Goal: Task Accomplishment & Management: Use online tool/utility

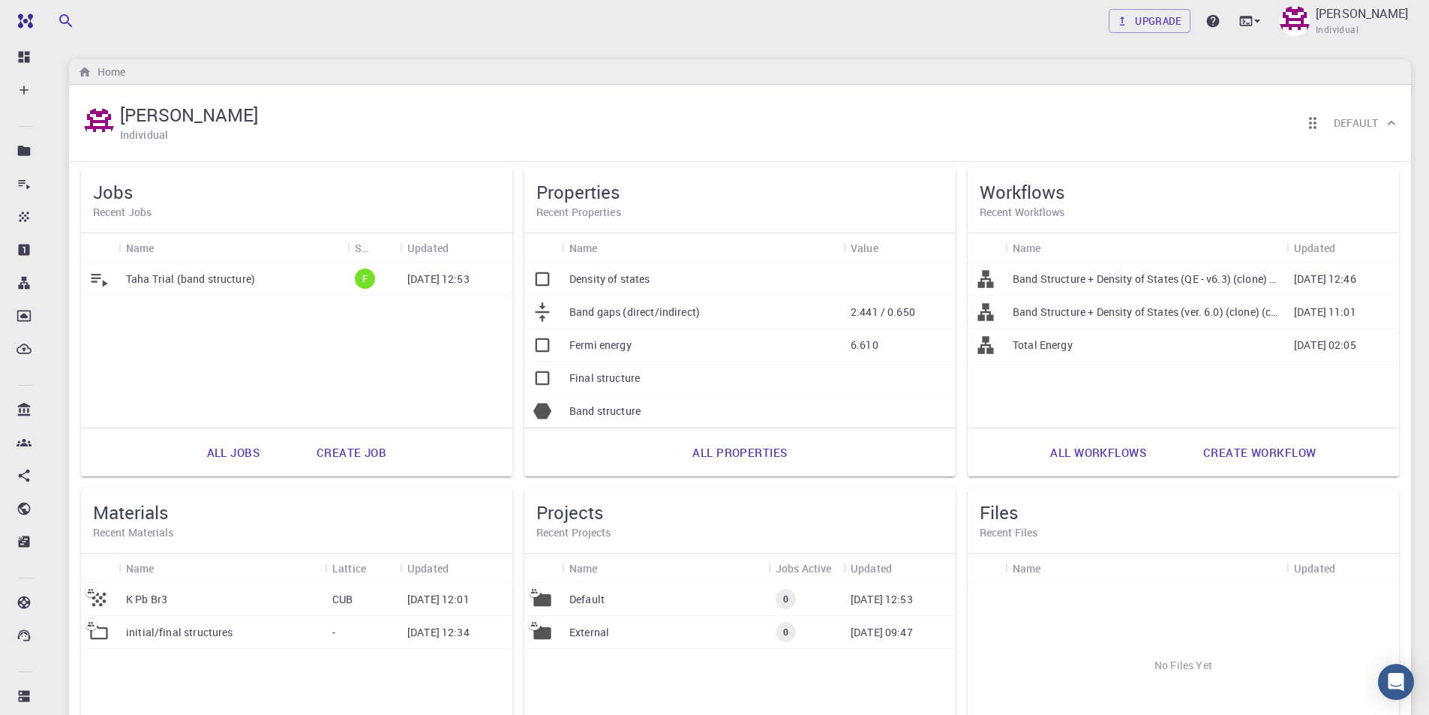
click at [341, 456] on link "Create job" at bounding box center [351, 452] width 103 height 36
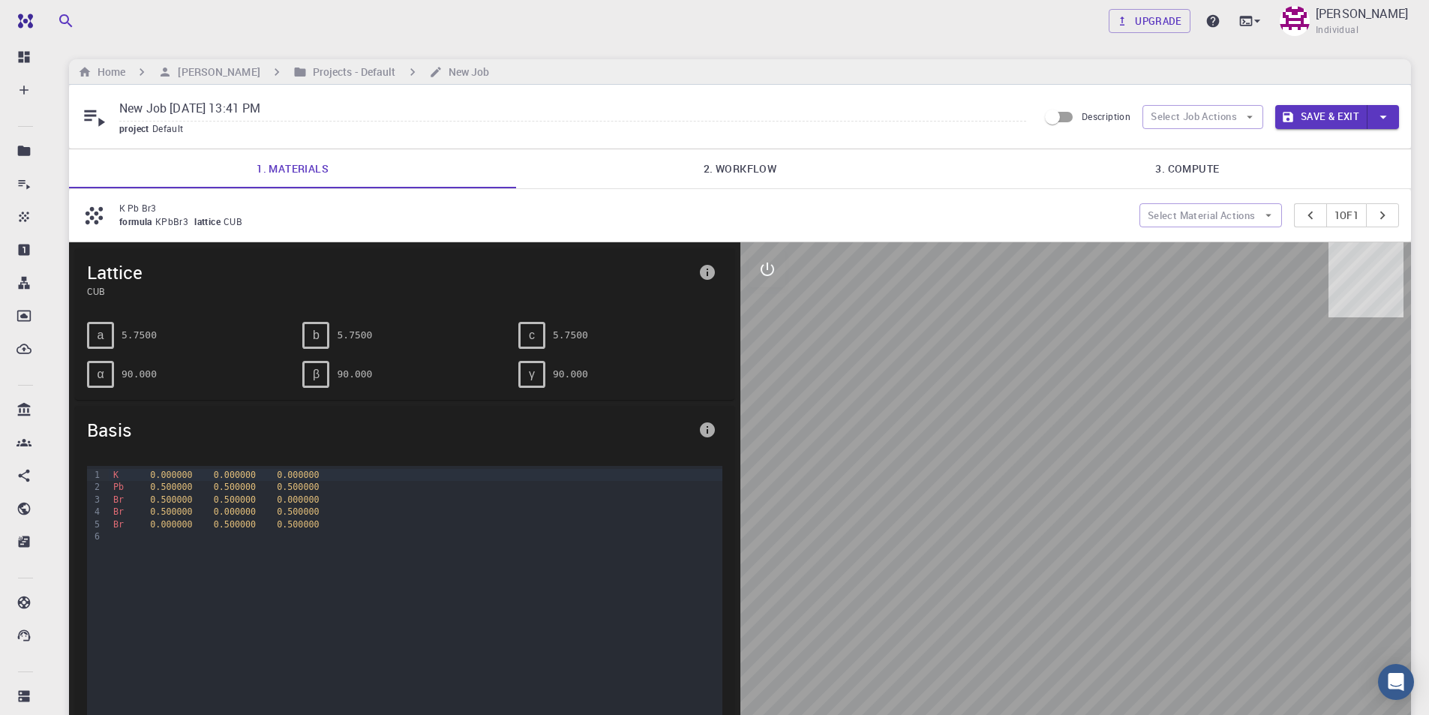
click at [769, 173] on link "2. Workflow" at bounding box center [739, 168] width 447 height 39
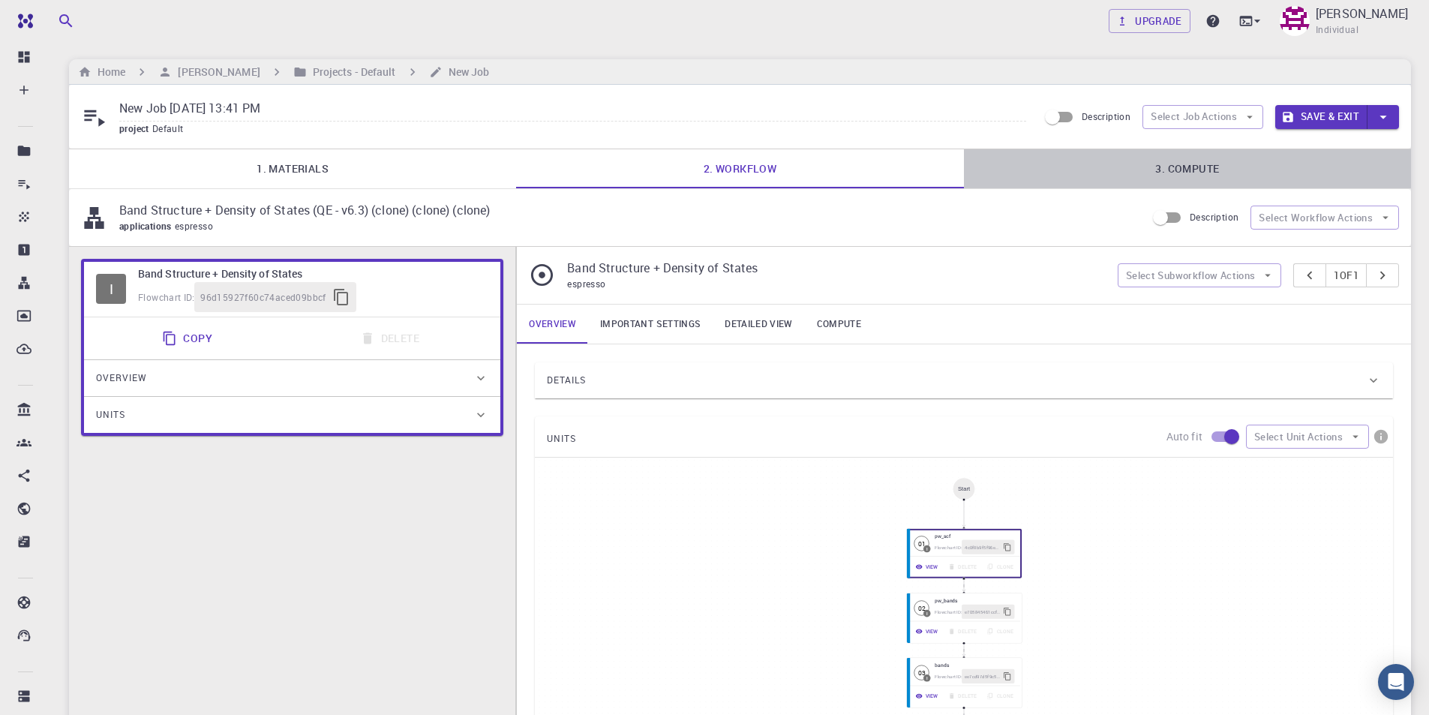
click at [1189, 163] on link "3. Compute" at bounding box center [1187, 168] width 447 height 39
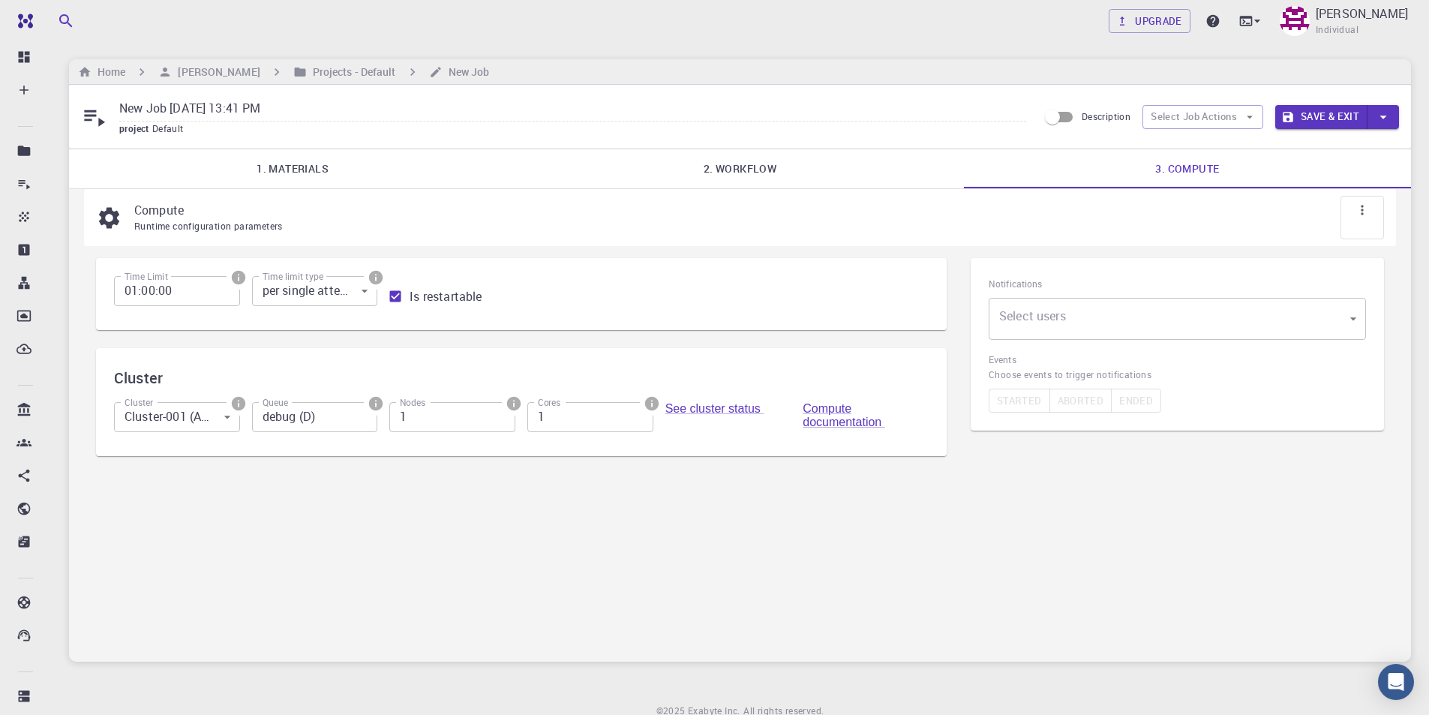
click at [1161, 326] on body "Free Dashboard Create New Job New Material Create Material Upload File Import f…" at bounding box center [714, 389] width 1429 height 778
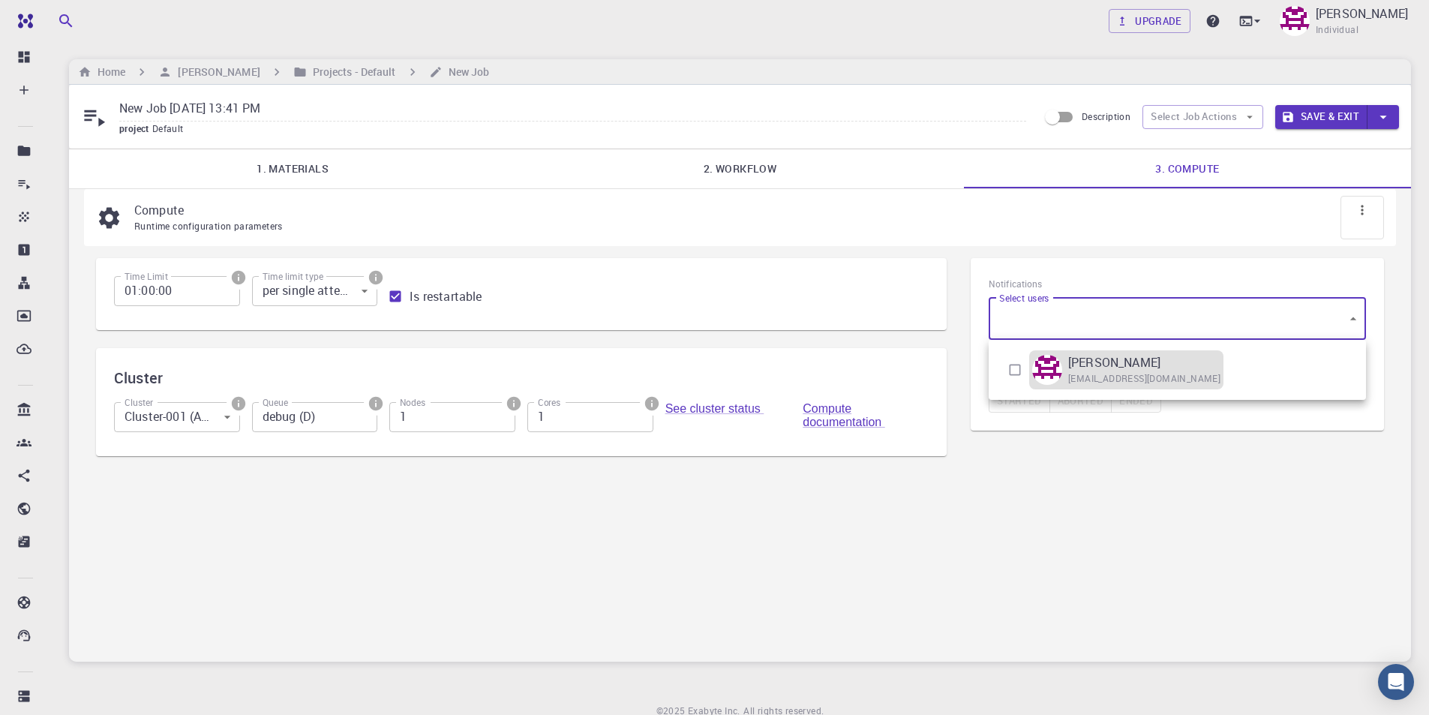
click at [1129, 377] on span "[EMAIL_ADDRESS][DOMAIN_NAME]" at bounding box center [1144, 378] width 152 height 15
type input "[object Object]"
checkbox input "true"
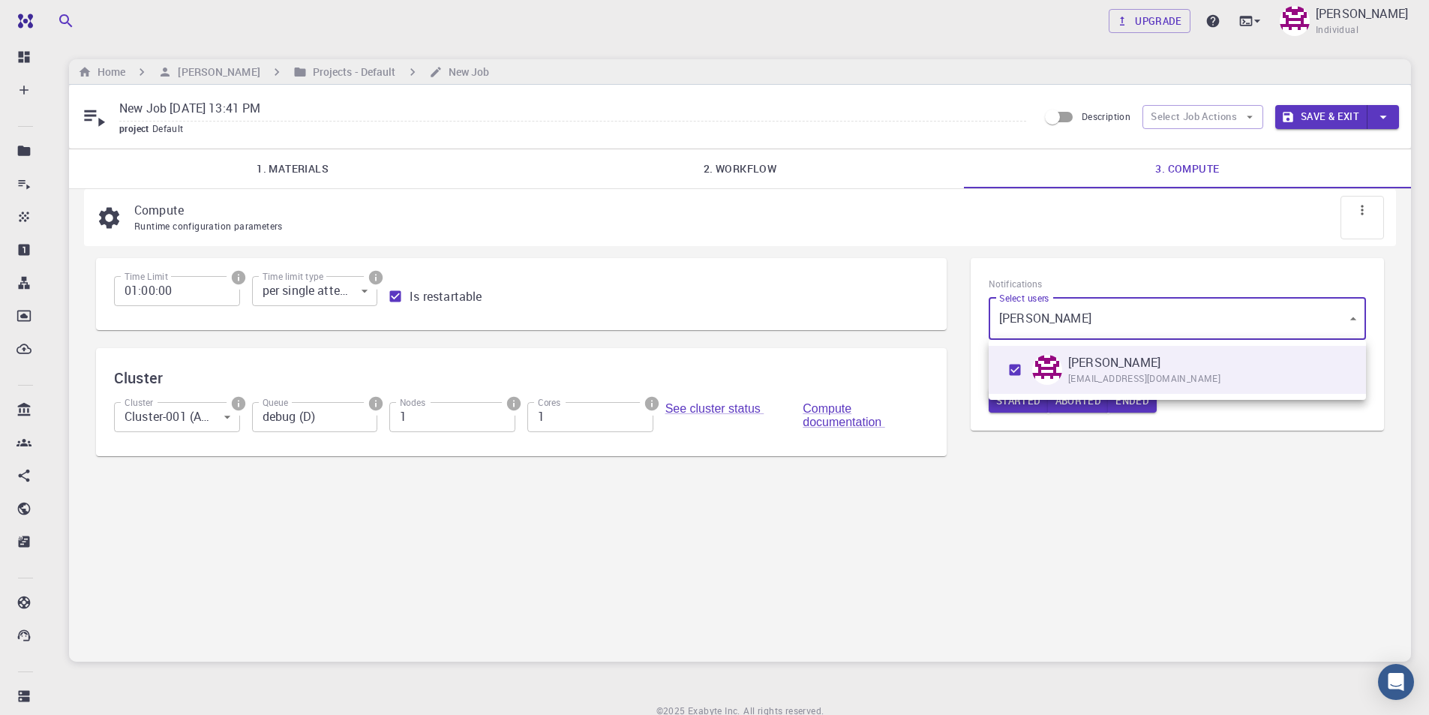
click at [1048, 463] on div at bounding box center [714, 357] width 1429 height 715
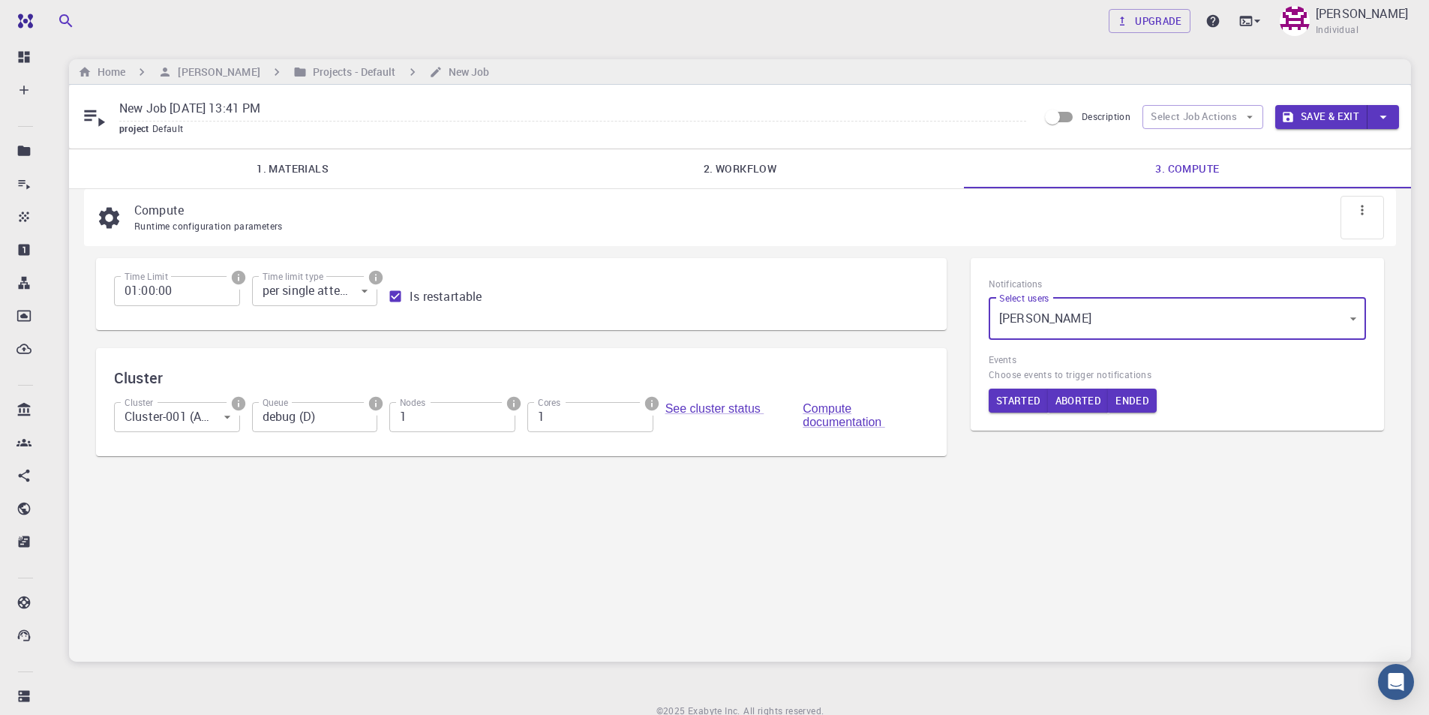
click at [311, 174] on link "1. Materials" at bounding box center [292, 168] width 447 height 39
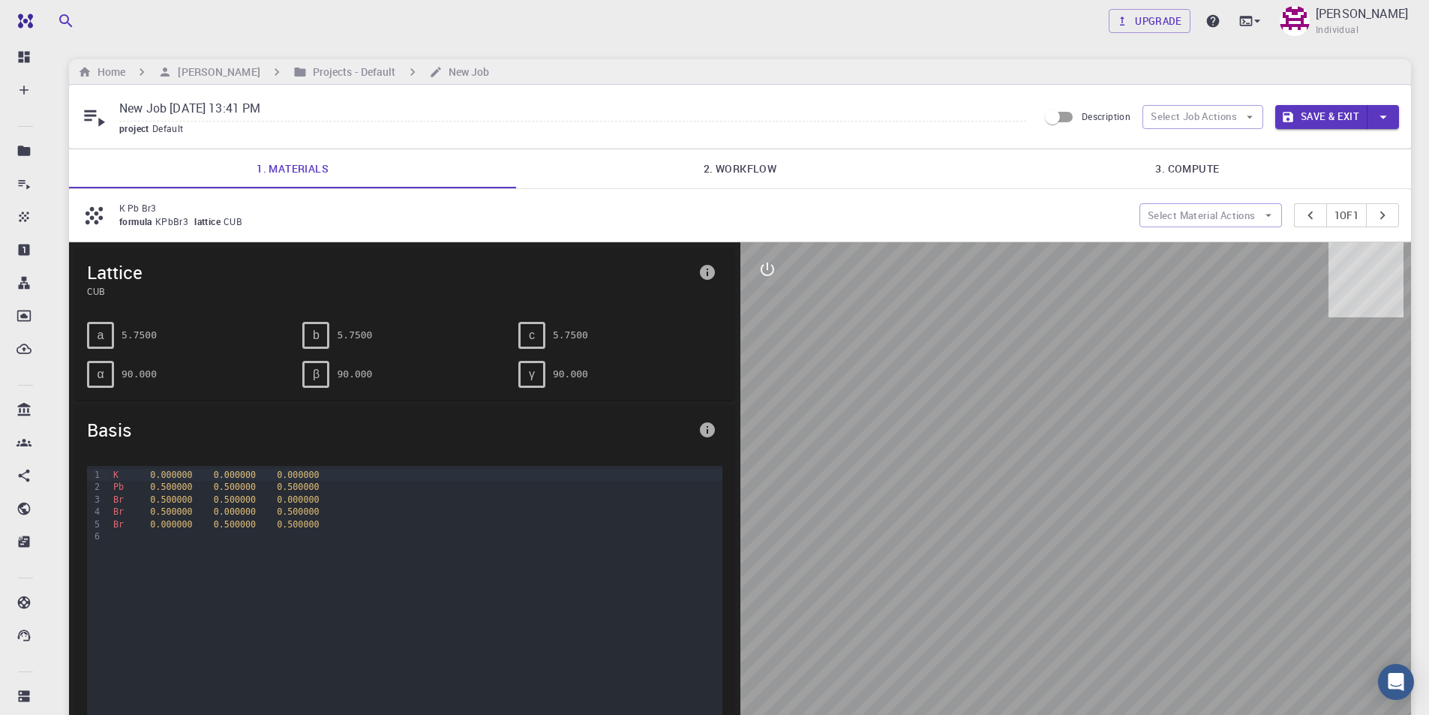
drag, startPoint x: 722, startPoint y: 172, endPoint x: 896, endPoint y: 171, distance: 174.0
click at [722, 171] on link "2. Workflow" at bounding box center [739, 168] width 447 height 39
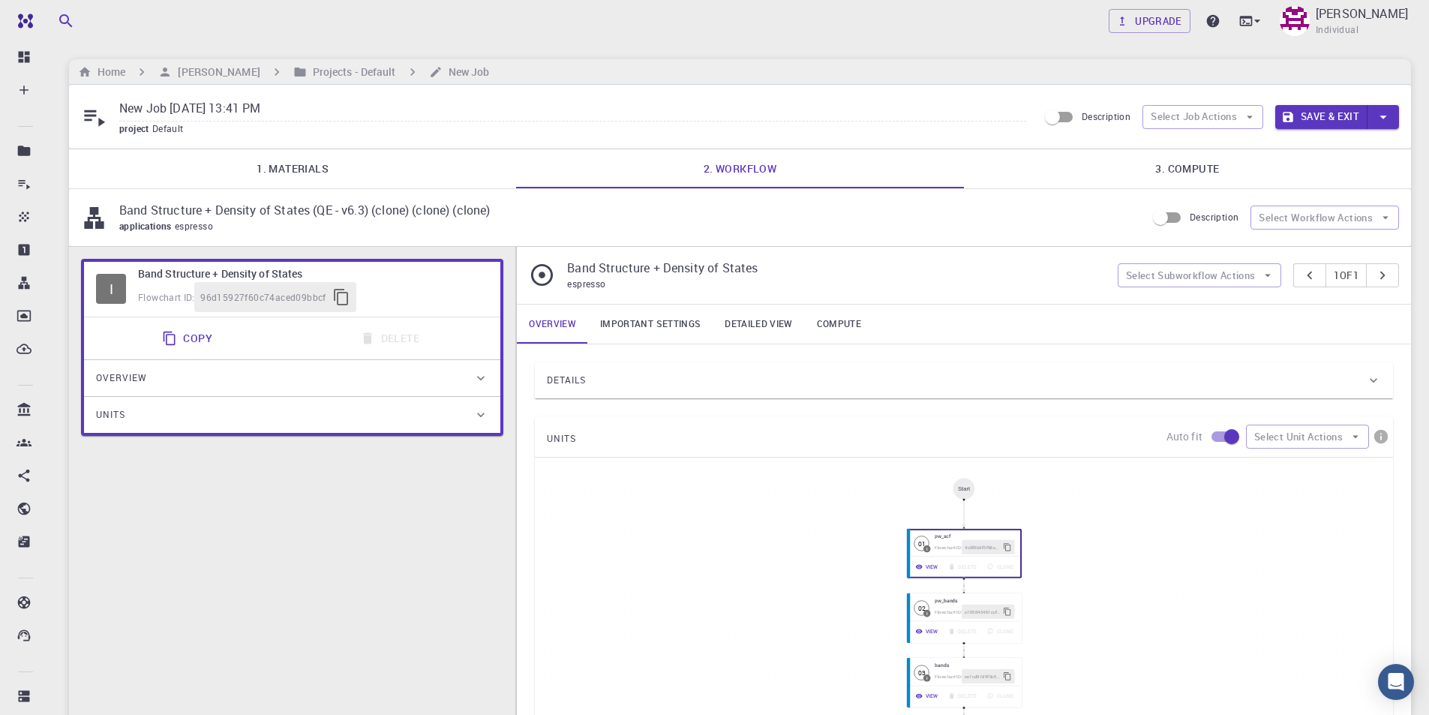
click at [1177, 173] on link "3. Compute" at bounding box center [1187, 168] width 447 height 39
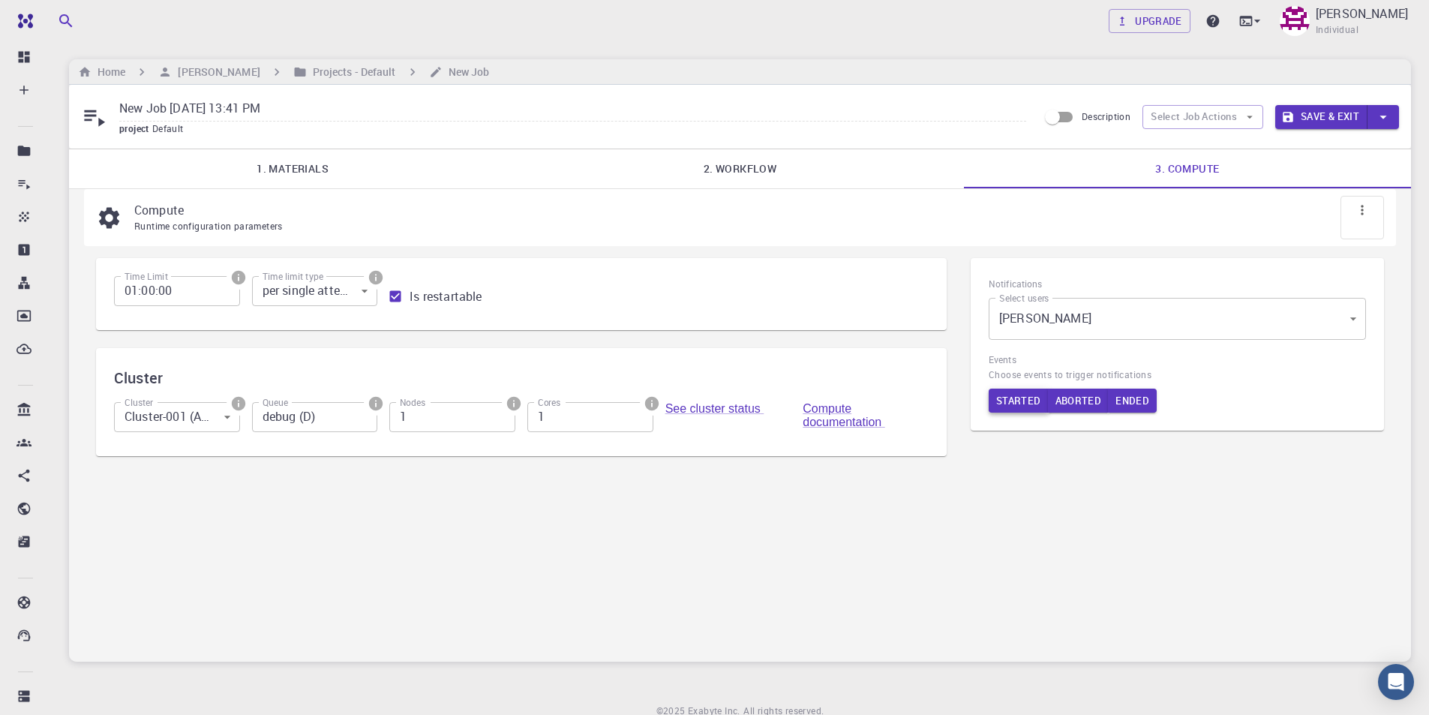
click at [1021, 398] on button "Started" at bounding box center [1019, 401] width 60 height 24
click at [1011, 403] on button "Started" at bounding box center [1020, 401] width 62 height 24
click at [1020, 404] on button "Started" at bounding box center [1019, 401] width 60 height 24
click at [293, 169] on link "1. Materials" at bounding box center [292, 168] width 447 height 39
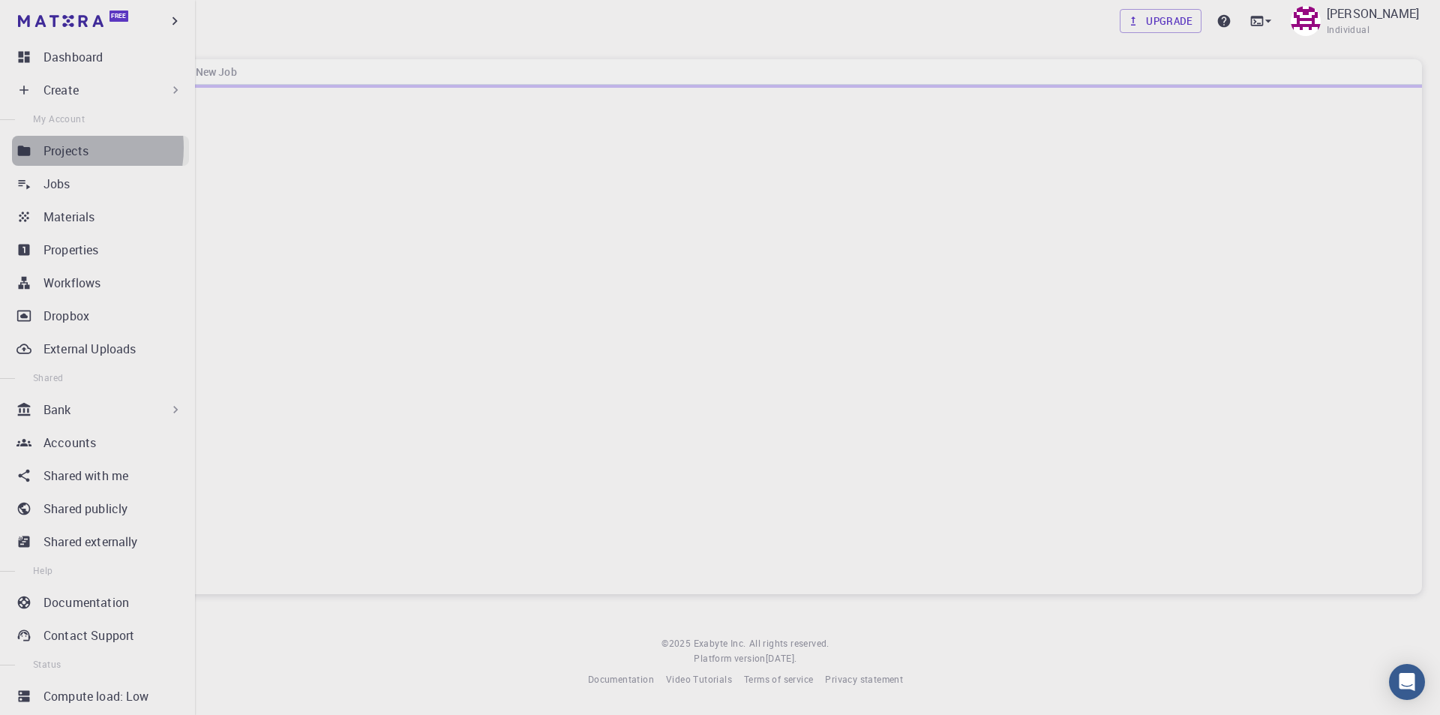
click at [60, 148] on p "Projects" at bounding box center [66, 151] width 45 height 18
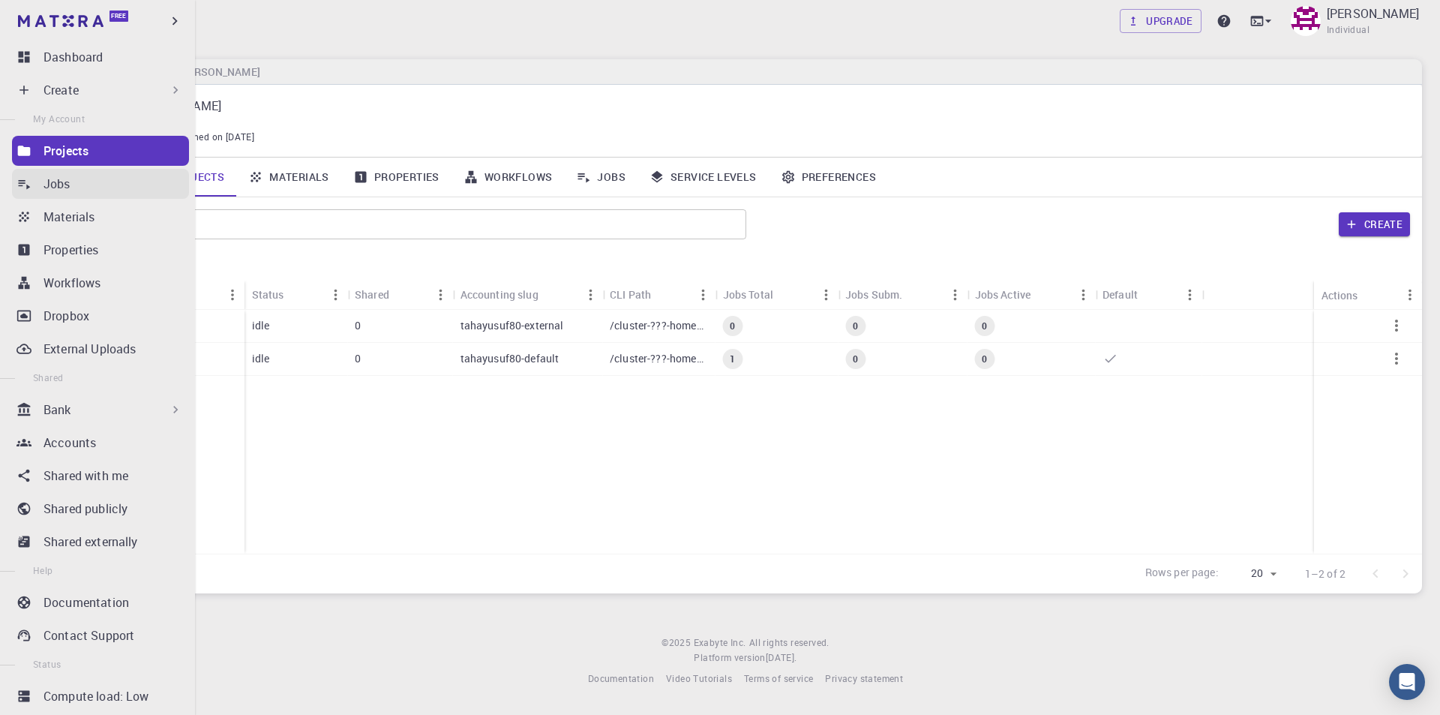
click at [56, 181] on p "Jobs" at bounding box center [57, 184] width 27 height 18
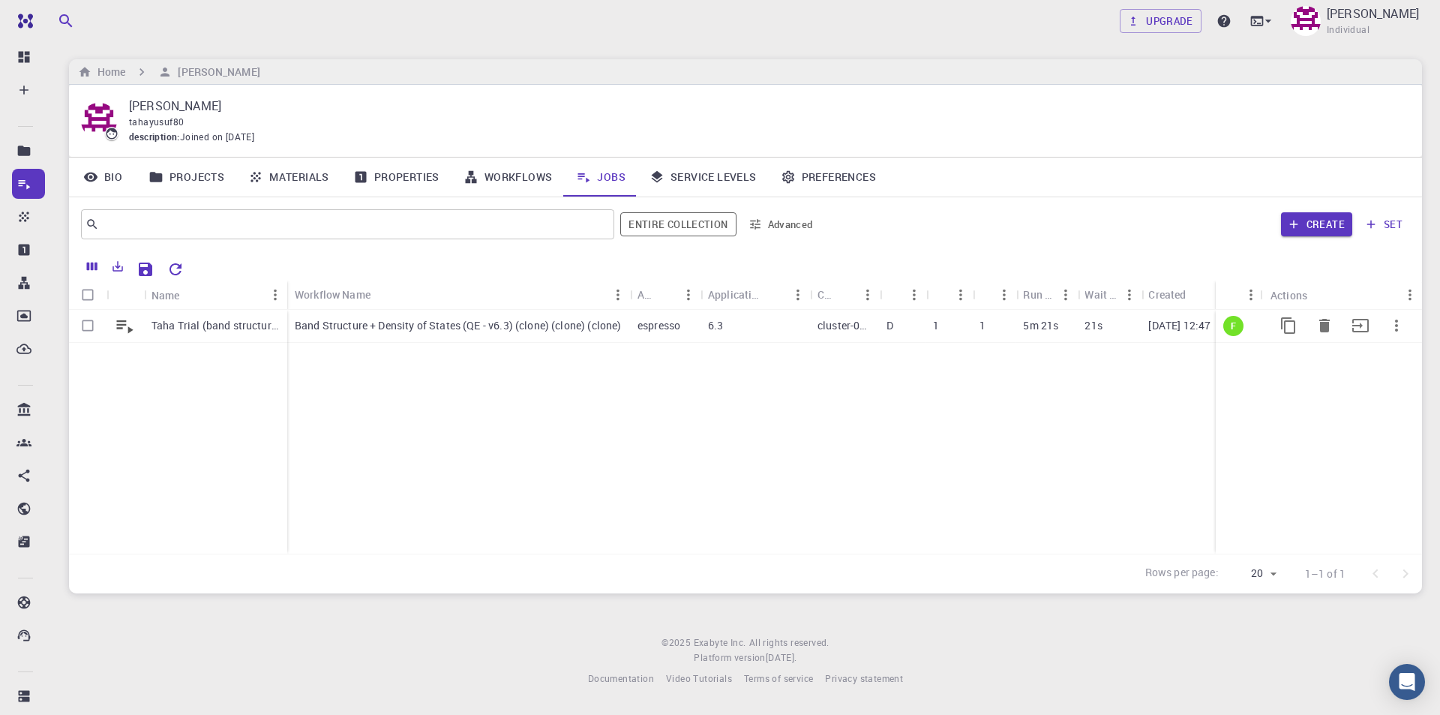
click at [184, 328] on p "Taha Trial (band structure)" at bounding box center [216, 325] width 128 height 15
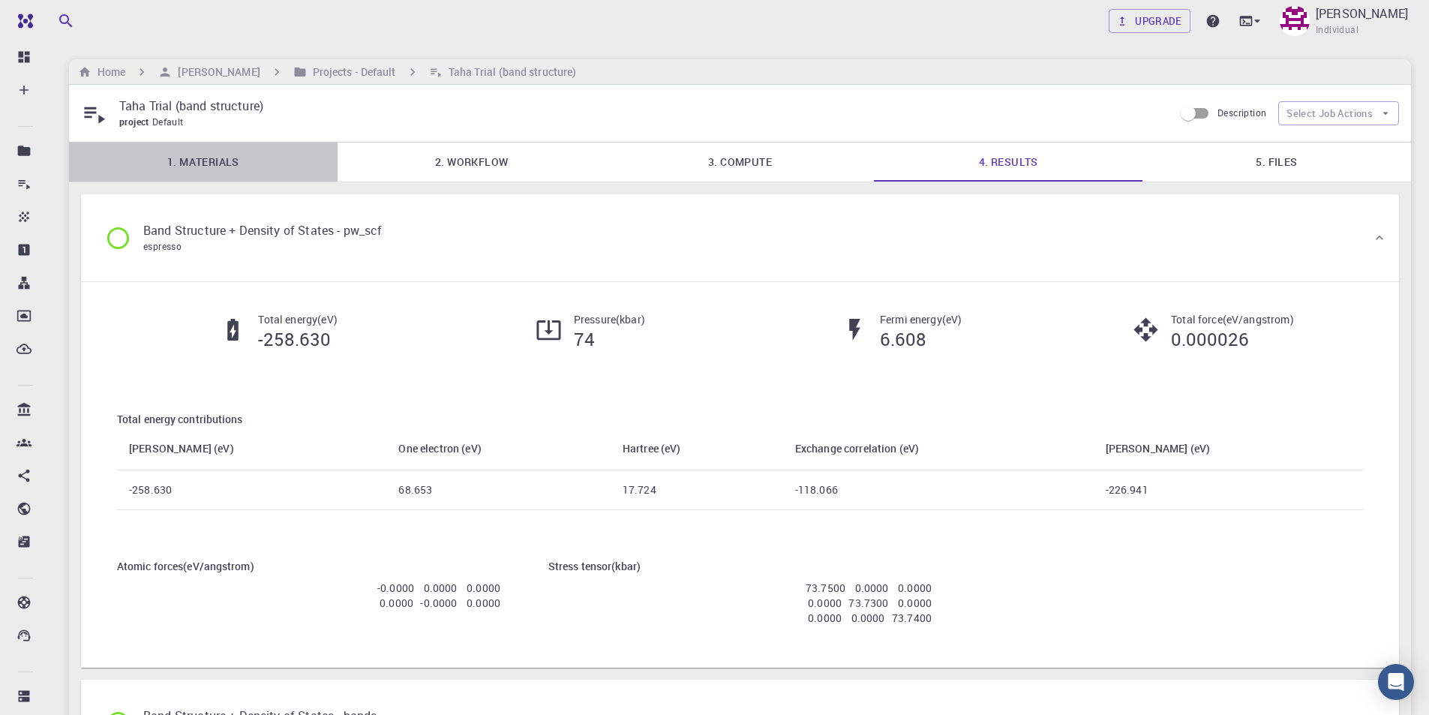
click at [218, 163] on link "1. Materials" at bounding box center [203, 162] width 269 height 39
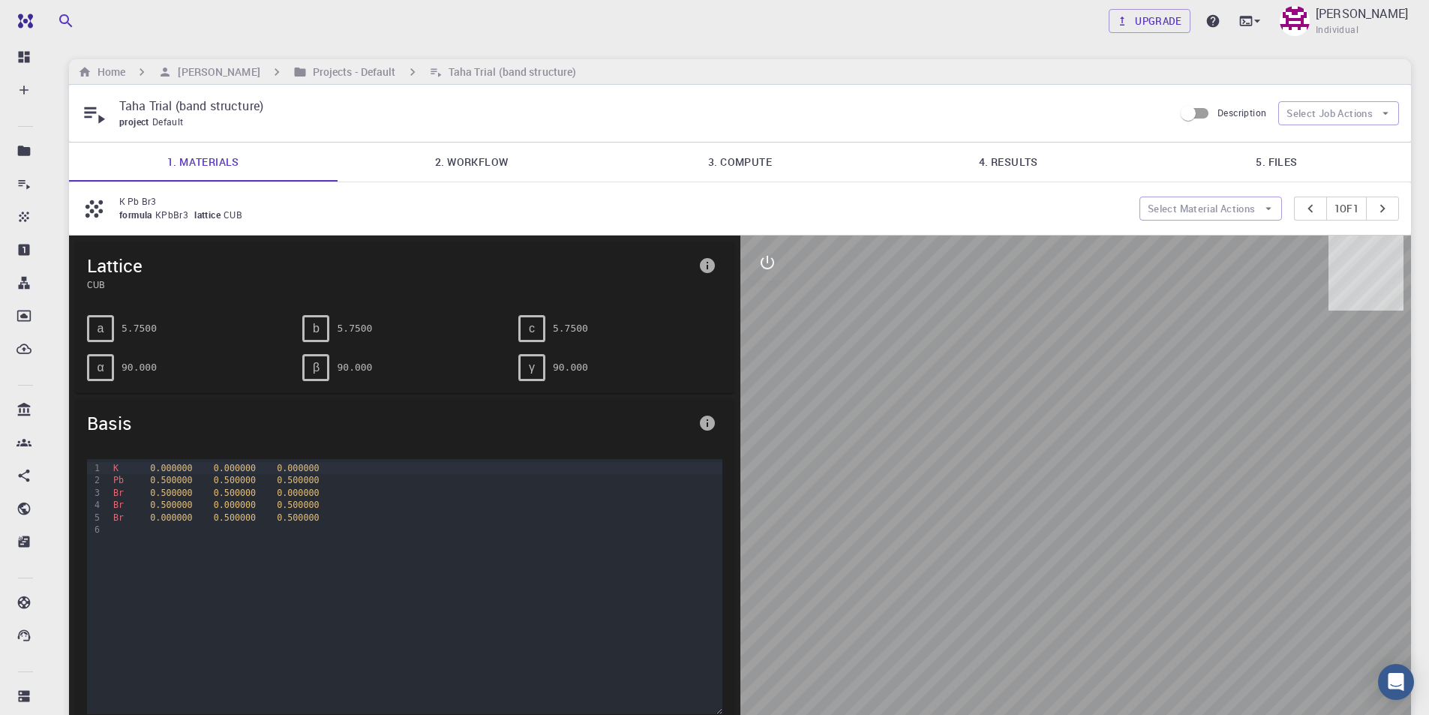
click at [497, 164] on link "2. Workflow" at bounding box center [472, 162] width 269 height 39
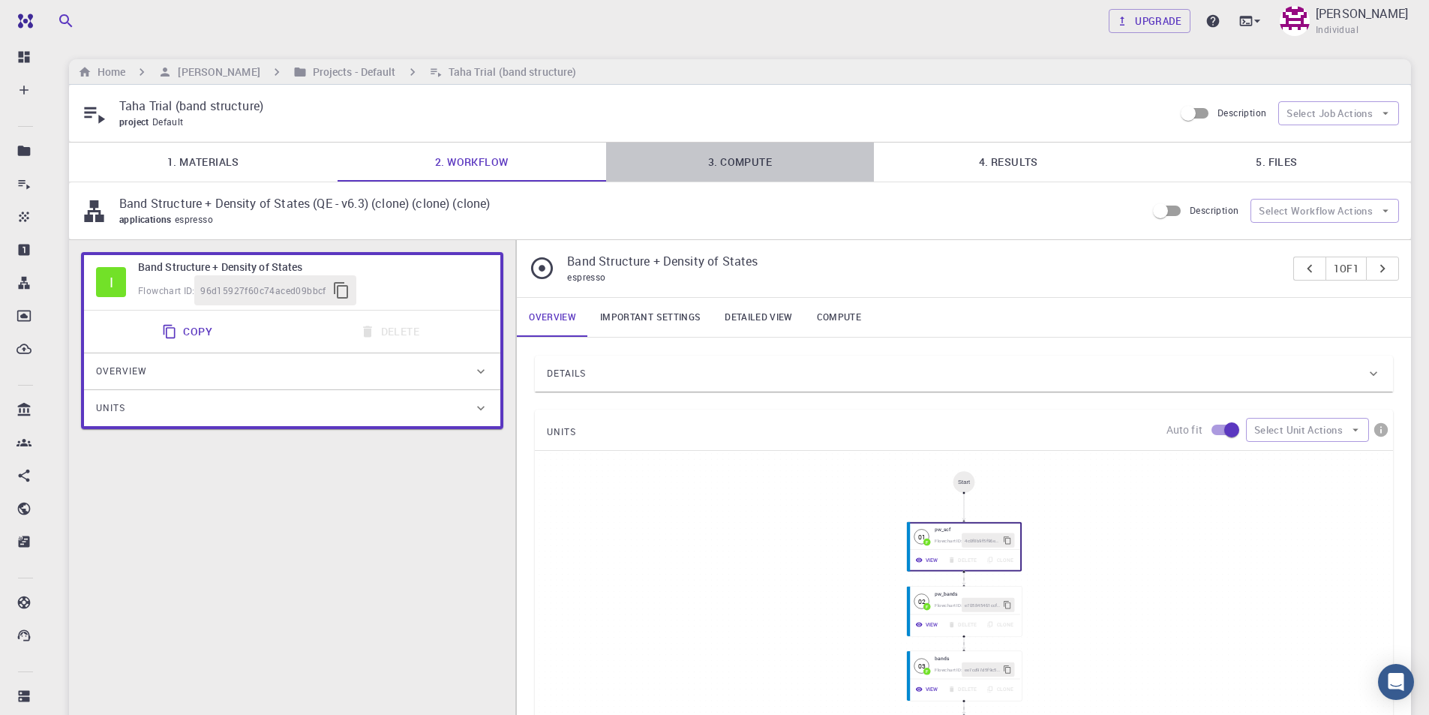
click at [766, 167] on link "3. Compute" at bounding box center [740, 162] width 269 height 39
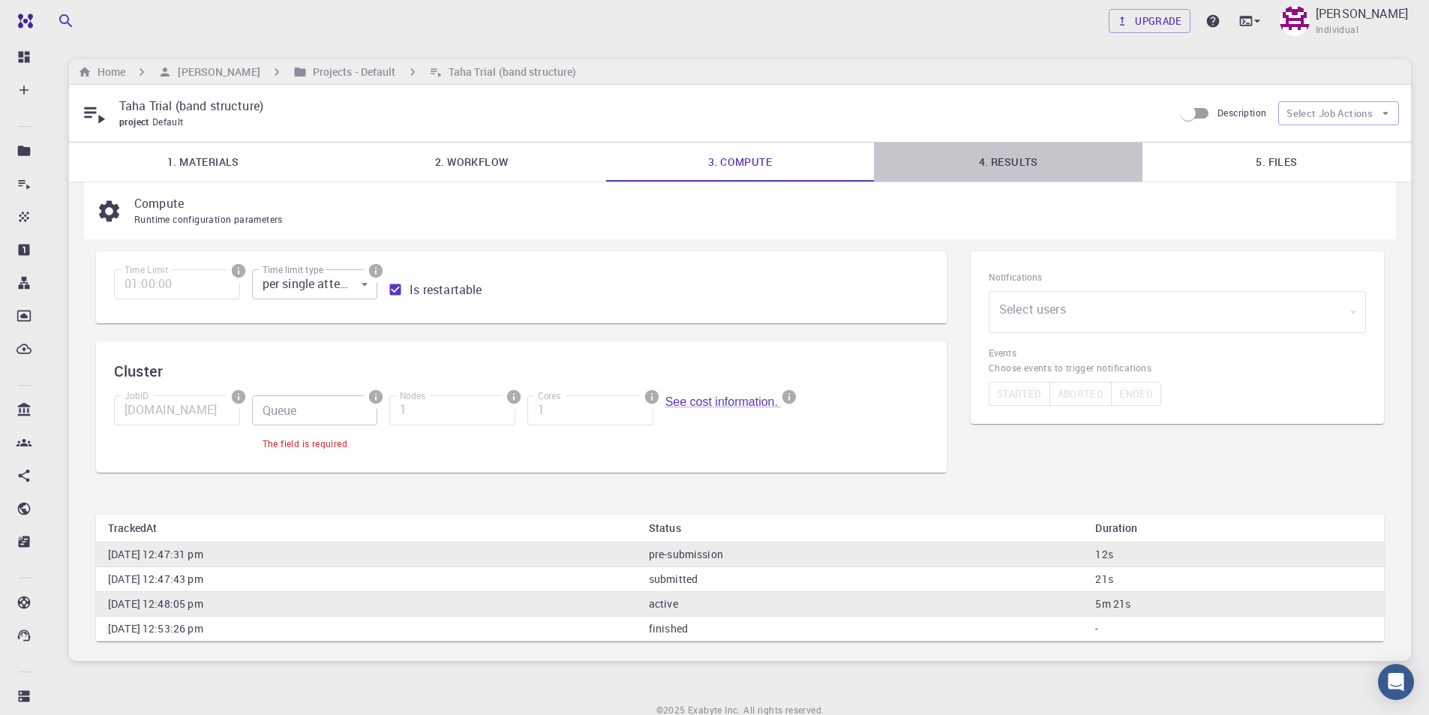
click at [967, 164] on link "4. Results" at bounding box center [1008, 162] width 269 height 39
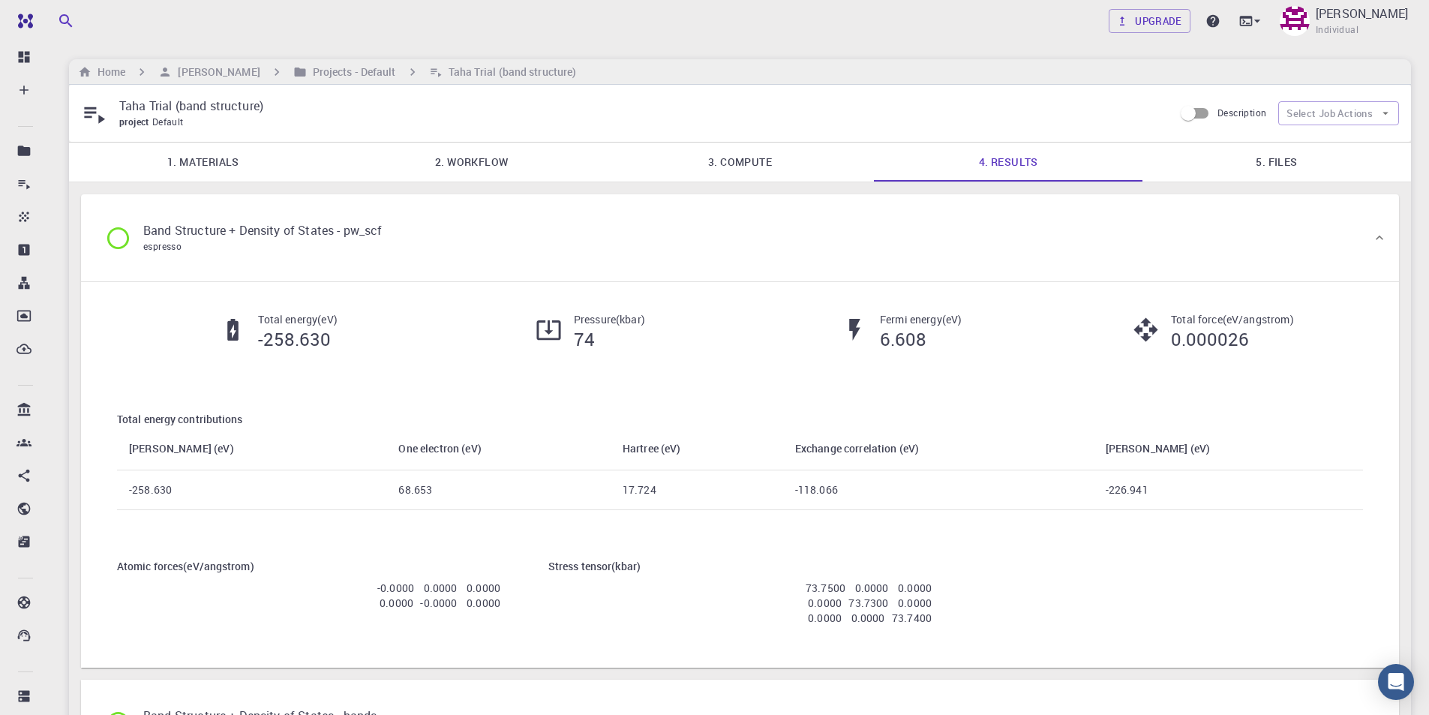
click at [1281, 167] on link "5. Files" at bounding box center [1276, 162] width 269 height 39
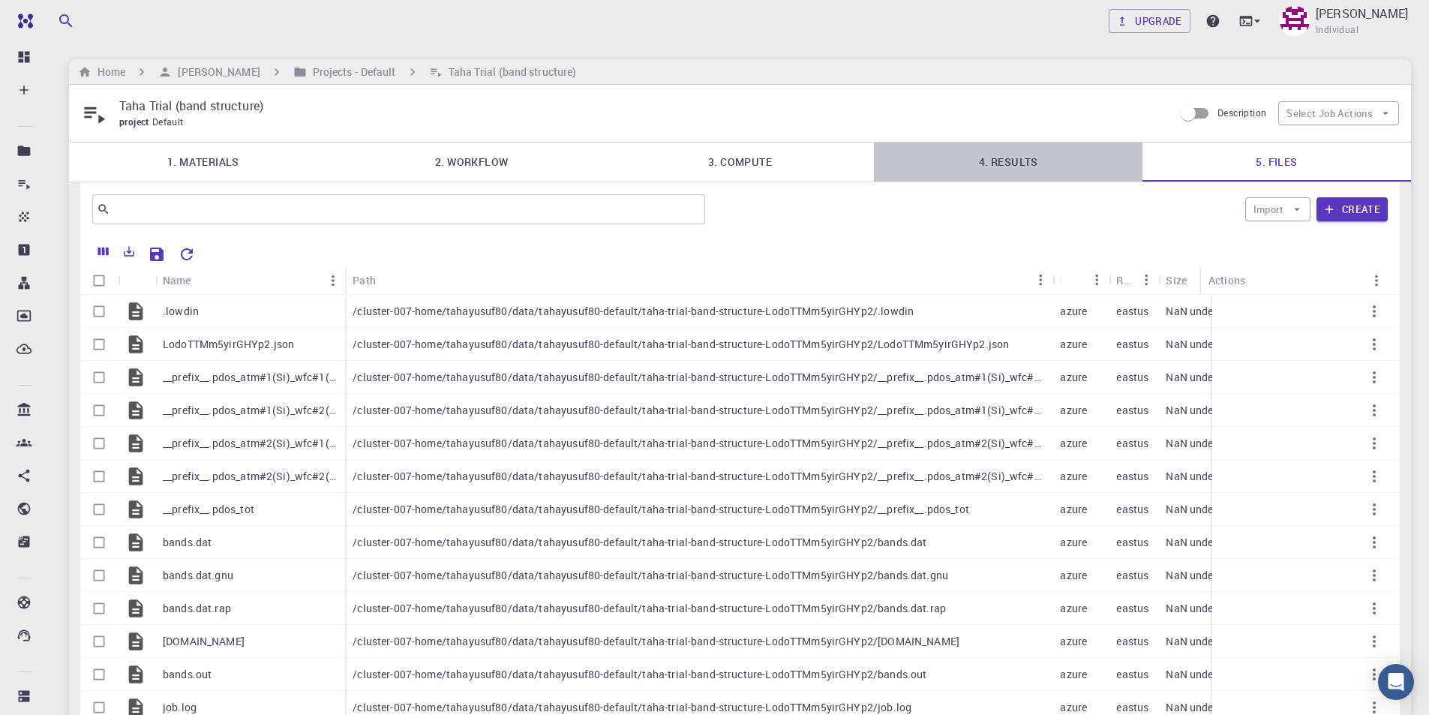
click at [998, 164] on link "4. Results" at bounding box center [1008, 162] width 269 height 39
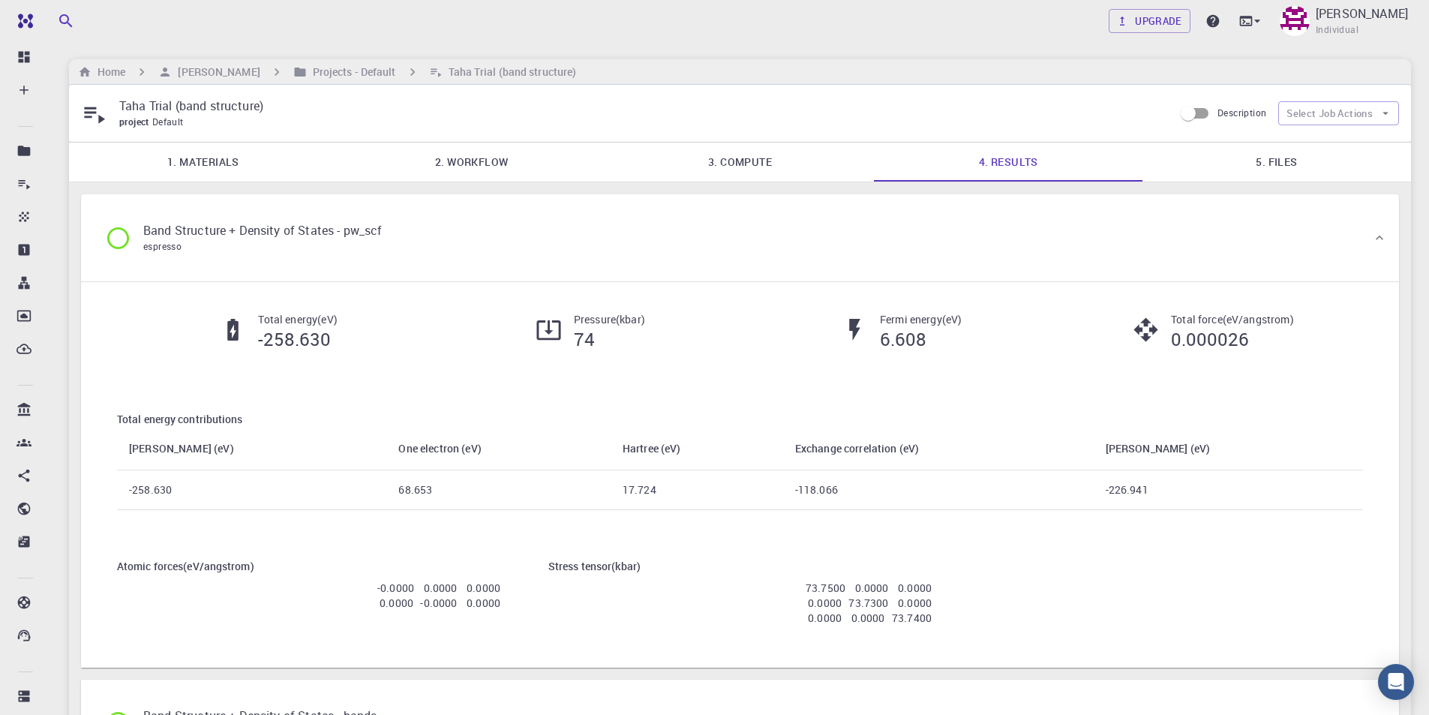
click at [202, 161] on link "1. Materials" at bounding box center [203, 162] width 269 height 39
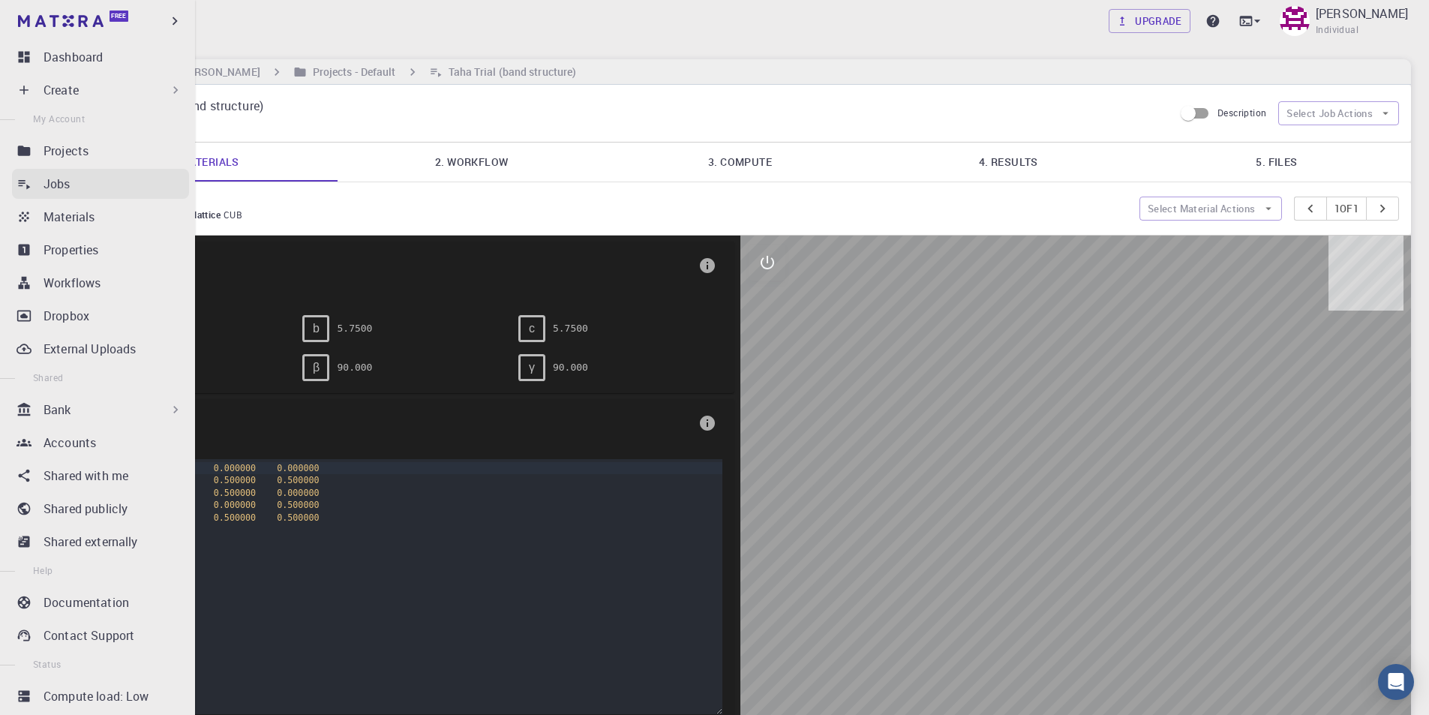
click at [56, 191] on p "Jobs" at bounding box center [57, 184] width 27 height 18
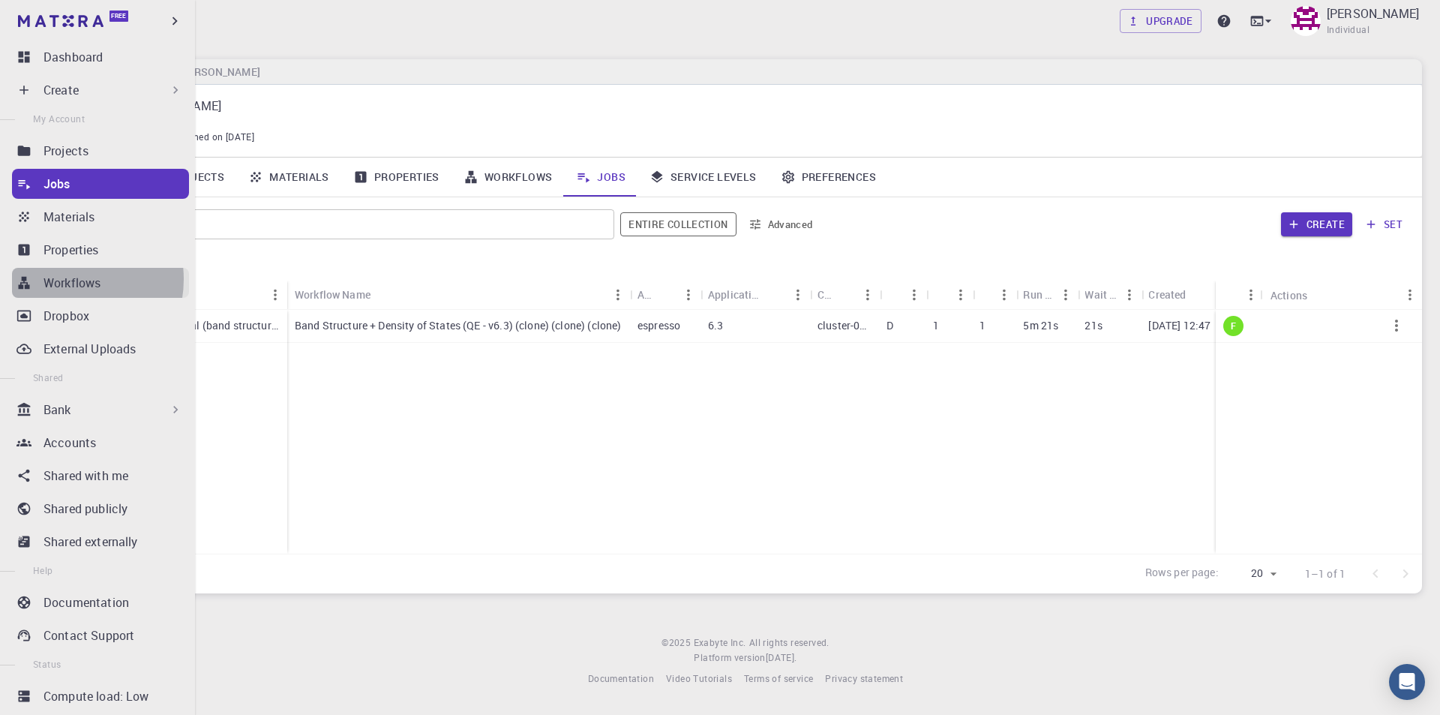
click at [67, 279] on p "Workflows" at bounding box center [72, 283] width 57 height 18
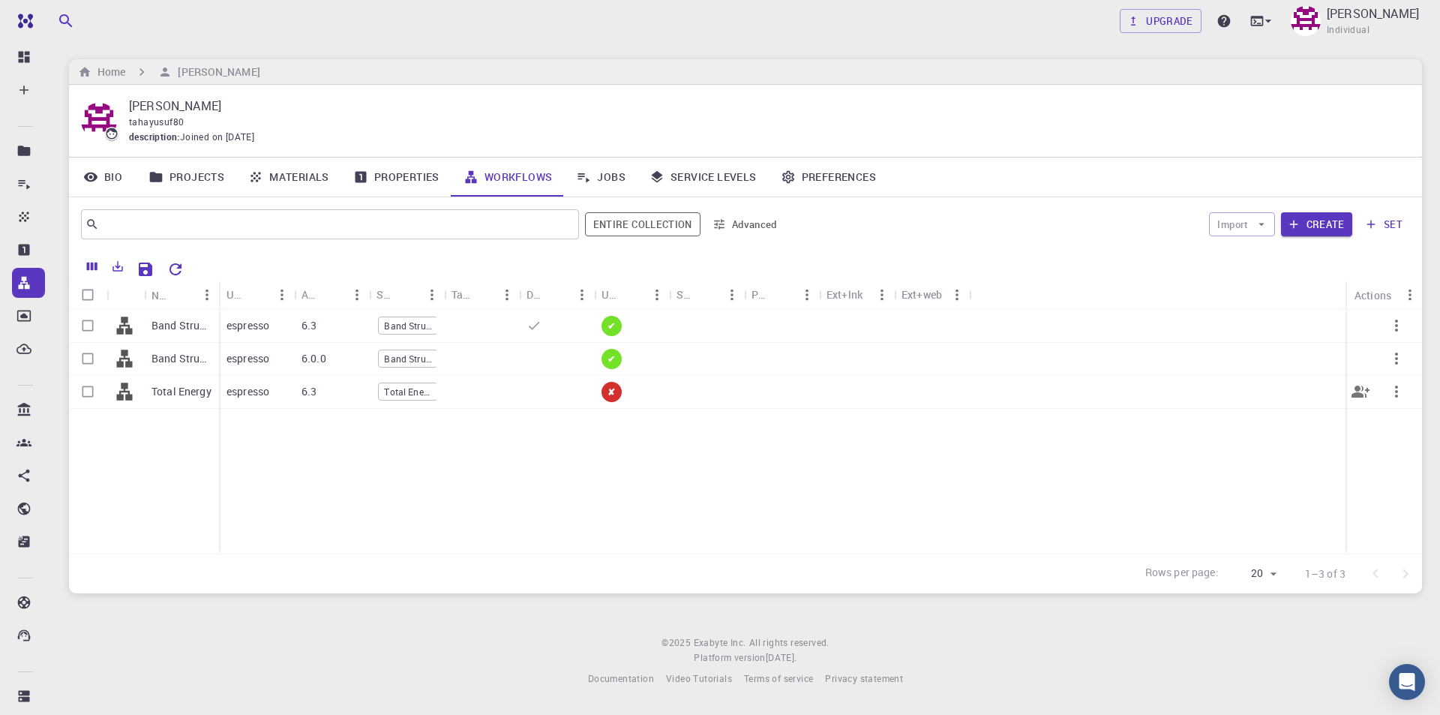
click at [414, 395] on div "Total Energy" at bounding box center [407, 392] width 60 height 22
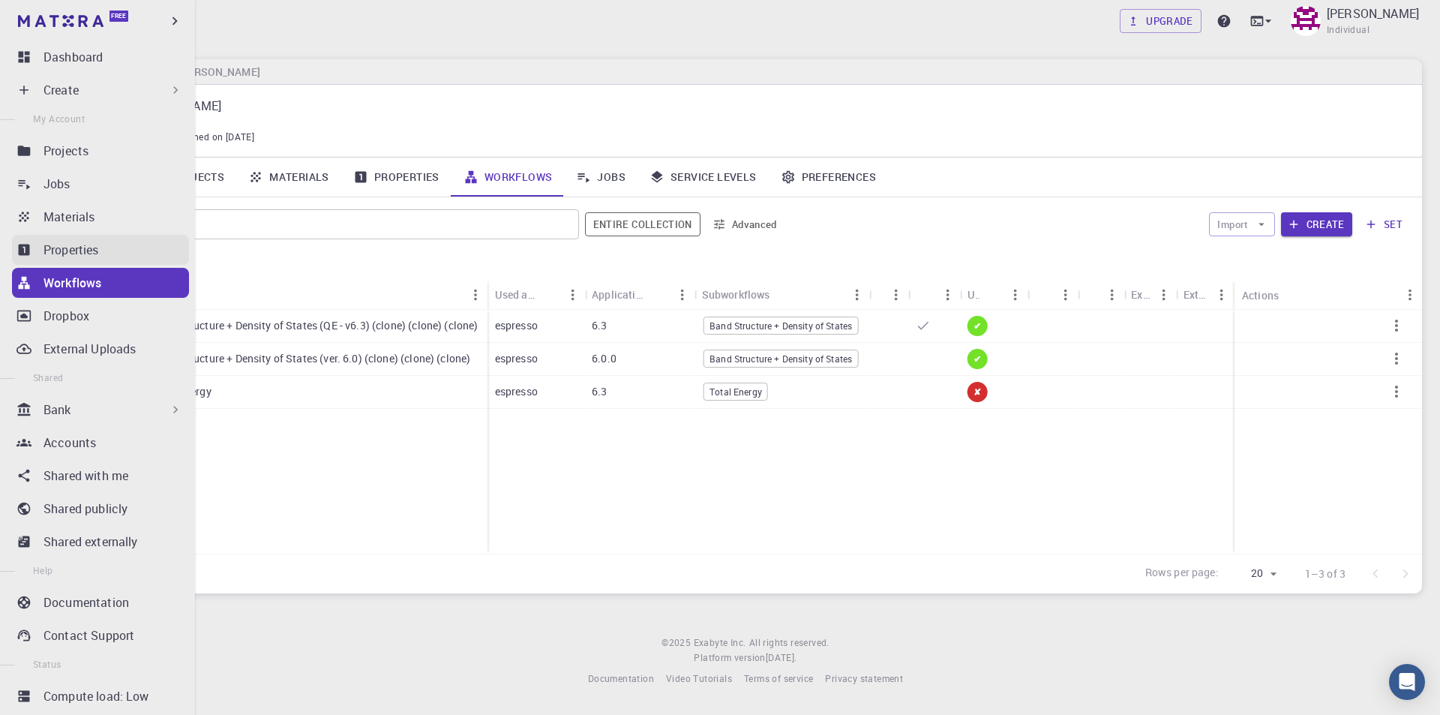
click at [72, 242] on p "Properties" at bounding box center [72, 250] width 56 height 18
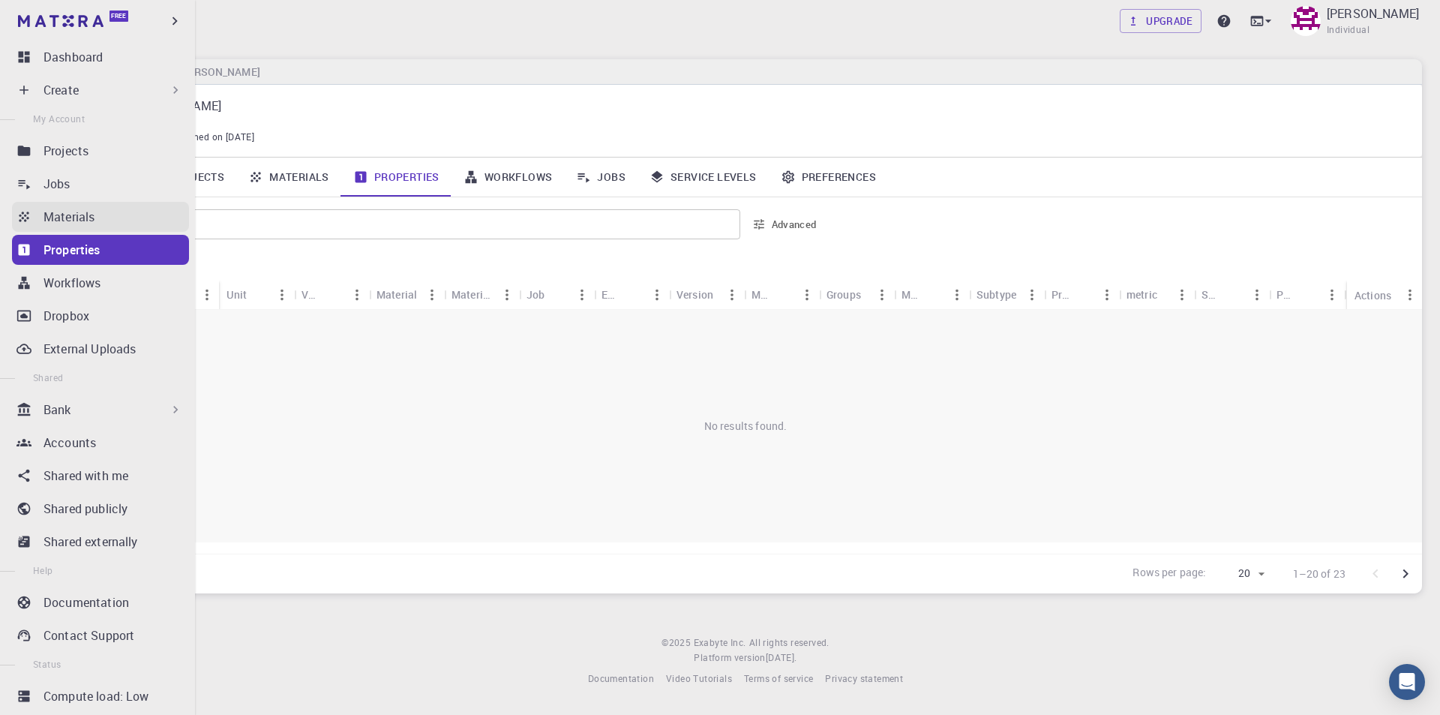
click at [86, 221] on p "Materials" at bounding box center [69, 217] width 51 height 18
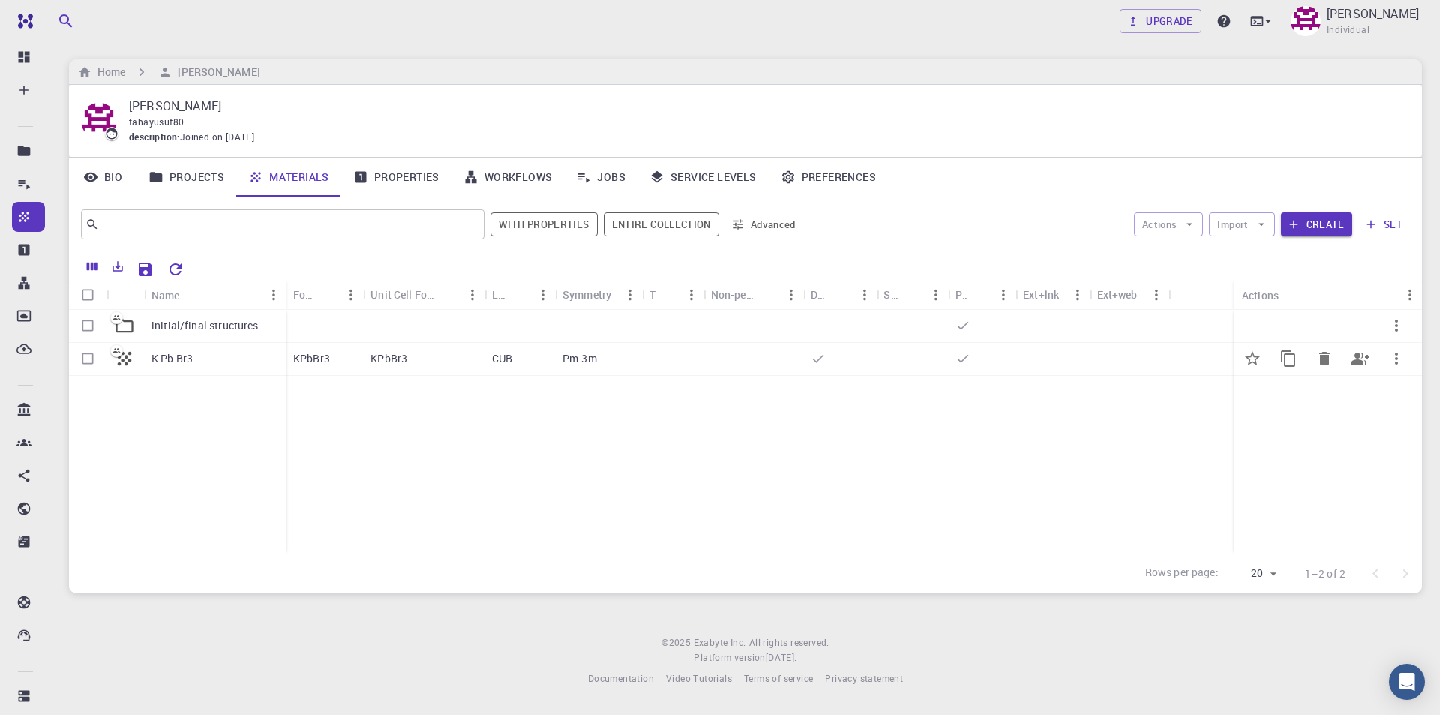
click at [178, 361] on p "K Pb Br3" at bounding box center [172, 358] width 41 height 15
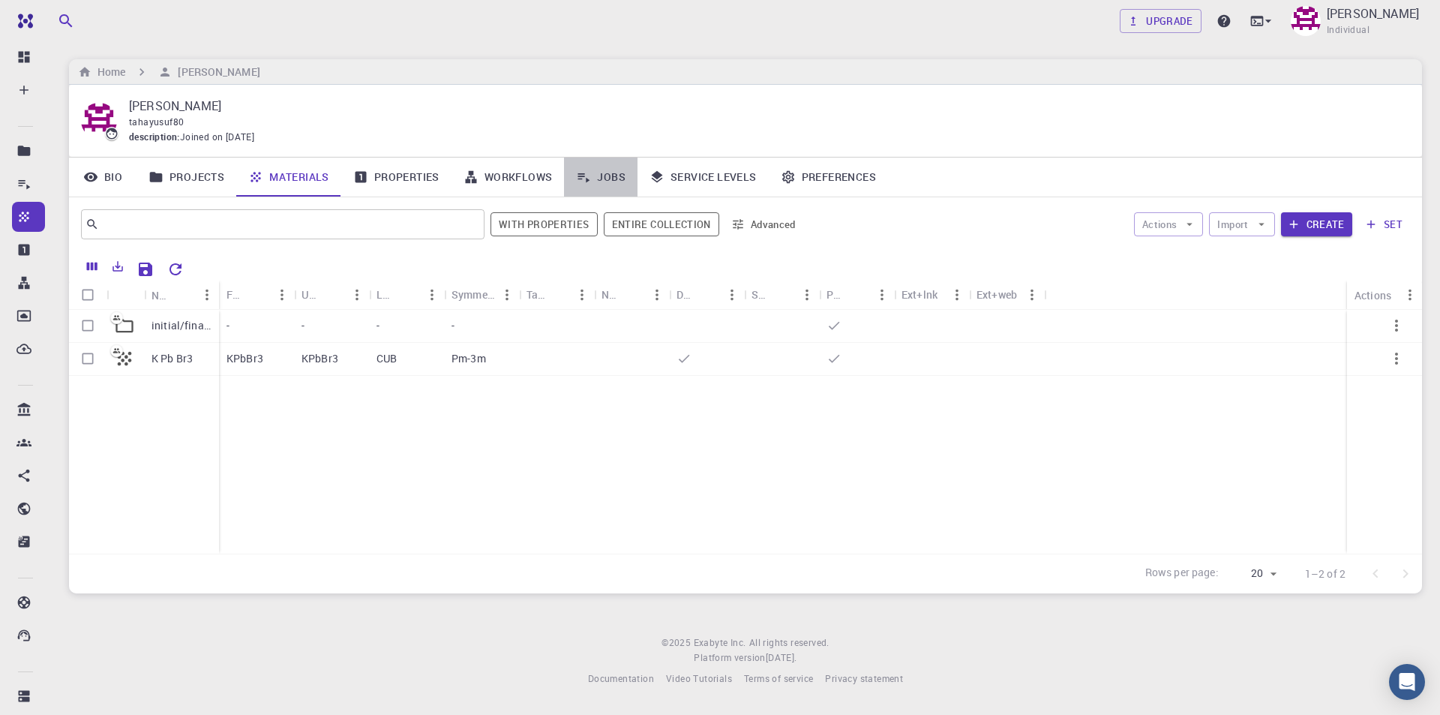
click at [609, 185] on link "Jobs" at bounding box center [601, 177] width 74 height 39
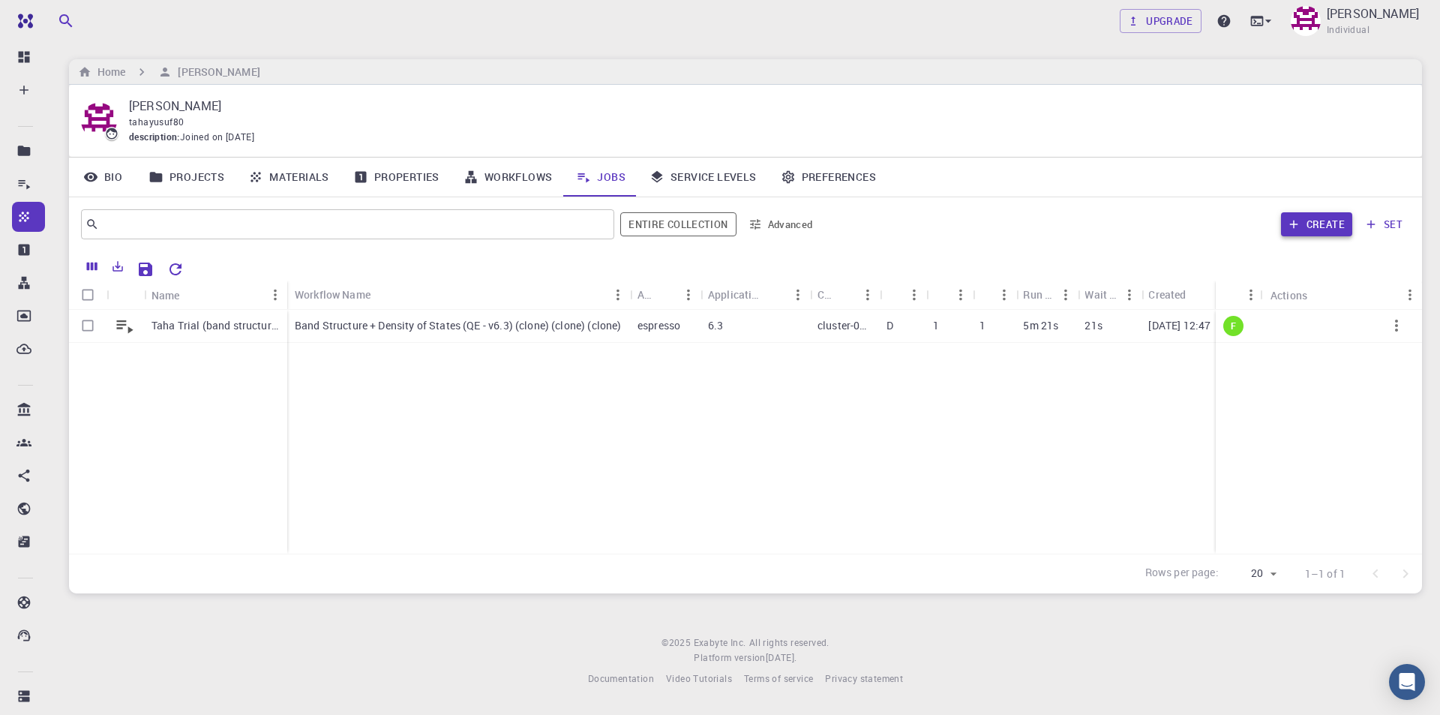
click at [1325, 228] on button "Create" at bounding box center [1316, 224] width 71 height 24
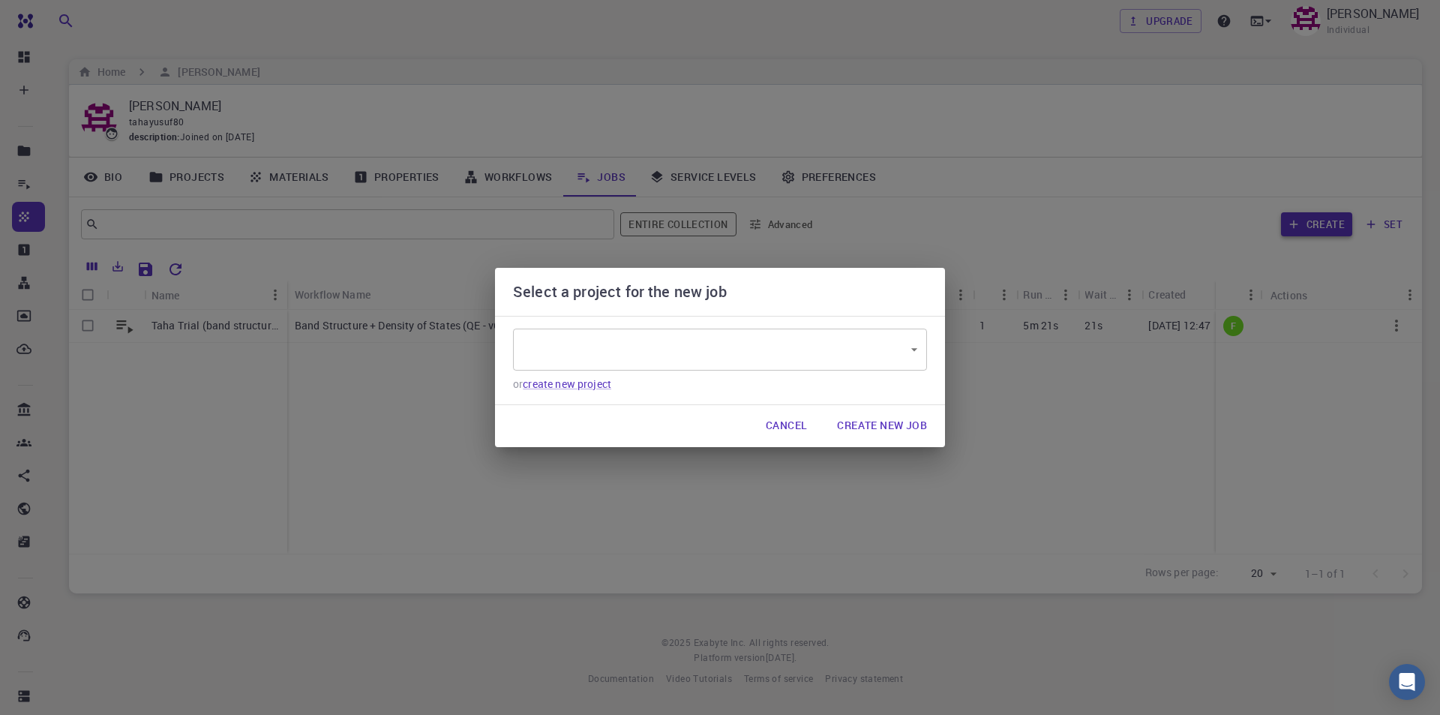
type input "2EXhSQoNDCJCRdTxj"
click at [885, 429] on button "Create New Job" at bounding box center [882, 426] width 114 height 30
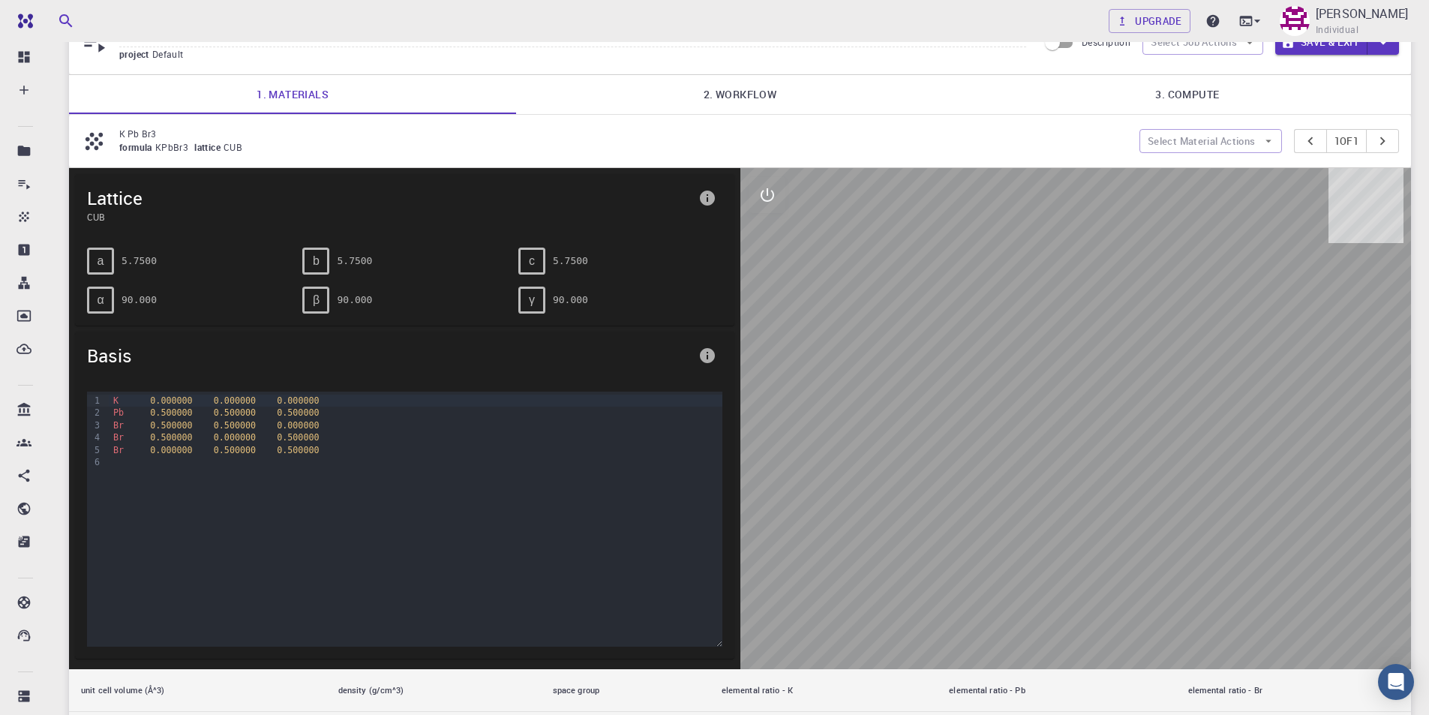
scroll to position [75, 0]
click at [780, 94] on link "2. Workflow" at bounding box center [739, 93] width 447 height 39
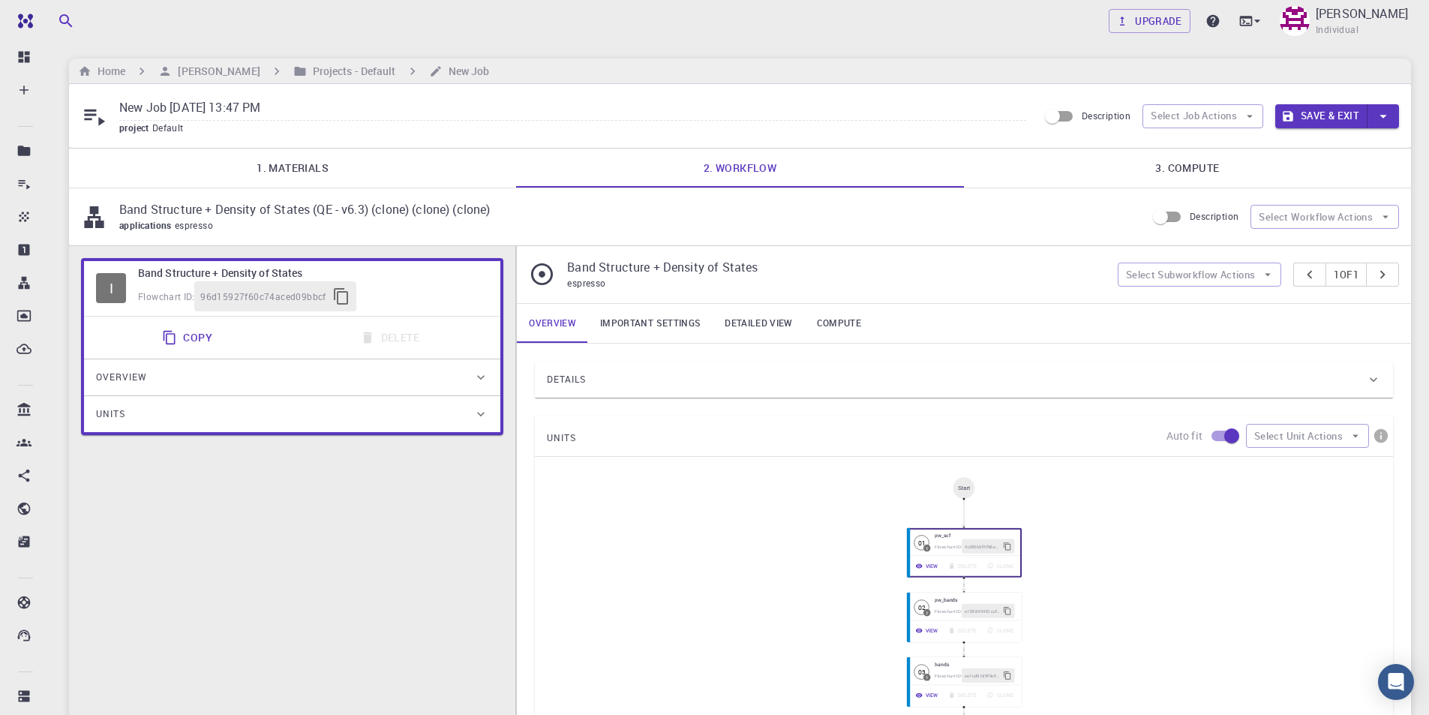
scroll to position [0, 0]
click at [1196, 163] on link "3. Compute" at bounding box center [1187, 168] width 447 height 39
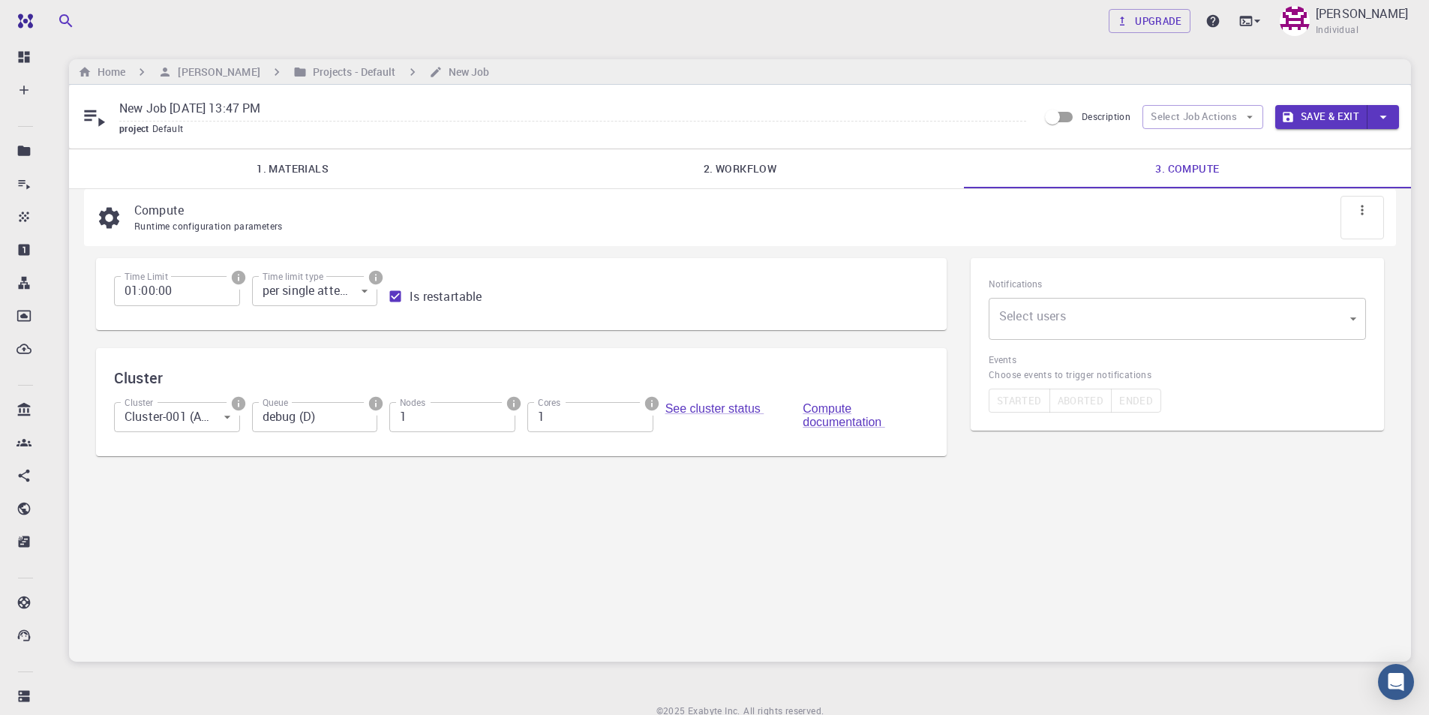
click at [341, 490] on div "Compute Runtime configuration parameters Time Limit 01:00:00 Time Limit Time li…" at bounding box center [740, 425] width 1342 height 472
click at [346, 299] on body "Free Dashboard Create New Job New Material Create Material Upload File Import f…" at bounding box center [714, 389] width 1429 height 778
click at [346, 299] on div at bounding box center [714, 357] width 1429 height 715
click at [200, 301] on input "01:00:00" at bounding box center [177, 291] width 126 height 30
click at [227, 338] on div "Time Limit 01:00:00 Time Limit Time limit type per single attempt 0 Time limit …" at bounding box center [521, 366] width 851 height 216
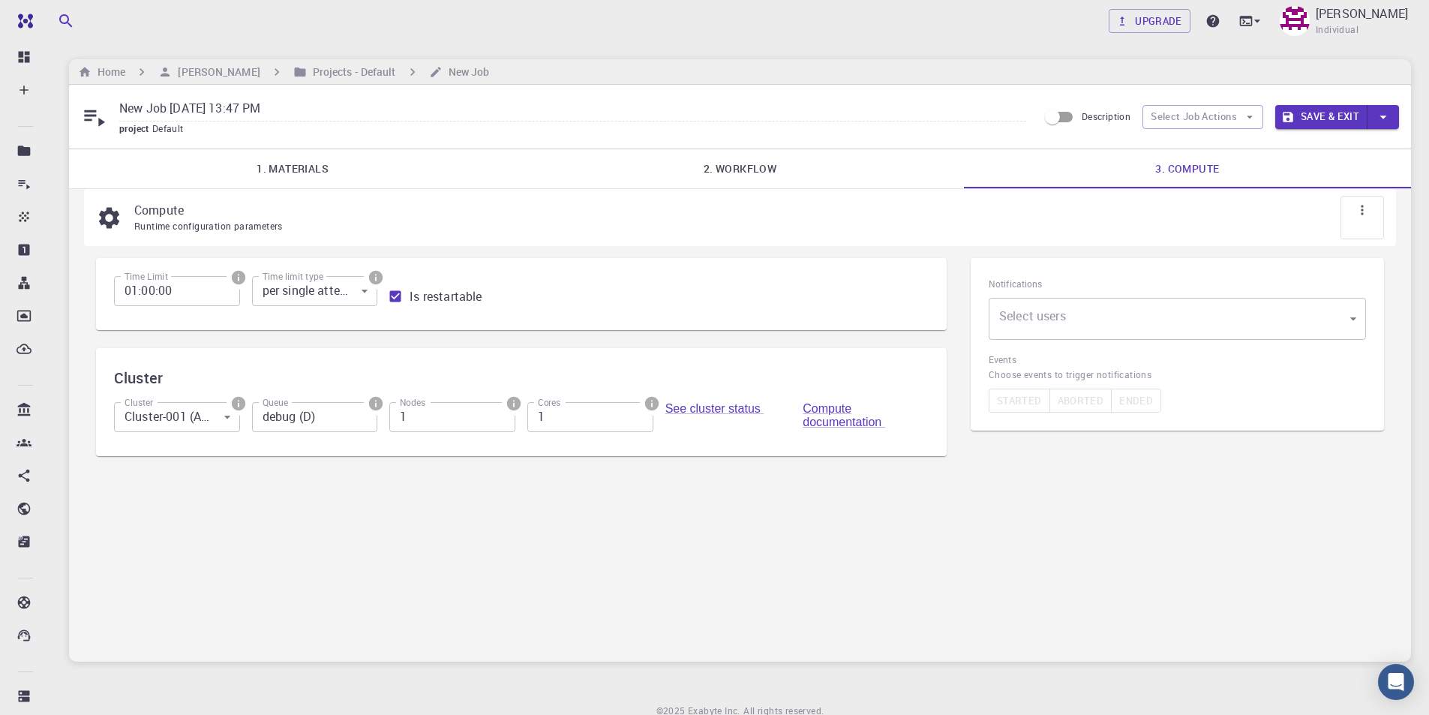
click at [200, 422] on body "Free Dashboard Create New Job New Material Create Material Upload File Import f…" at bounding box center [714, 389] width 1429 height 778
click at [200, 422] on div at bounding box center [714, 357] width 1429 height 715
click at [322, 420] on input "debug (D)" at bounding box center [315, 417] width 126 height 30
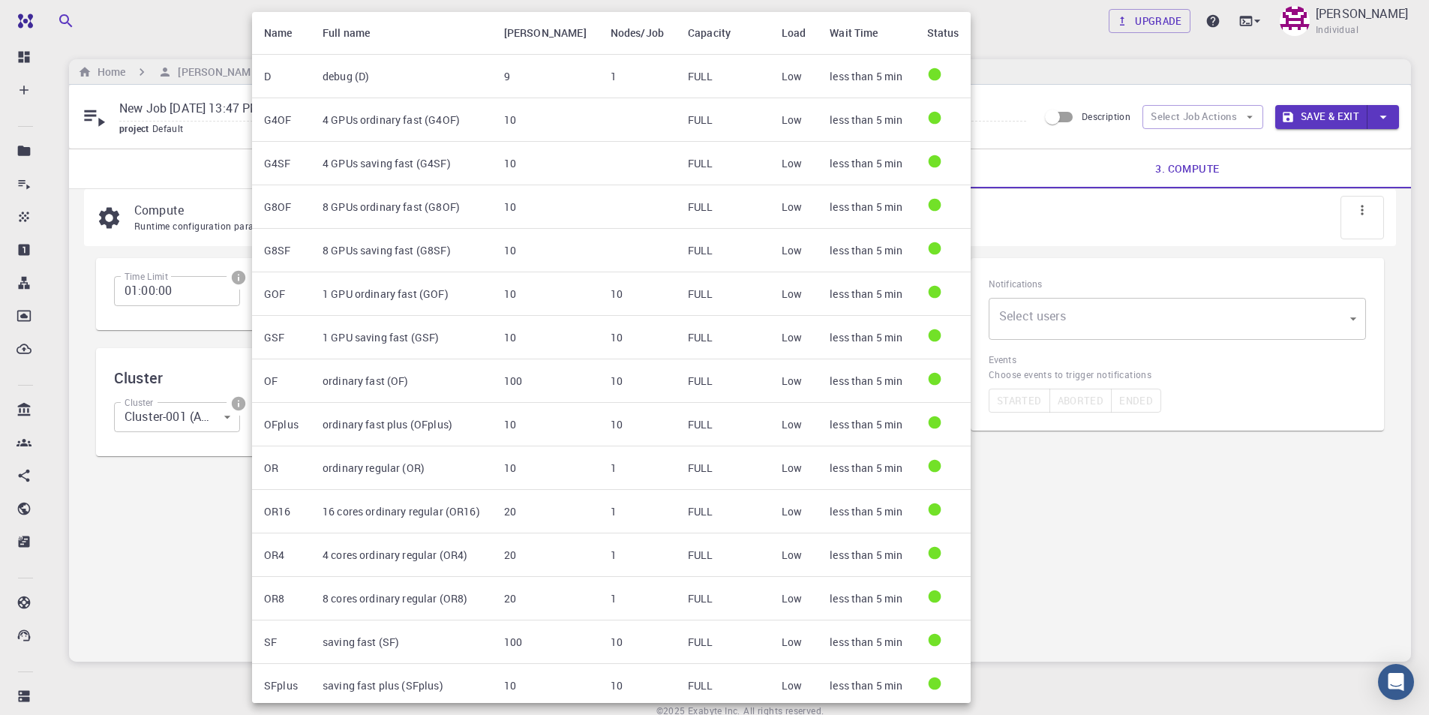
click at [176, 521] on div at bounding box center [714, 357] width 1429 height 715
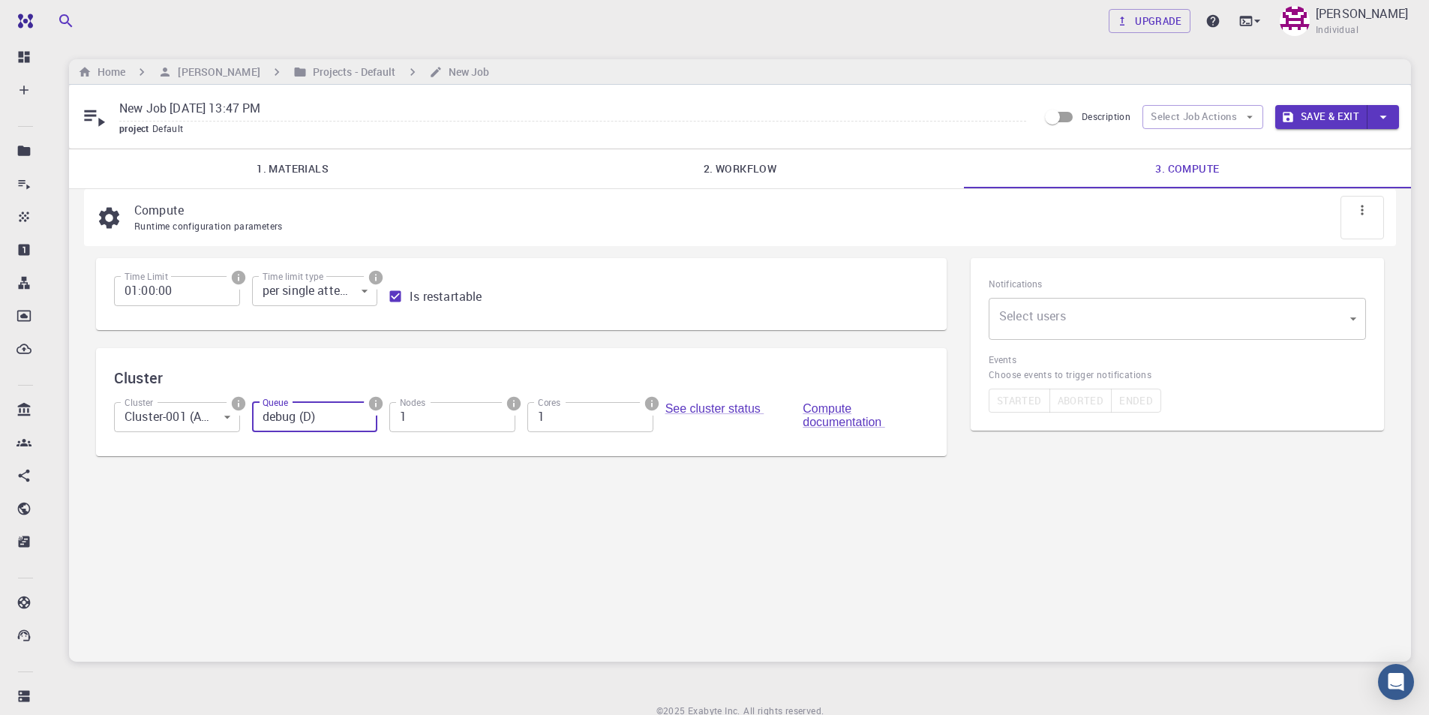
click at [701, 491] on div "Compute Runtime configuration parameters Time Limit 01:00:00 Time Limit Time li…" at bounding box center [740, 425] width 1342 height 472
click at [220, 427] on body "Free Dashboard Create New Job New Material Create Material Upload File Import f…" at bounding box center [714, 389] width 1429 height 778
click at [233, 422] on div at bounding box center [714, 357] width 1429 height 715
click at [409, 533] on div "Compute Runtime configuration parameters Time Limit 01:00:00 Time Limit Time li…" at bounding box center [740, 425] width 1342 height 472
click at [1178, 324] on body "Free Dashboard Create New Job New Material Create Material Upload File Import f…" at bounding box center [714, 389] width 1429 height 778
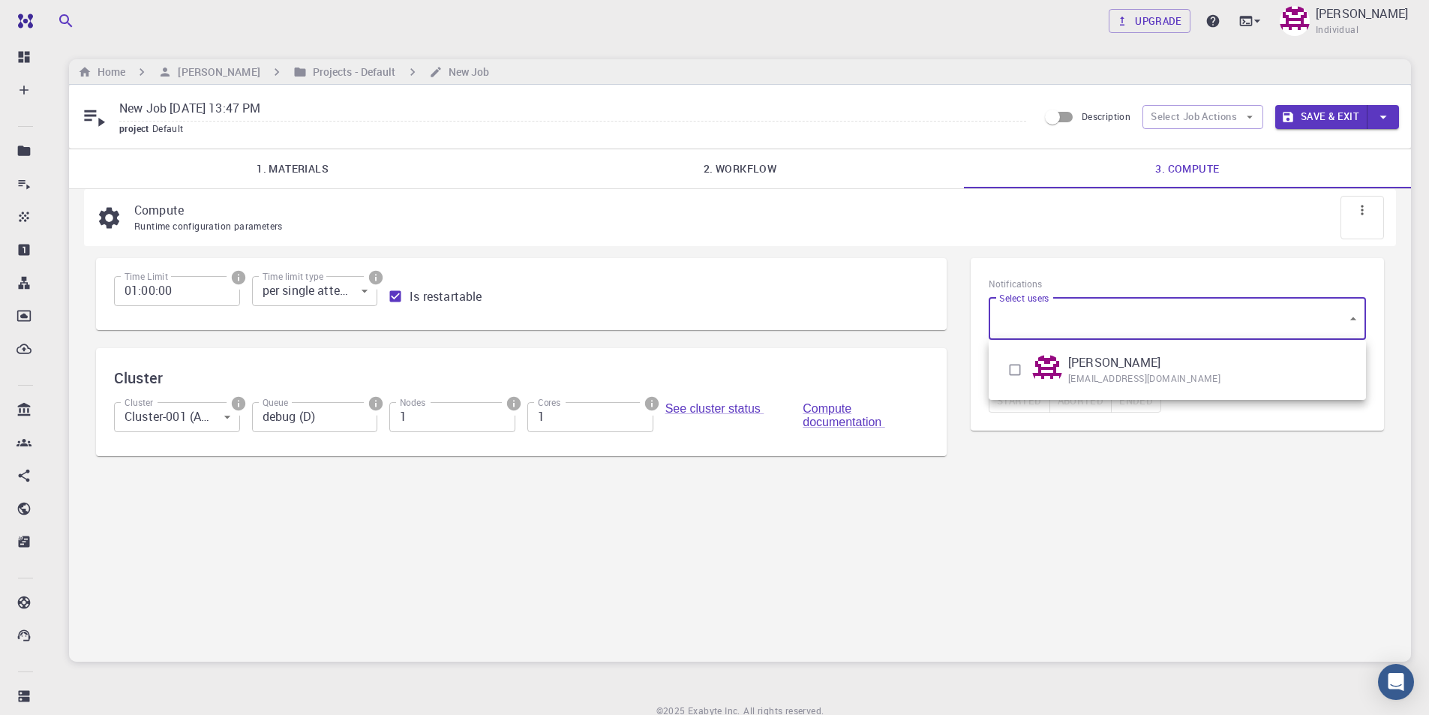
click at [1024, 368] on input "checkbox" at bounding box center [1015, 370] width 29 height 29
checkbox input "true"
type input "[object Object]"
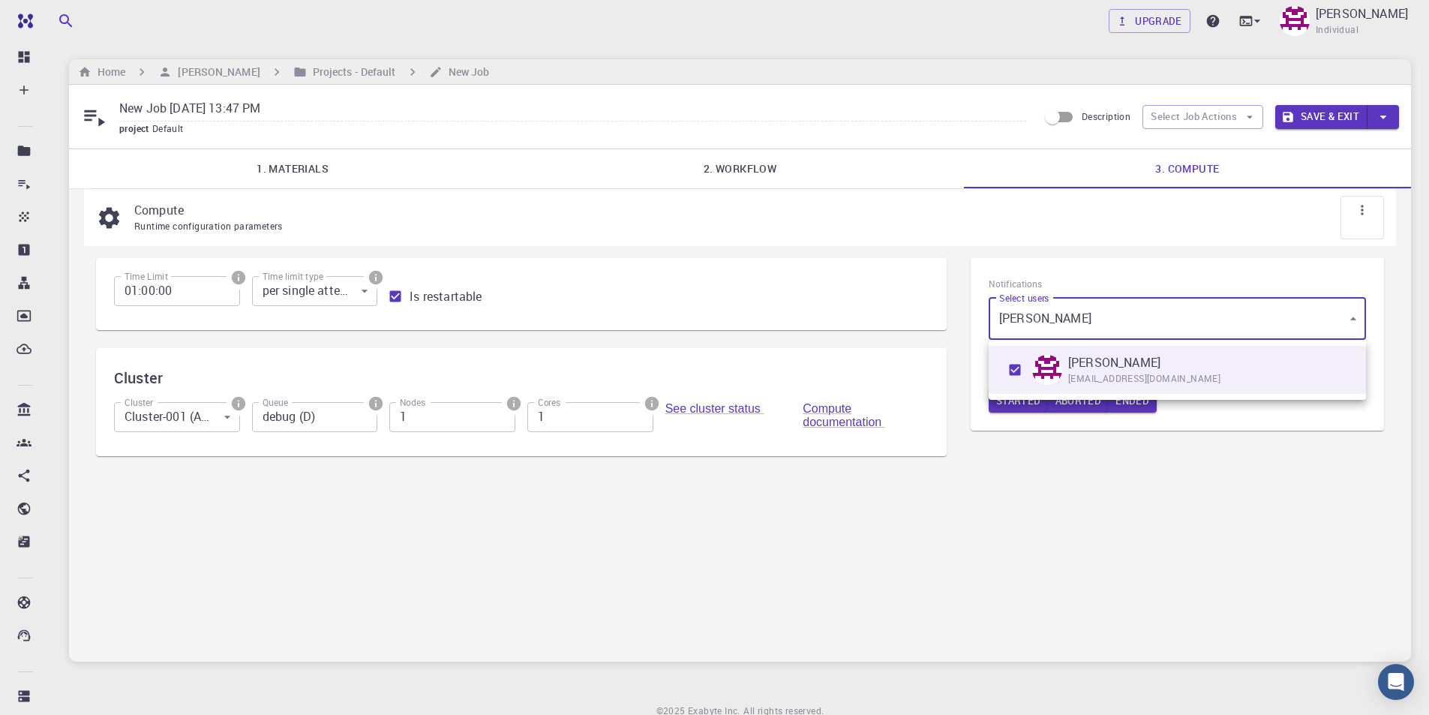
click at [967, 494] on div at bounding box center [714, 357] width 1429 height 715
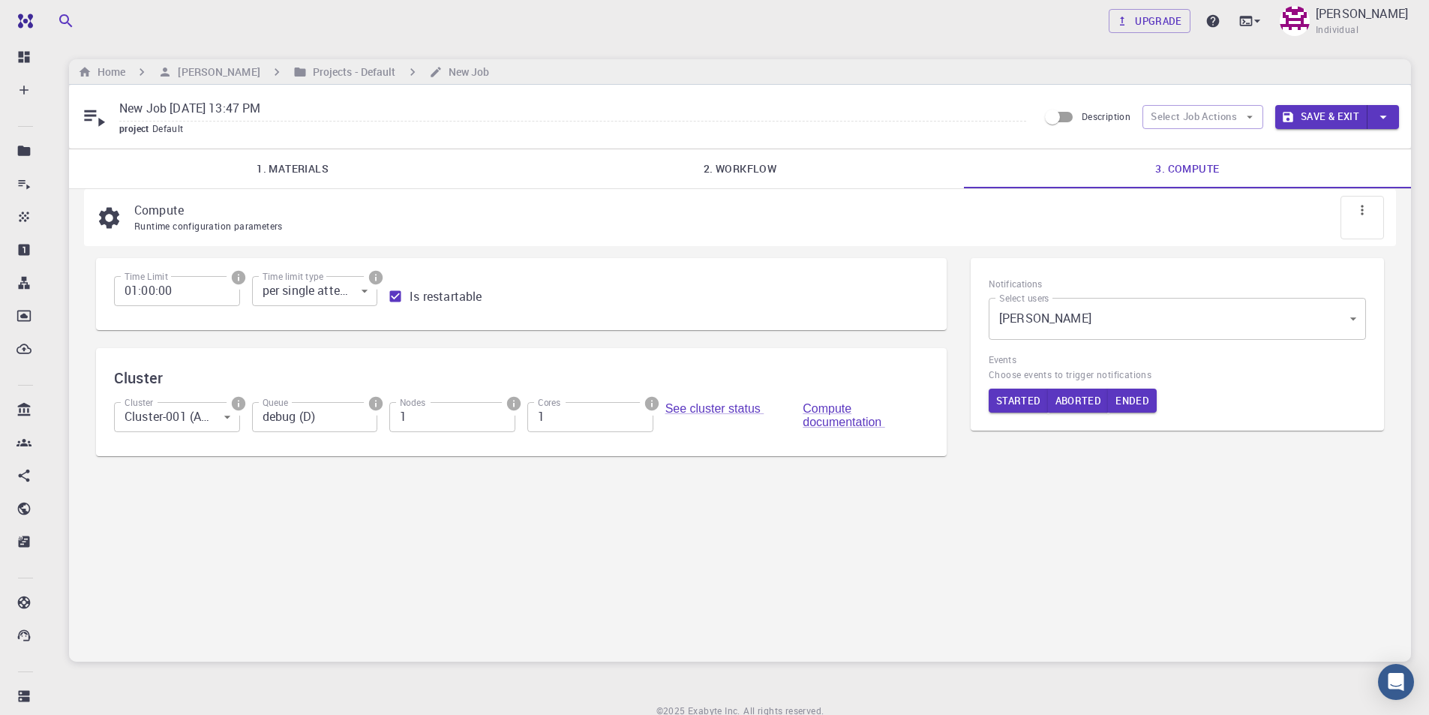
click at [1357, 212] on icon at bounding box center [1362, 210] width 15 height 15
click at [1364, 212] on icon at bounding box center [1362, 210] width 15 height 15
click at [1349, 489] on div "Compute Runtime configuration parameters Time Limit 01:00:00 Time Limit Time li…" at bounding box center [740, 425] width 1342 height 472
click at [1381, 114] on icon "button" at bounding box center [1383, 117] width 17 height 17
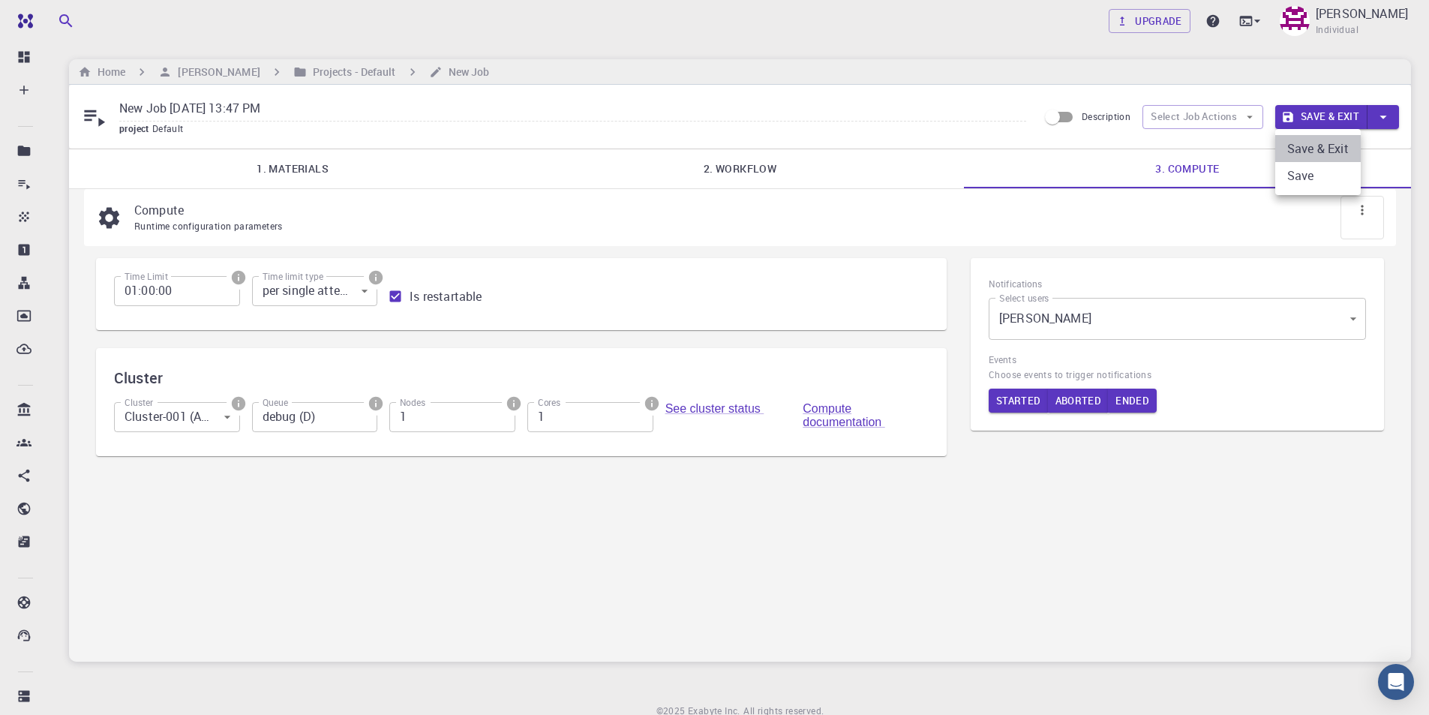
click at [1328, 146] on li "Save & Exit" at bounding box center [1318, 148] width 86 height 27
click at [1310, 116] on button "Save & Exit" at bounding box center [1321, 117] width 92 height 24
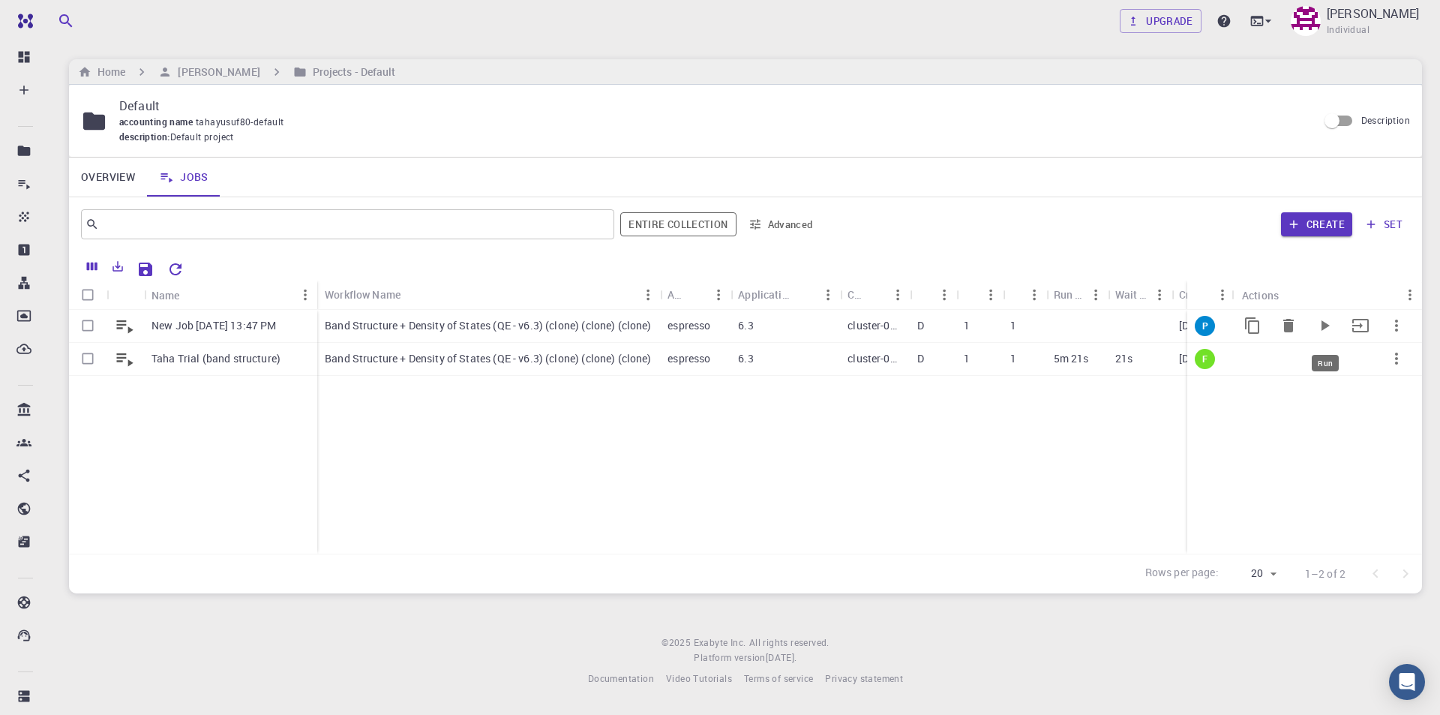
click at [1328, 327] on icon "Run" at bounding box center [1325, 326] width 18 height 18
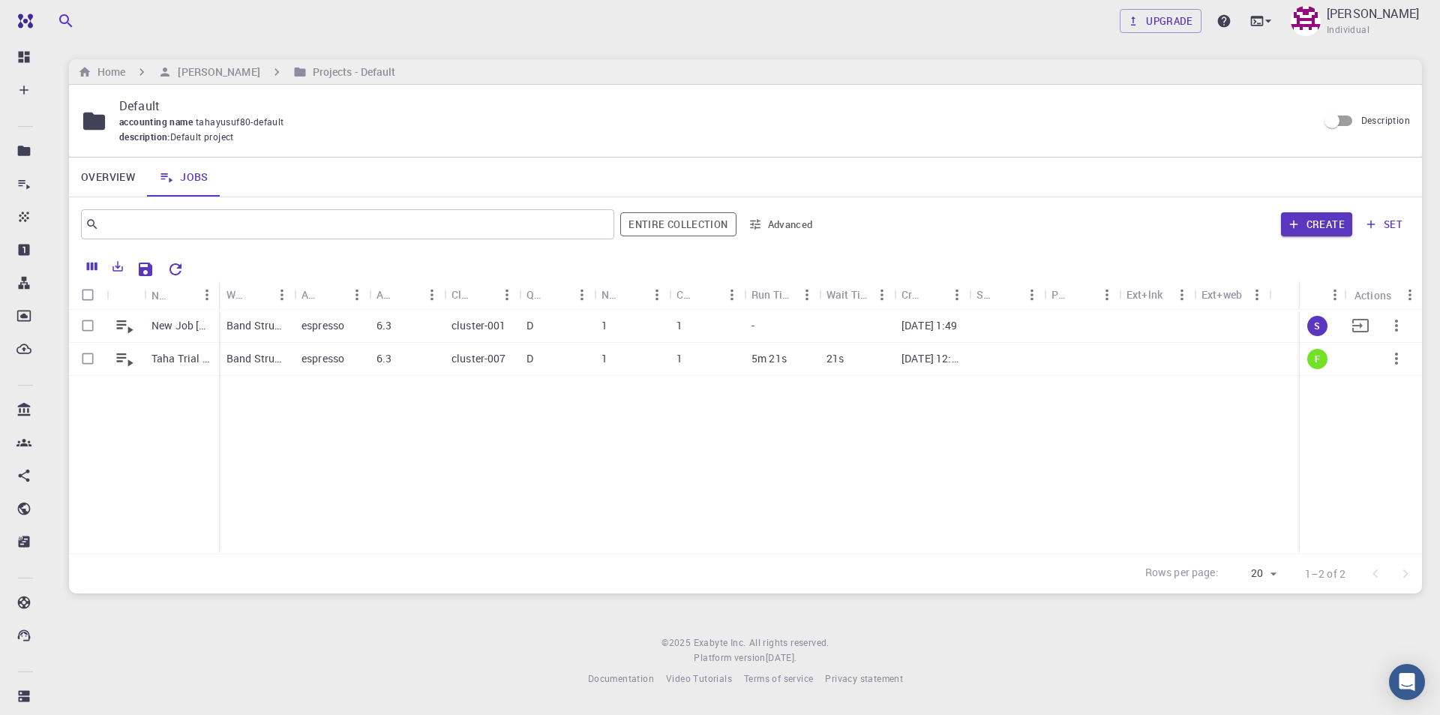
click at [1401, 328] on icon "button" at bounding box center [1397, 326] width 18 height 18
click at [1032, 503] on div at bounding box center [720, 357] width 1440 height 715
click at [181, 362] on p "Taha Trial (band structure)" at bounding box center [182, 358] width 60 height 15
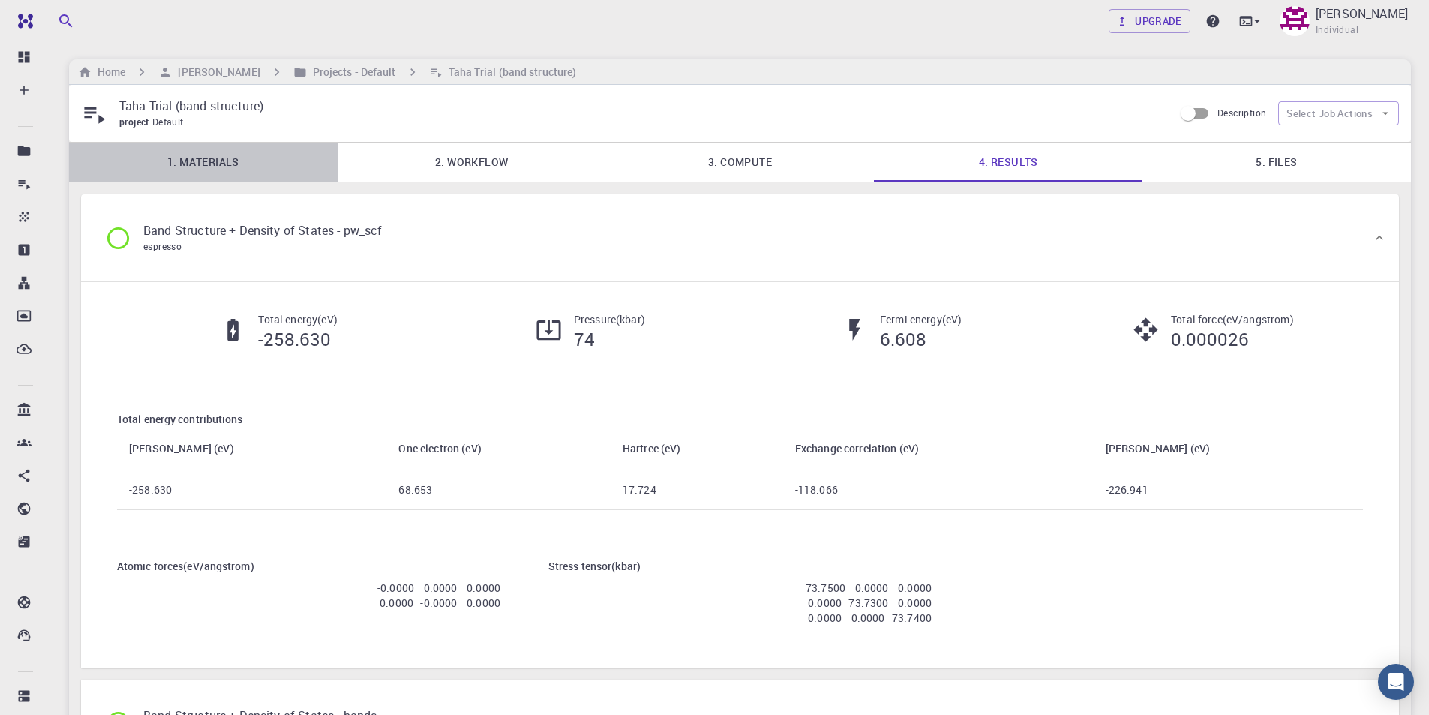
click at [245, 155] on link "1. Materials" at bounding box center [203, 162] width 269 height 39
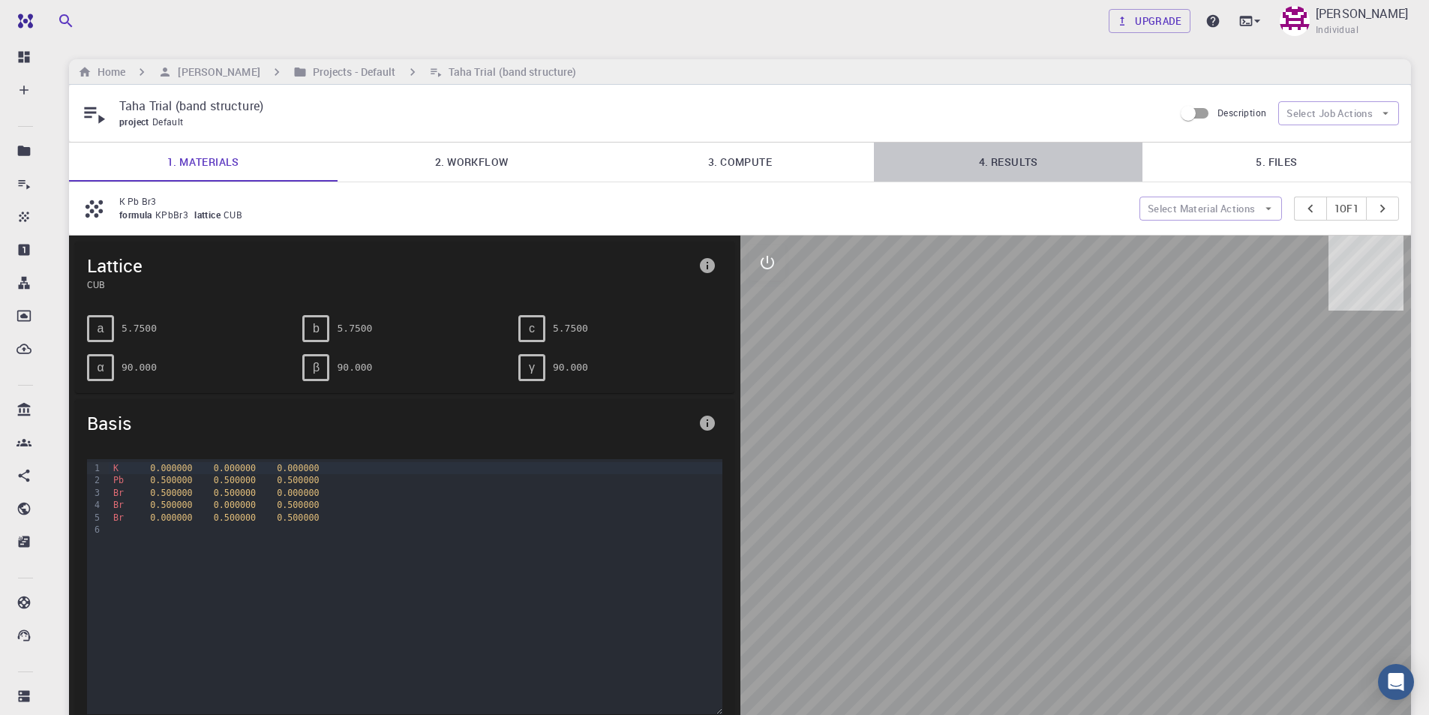
click at [1016, 161] on link "4. Results" at bounding box center [1008, 162] width 269 height 39
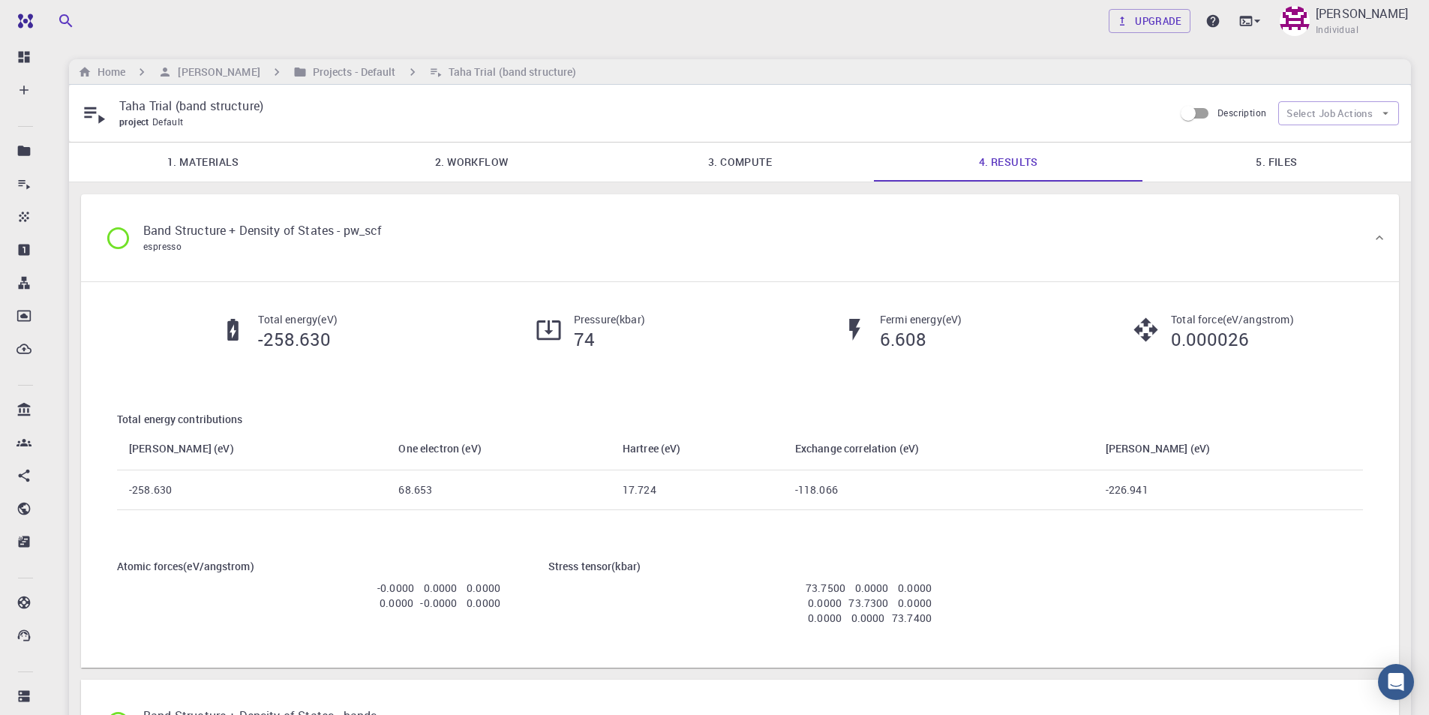
click at [209, 170] on link "1. Materials" at bounding box center [203, 162] width 269 height 39
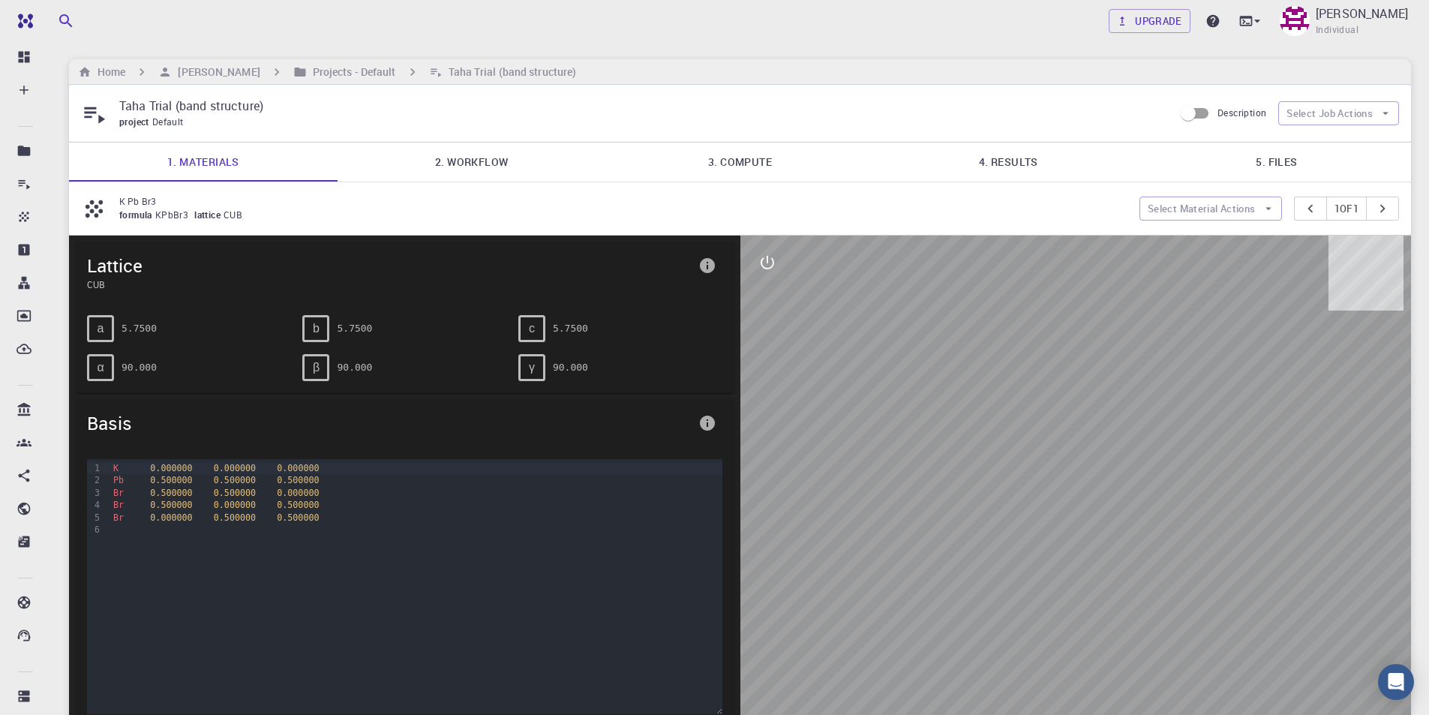
click at [191, 164] on link "1. Materials" at bounding box center [203, 162] width 269 height 39
click at [389, 72] on h6 "Projects - Default" at bounding box center [351, 72] width 89 height 17
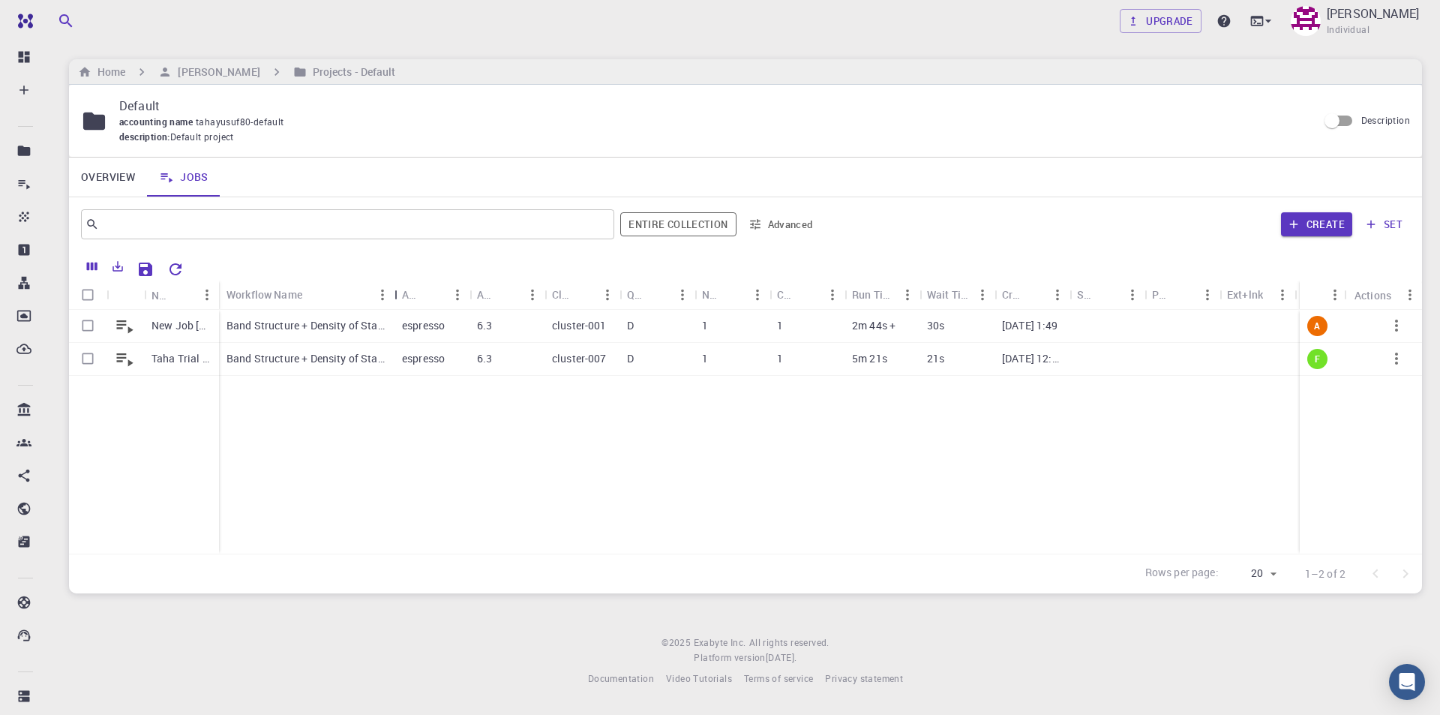
drag, startPoint x: 291, startPoint y: 294, endPoint x: 392, endPoint y: 302, distance: 100.8
click at [392, 302] on div "Workflow Name" at bounding box center [396, 294] width 15 height 29
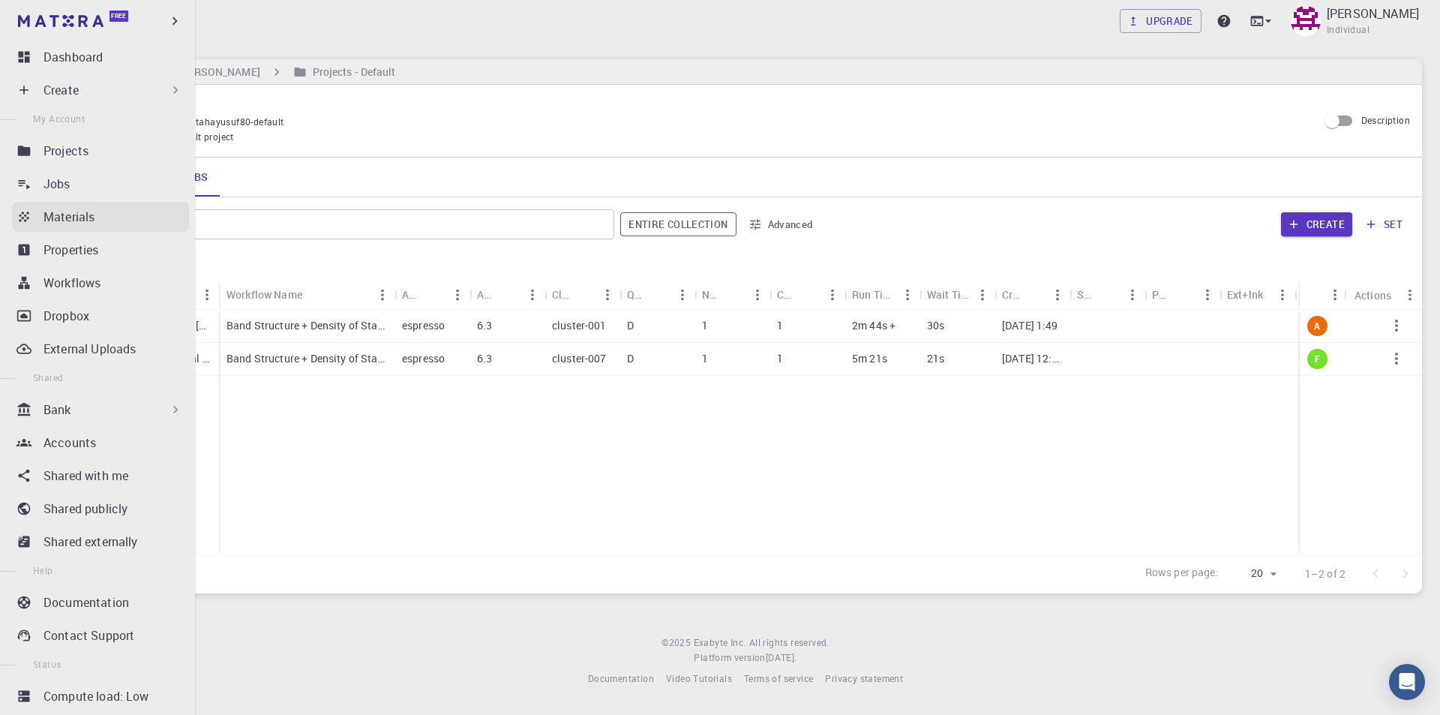
click at [82, 216] on p "Materials" at bounding box center [69, 217] width 51 height 18
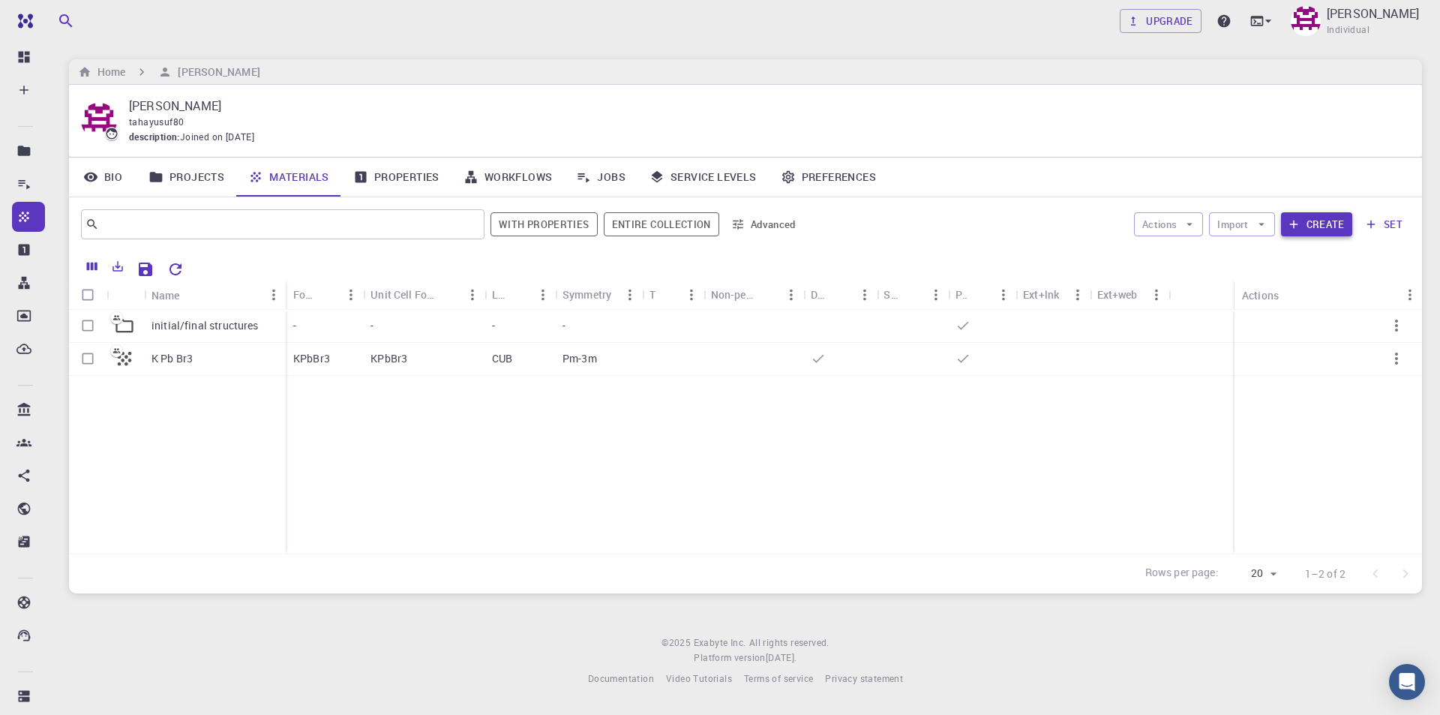
click at [1320, 222] on button "Create" at bounding box center [1316, 224] width 71 height 24
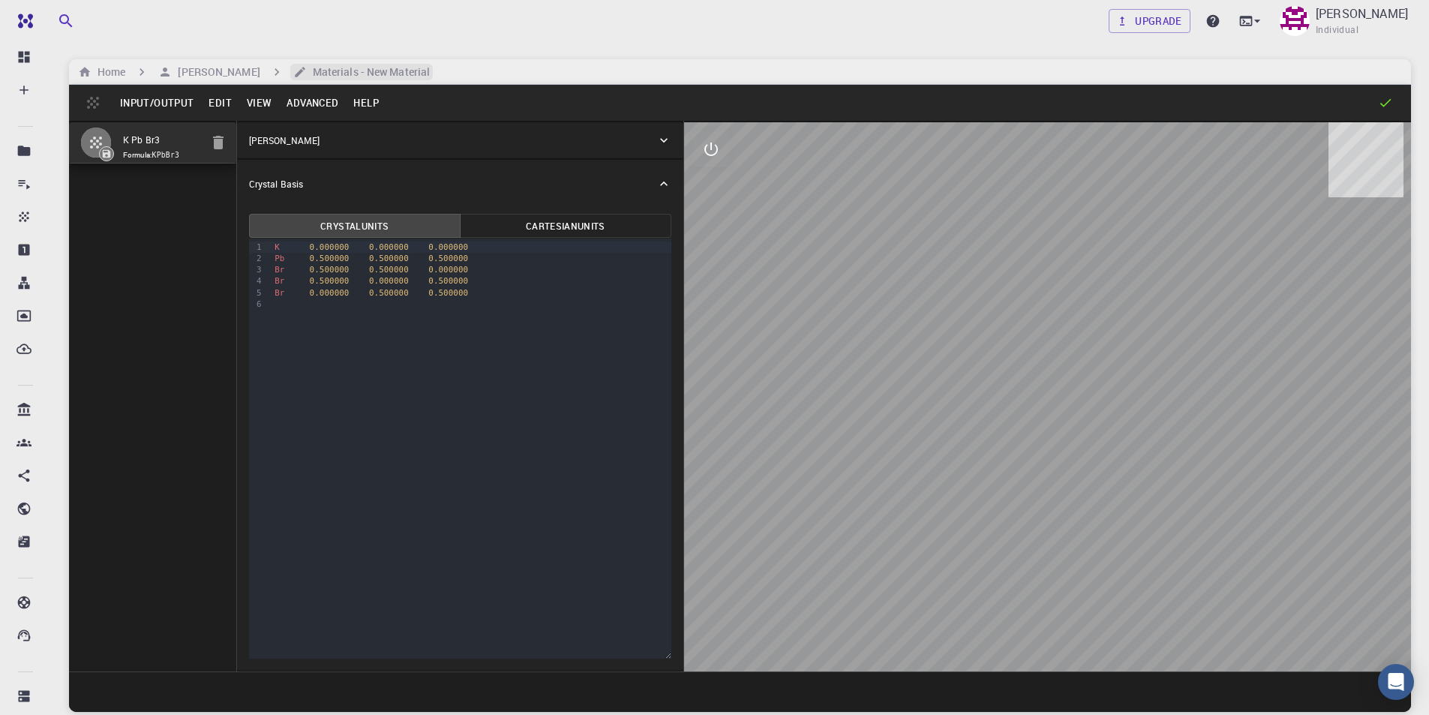
click at [394, 70] on h6 "Materials - New Material" at bounding box center [368, 72] width 123 height 17
click at [231, 99] on button "Edit" at bounding box center [220, 103] width 38 height 24
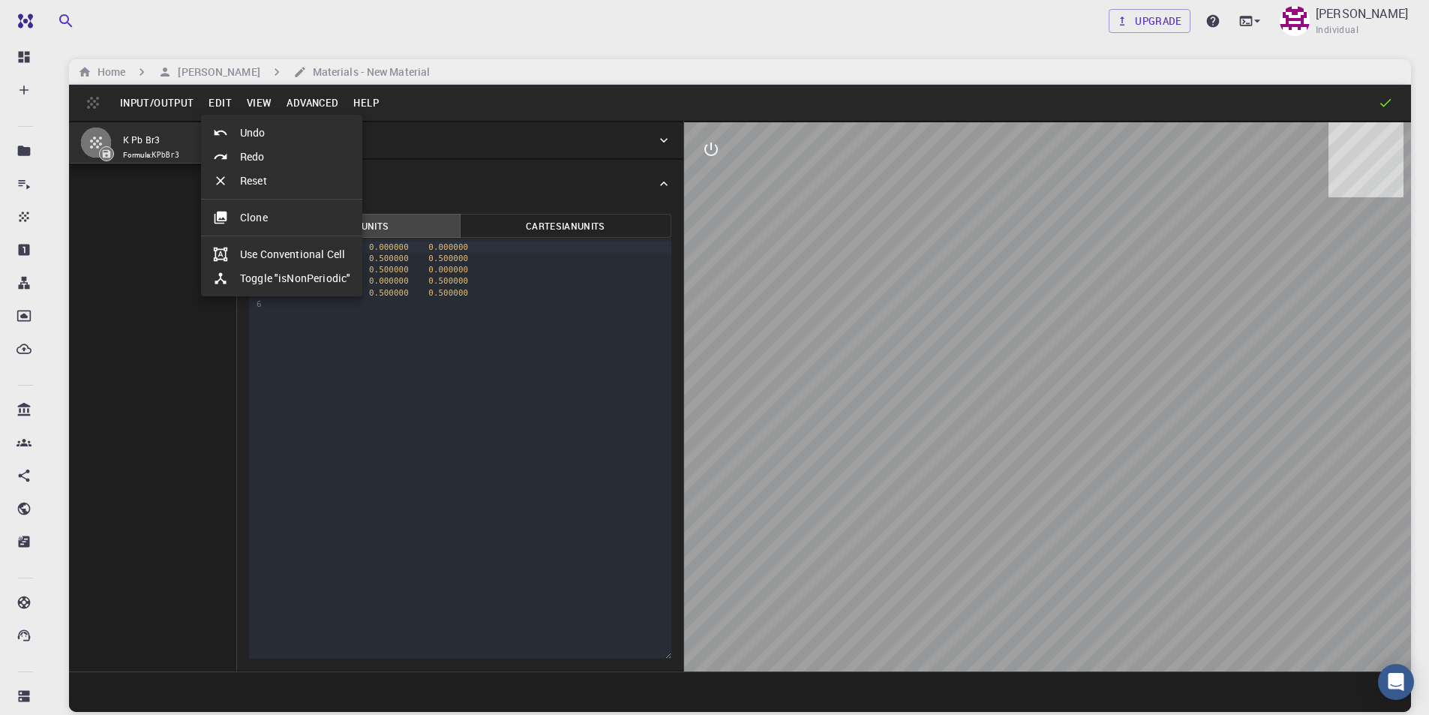
click at [128, 296] on div at bounding box center [714, 357] width 1429 height 715
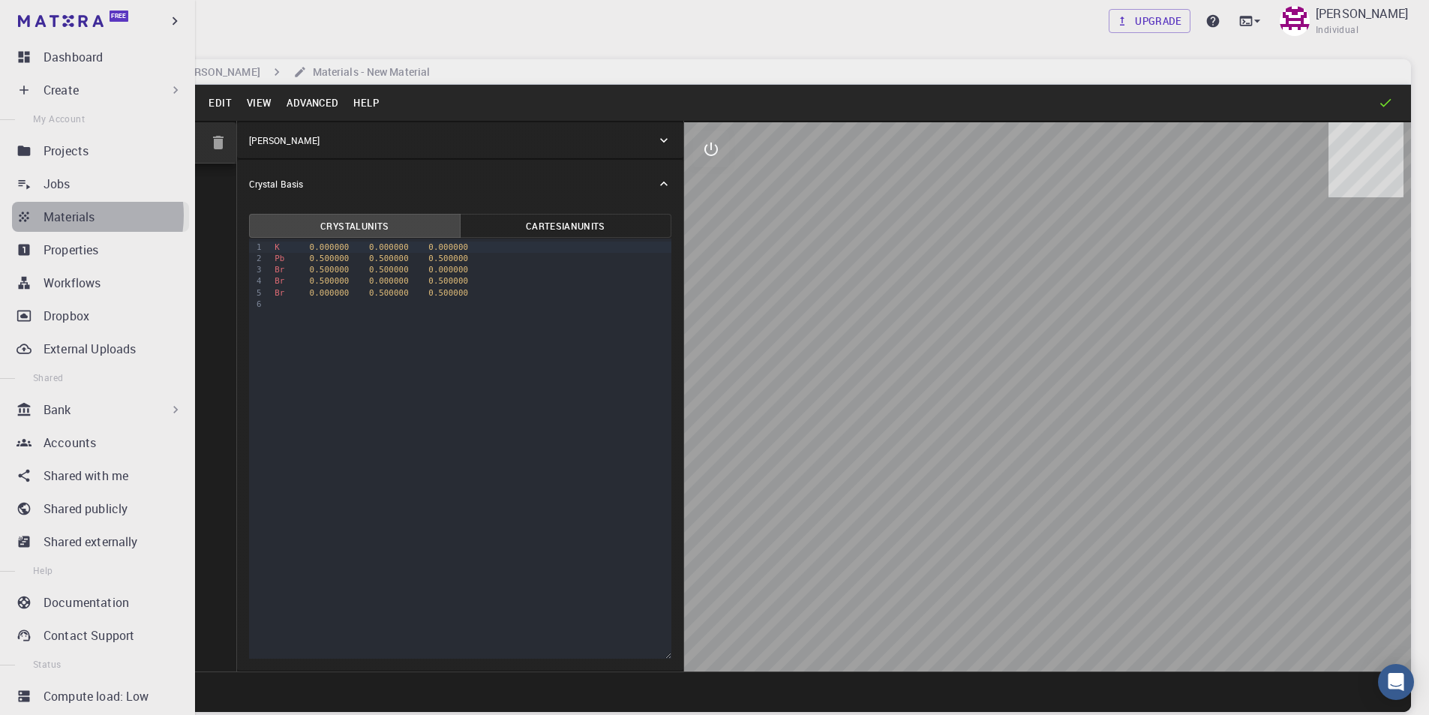
click at [67, 215] on p "Materials" at bounding box center [69, 217] width 51 height 18
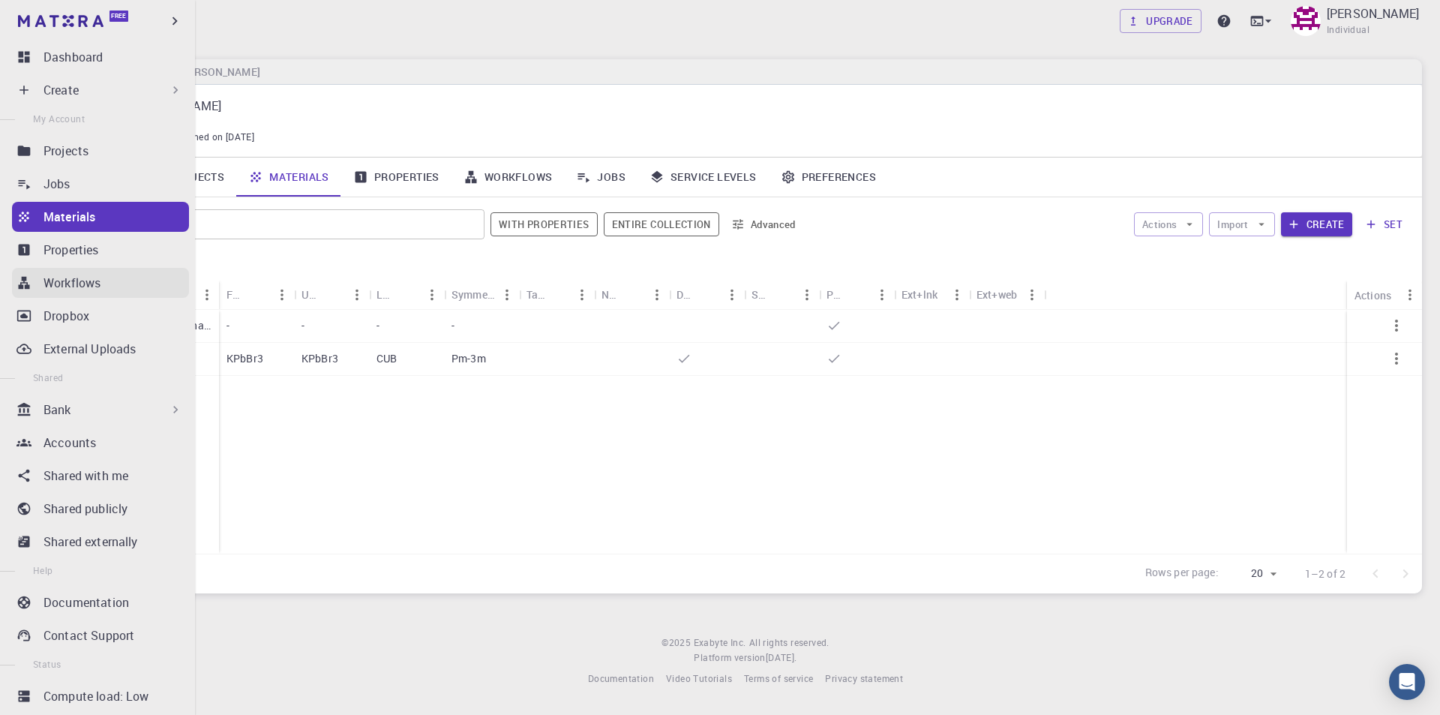
click at [98, 282] on p "Workflows" at bounding box center [72, 283] width 57 height 18
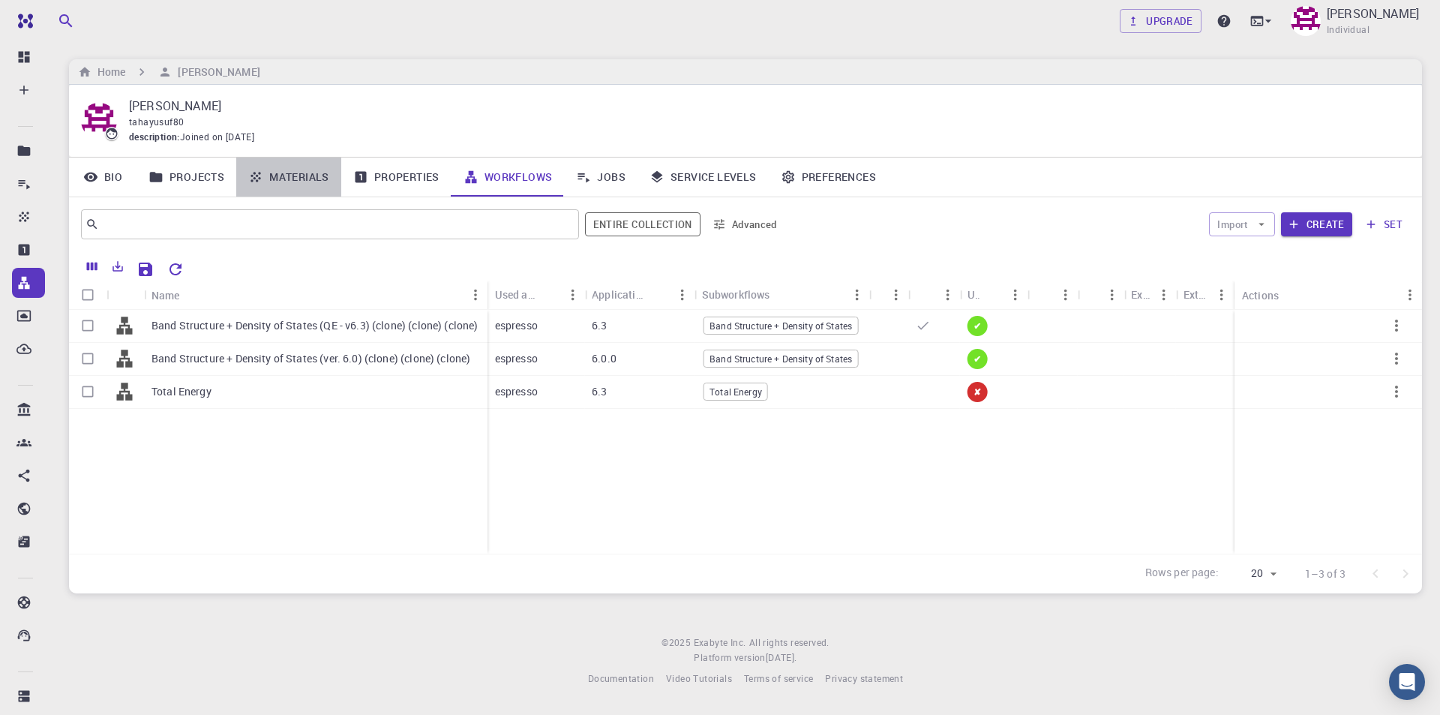
click at [293, 175] on link "Materials" at bounding box center [288, 177] width 105 height 39
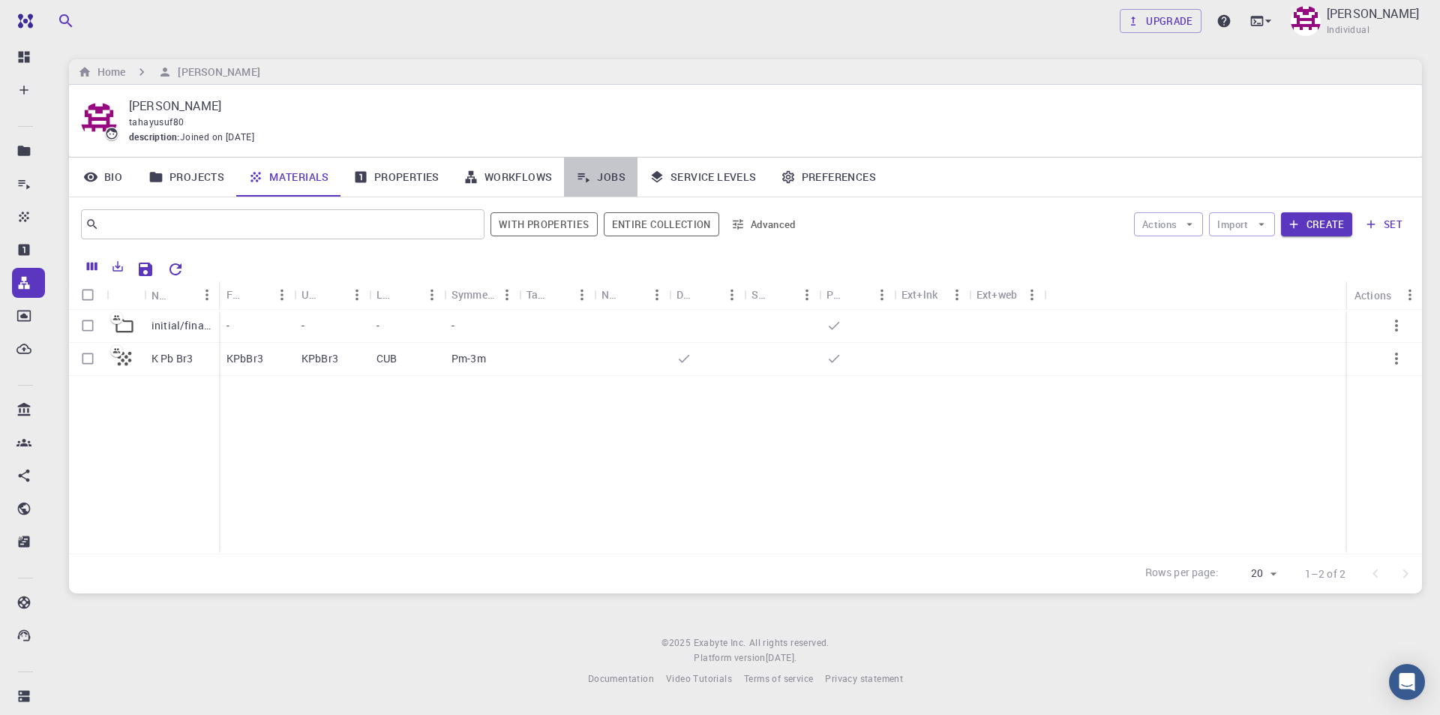
click at [603, 177] on link "Jobs" at bounding box center [601, 177] width 74 height 39
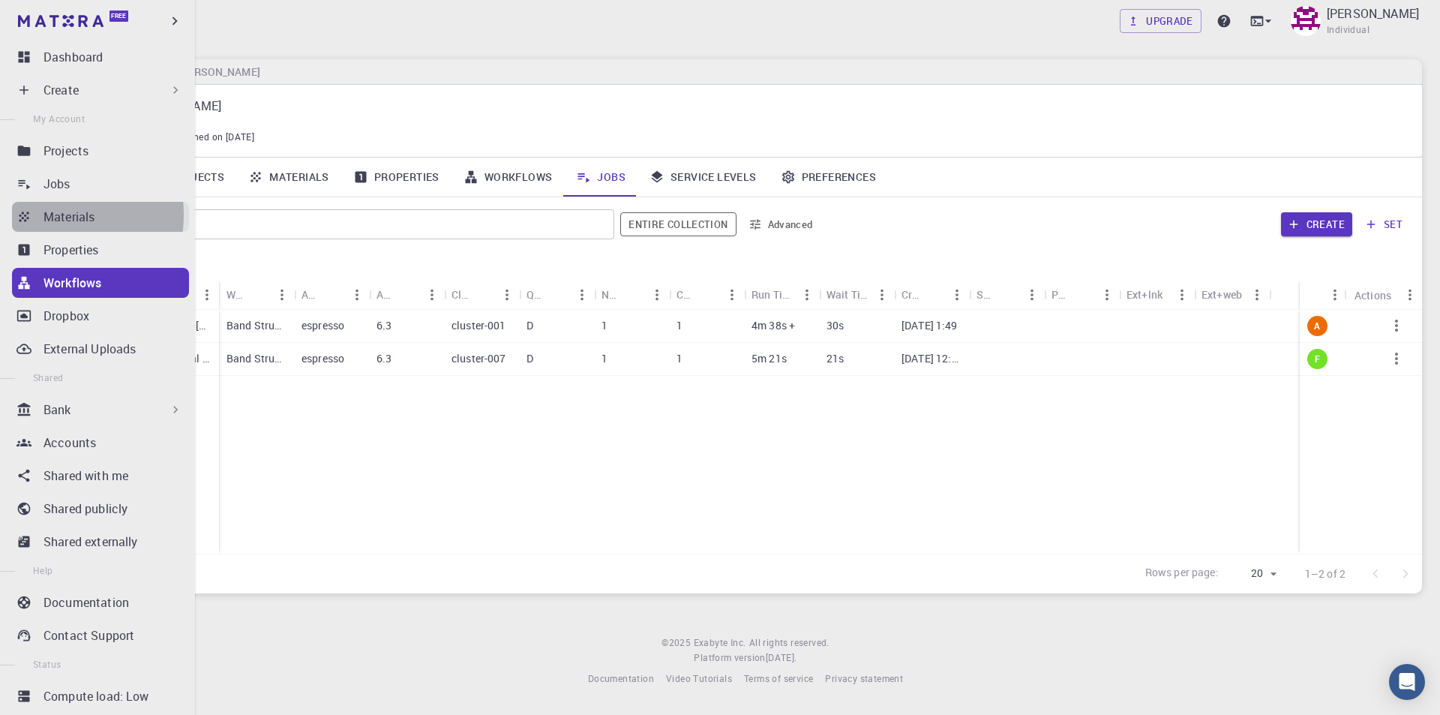
click at [46, 215] on p "Materials" at bounding box center [69, 217] width 51 height 18
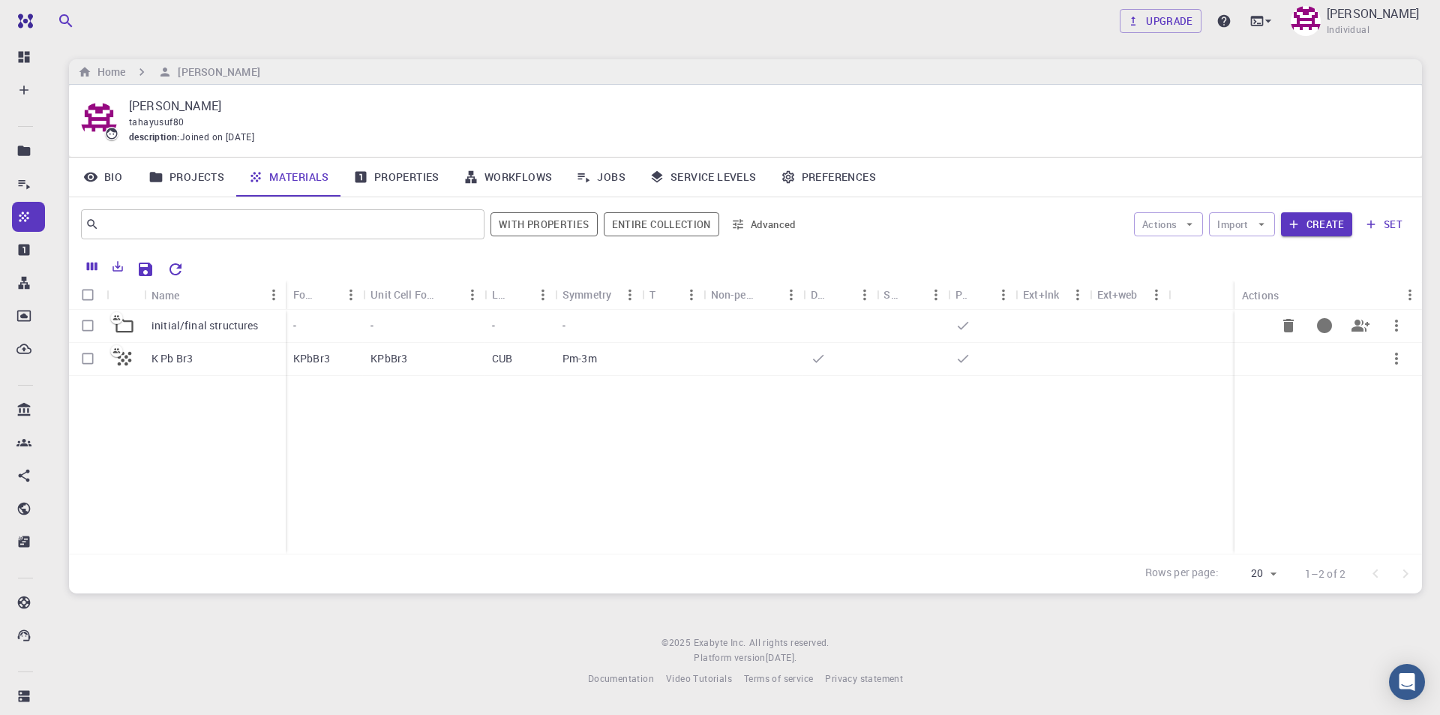
click at [194, 323] on p "initial/final structures" at bounding box center [205, 325] width 107 height 15
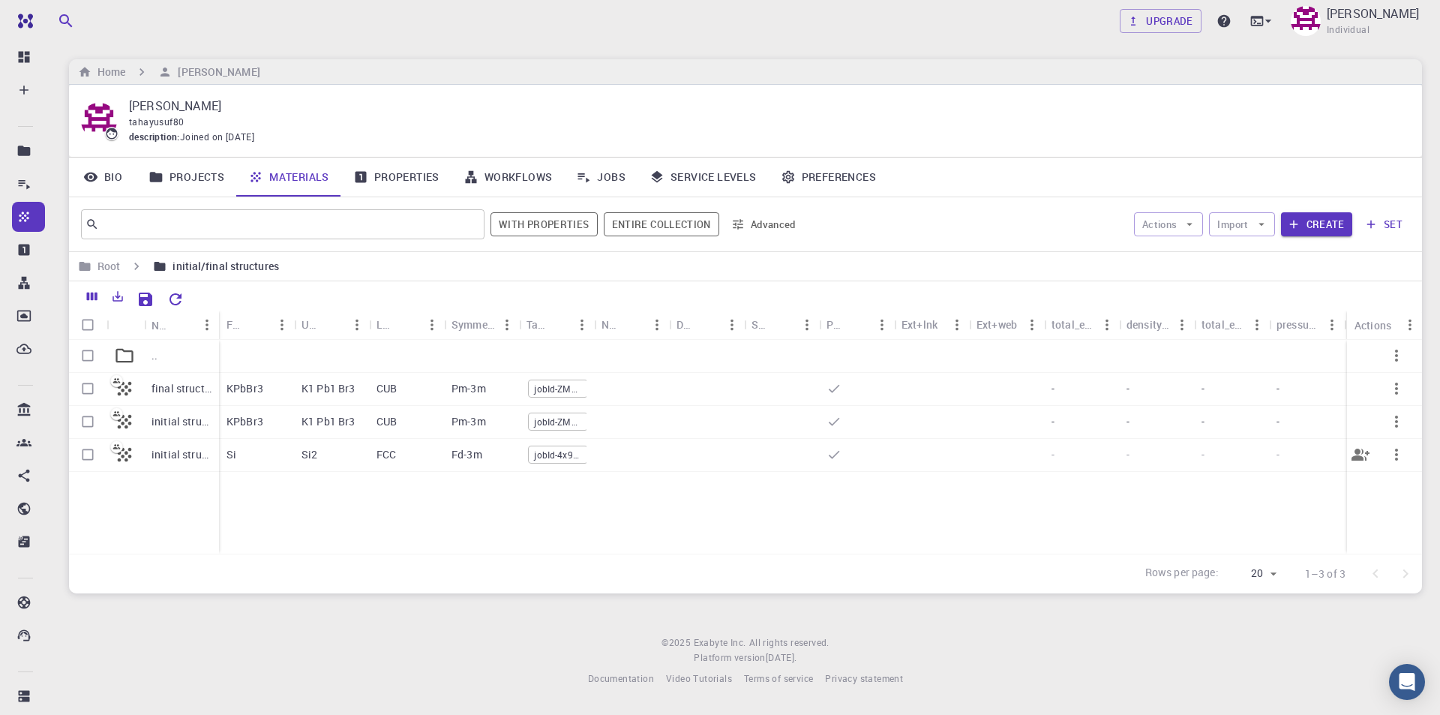
click at [180, 456] on p "initial structure" at bounding box center [182, 454] width 60 height 15
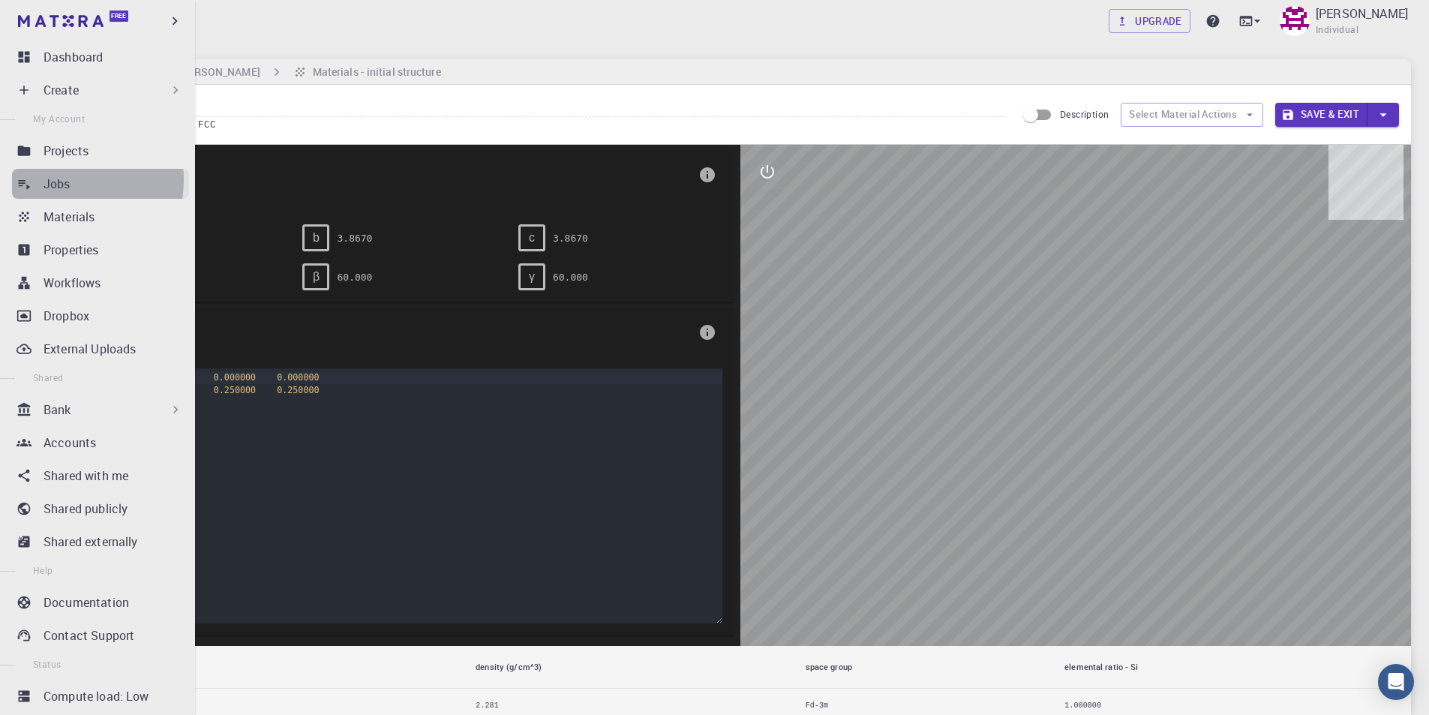
click at [58, 180] on p "Jobs" at bounding box center [57, 184] width 27 height 18
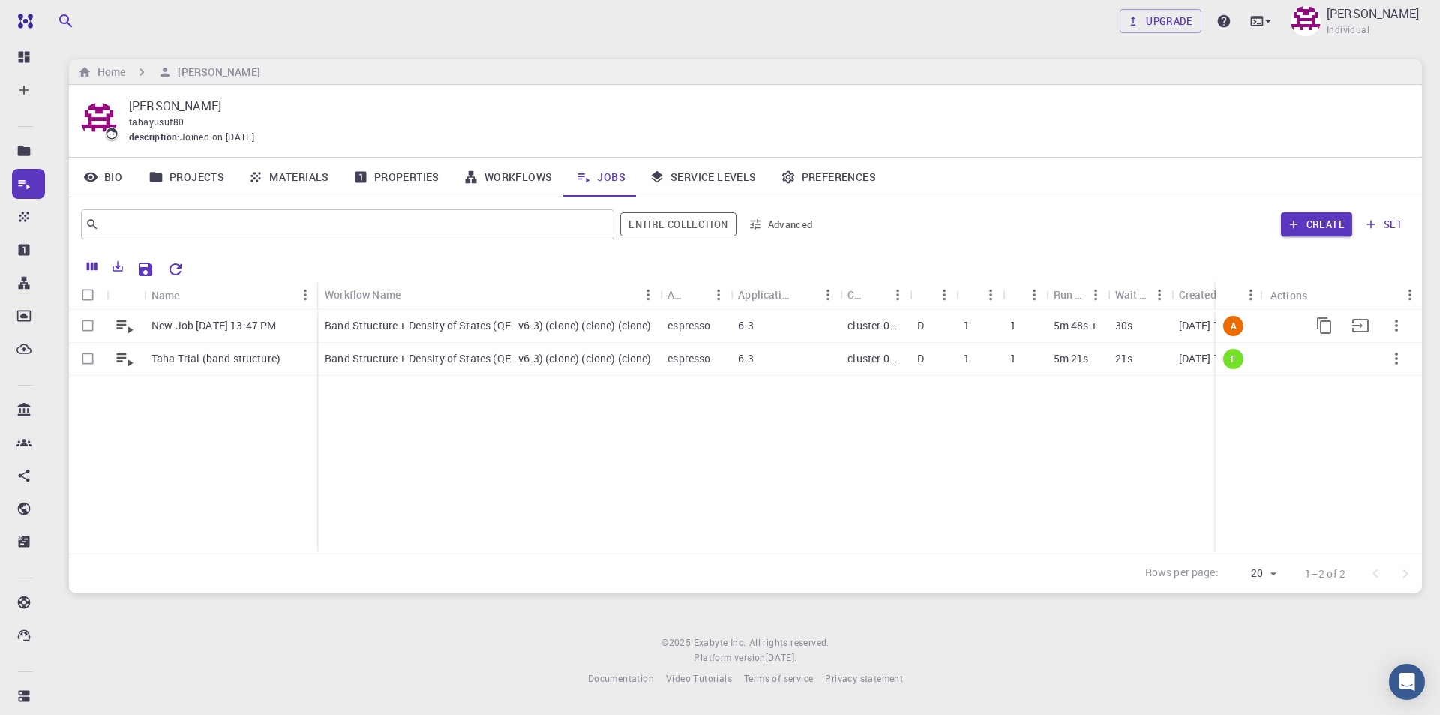
click at [269, 329] on p "New Job [DATE] 13:47 PM" at bounding box center [214, 325] width 125 height 15
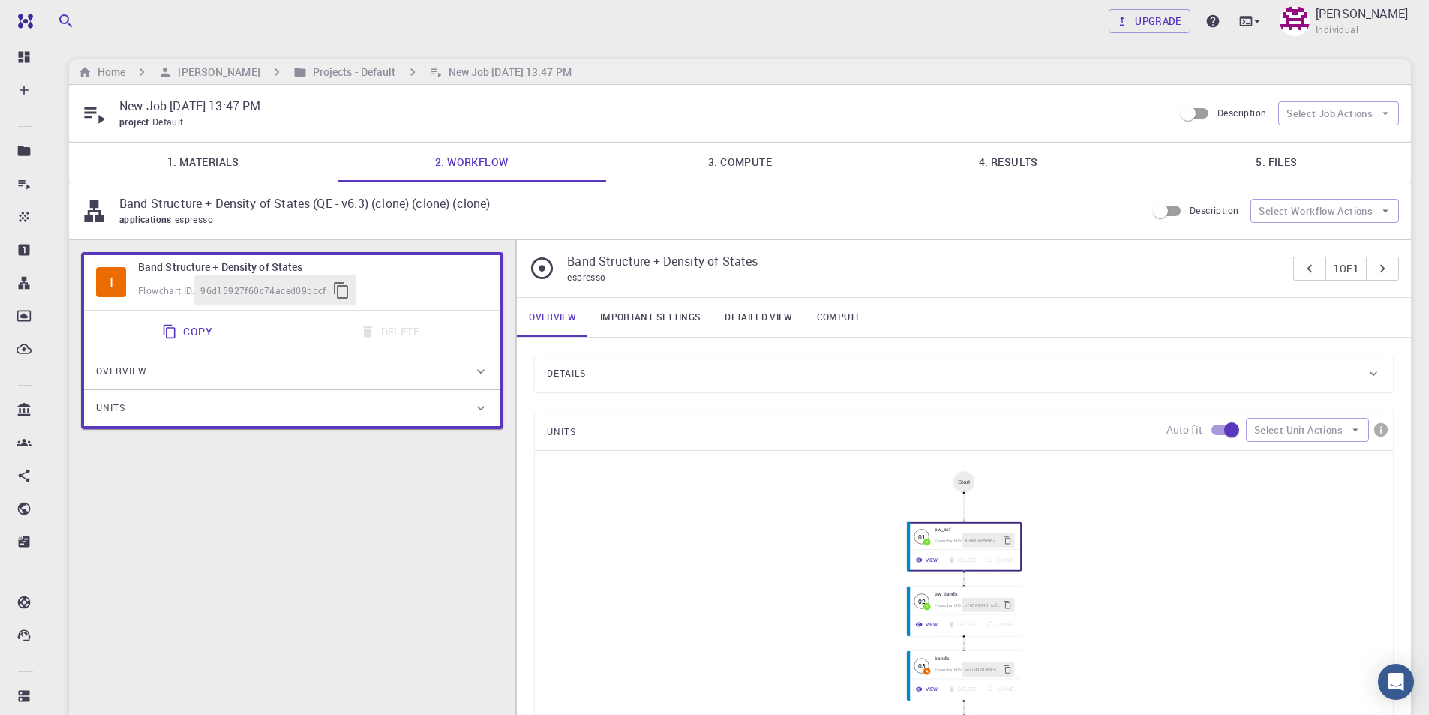
click at [236, 162] on link "1. Materials" at bounding box center [203, 162] width 269 height 39
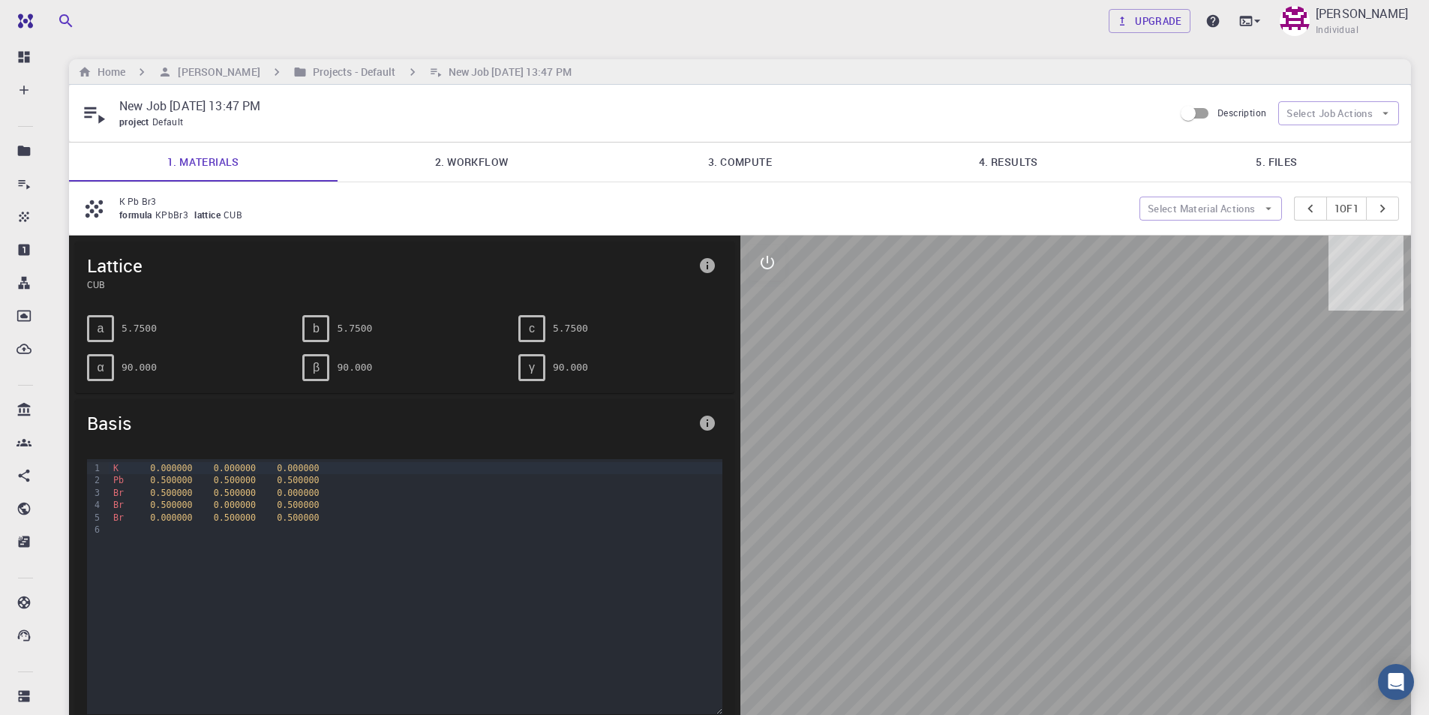
click at [744, 159] on link "3. Compute" at bounding box center [740, 162] width 269 height 39
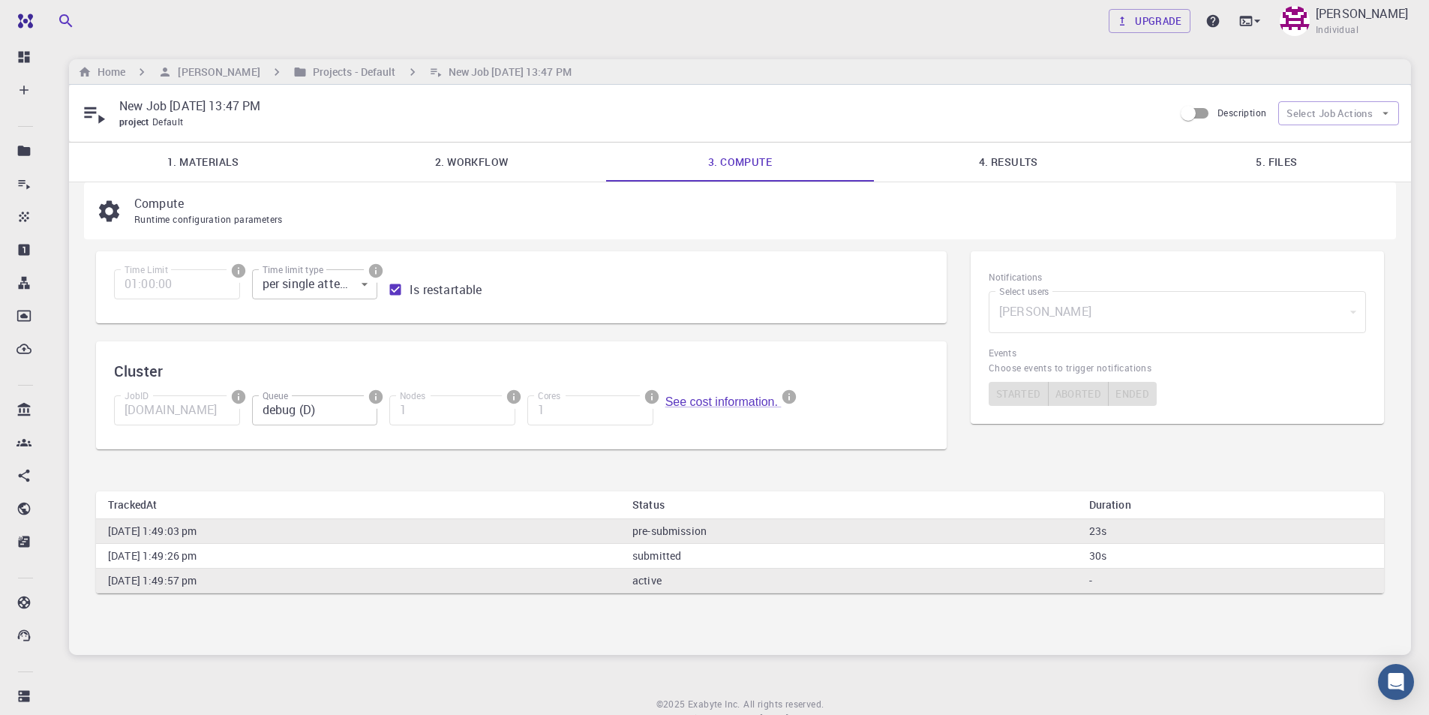
click at [1019, 165] on link "4. Results" at bounding box center [1008, 162] width 269 height 39
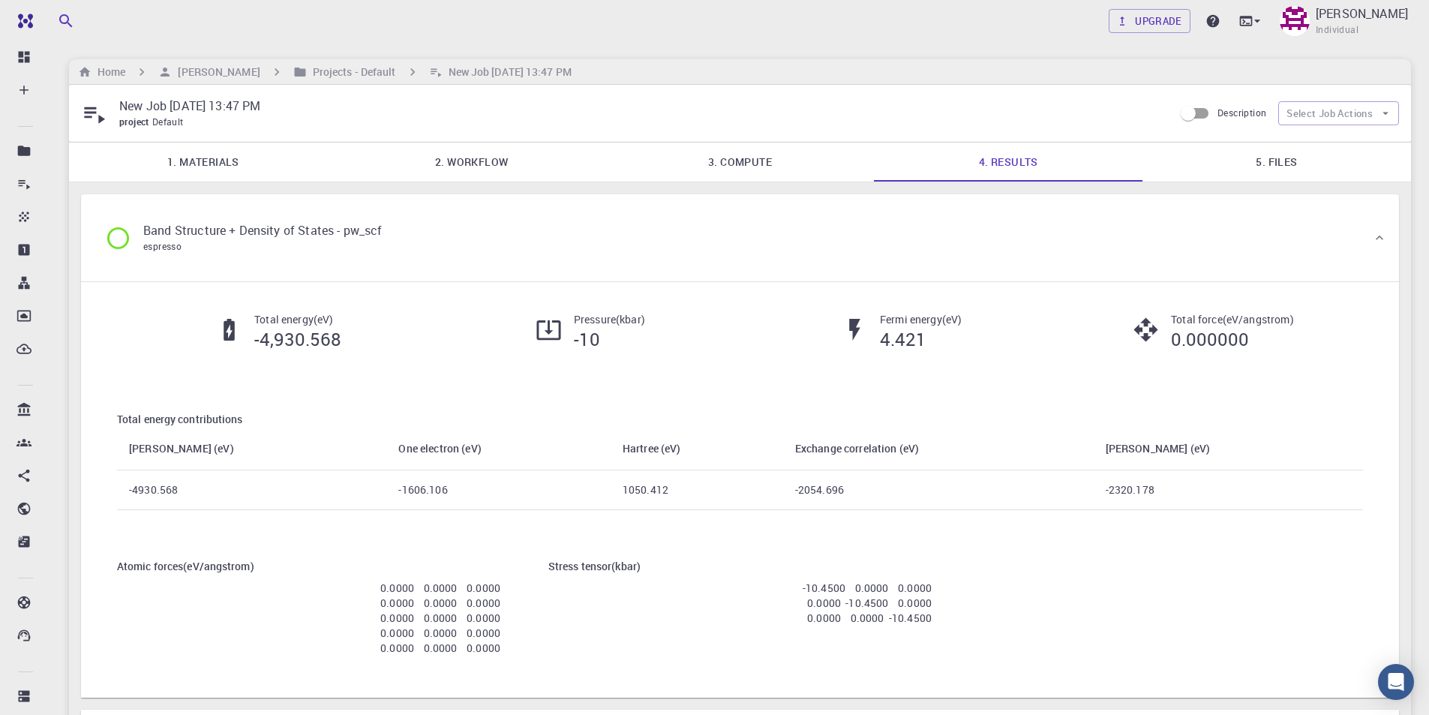
click at [1304, 171] on link "5. Files" at bounding box center [1276, 162] width 269 height 39
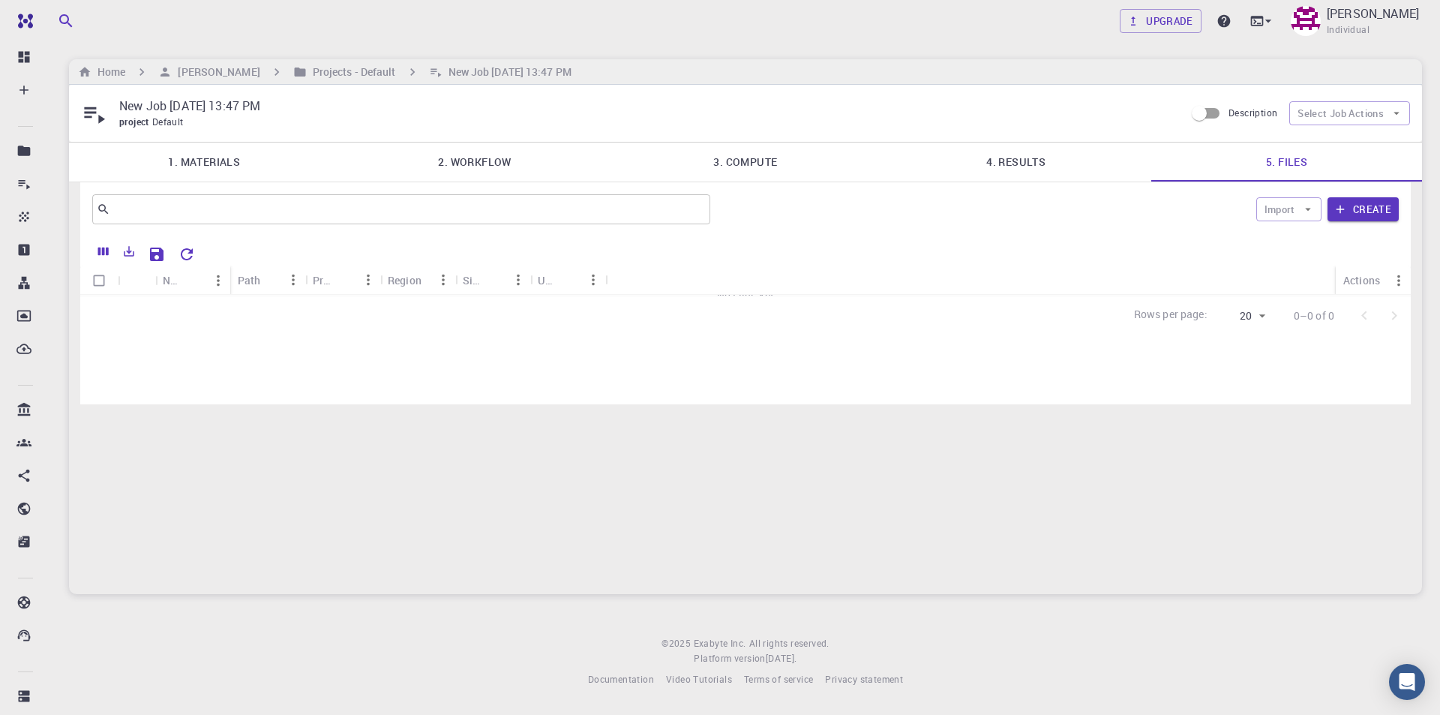
click at [995, 167] on link "4. Results" at bounding box center [1016, 162] width 271 height 39
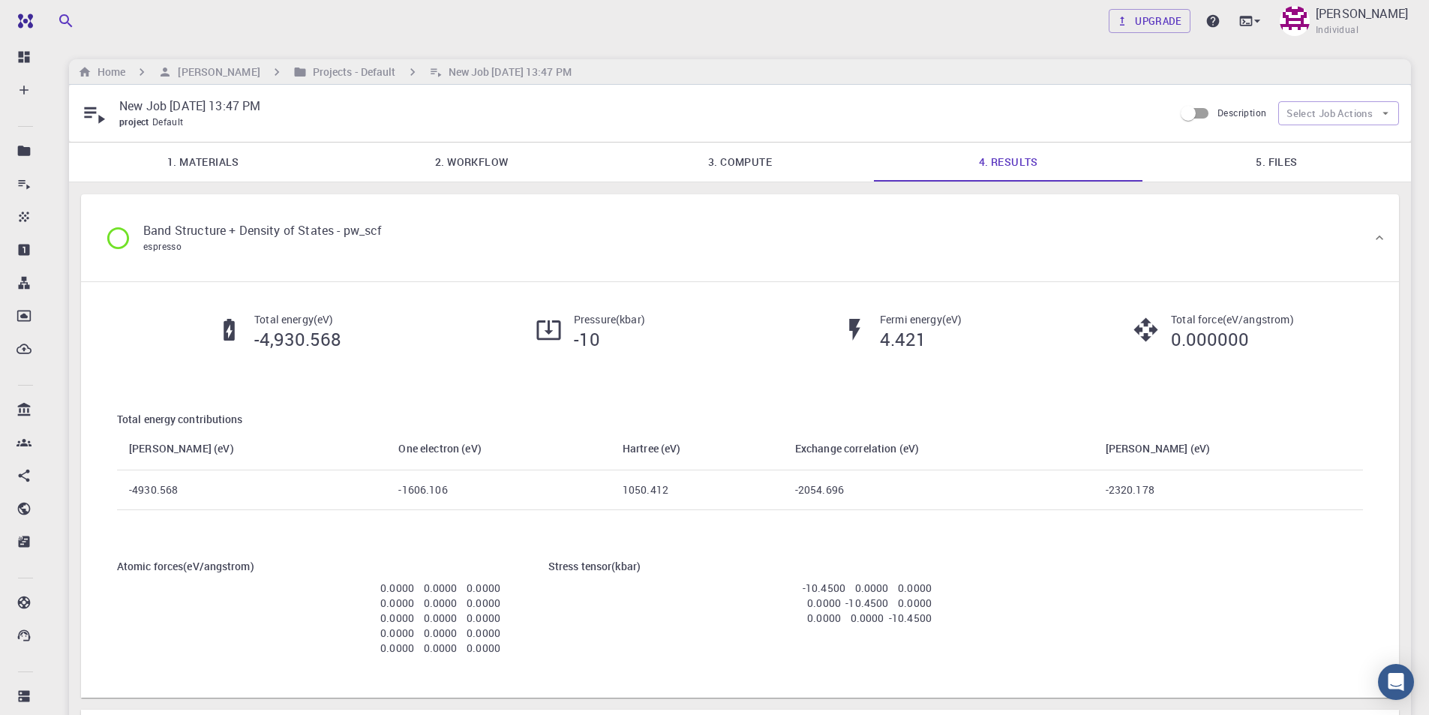
click at [1289, 158] on link "5. Files" at bounding box center [1276, 162] width 269 height 39
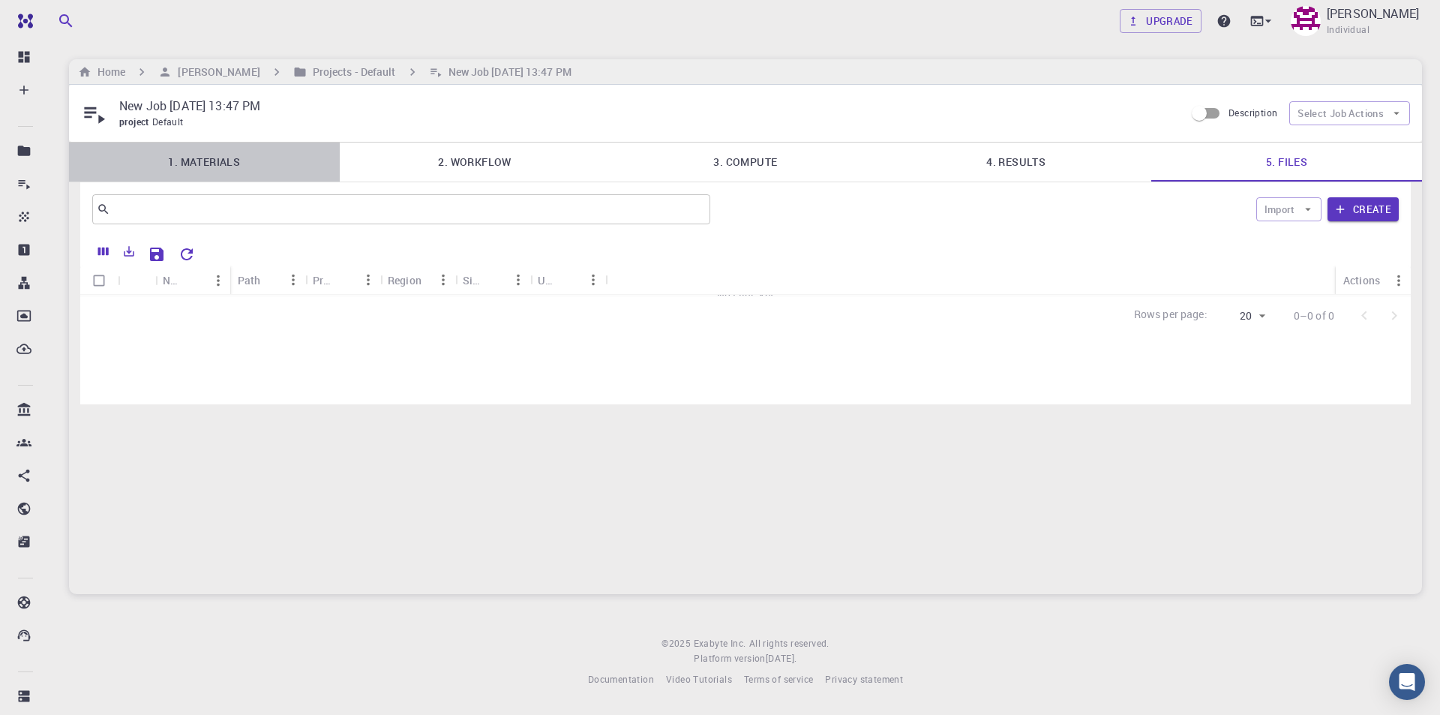
click at [201, 164] on link "1. Materials" at bounding box center [204, 162] width 271 height 39
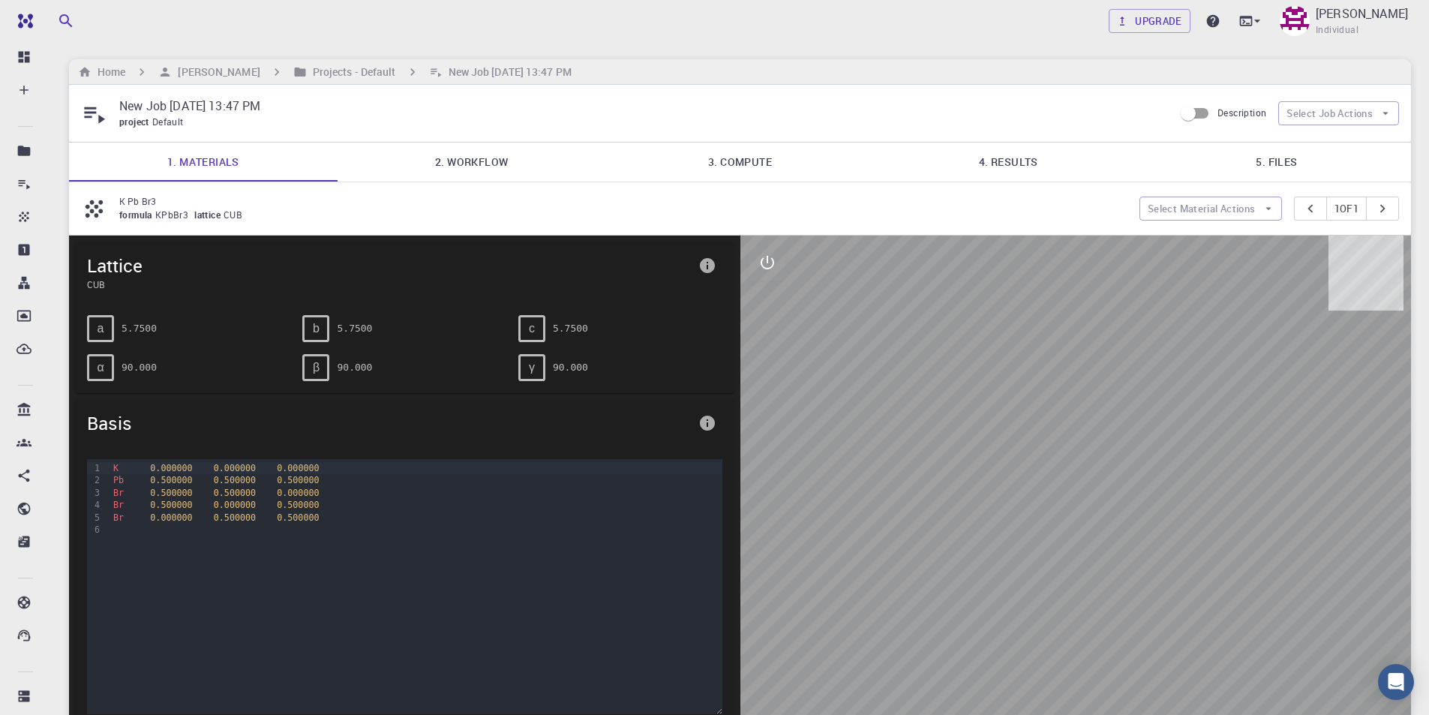
click at [466, 160] on link "2. Workflow" at bounding box center [472, 162] width 269 height 39
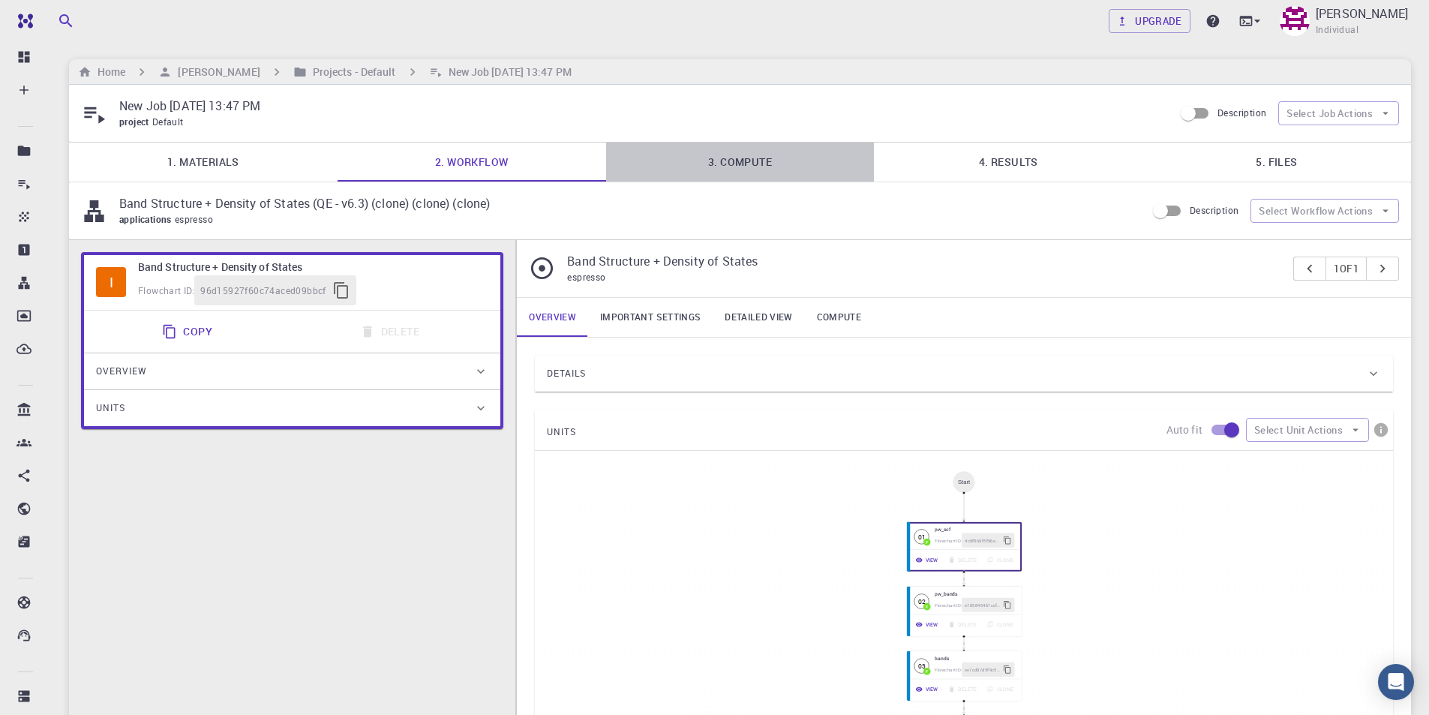
click at [755, 160] on link "3. Compute" at bounding box center [740, 162] width 269 height 39
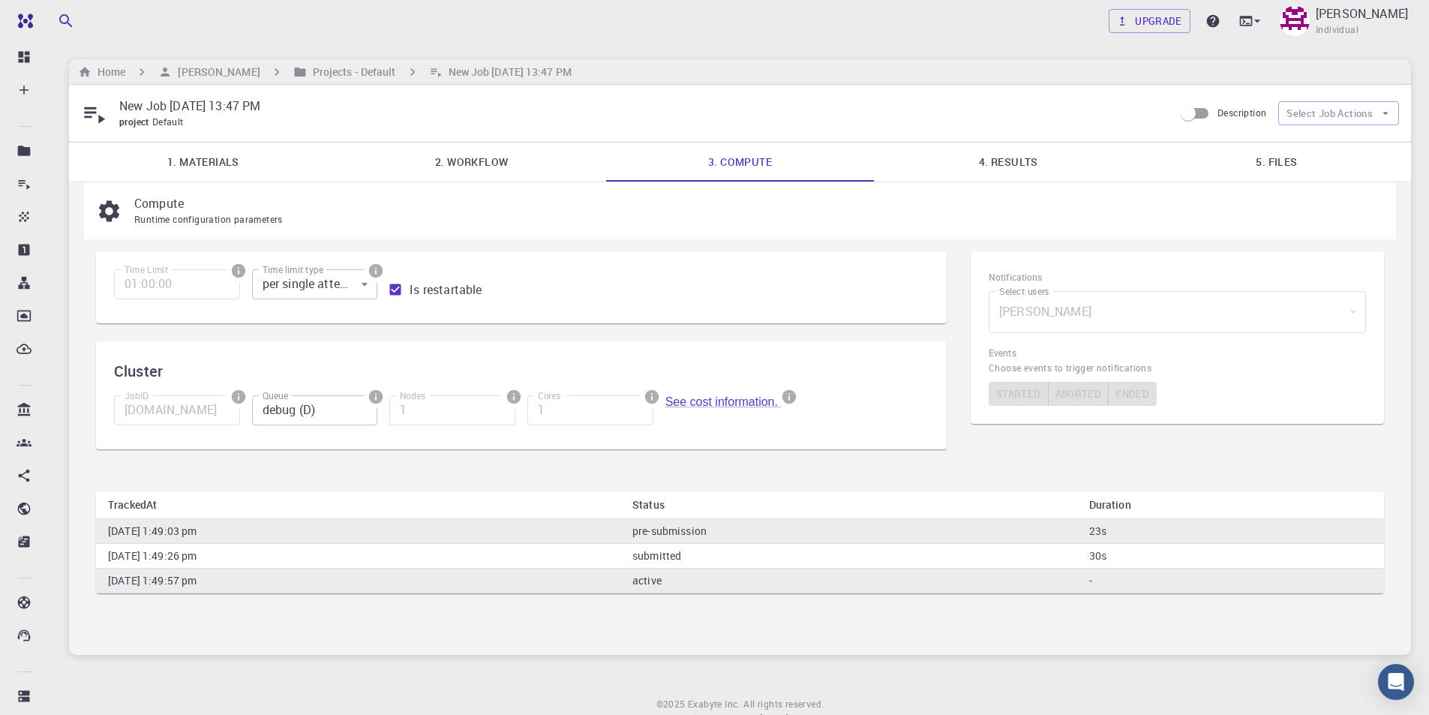
click at [1016, 161] on link "4. Results" at bounding box center [1008, 162] width 269 height 39
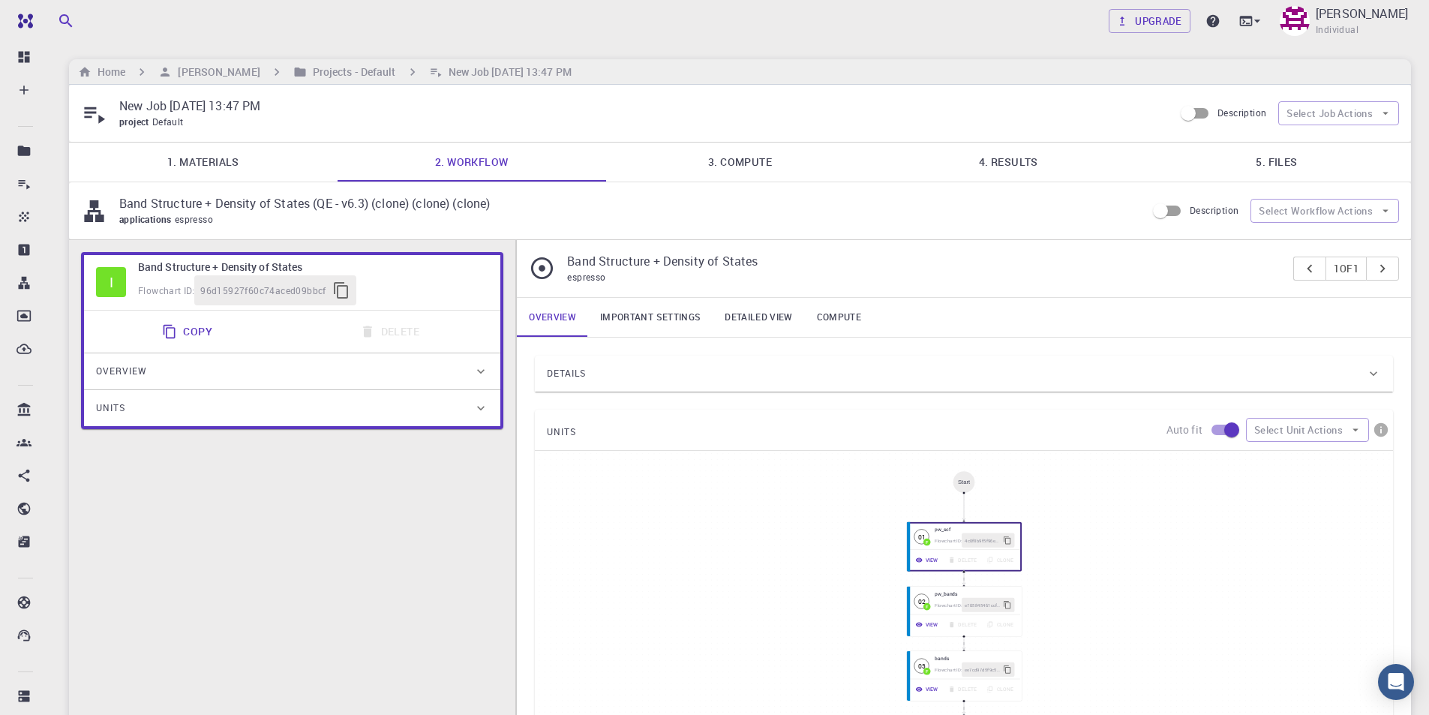
type input "/export/share/pseudo/k/gga/pbe/gbrv/1.4/us/k_pbe_gbrv_1.4.upf"
type input "/export/share/pseudo/pb/gga/pbe/gbrv/1.0/us/pb_pbe_gbrv_1.0.upf"
type input "/export/share/pseudo/br/gga/pbe/gbrv/1.4/us/br_pbe_gbrv_1.4.upf"
click at [758, 158] on link "3. Compute" at bounding box center [740, 162] width 269 height 39
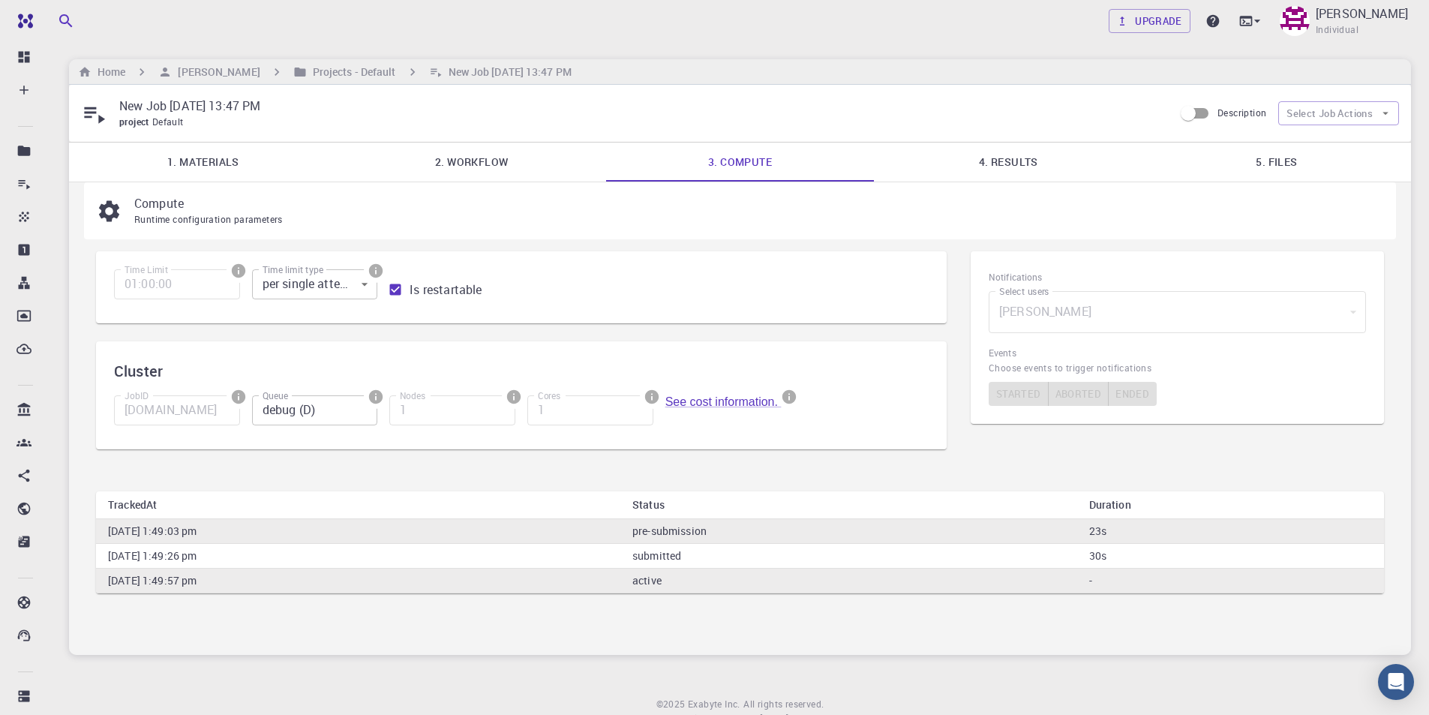
click at [1041, 162] on link "4. Results" at bounding box center [1008, 162] width 269 height 39
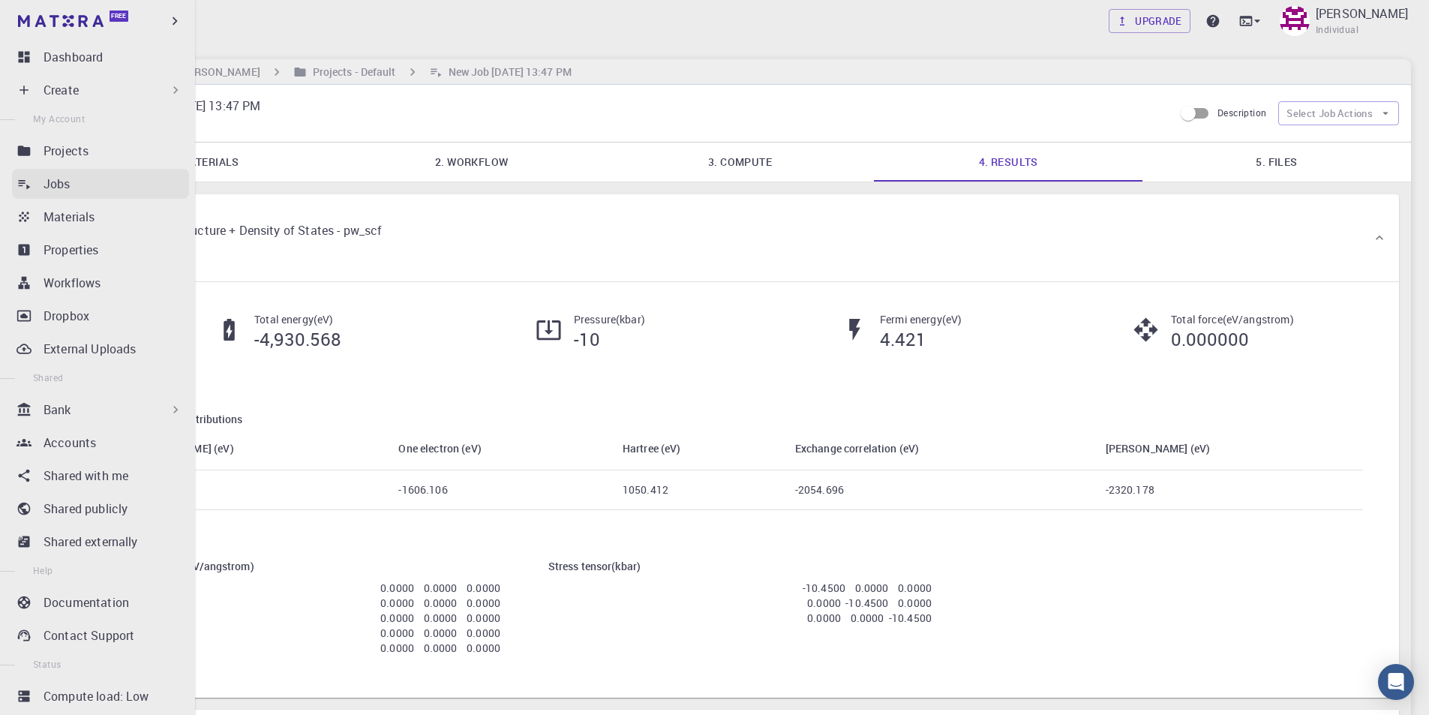
click at [65, 189] on p "Jobs" at bounding box center [57, 184] width 27 height 18
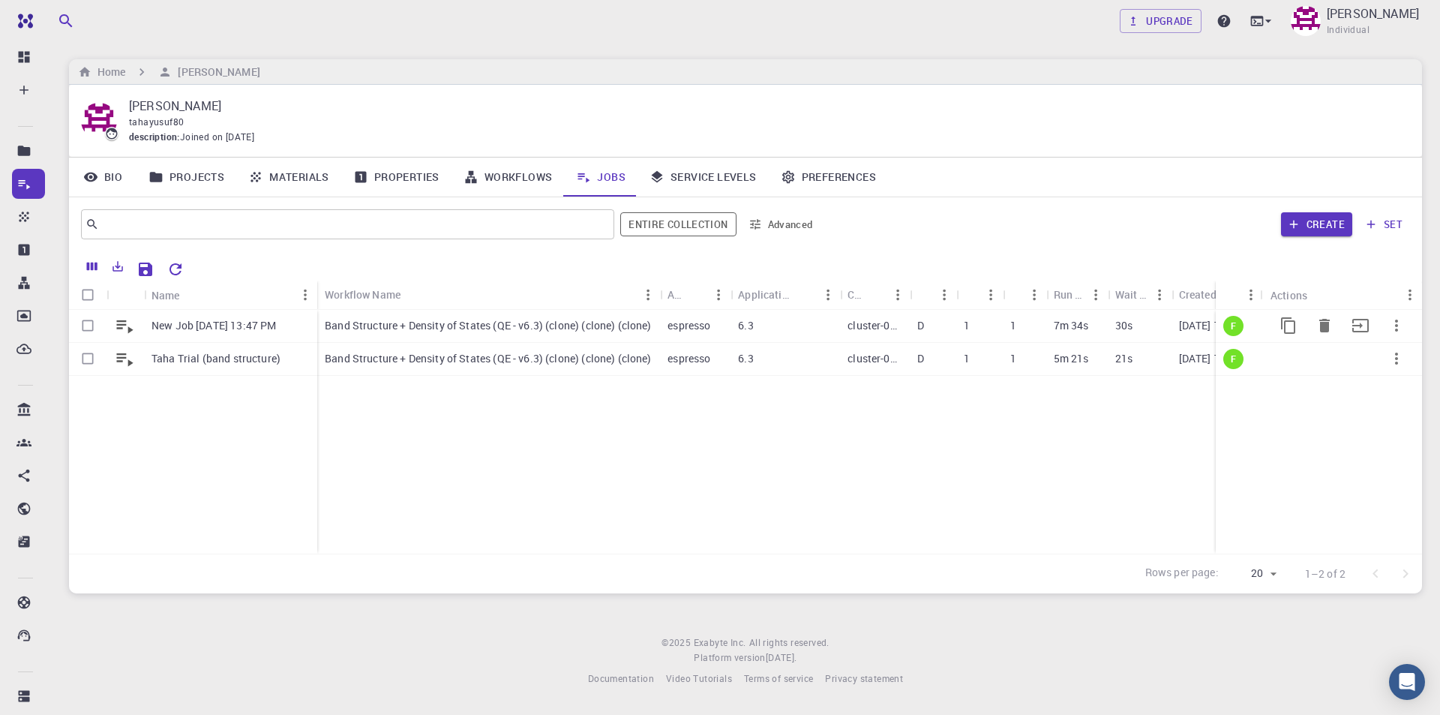
click at [222, 325] on p "New Job [DATE] 13:47 PM" at bounding box center [214, 325] width 125 height 15
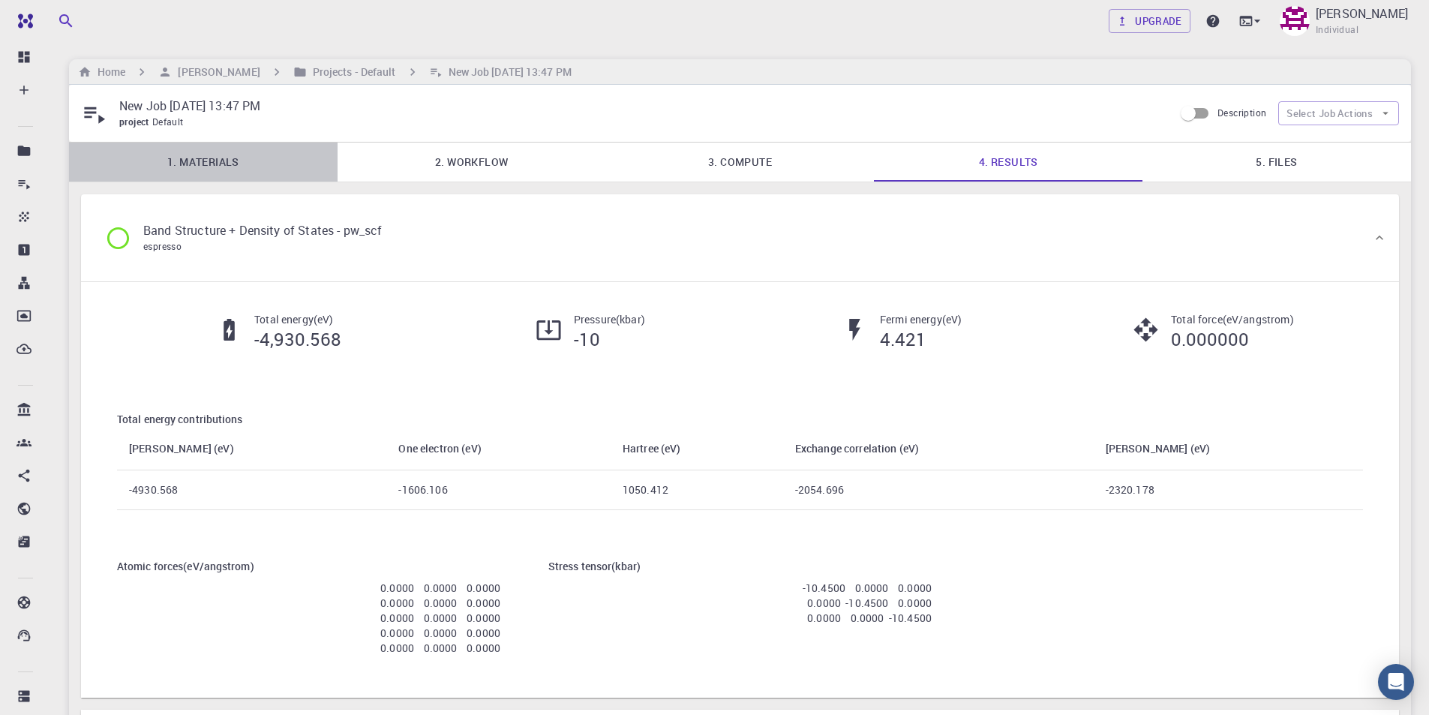
click at [241, 164] on link "1. Materials" at bounding box center [203, 162] width 269 height 39
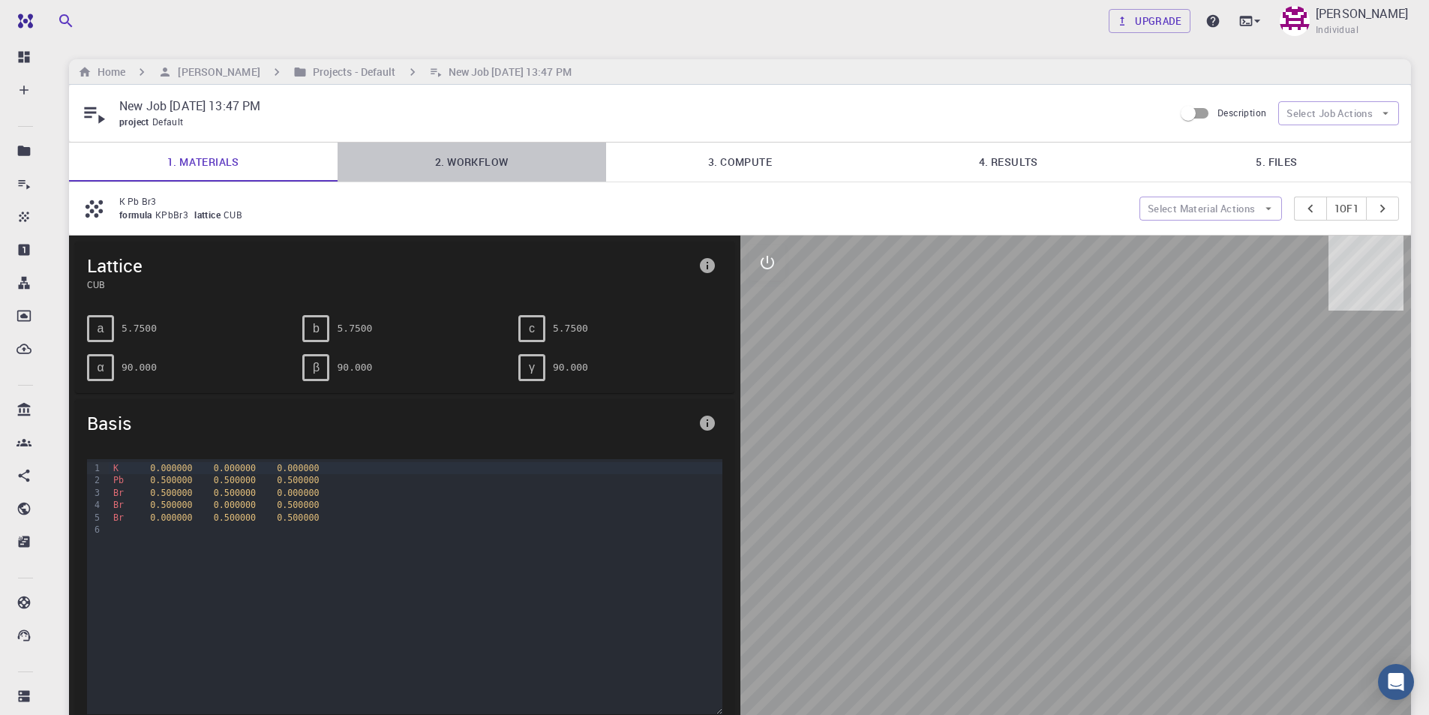
click at [480, 165] on link "2. Workflow" at bounding box center [472, 162] width 269 height 39
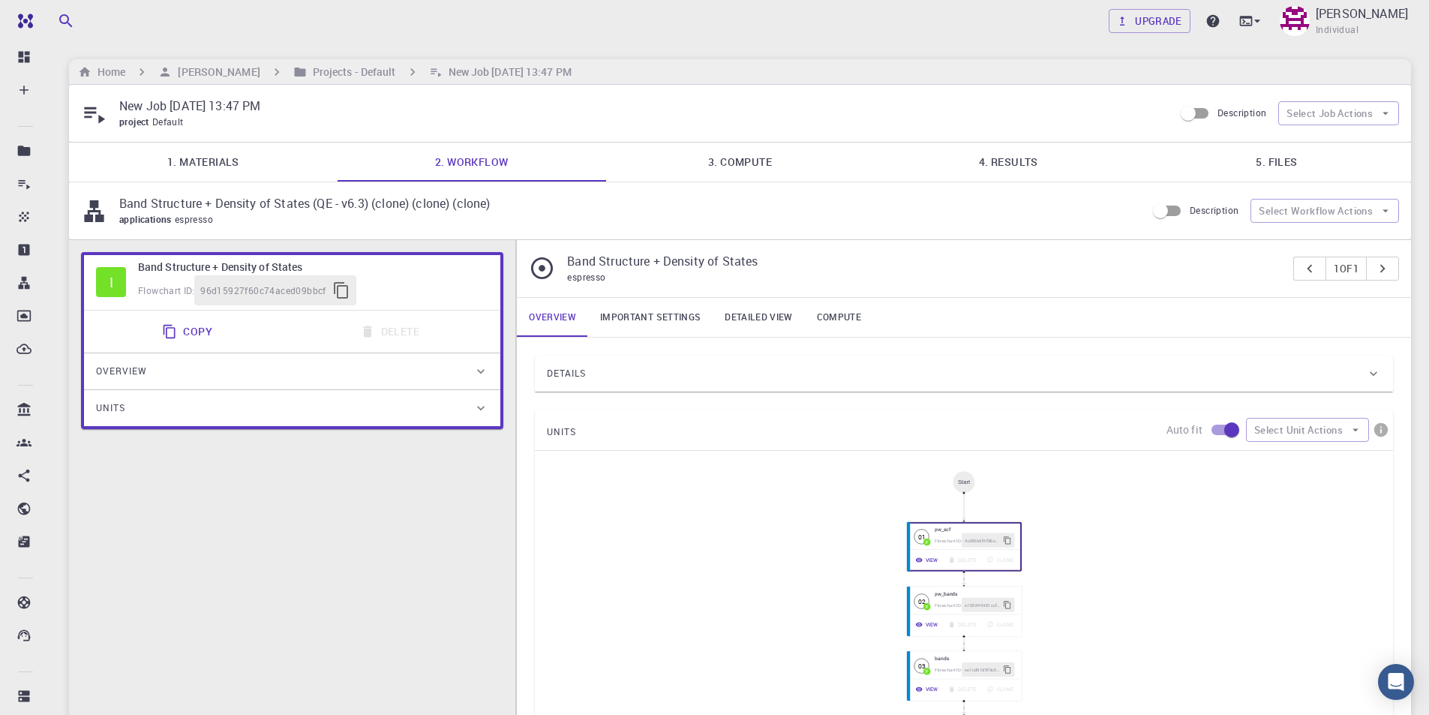
click at [746, 169] on link "3. Compute" at bounding box center [740, 162] width 269 height 39
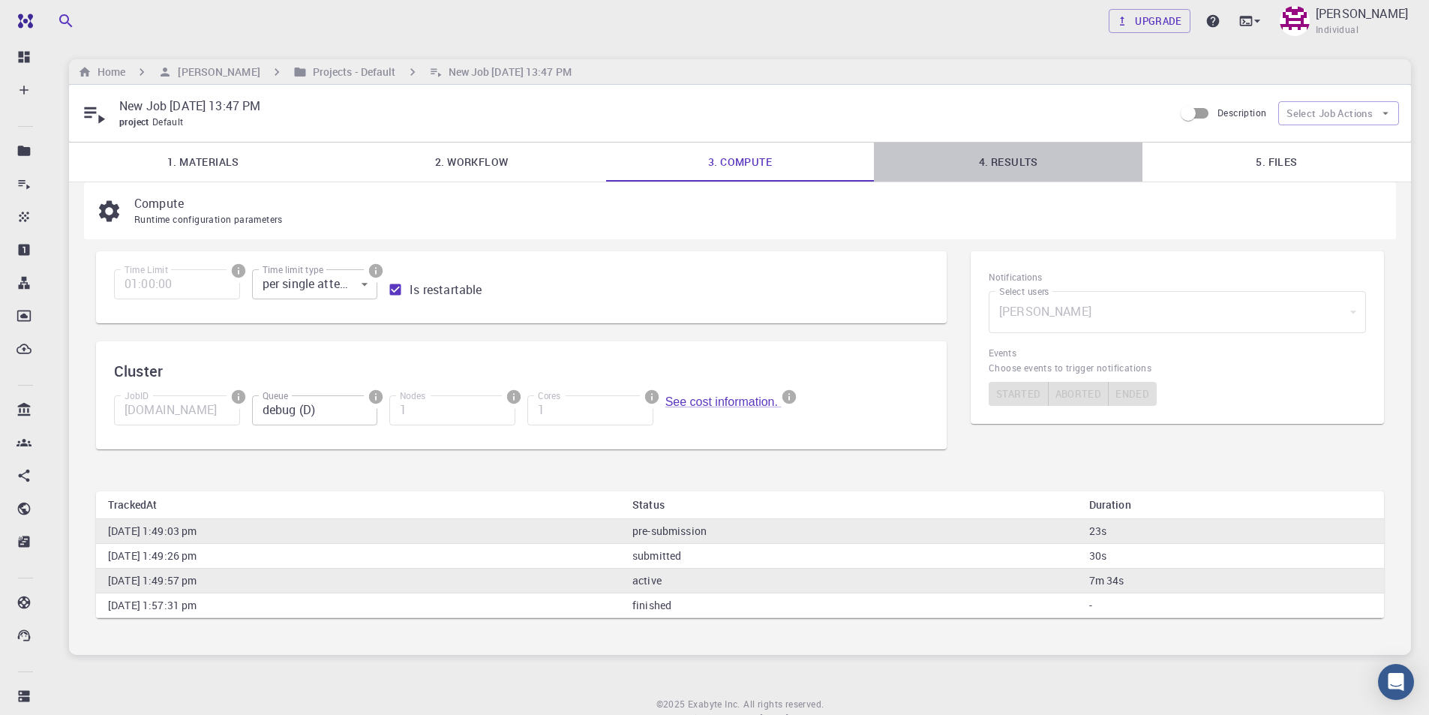
click at [1042, 157] on link "4. Results" at bounding box center [1008, 162] width 269 height 39
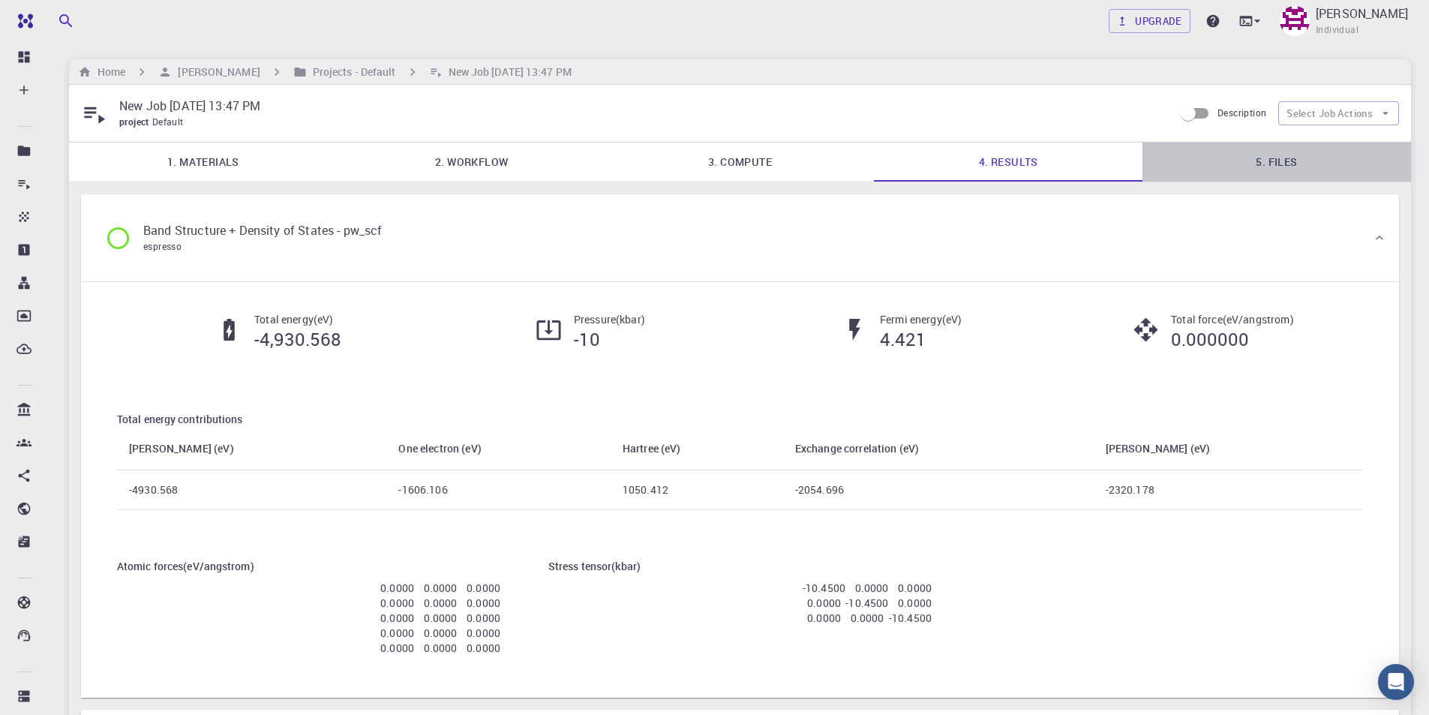
click at [1290, 158] on link "5. Files" at bounding box center [1276, 162] width 269 height 39
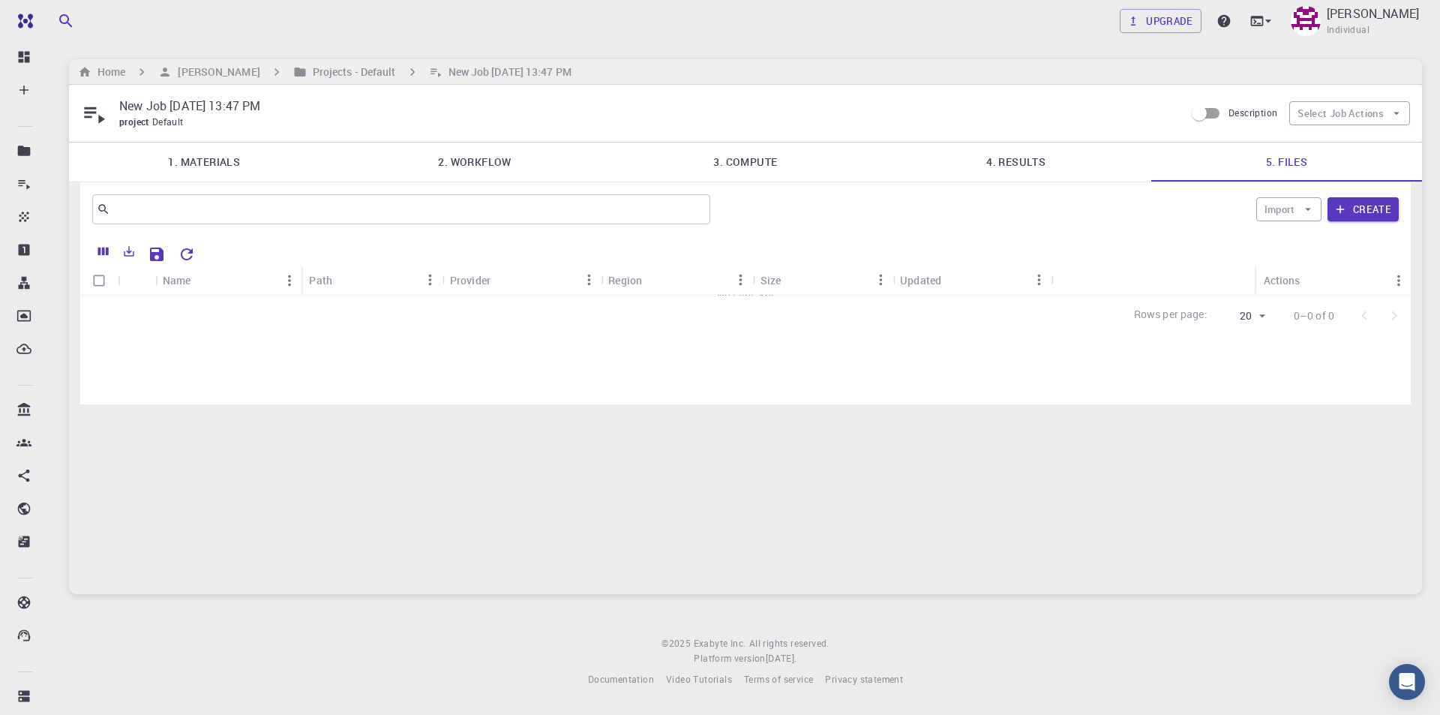
click at [183, 257] on icon "Reset Explorer Settings" at bounding box center [187, 254] width 12 height 12
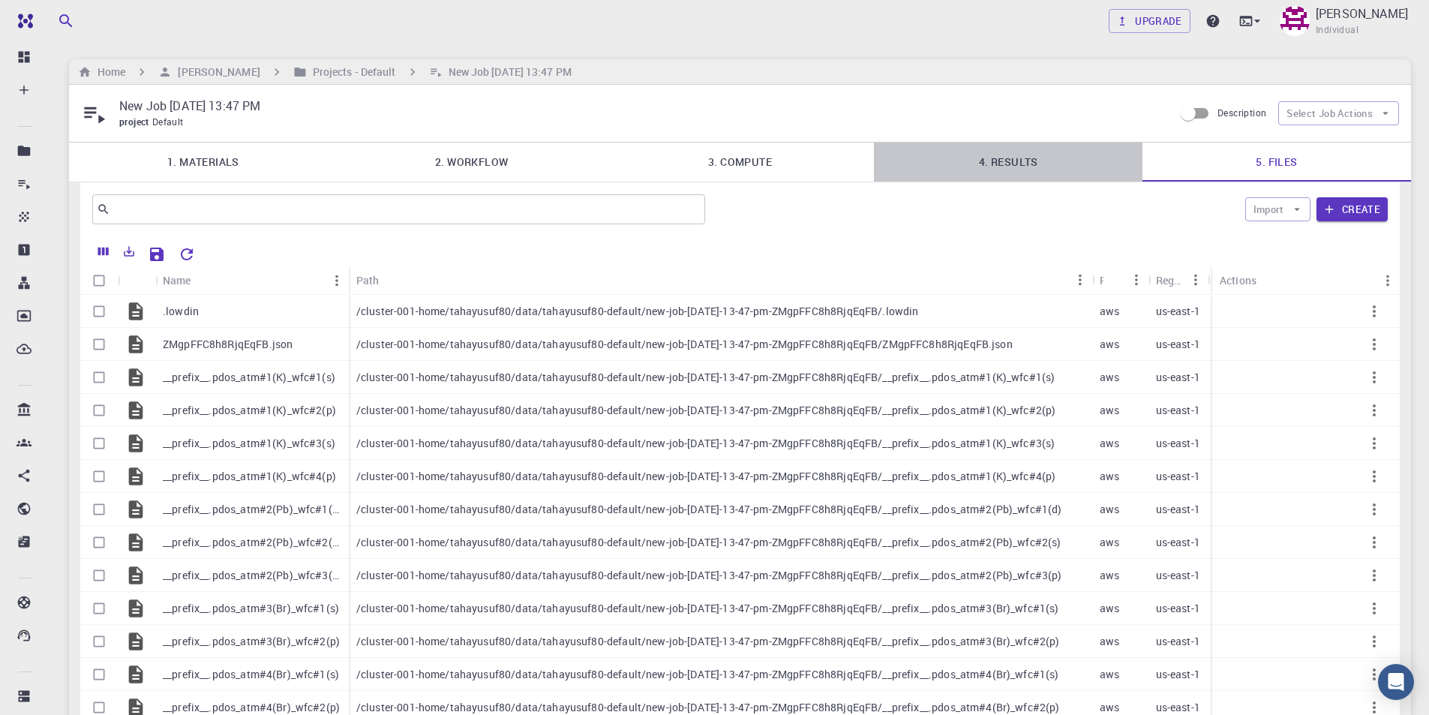
drag, startPoint x: 1010, startPoint y: 161, endPoint x: 1001, endPoint y: 167, distance: 10.7
click at [1010, 160] on link "4. Results" at bounding box center [1008, 162] width 269 height 39
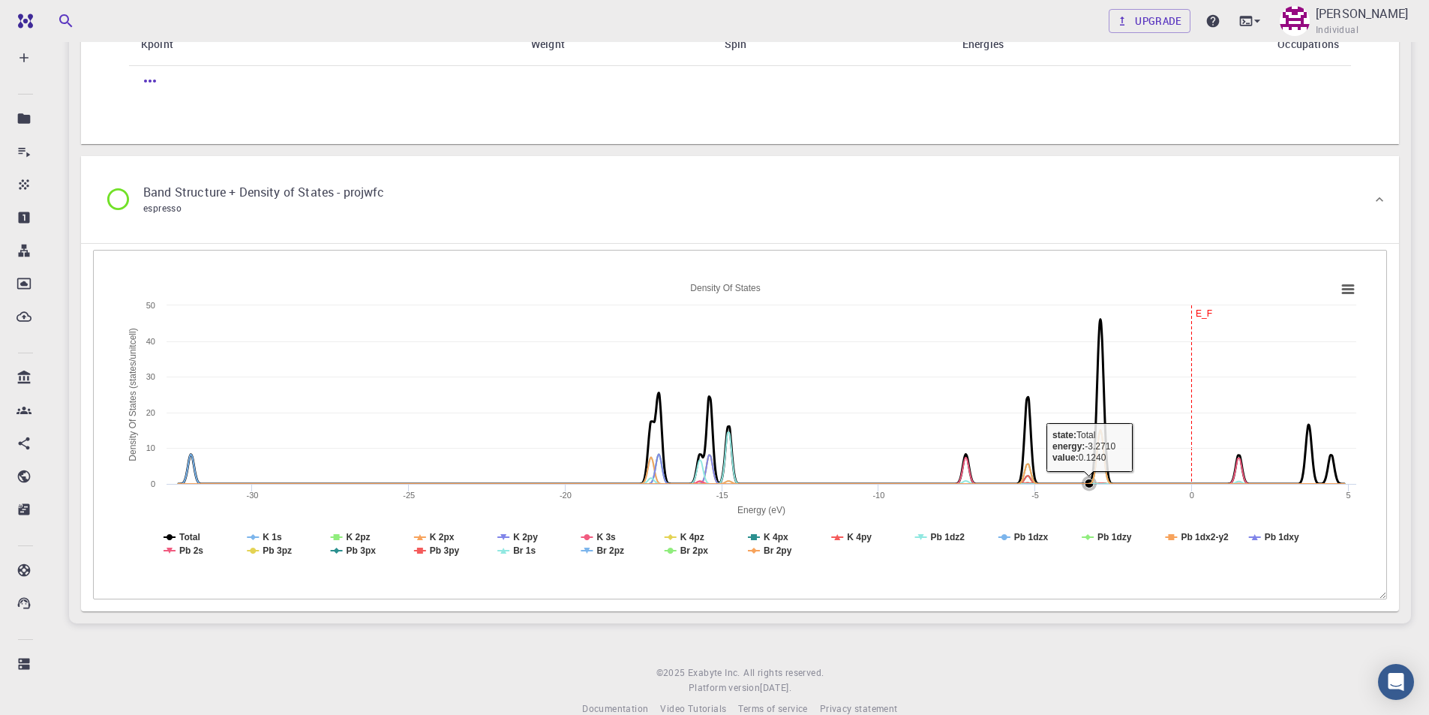
scroll to position [1570, 0]
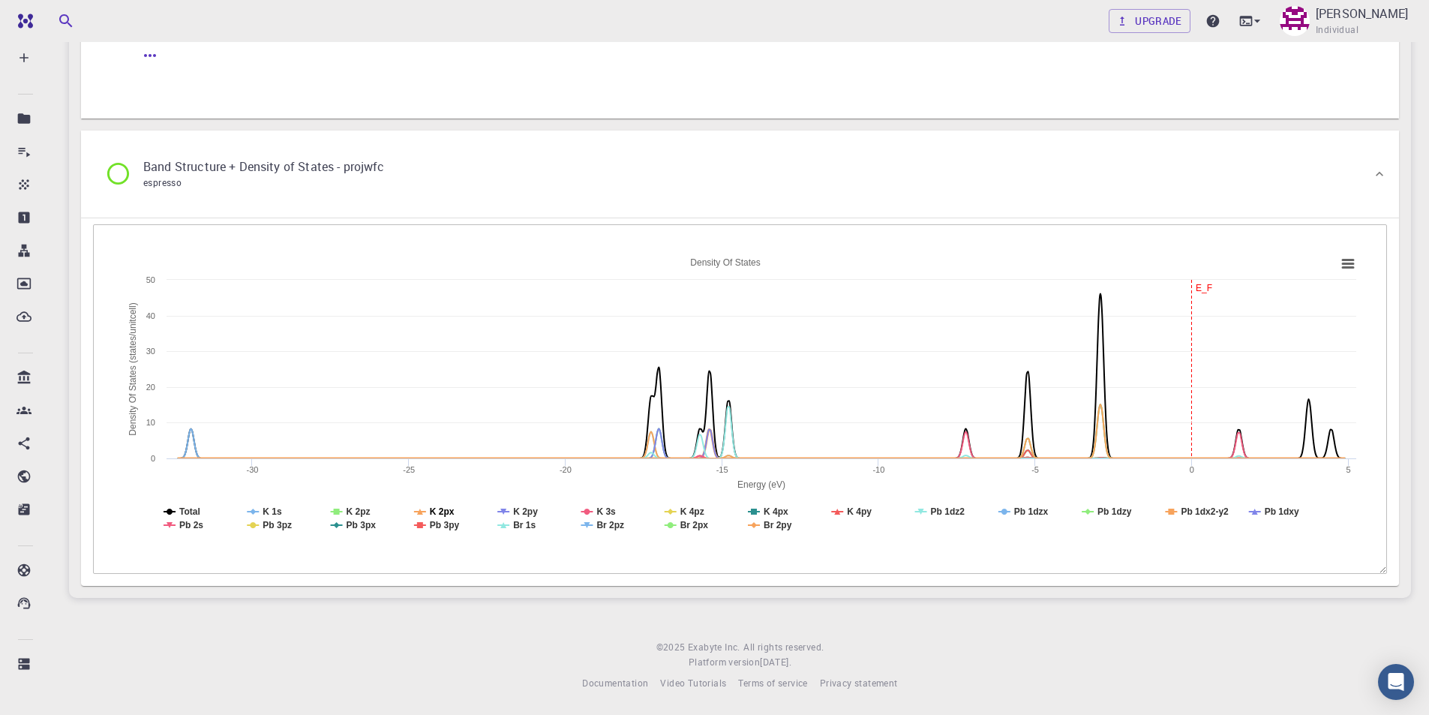
click at [446, 510] on tspan "K 2px" at bounding box center [442, 511] width 25 height 11
click at [449, 509] on tspan "K 2px" at bounding box center [442, 511] width 25 height 11
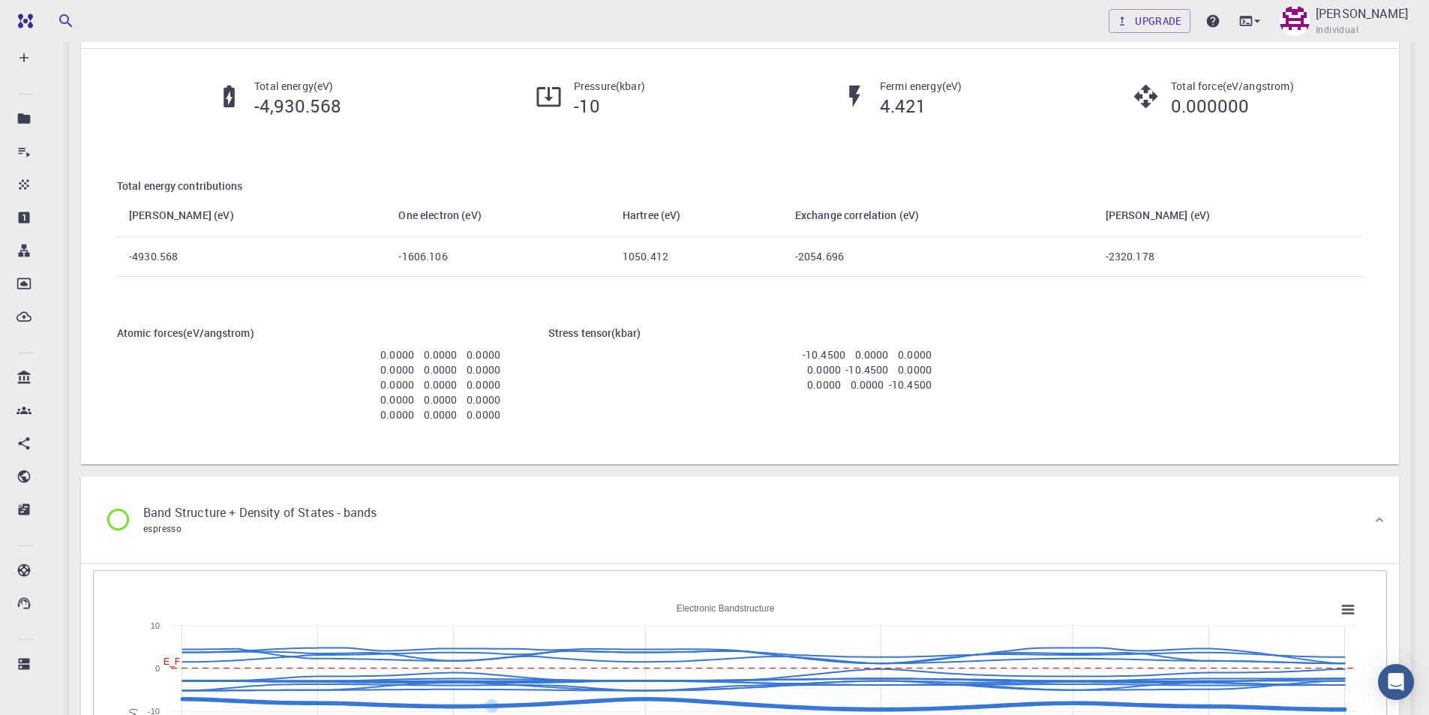
scroll to position [0, 0]
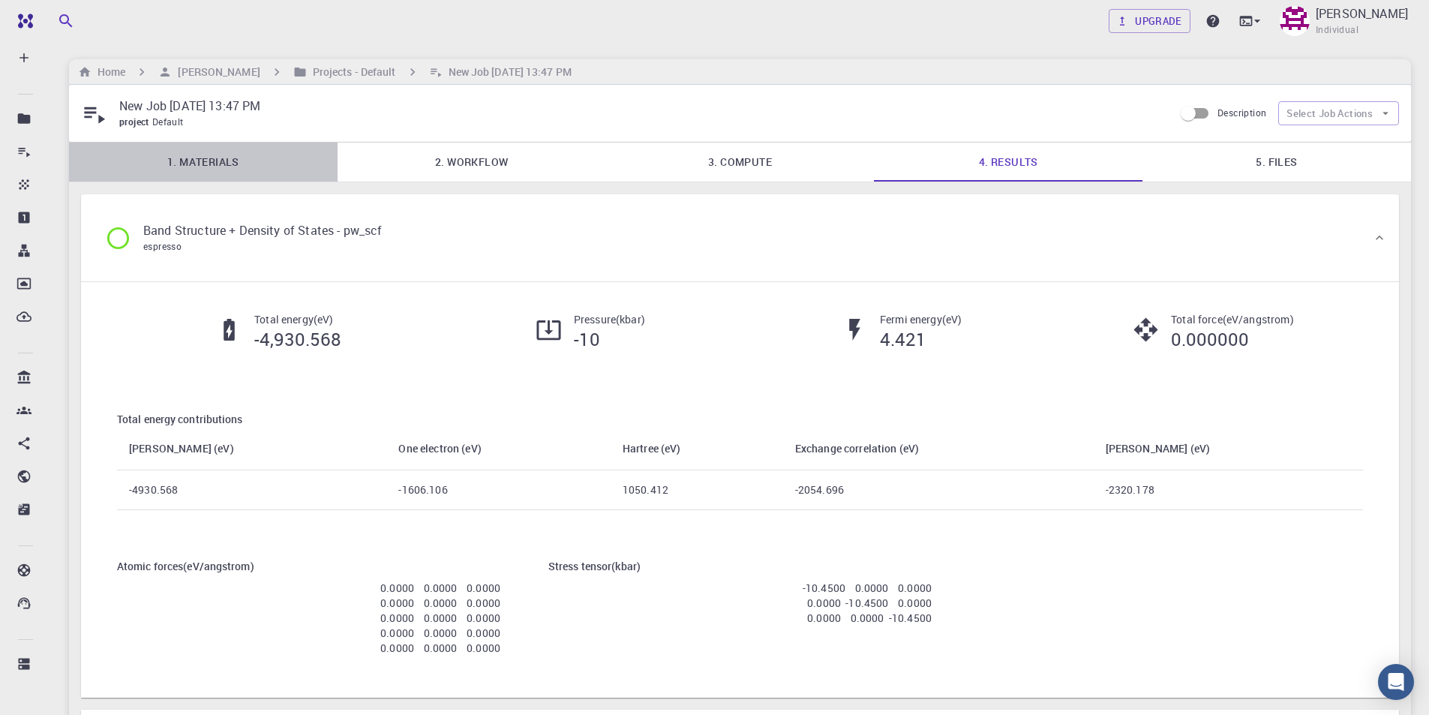
click at [187, 161] on link "1. Materials" at bounding box center [203, 162] width 269 height 39
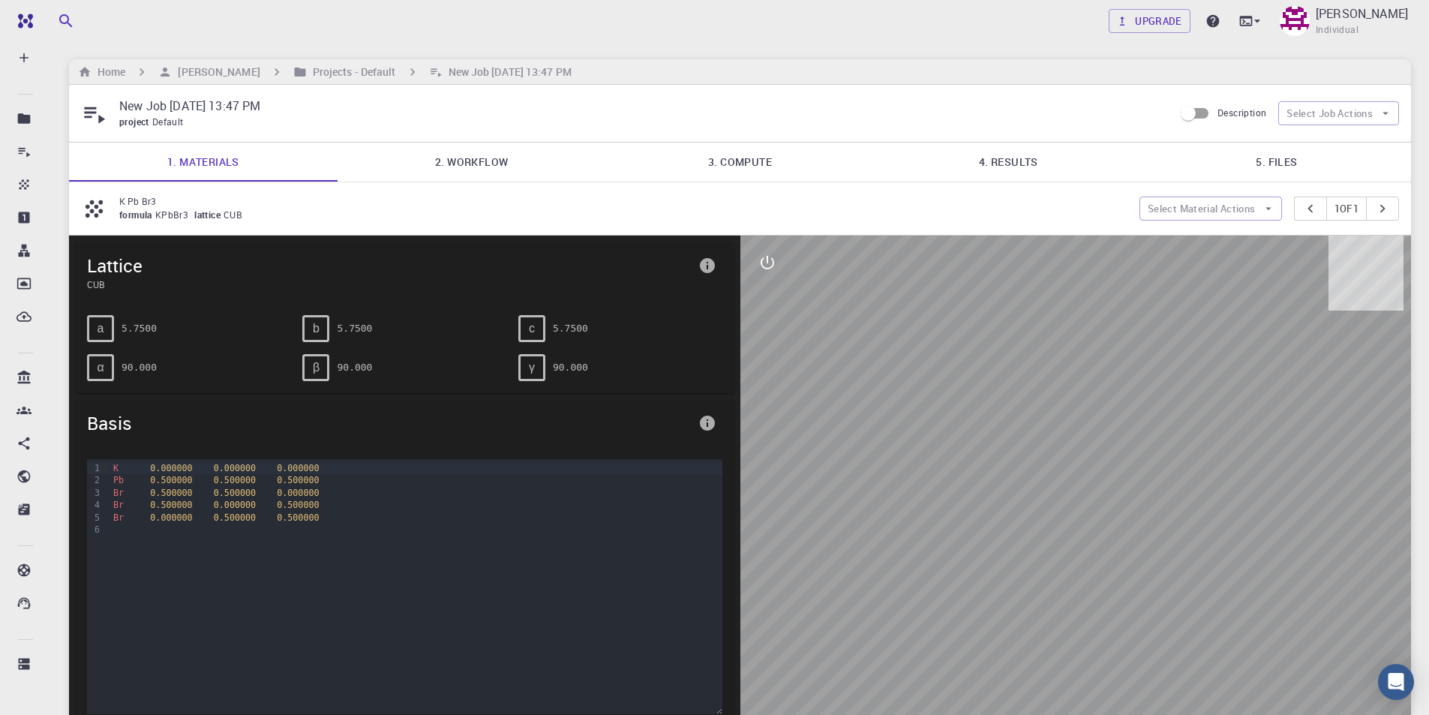
click at [471, 161] on link "2. Workflow" at bounding box center [472, 162] width 269 height 39
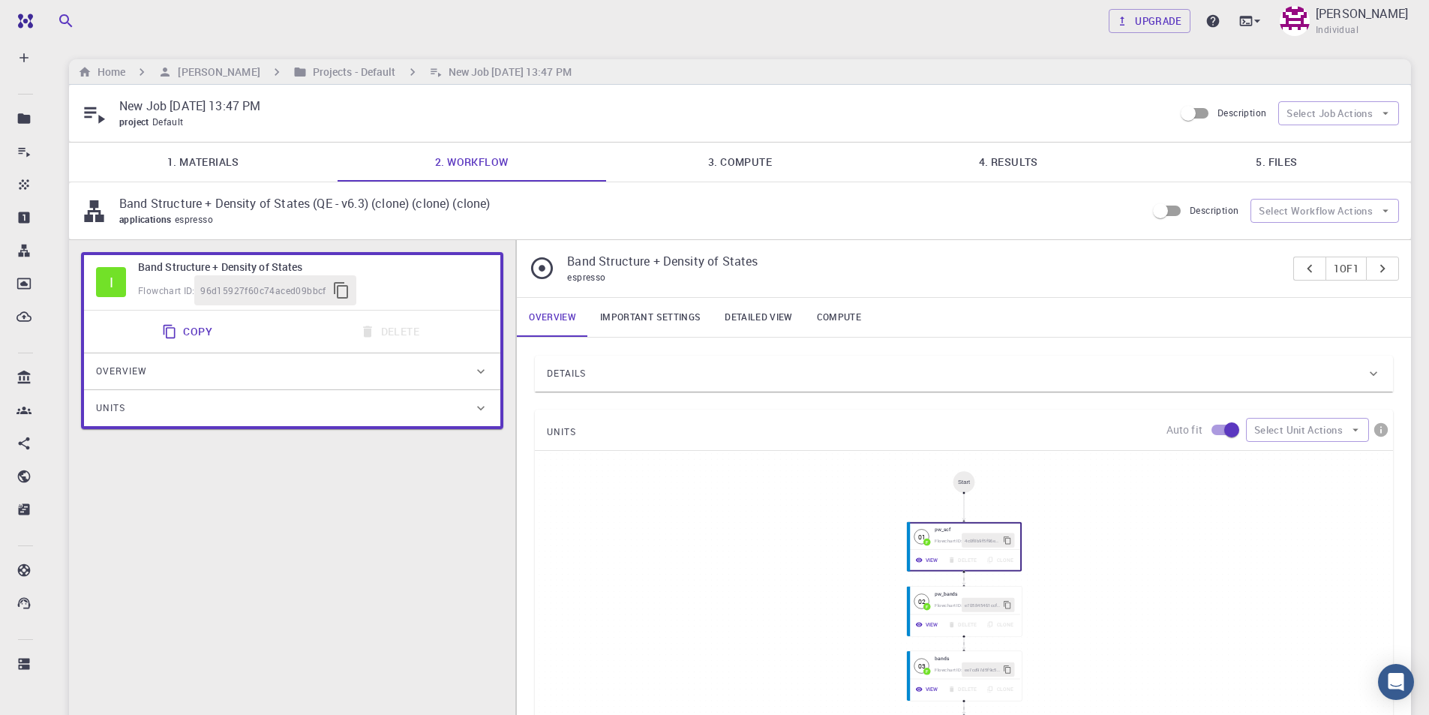
click at [147, 274] on h6 "Band Structure + Density of States" at bounding box center [313, 267] width 350 height 17
click at [658, 317] on link "Important settings" at bounding box center [650, 317] width 125 height 39
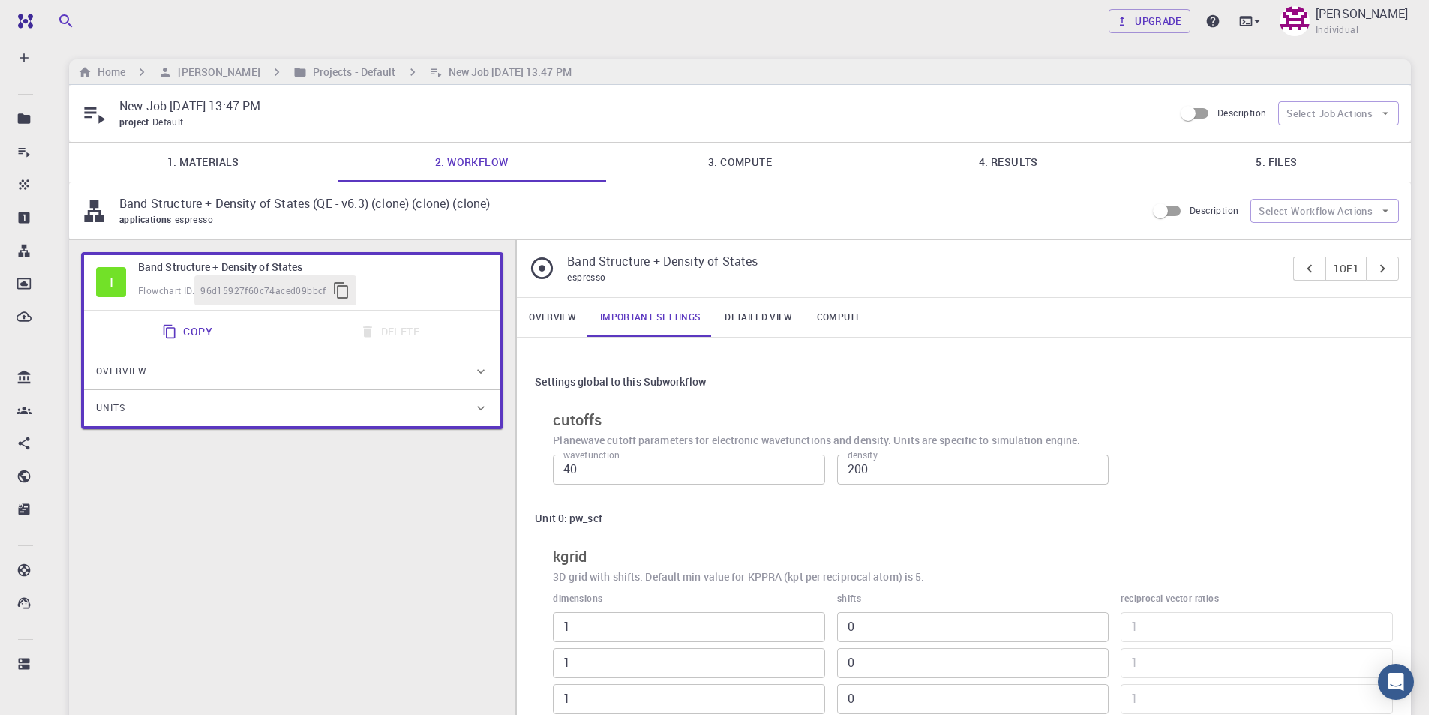
click at [748, 320] on link "Detailed view" at bounding box center [759, 317] width 92 height 39
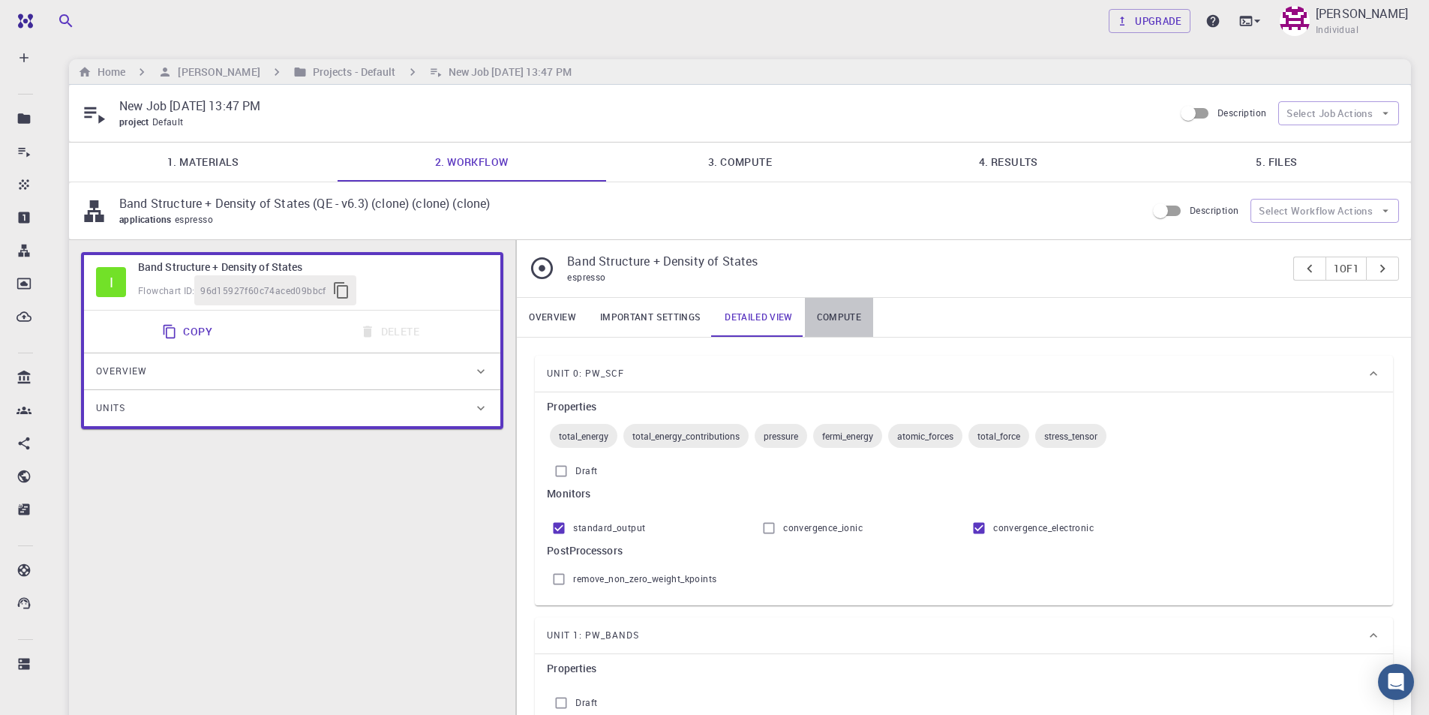
click at [845, 320] on link "Compute" at bounding box center [839, 317] width 68 height 39
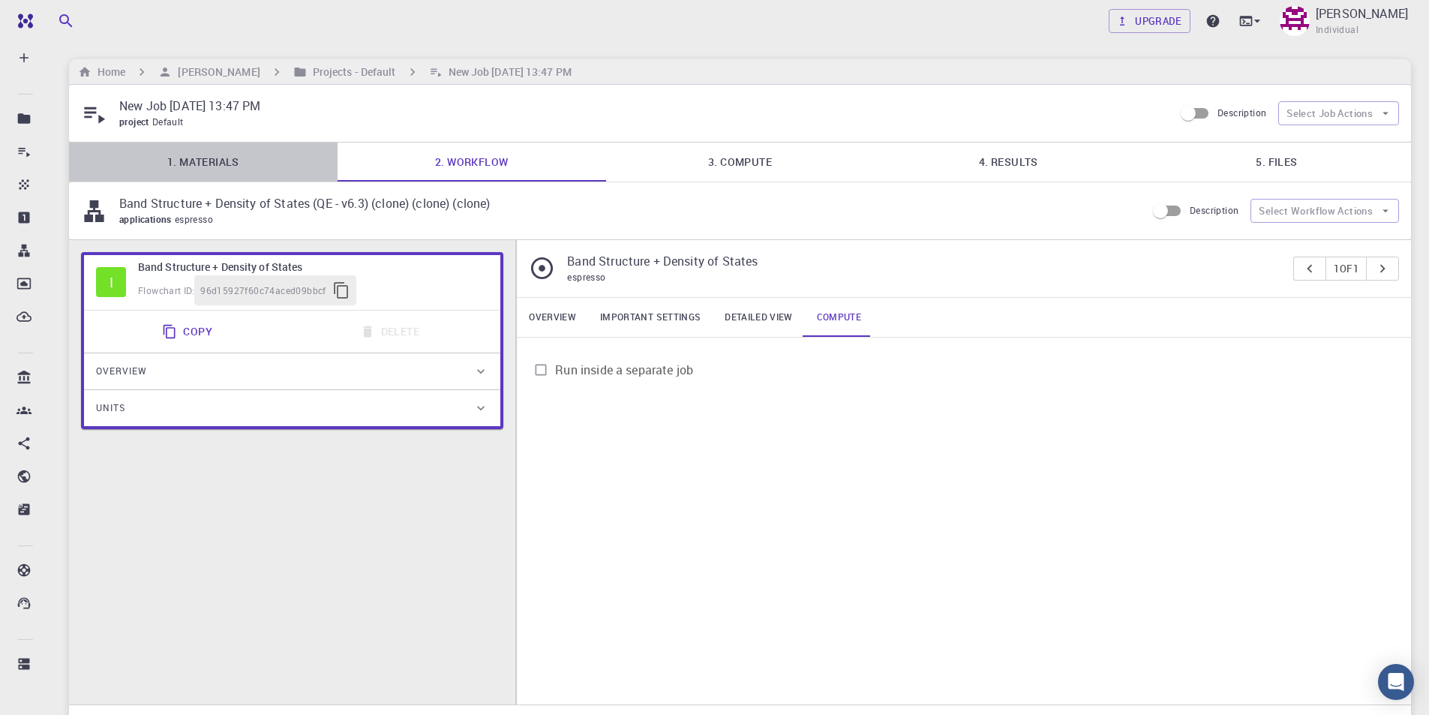
click at [217, 161] on link "1. Materials" at bounding box center [203, 162] width 269 height 39
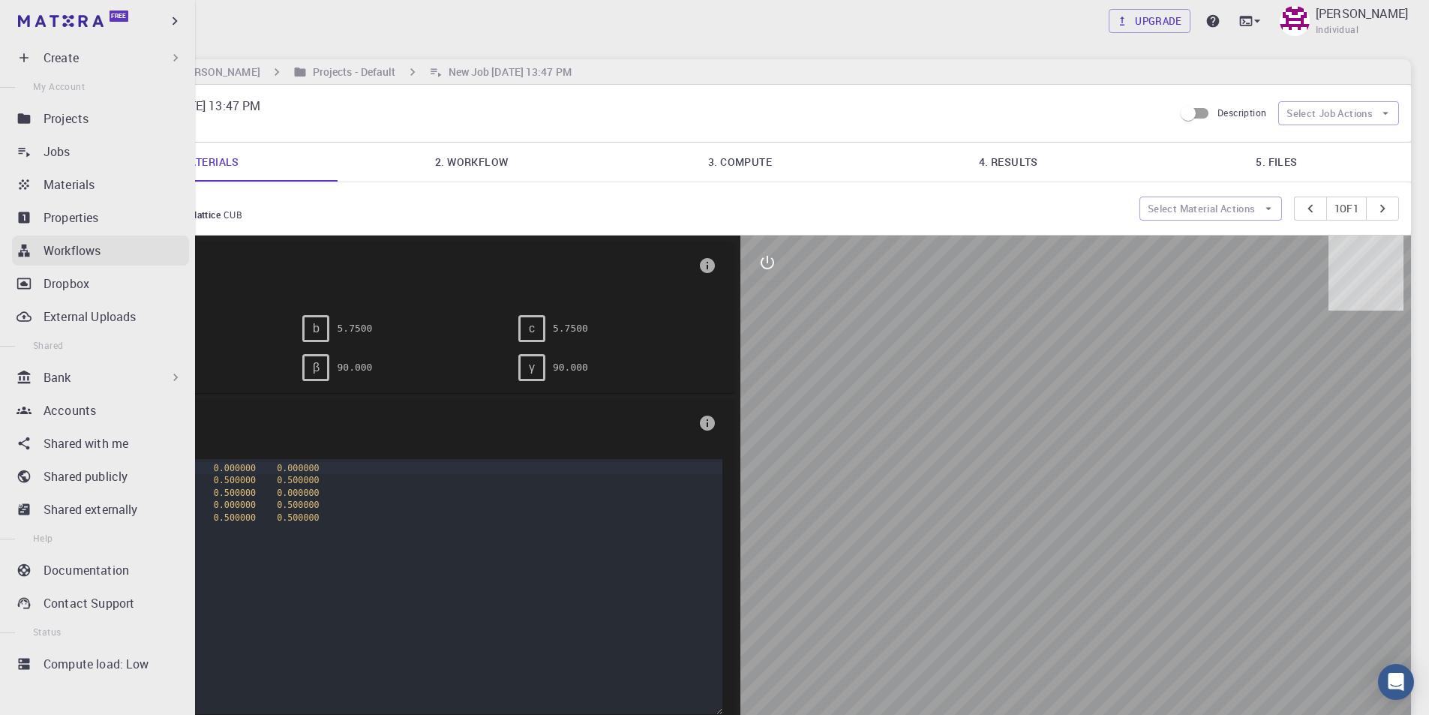
click at [62, 245] on p "Workflows" at bounding box center [72, 251] width 57 height 18
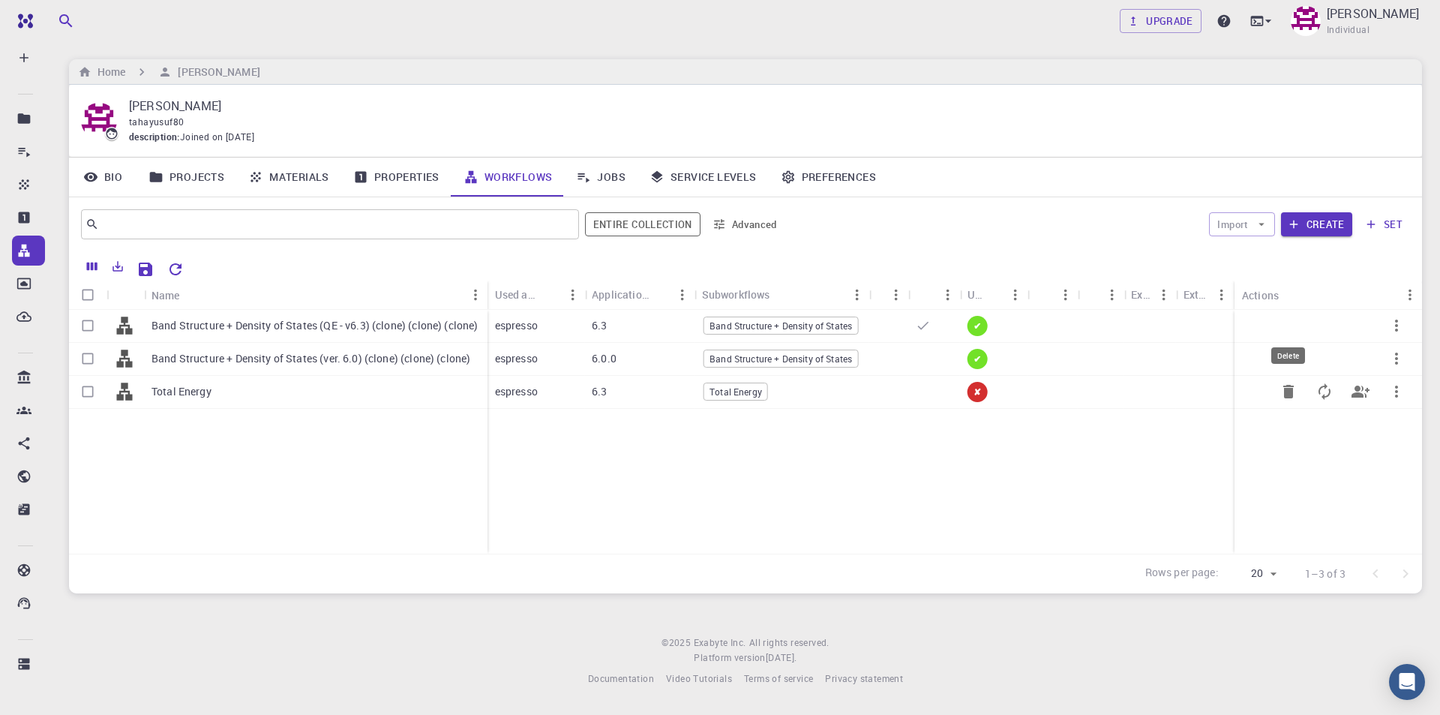
click at [1292, 390] on icon "Delete" at bounding box center [1288, 392] width 11 height 14
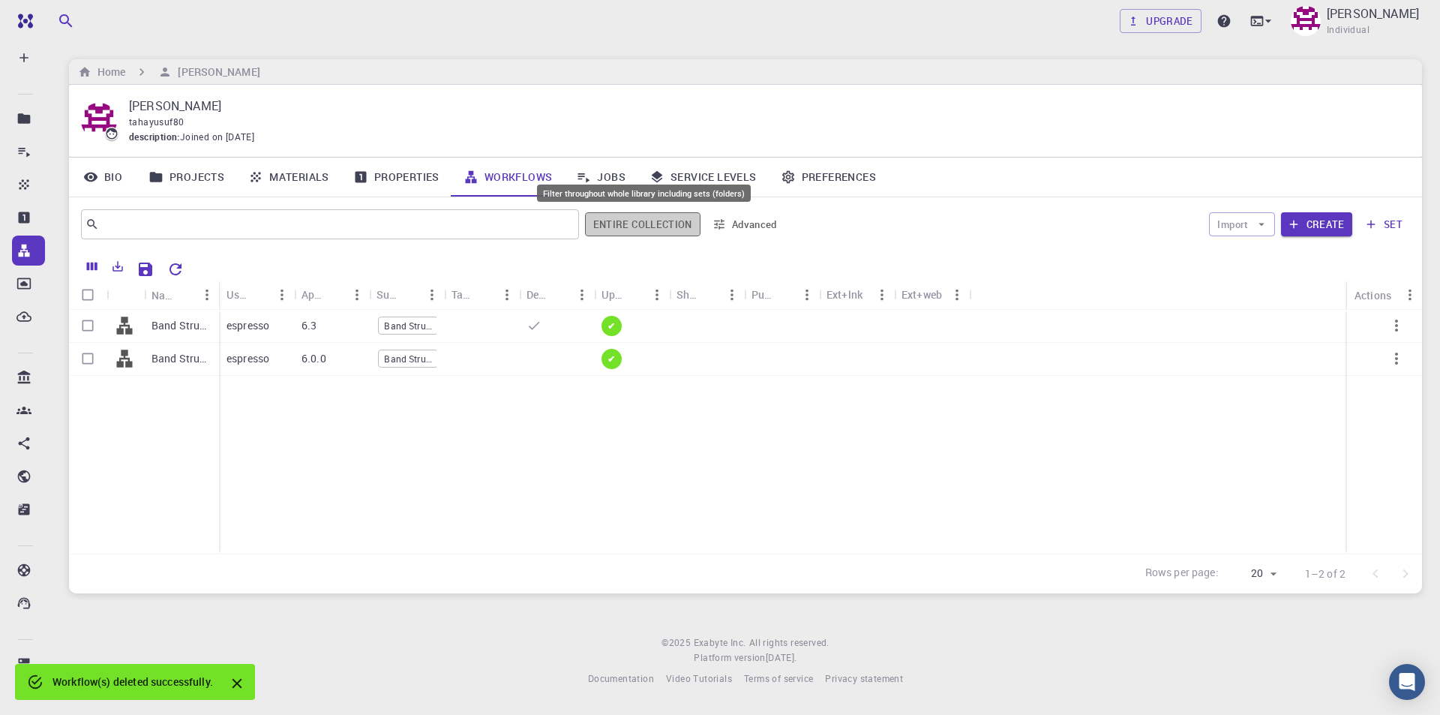
click at [691, 218] on button "Entire collection" at bounding box center [643, 224] width 116 height 24
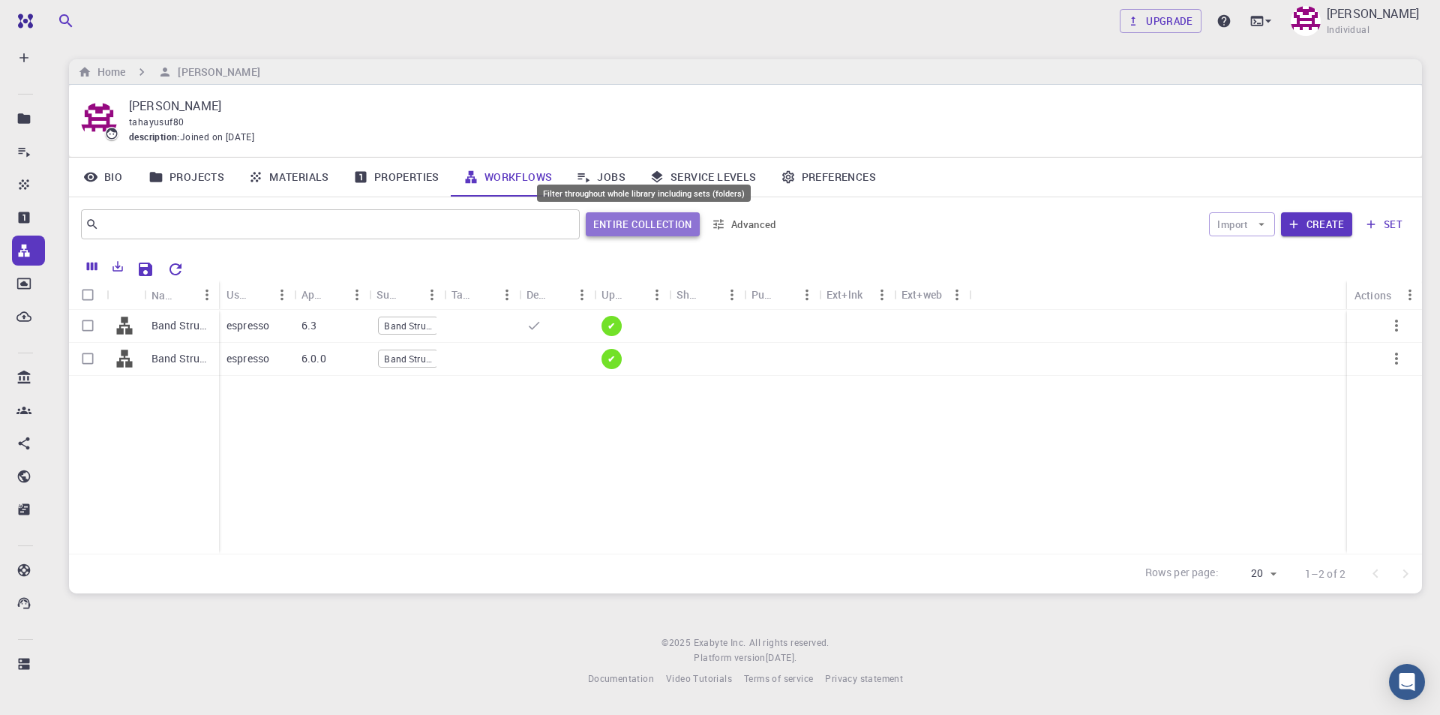
click at [643, 233] on button "Entire collection" at bounding box center [643, 224] width 114 height 24
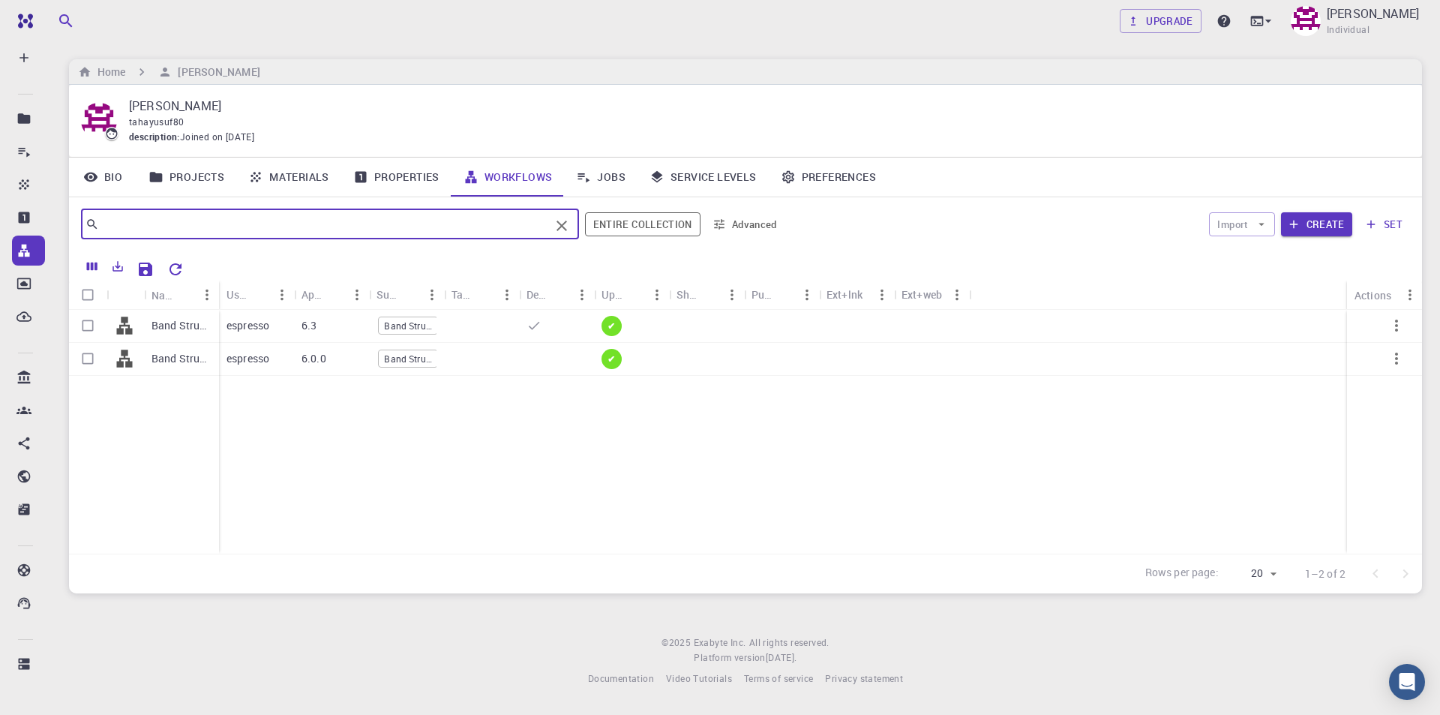
click at [498, 222] on input "text" at bounding box center [324, 224] width 451 height 21
click at [251, 326] on p "espresso" at bounding box center [248, 325] width 43 height 15
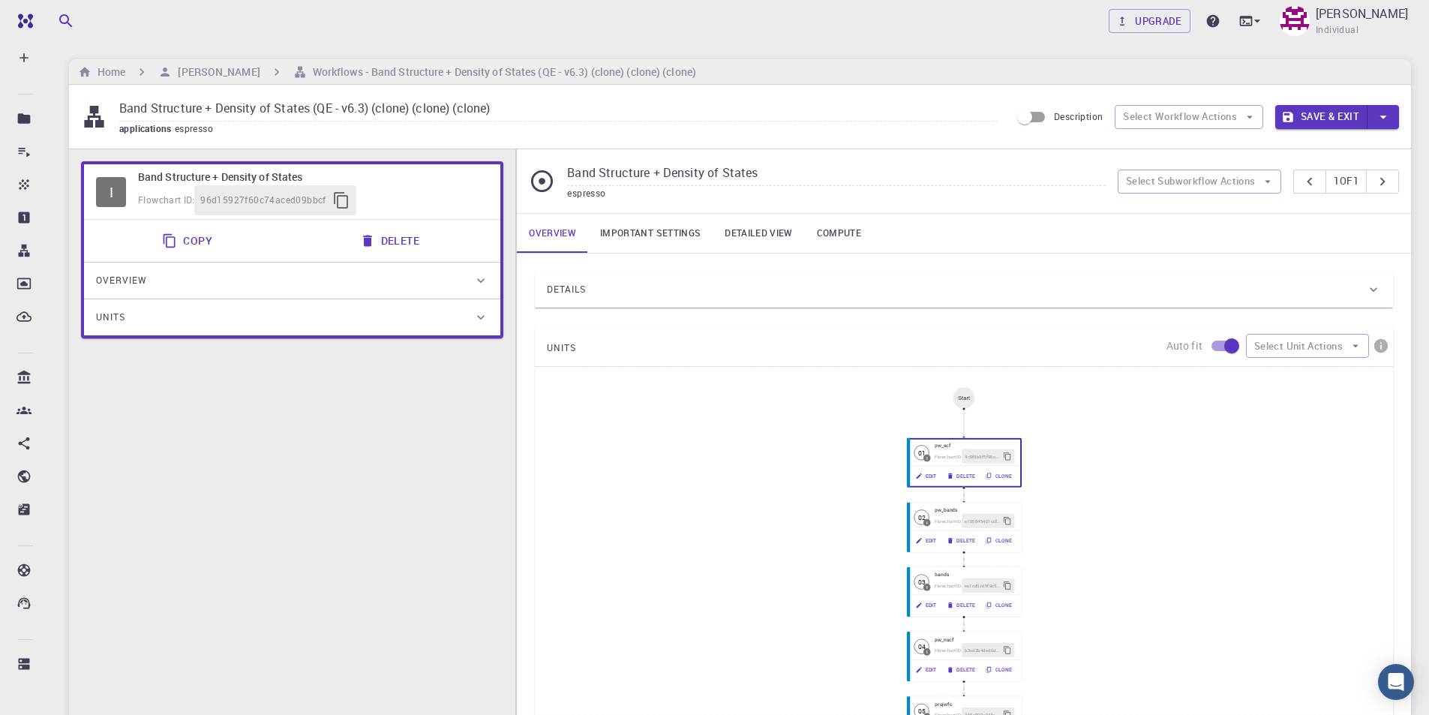
click at [130, 198] on div "I Band Structure + Density of States Flowchart ID: 96d15927f60c74aced09bbcf" at bounding box center [292, 191] width 416 height 55
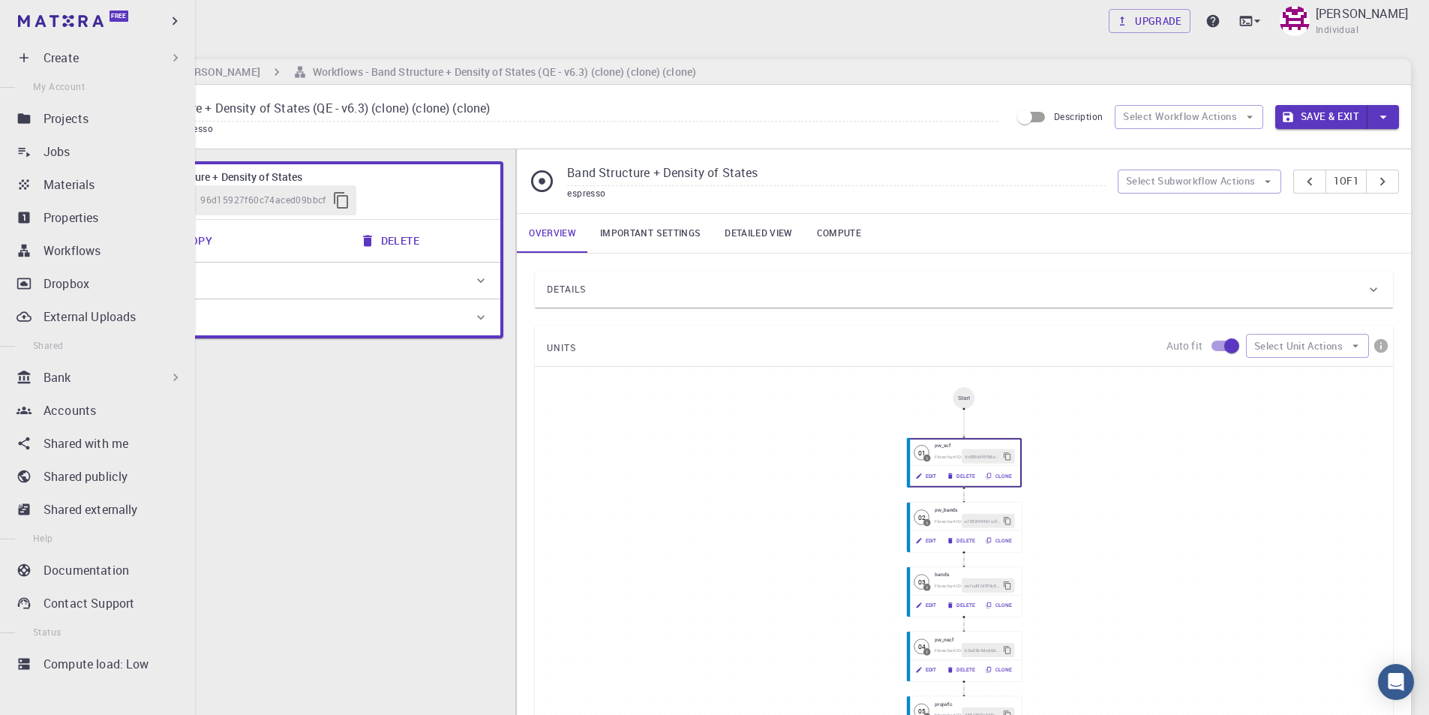
click at [168, 383] on icon at bounding box center [175, 377] width 15 height 15
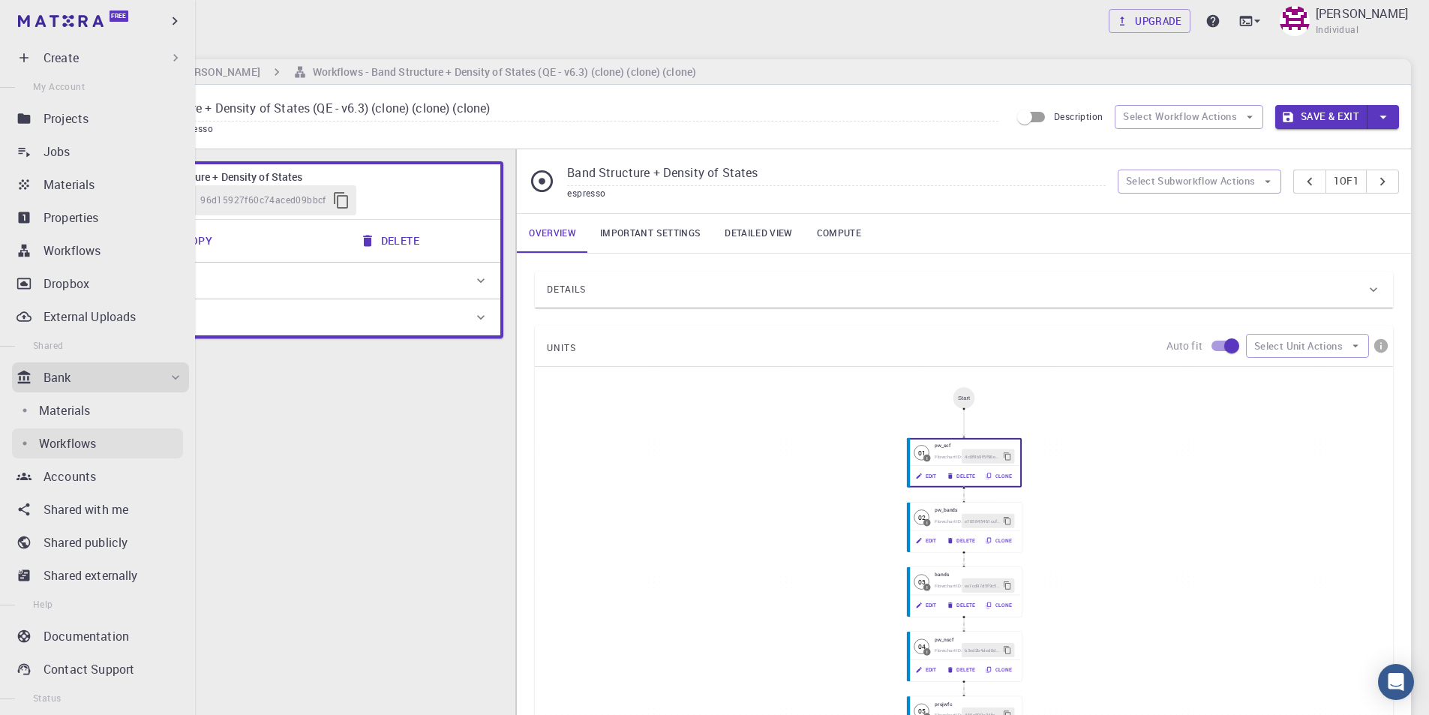
click at [88, 437] on p "Workflows" at bounding box center [67, 443] width 57 height 18
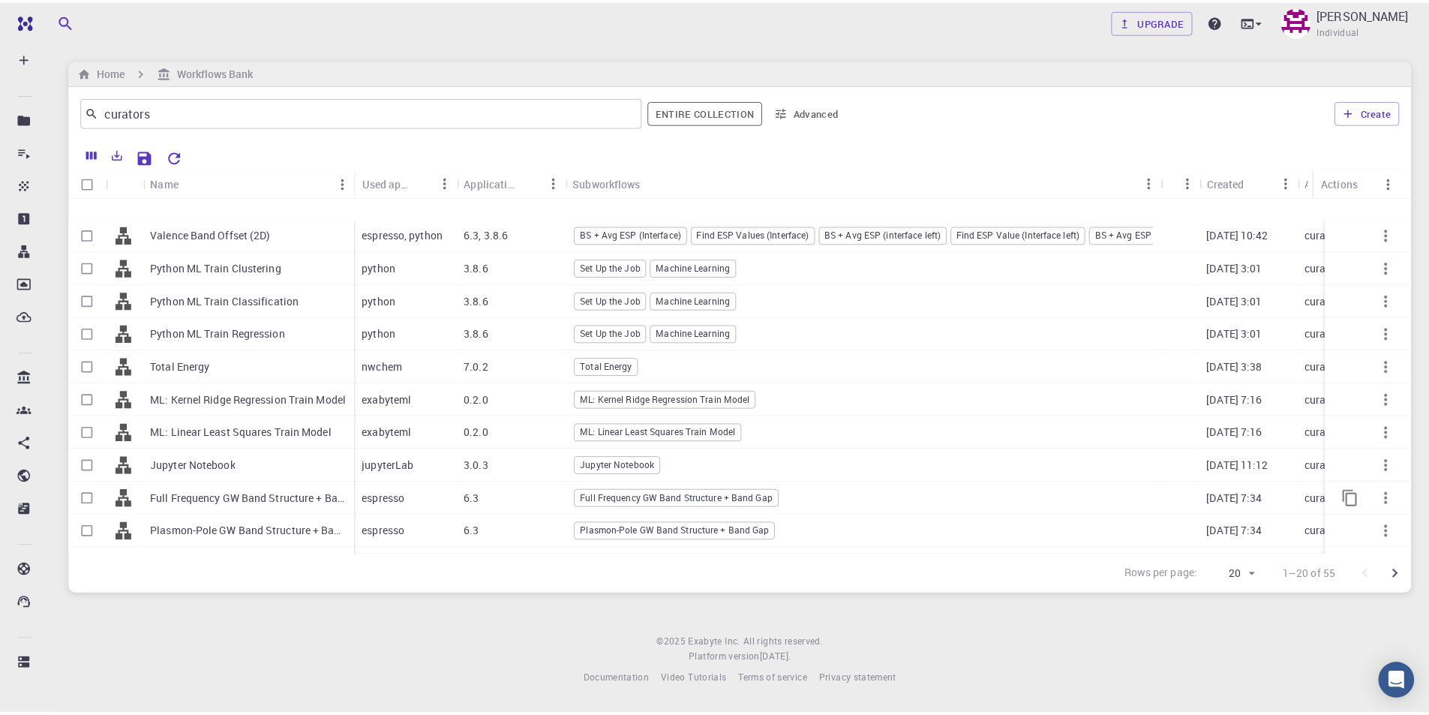
scroll to position [314, 0]
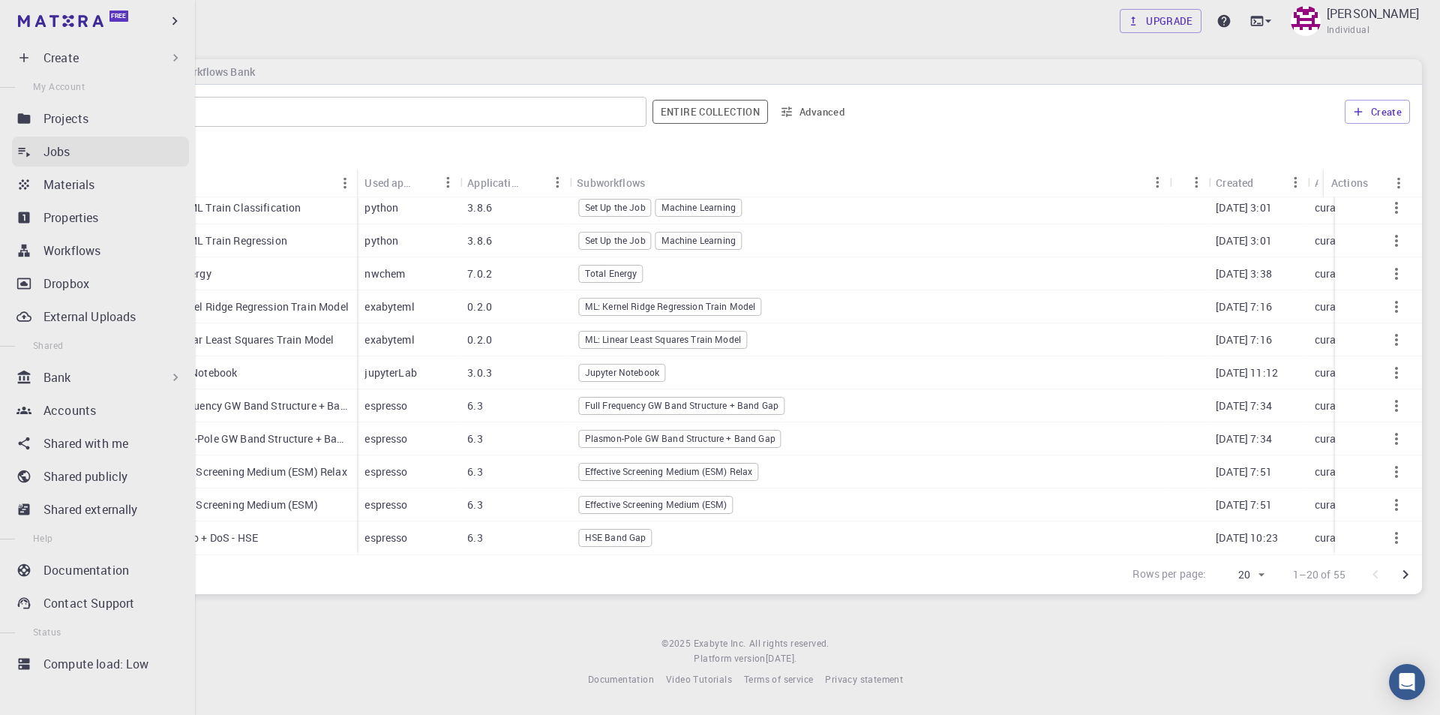
click at [74, 158] on div "Jobs" at bounding box center [117, 152] width 146 height 18
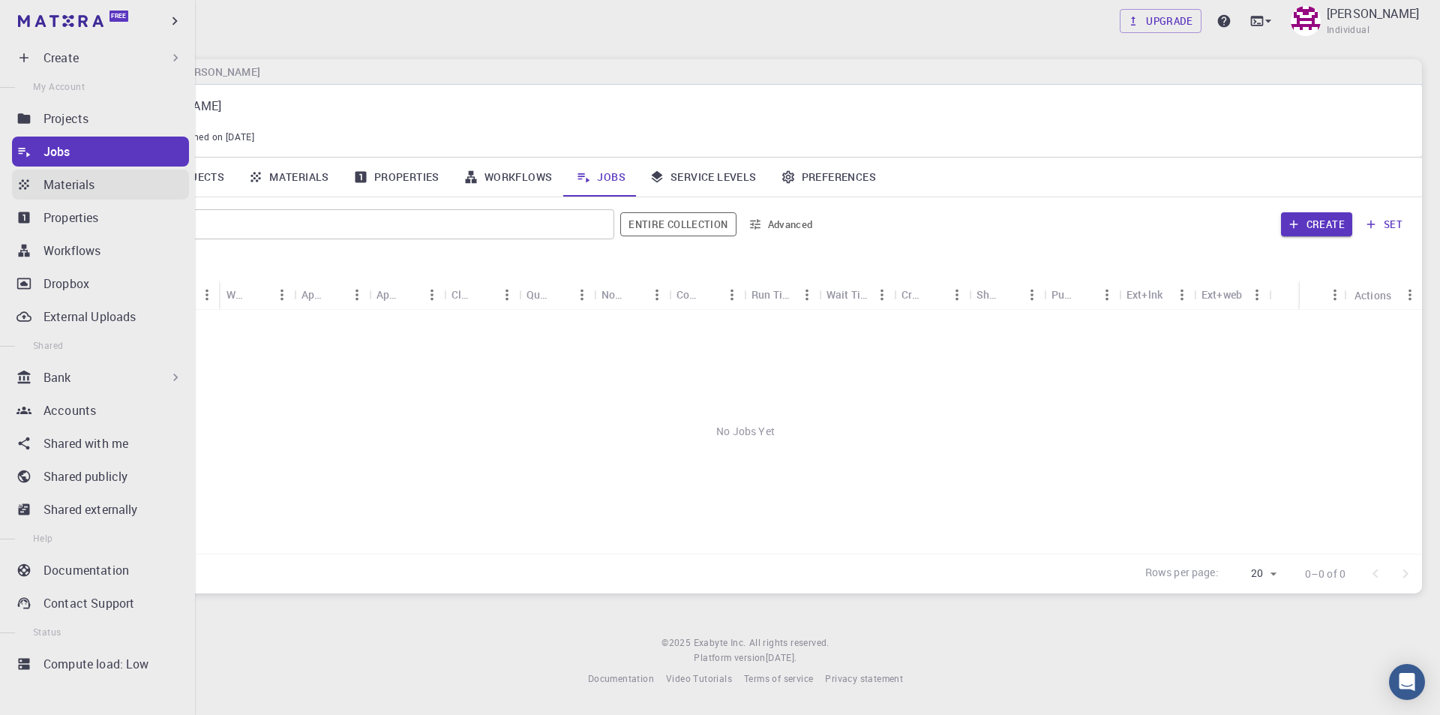
click at [75, 185] on p "Materials" at bounding box center [69, 185] width 51 height 18
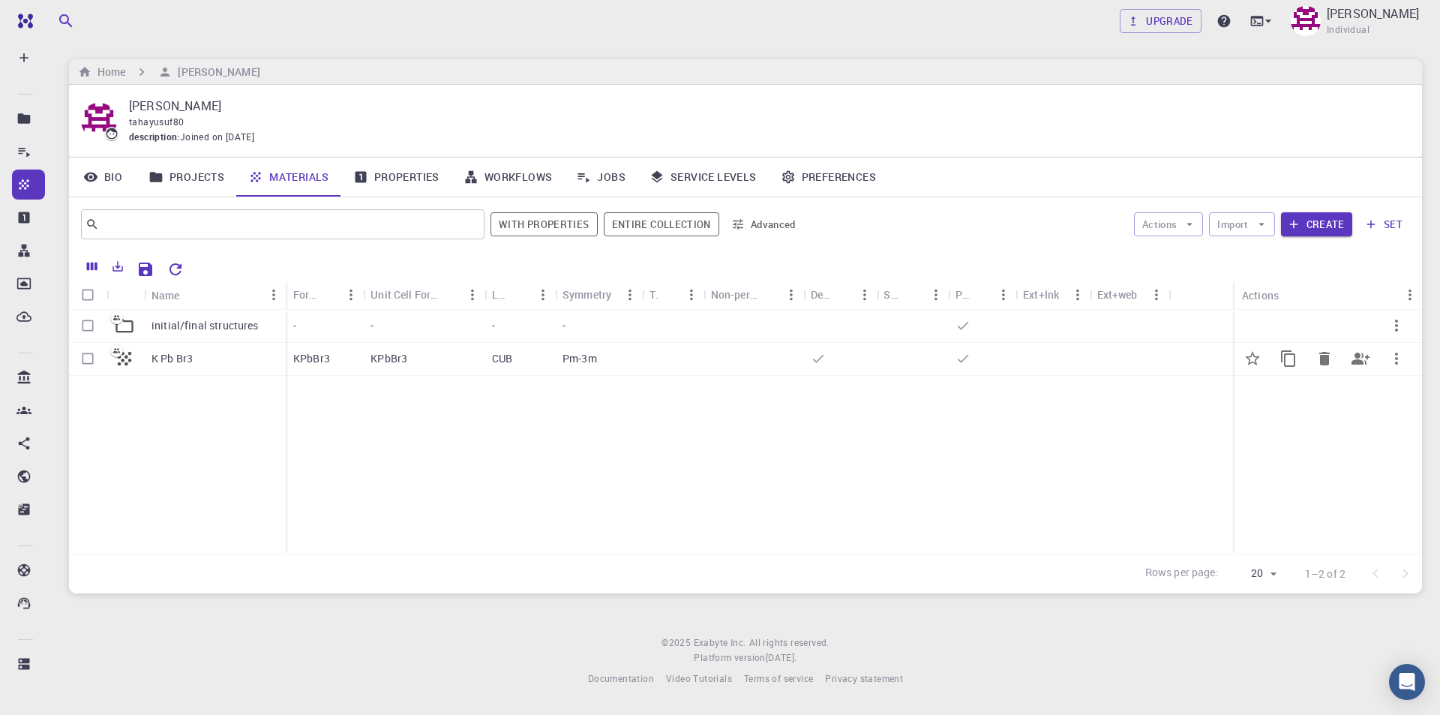
click at [198, 358] on div "K Pb Br3" at bounding box center [215, 359] width 142 height 33
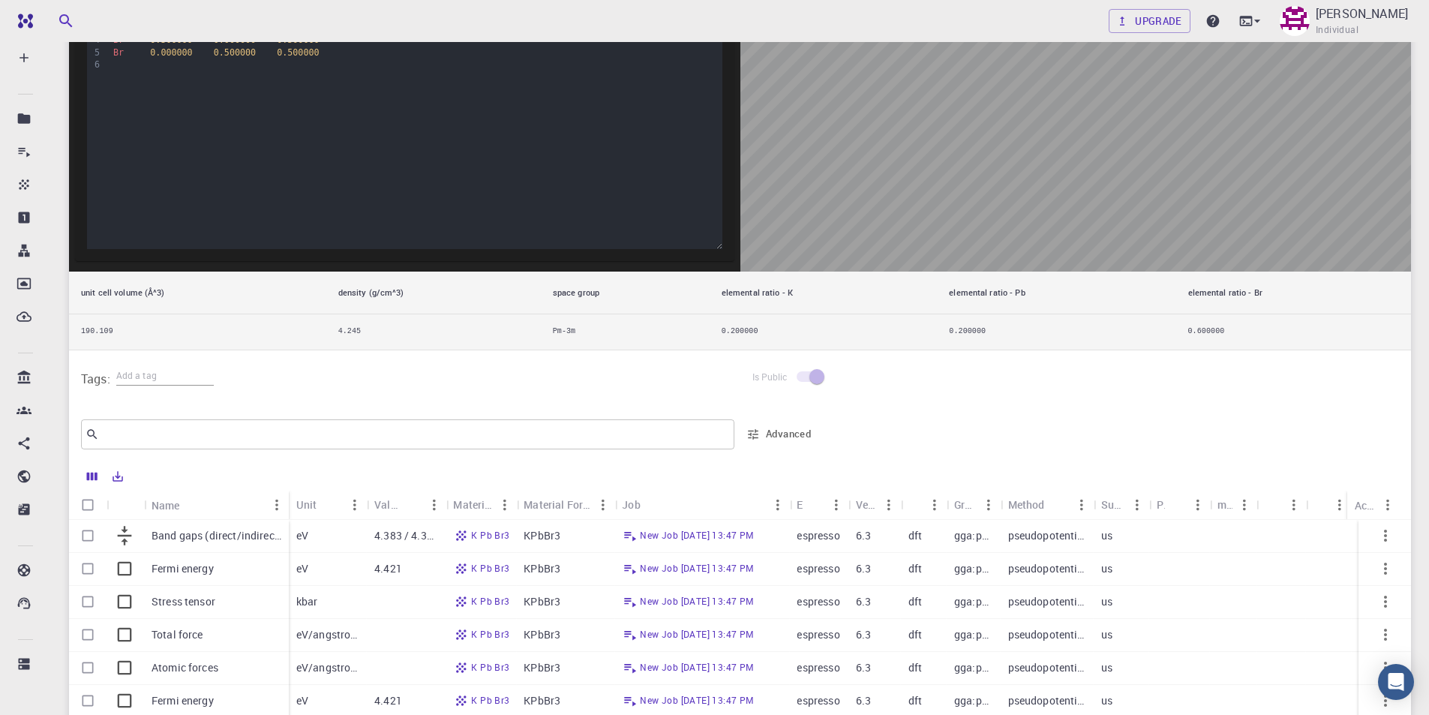
scroll to position [375, 0]
click at [815, 290] on th "elemental ratio - K" at bounding box center [824, 292] width 228 height 43
click at [997, 293] on th "elemental ratio - Pb" at bounding box center [1056, 292] width 239 height 43
click at [1260, 305] on th "elemental ratio - Br" at bounding box center [1293, 292] width 235 height 43
click at [1224, 333] on td "0.600000" at bounding box center [1293, 331] width 235 height 35
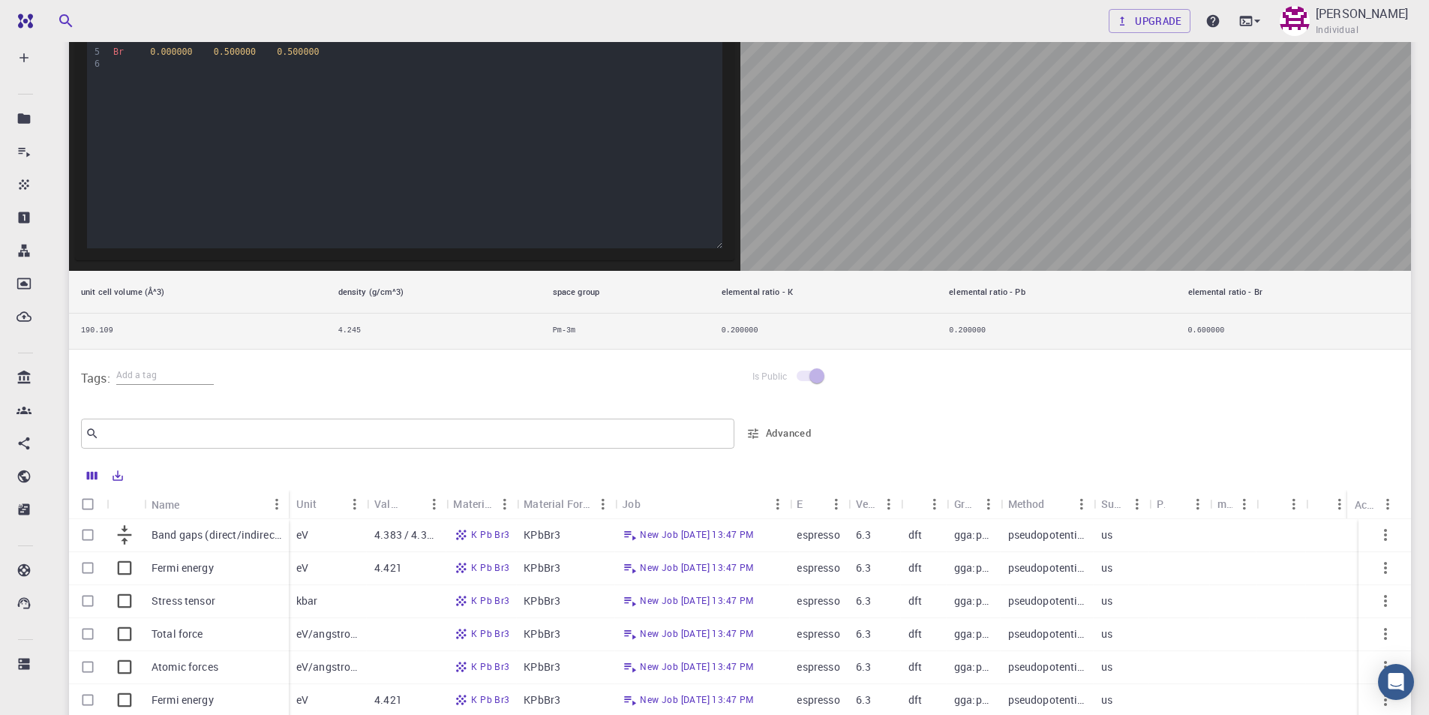
click at [931, 336] on td "0.200000" at bounding box center [824, 331] width 228 height 35
click at [721, 332] on td "0.200000" at bounding box center [824, 331] width 228 height 35
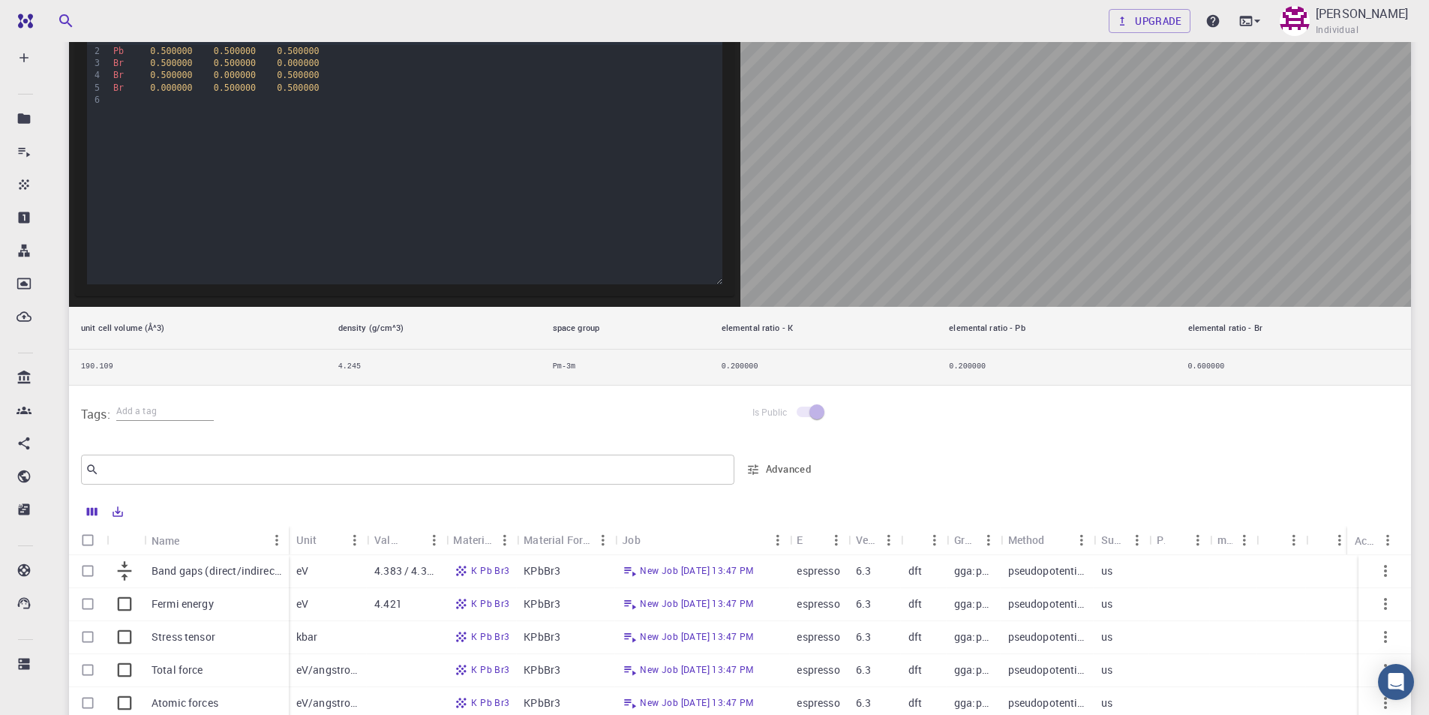
scroll to position [366, 0]
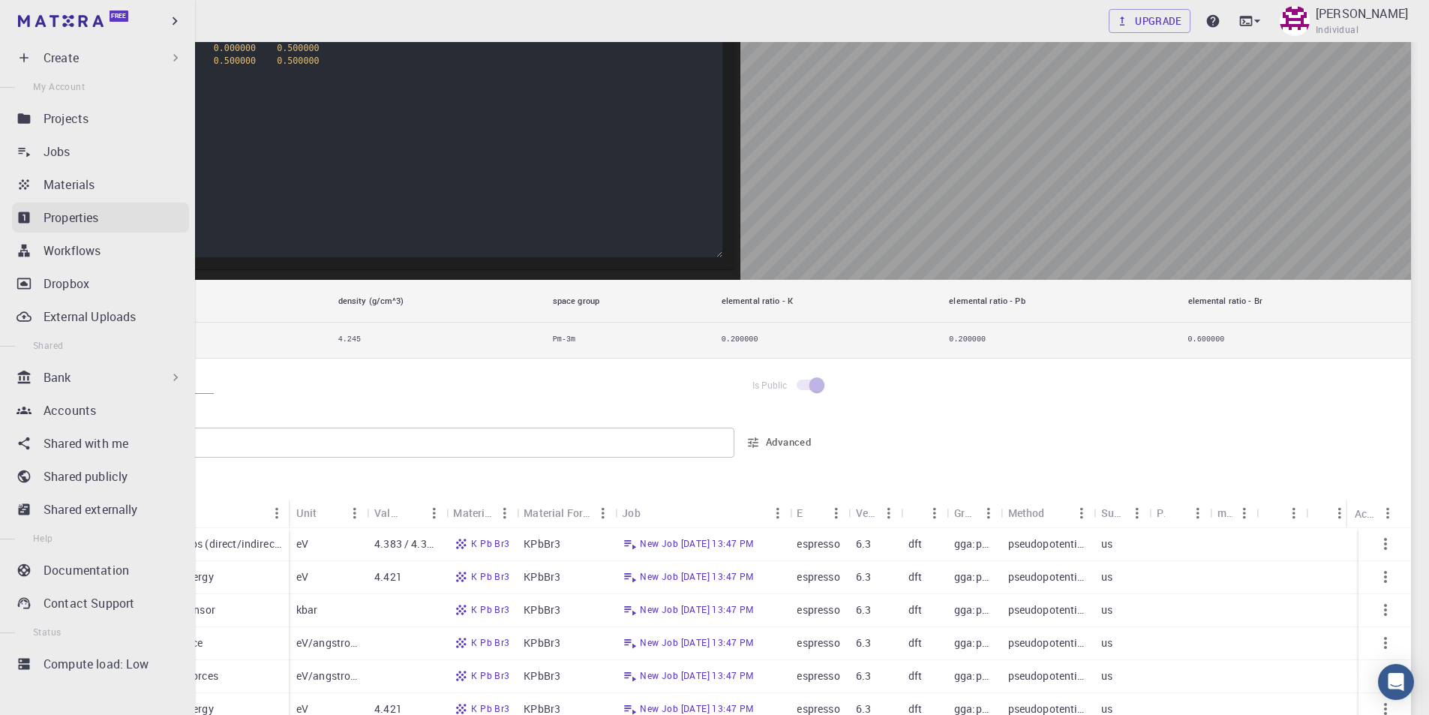
click at [86, 221] on p "Properties" at bounding box center [72, 218] width 56 height 18
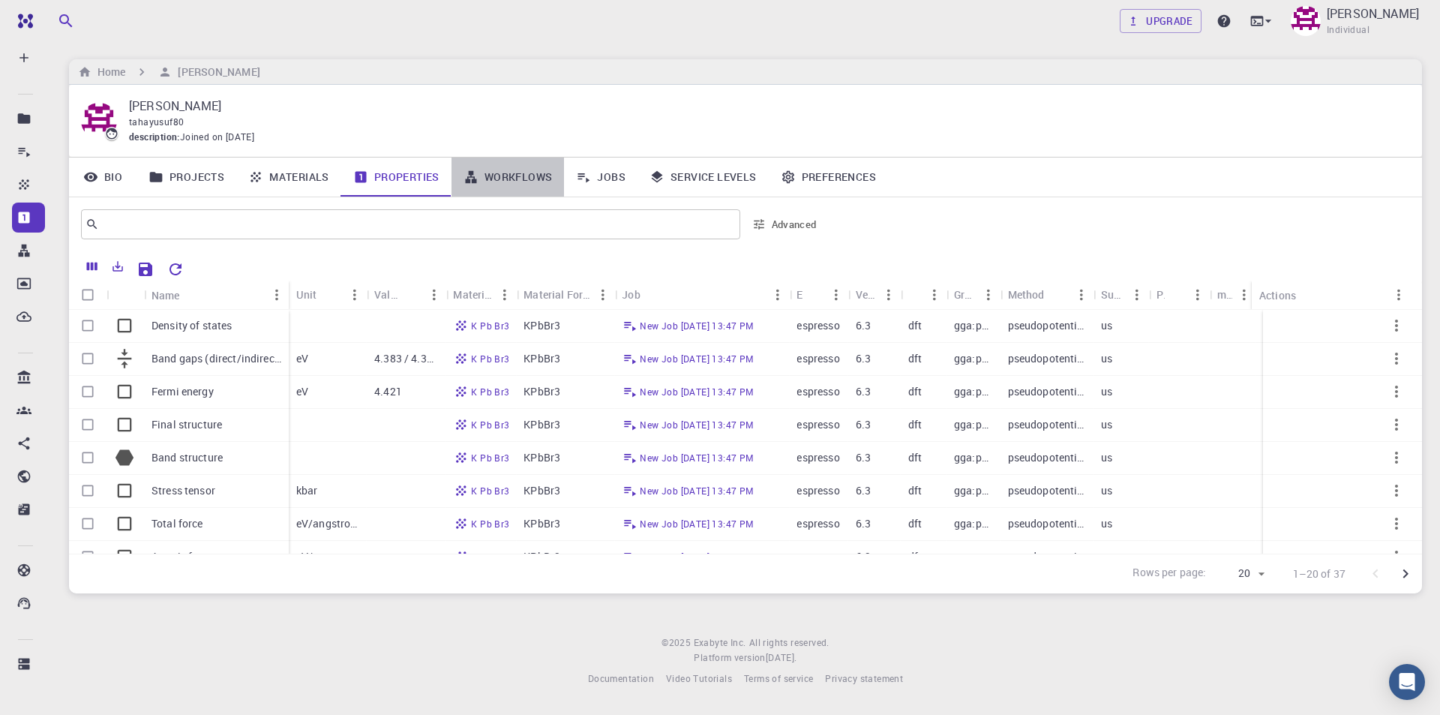
click at [526, 181] on link "Workflows" at bounding box center [508, 177] width 113 height 39
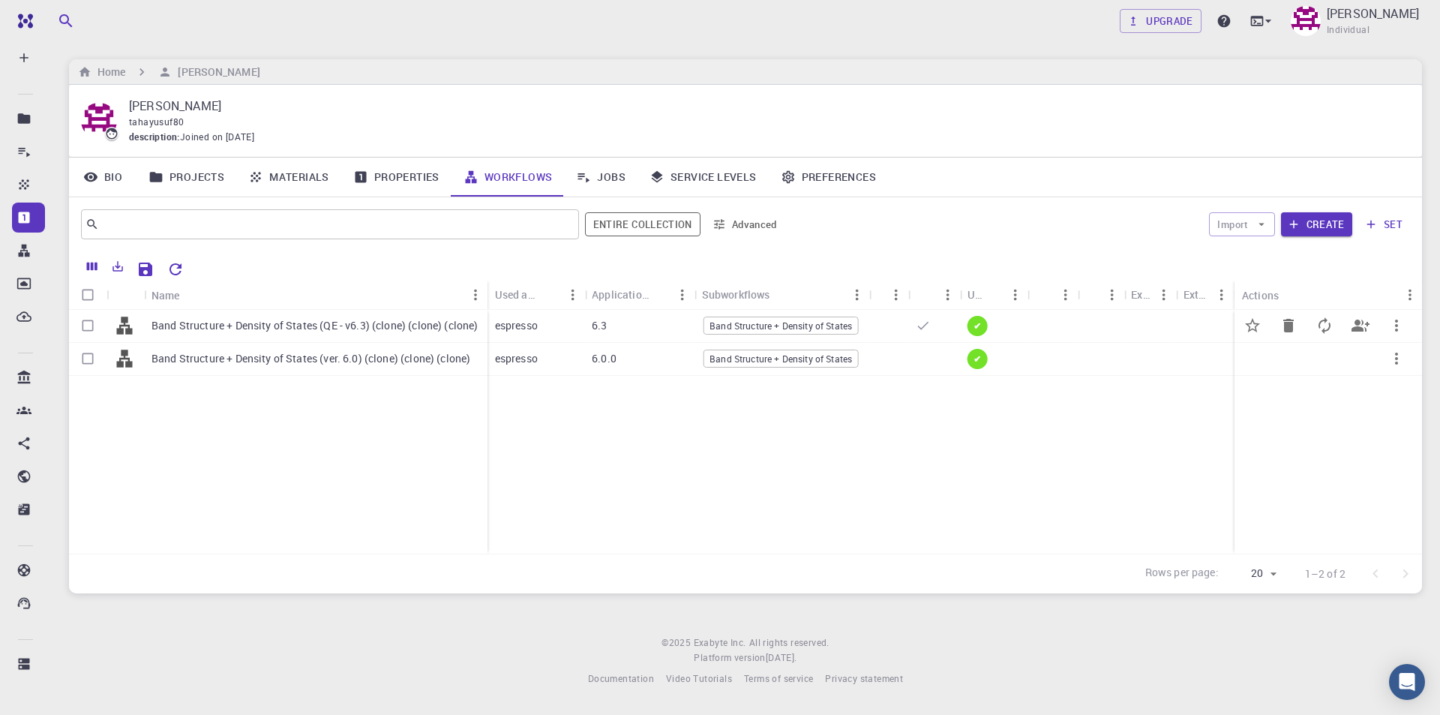
click at [822, 327] on span "Band Structure + Density of States" at bounding box center [780, 326] width 153 height 13
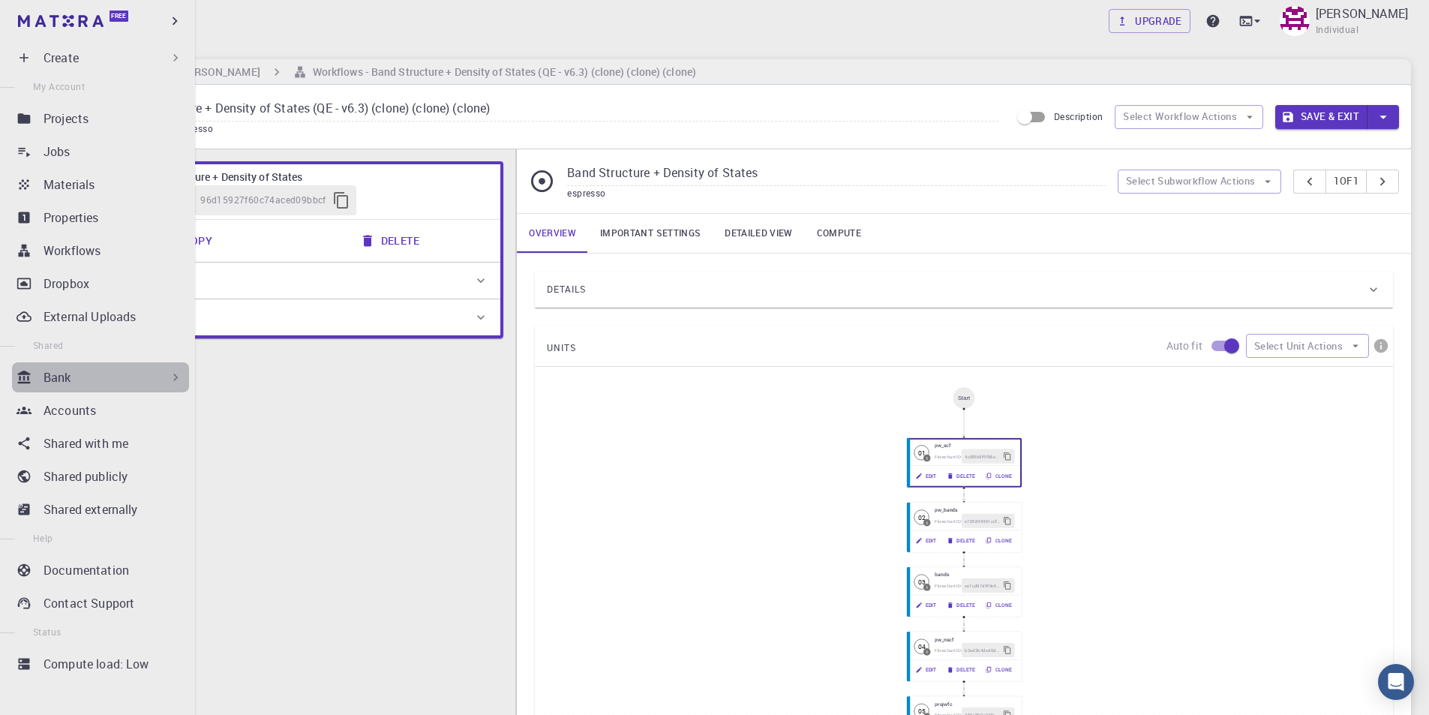
click at [149, 379] on div "Bank" at bounding box center [114, 377] width 140 height 18
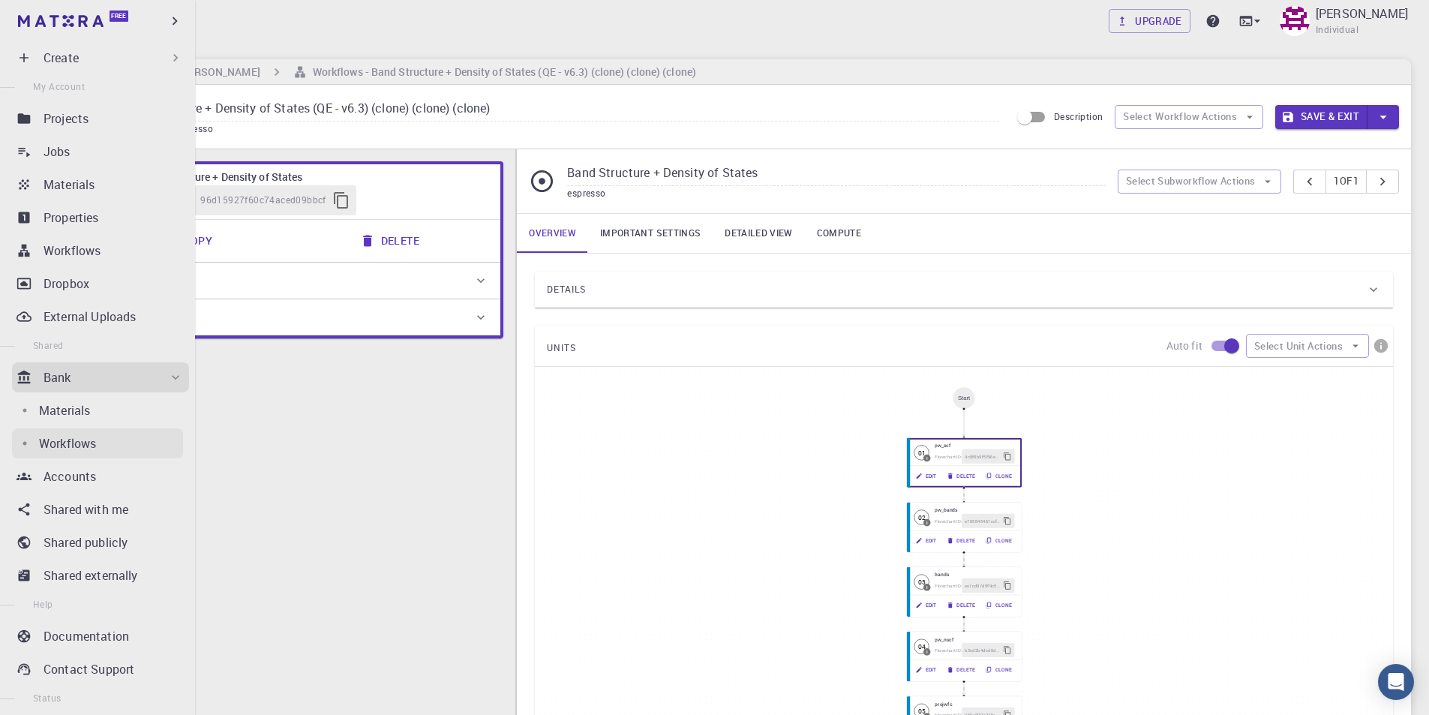
click at [98, 443] on div "Workflows" at bounding box center [111, 443] width 144 height 18
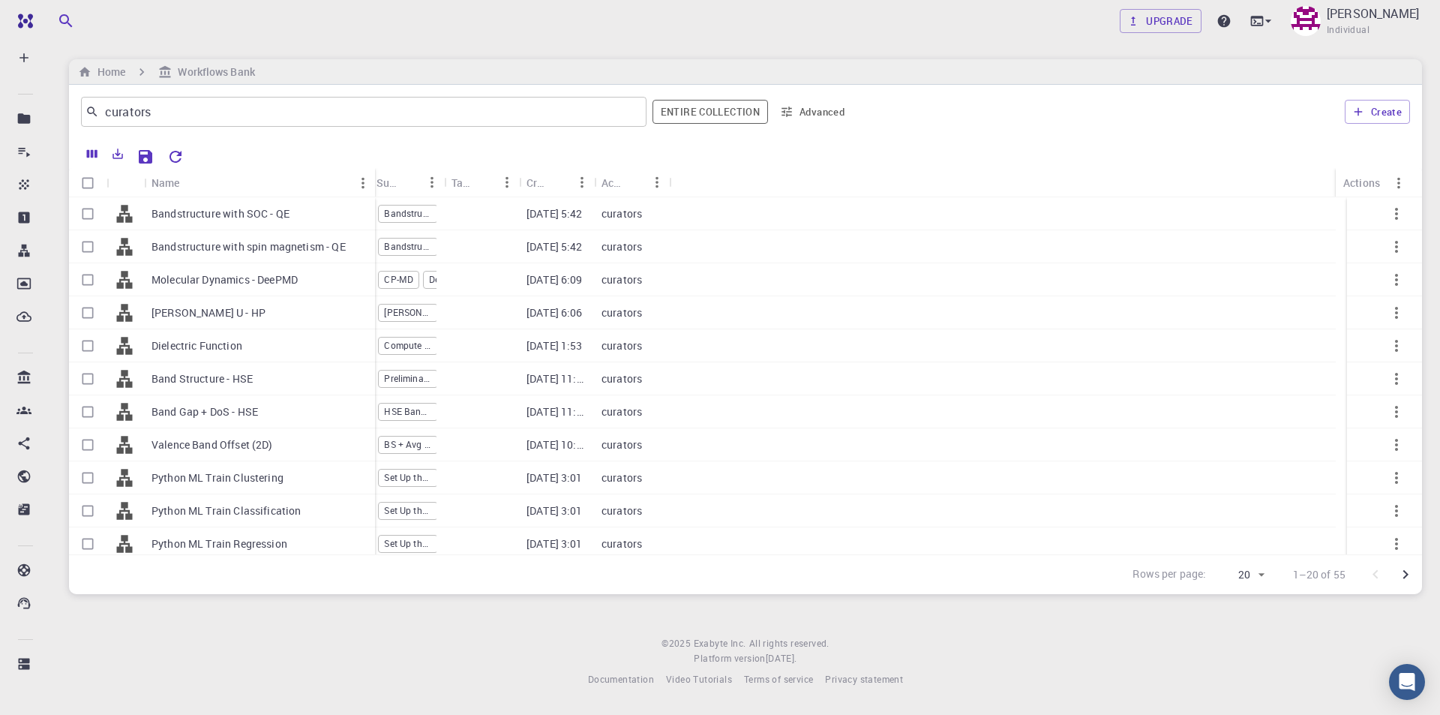
drag, startPoint x: 217, startPoint y: 181, endPoint x: 373, endPoint y: 183, distance: 156.0
click at [373, 183] on div "Name" at bounding box center [376, 182] width 15 height 29
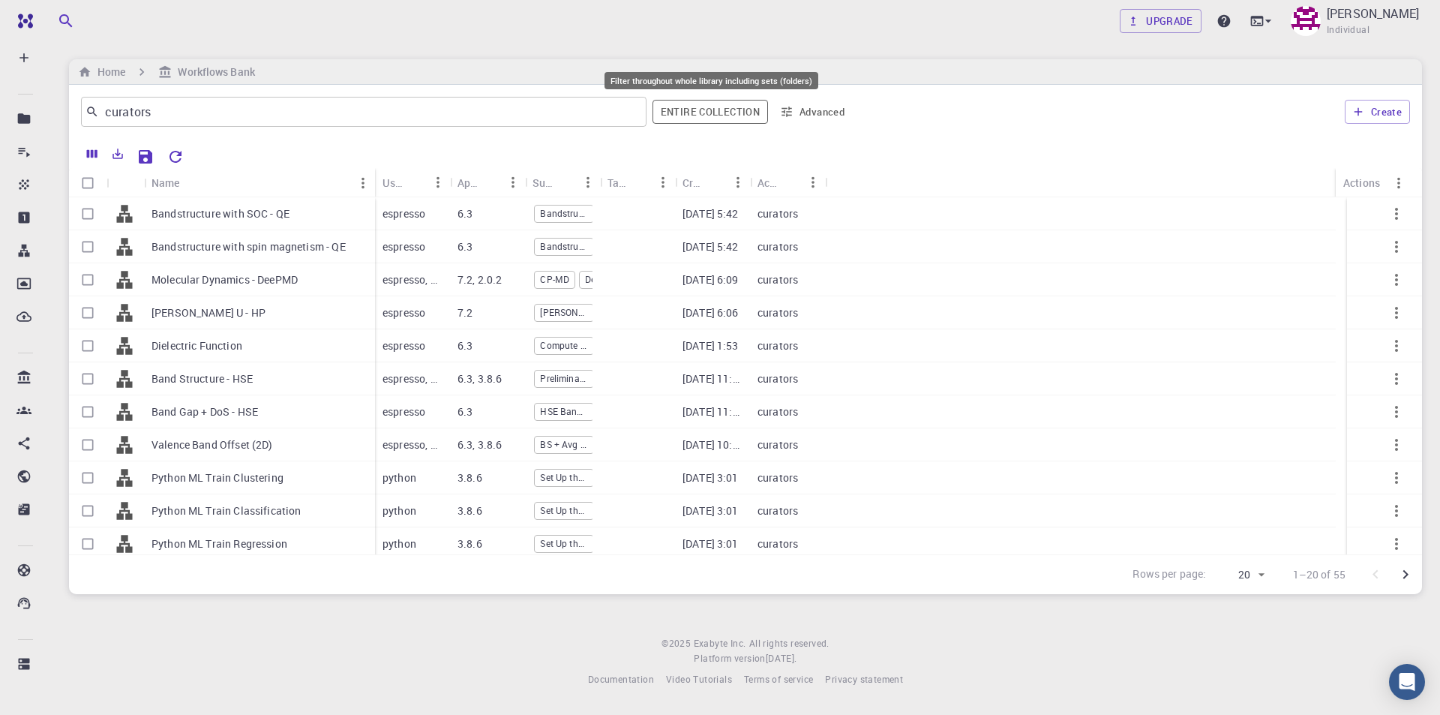
click at [716, 116] on button "Entire collection" at bounding box center [711, 112] width 116 height 24
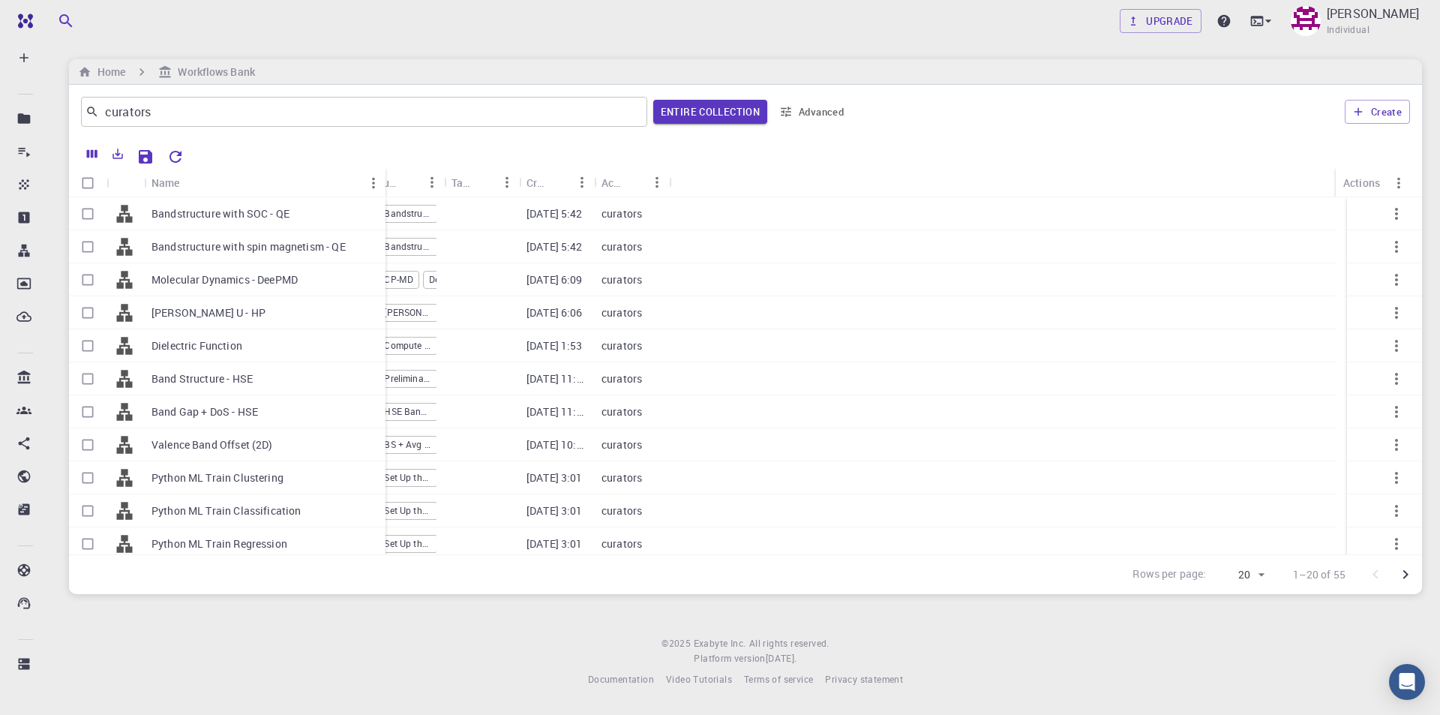
drag, startPoint x: 213, startPoint y: 169, endPoint x: 380, endPoint y: 168, distance: 166.5
click at [380, 168] on div "Name" at bounding box center [387, 182] width 15 height 29
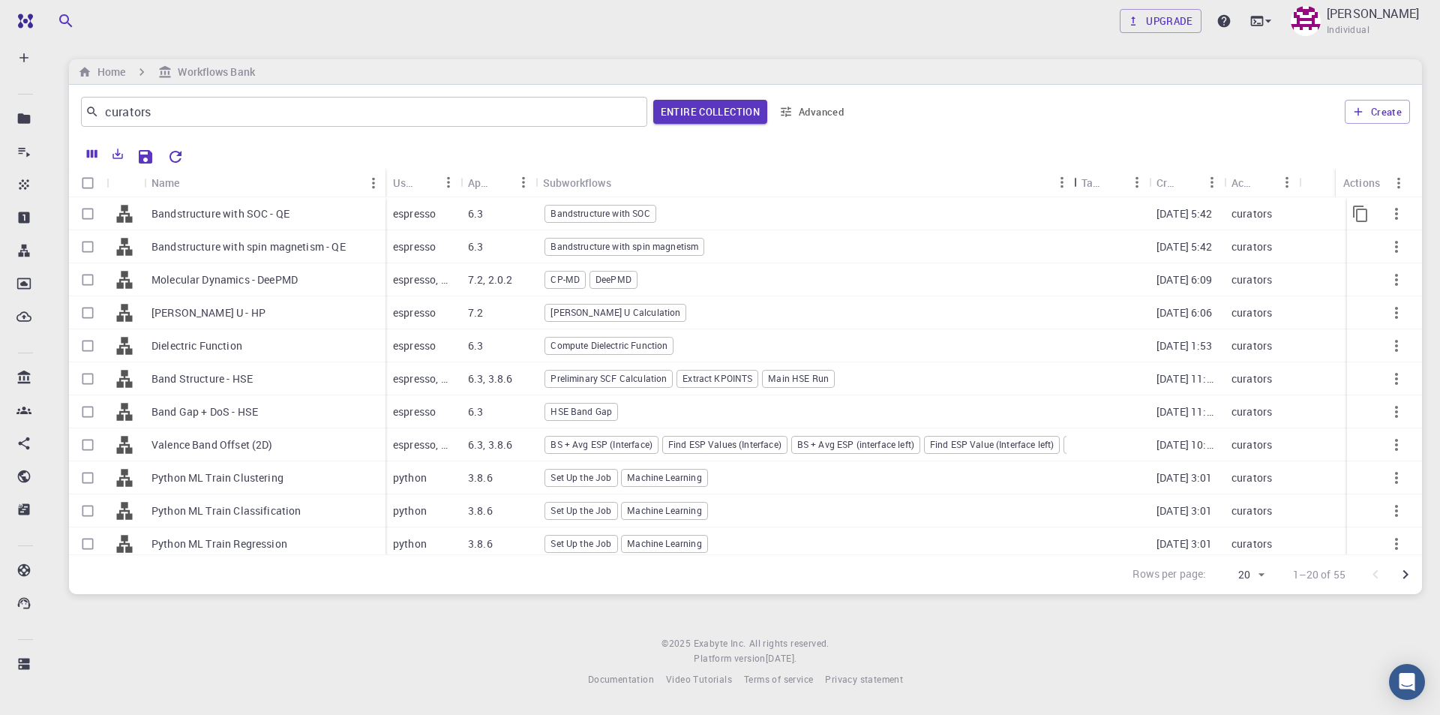
drag, startPoint x: 612, startPoint y: 178, endPoint x: 782, endPoint y: 336, distance: 232.5
click at [1075, 203] on div "Name Used application Application Version Subworkflows Tags Created Account Act…" at bounding box center [745, 361] width 1353 height 386
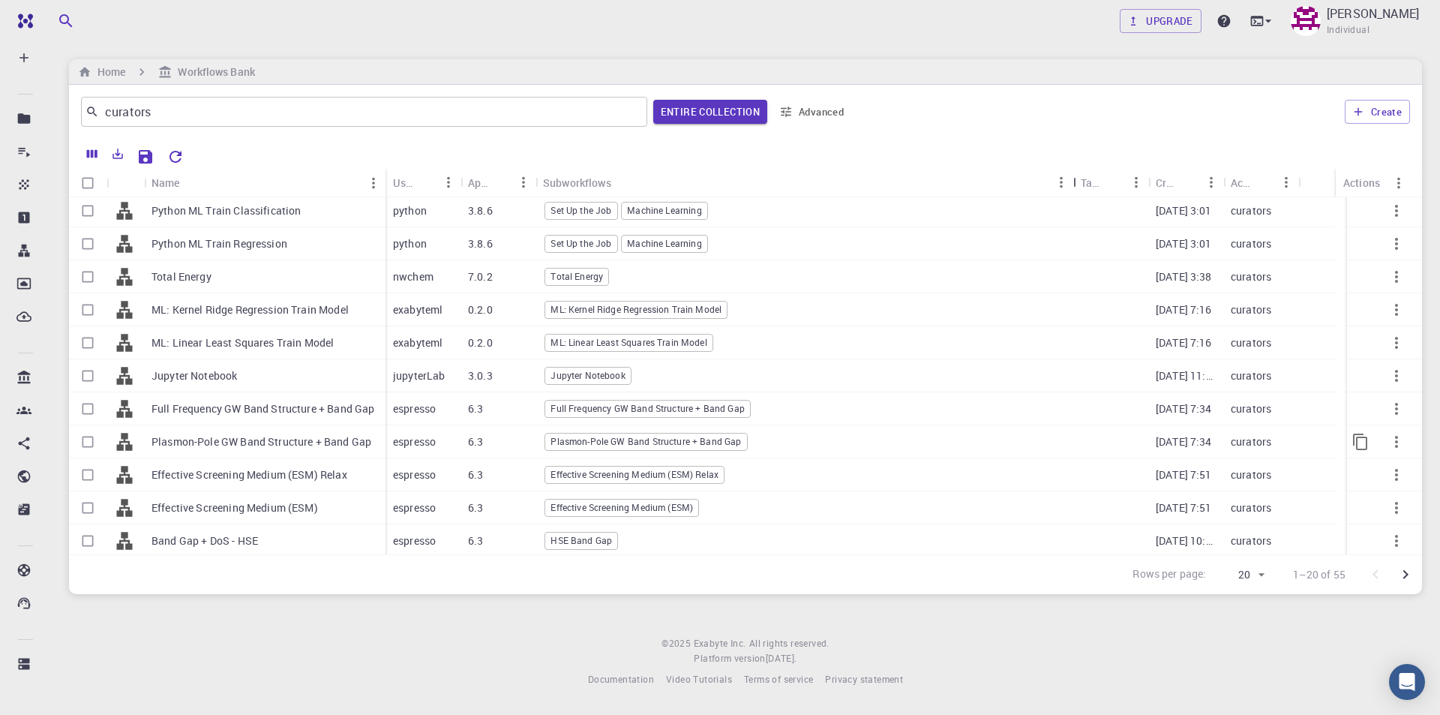
scroll to position [303, 0]
click at [1403, 574] on icon "Go to next page" at bounding box center [1406, 575] width 18 height 18
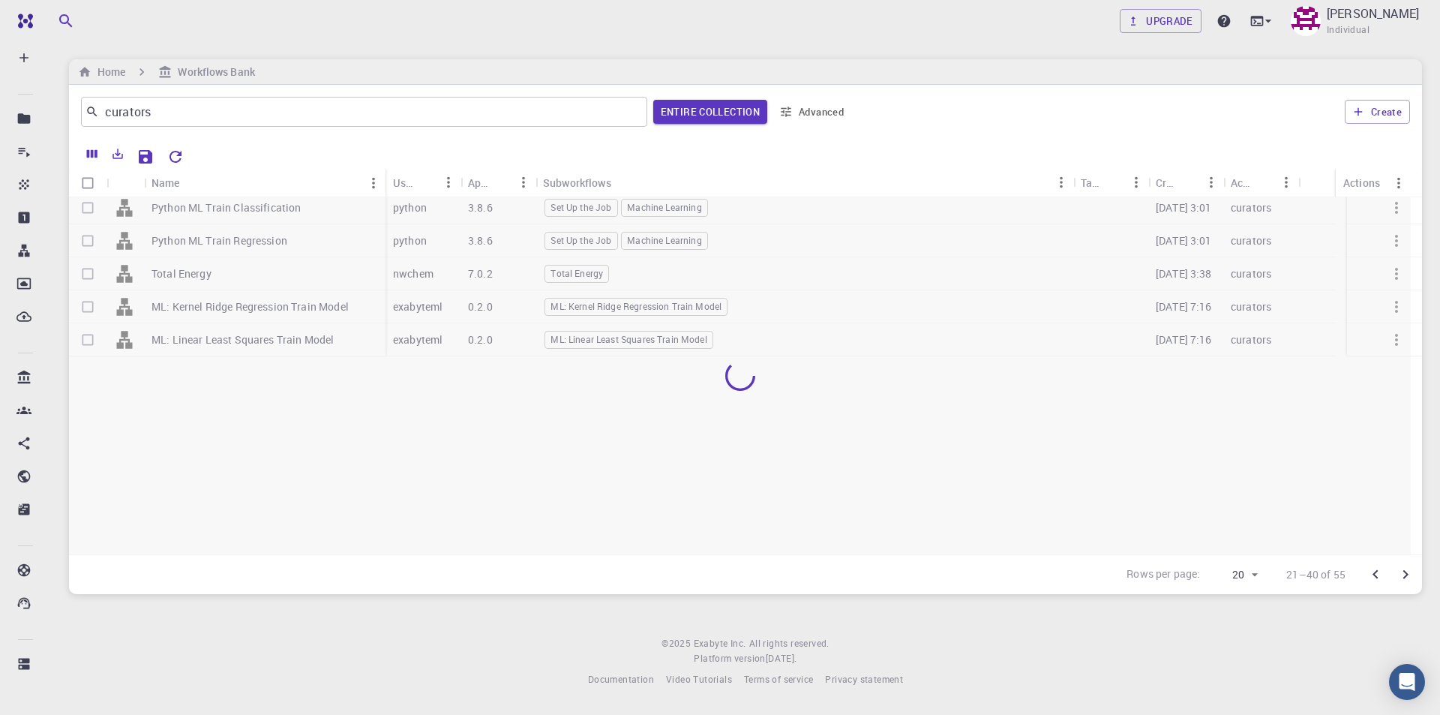
scroll to position [0, 0]
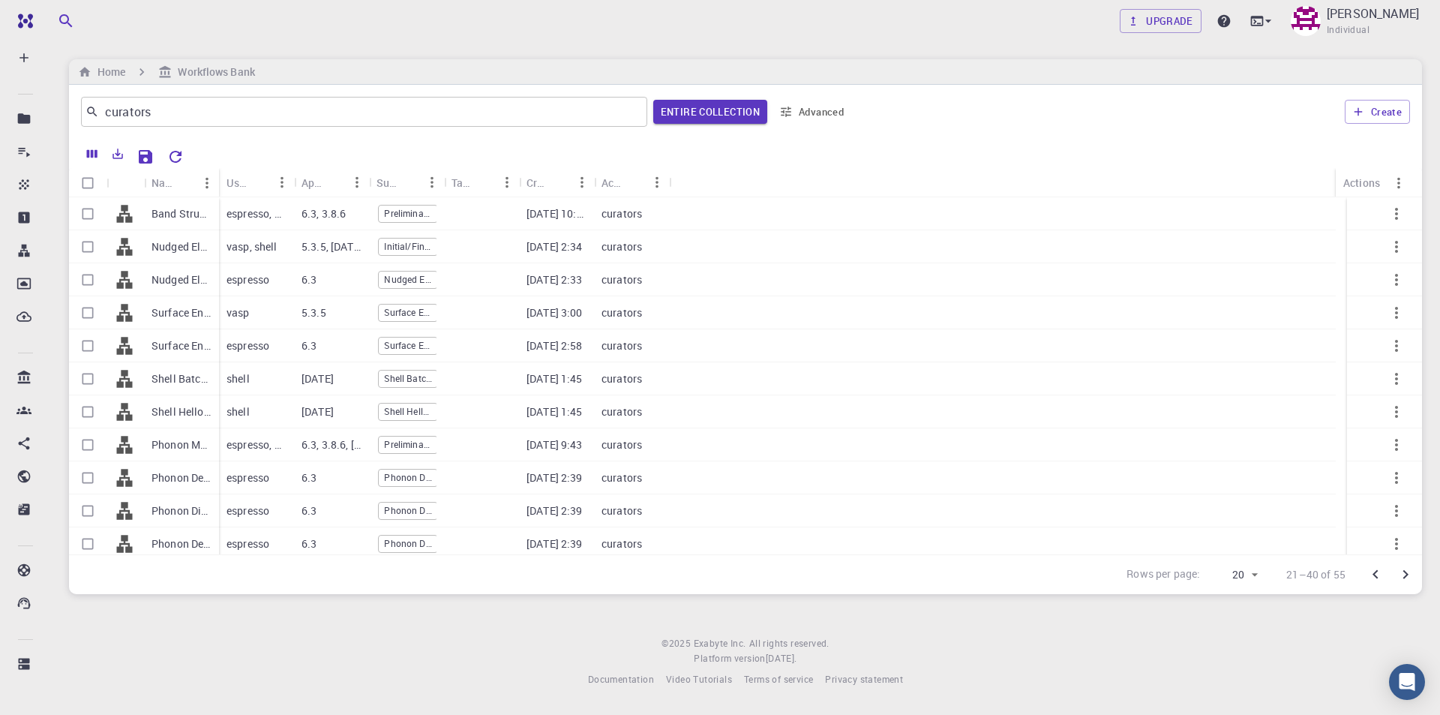
click at [440, 175] on div "Subworkflows" at bounding box center [445, 182] width 15 height 29
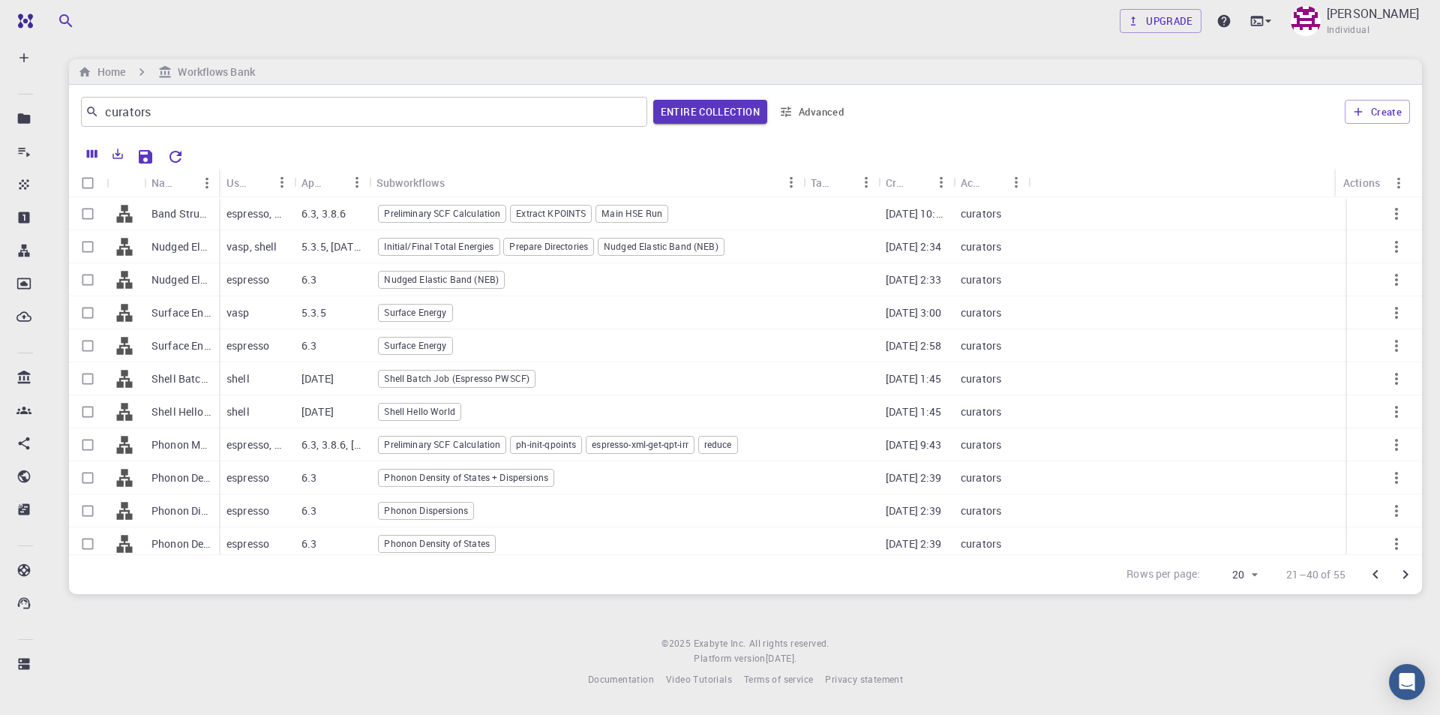
drag, startPoint x: 440, startPoint y: 175, endPoint x: 799, endPoint y: 172, distance: 359.3
click at [799, 172] on div "Subworkflows" at bounding box center [804, 182] width 15 height 29
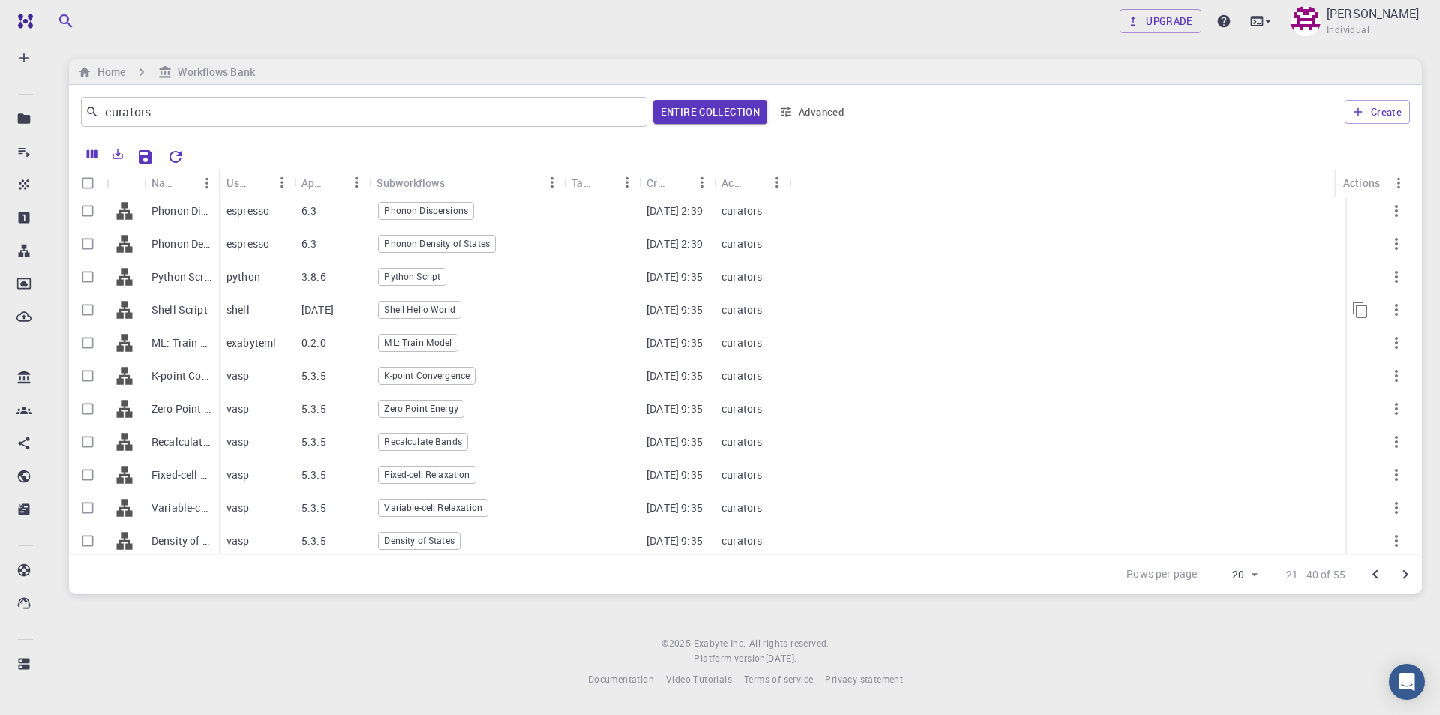
scroll to position [303, 0]
click at [1411, 578] on icon "Go to next page" at bounding box center [1406, 575] width 18 height 18
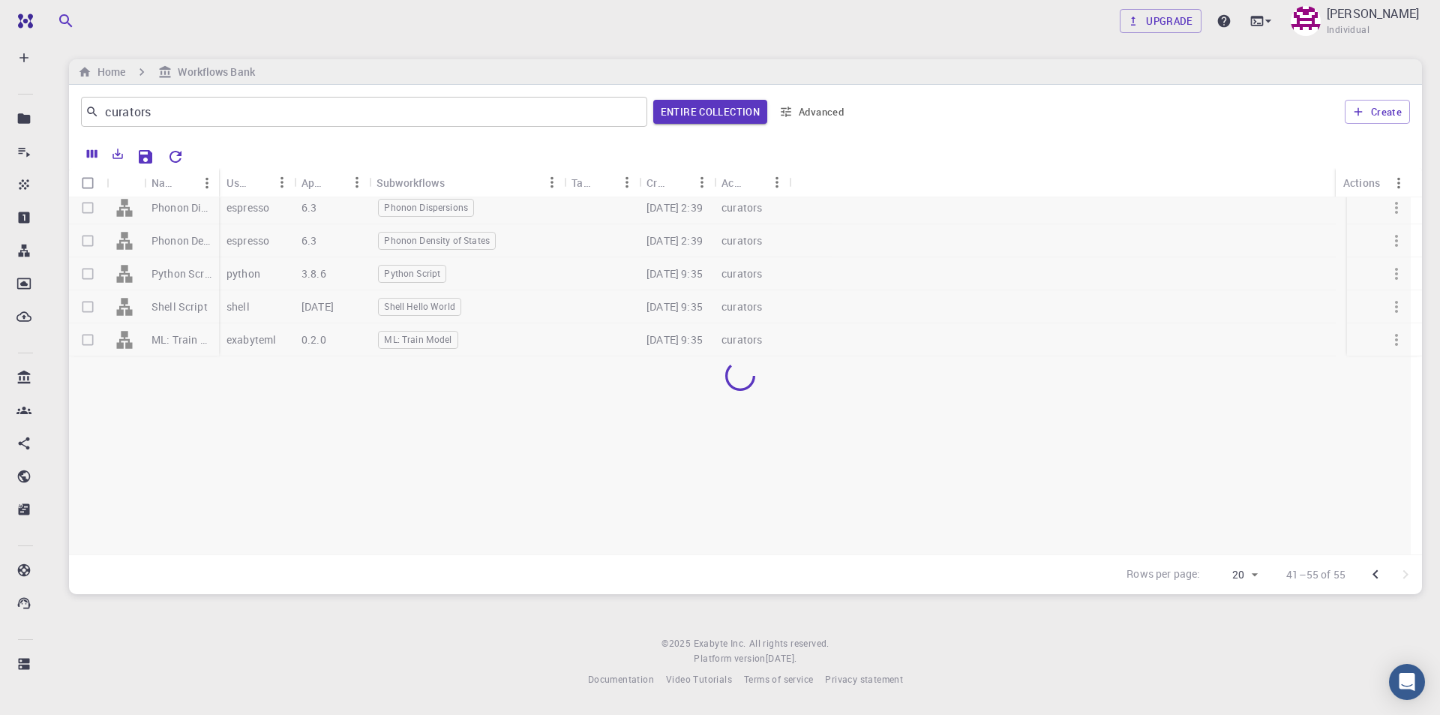
scroll to position [0, 0]
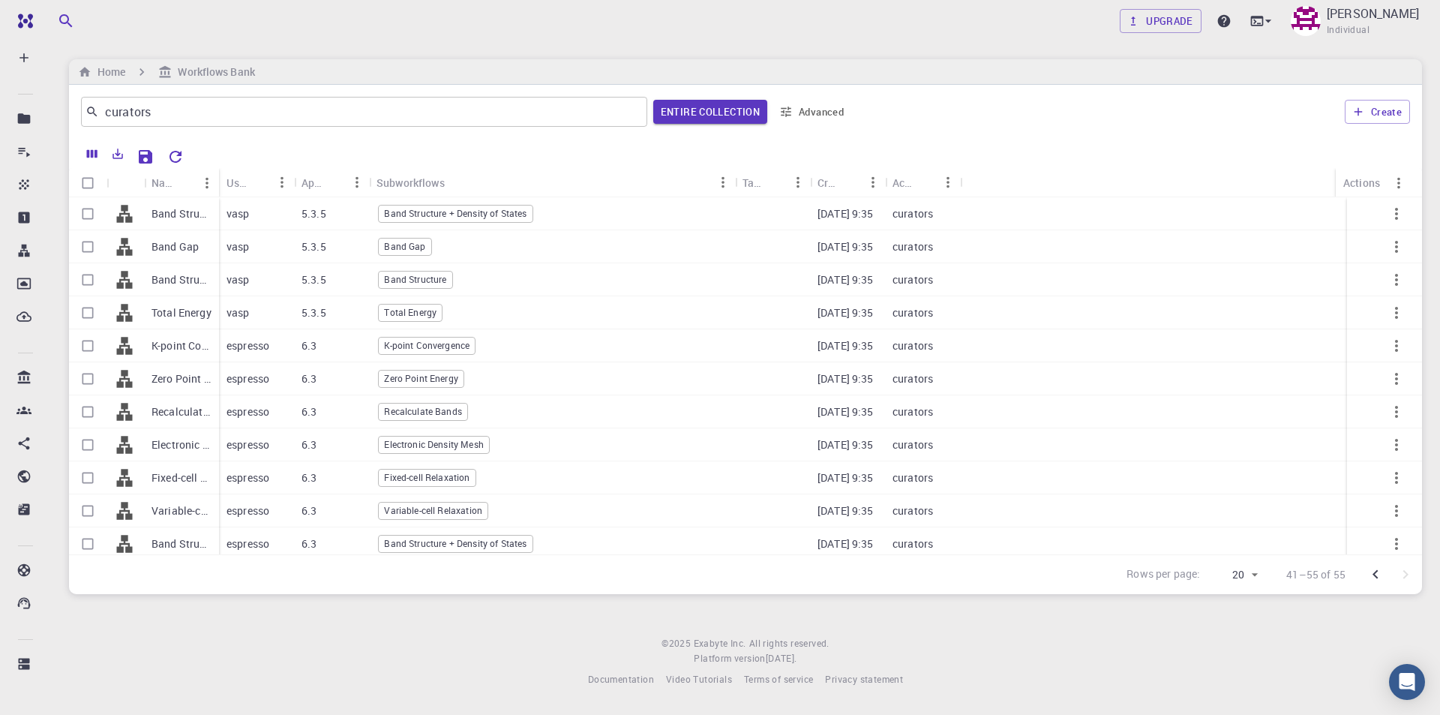
drag, startPoint x: 442, startPoint y: 182, endPoint x: 733, endPoint y: 182, distance: 291.0
click at [733, 182] on div "Subworkflows" at bounding box center [736, 182] width 15 height 29
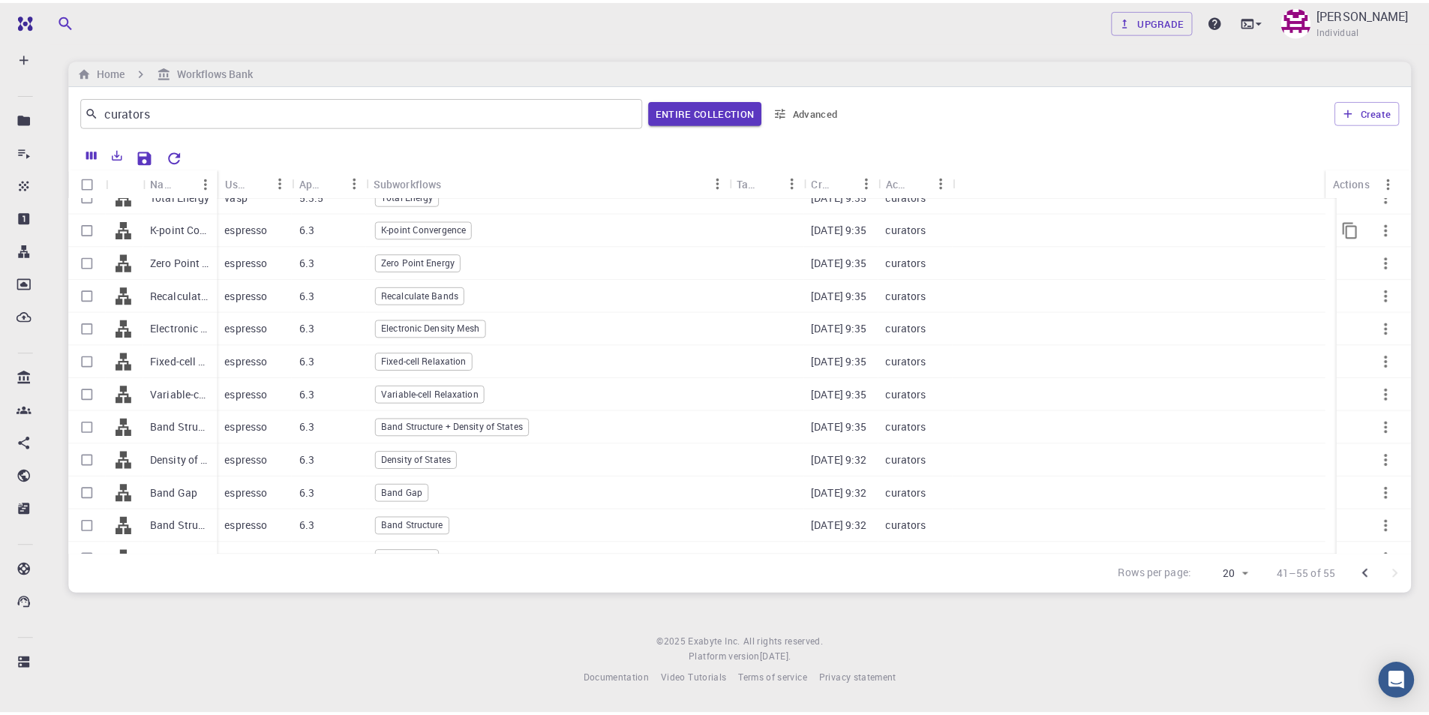
scroll to position [138, 0]
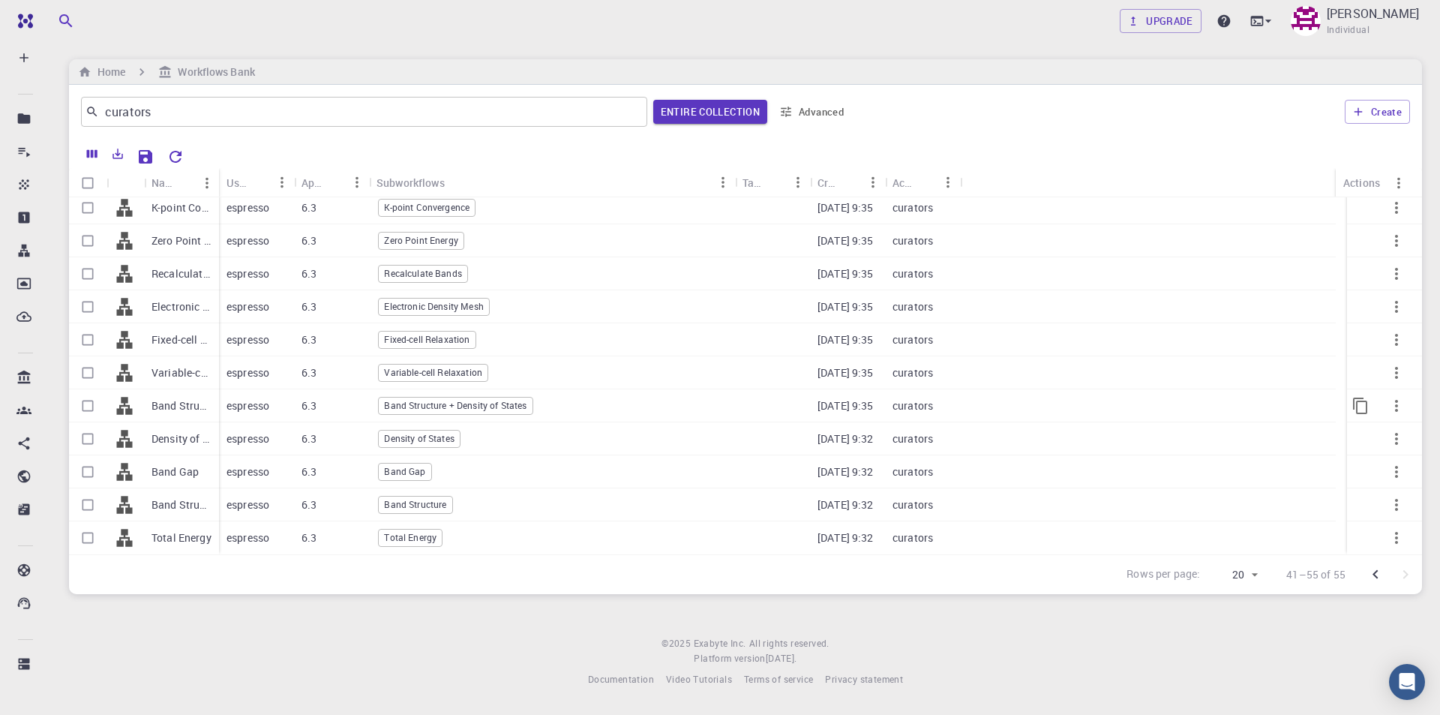
click at [502, 410] on span "Band Structure + Density of States" at bounding box center [455, 405] width 153 height 13
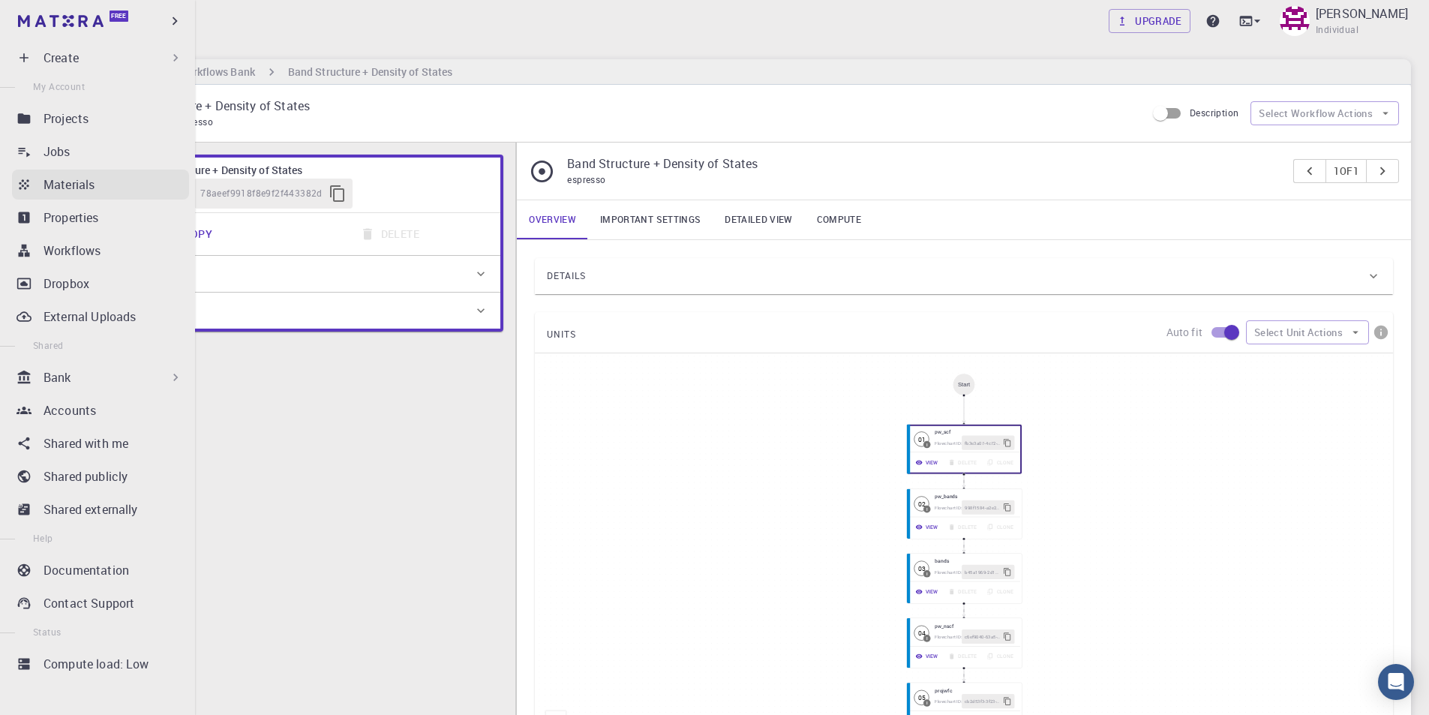
click at [74, 185] on p "Materials" at bounding box center [69, 185] width 51 height 18
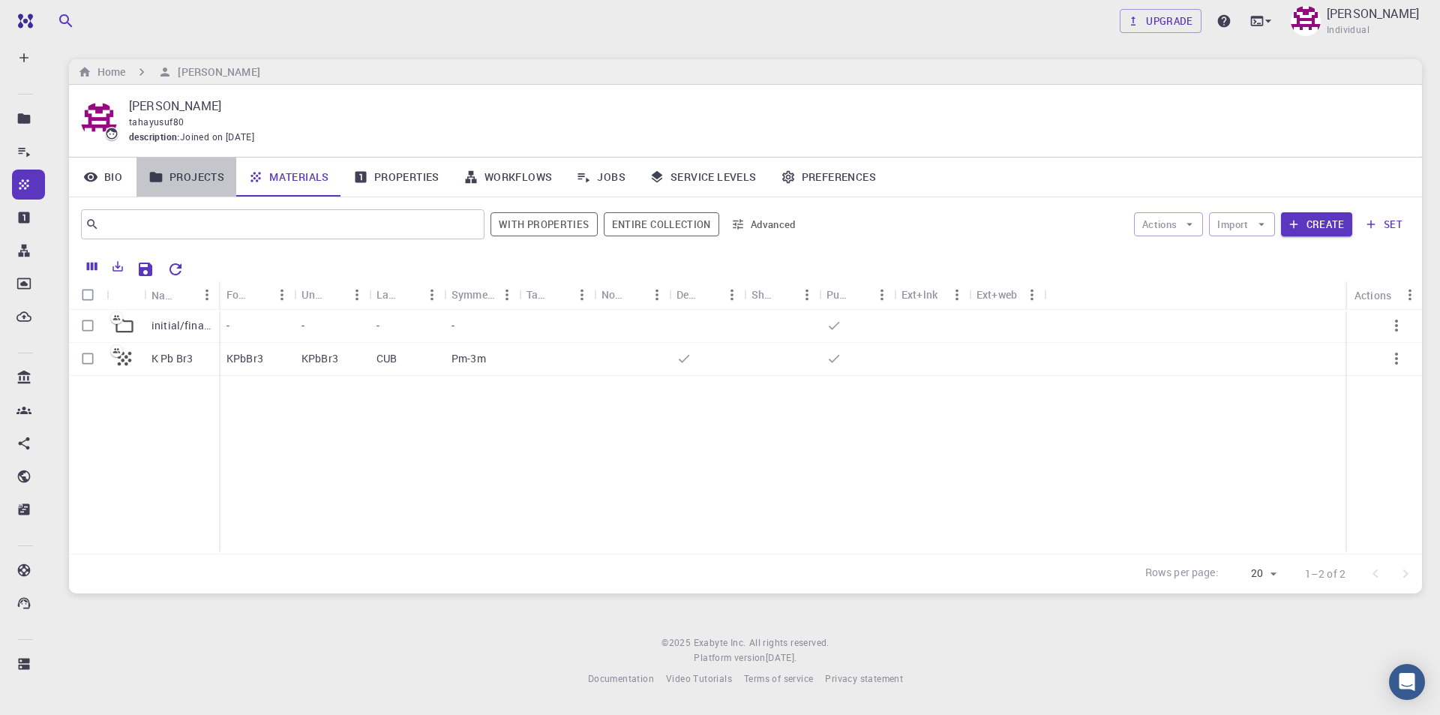
click at [209, 176] on link "Projects" at bounding box center [187, 177] width 100 height 39
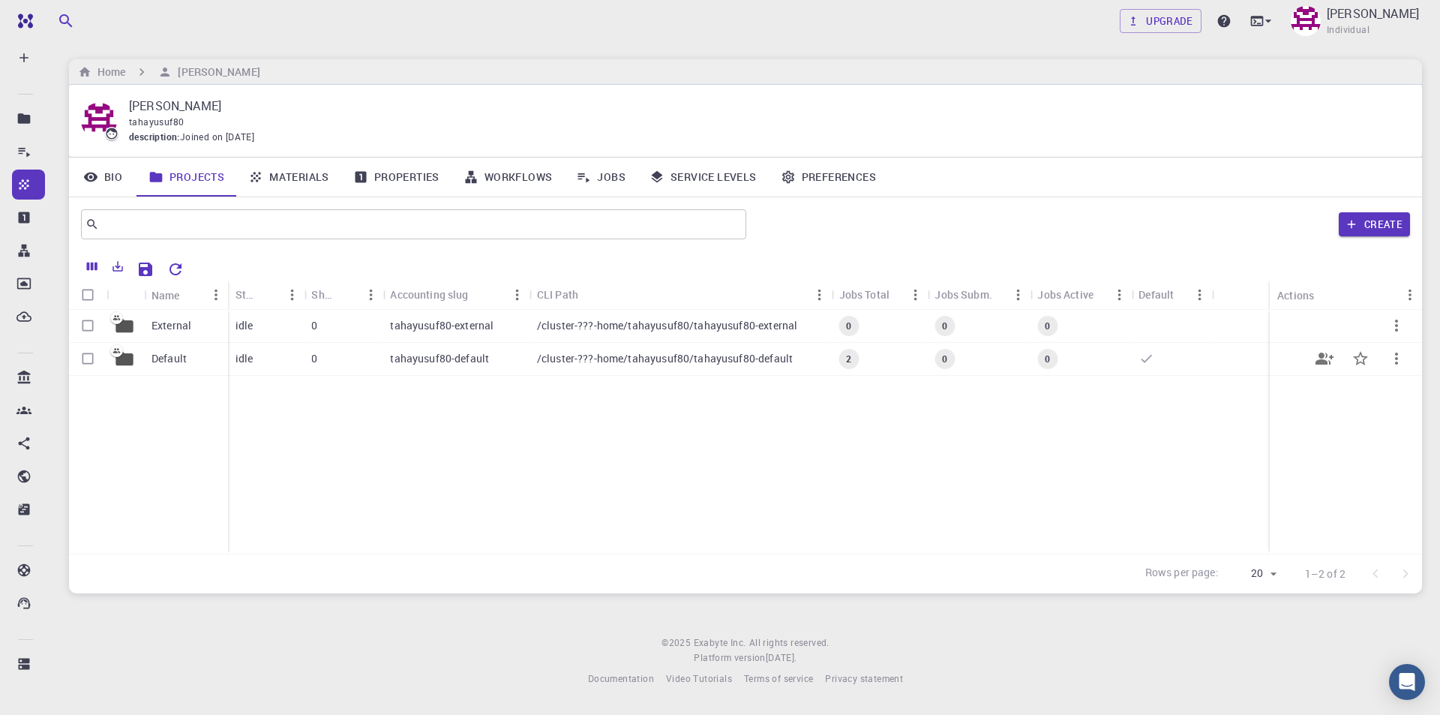
click at [178, 359] on p "Default" at bounding box center [169, 358] width 35 height 15
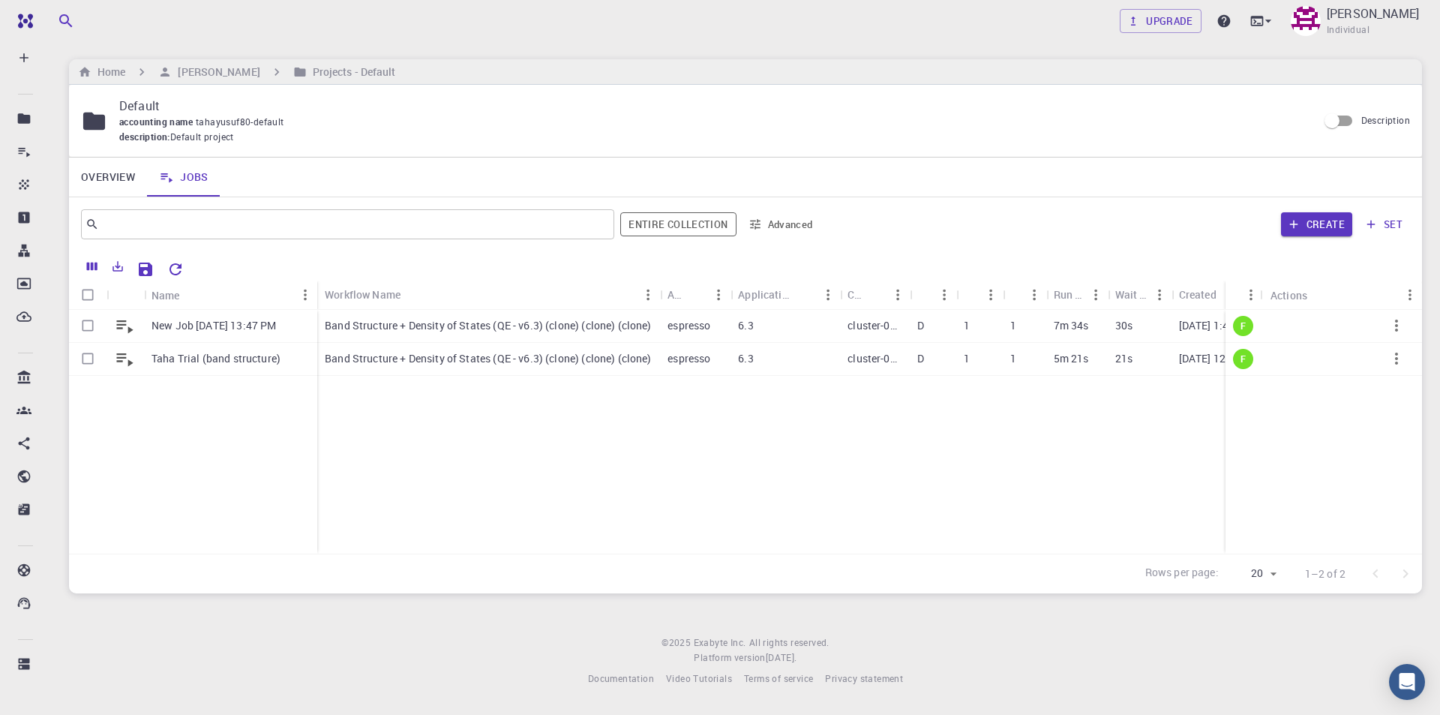
drag, startPoint x: 1217, startPoint y: 281, endPoint x: 1287, endPoint y: 282, distance: 69.8
click at [1287, 282] on div "Status Actions" at bounding box center [1324, 295] width 197 height 29
drag, startPoint x: 1227, startPoint y: 287, endPoint x: 1328, endPoint y: 284, distance: 100.6
click at [1328, 284] on div "Status Actions" at bounding box center [1324, 295] width 197 height 29
drag, startPoint x: 1165, startPoint y: 291, endPoint x: 1148, endPoint y: 294, distance: 16.8
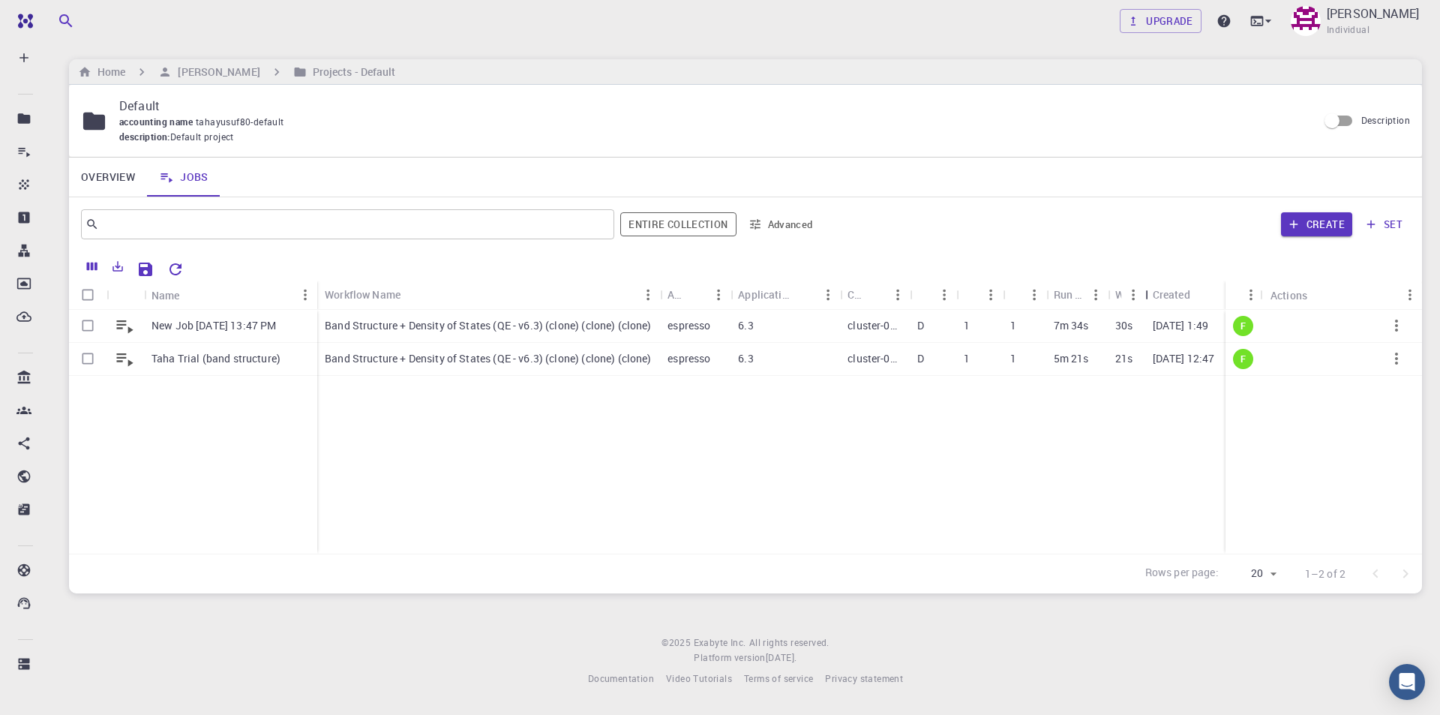
click at [1148, 294] on div "Wait Time" at bounding box center [1146, 294] width 15 height 29
drag, startPoint x: 1112, startPoint y: 297, endPoint x: 1088, endPoint y: 297, distance: 24.0
click at [1088, 297] on div "Run Time" at bounding box center [1085, 294] width 15 height 29
click at [383, 363] on p "Band Structure + Density of States (QE - v6.3) (clone) (clone) (clone)" at bounding box center [488, 358] width 327 height 15
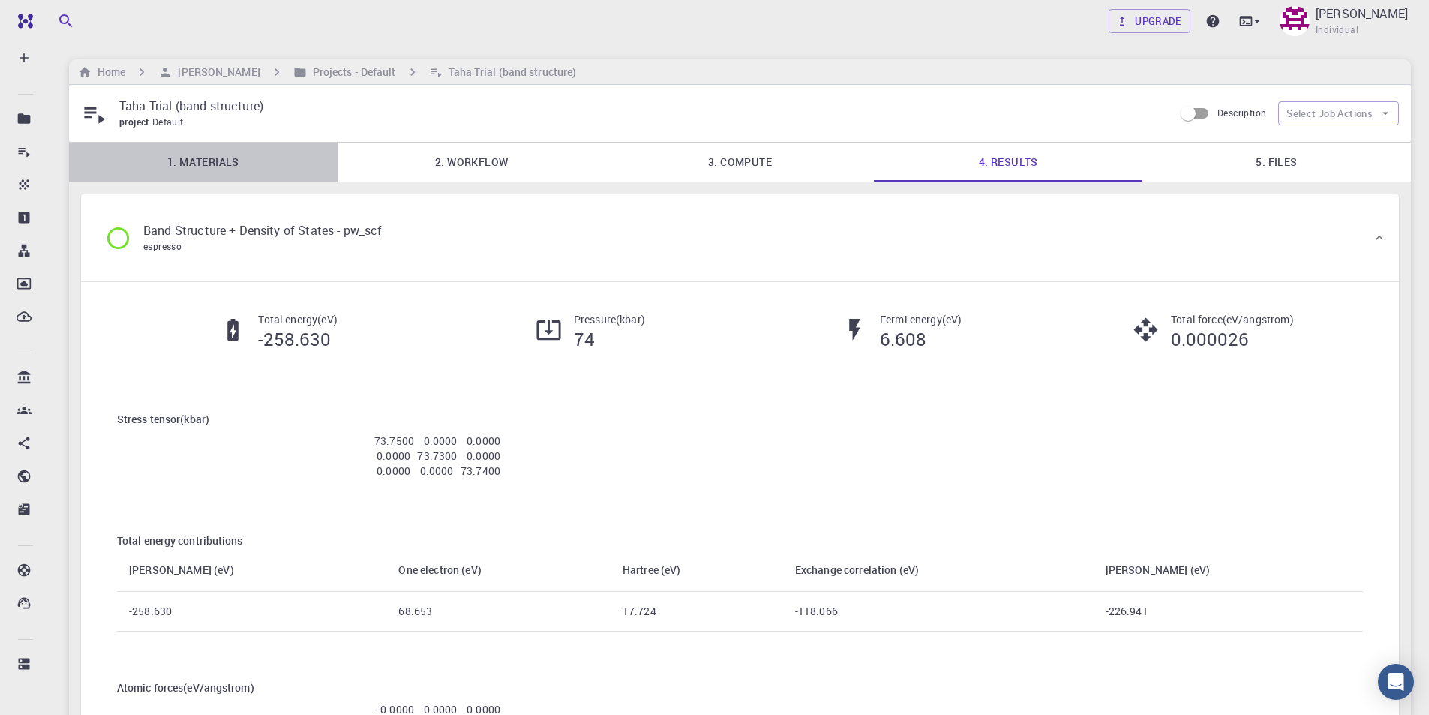
click at [230, 161] on link "1. Materials" at bounding box center [203, 162] width 269 height 39
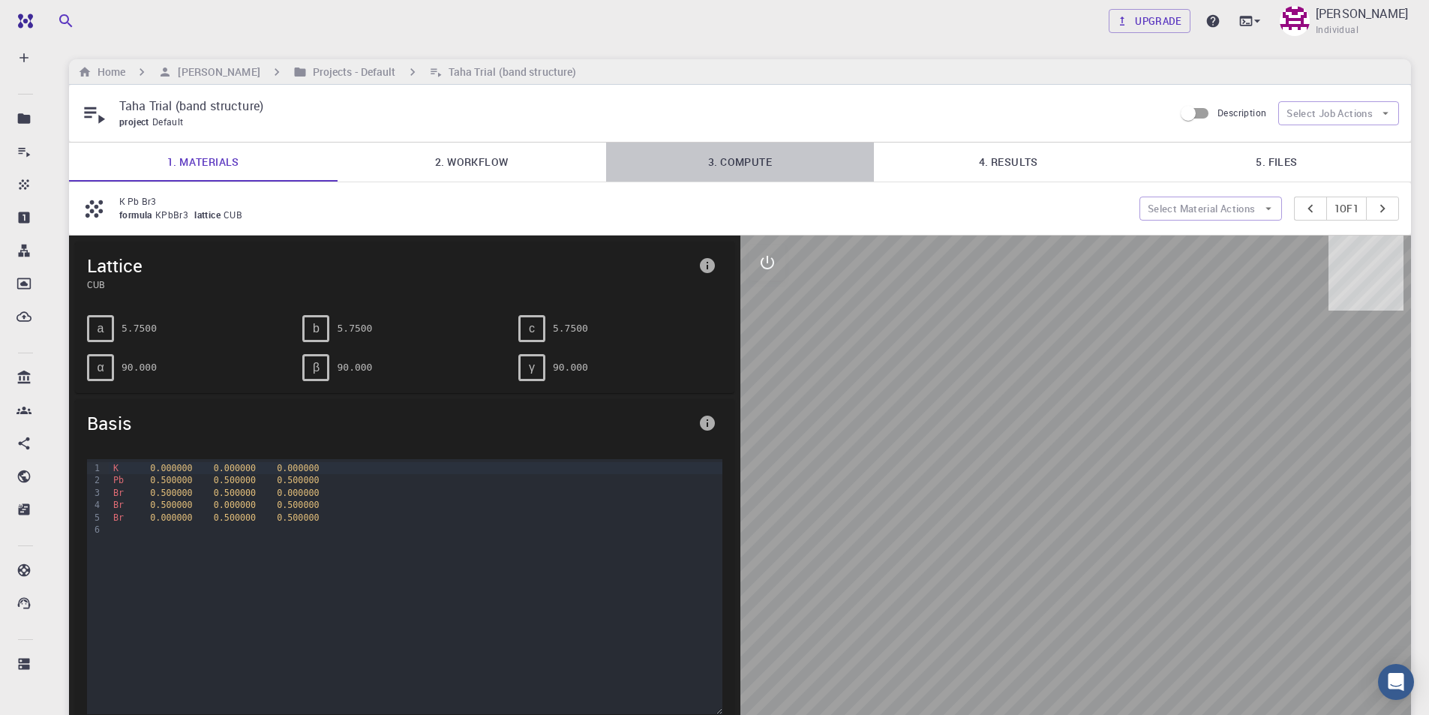
click at [786, 169] on link "3. Compute" at bounding box center [740, 162] width 269 height 39
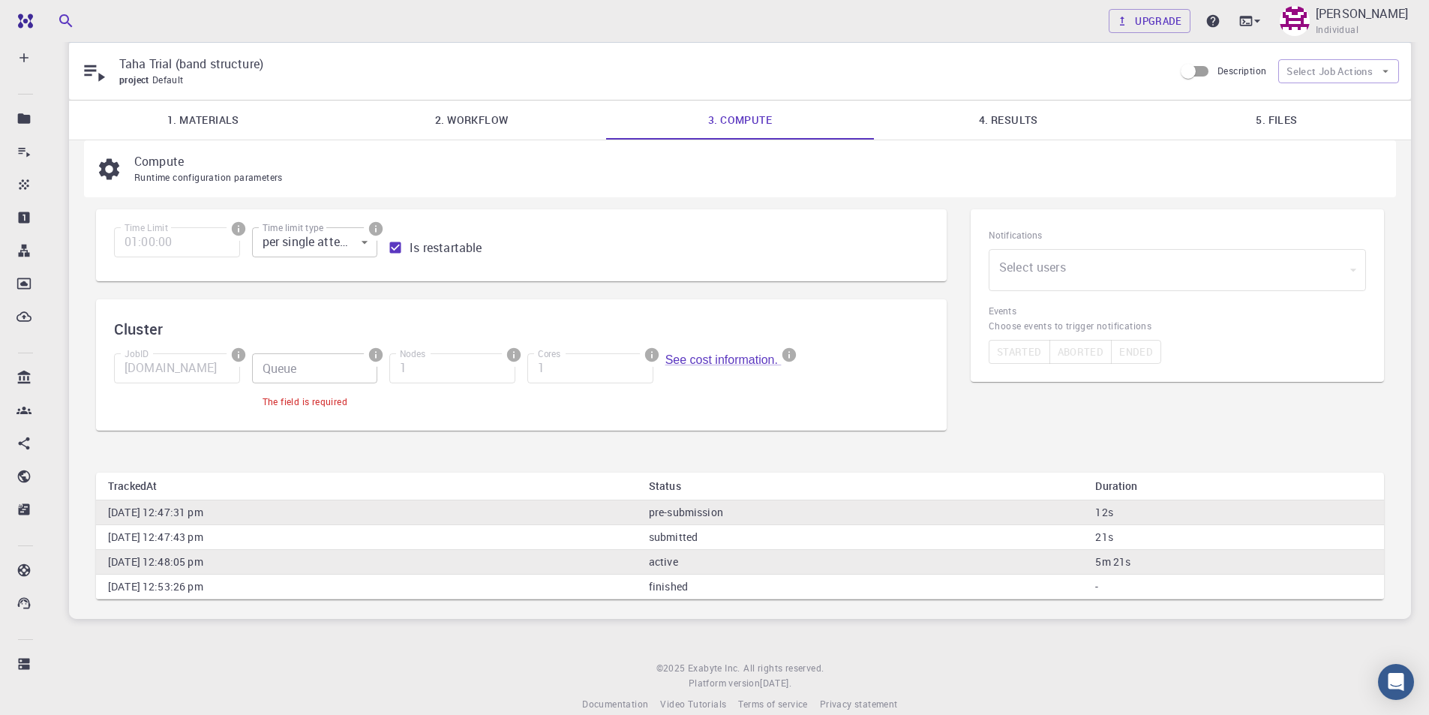
scroll to position [63, 0]
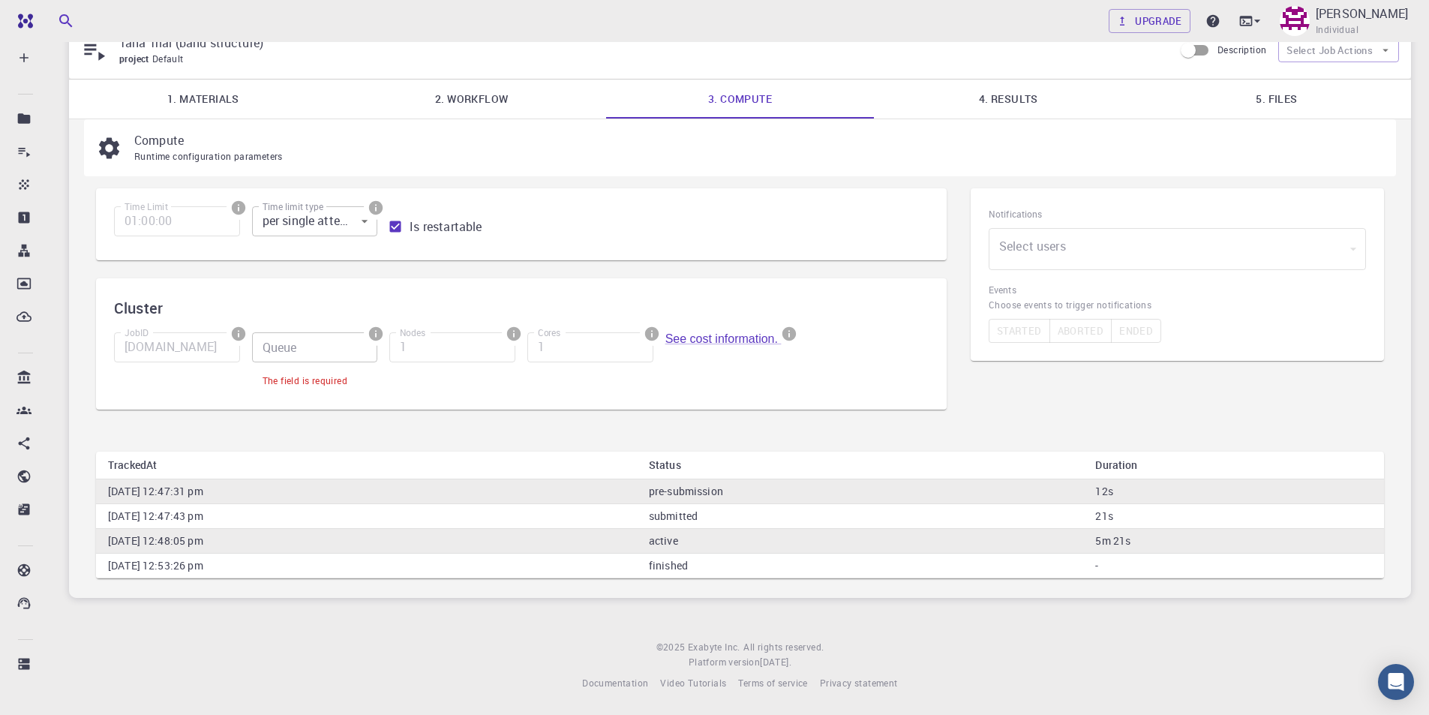
click at [334, 348] on input "Queue" at bounding box center [315, 347] width 126 height 30
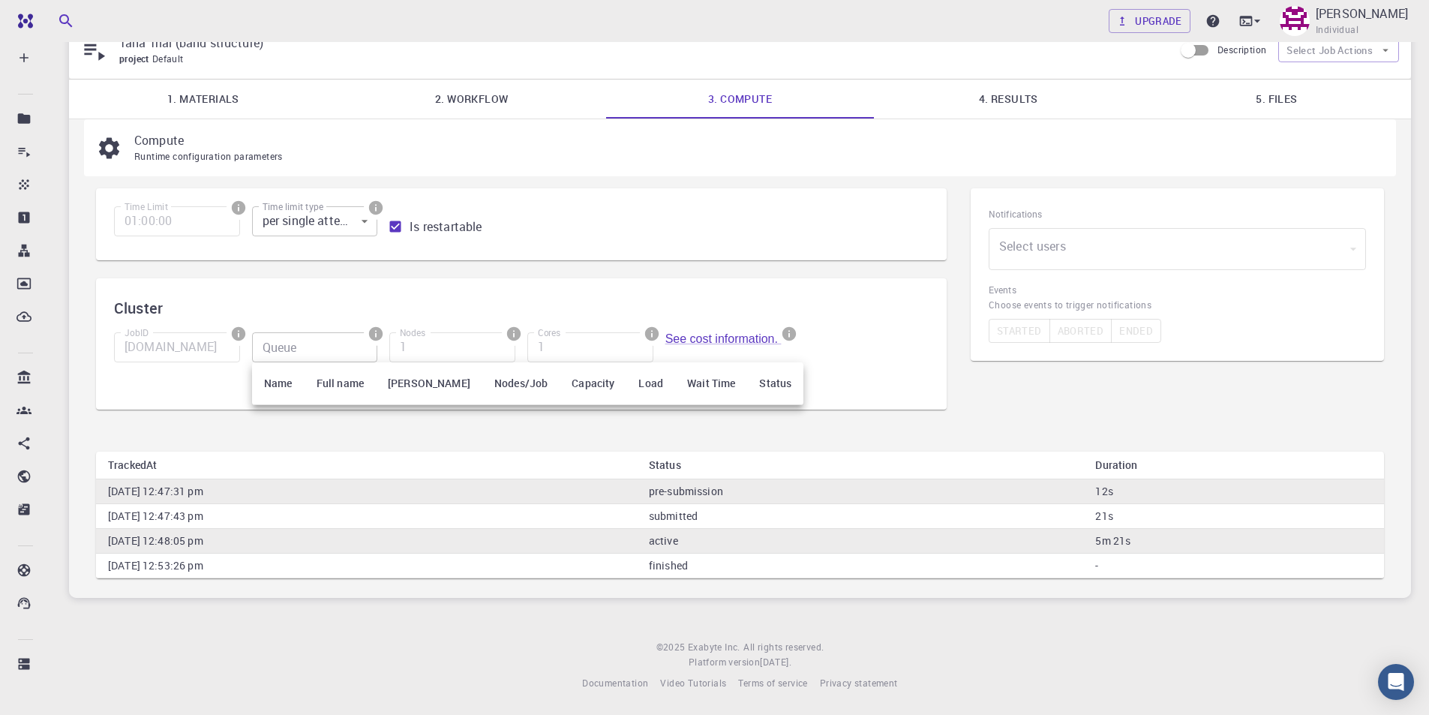
click at [337, 430] on div at bounding box center [714, 357] width 1429 height 715
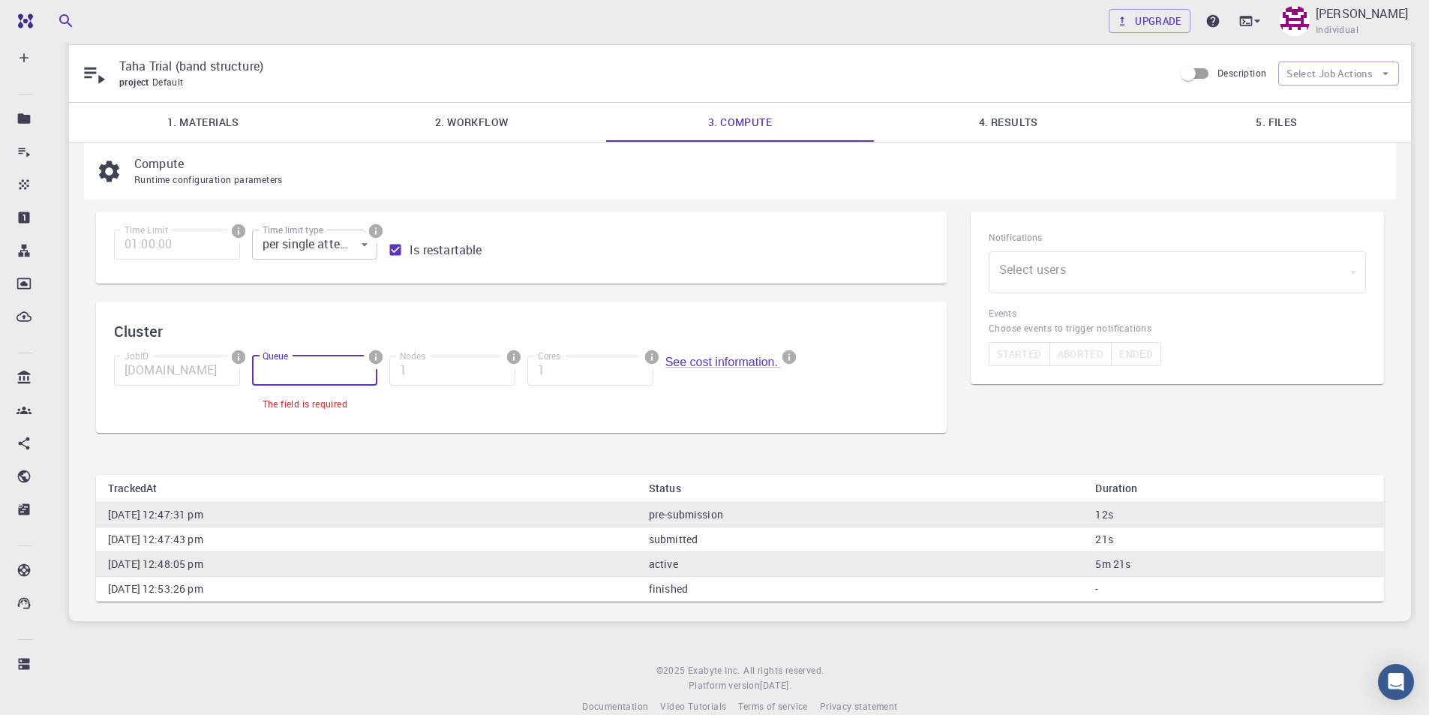
scroll to position [0, 0]
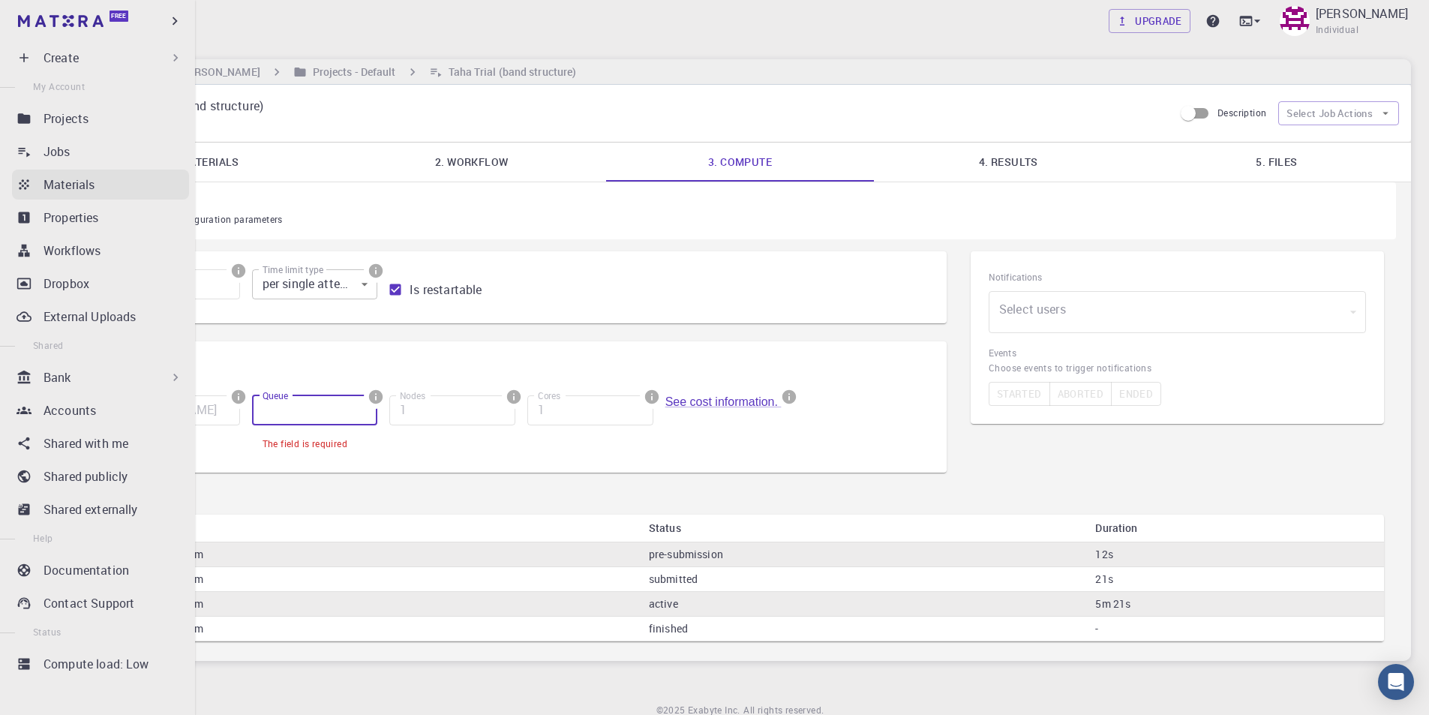
click at [98, 185] on div "Materials" at bounding box center [117, 185] width 146 height 18
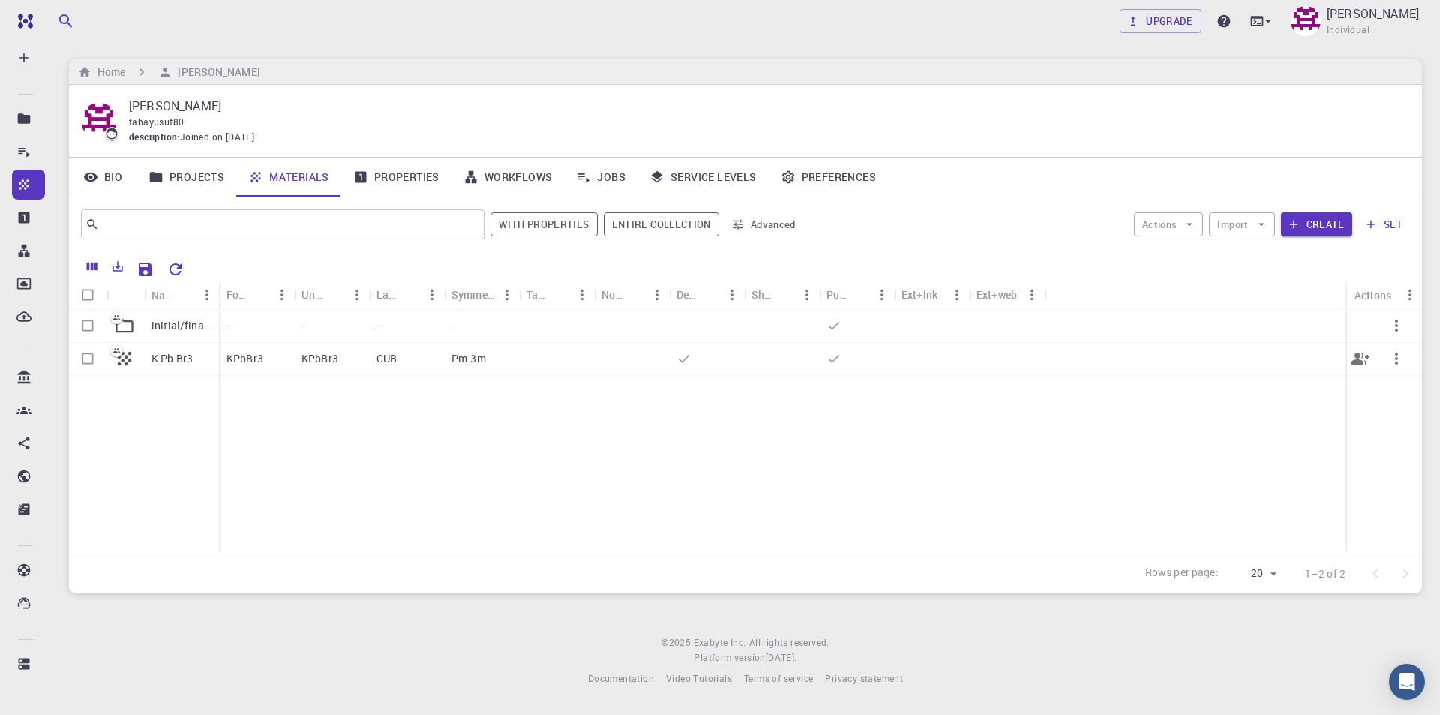
click at [92, 358] on input "Select row" at bounding box center [88, 358] width 29 height 29
checkbox input "true"
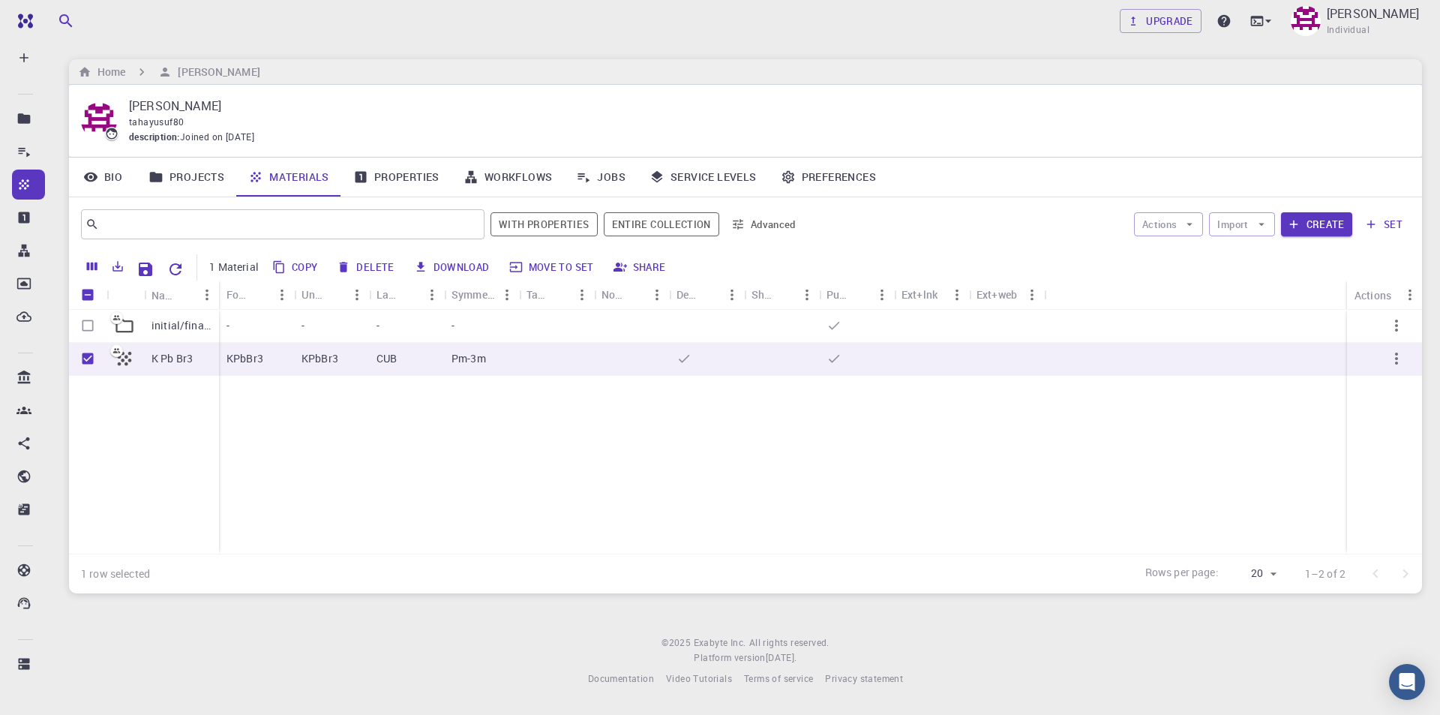
click at [366, 263] on button "Delete" at bounding box center [366, 267] width 68 height 24
checkbox input "false"
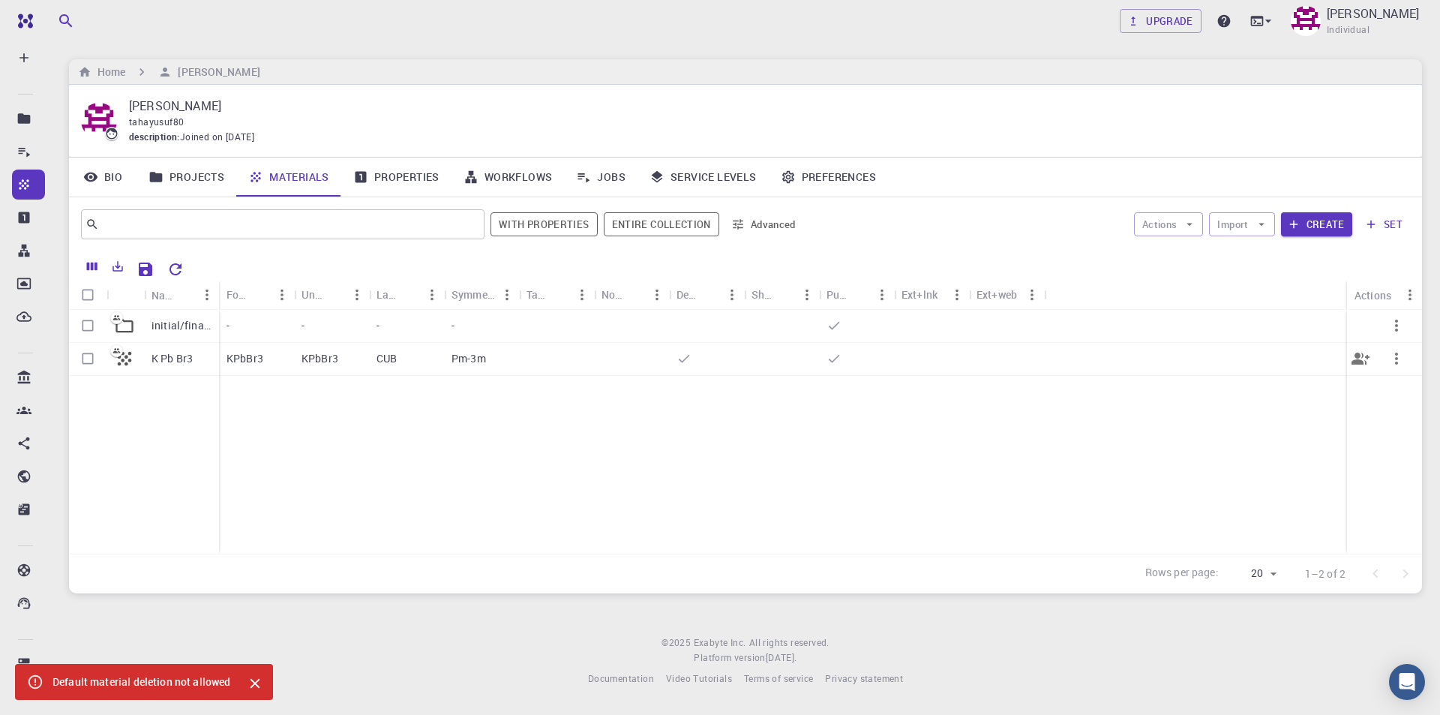
click at [122, 353] on icon at bounding box center [116, 350] width 13 height 13
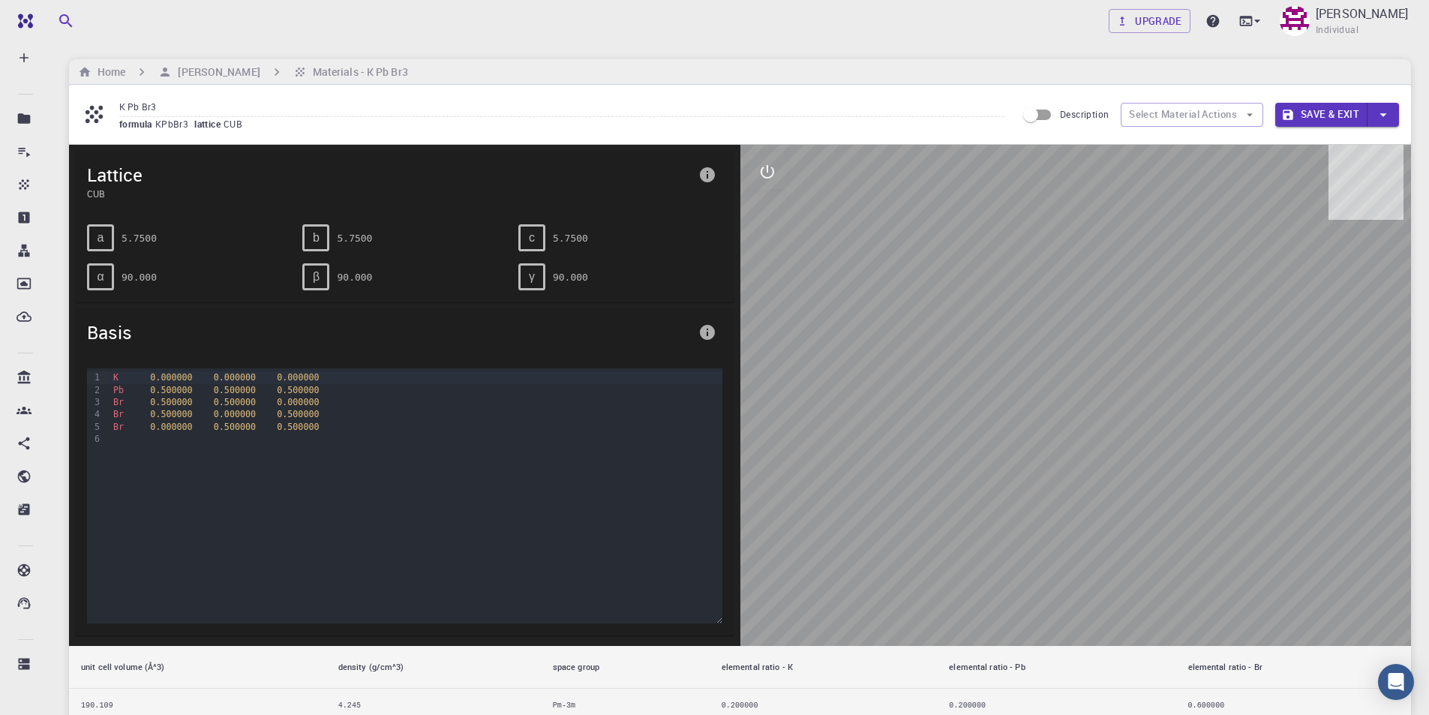
click at [131, 242] on pre "5.7500" at bounding box center [139, 238] width 35 height 26
drag, startPoint x: 270, startPoint y: 418, endPoint x: 278, endPoint y: 413, distance: 9.2
click at [277, 418] on span "0.500000" at bounding box center [298, 414] width 42 height 11
click at [116, 69] on h6 "Home" at bounding box center [109, 72] width 34 height 17
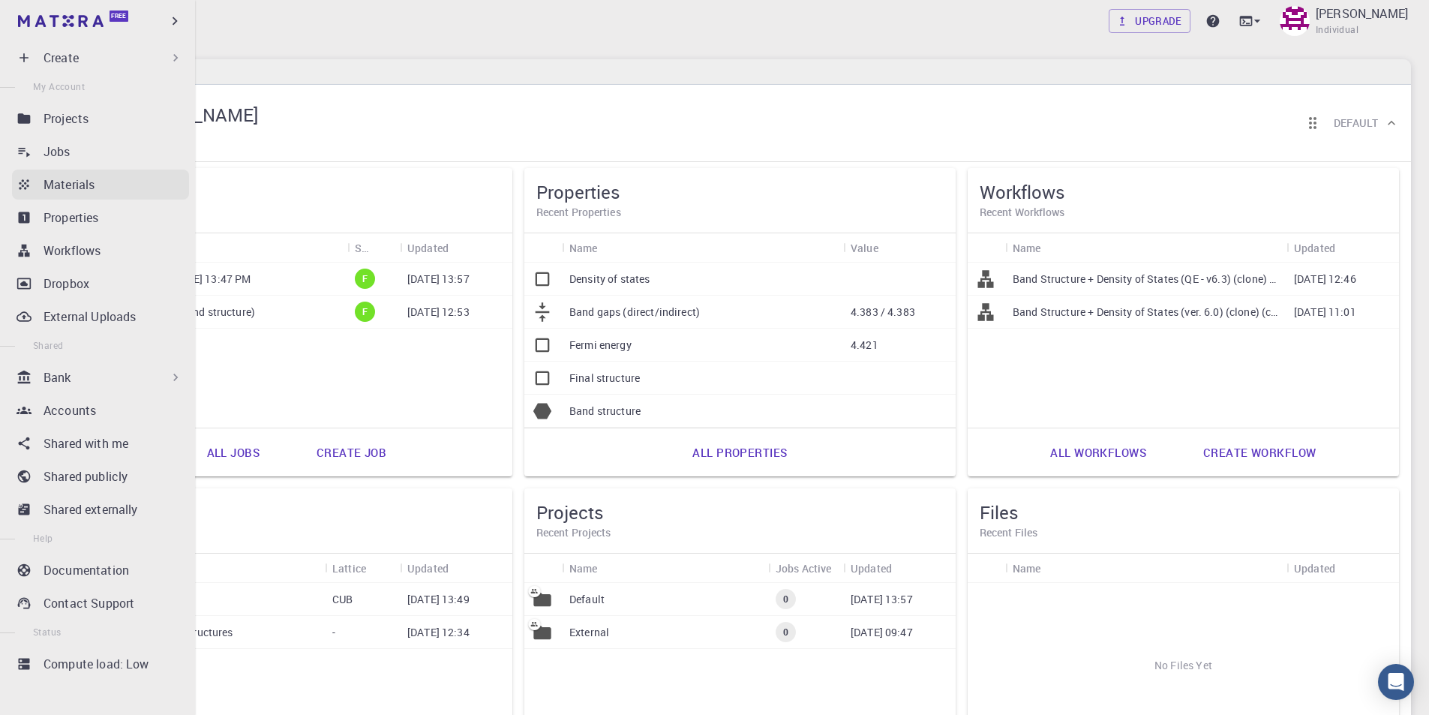
click at [83, 184] on p "Materials" at bounding box center [69, 185] width 51 height 18
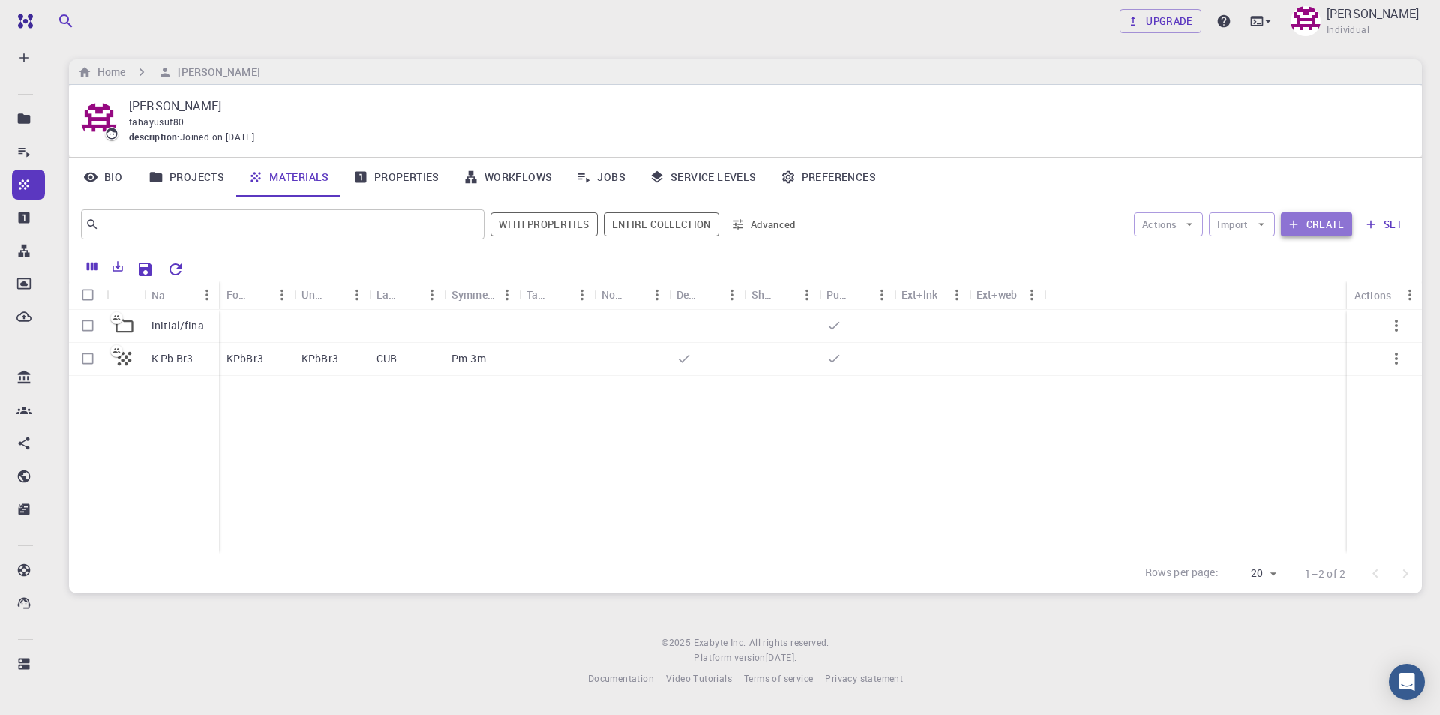
click at [1316, 224] on button "Create" at bounding box center [1316, 224] width 71 height 24
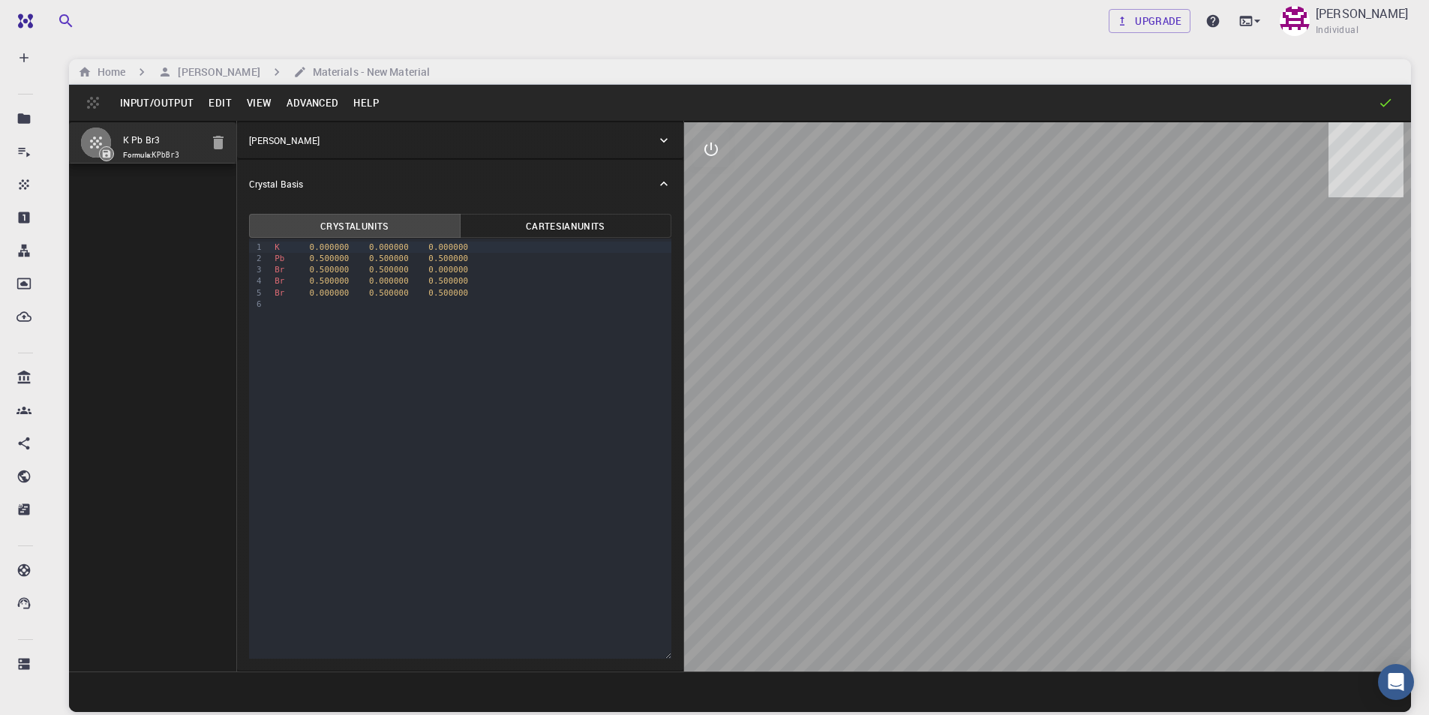
click at [255, 104] on button "View" at bounding box center [259, 103] width 41 height 24
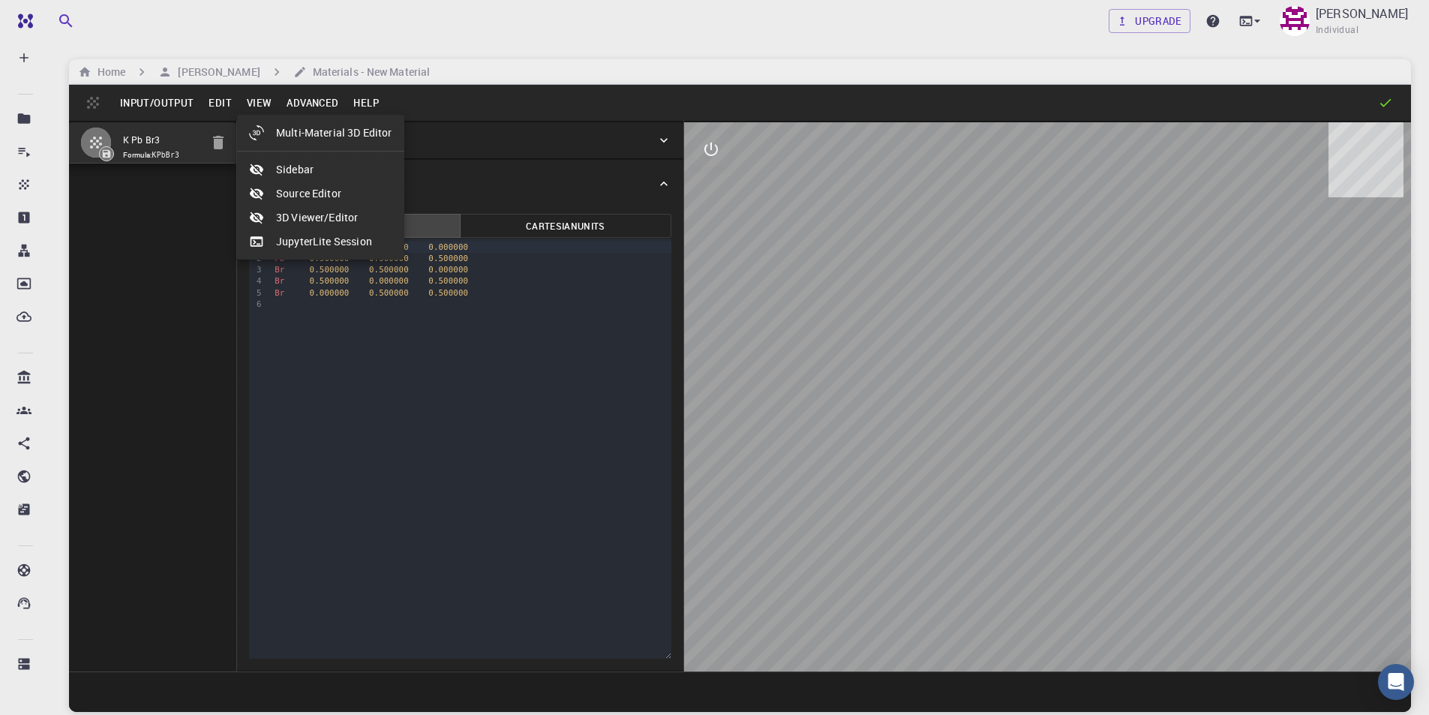
click at [218, 107] on div at bounding box center [714, 357] width 1429 height 715
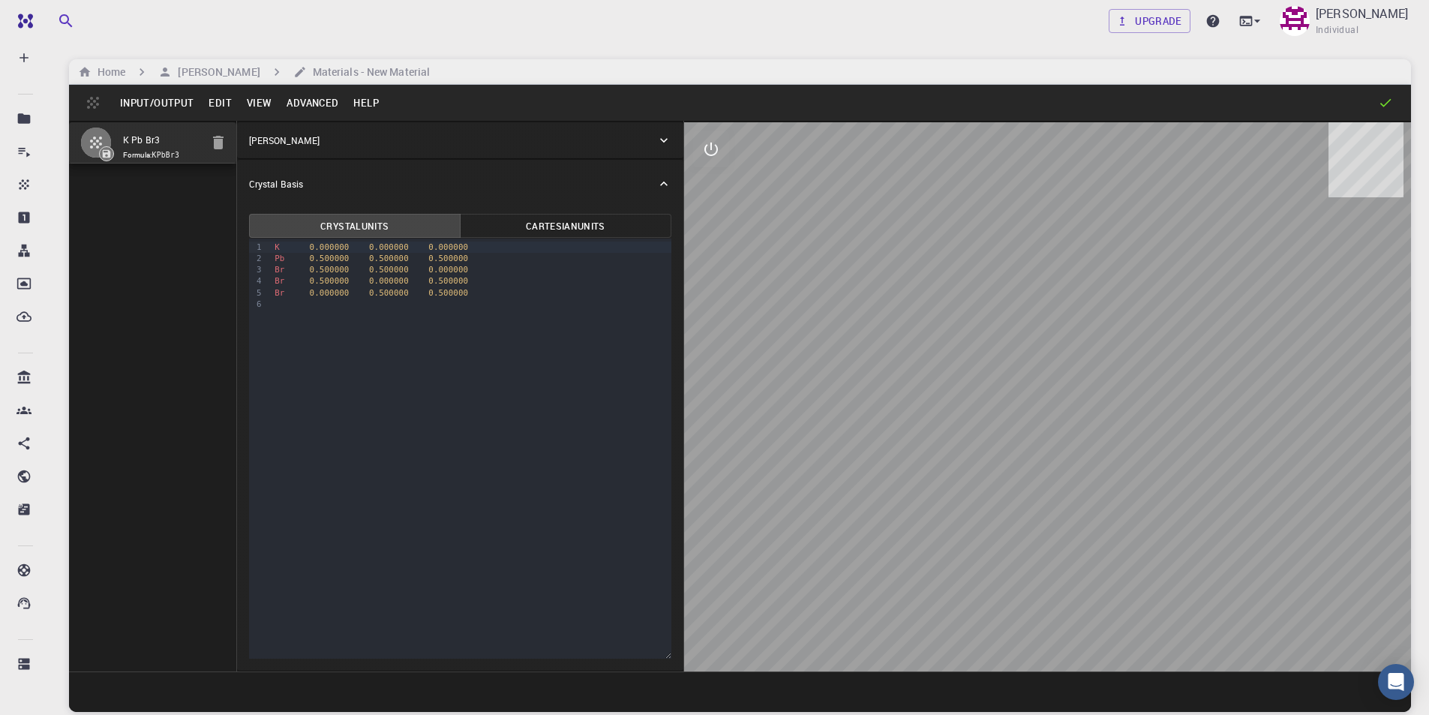
click at [223, 105] on button "Edit" at bounding box center [220, 103] width 38 height 24
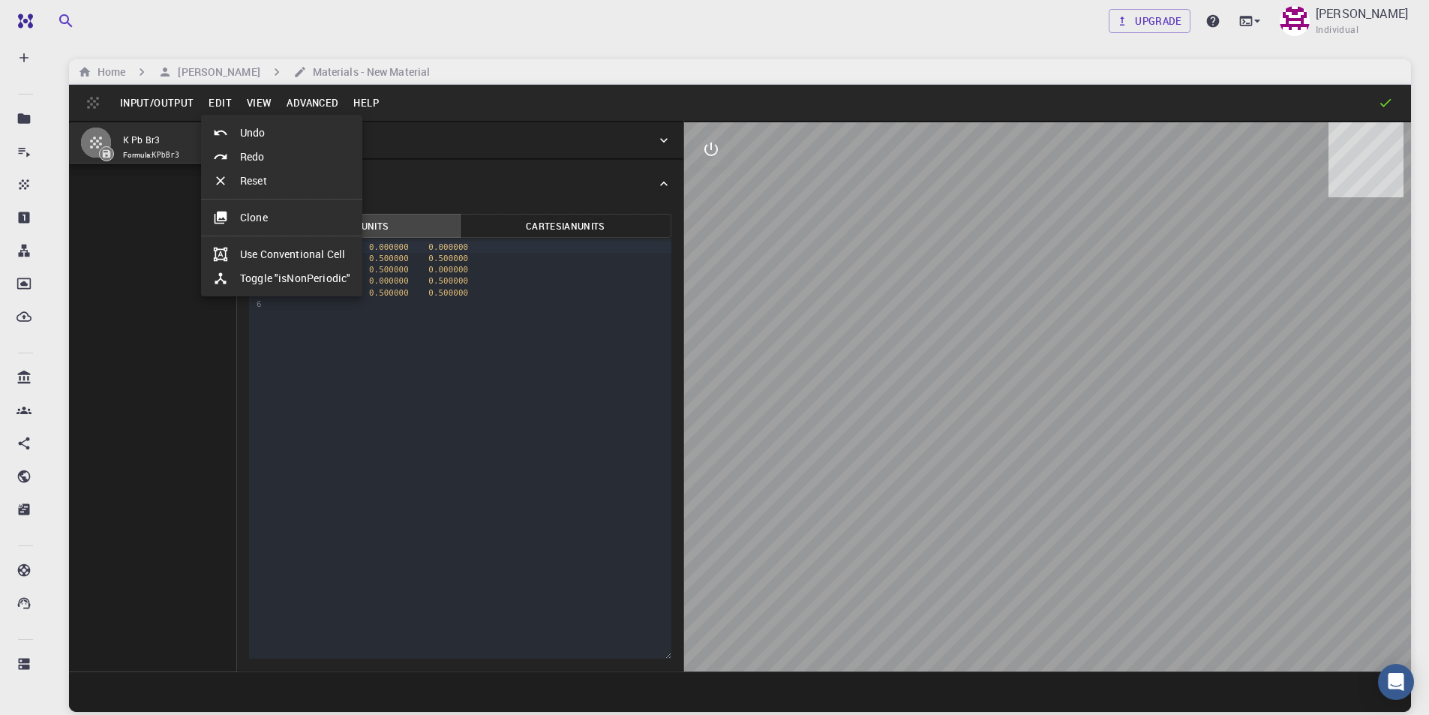
click at [251, 179] on li "Reset" at bounding box center [281, 181] width 161 height 24
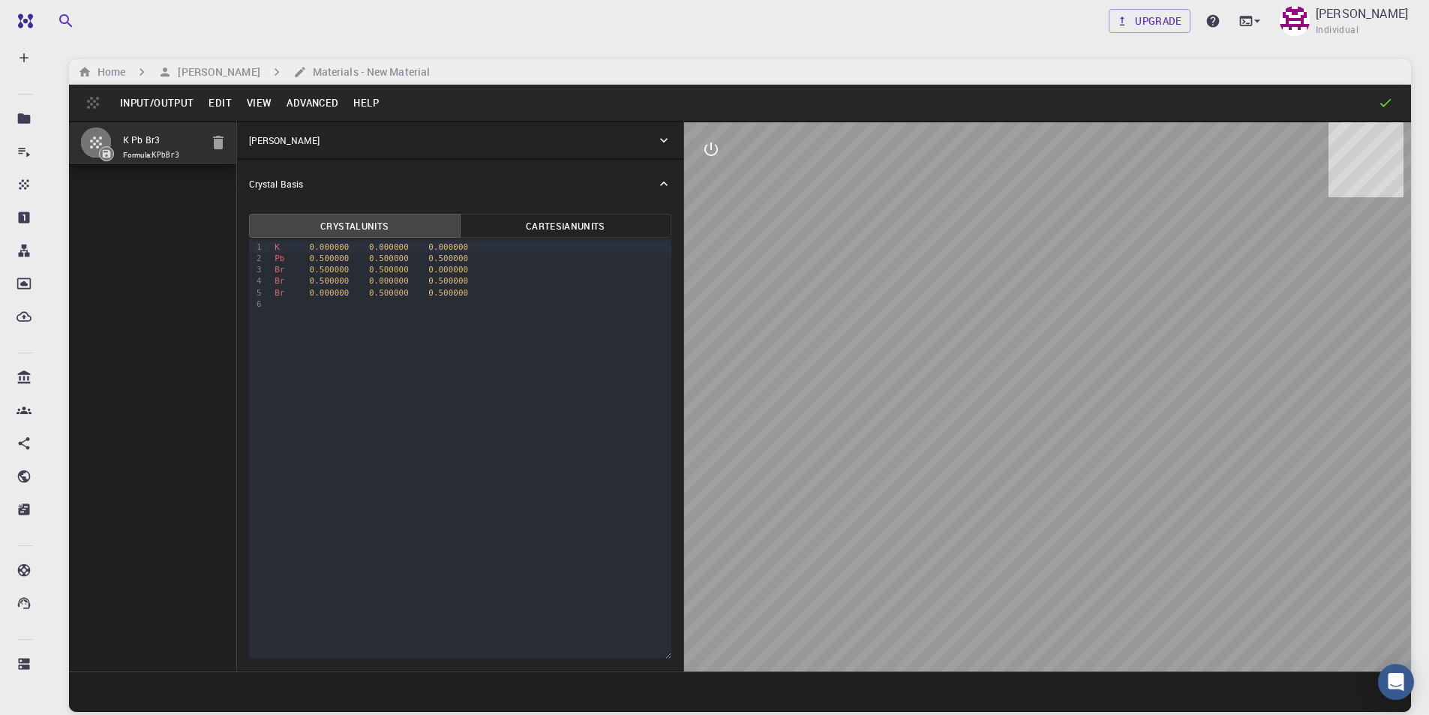
click at [227, 102] on button "Edit" at bounding box center [220, 103] width 38 height 24
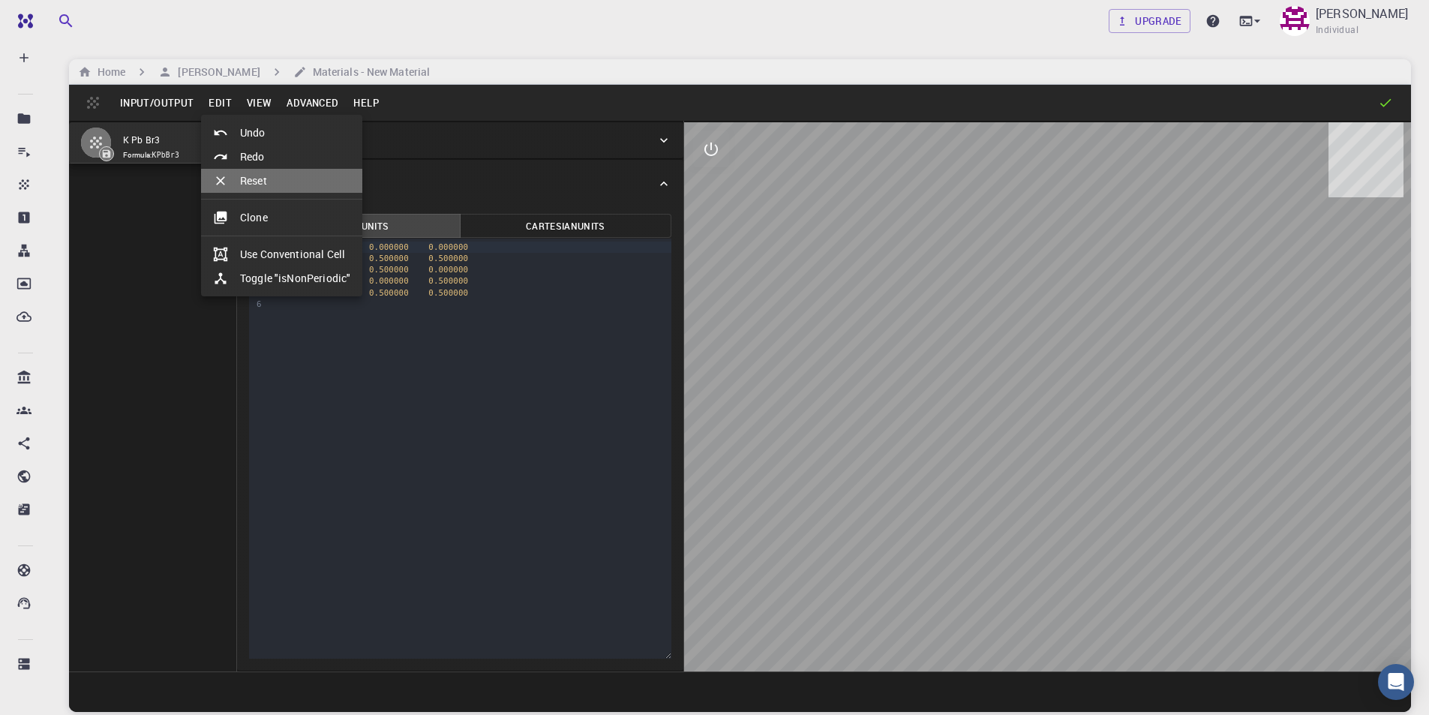
click at [239, 180] on div at bounding box center [226, 180] width 27 height 15
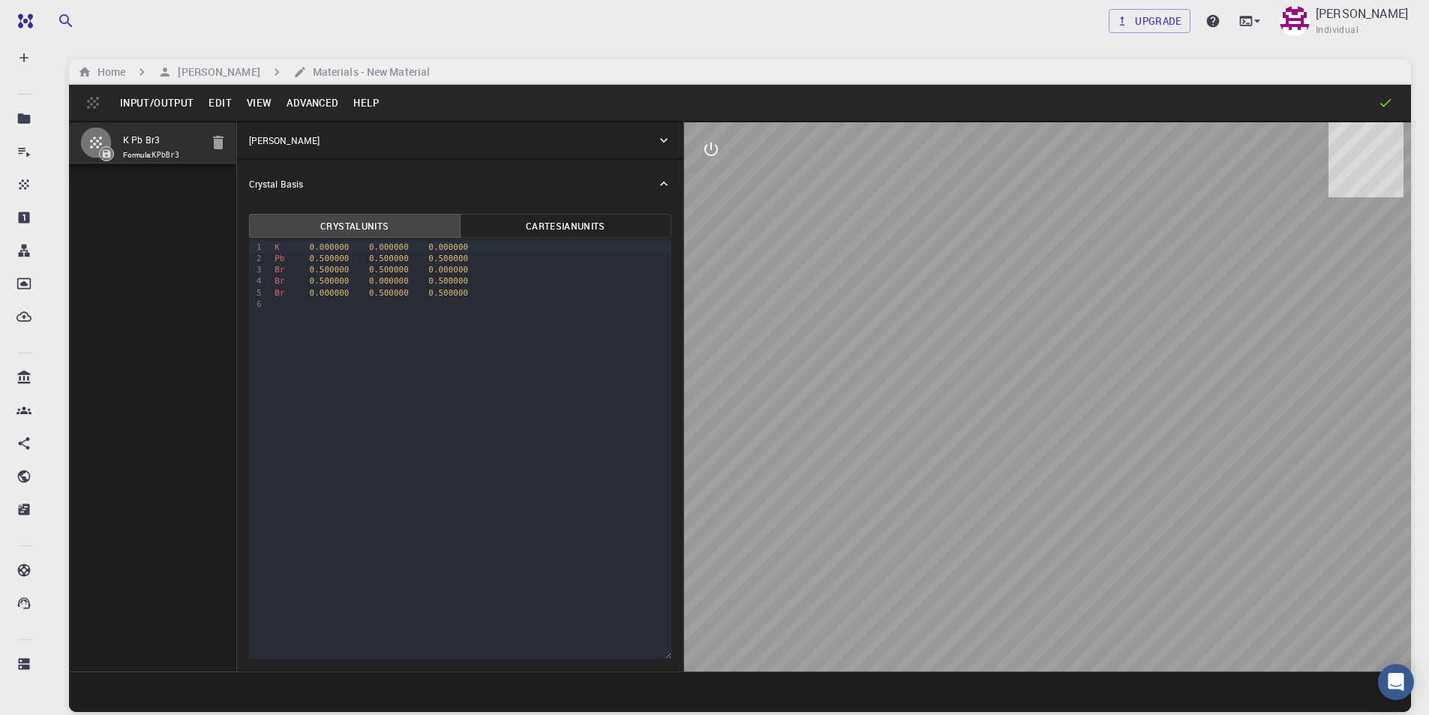
click at [162, 106] on button "Input/Output" at bounding box center [157, 103] width 89 height 24
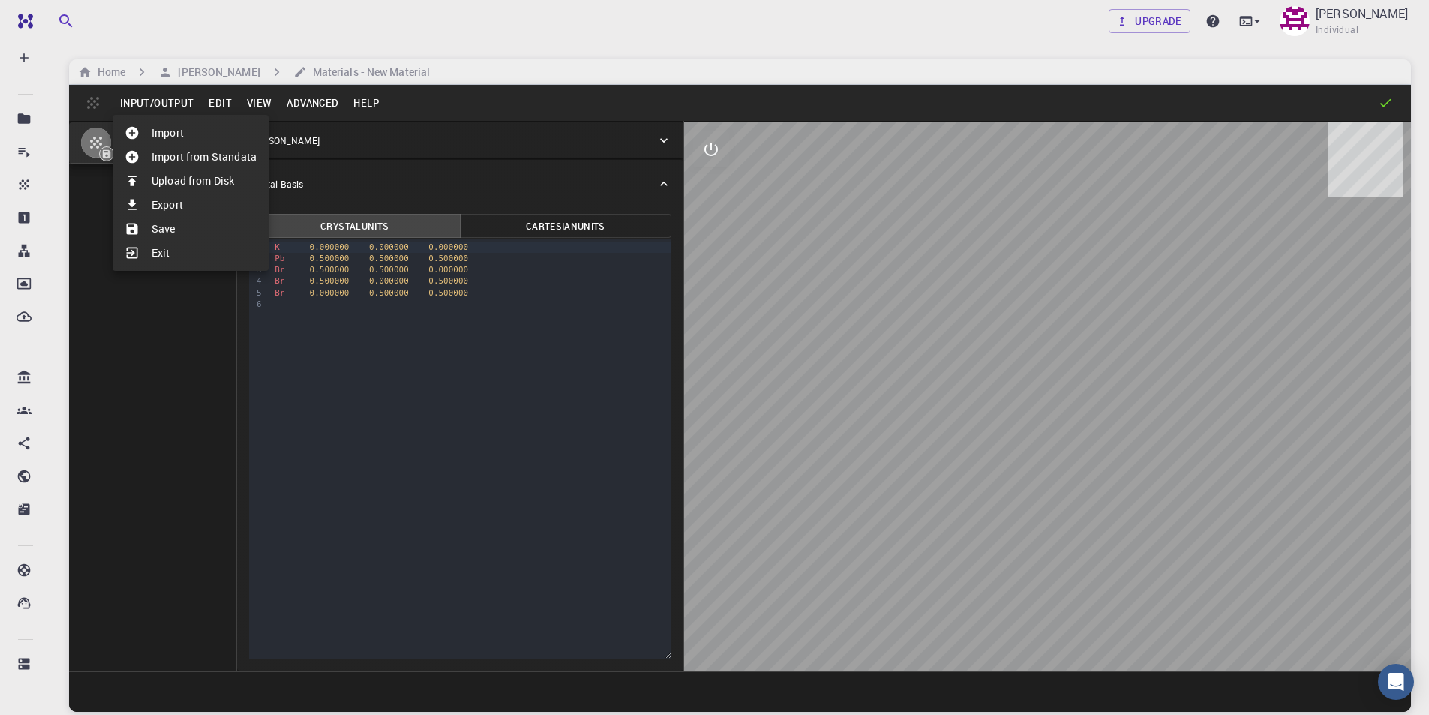
click at [340, 318] on div at bounding box center [714, 357] width 1429 height 715
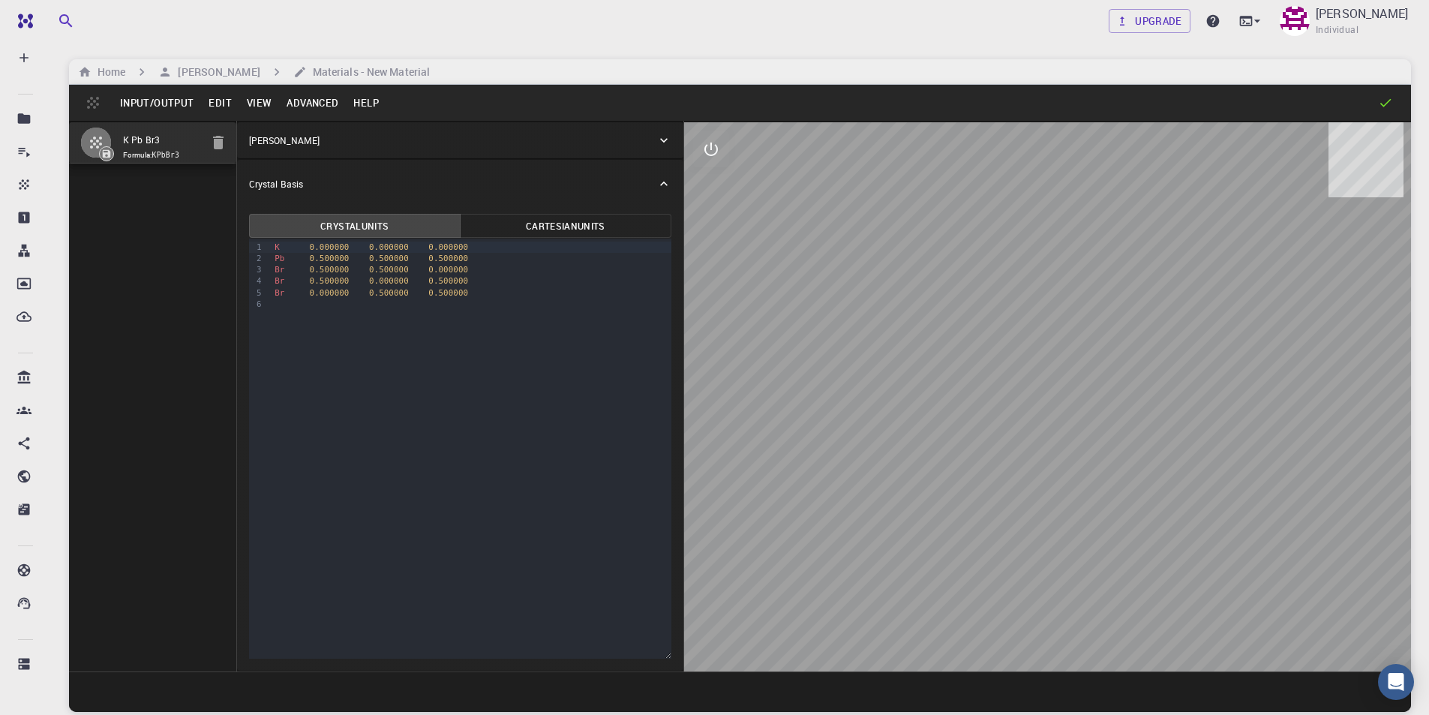
click at [301, 272] on div "Br 0.500000 0.500000 0.000000" at bounding box center [470, 269] width 401 height 11
click at [218, 102] on button "Edit" at bounding box center [220, 103] width 38 height 24
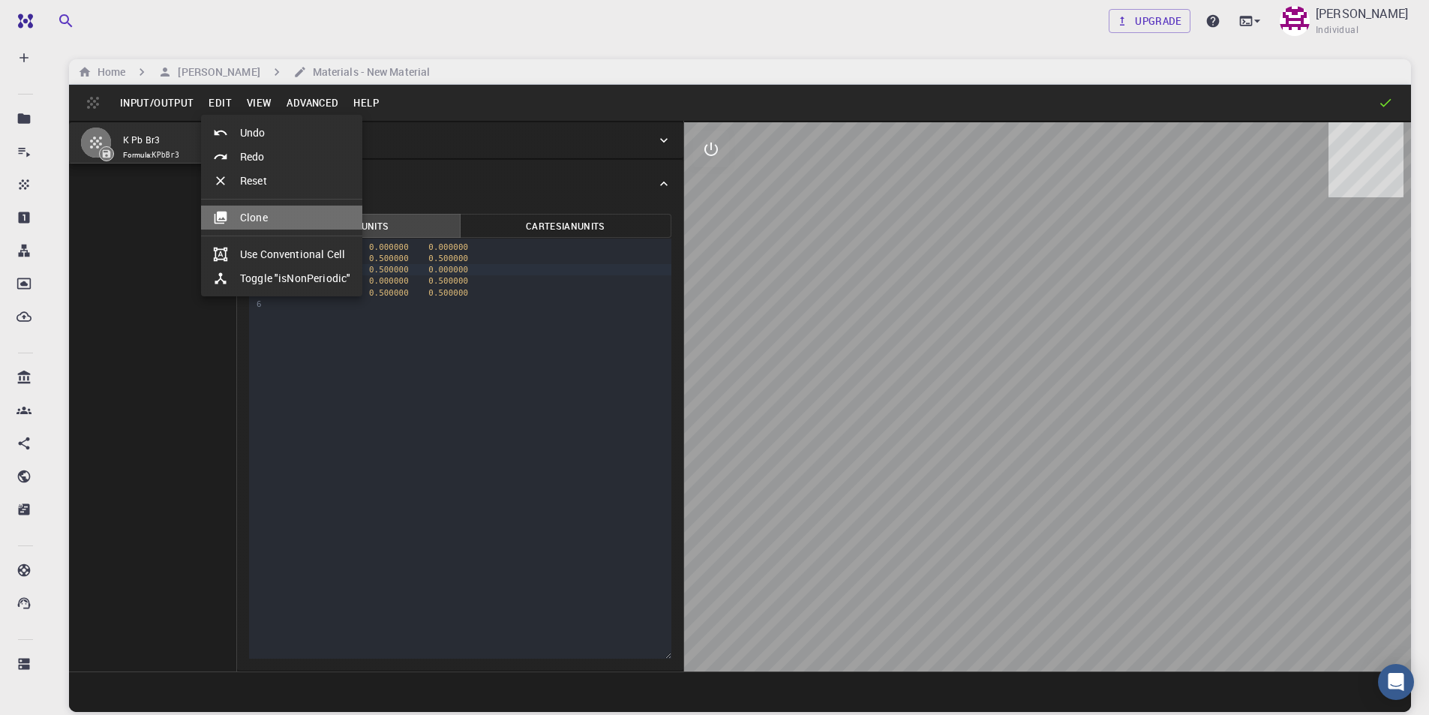
click at [254, 216] on li "Clone" at bounding box center [281, 218] width 161 height 24
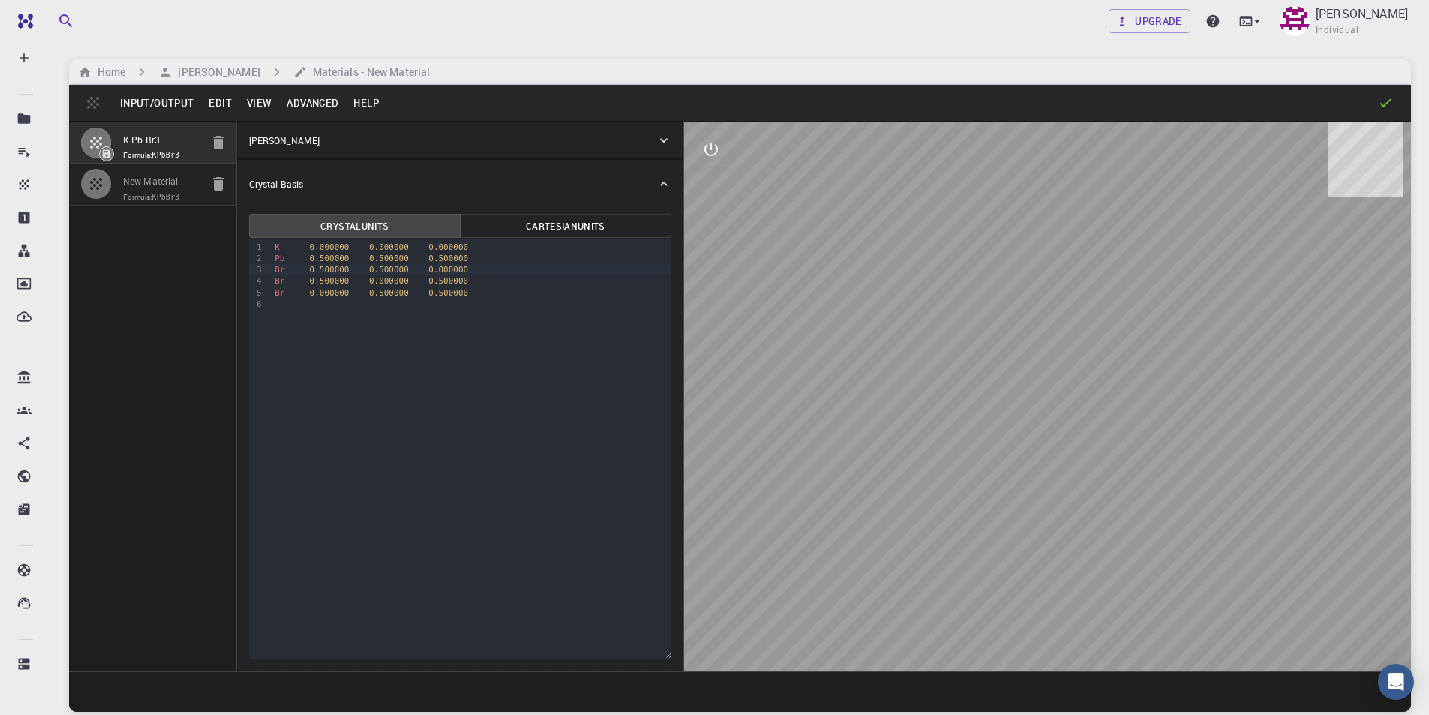
click at [152, 197] on span "Formula: KPbBr3" at bounding box center [161, 197] width 77 height 12
click at [481, 296] on div "Br 0.000000 0.500000 0.500000" at bounding box center [470, 292] width 401 height 11
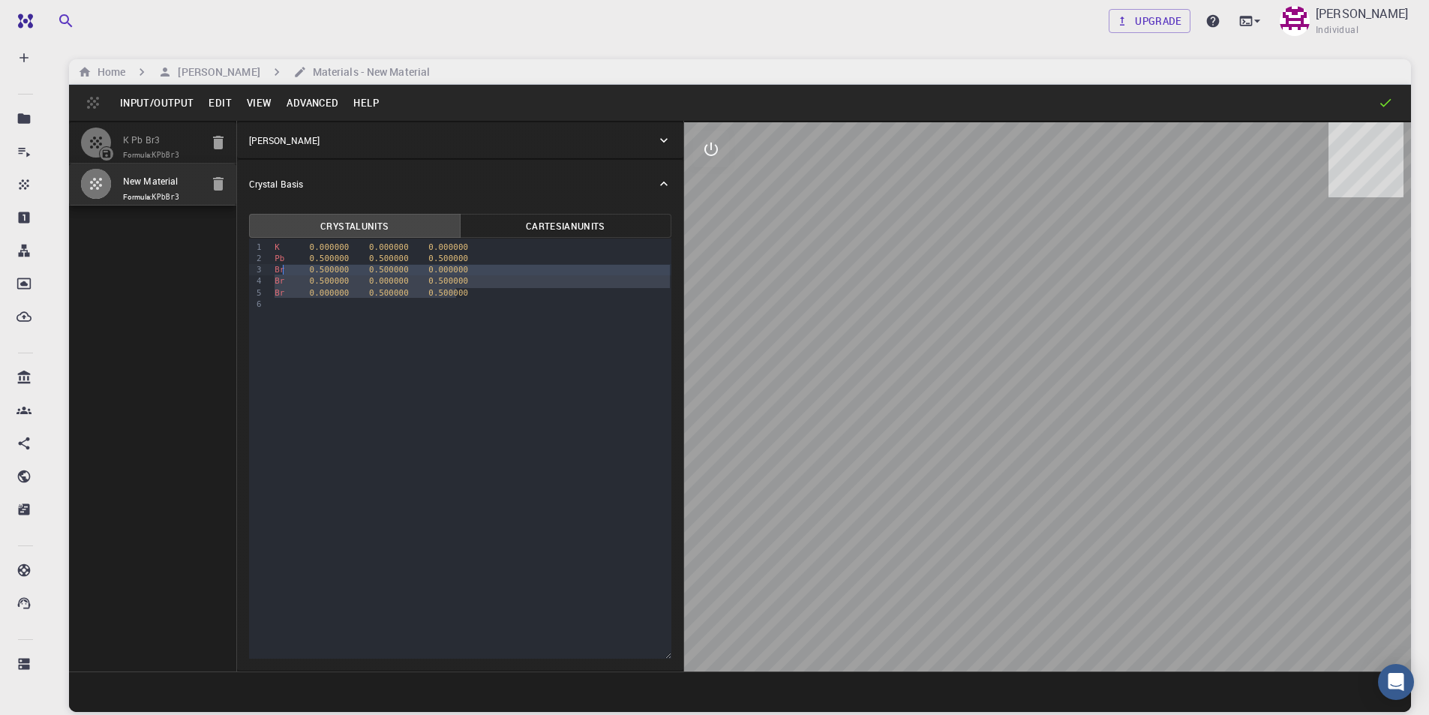
drag, startPoint x: 478, startPoint y: 296, endPoint x: 283, endPoint y: 269, distance: 196.9
click at [283, 269] on div "K 0.000000 0.000000 0.000000 Pb 0.500000 0.500000 0.500000 Br 0.500000 0.500000…" at bounding box center [470, 276] width 401 height 74
click at [173, 100] on button "Input/Output" at bounding box center [157, 103] width 89 height 24
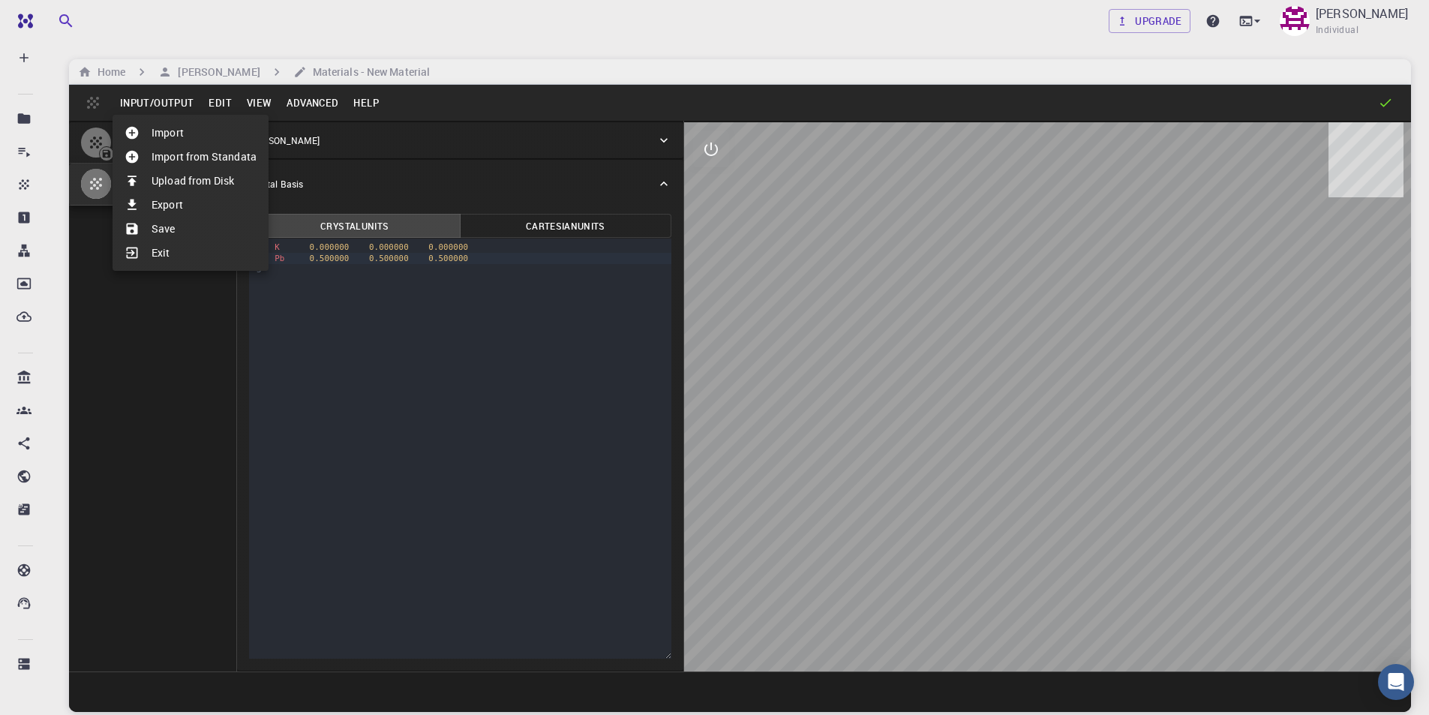
click at [171, 230] on li "Save" at bounding box center [191, 229] width 156 height 24
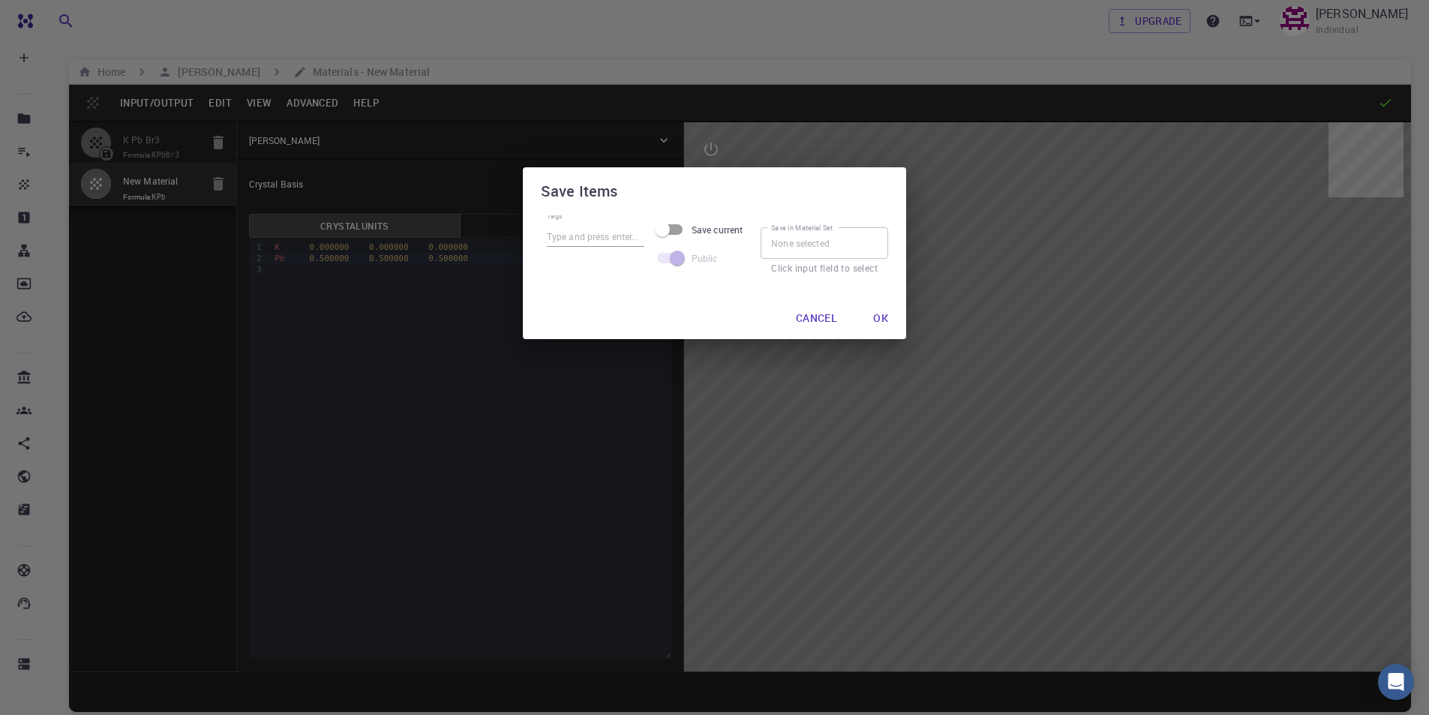
click at [584, 236] on input "Tags" at bounding box center [596, 237] width 98 height 20
type input "new"
click at [881, 315] on button "Ok" at bounding box center [880, 318] width 39 height 30
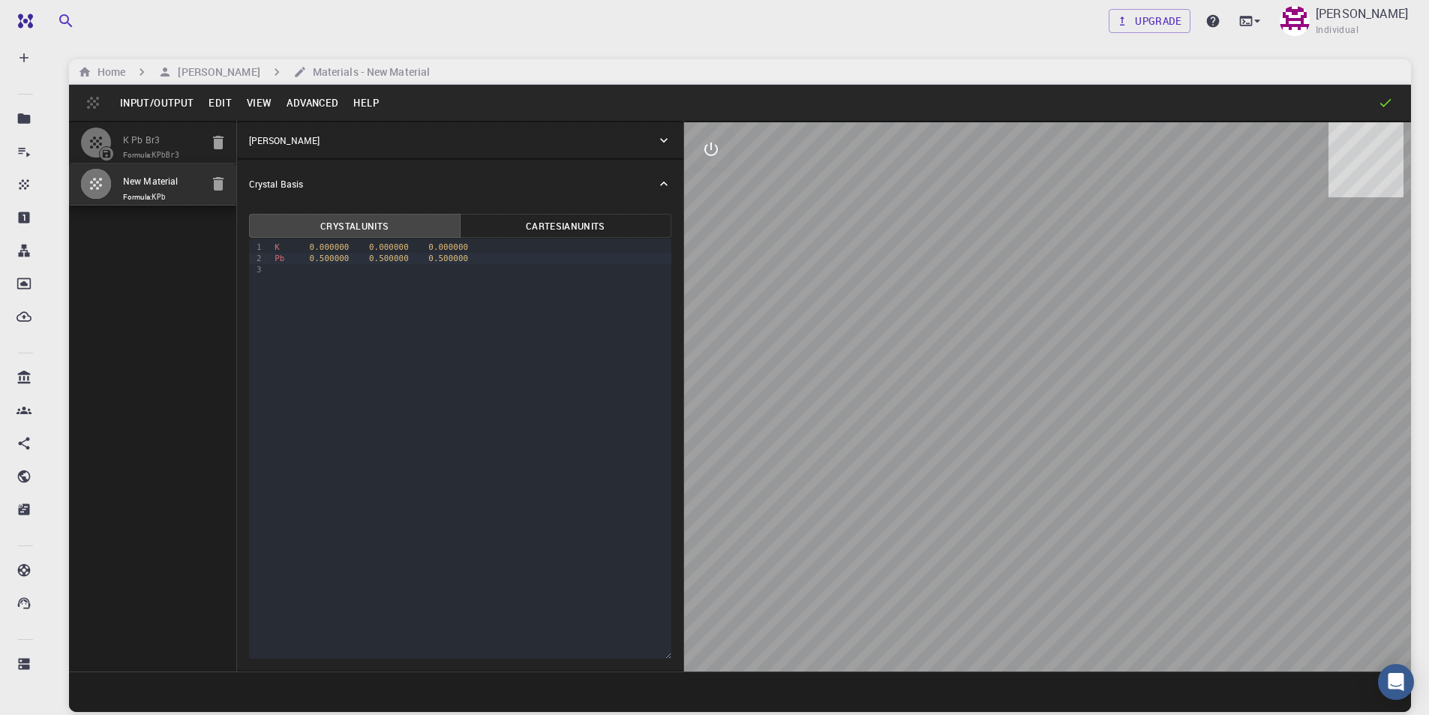
click at [101, 177] on icon "button" at bounding box center [96, 184] width 18 height 18
click at [141, 109] on button "Input/Output" at bounding box center [157, 103] width 89 height 24
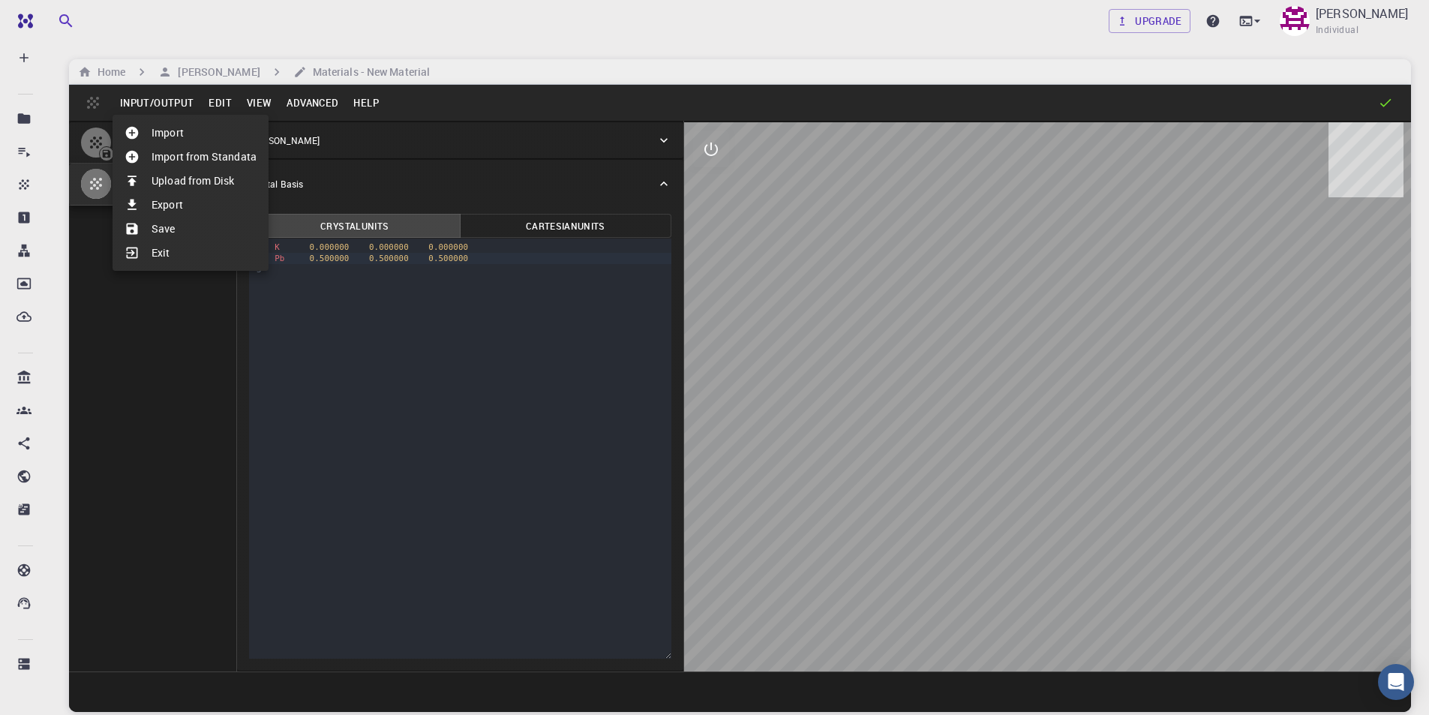
click at [218, 104] on div at bounding box center [714, 357] width 1429 height 715
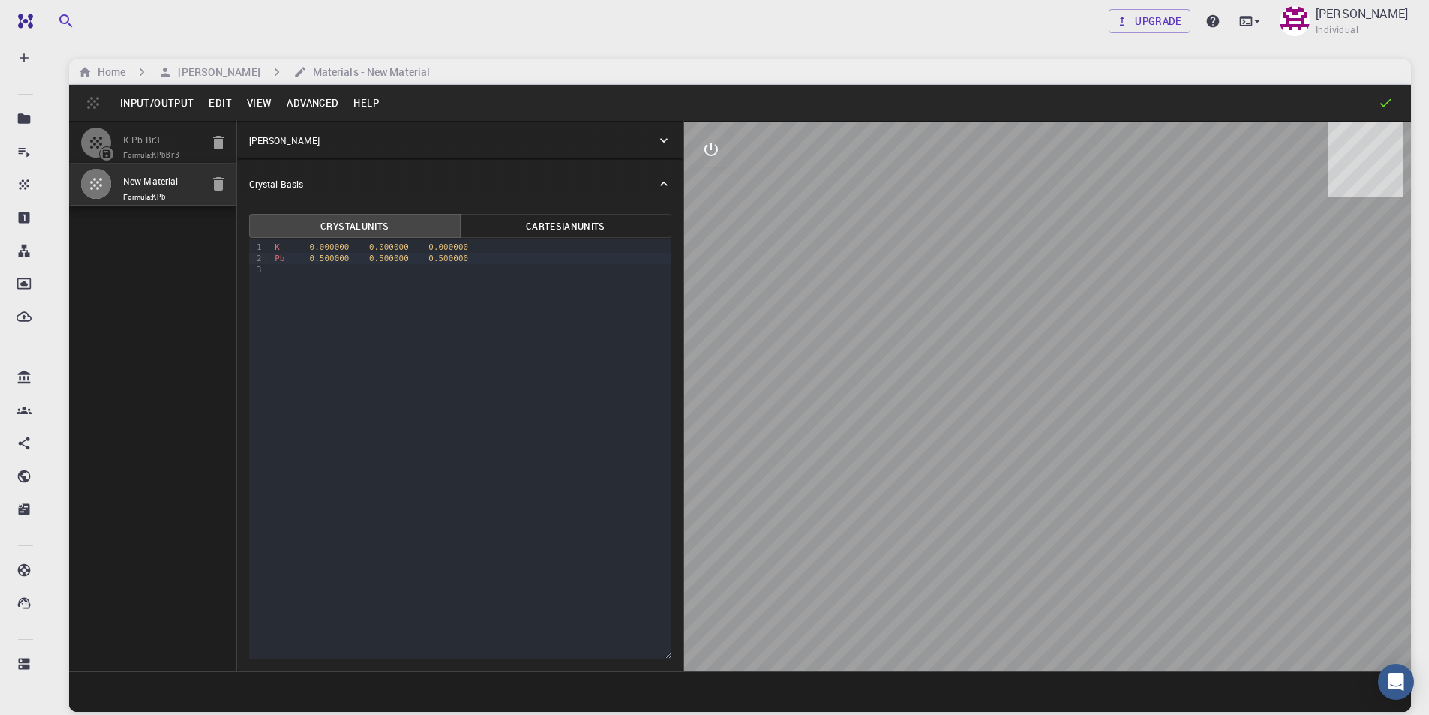
click at [226, 103] on button "Edit" at bounding box center [220, 103] width 38 height 24
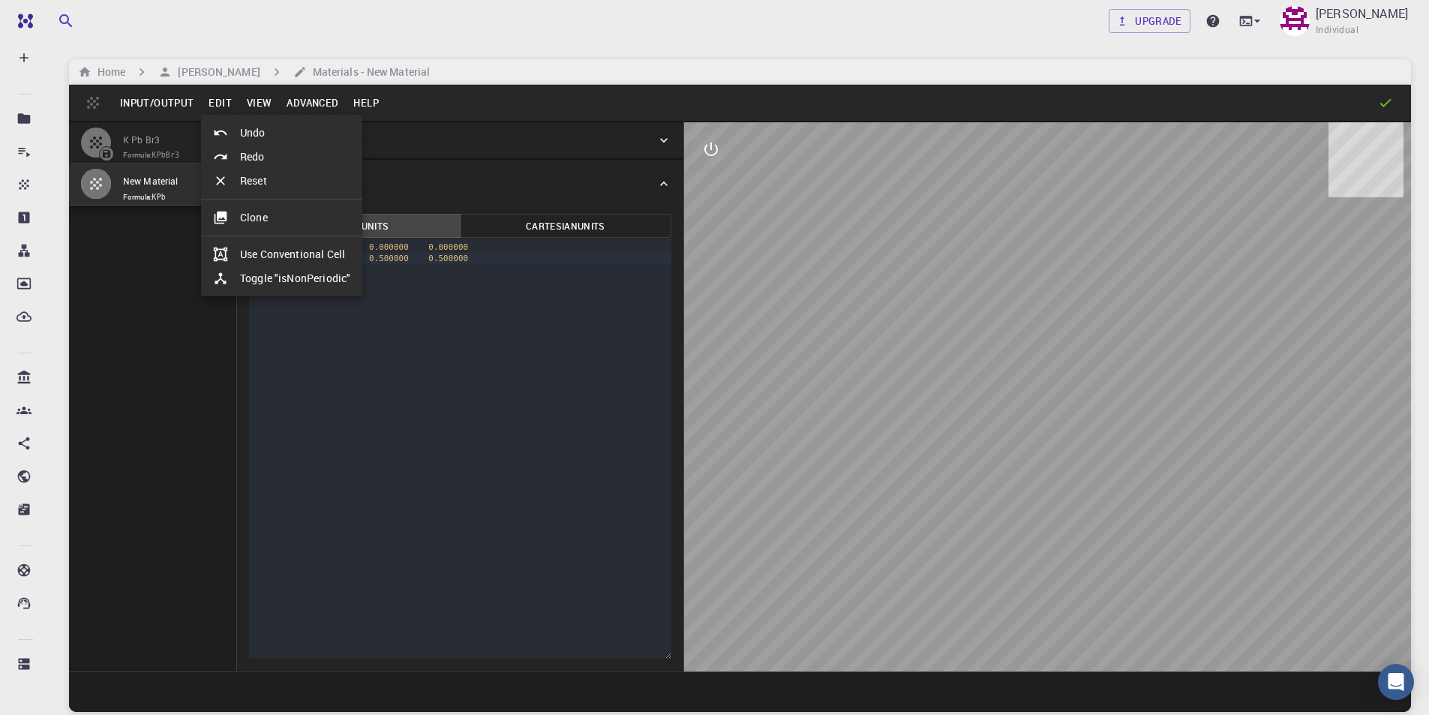
click at [287, 104] on div at bounding box center [714, 357] width 1429 height 715
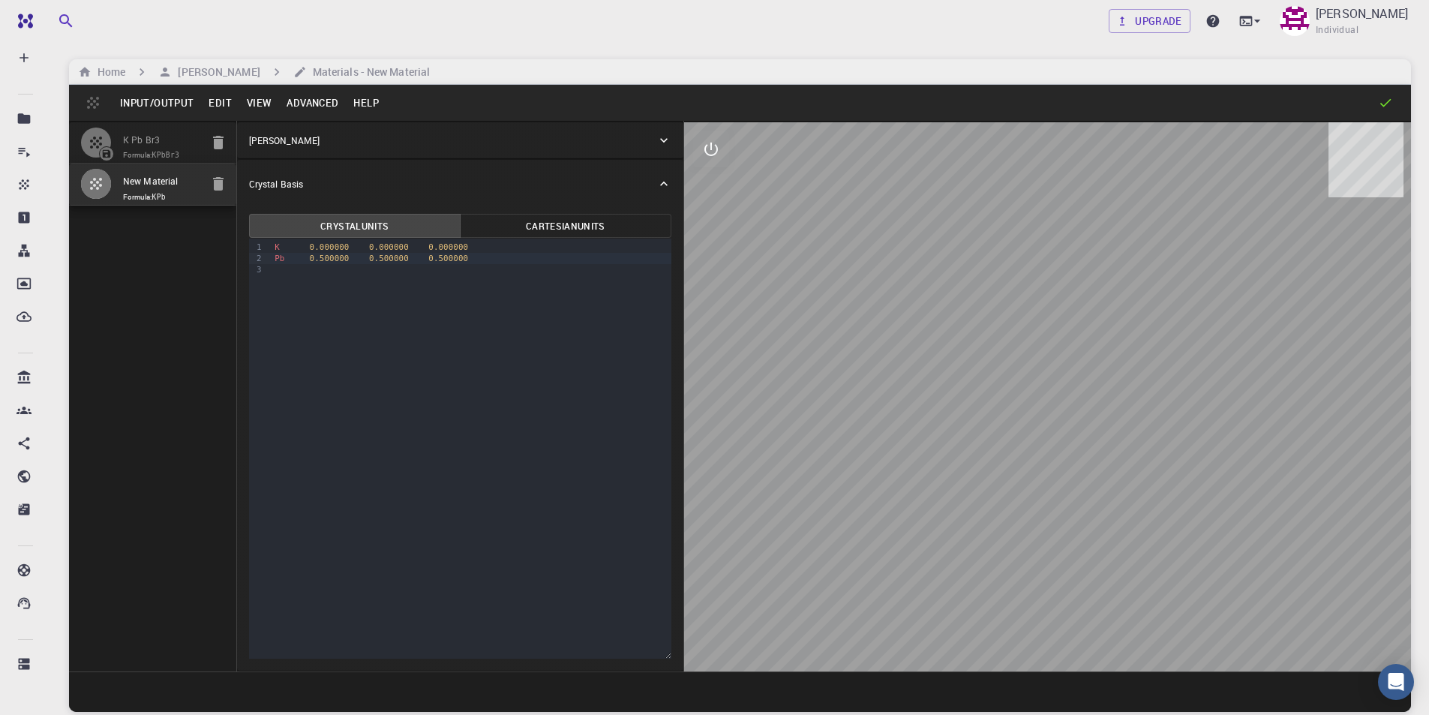
click at [299, 110] on button "Advanced" at bounding box center [312, 103] width 67 height 24
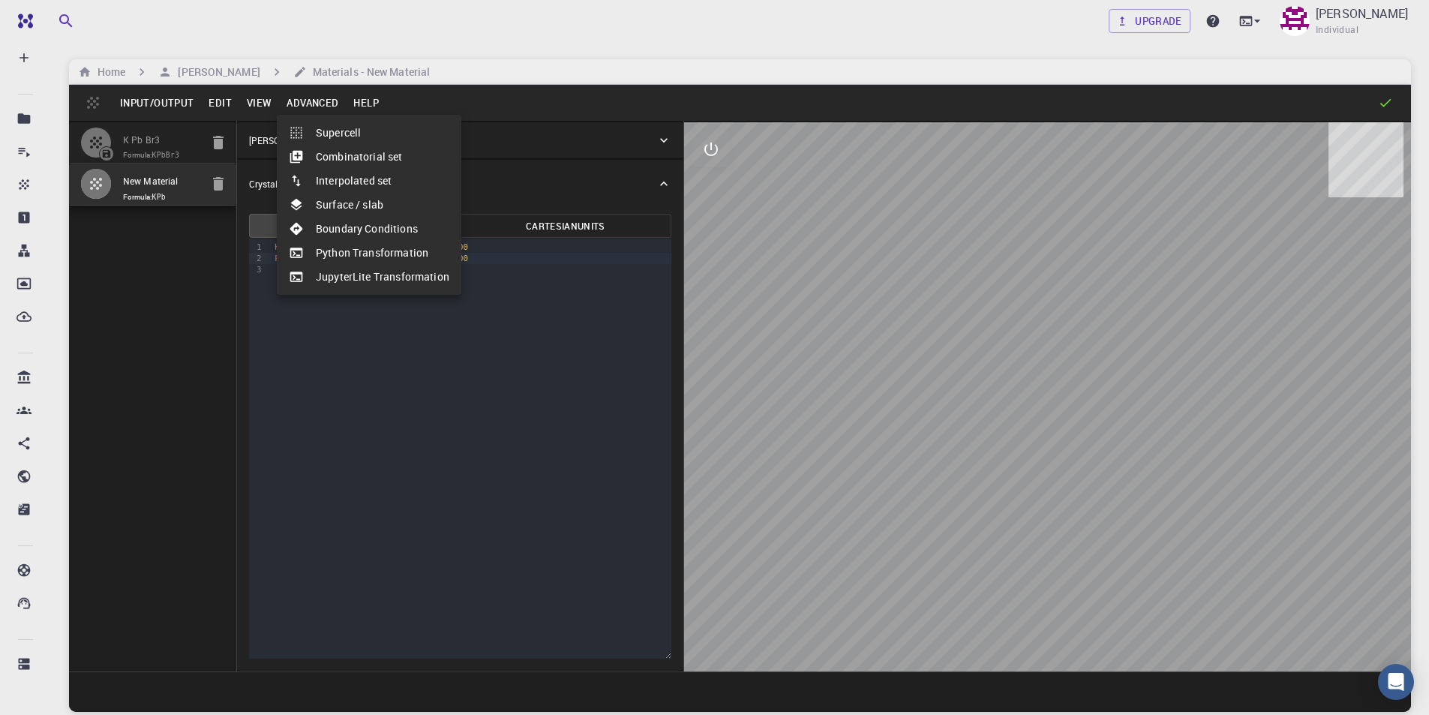
click at [371, 110] on div at bounding box center [714, 357] width 1429 height 715
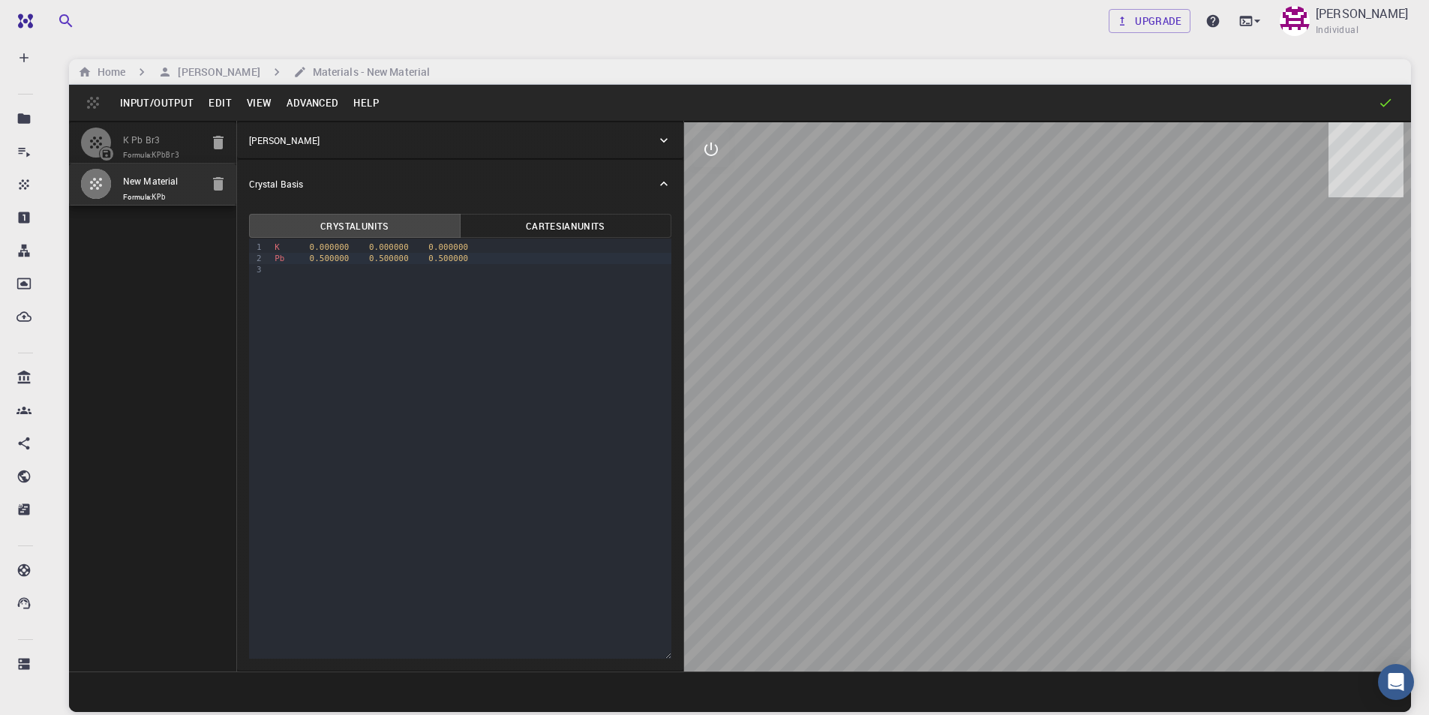
click at [227, 107] on button "Edit" at bounding box center [220, 103] width 38 height 24
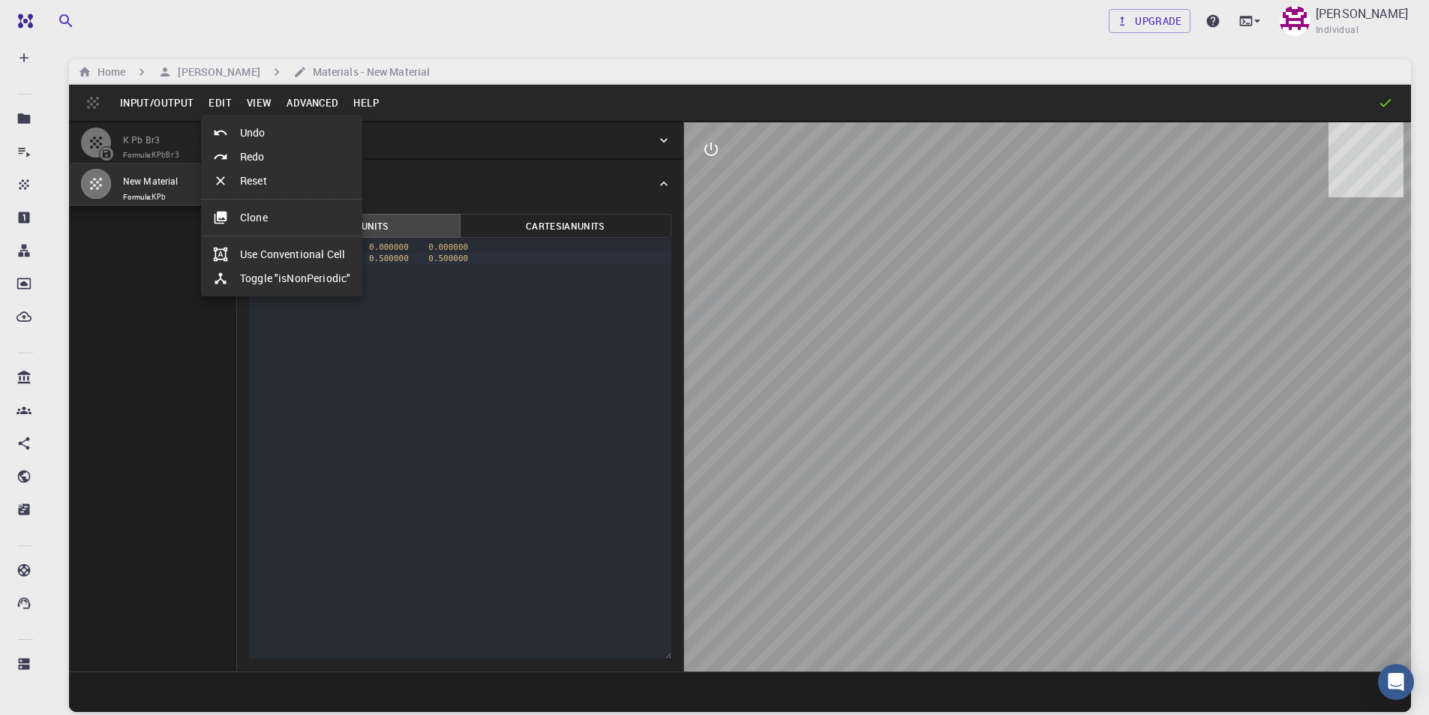
click at [158, 189] on div at bounding box center [714, 357] width 1429 height 715
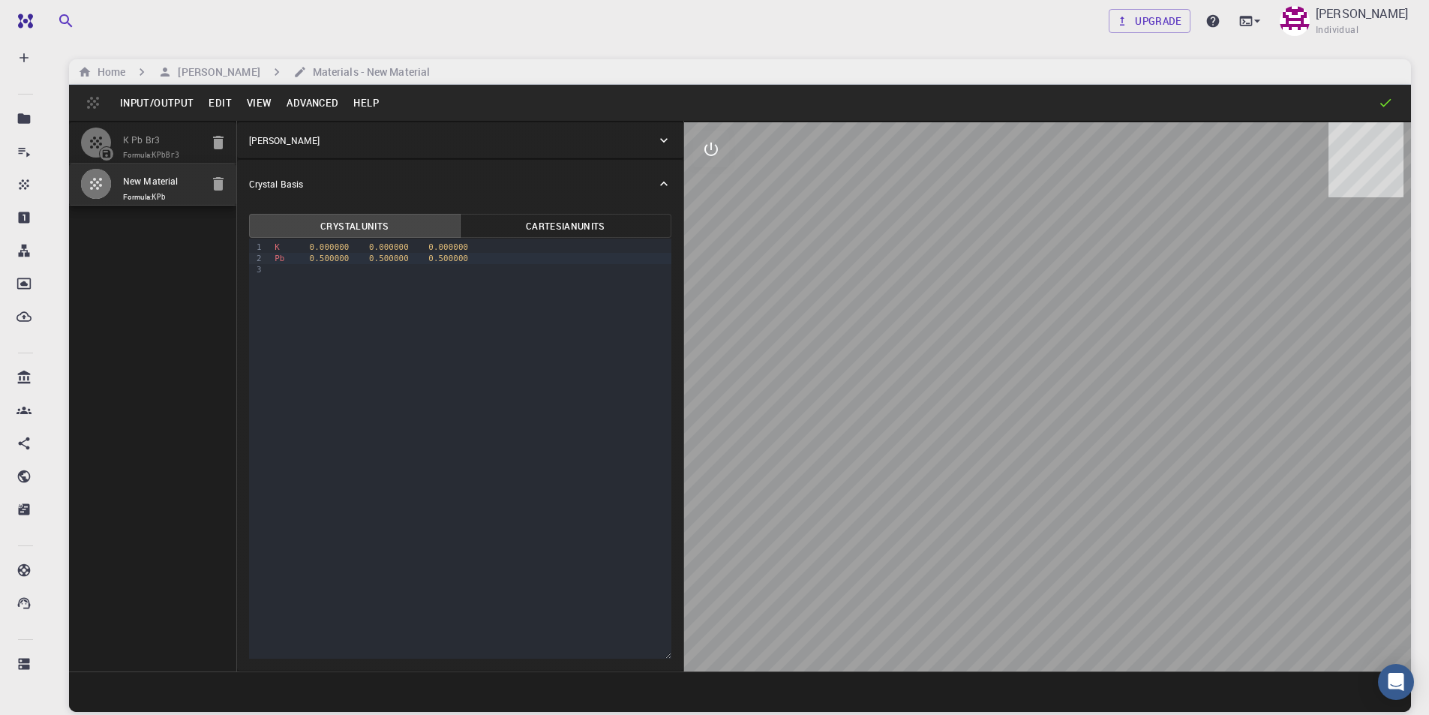
click at [131, 152] on span "Formula: KPbBr3" at bounding box center [161, 155] width 77 height 12
click at [135, 185] on input "New Material" at bounding box center [161, 181] width 77 height 17
click at [150, 155] on span "Formula: KPbBr3" at bounding box center [161, 155] width 77 height 12
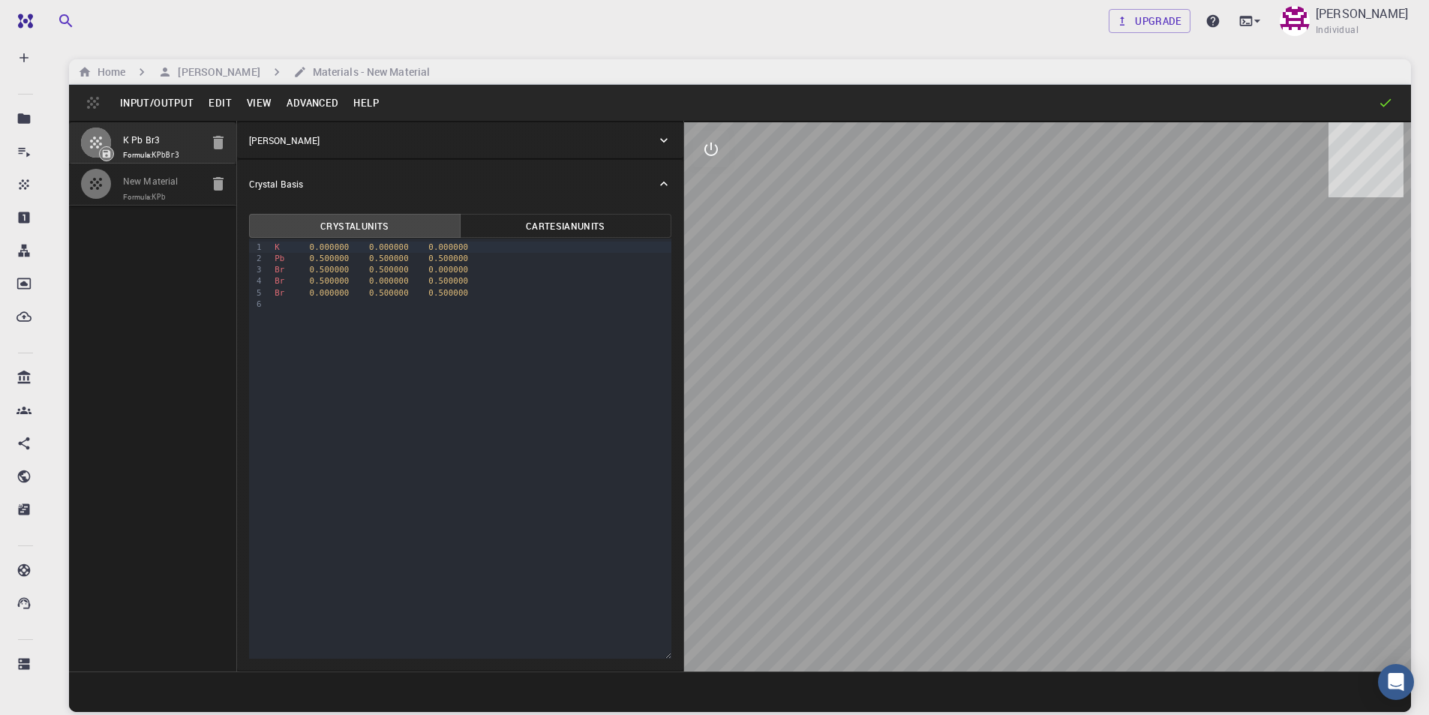
click at [146, 183] on input "New Material" at bounding box center [161, 181] width 77 height 17
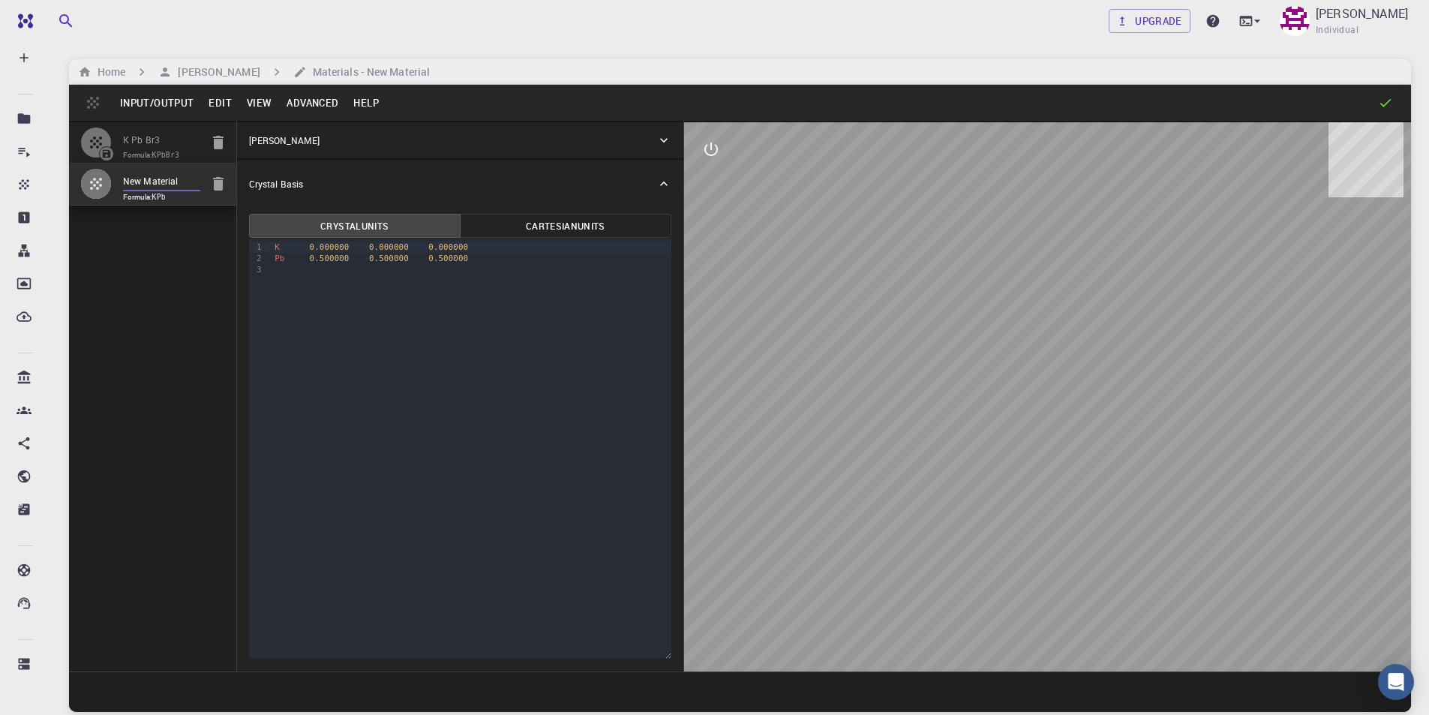
click at [146, 183] on input "New Material" at bounding box center [161, 181] width 77 height 17
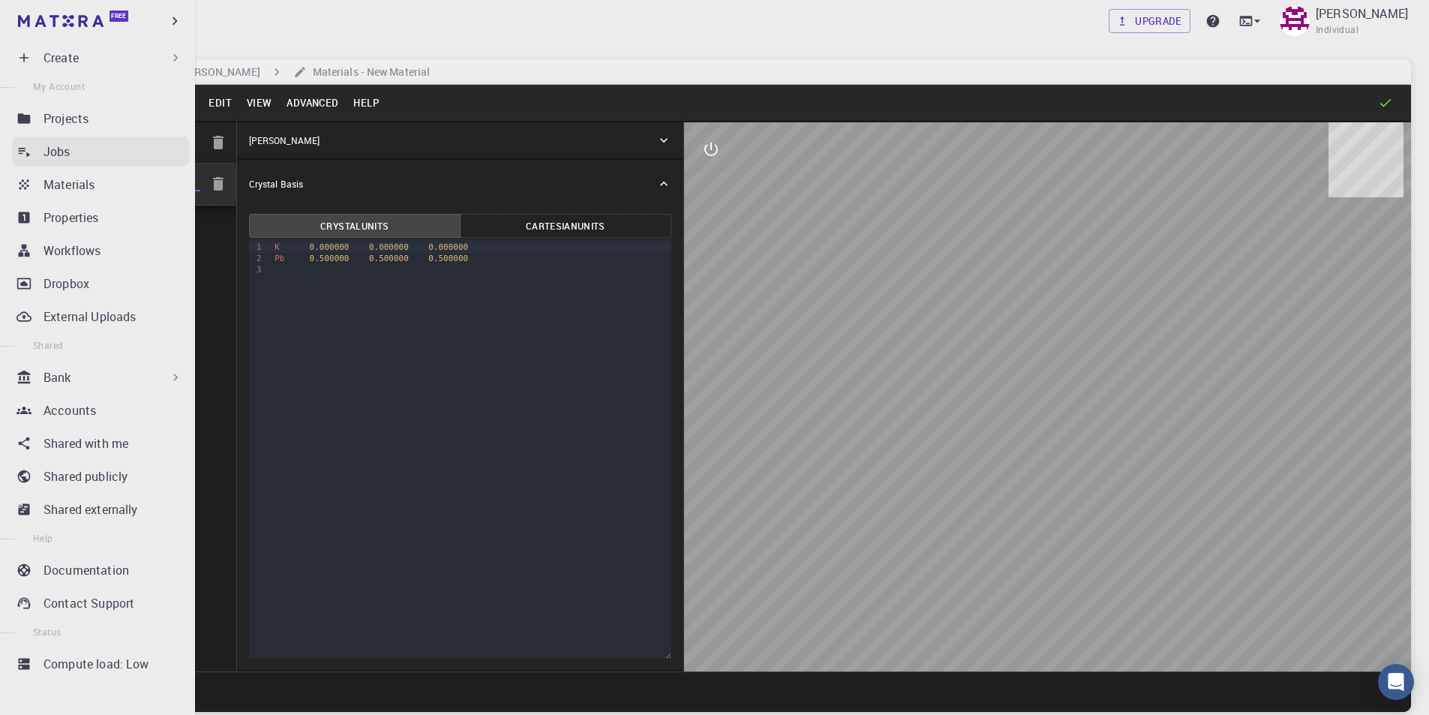
click at [83, 155] on div "Jobs" at bounding box center [117, 152] width 146 height 18
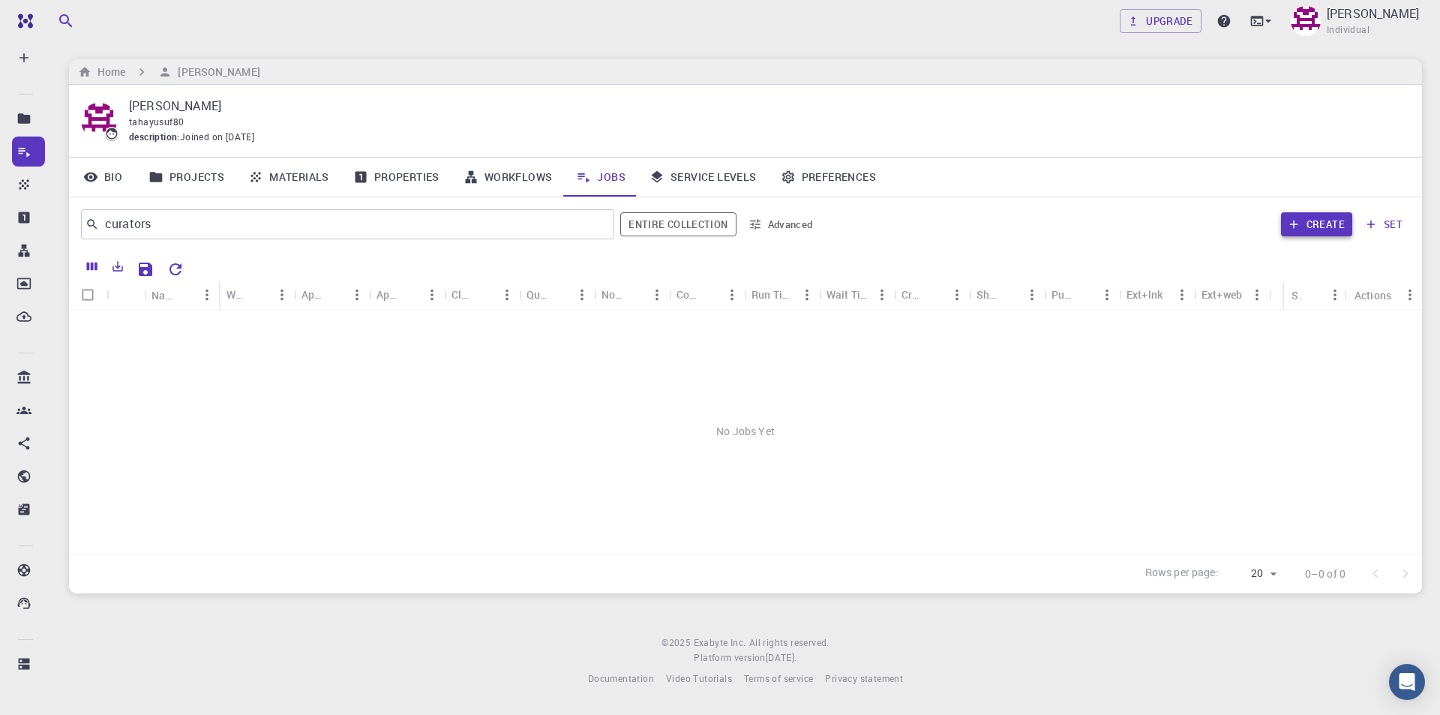
click at [1304, 224] on button "Create" at bounding box center [1316, 224] width 71 height 24
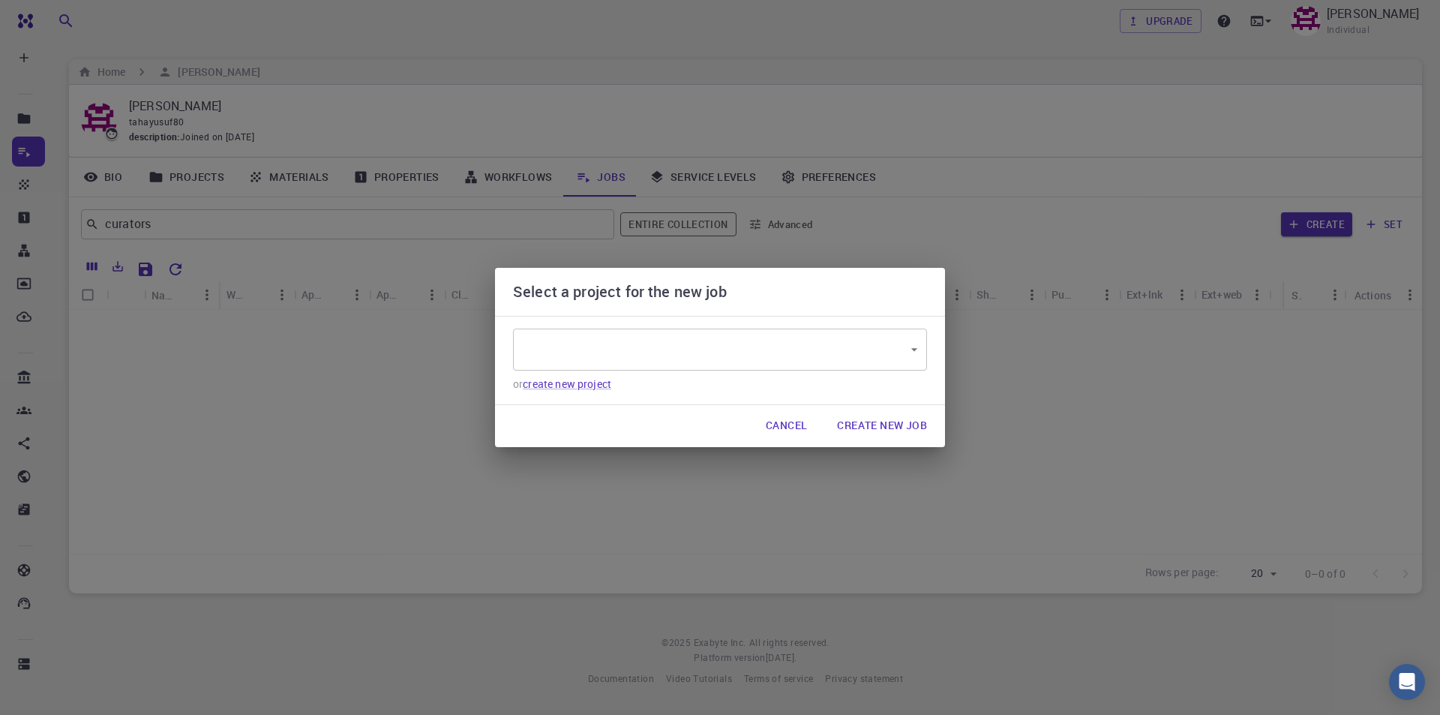
type input "2EXhSQoNDCJCRdTxj"
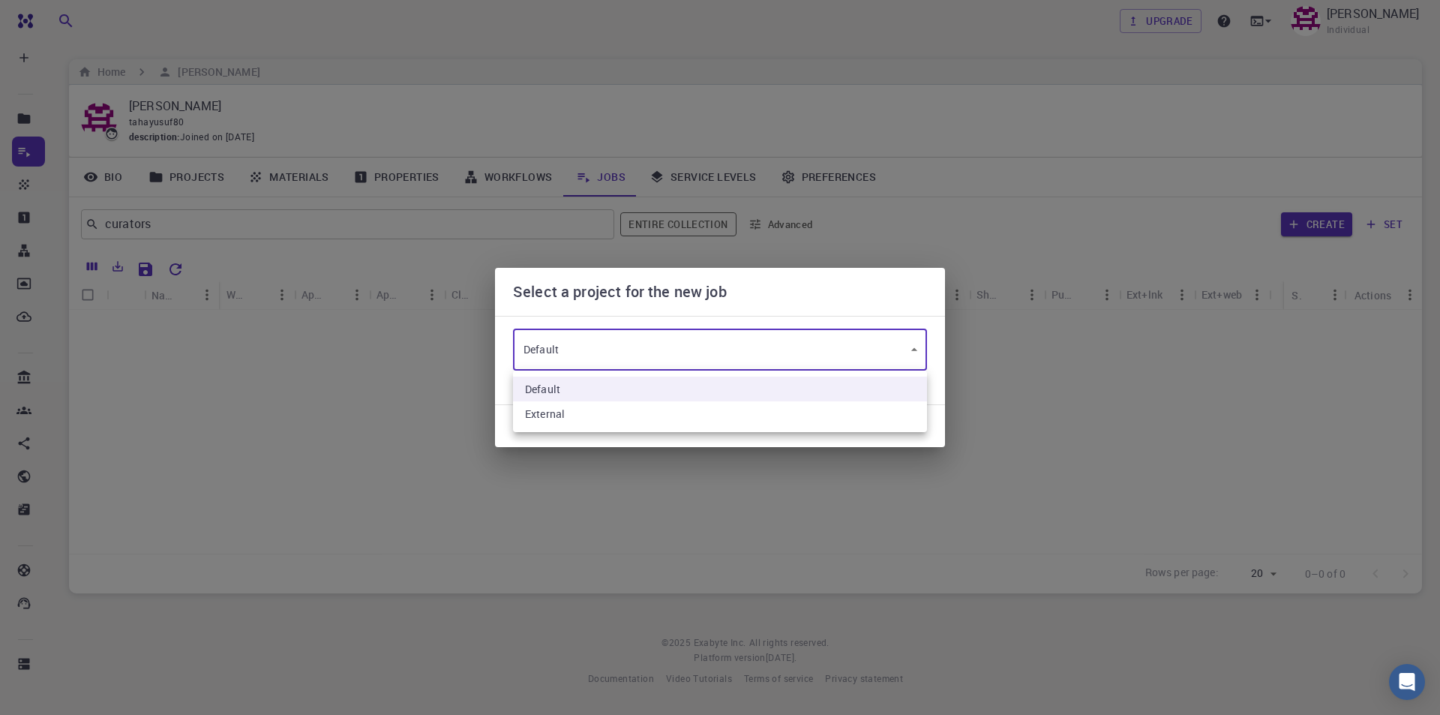
click at [829, 357] on body "Free Dashboard Create New Job New Material Create Material Upload File Import f…" at bounding box center [720, 357] width 1440 height 715
click at [749, 389] on li "Default" at bounding box center [720, 389] width 414 height 25
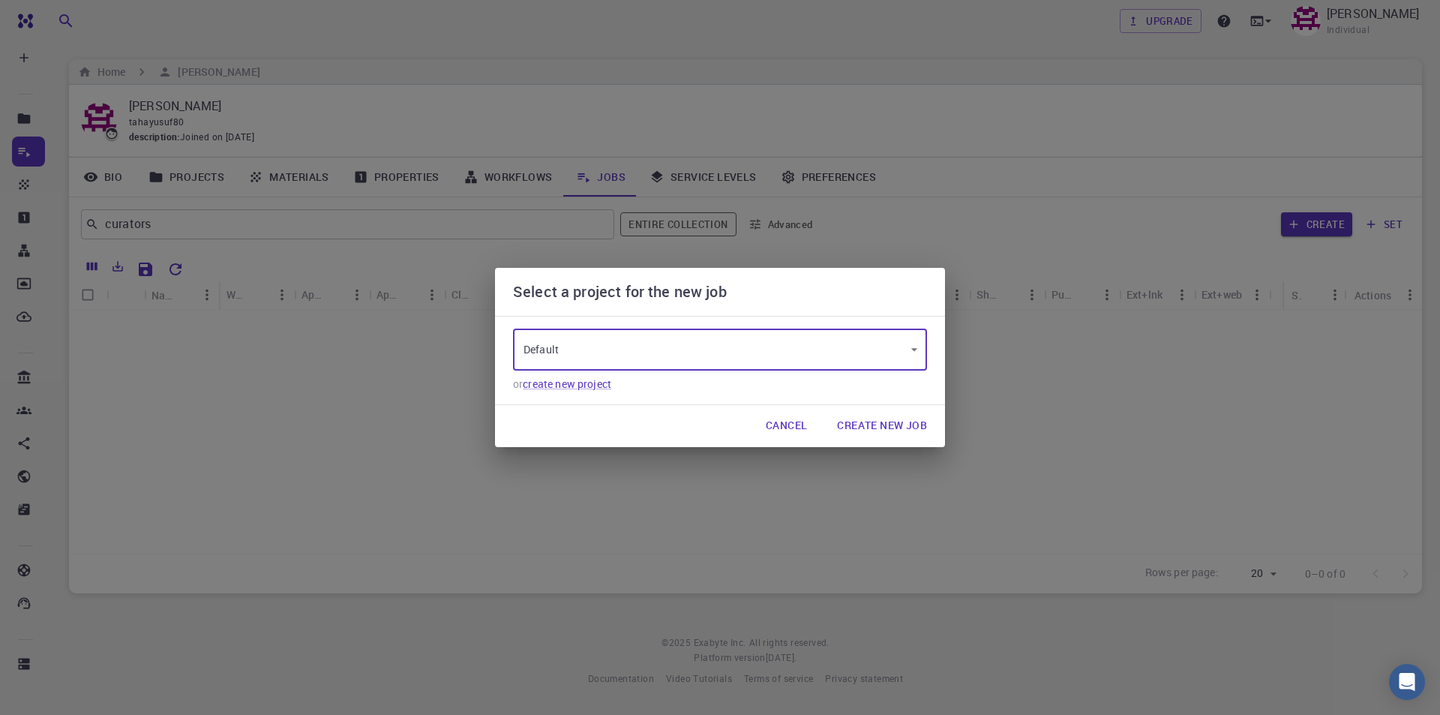
click at [874, 430] on button "Create New Job" at bounding box center [882, 426] width 114 height 30
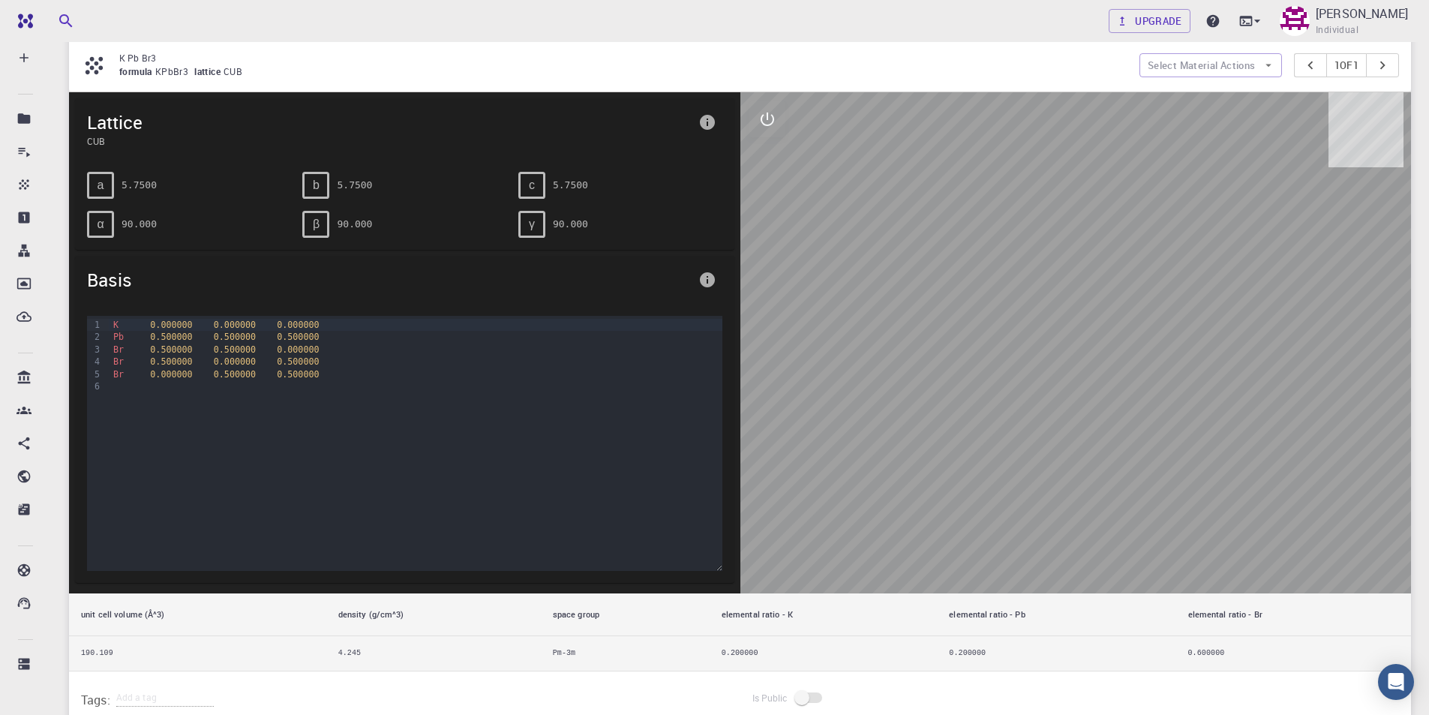
scroll to position [75, 0]
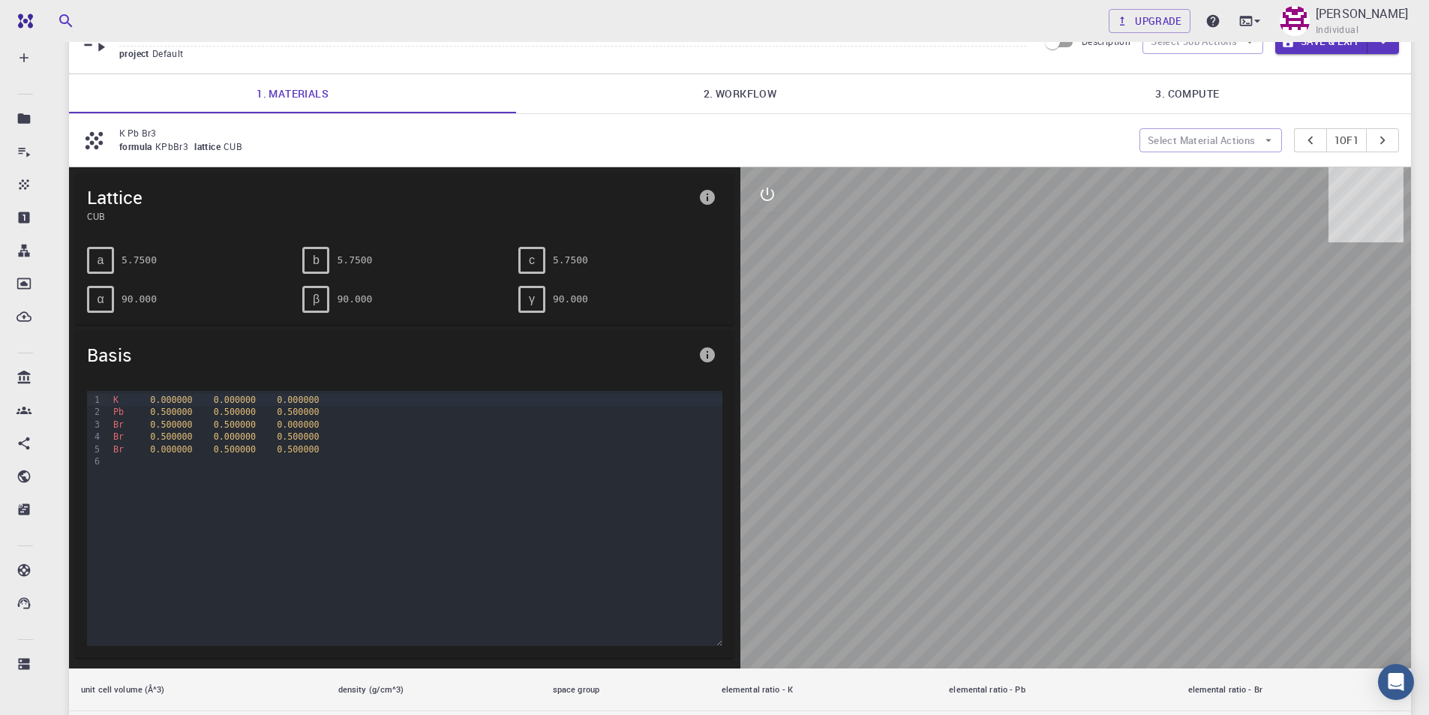
click at [95, 141] on icon at bounding box center [94, 141] width 26 height 26
click at [68, 143] on div "Upgrade Taha Yusuf Kebapcı Individual Home Taha Yusuf Kebapcı Projects - Defaul…" at bounding box center [740, 422] width 1378 height 995
click at [173, 143] on span "KPbBr3" at bounding box center [174, 146] width 39 height 12
click at [153, 148] on span "formula" at bounding box center [137, 146] width 36 height 12
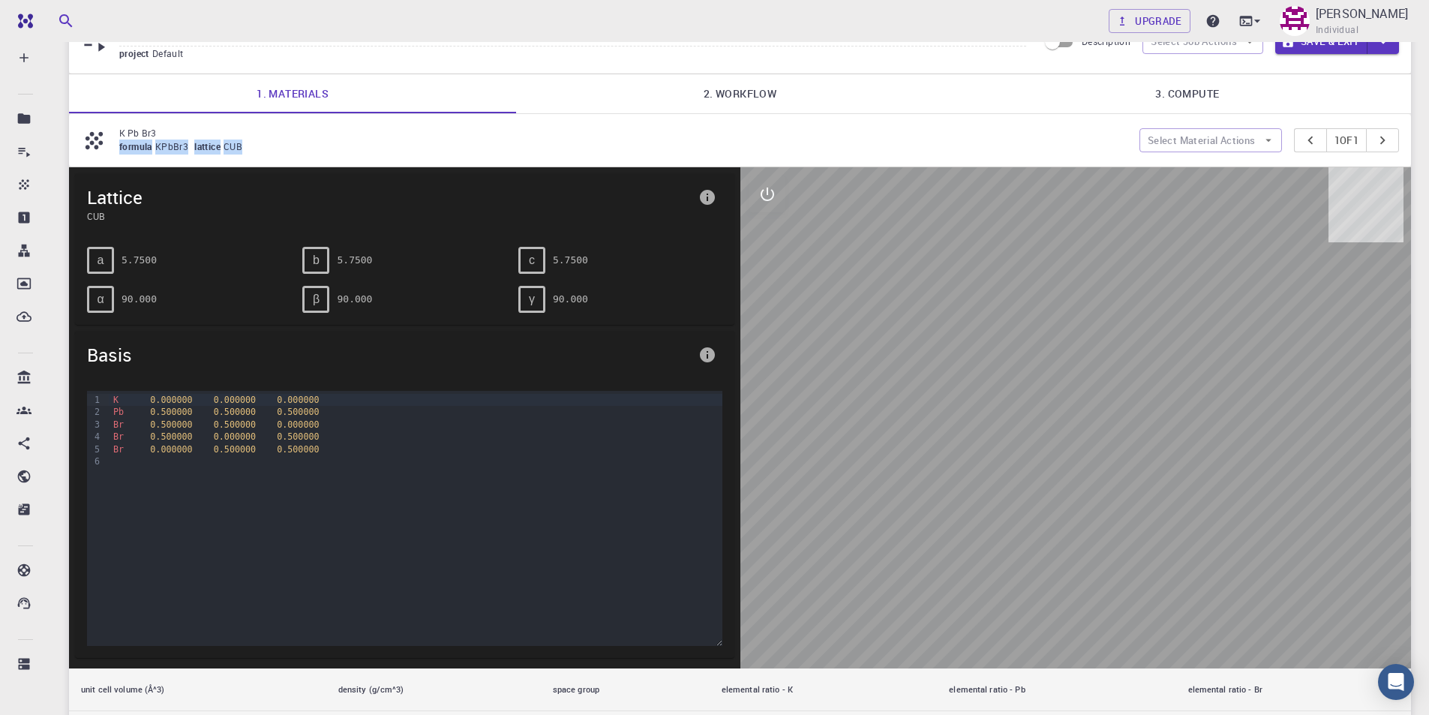
click at [153, 148] on span "formula" at bounding box center [137, 146] width 36 height 12
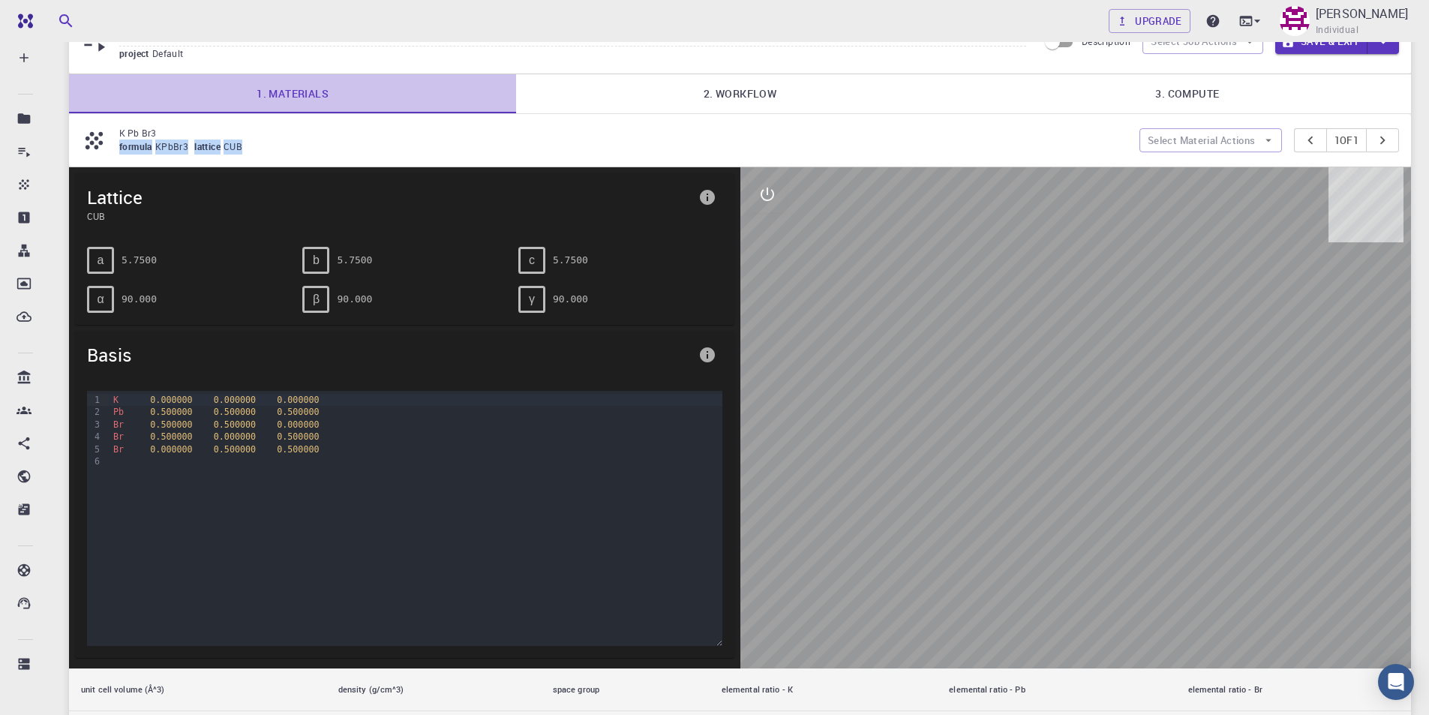
click at [357, 102] on link "1. Materials" at bounding box center [292, 93] width 447 height 39
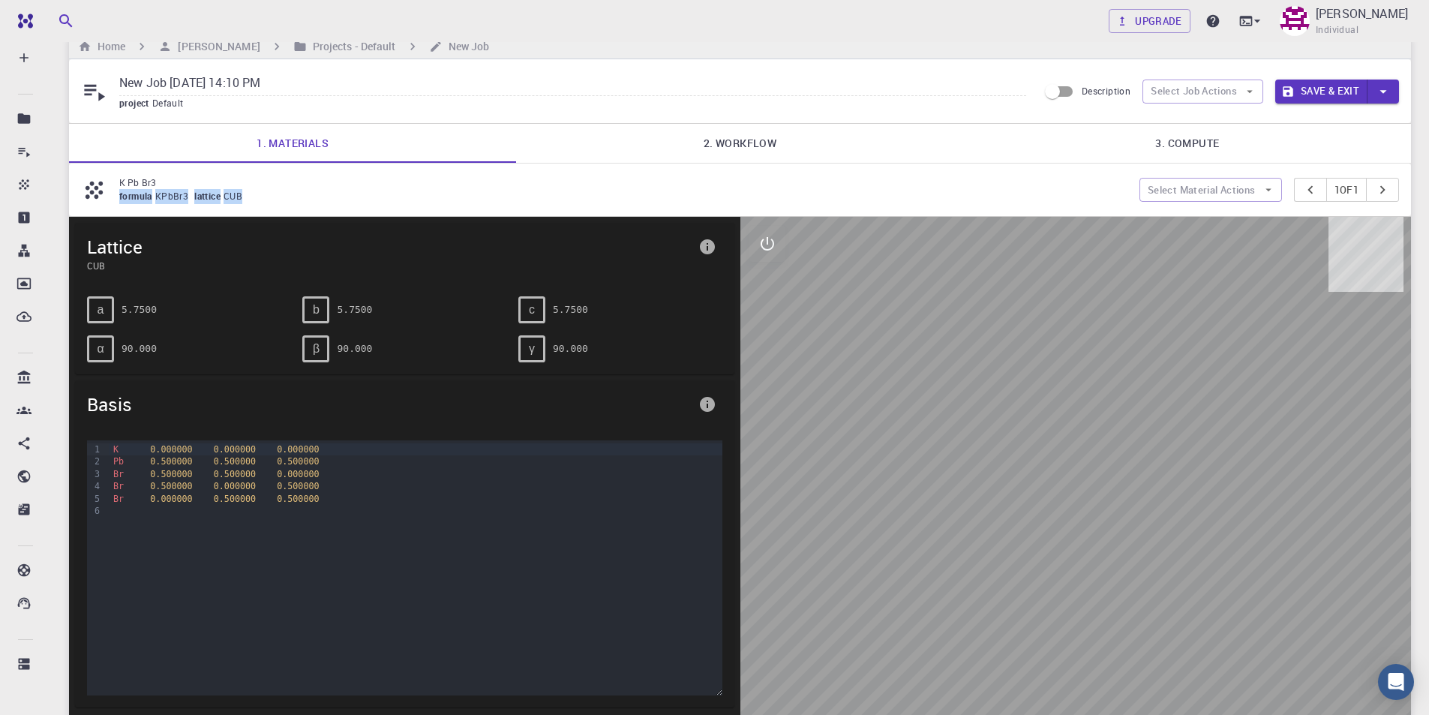
scroll to position [0, 0]
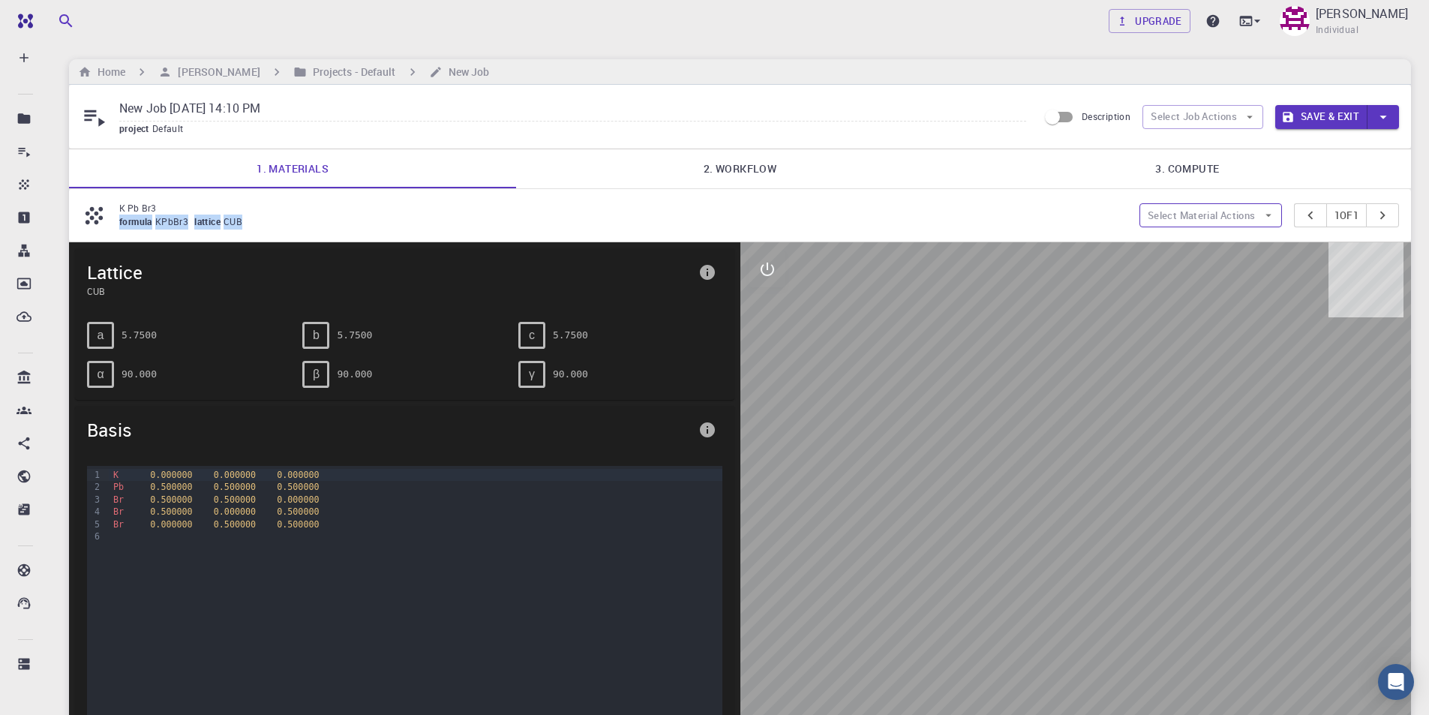
click at [1249, 217] on button "Select Material Actions" at bounding box center [1210, 215] width 143 height 24
click at [1225, 243] on span "Add materials" at bounding box center [1218, 245] width 92 height 15
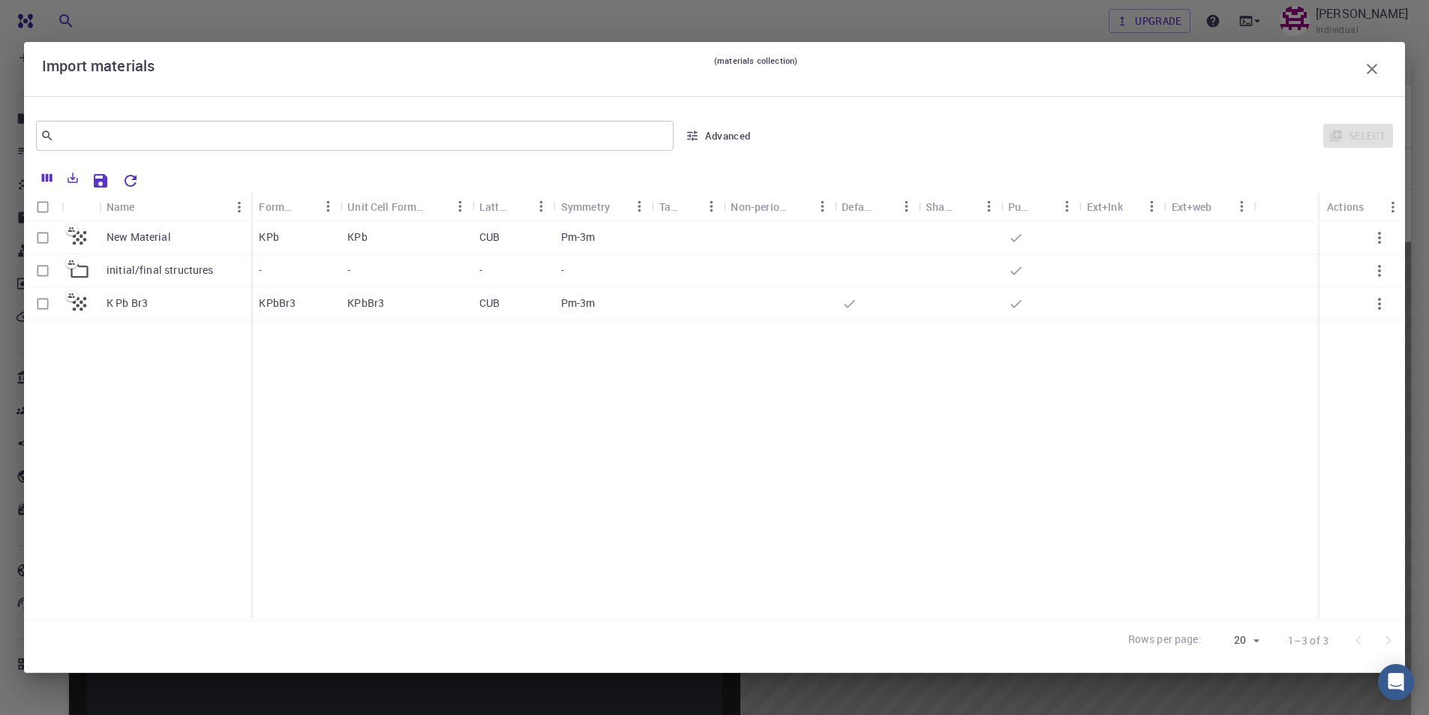
click at [35, 237] on input "Select row" at bounding box center [43, 238] width 29 height 29
checkbox input "true"
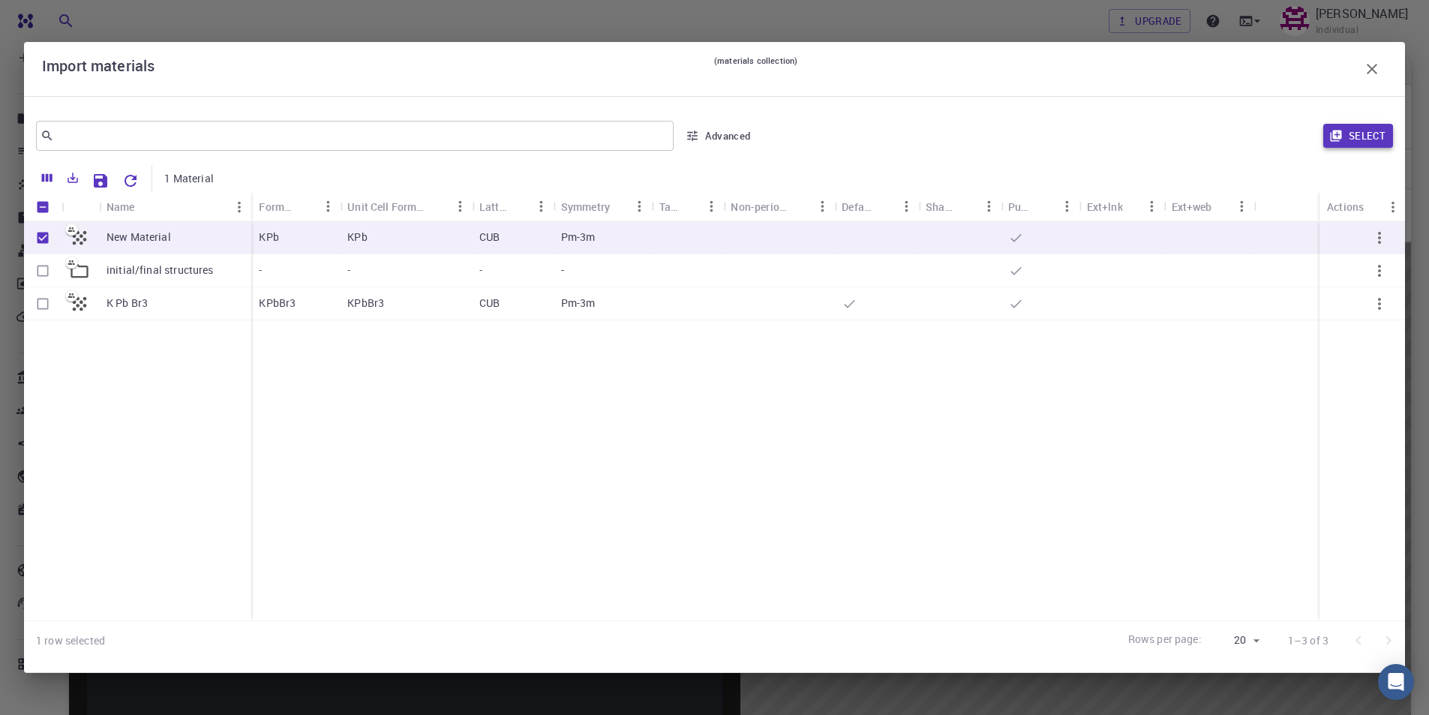
click at [1368, 134] on button "Select" at bounding box center [1358, 136] width 70 height 24
type input "New Job Aug 11, 2025, 14:10 PM {{ material.formula }}"
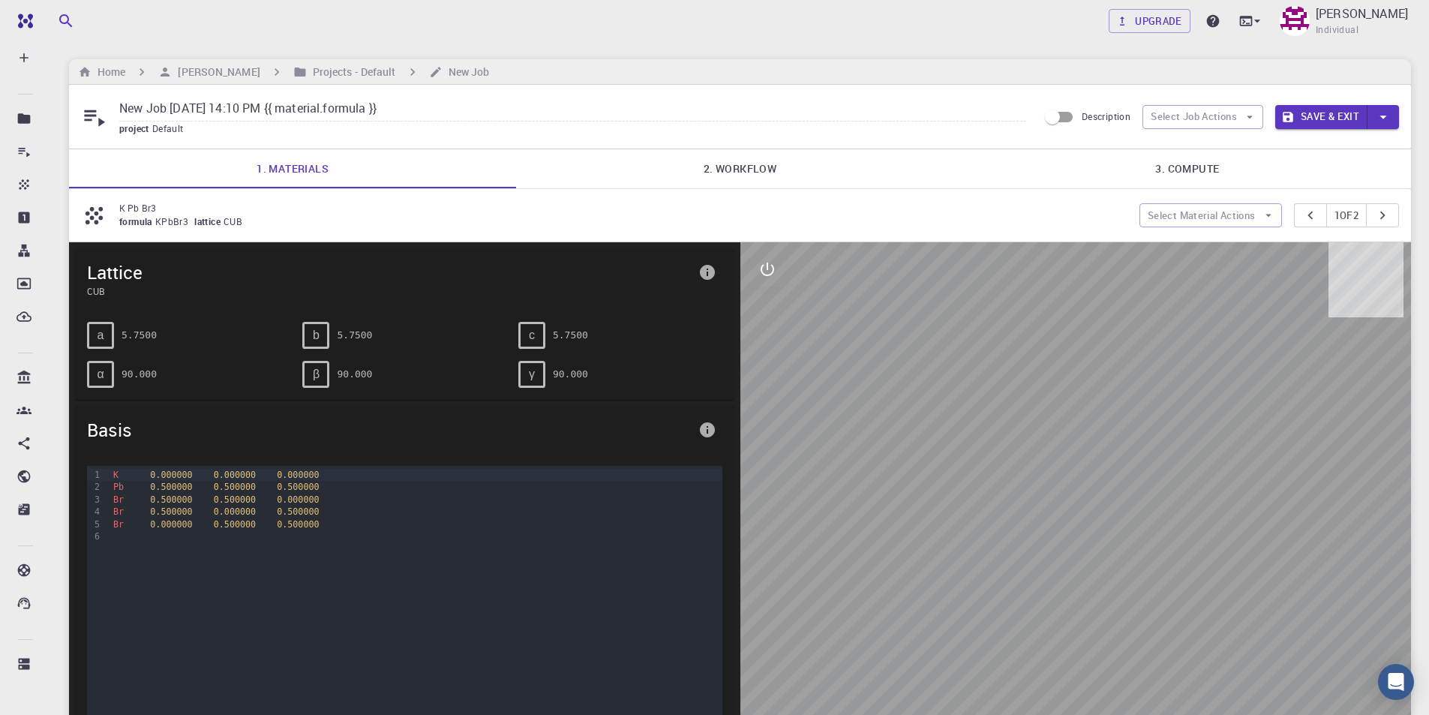
click at [548, 263] on span "Lattice" at bounding box center [389, 272] width 605 height 24
click at [1384, 214] on icon "pager" at bounding box center [1382, 215] width 17 height 17
click at [1307, 213] on icon "pager" at bounding box center [1310, 215] width 17 height 17
click at [1391, 216] on button "pager" at bounding box center [1382, 215] width 33 height 24
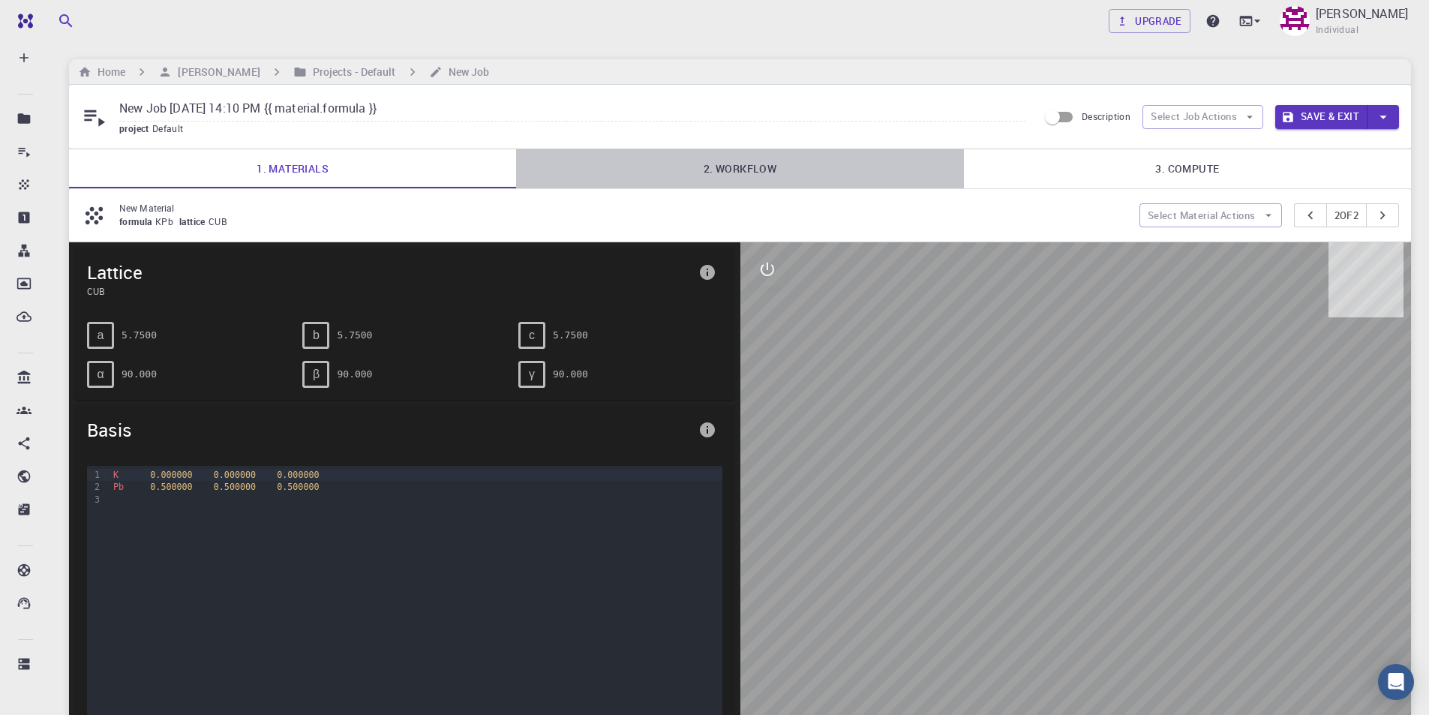
click at [756, 175] on link "2. Workflow" at bounding box center [739, 168] width 447 height 39
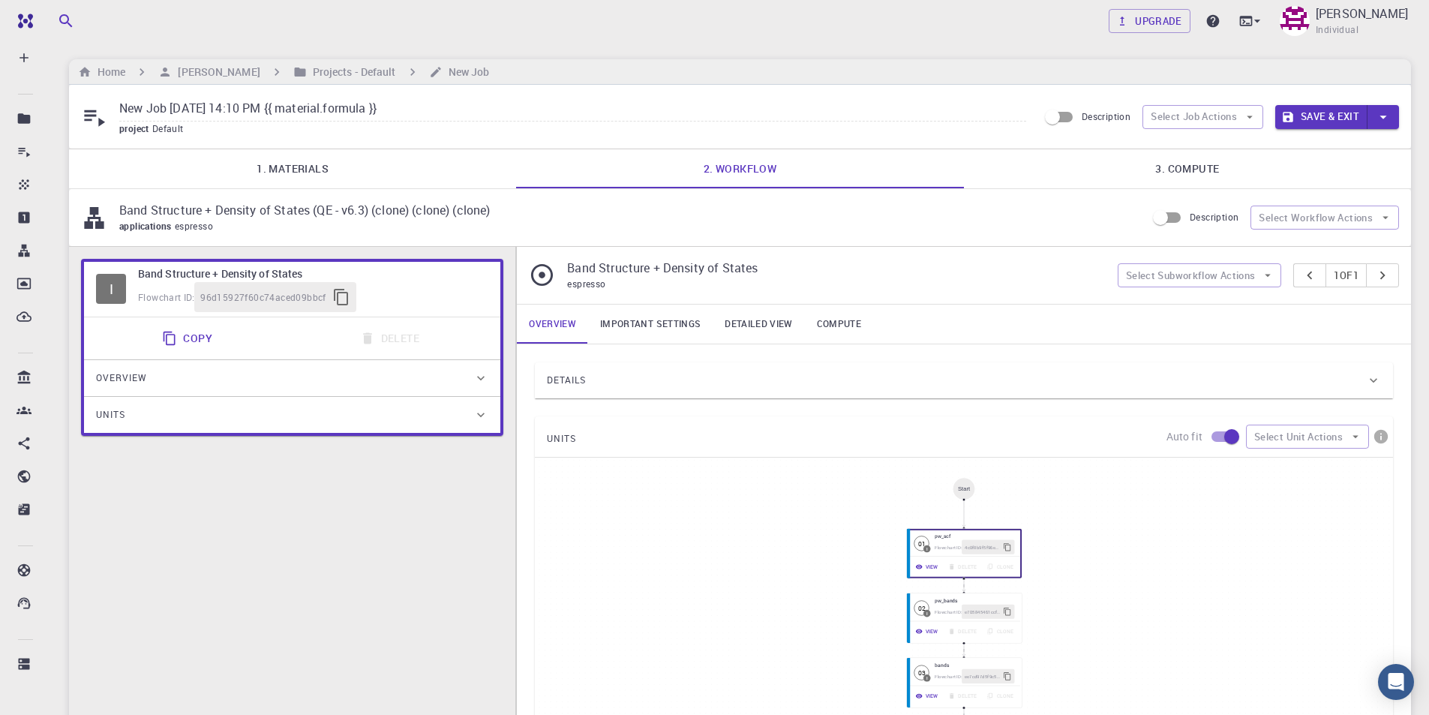
click at [406, 174] on link "1. Materials" at bounding box center [292, 168] width 447 height 39
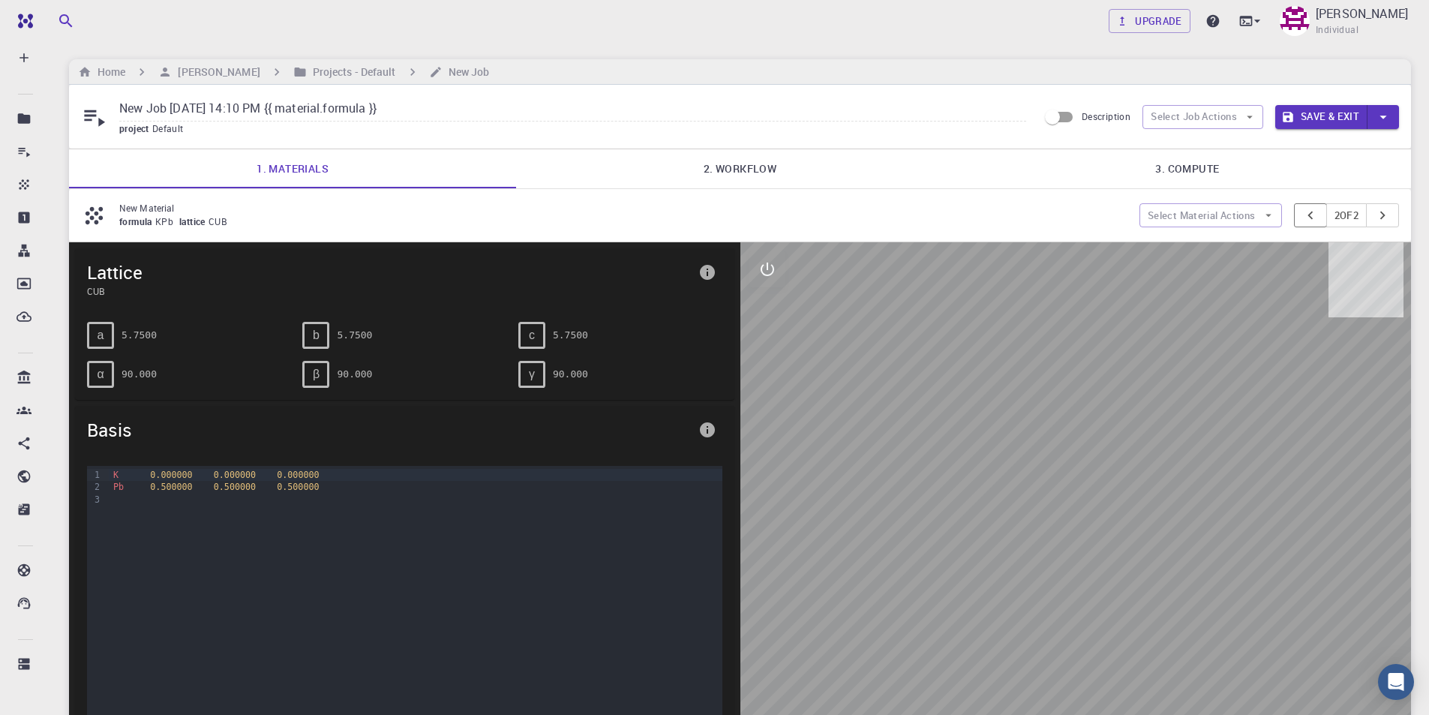
click at [1302, 215] on icon "pager" at bounding box center [1310, 215] width 17 height 17
click at [1394, 214] on button "pager" at bounding box center [1382, 215] width 33 height 24
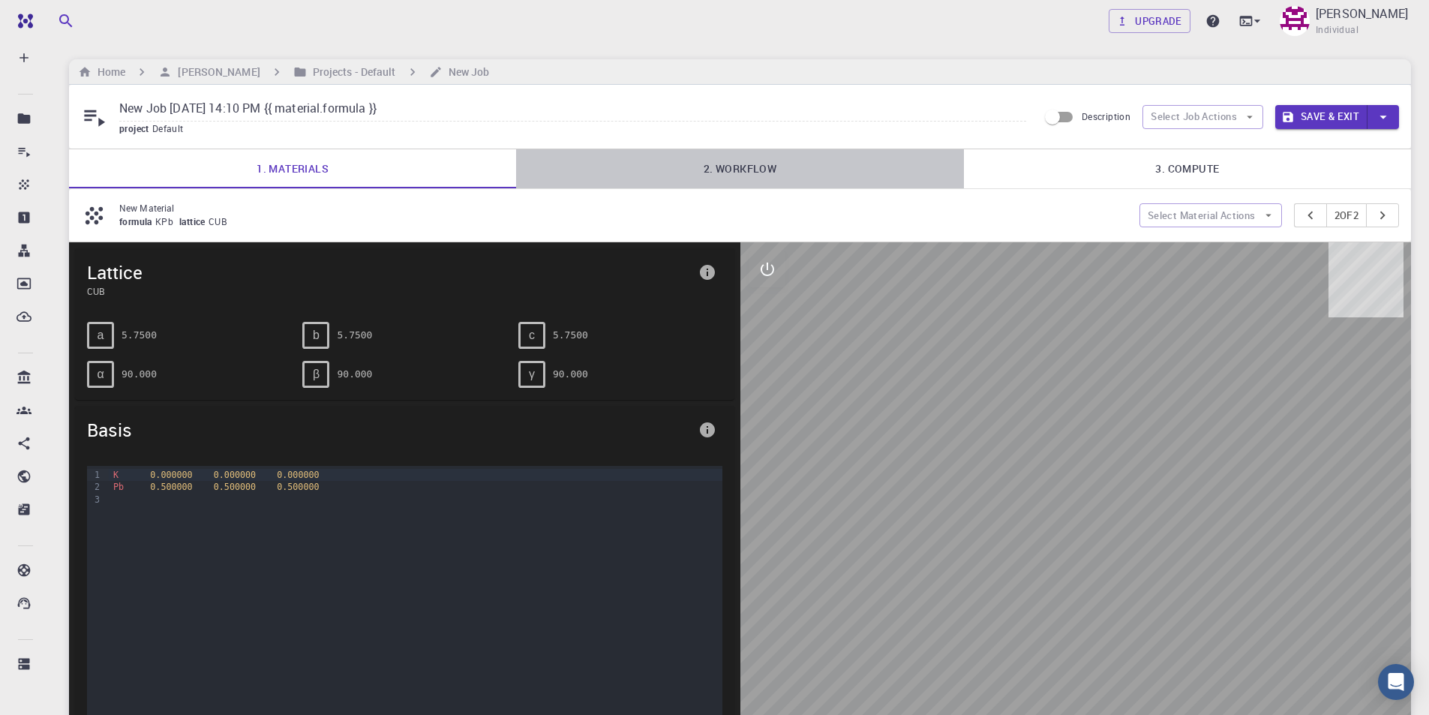
click at [750, 179] on link "2. Workflow" at bounding box center [739, 168] width 447 height 39
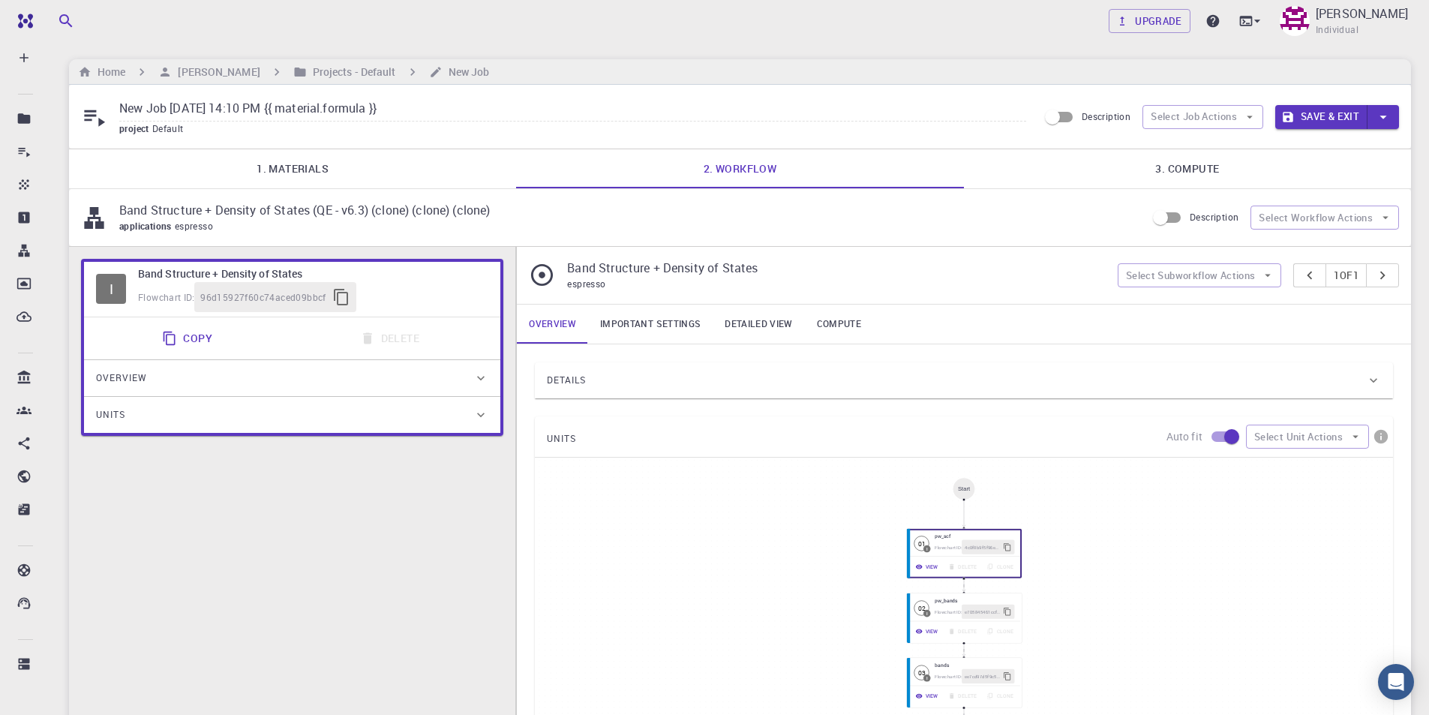
click at [1279, 178] on link "3. Compute" at bounding box center [1187, 168] width 447 height 39
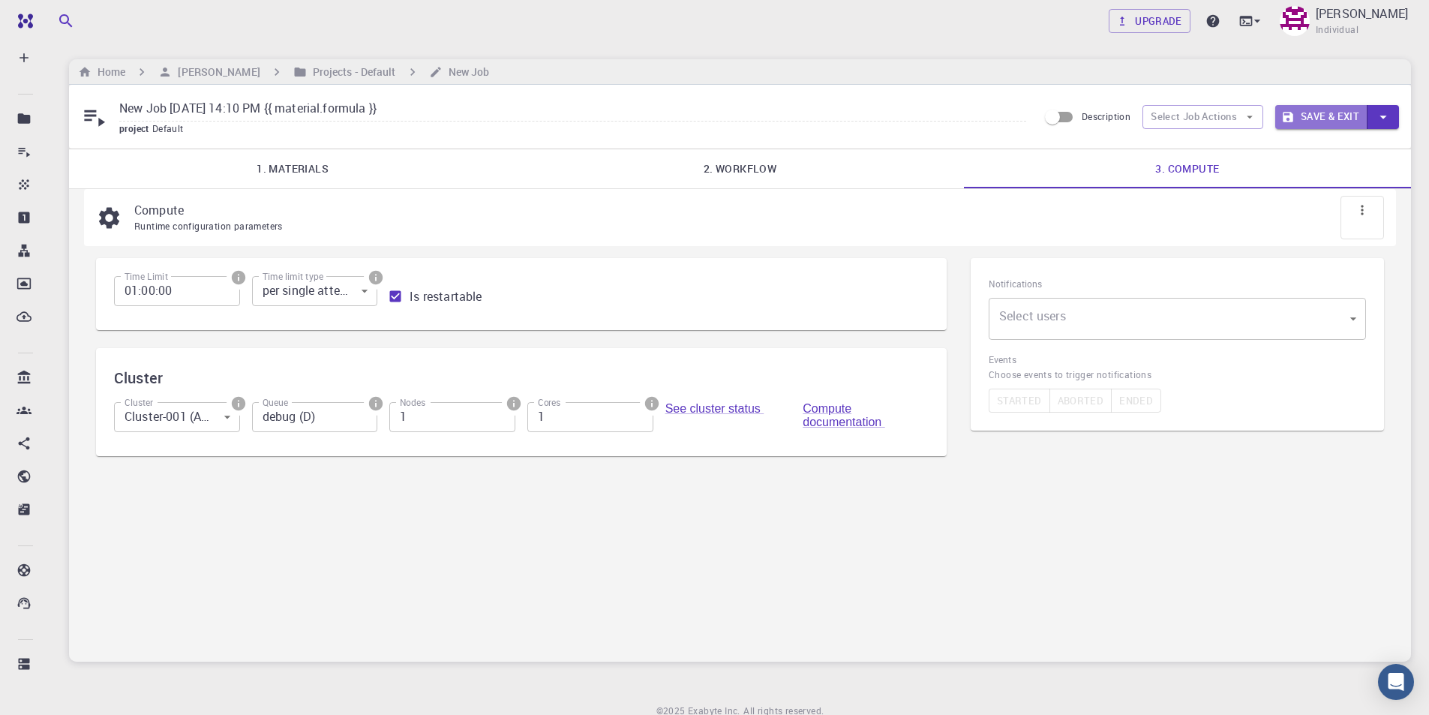
click at [1320, 116] on button "Save & Exit" at bounding box center [1321, 117] width 92 height 24
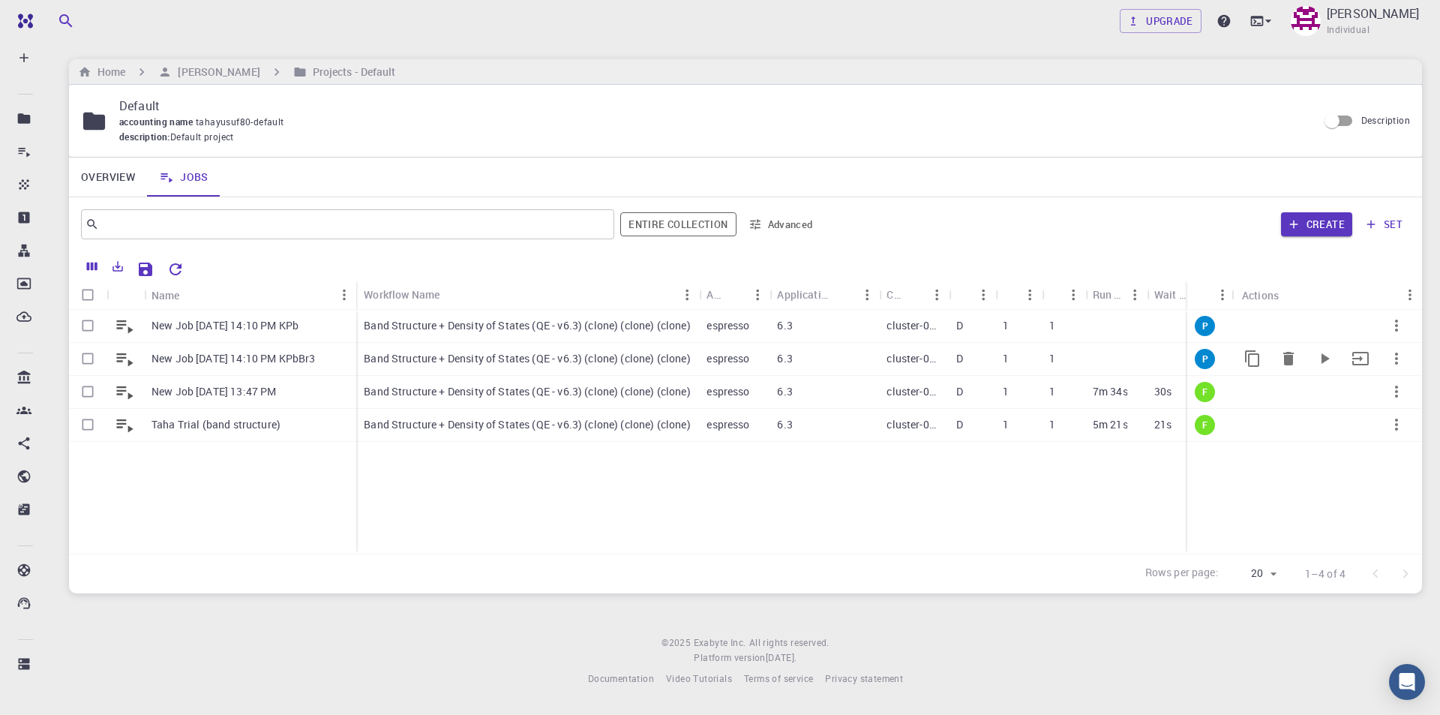
click at [207, 355] on p "New Job [DATE] 14:10 PM KPbBr3" at bounding box center [234, 358] width 164 height 15
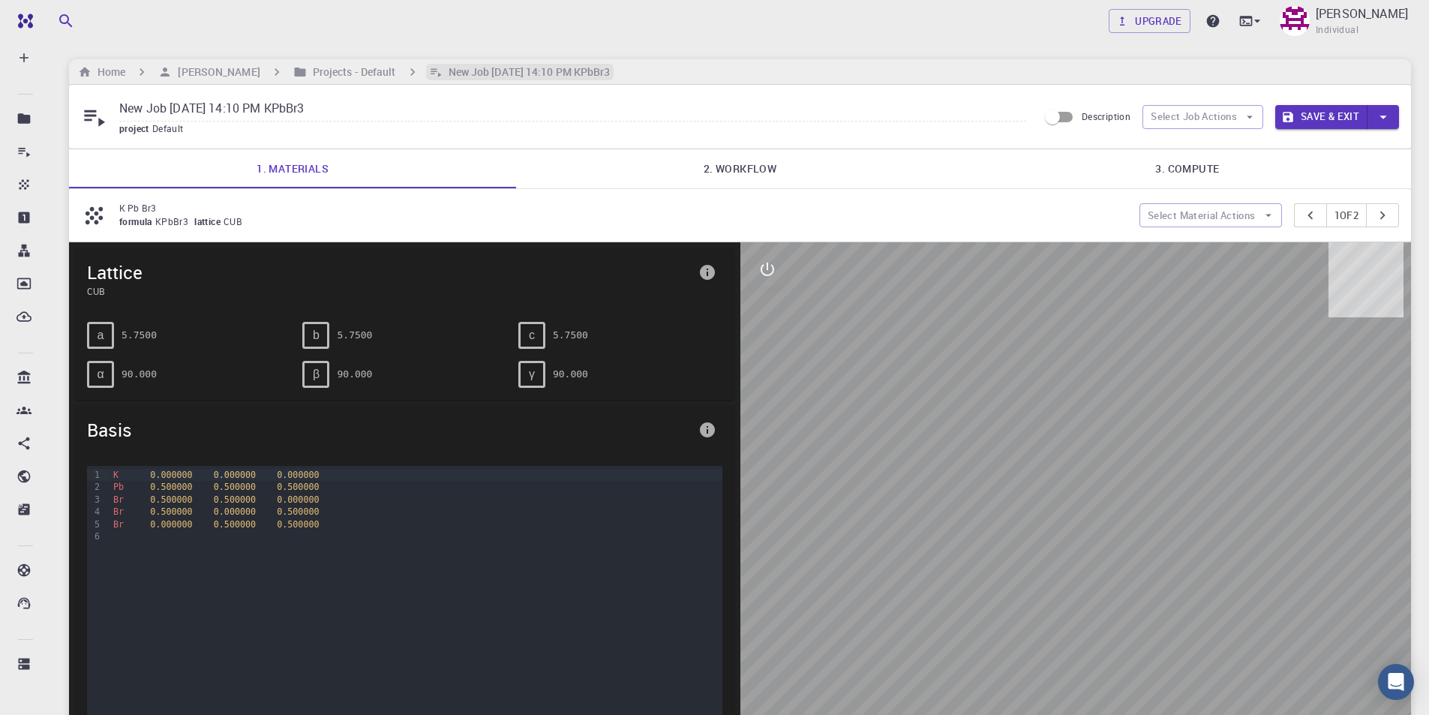
click at [514, 71] on h6 "New Job [DATE] 14:10 PM KPbBr3" at bounding box center [527, 72] width 168 height 17
click at [391, 73] on h6 "Projects - Default" at bounding box center [351, 72] width 89 height 17
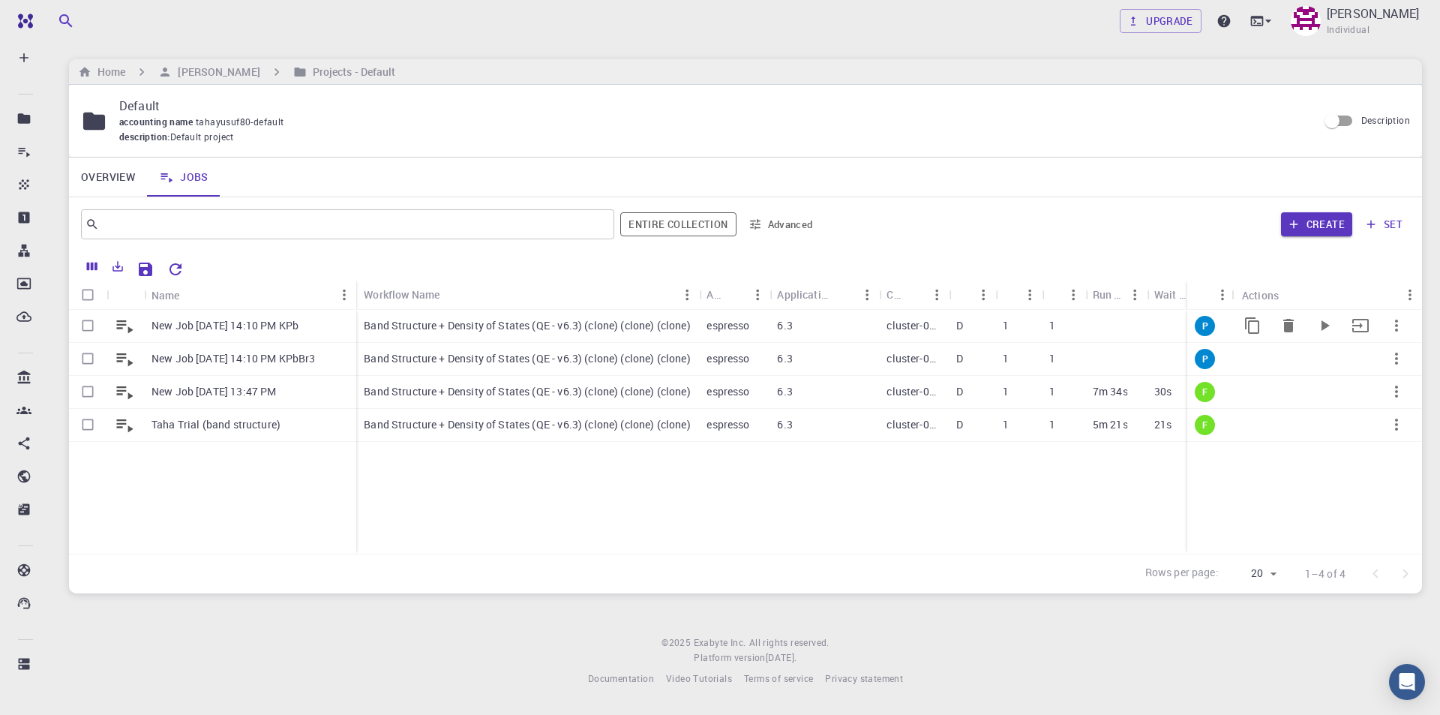
click at [224, 330] on p "New Job [DATE] 14:10 PM KPb" at bounding box center [225, 325] width 147 height 15
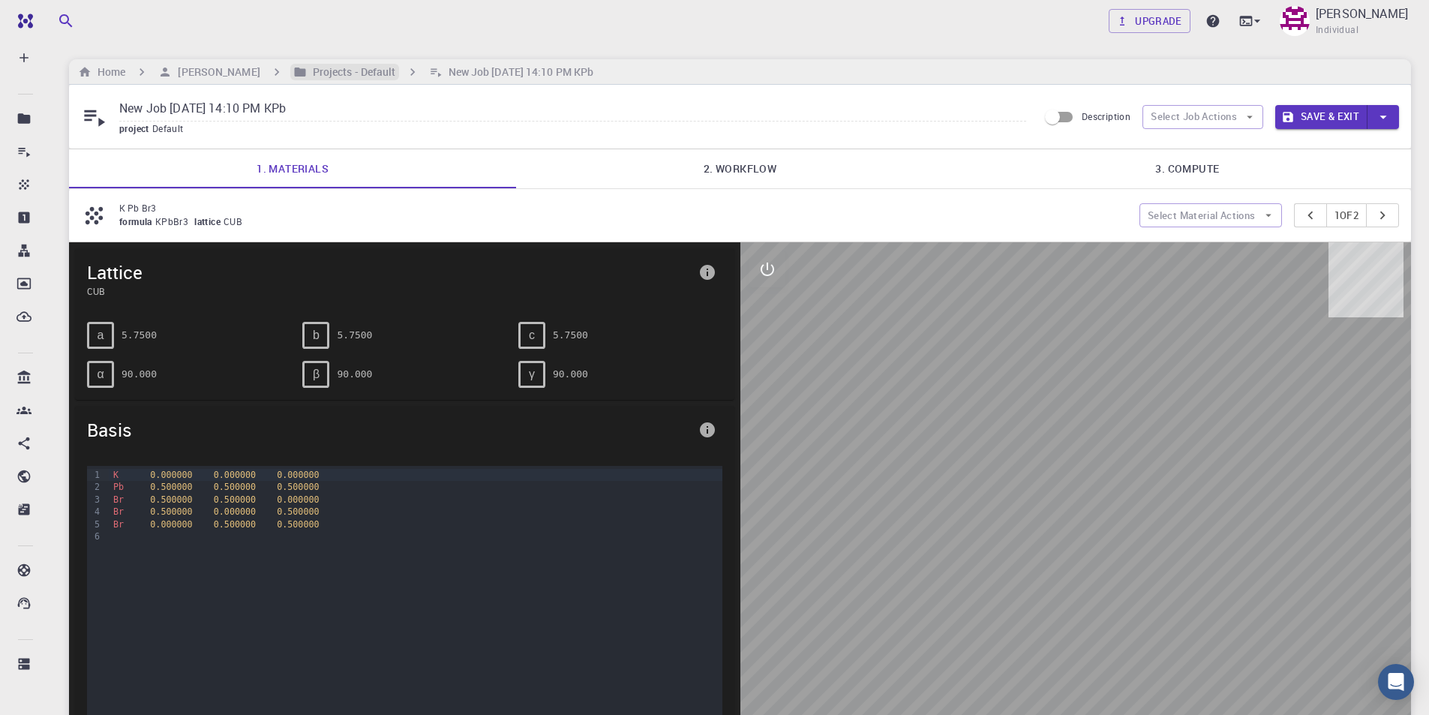
click at [359, 72] on h6 "Projects - Default" at bounding box center [351, 72] width 89 height 17
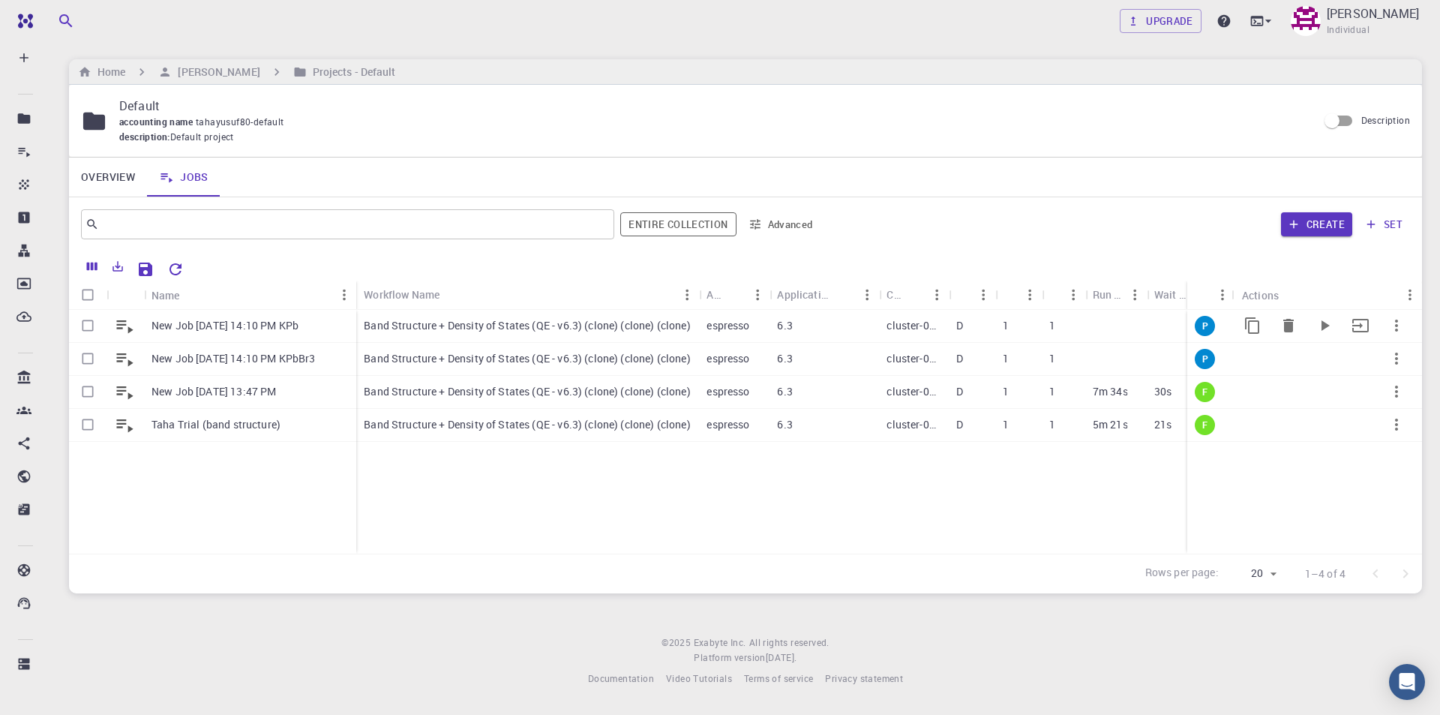
click at [242, 317] on div "New Job [DATE] 14:10 PM KPb" at bounding box center [250, 326] width 212 height 33
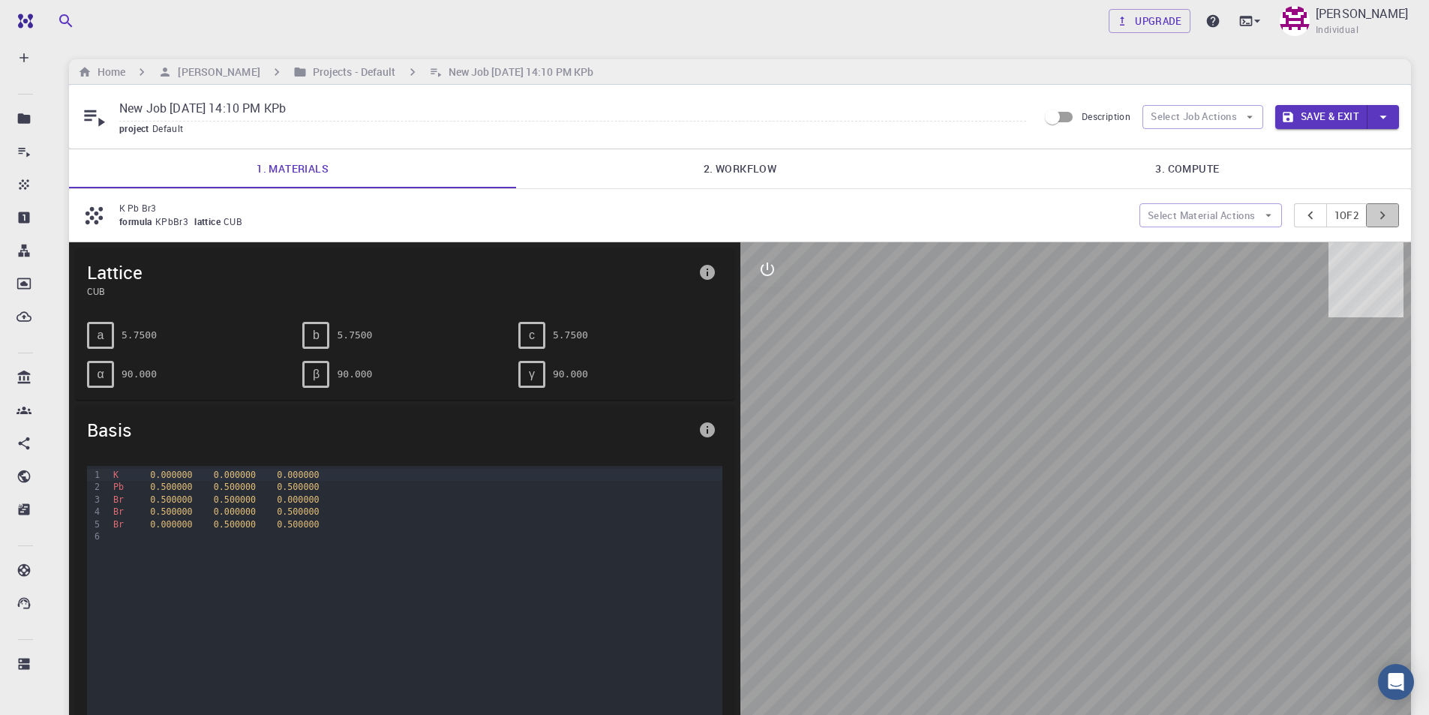
click at [1390, 215] on icon "pager" at bounding box center [1382, 215] width 17 height 17
click at [1304, 212] on icon "pager" at bounding box center [1310, 215] width 17 height 17
drag, startPoint x: 167, startPoint y: 218, endPoint x: 406, endPoint y: 218, distance: 239.3
click at [406, 218] on div "formula KPb lattice CUB" at bounding box center [623, 222] width 1008 height 15
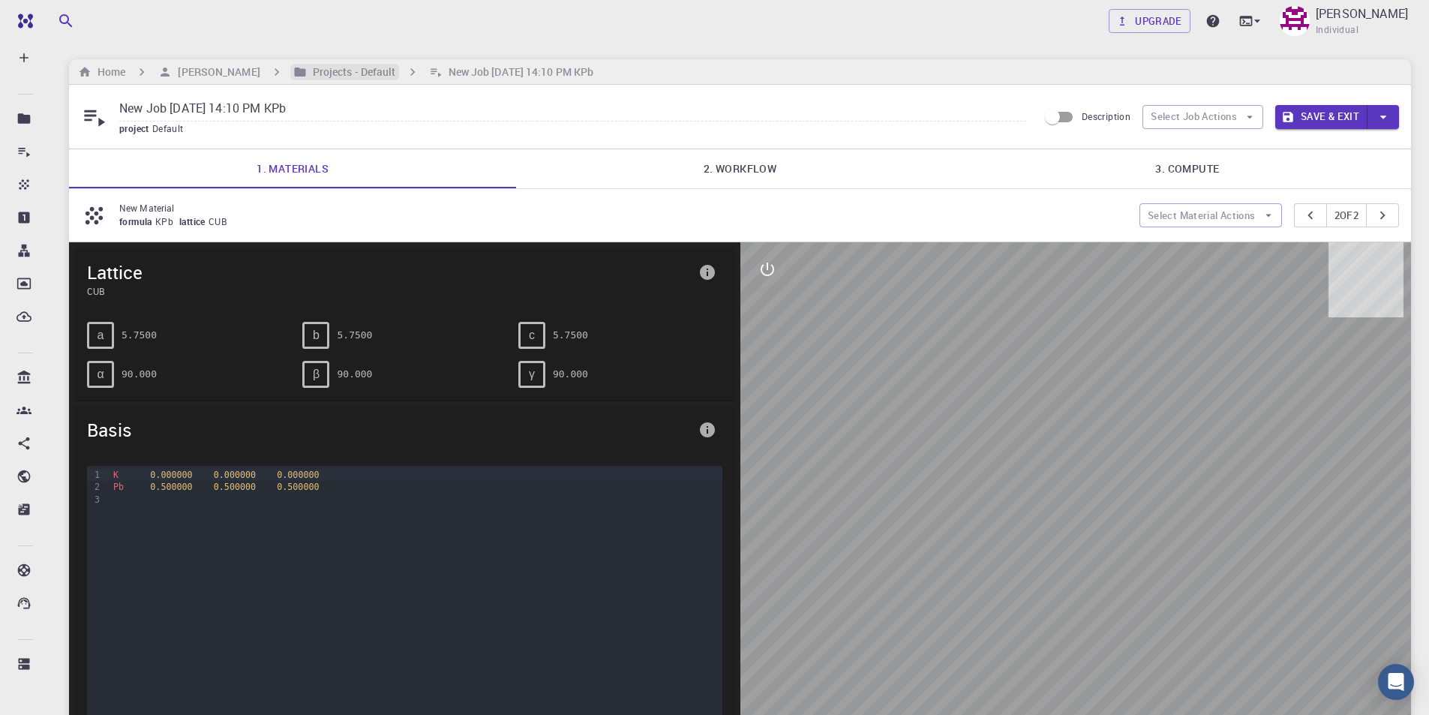
click at [393, 74] on h6 "Projects - Default" at bounding box center [351, 72] width 89 height 17
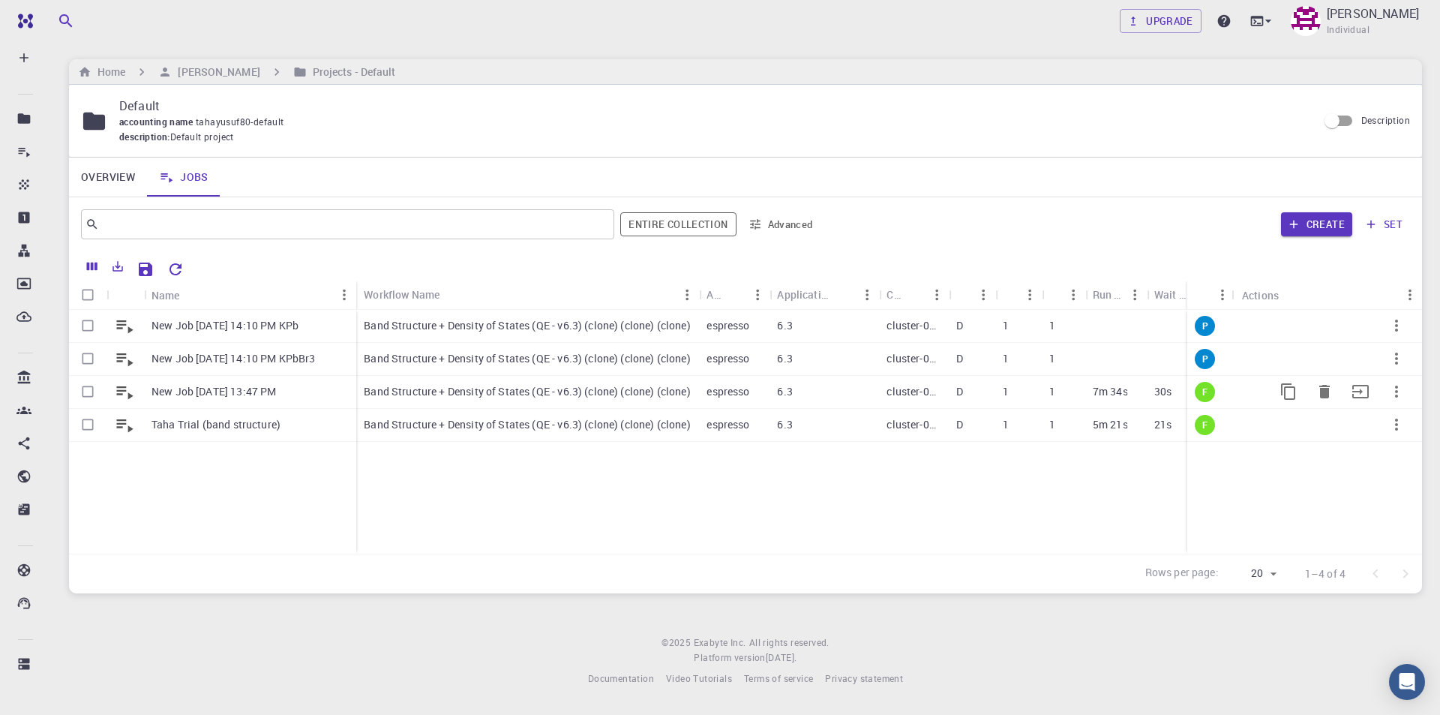
click at [377, 385] on p "Band Structure + Density of States (QE - v6.3) (clone) (clone) (clone)" at bounding box center [527, 391] width 327 height 15
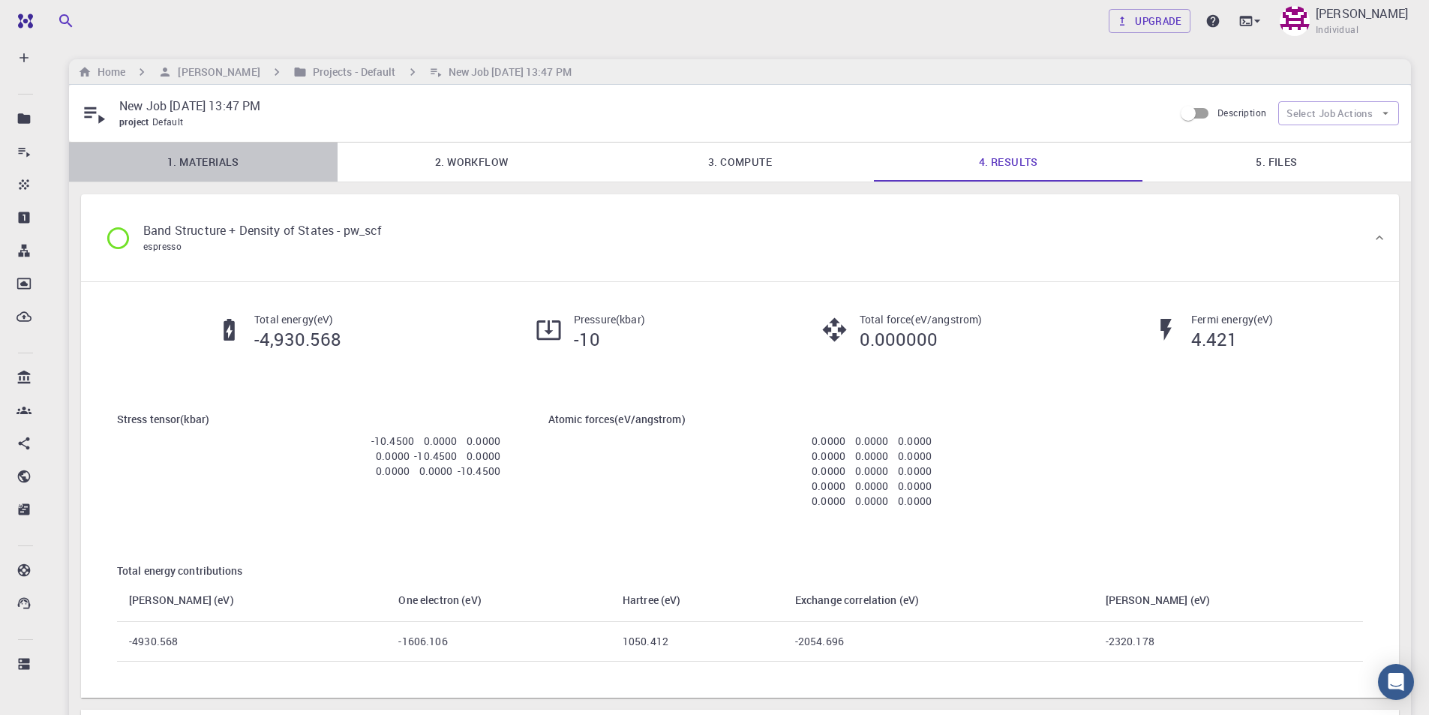
click at [195, 167] on link "1. Materials" at bounding box center [203, 162] width 269 height 39
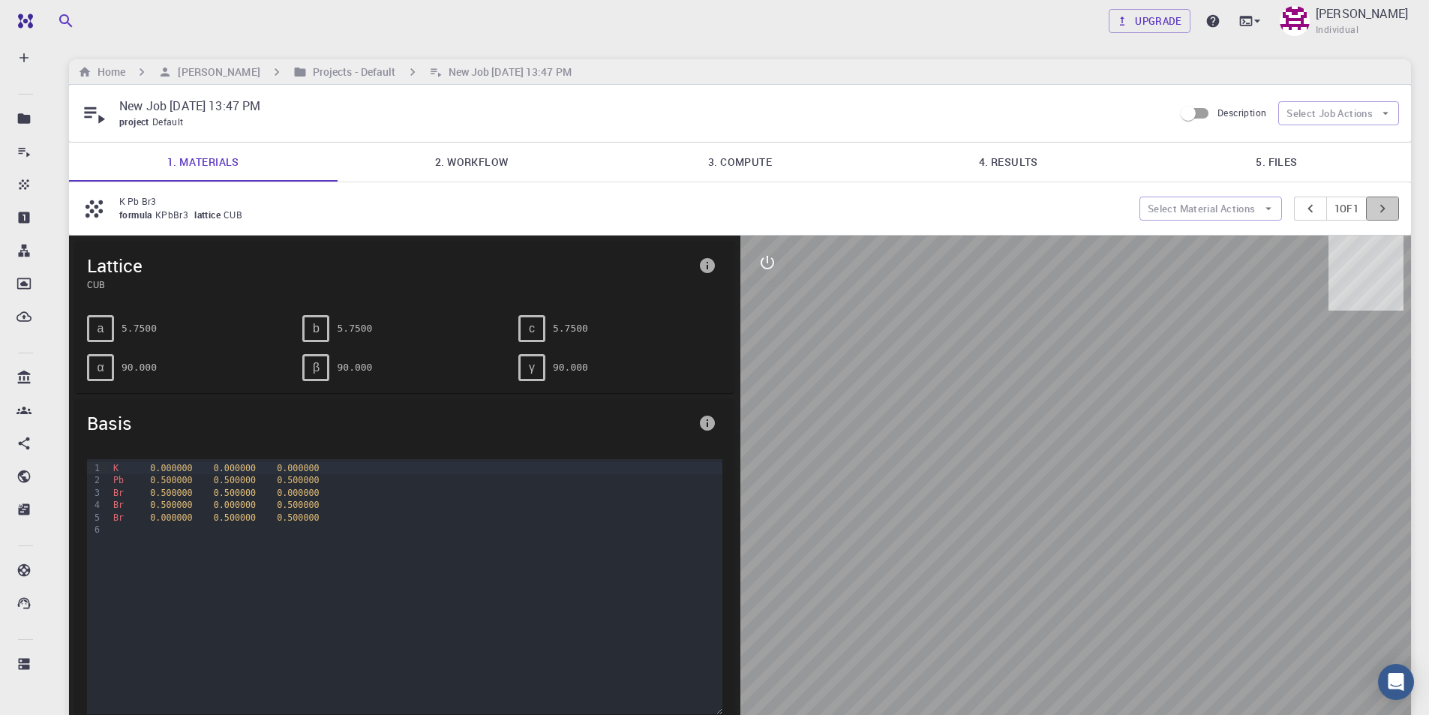
click at [1391, 206] on button "pager" at bounding box center [1382, 209] width 33 height 24
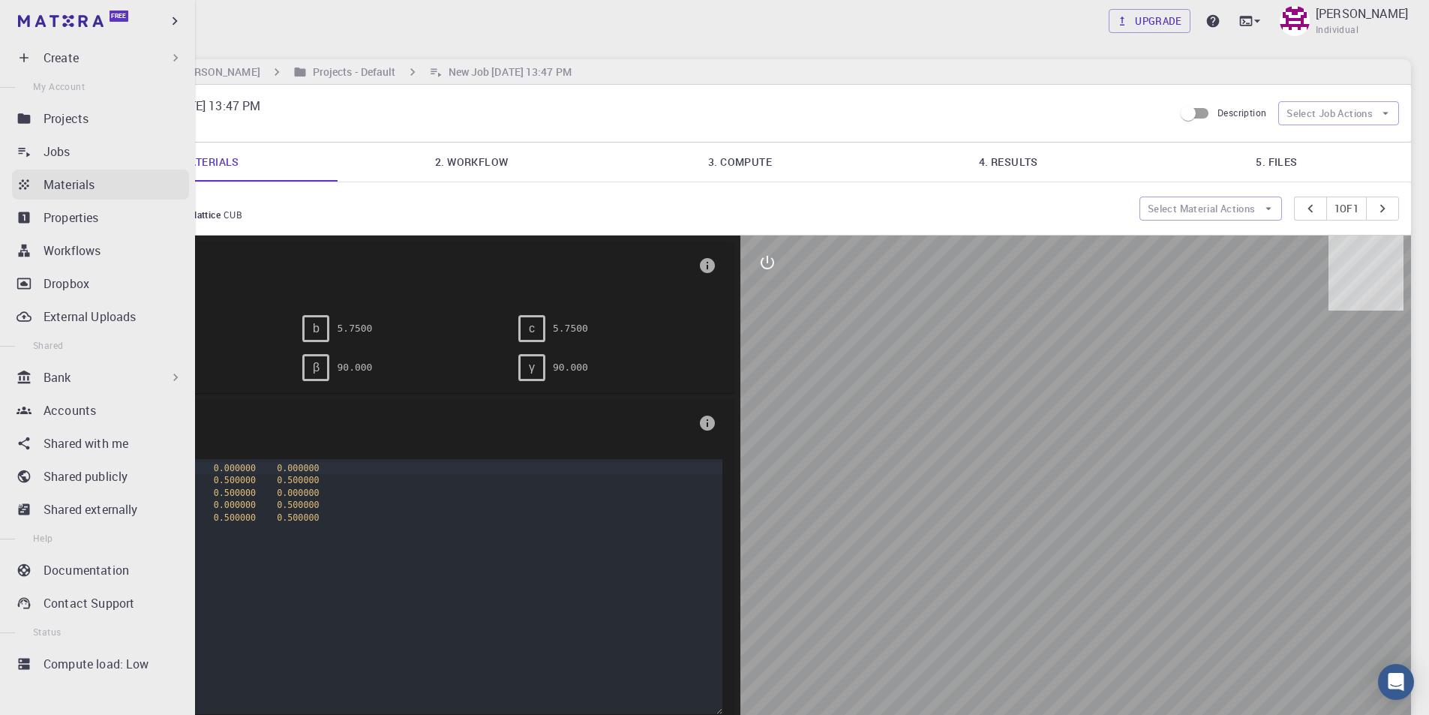
click at [96, 186] on div "Materials" at bounding box center [117, 185] width 146 height 18
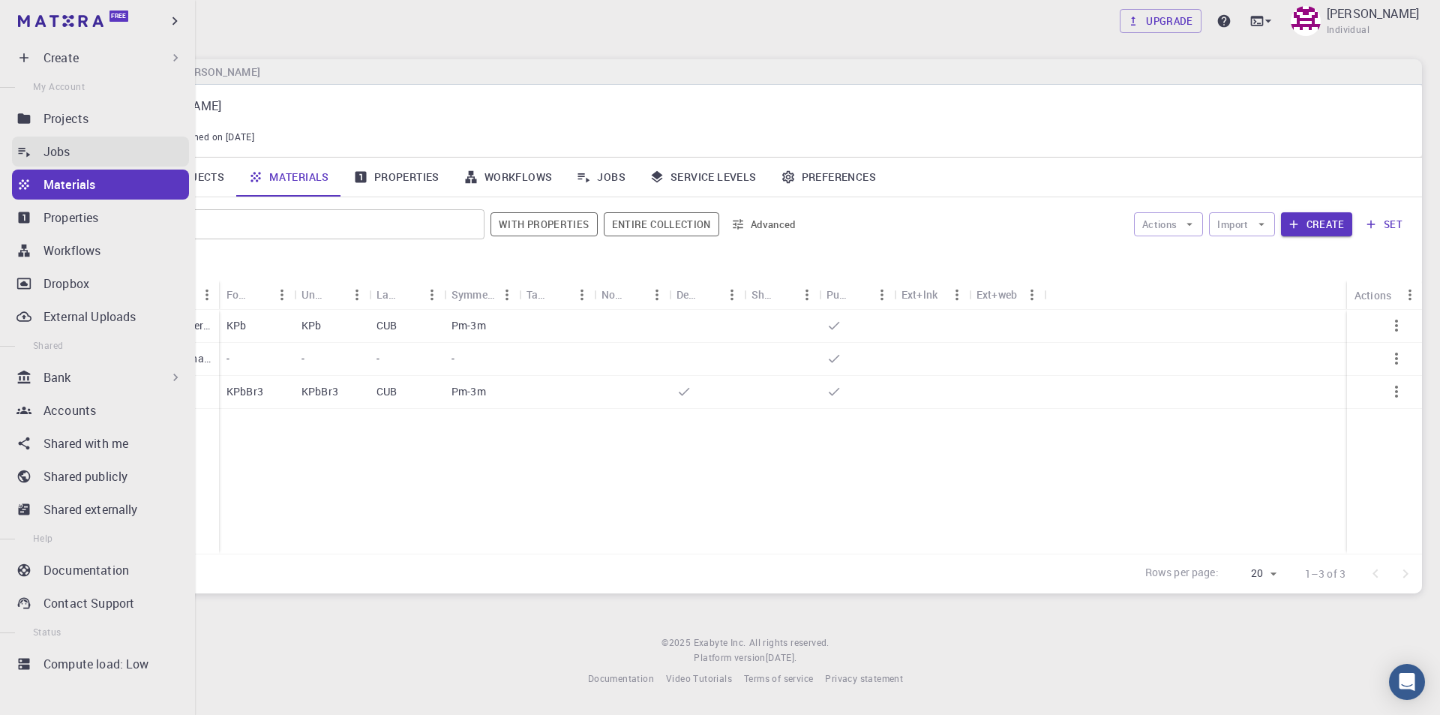
click at [104, 147] on div "Jobs" at bounding box center [117, 152] width 146 height 18
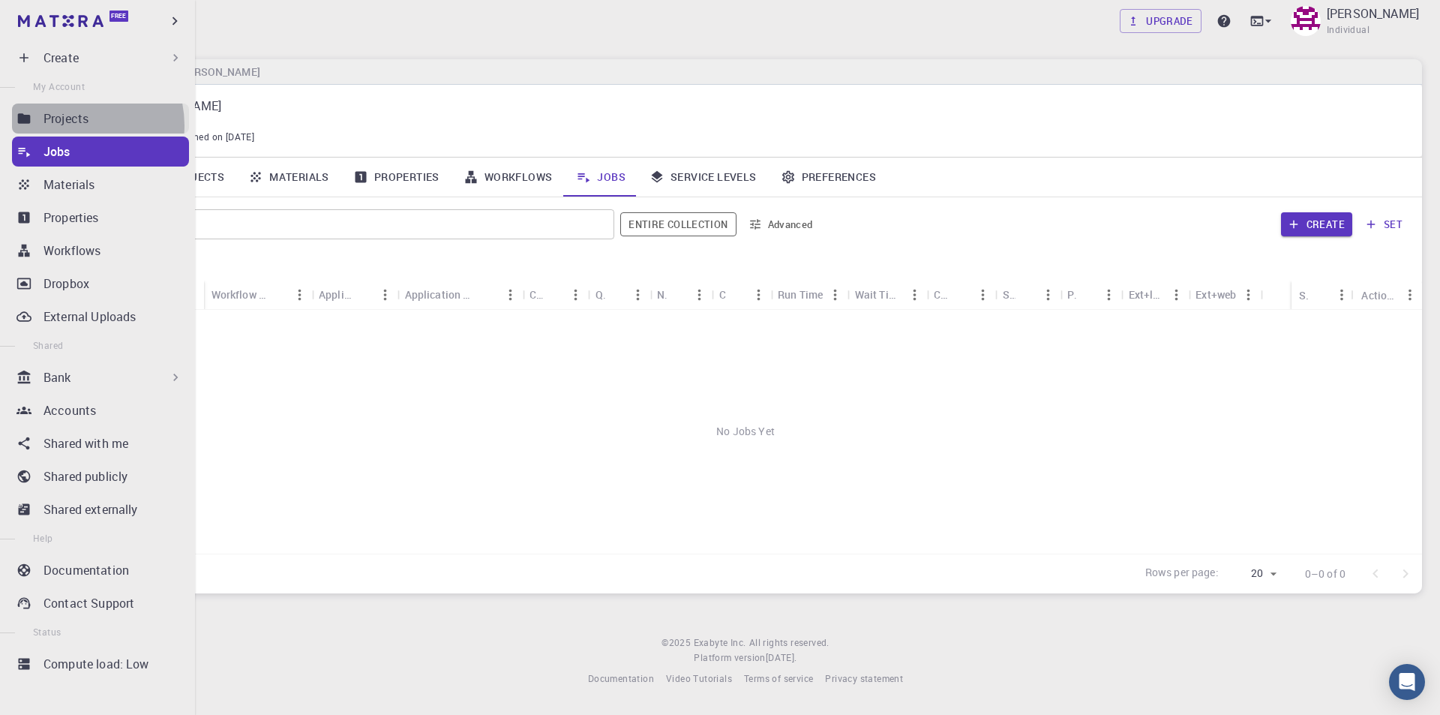
click at [72, 125] on p "Projects" at bounding box center [66, 119] width 45 height 18
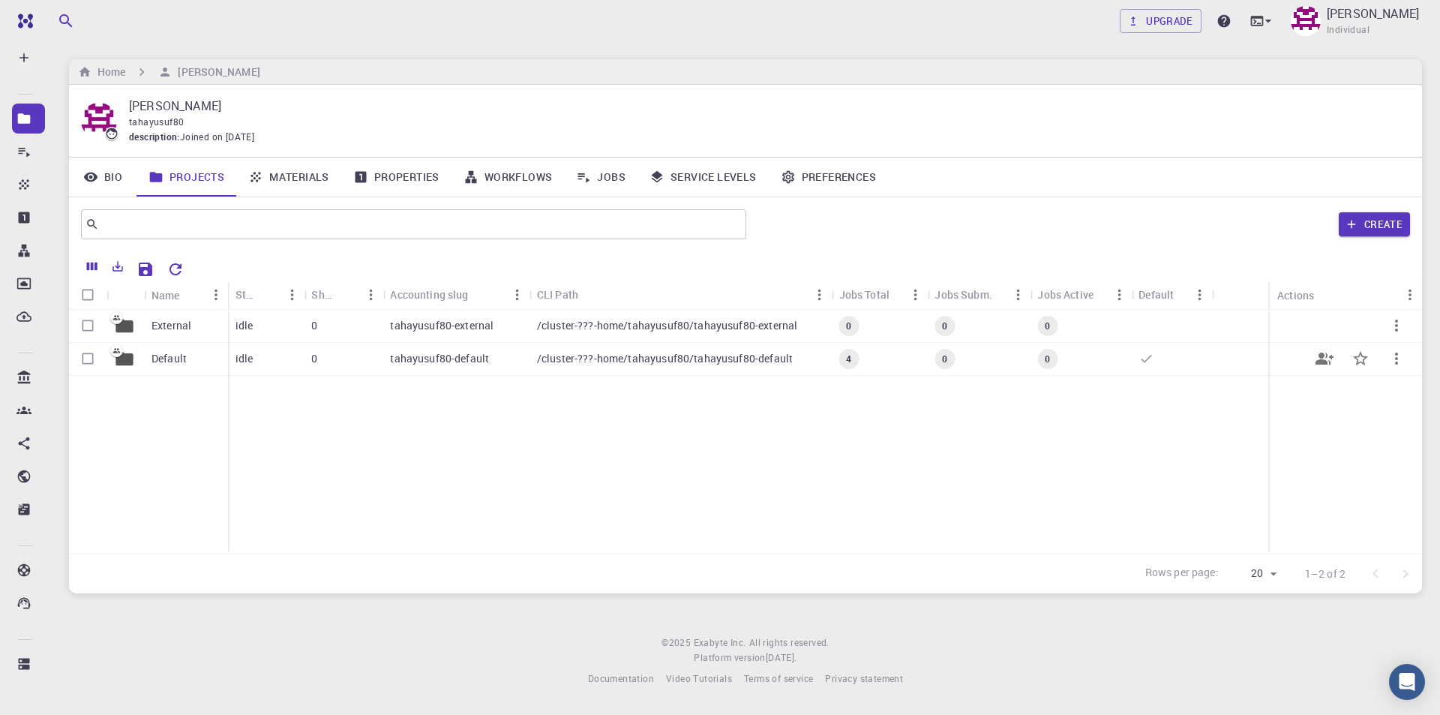
click at [155, 363] on p "Default" at bounding box center [169, 358] width 35 height 15
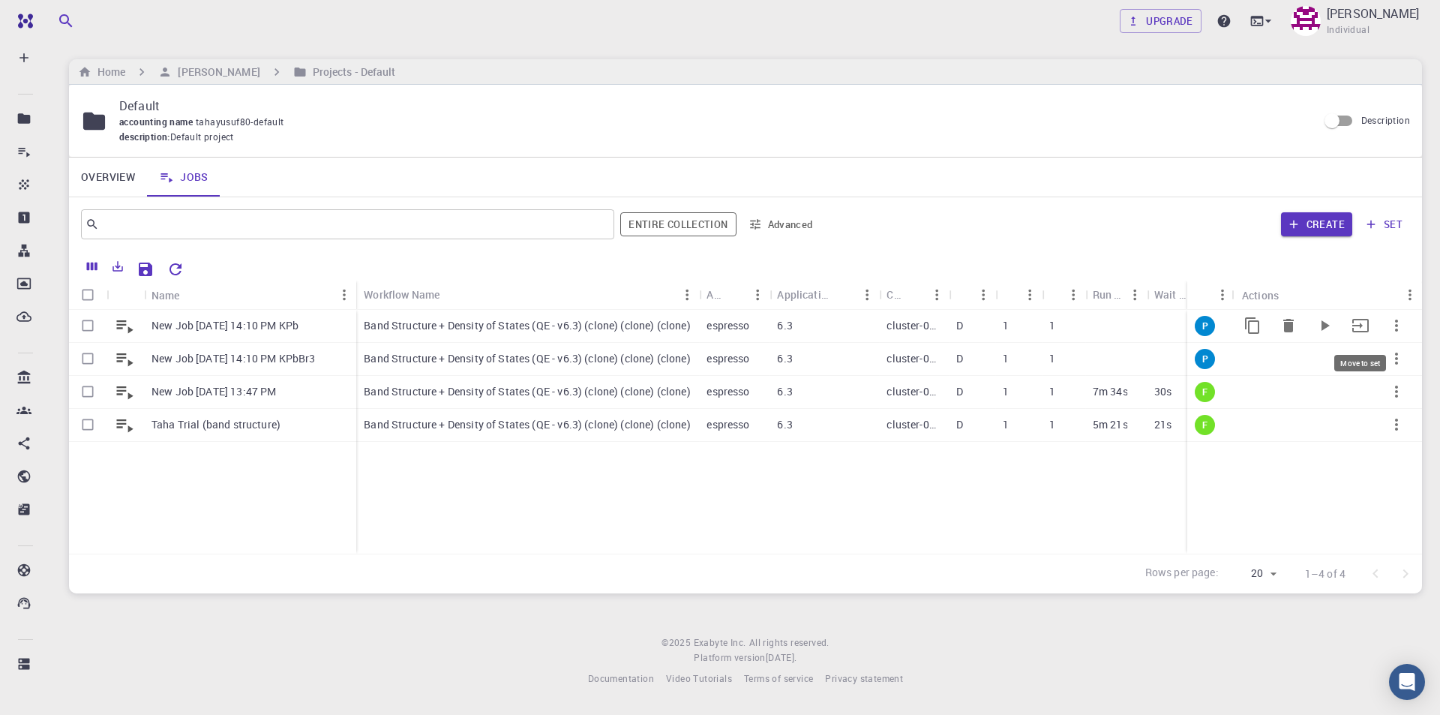
click at [1370, 326] on button "Move to set" at bounding box center [1361, 326] width 36 height 36
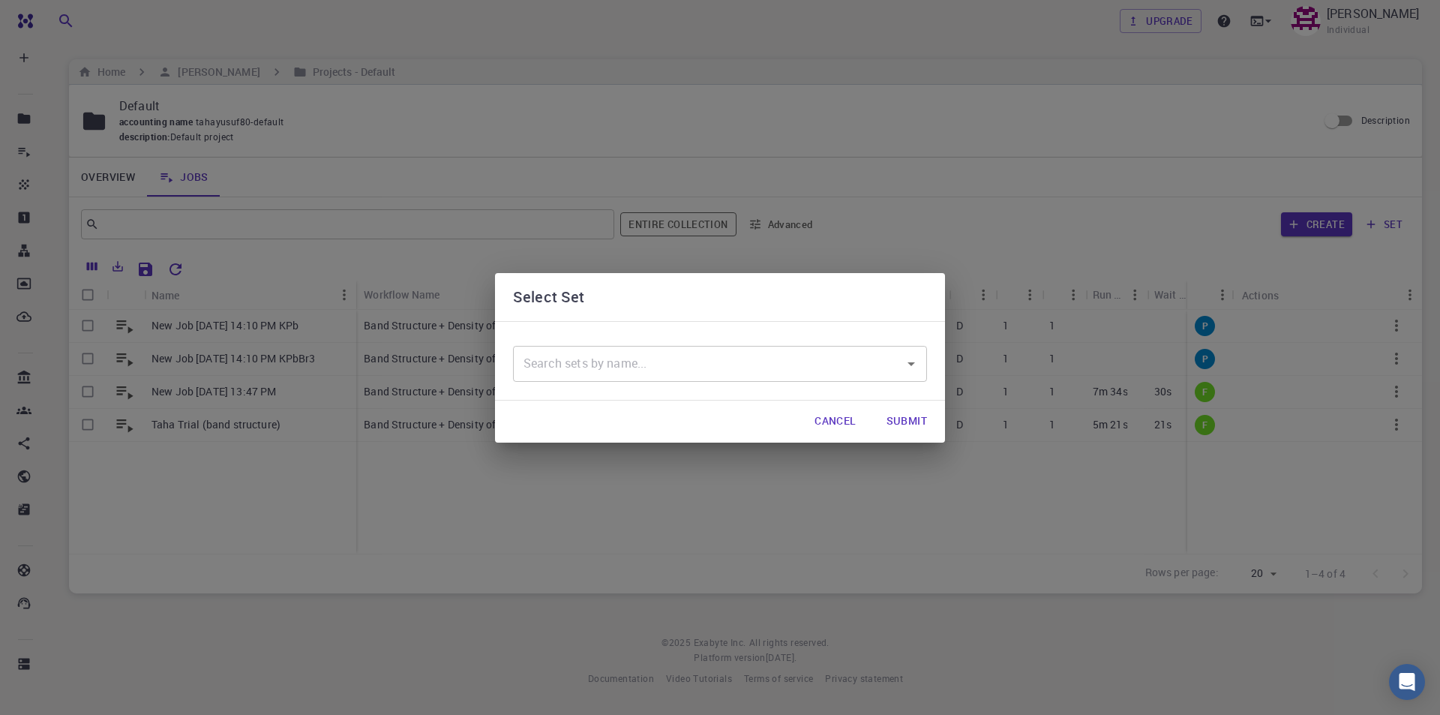
click at [846, 421] on button "Cancel" at bounding box center [835, 422] width 65 height 30
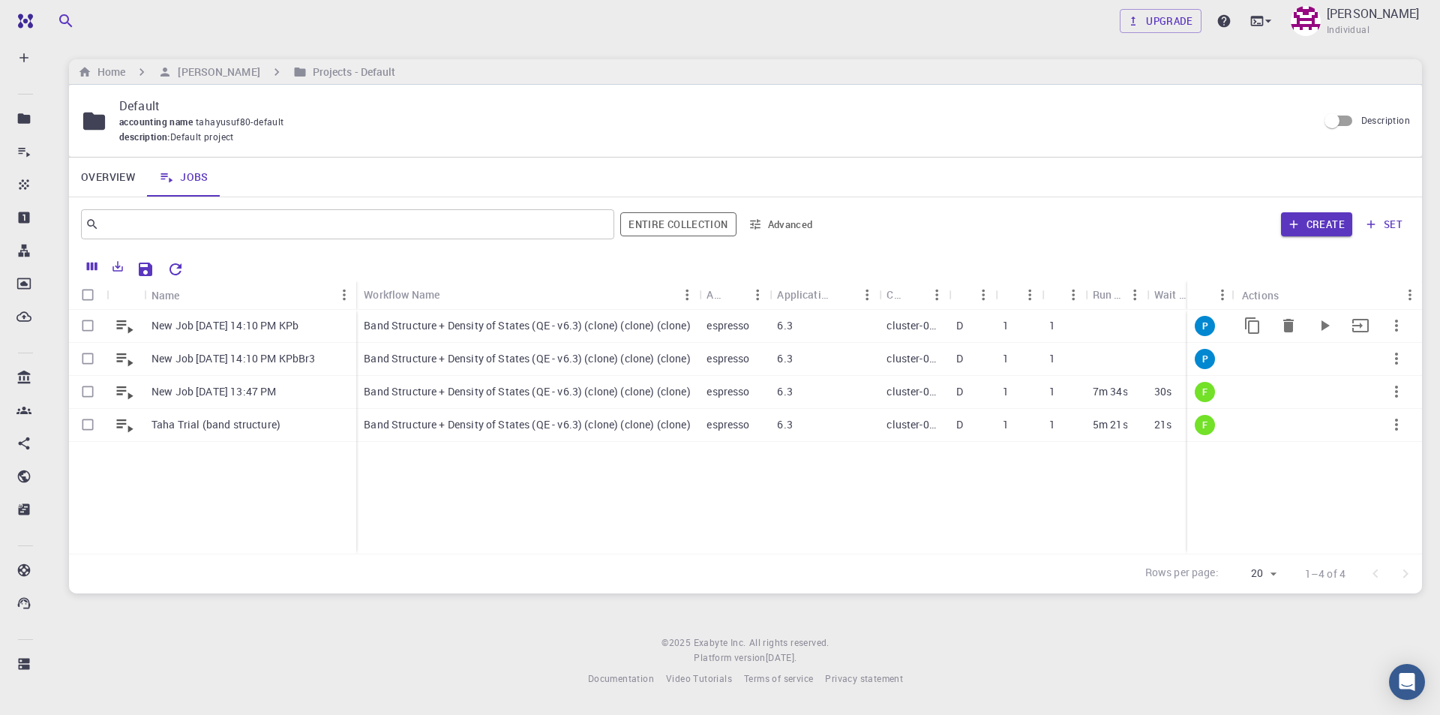
click at [292, 326] on p "New Job [DATE] 14:10 PM KPb" at bounding box center [225, 325] width 147 height 15
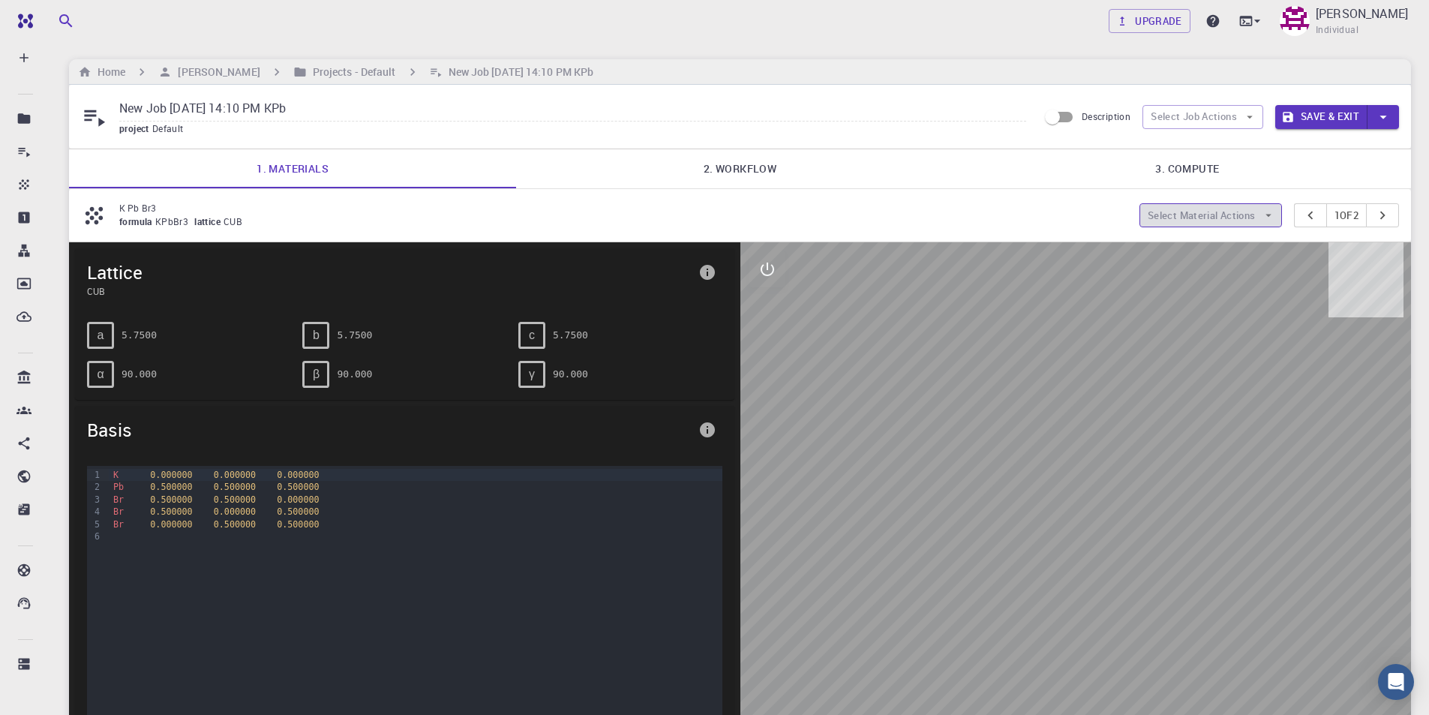
click at [1255, 216] on button "Select Material Actions" at bounding box center [1210, 215] width 143 height 24
click at [1297, 231] on div "K Pb Br3 formula KPbBr3 lattice CUB Select Material Actions 1 of 2" at bounding box center [740, 215] width 1342 height 53
click at [1391, 212] on button "pager" at bounding box center [1382, 215] width 33 height 24
click at [773, 174] on link "2. Workflow" at bounding box center [739, 168] width 447 height 39
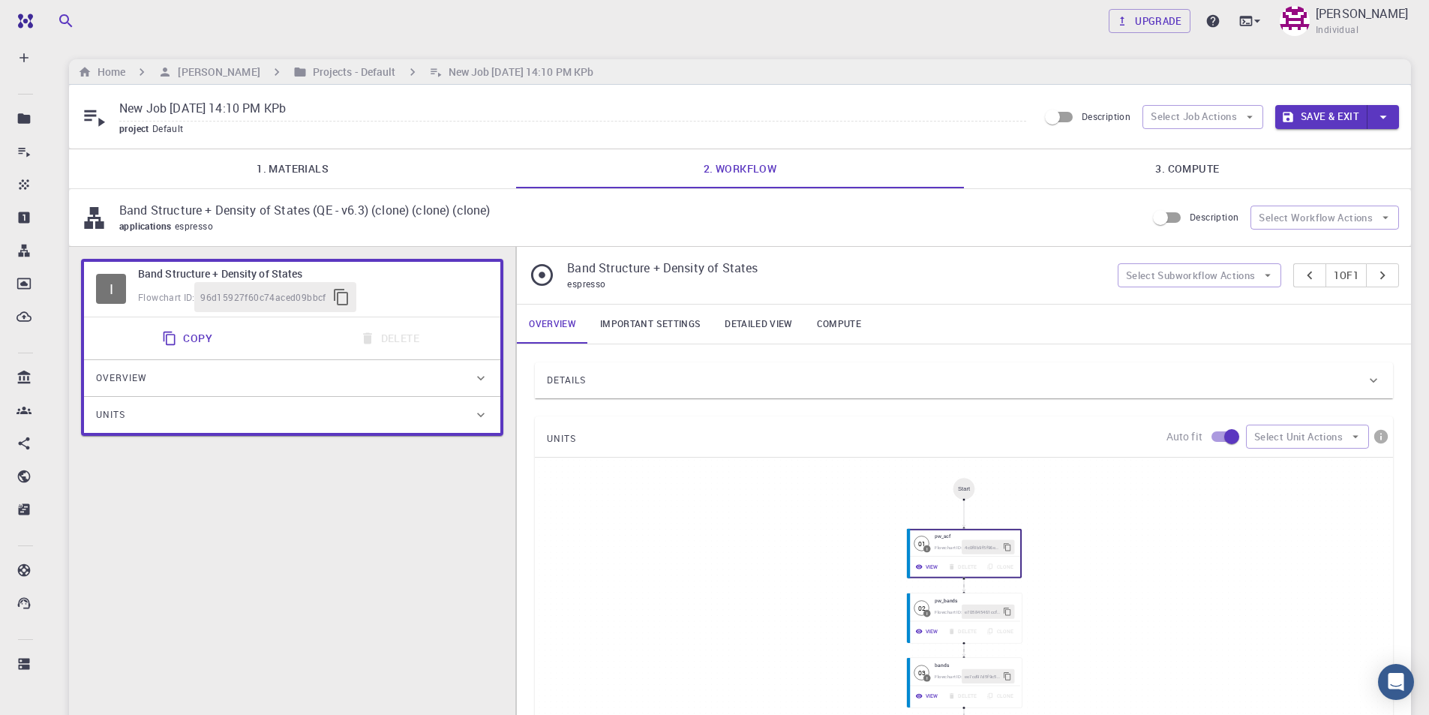
click at [1251, 164] on link "3. Compute" at bounding box center [1187, 168] width 447 height 39
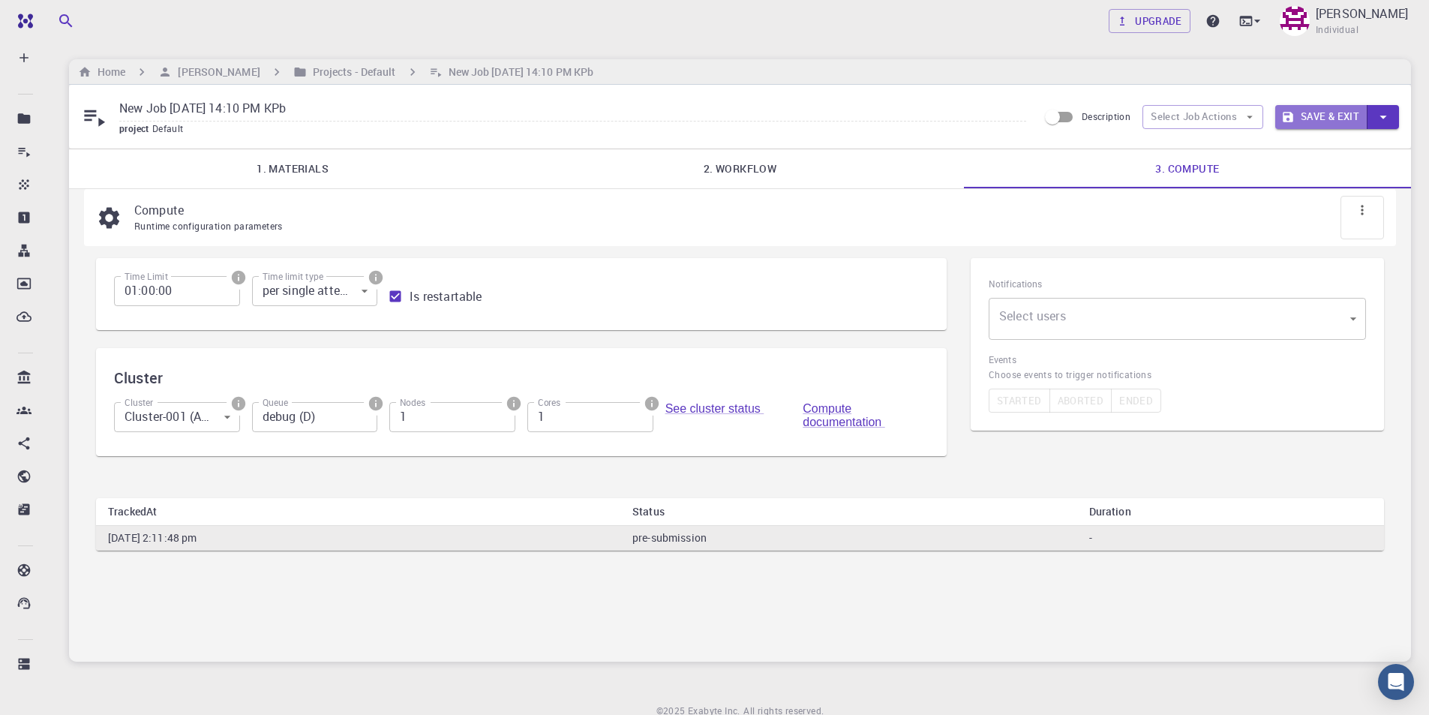
click at [1331, 111] on button "Save & Exit" at bounding box center [1321, 117] width 92 height 24
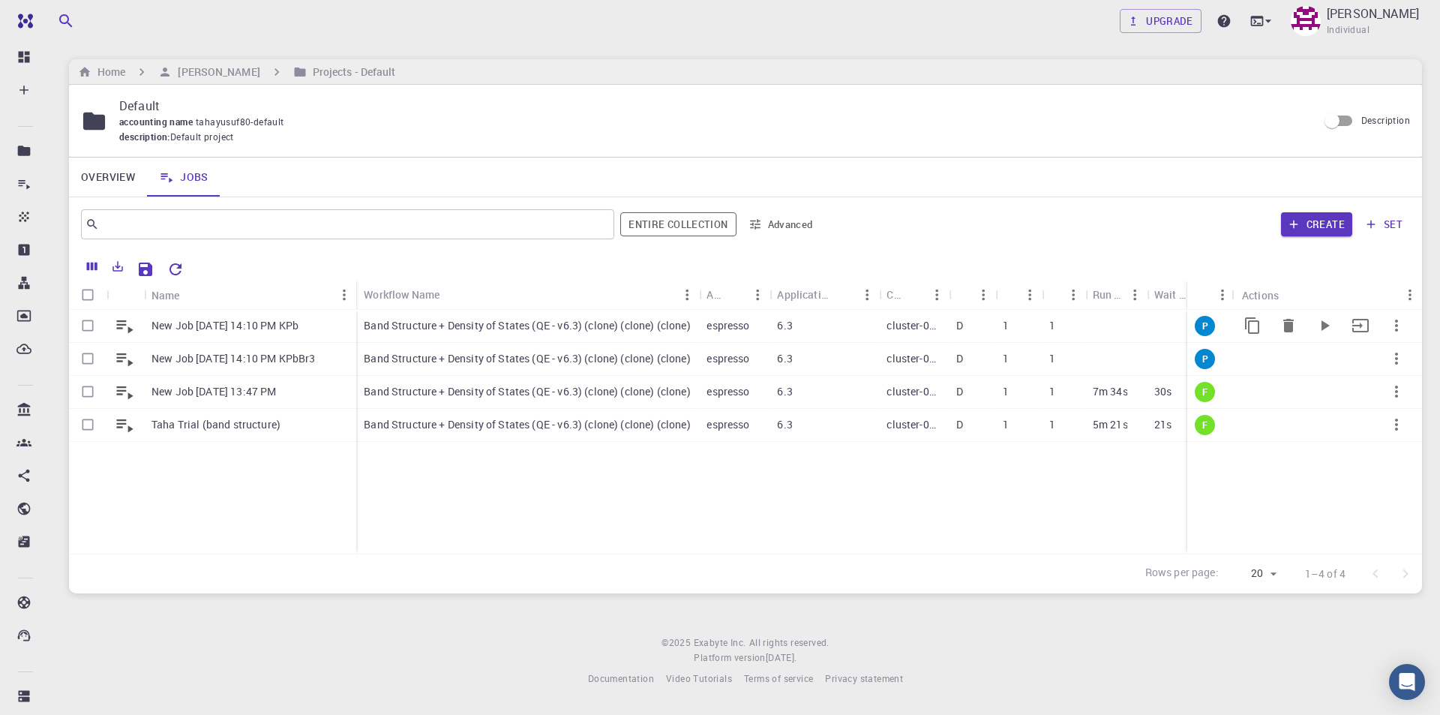
click at [1394, 325] on icon "button" at bounding box center [1397, 326] width 18 height 18
click at [1385, 393] on span "Delete" at bounding box center [1392, 387] width 26 height 15
click at [1400, 353] on icon "button" at bounding box center [1397, 359] width 18 height 18
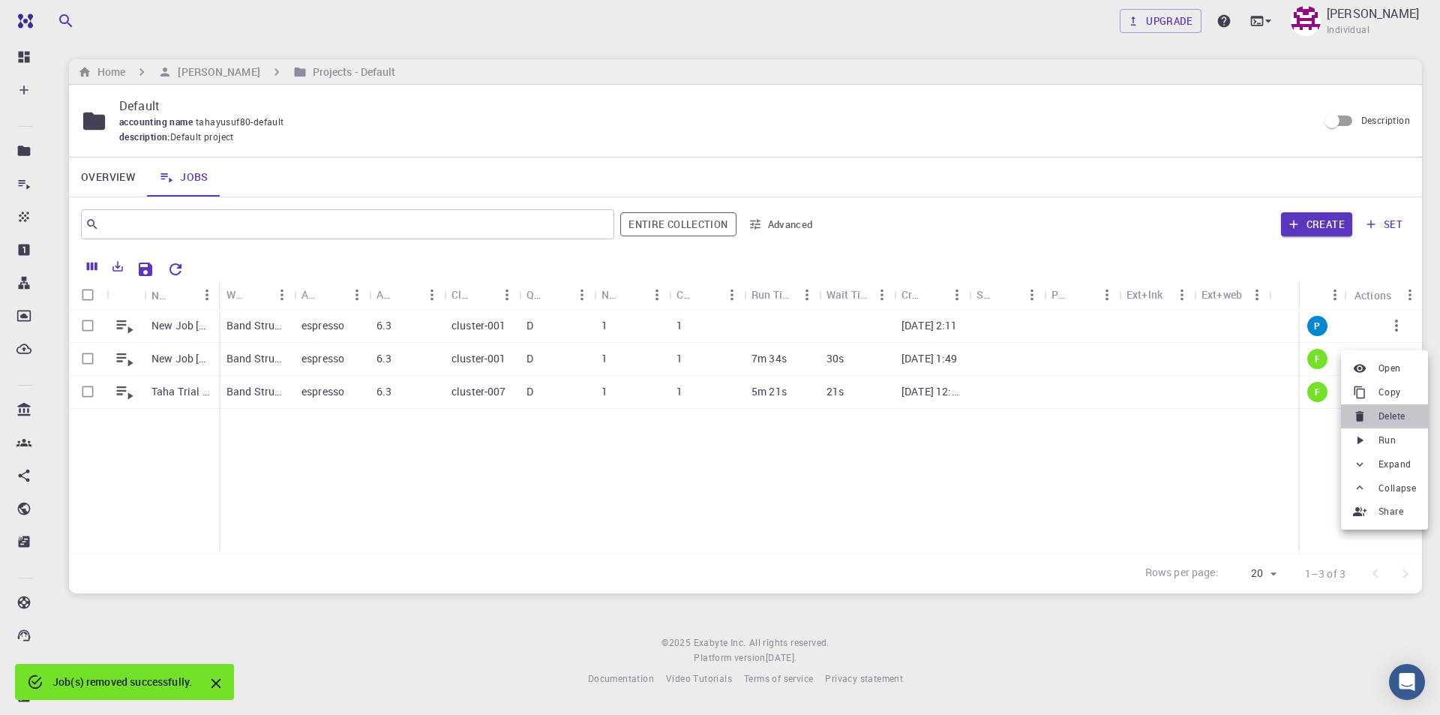
click at [1393, 419] on span "Delete" at bounding box center [1392, 416] width 26 height 15
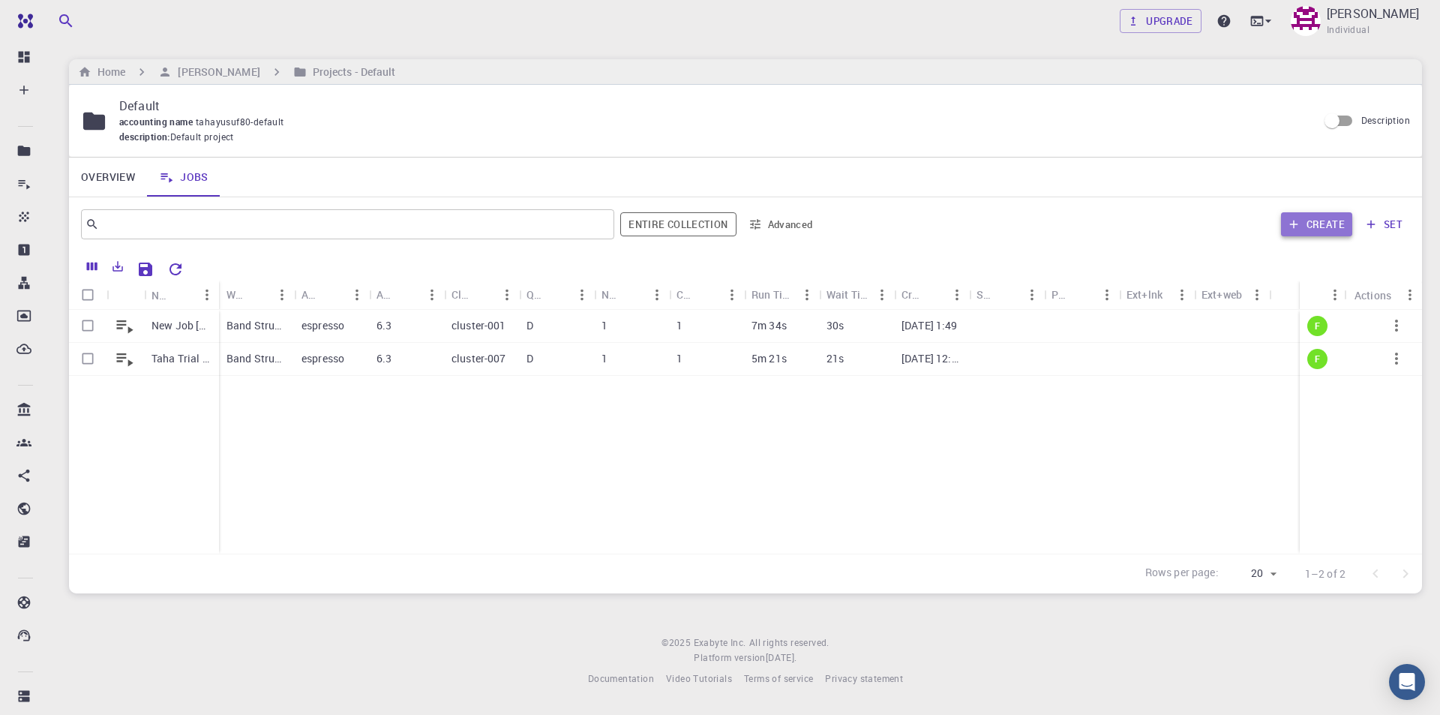
click at [1328, 221] on button "Create" at bounding box center [1316, 224] width 71 height 24
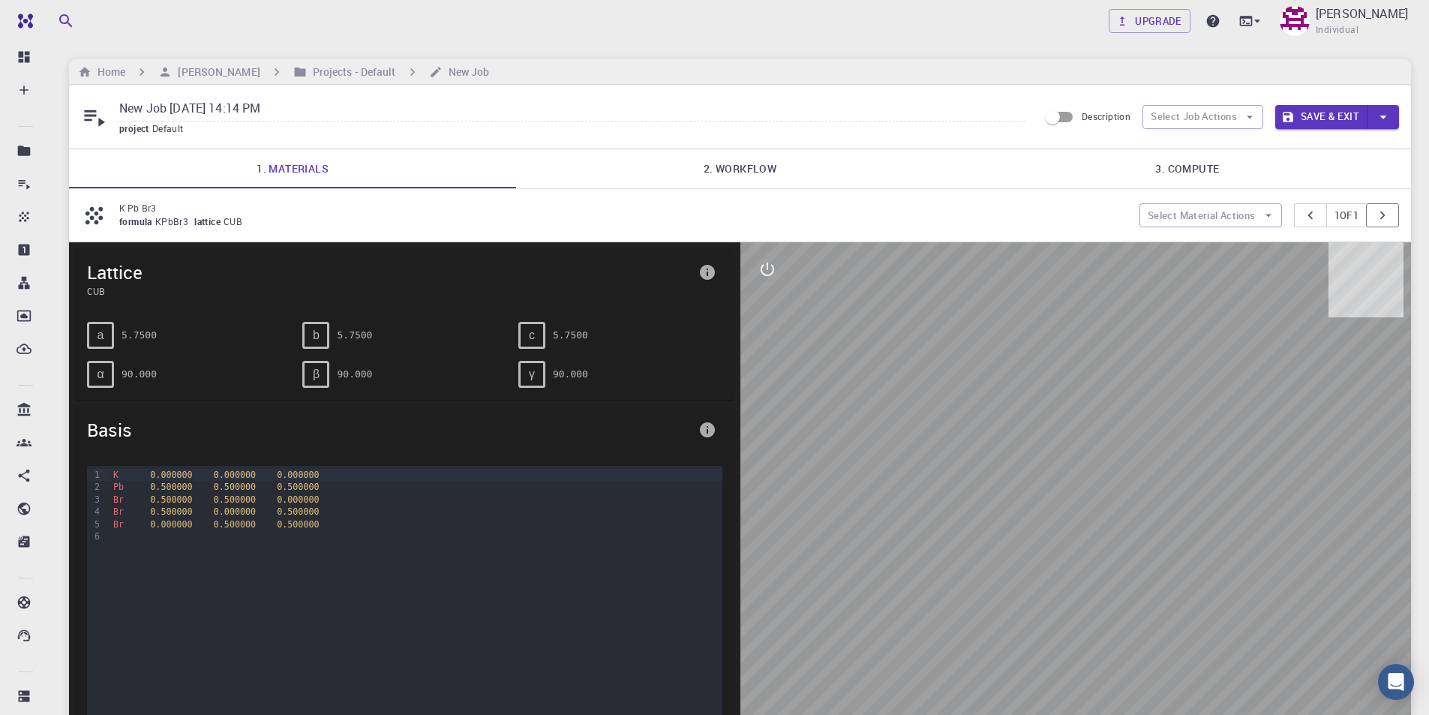
click at [1385, 214] on icon "pager" at bounding box center [1382, 215] width 17 height 17
click at [1241, 205] on button "Select Material Actions" at bounding box center [1210, 215] width 143 height 24
click at [1226, 245] on span "Add materials" at bounding box center [1218, 245] width 92 height 15
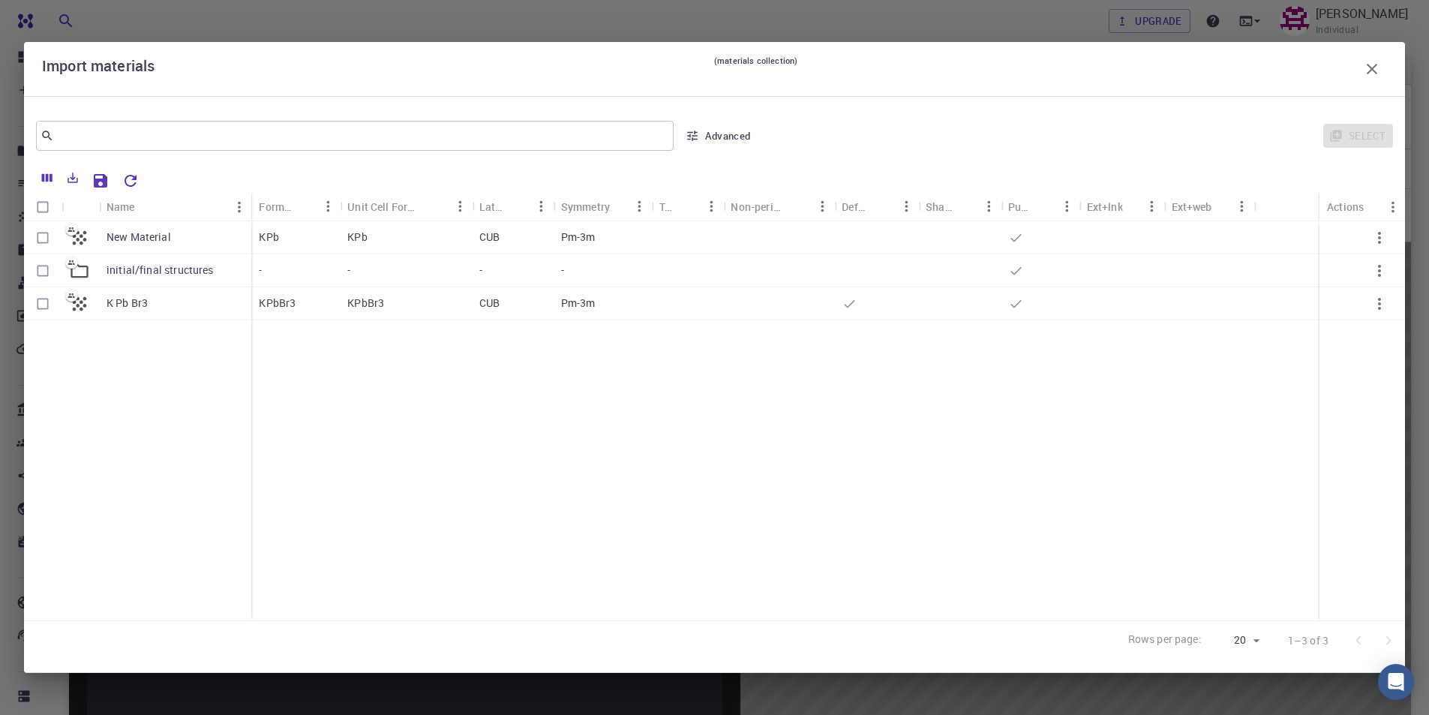
click at [47, 239] on input "Select row" at bounding box center [43, 238] width 29 height 29
checkbox input "true"
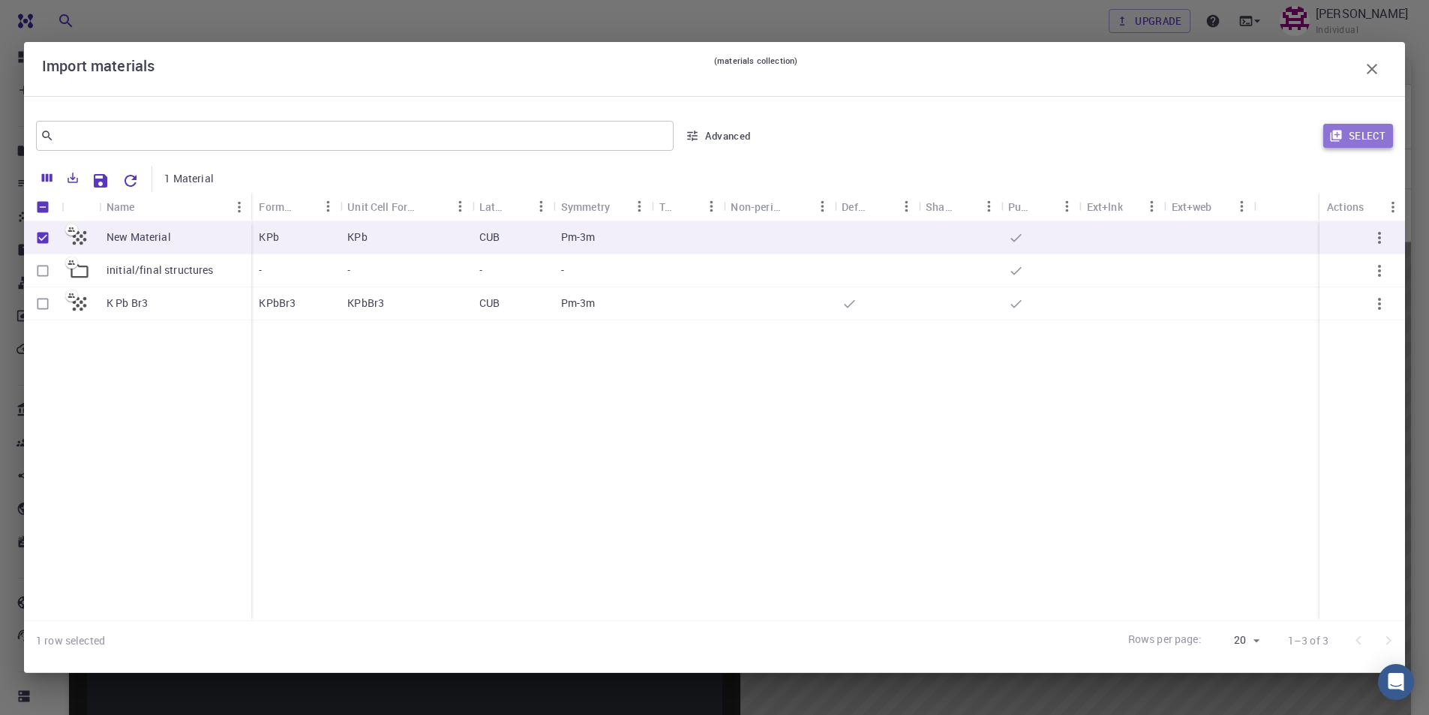
click at [1362, 131] on button "Select" at bounding box center [1358, 136] width 70 height 24
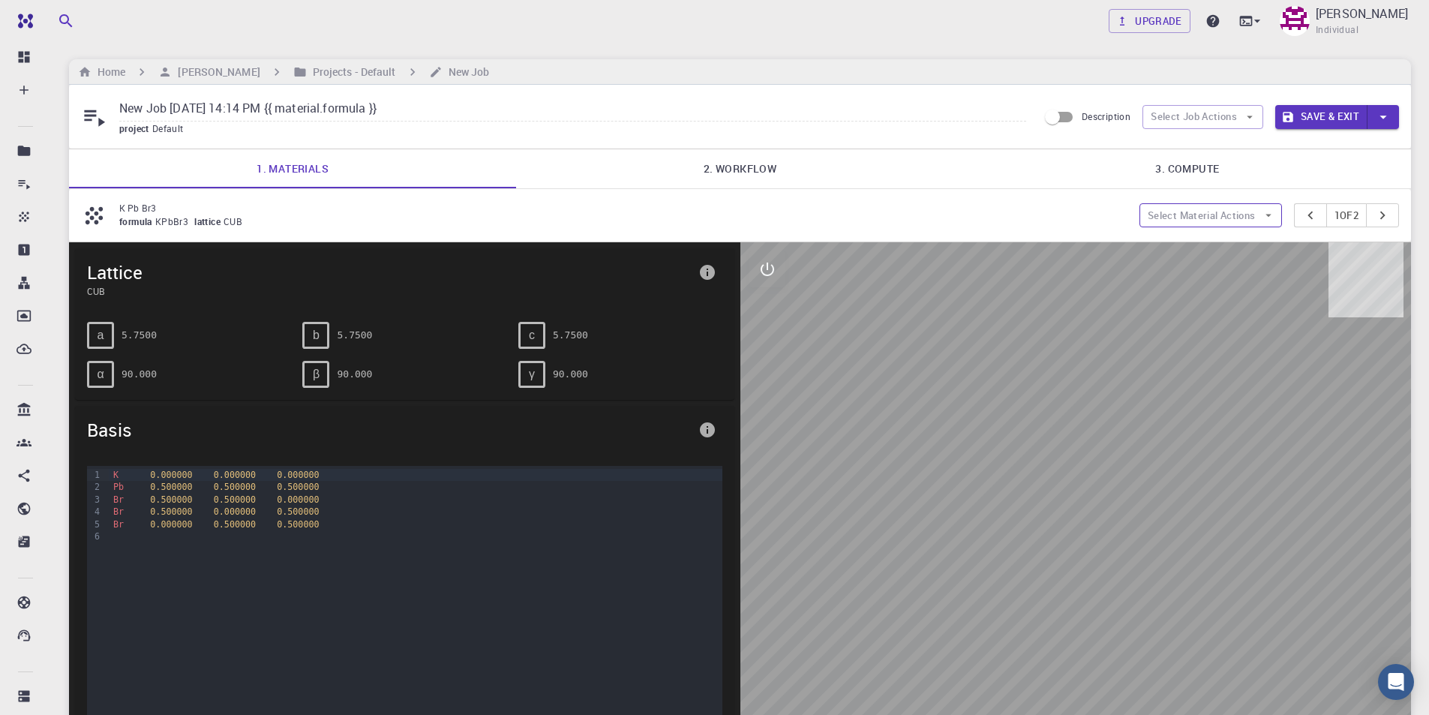
click at [1244, 215] on button "Select Material Actions" at bounding box center [1210, 215] width 143 height 24
click at [1232, 266] on span "Remove material" at bounding box center [1218, 269] width 92 height 15
type input "New Job [DATE] 14:14 PM"
click at [1231, 216] on button "Select Material Actions" at bounding box center [1210, 215] width 143 height 24
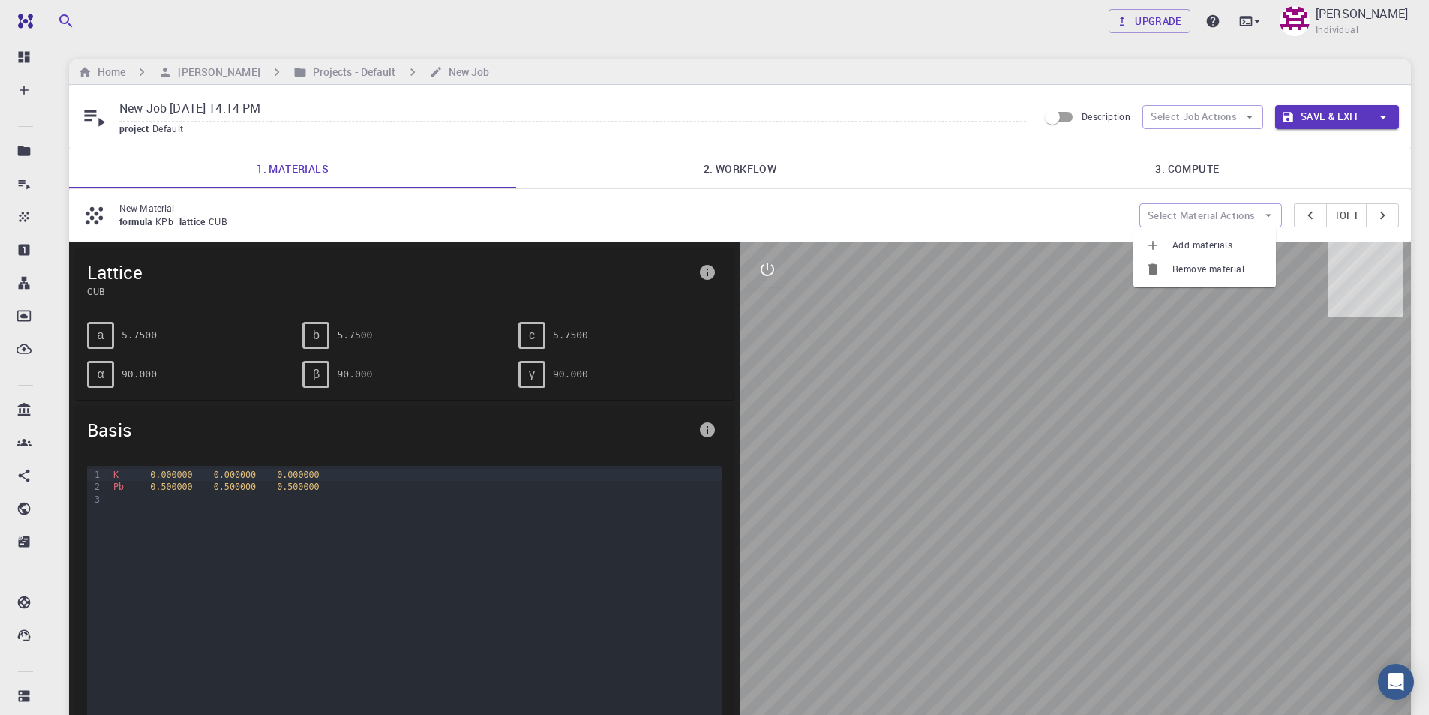
click at [1213, 244] on span "Add materials" at bounding box center [1218, 245] width 92 height 15
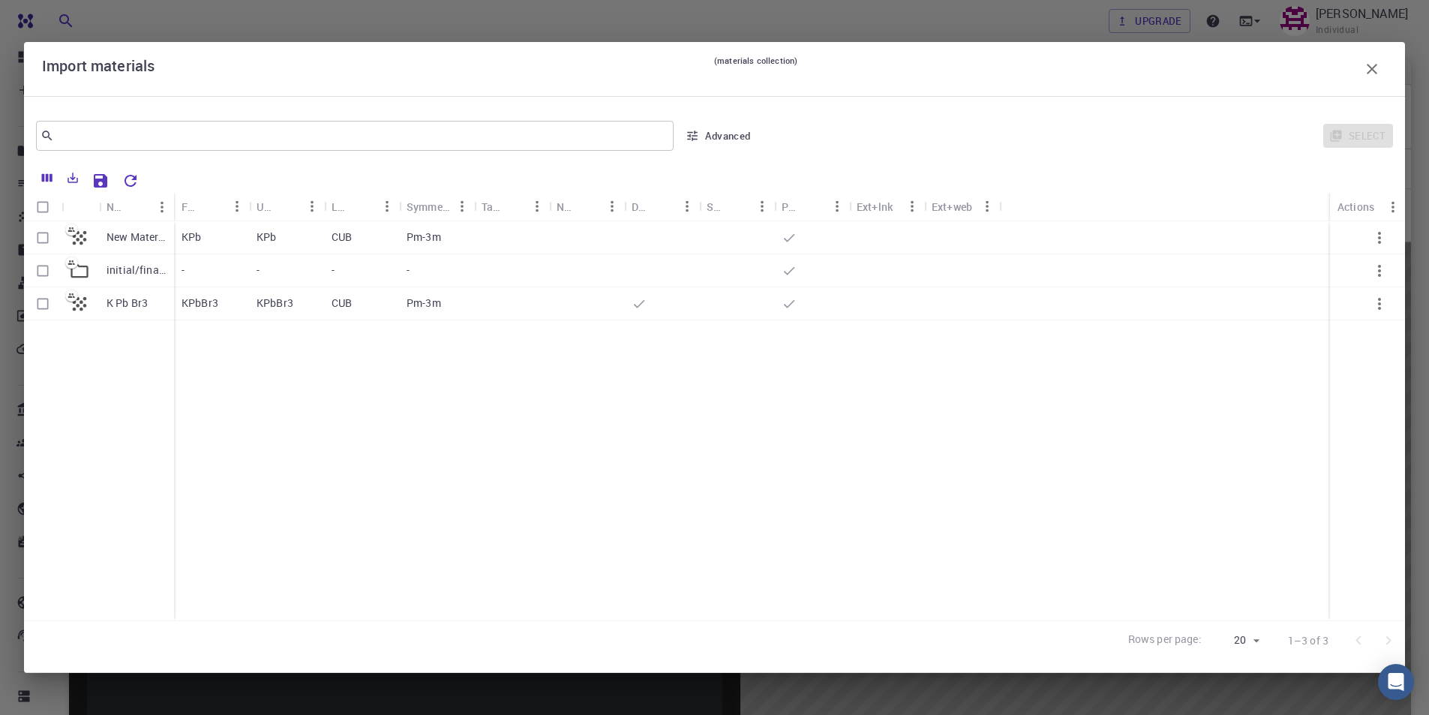
click at [43, 307] on input "Select row" at bounding box center [43, 304] width 29 height 29
checkbox input "true"
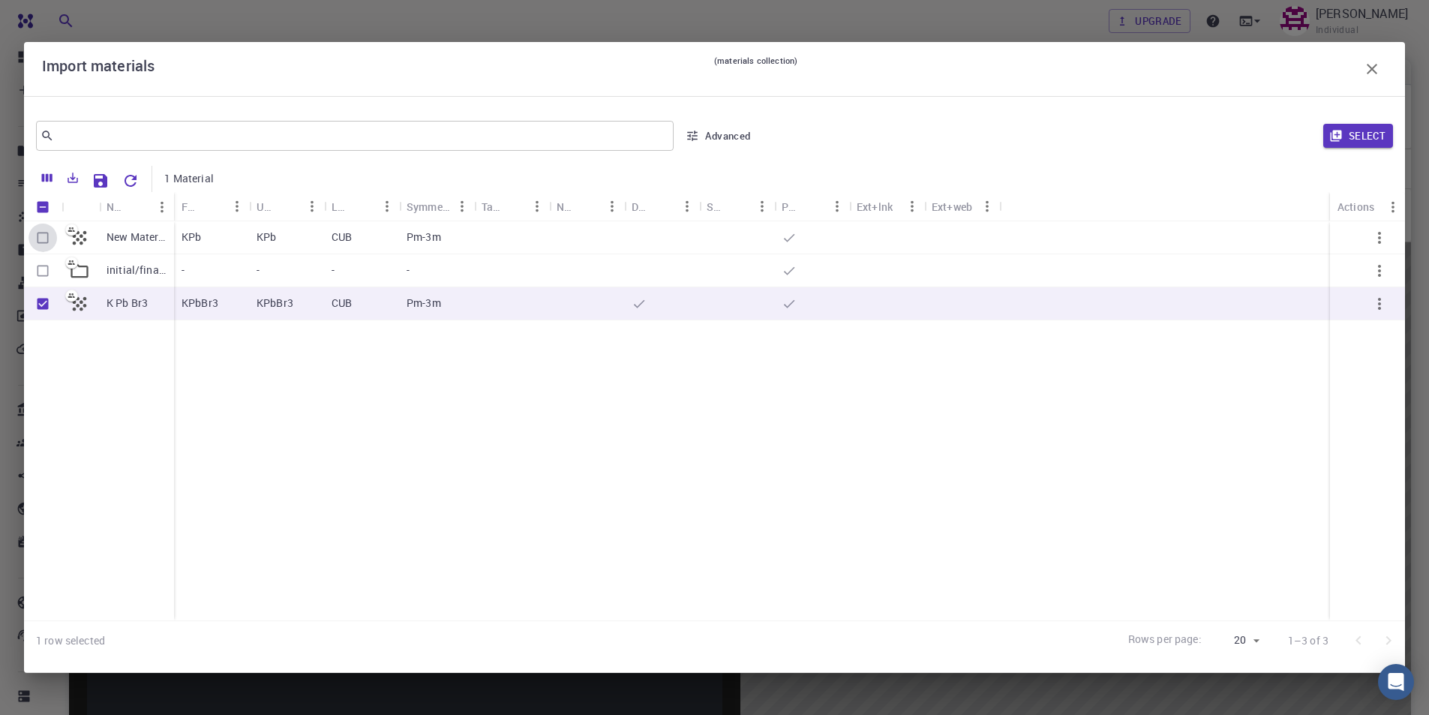
click at [44, 236] on input "Select row" at bounding box center [43, 238] width 29 height 29
checkbox input "true"
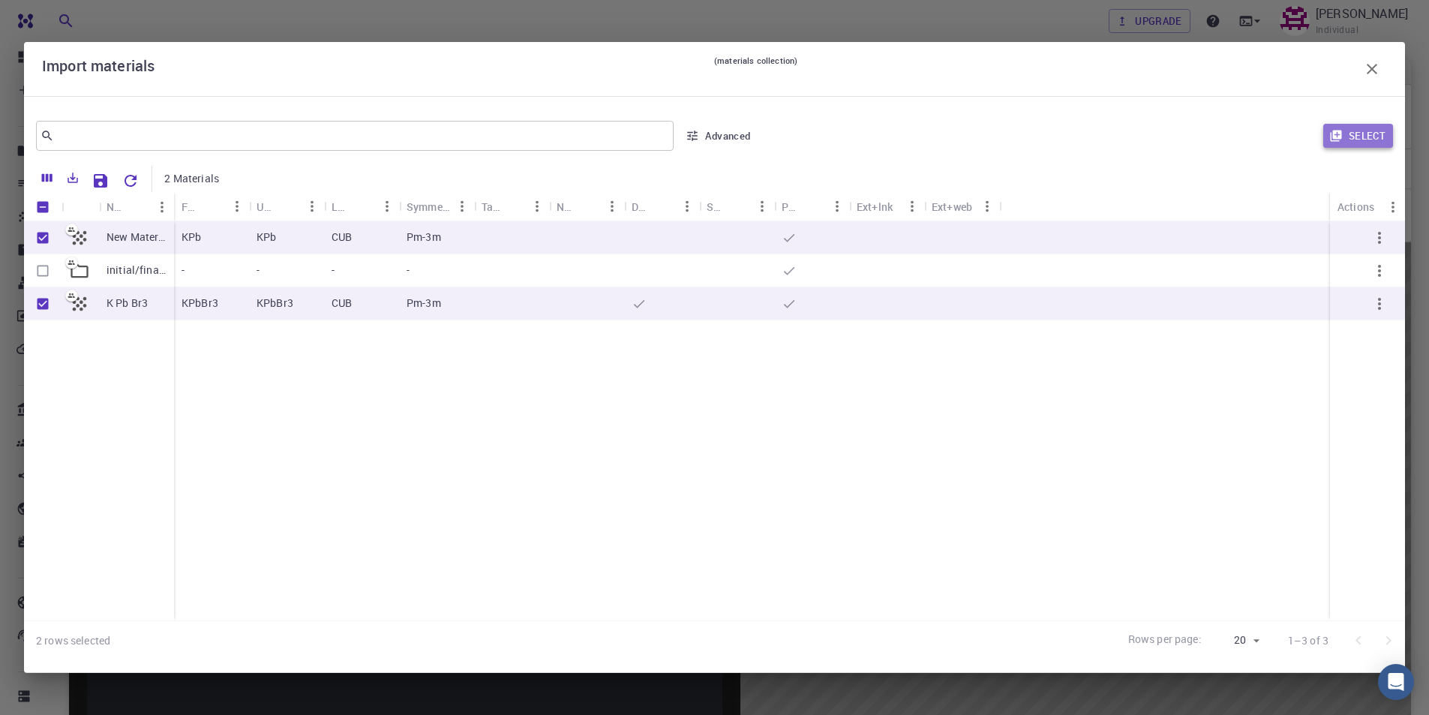
click at [1358, 131] on button "Select" at bounding box center [1358, 136] width 70 height 24
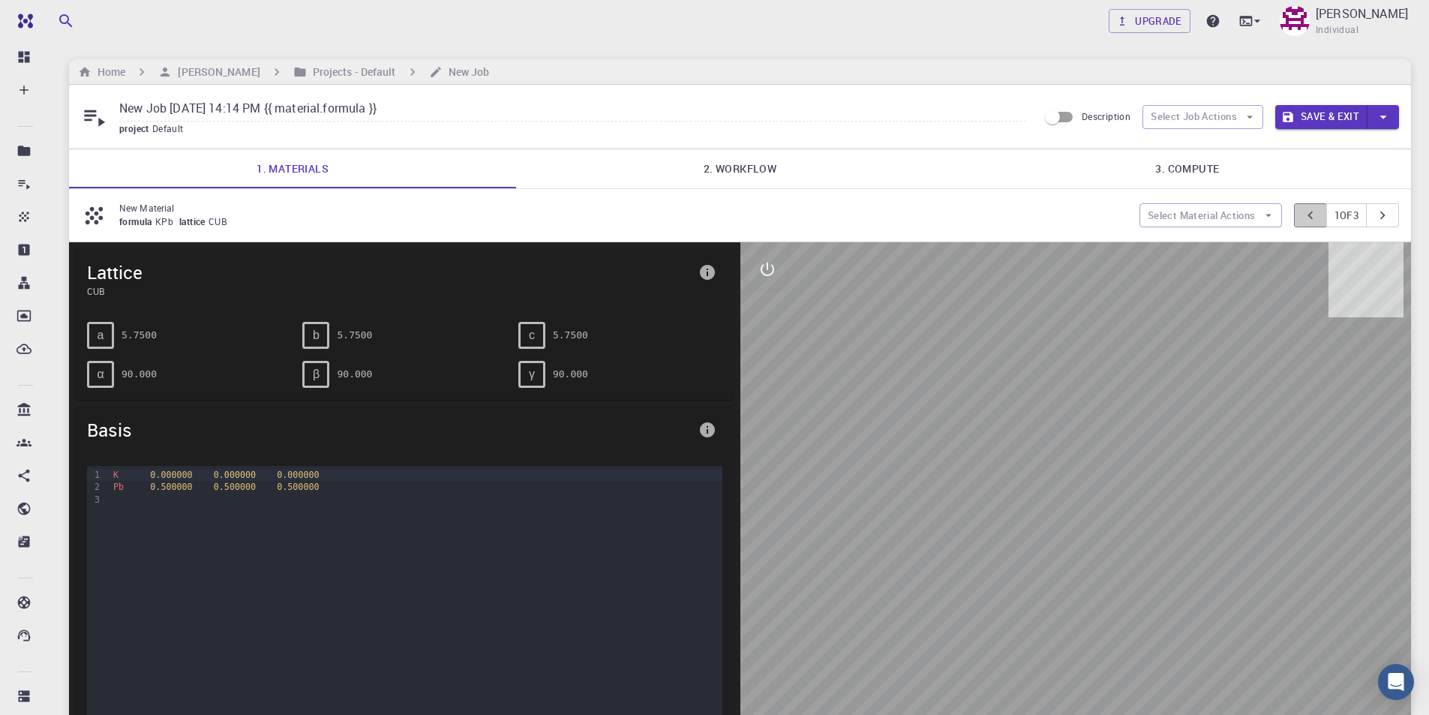
click at [1302, 212] on icon "pager" at bounding box center [1310, 215] width 17 height 17
click at [1302, 213] on icon "pager" at bounding box center [1310, 215] width 17 height 17
click at [1385, 212] on icon "pager" at bounding box center [1382, 215] width 17 height 17
click at [1383, 215] on icon "pager" at bounding box center [1382, 216] width 5 height 8
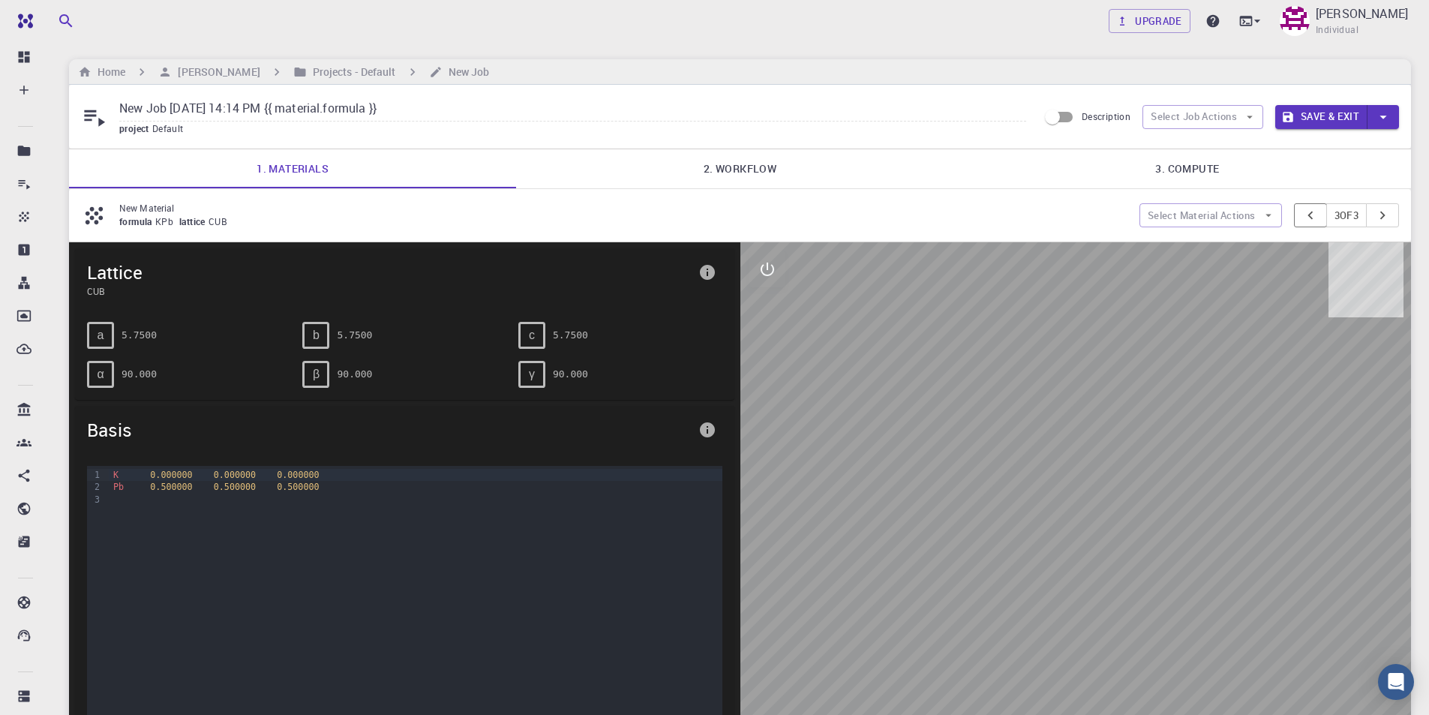
click at [1307, 217] on icon "pager" at bounding box center [1310, 215] width 17 height 17
click at [1226, 213] on button "Select Material Actions" at bounding box center [1210, 215] width 143 height 24
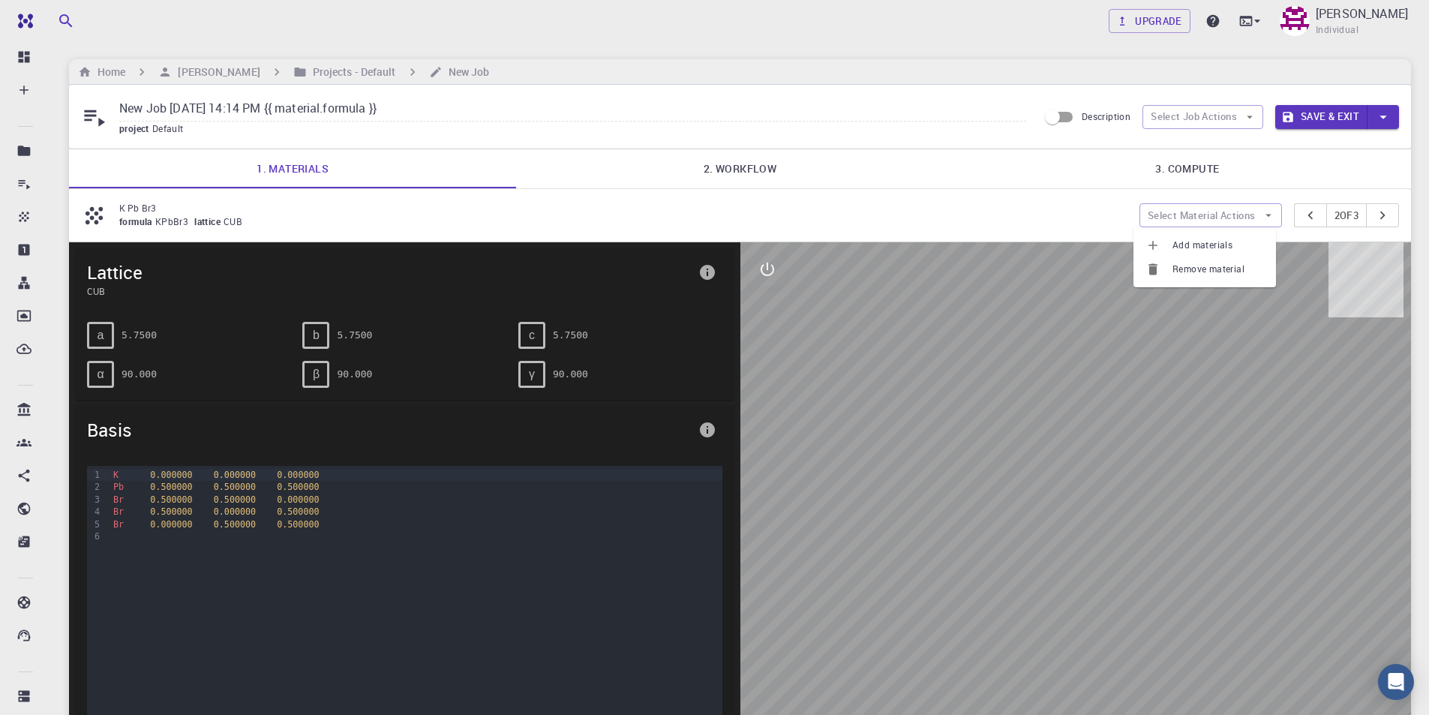
click at [1215, 264] on span "Remove material" at bounding box center [1218, 269] width 92 height 15
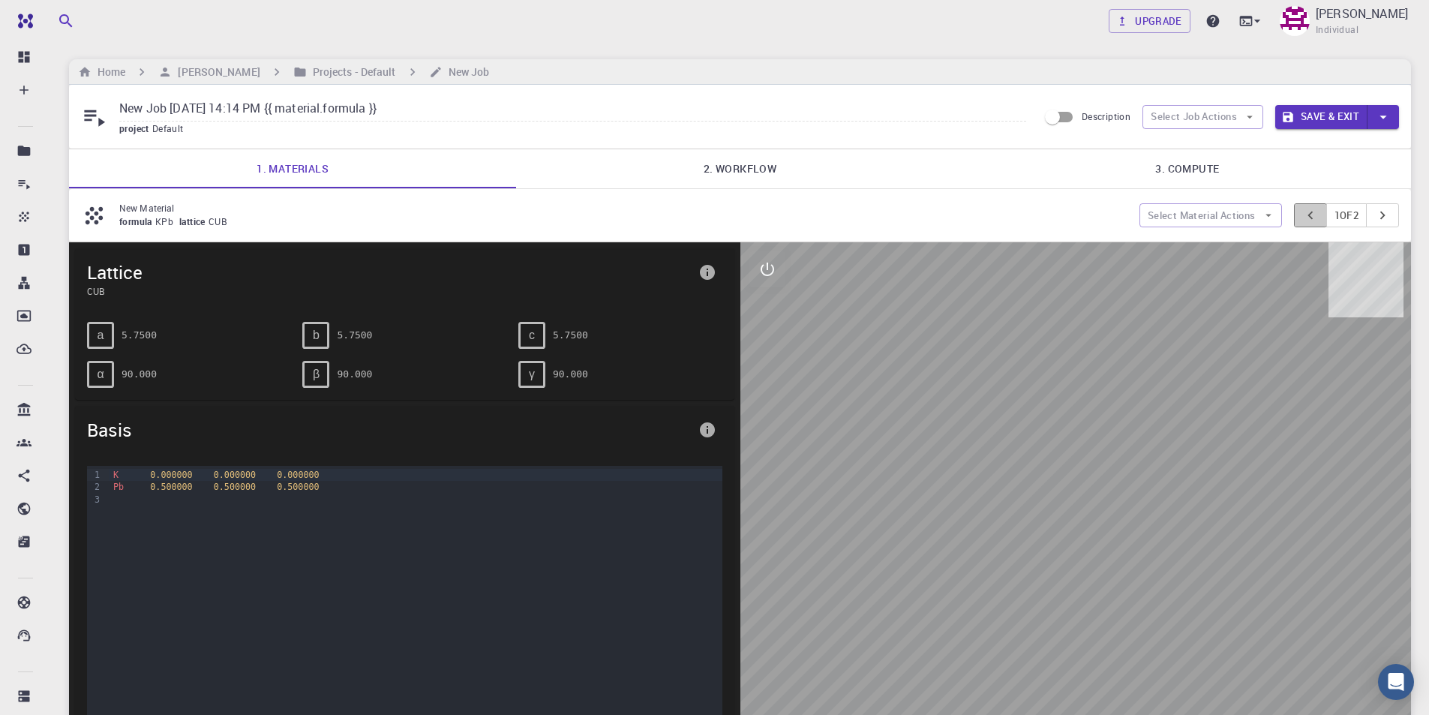
click at [1302, 215] on icon "pager" at bounding box center [1310, 215] width 17 height 17
click at [1390, 215] on icon "pager" at bounding box center [1382, 215] width 17 height 17
click at [1315, 215] on button "pager" at bounding box center [1310, 215] width 33 height 24
click at [1214, 218] on button "Select Material Actions" at bounding box center [1210, 215] width 143 height 24
click at [1202, 269] on span "Remove material" at bounding box center [1218, 269] width 92 height 15
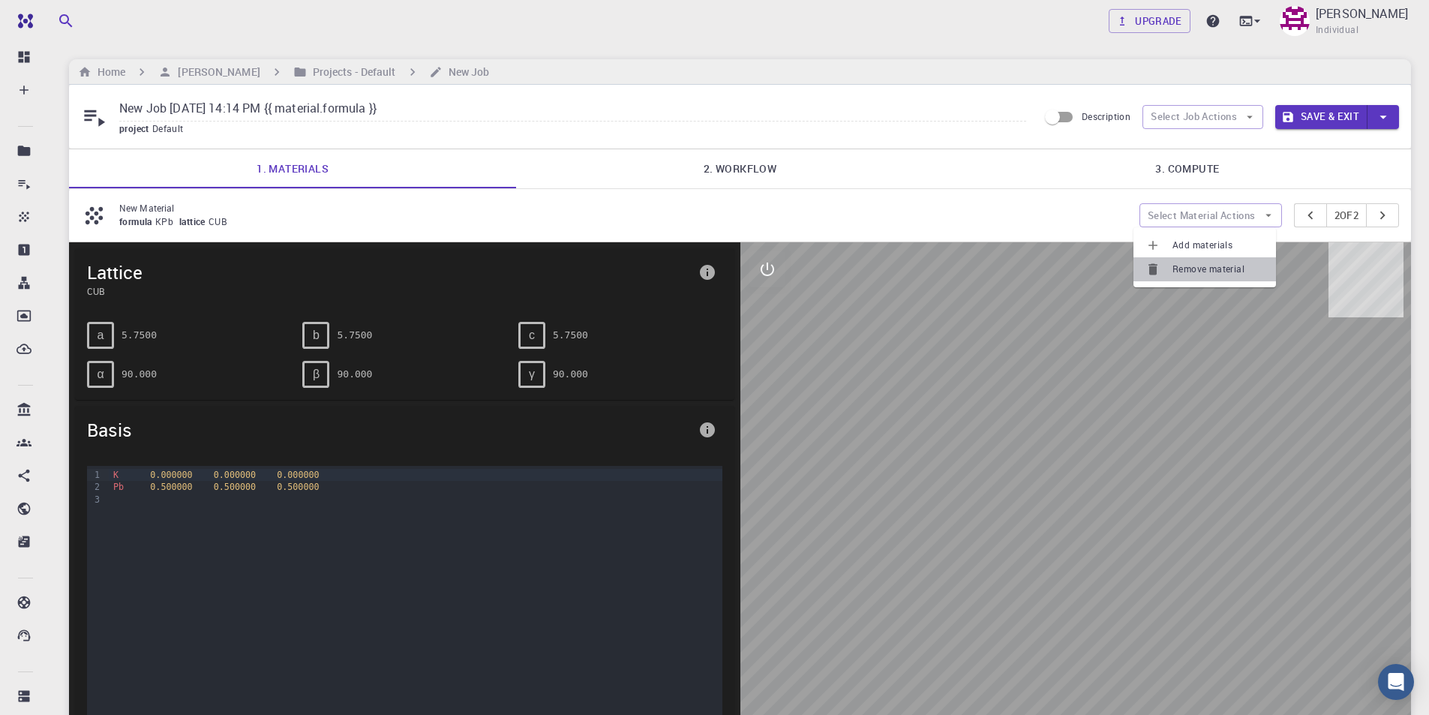
type input "New Job [DATE] 14:14 PM"
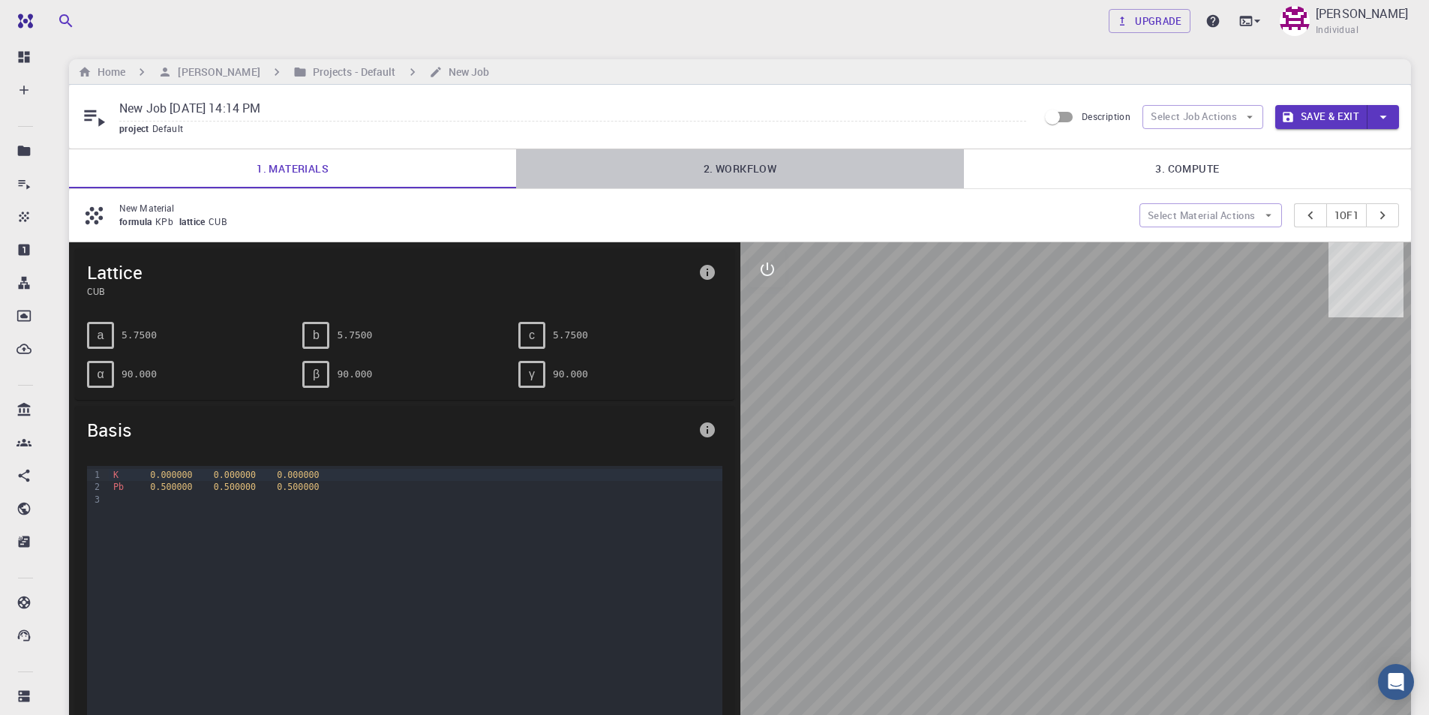
click at [750, 170] on link "2. Workflow" at bounding box center [739, 168] width 447 height 39
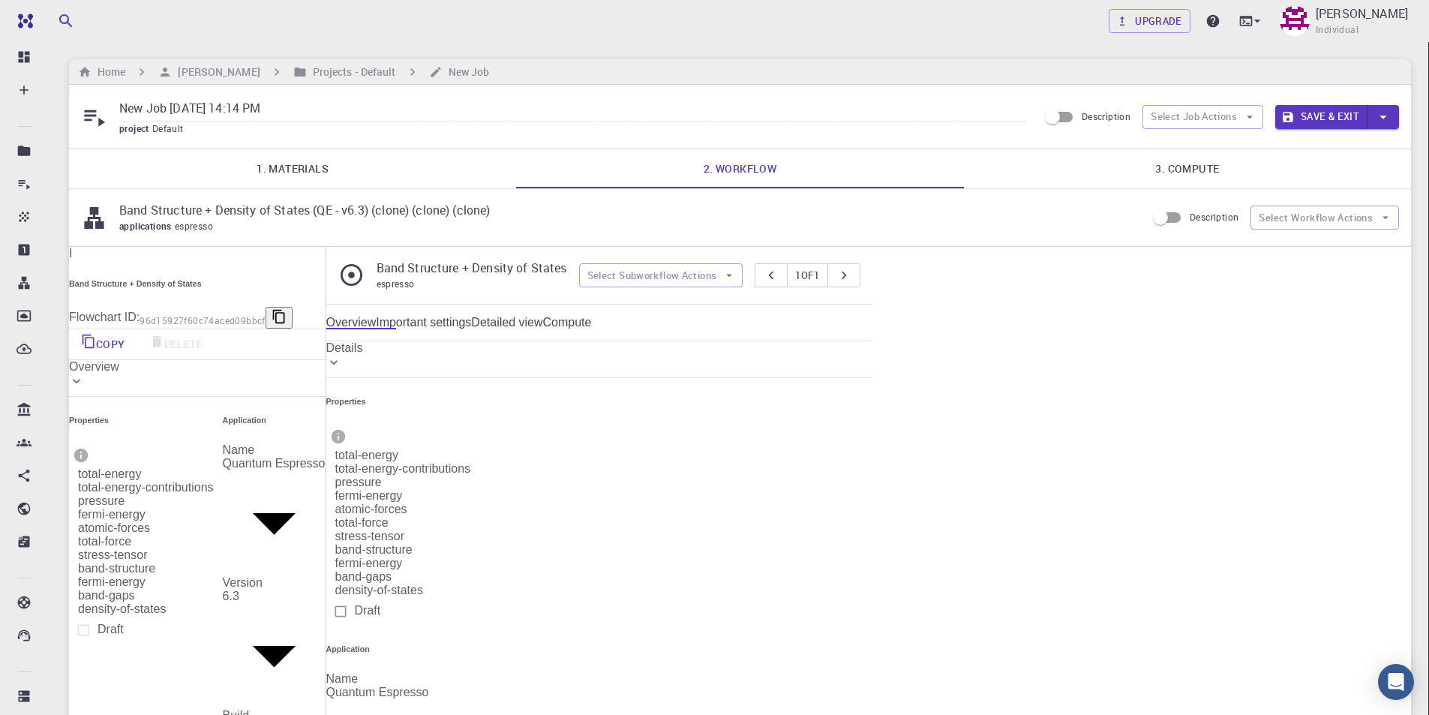
click at [1166, 164] on link "3. Compute" at bounding box center [1187, 168] width 447 height 39
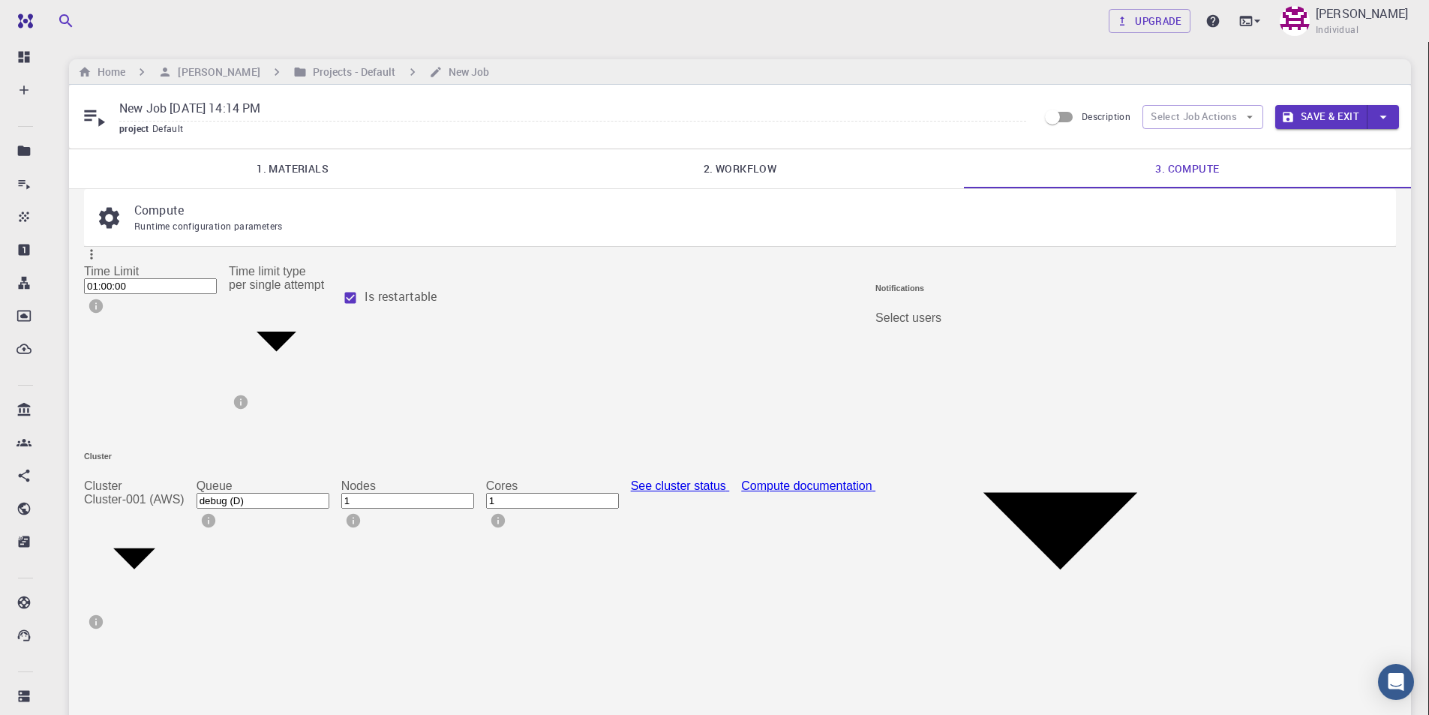
click at [212, 422] on body "Free Dashboard Create New Job New Material Create Material Upload File Import f…" at bounding box center [714, 453] width 1429 height 906
click at [209, 467] on li "Cluster-001 (AWS)" at bounding box center [177, 460] width 126 height 27
click at [329, 493] on input "debug (D)" at bounding box center [263, 501] width 133 height 16
click at [1051, 473] on div at bounding box center [714, 357] width 1429 height 715
click at [1167, 323] on body "Free Dashboard Create New Job New Material Create Material Upload File Import f…" at bounding box center [714, 453] width 1429 height 906
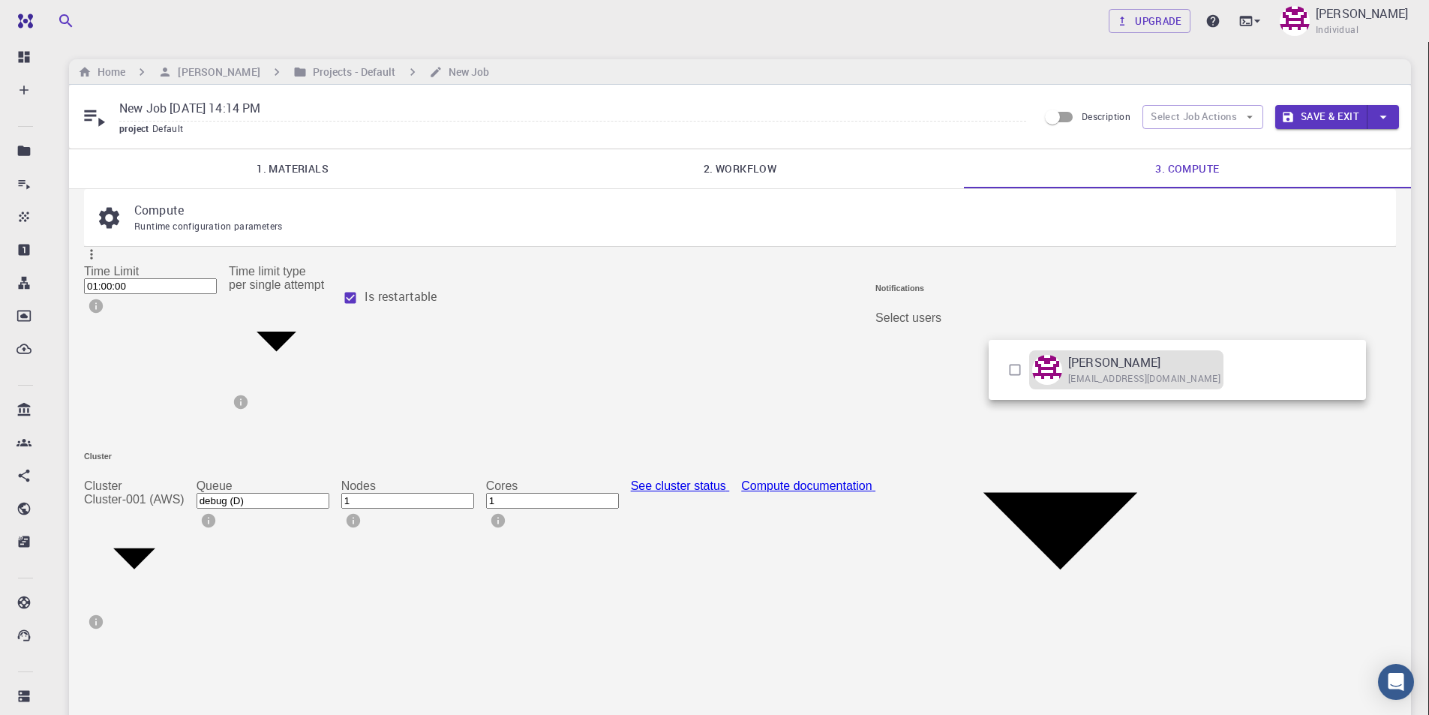
click at [1098, 364] on p "[PERSON_NAME]" at bounding box center [1114, 362] width 92 height 18
type input "[object Object]"
checkbox input "true"
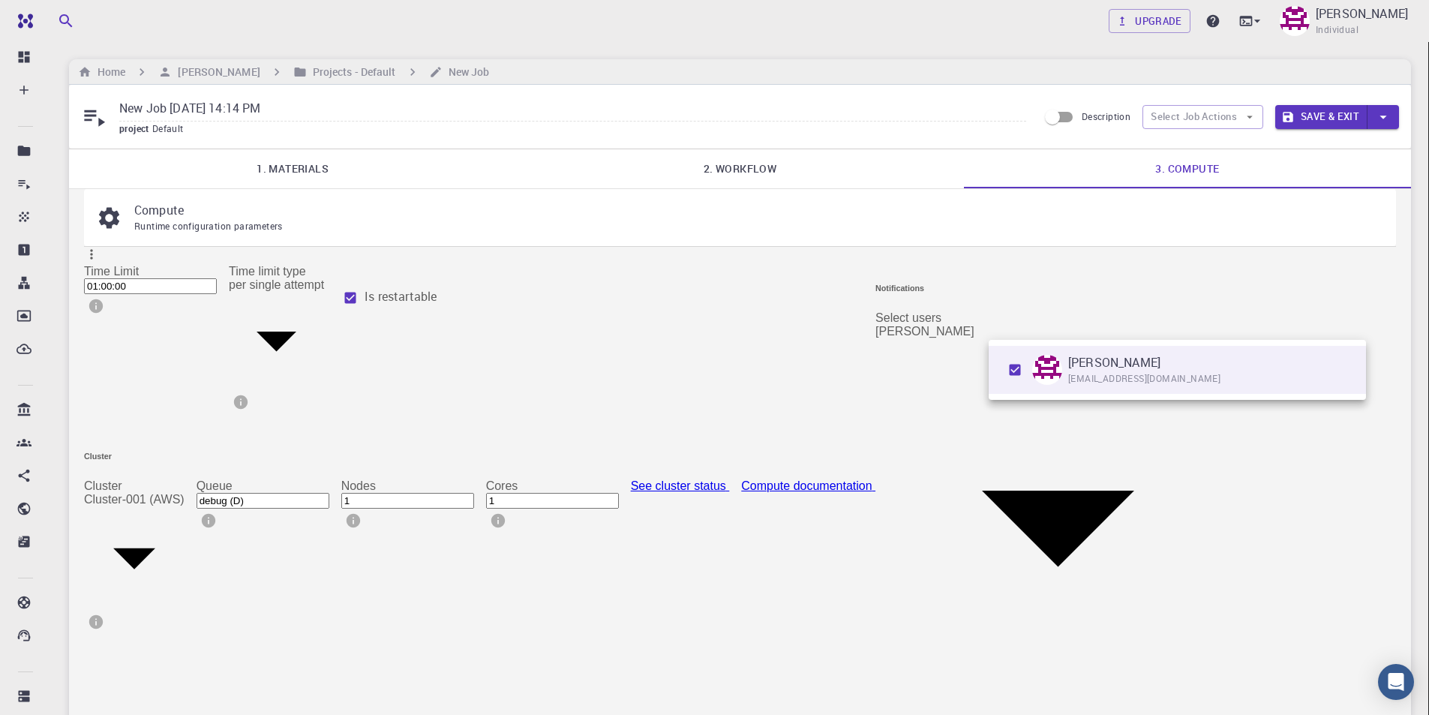
click at [1175, 456] on div at bounding box center [714, 357] width 1429 height 715
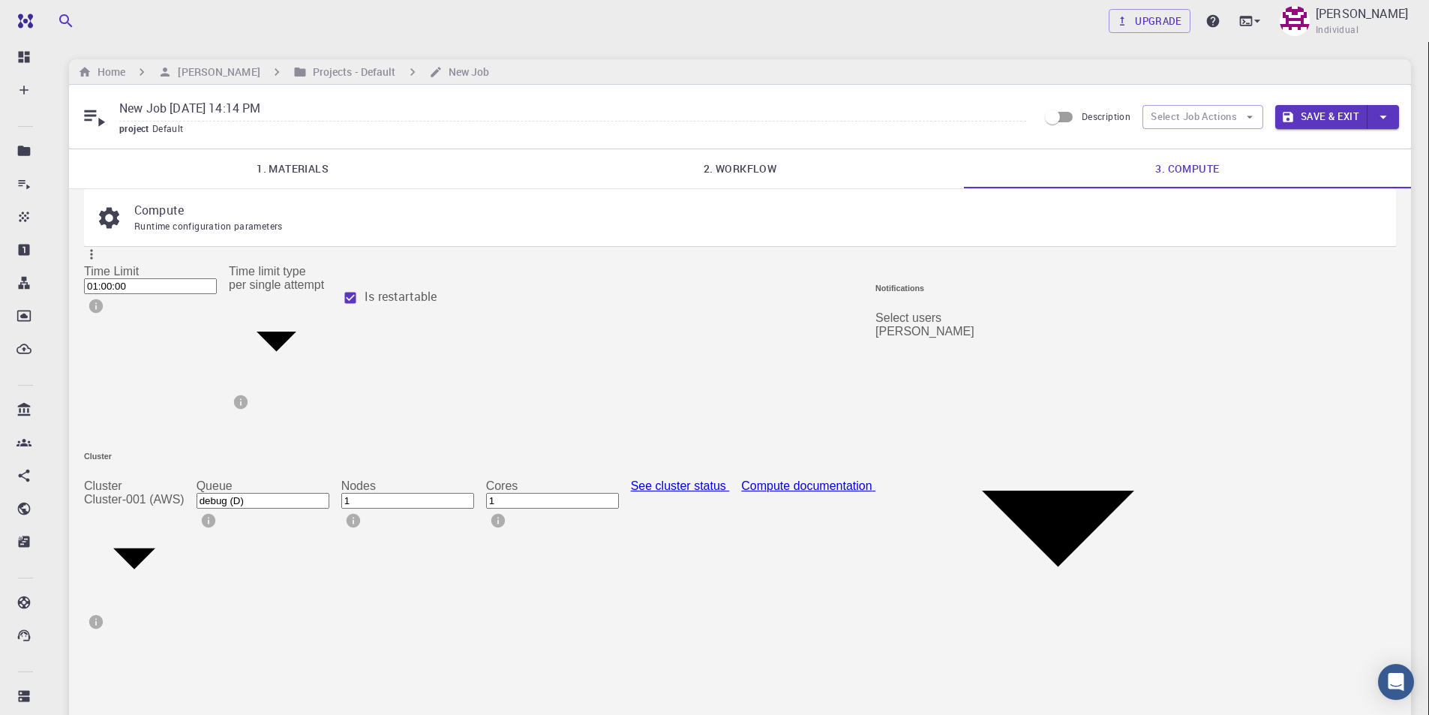
click at [1333, 119] on button "Save & Exit" at bounding box center [1321, 117] width 92 height 24
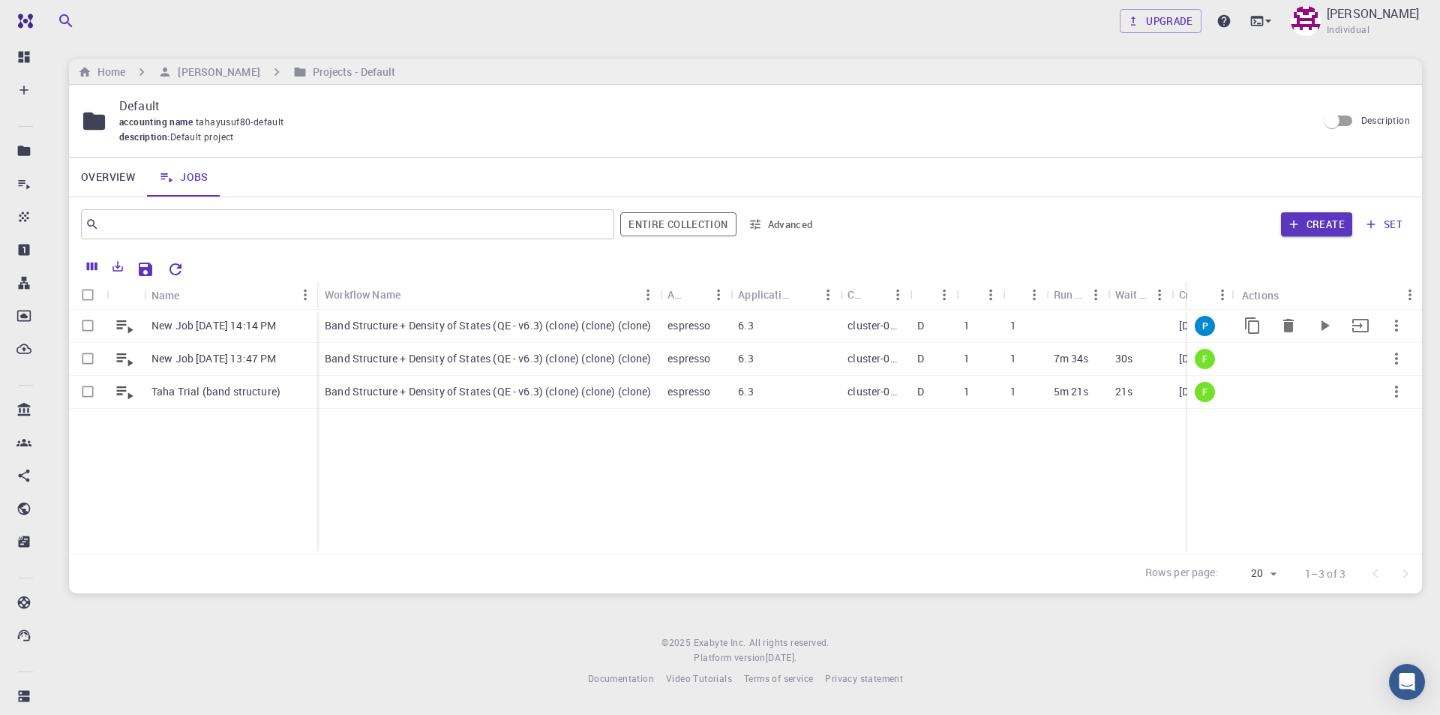
click at [249, 329] on p "New Job [DATE] 14:14 PM" at bounding box center [214, 325] width 125 height 15
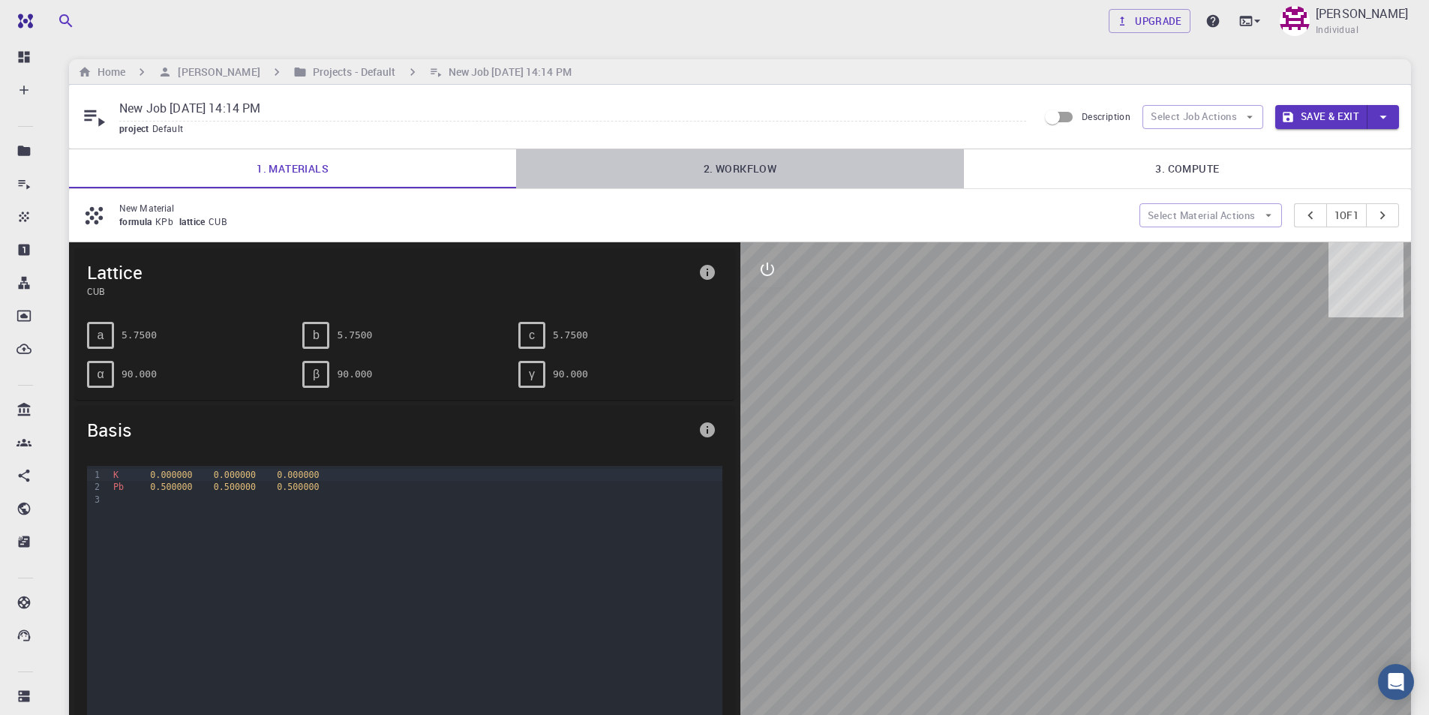
click at [746, 167] on link "2. Workflow" at bounding box center [739, 168] width 447 height 39
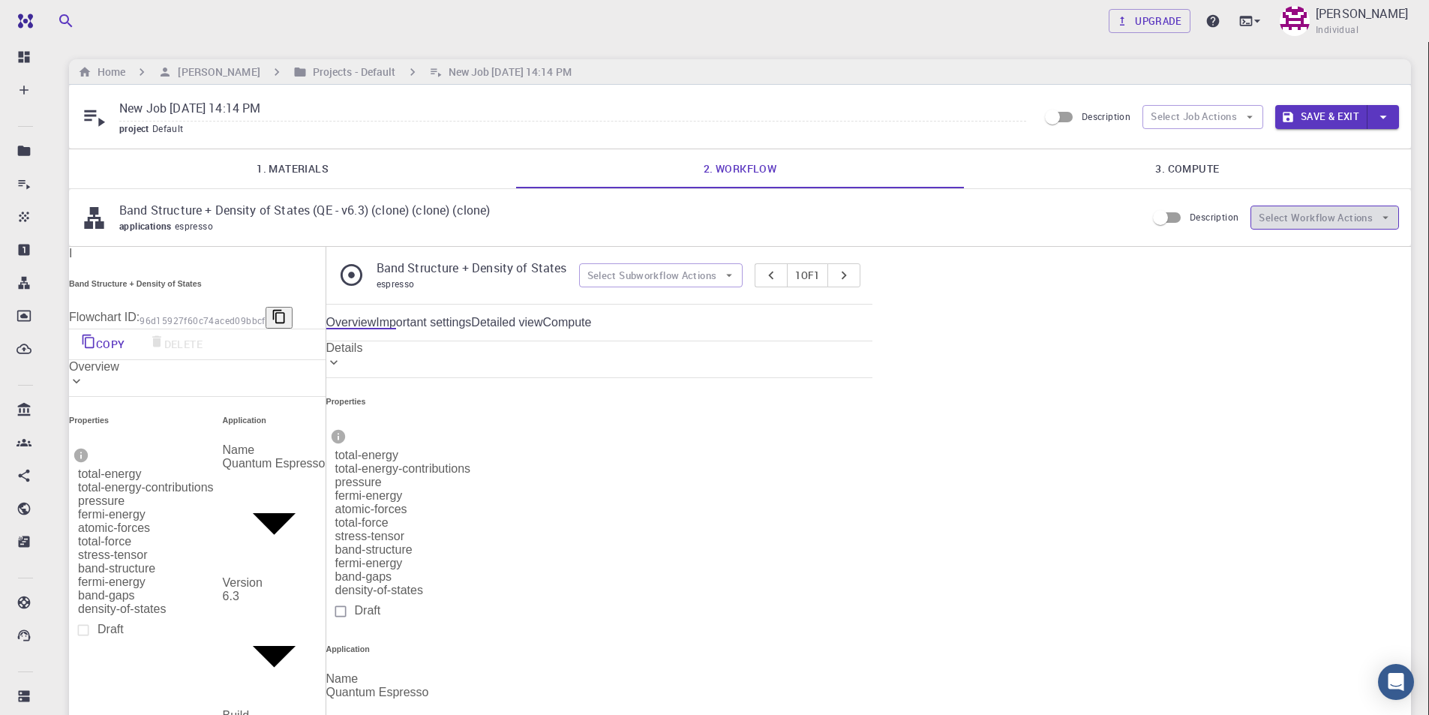
click at [1341, 214] on button "Select Workflow Actions" at bounding box center [1324, 218] width 149 height 24
click at [1207, 219] on span "Description" at bounding box center [1214, 217] width 49 height 12
click at [1203, 219] on input "Description" at bounding box center [1161, 217] width 86 height 29
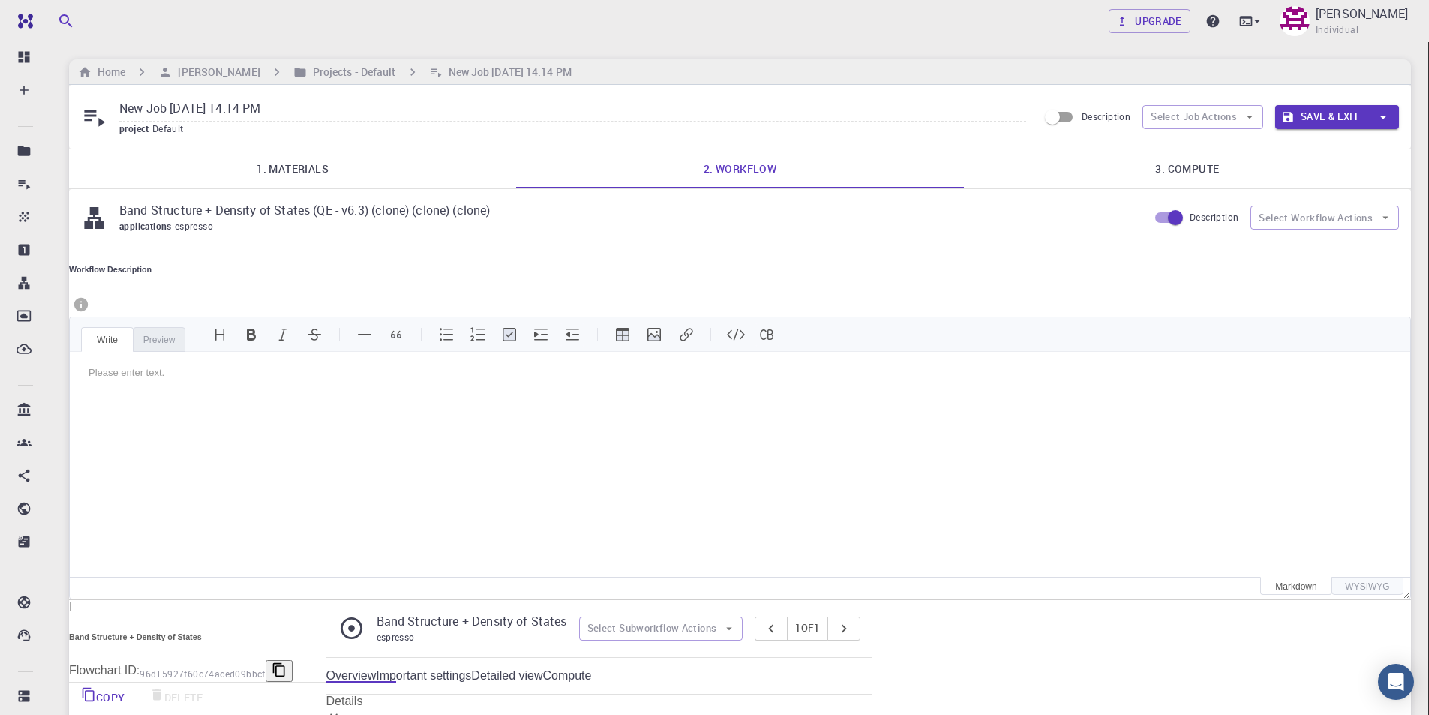
click at [1228, 219] on span "Description" at bounding box center [1214, 217] width 49 height 12
click at [1218, 219] on input "Description" at bounding box center [1176, 217] width 86 height 29
checkbox input "false"
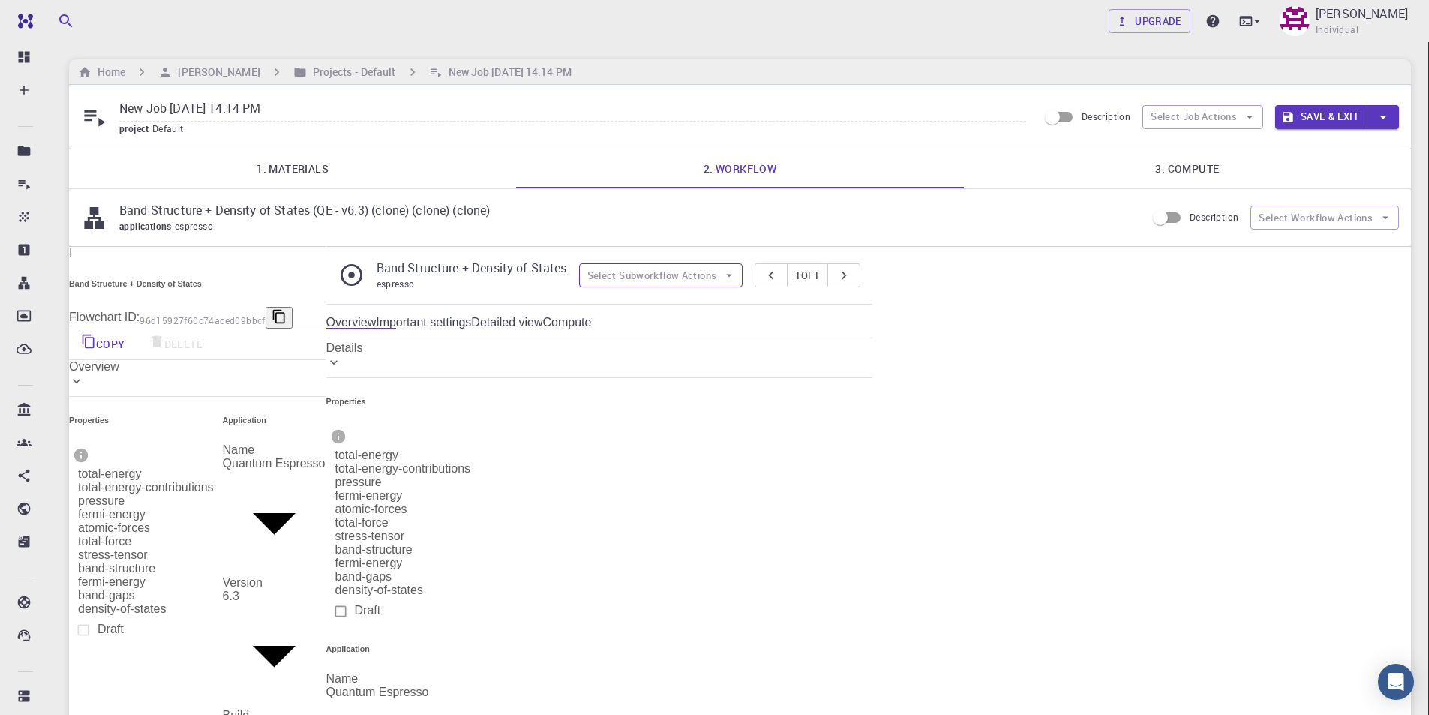
click at [736, 273] on icon "button" at bounding box center [729, 276] width 14 height 14
click at [872, 329] on div "Overview Important settings Detailed view Compute" at bounding box center [599, 323] width 546 height 14
click at [1343, 221] on button "Select Workflow Actions" at bounding box center [1324, 218] width 149 height 24
click at [1117, 234] on div "Band Structure + Density of States (QE - v6.3) (clone) (clone) (clone) applicat…" at bounding box center [740, 217] width 1342 height 57
click at [332, 176] on link "1. Materials" at bounding box center [292, 168] width 447 height 39
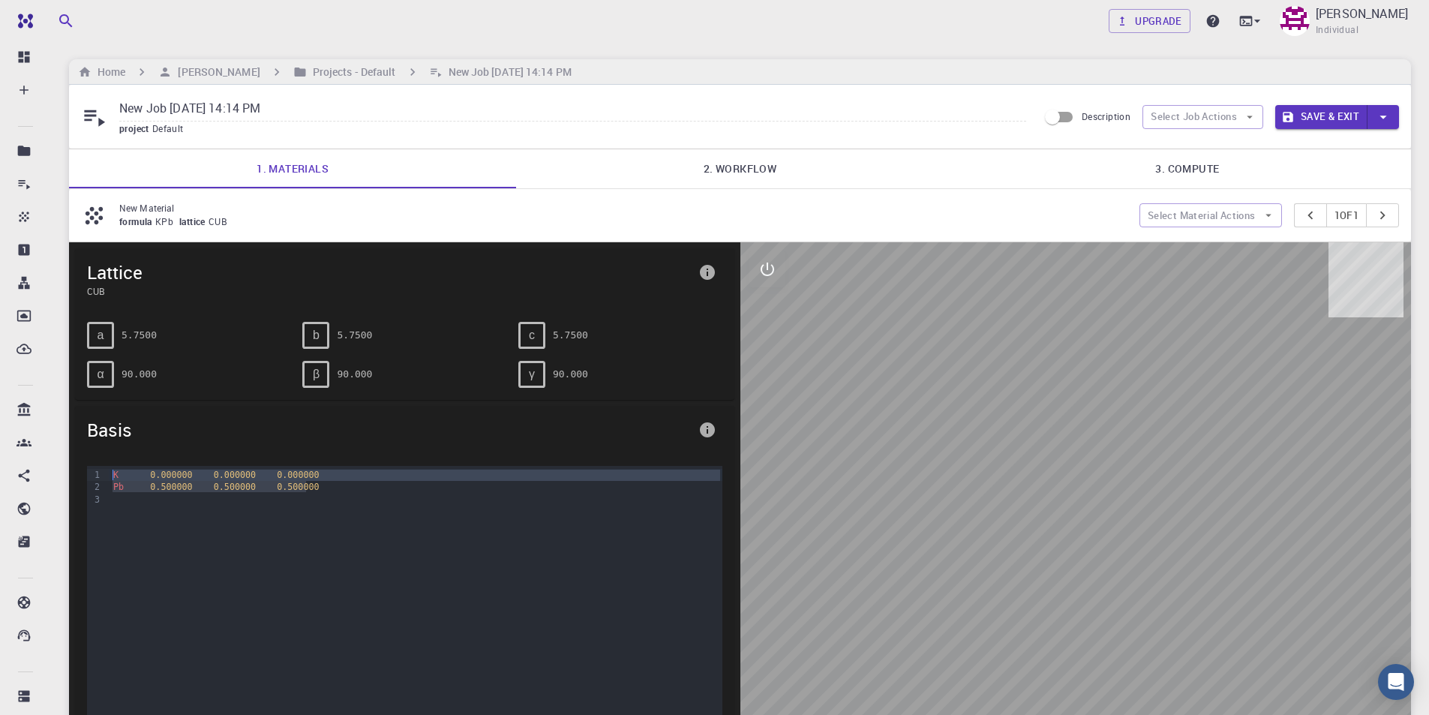
drag, startPoint x: 326, startPoint y: 492, endPoint x: 112, endPoint y: 468, distance: 215.1
click at [112, 468] on div "K 0.000000 0.000000 0.000000 Pb 0.500000 0.500000 0.500000" at bounding box center [415, 541] width 613 height 150
click at [334, 491] on div "Pb 0.500000 0.500000 0.500000" at bounding box center [415, 487] width 613 height 12
click at [747, 166] on link "2. Workflow" at bounding box center [739, 168] width 447 height 39
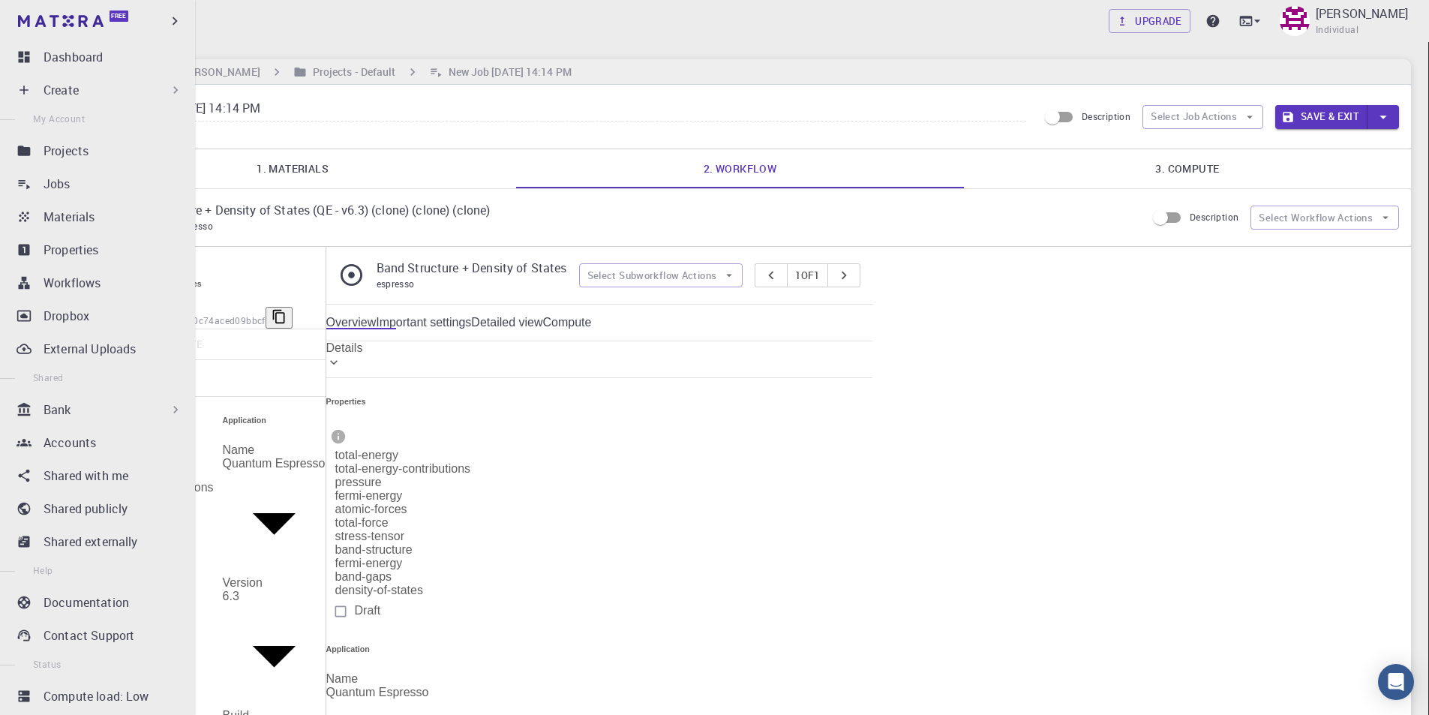
click at [91, 409] on div "Bank" at bounding box center [114, 410] width 140 height 18
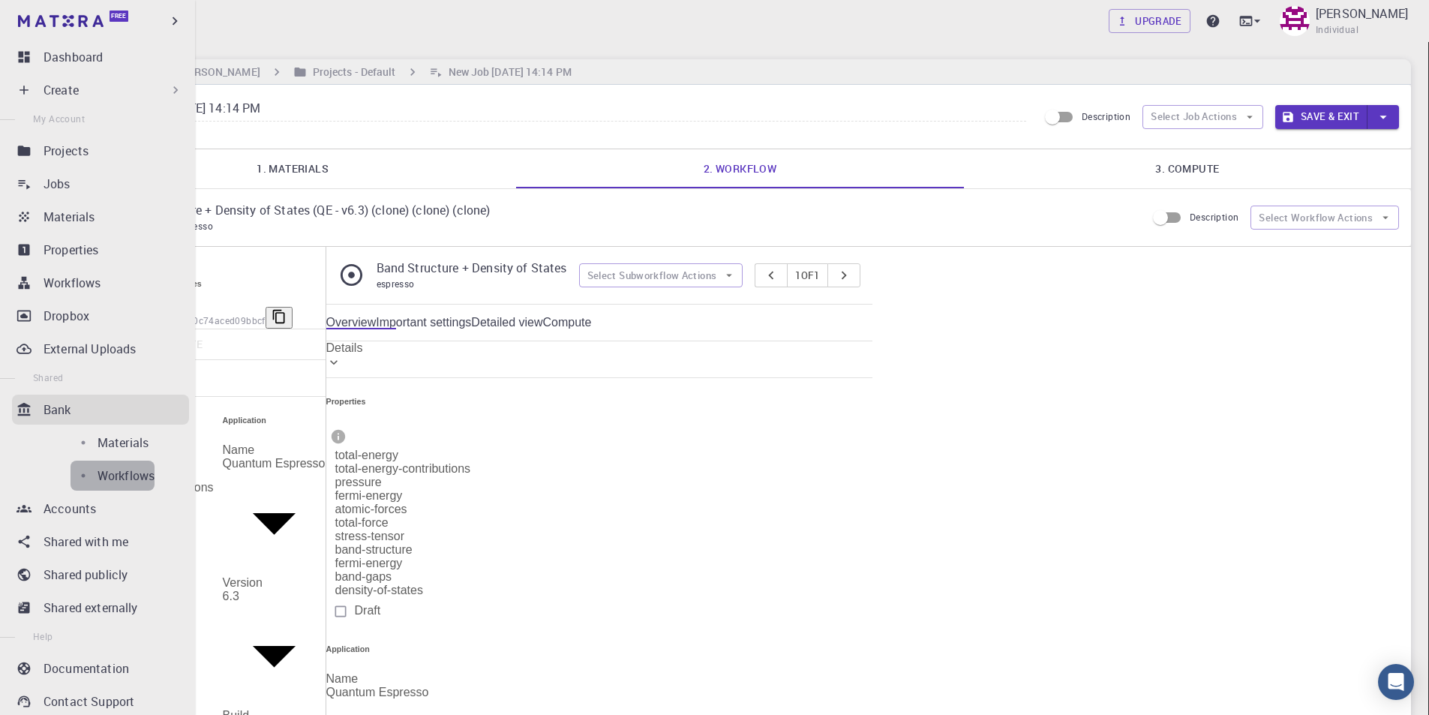
click at [98, 469] on p "Workflows" at bounding box center [126, 476] width 57 height 18
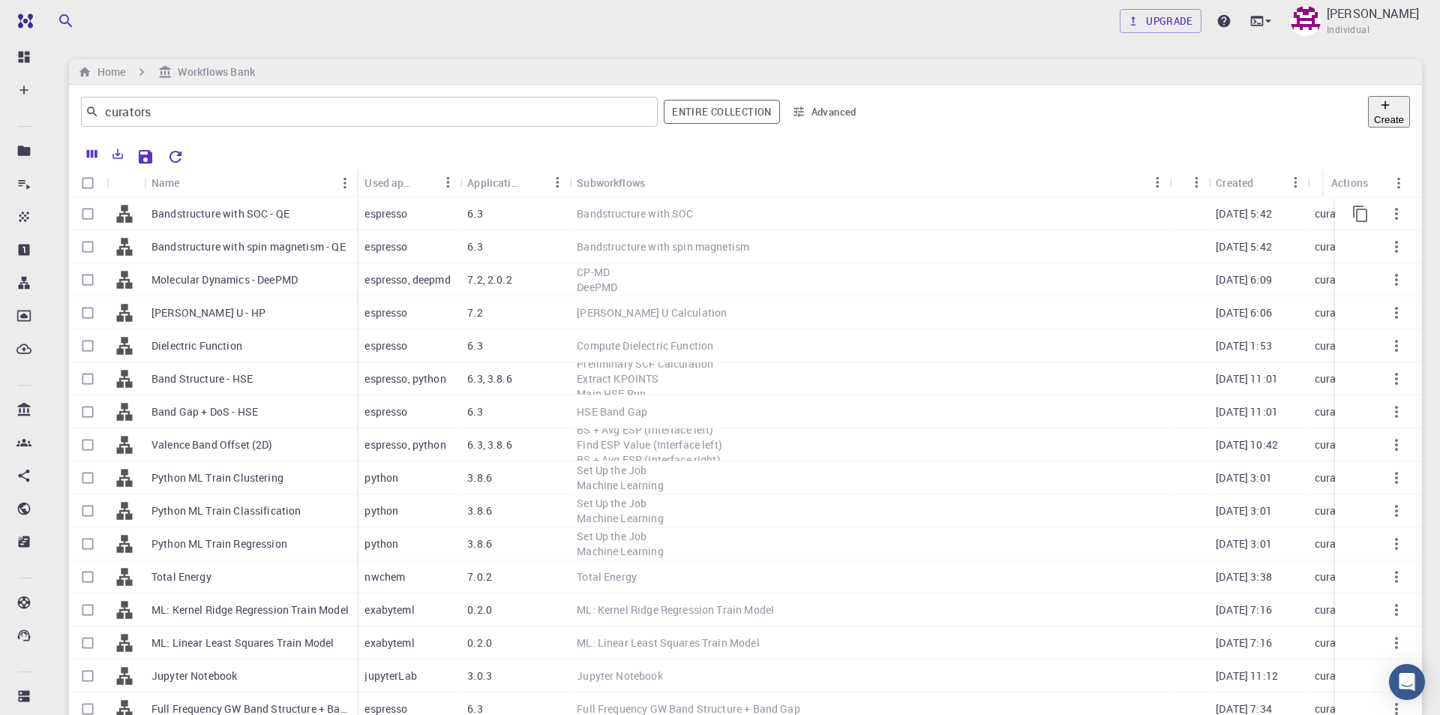
click at [86, 217] on input "Select row" at bounding box center [88, 214] width 29 height 29
checkbox input "true"
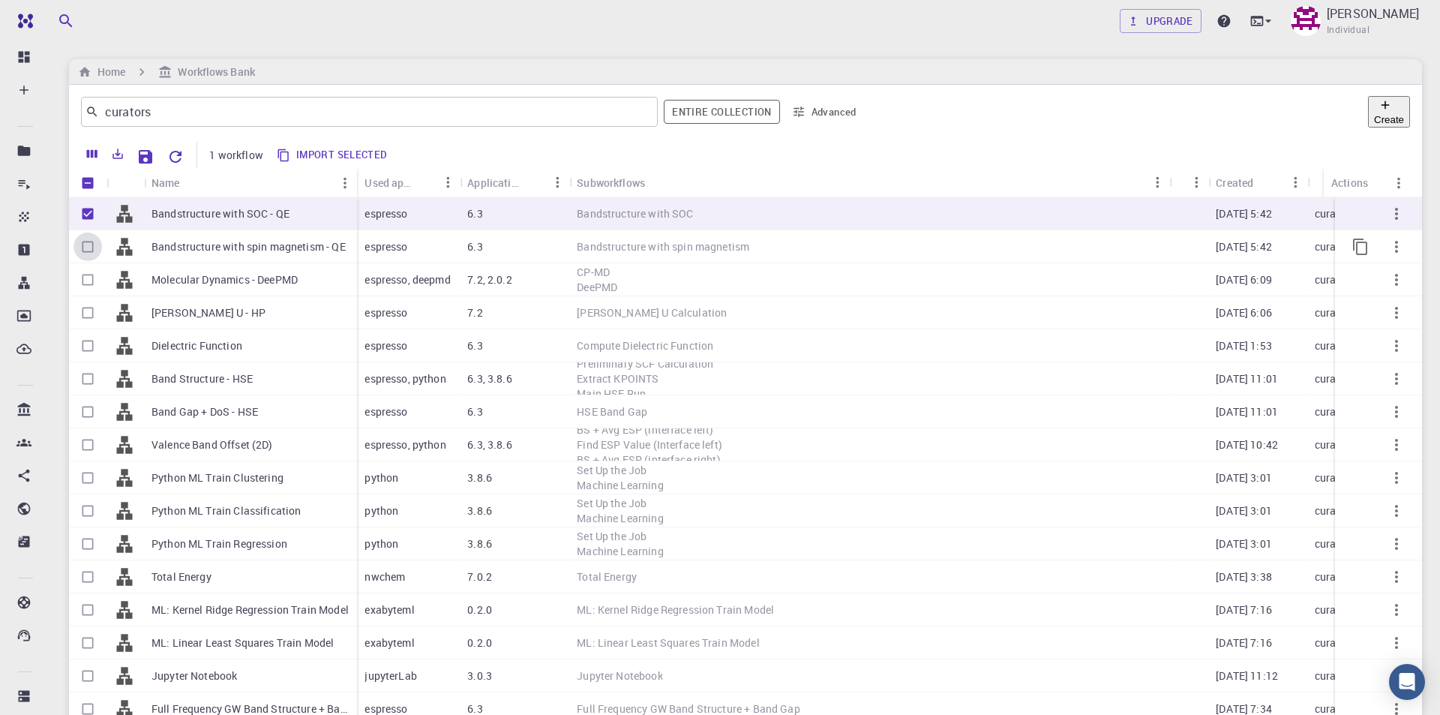
click at [85, 245] on input "Select row" at bounding box center [88, 247] width 29 height 29
checkbox input "true"
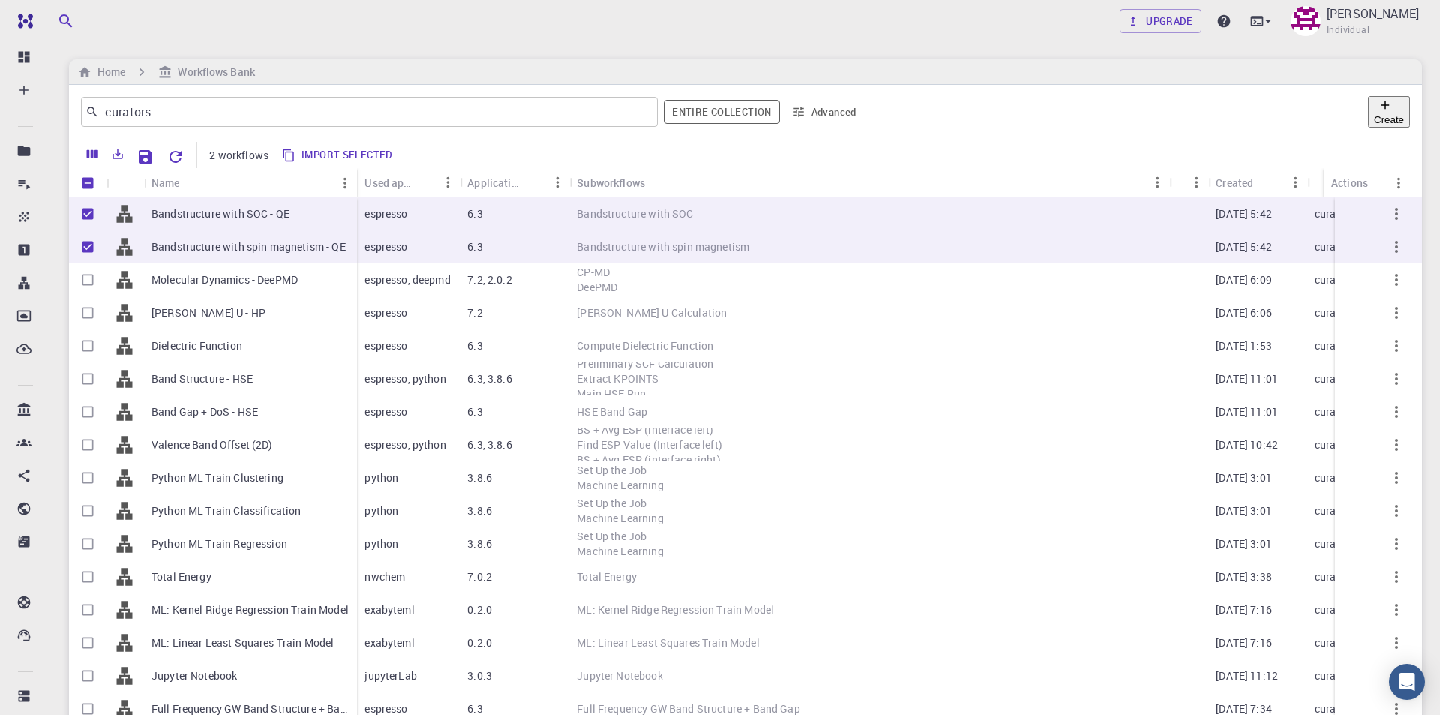
click at [366, 158] on button "Import selected" at bounding box center [339, 155] width 122 height 24
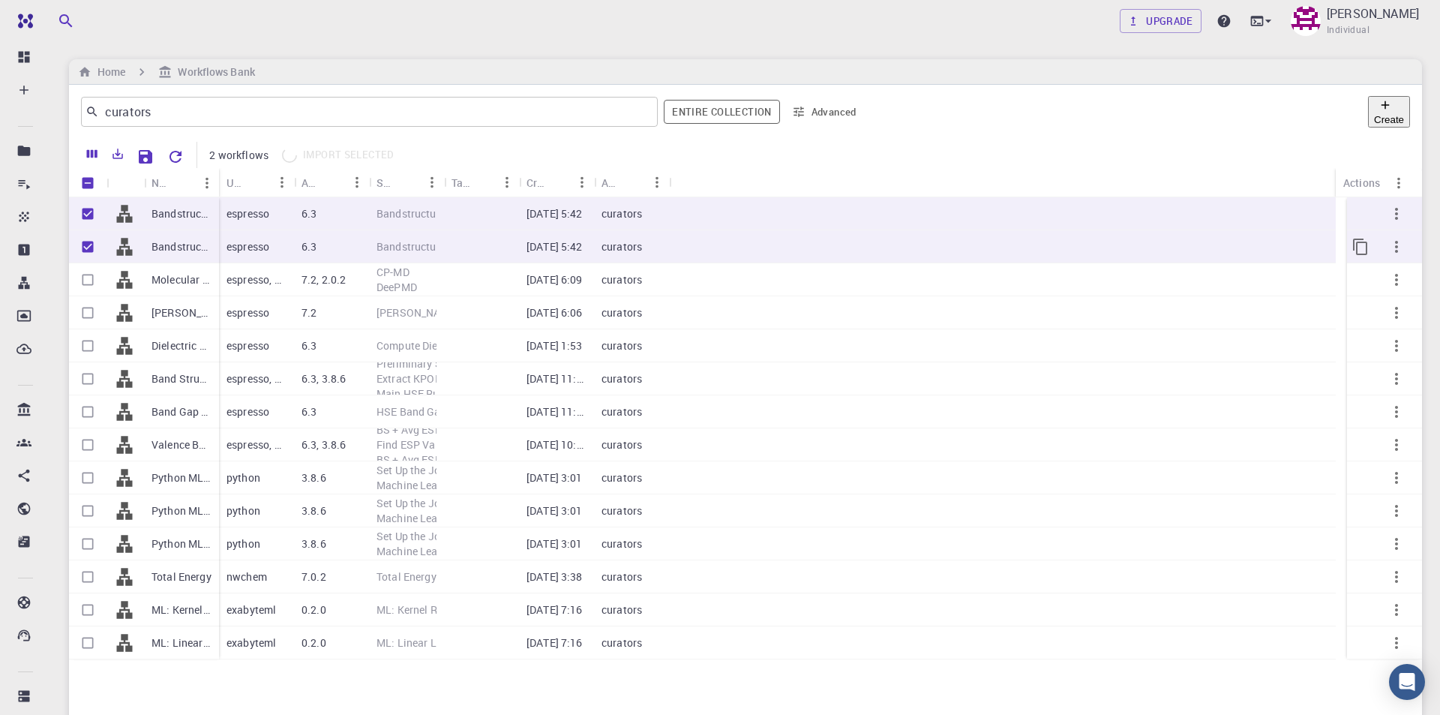
checkbox input "false"
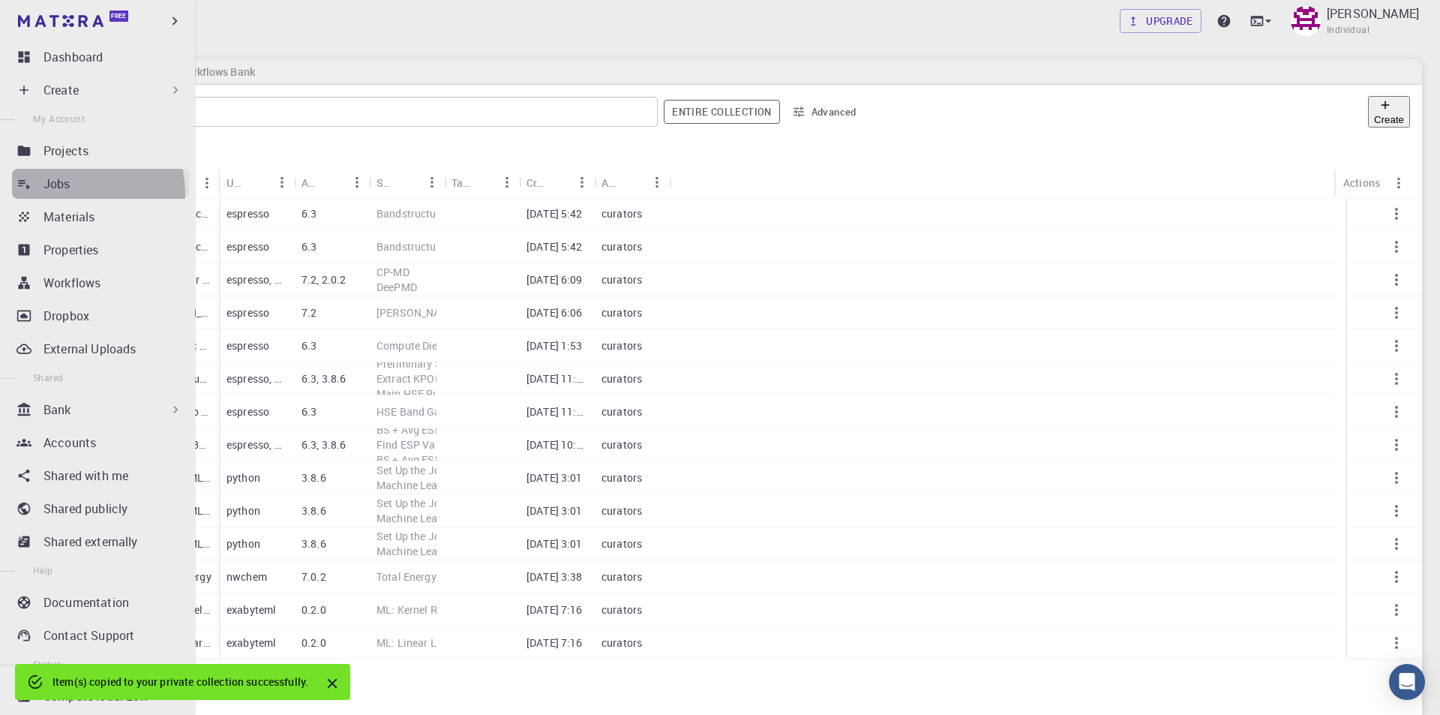
click at [69, 193] on link "Jobs" at bounding box center [100, 184] width 177 height 30
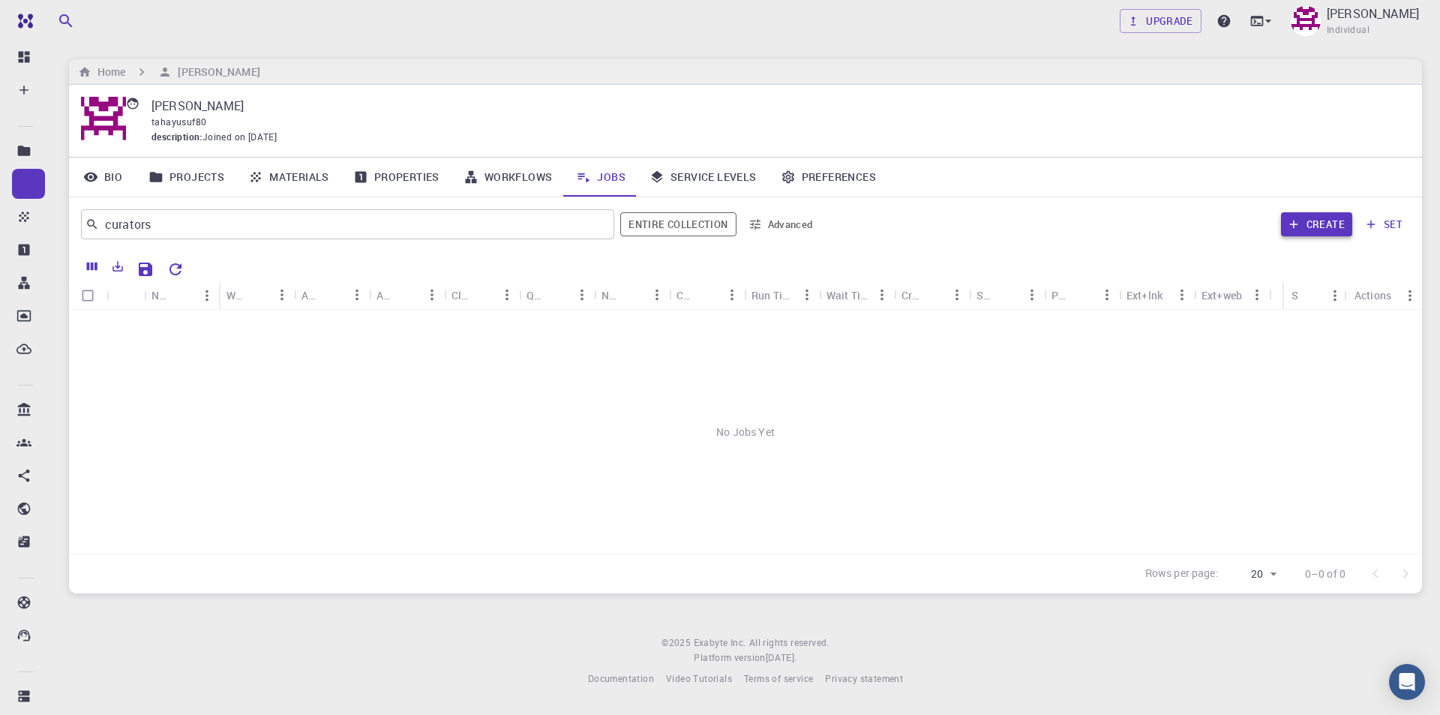
click at [1338, 226] on button "Create" at bounding box center [1316, 224] width 71 height 24
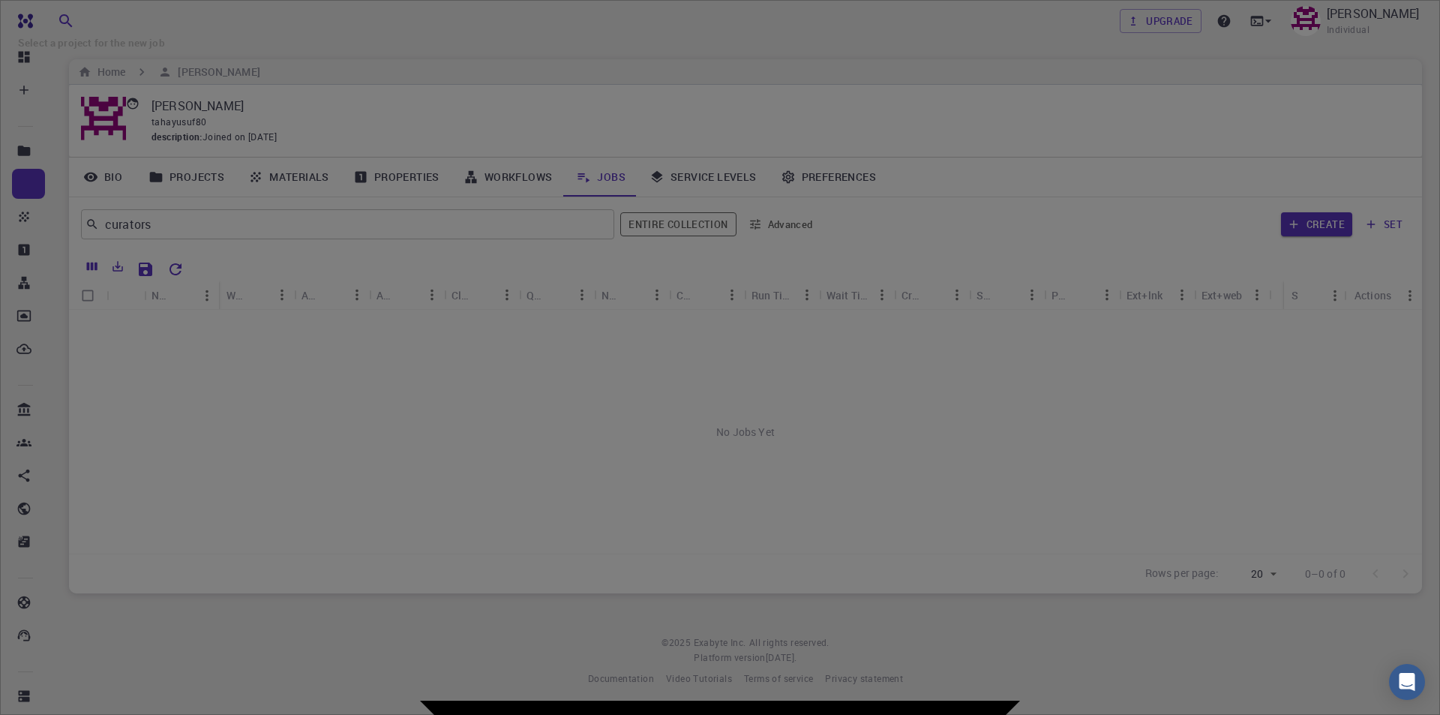
type input "2EXhSQoNDCJCRdTxj"
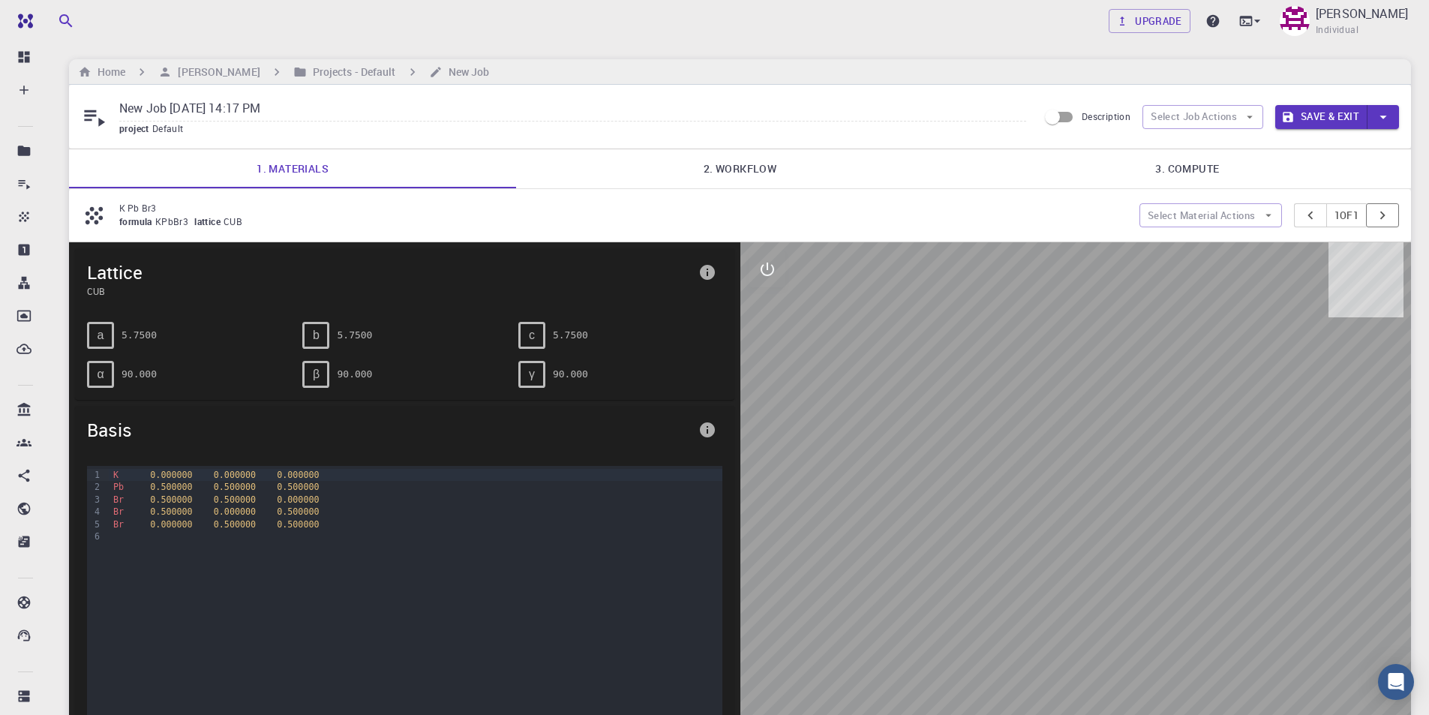
click at [1391, 214] on button "pager" at bounding box center [1382, 215] width 33 height 24
click at [1302, 213] on icon "pager" at bounding box center [1310, 215] width 17 height 17
click at [1249, 217] on button "Select Material Actions" at bounding box center [1210, 215] width 143 height 24
click at [1225, 246] on span "Add materials" at bounding box center [1218, 245] width 92 height 15
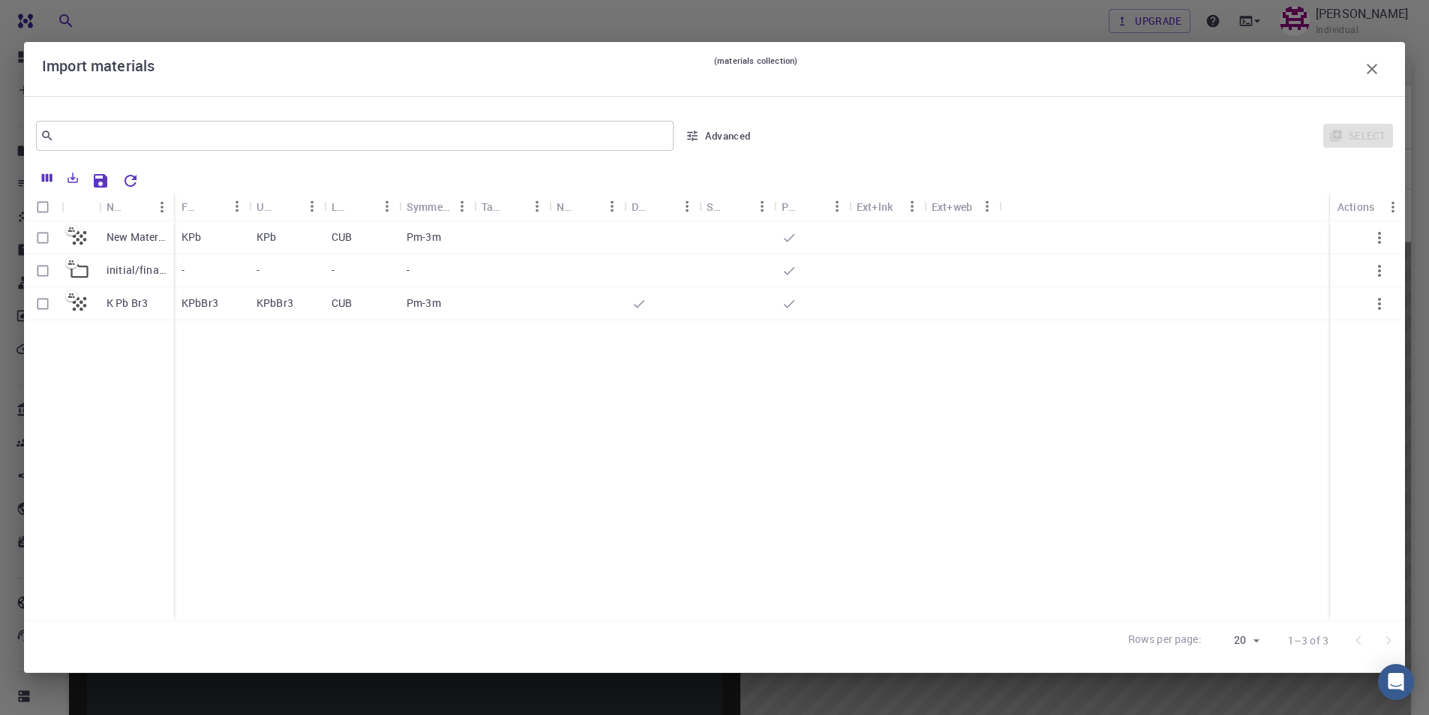
click at [44, 305] on input "Select row" at bounding box center [43, 304] width 29 height 29
checkbox input "true"
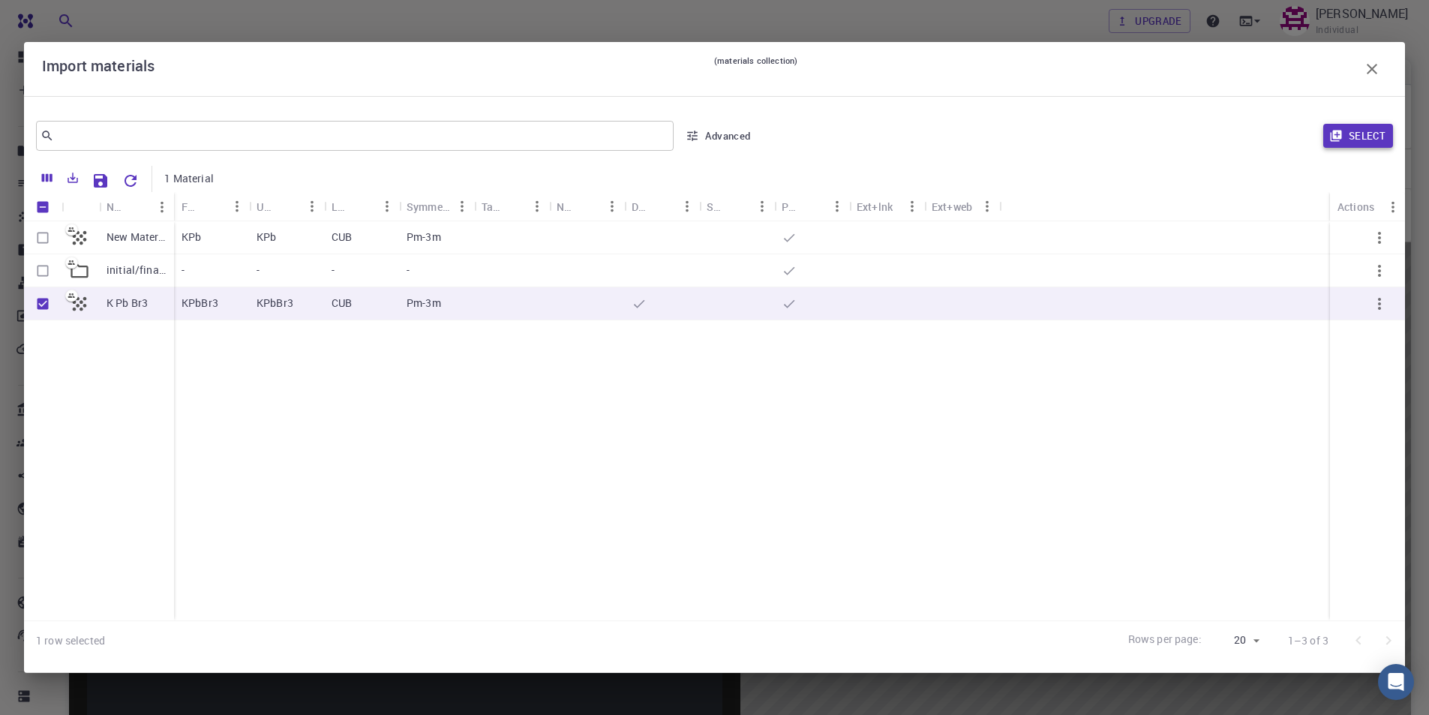
click at [1371, 134] on button "Select" at bounding box center [1358, 136] width 70 height 24
type input "New Job Aug 11, 2025, 14:17 PM {{ material.formula }}"
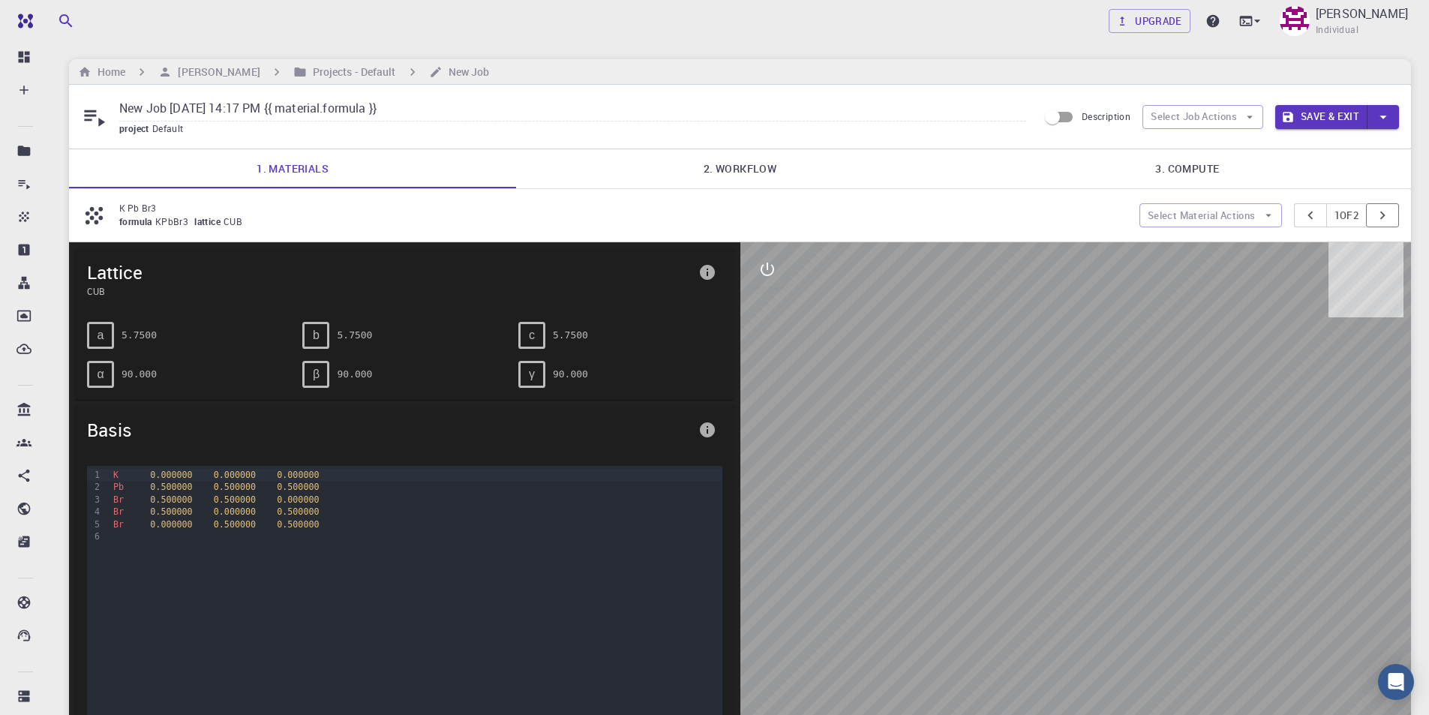
click at [1382, 214] on icon "pager" at bounding box center [1382, 215] width 17 height 17
click at [1302, 218] on icon "pager" at bounding box center [1310, 215] width 17 height 17
click at [1387, 215] on icon "pager" at bounding box center [1382, 215] width 17 height 17
click at [1326, 220] on button "1 of 2" at bounding box center [1346, 215] width 41 height 24
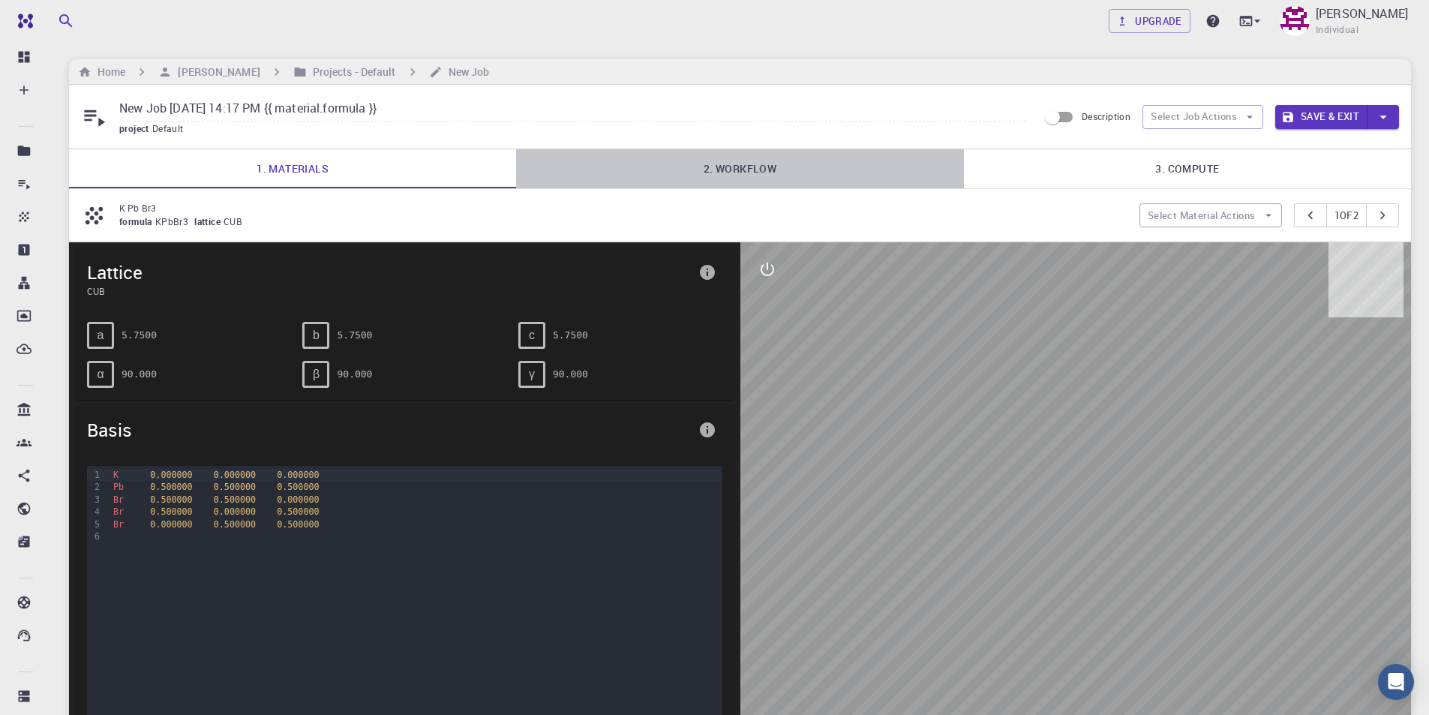
click at [714, 175] on link "2. Workflow" at bounding box center [739, 168] width 447 height 39
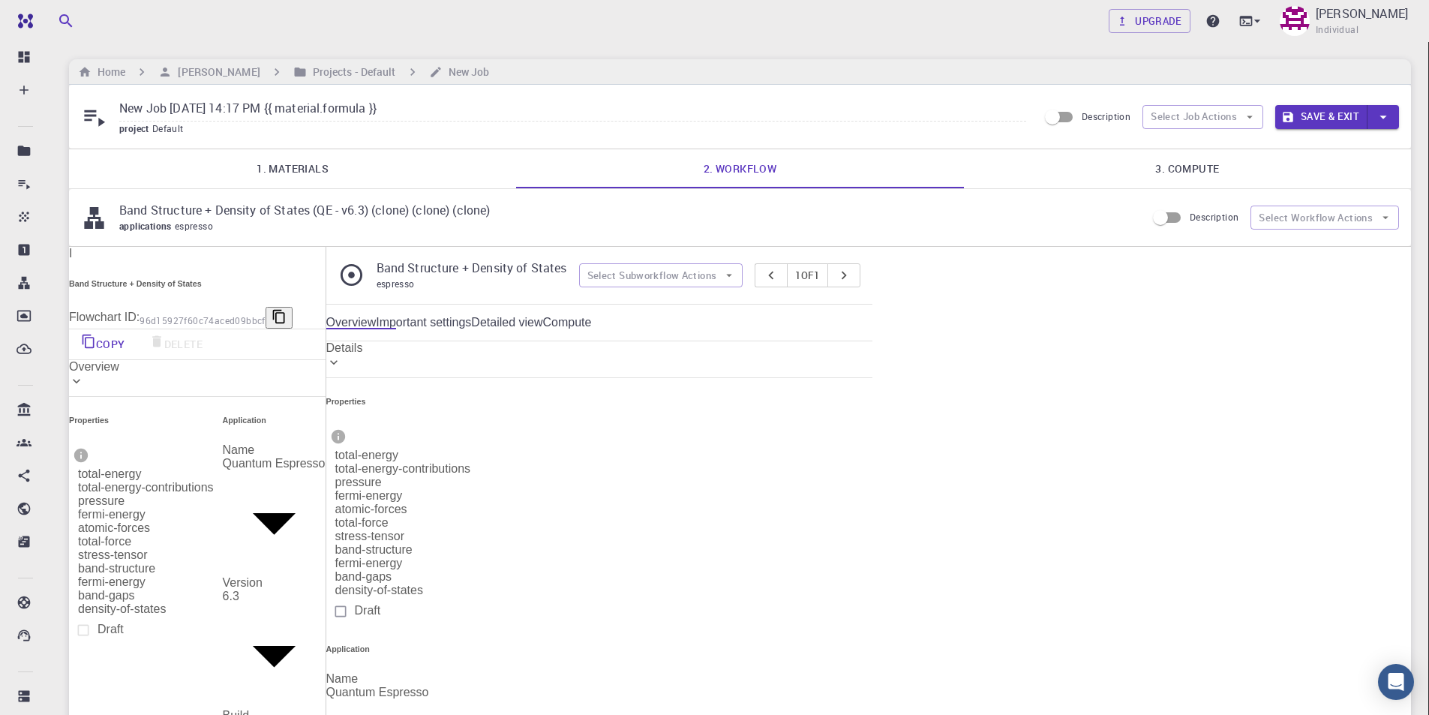
click at [278, 213] on p "Band Structure + Density of States (QE - v6.3) (clone) (clone) (clone)" at bounding box center [626, 210] width 1015 height 18
click at [336, 208] on p "Band Structure + Density of States (QE - v6.3) (clone) (clone) (clone)" at bounding box center [626, 210] width 1015 height 18
click at [287, 309] on icon "button" at bounding box center [279, 316] width 15 height 15
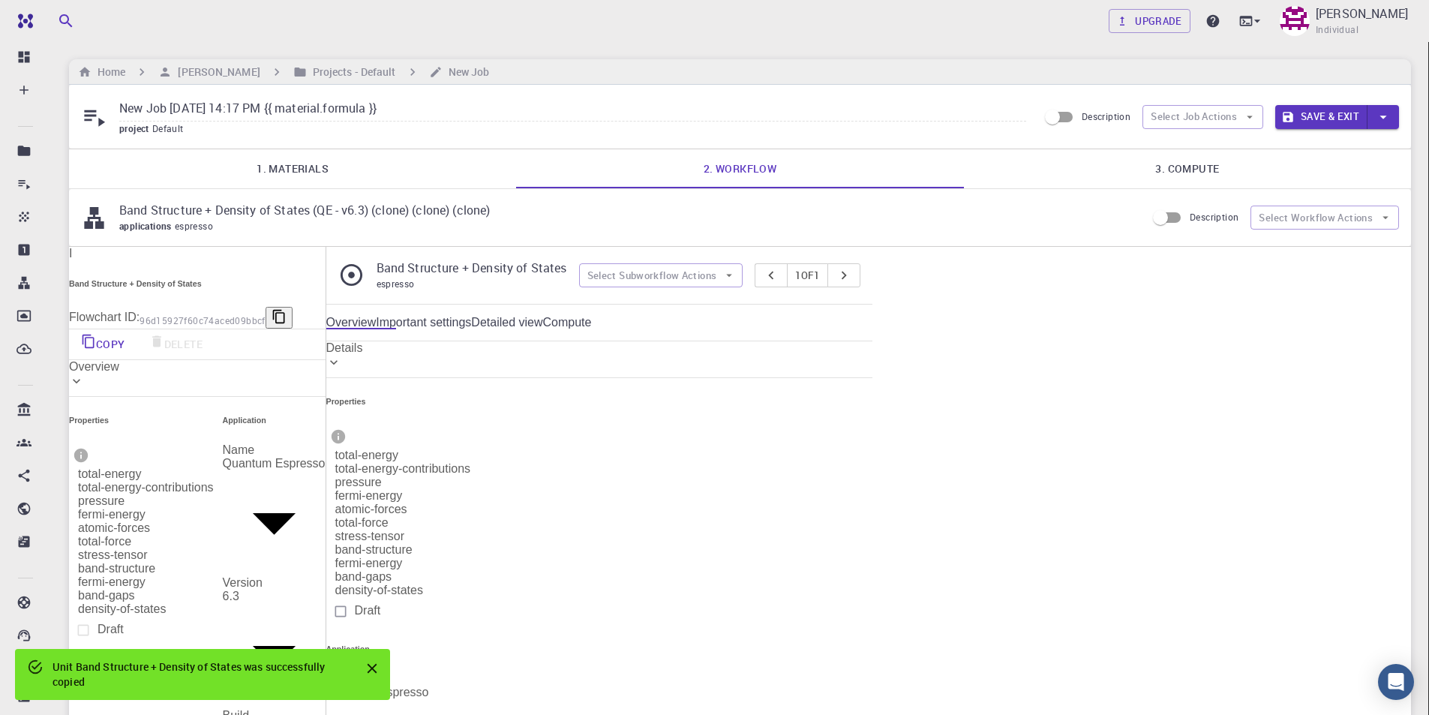
click at [365, 274] on icon at bounding box center [351, 275] width 26 height 26
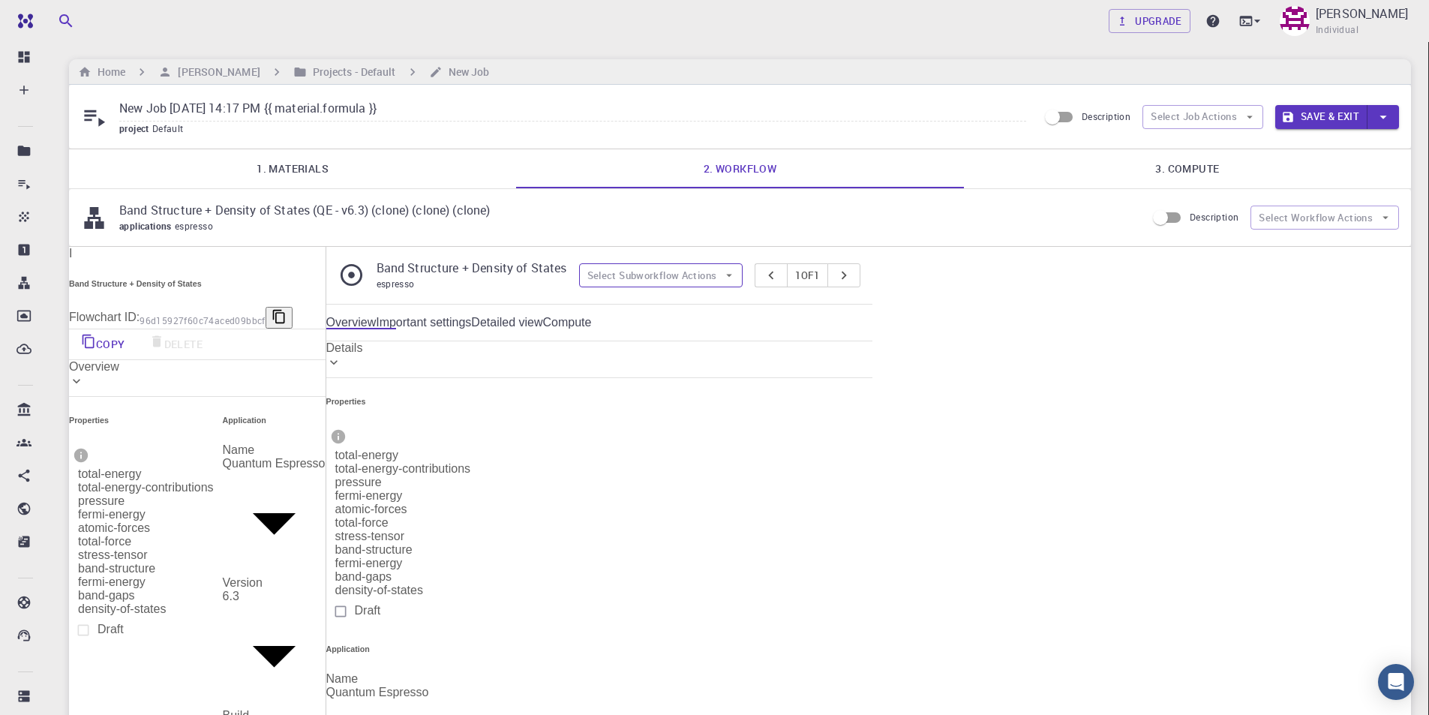
click at [743, 281] on button "Select Subworkflow Actions" at bounding box center [661, 275] width 164 height 24
click at [872, 317] on div "Overview Important settings Detailed view Compute" at bounding box center [599, 323] width 546 height 14
click at [1335, 216] on button "Select Workflow Actions" at bounding box center [1324, 218] width 149 height 24
click at [872, 316] on div "Overview Important settings Detailed view Compute" at bounding box center [599, 323] width 546 height 14
click at [852, 275] on icon "pager" at bounding box center [844, 275] width 17 height 17
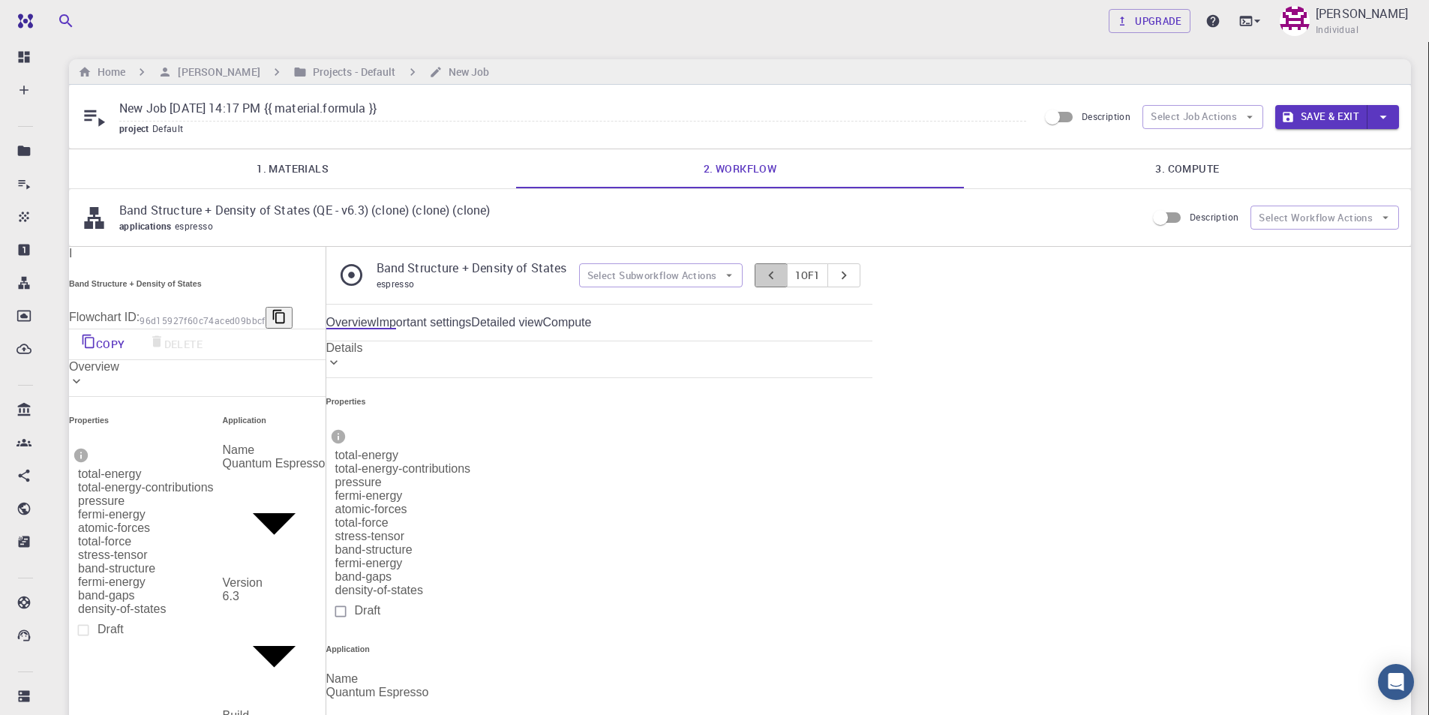
click at [779, 274] on icon "pager" at bounding box center [771, 275] width 17 height 17
click at [183, 220] on span "espresso" at bounding box center [197, 226] width 44 height 12
click at [1146, 175] on link "3. Compute" at bounding box center [1187, 168] width 447 height 39
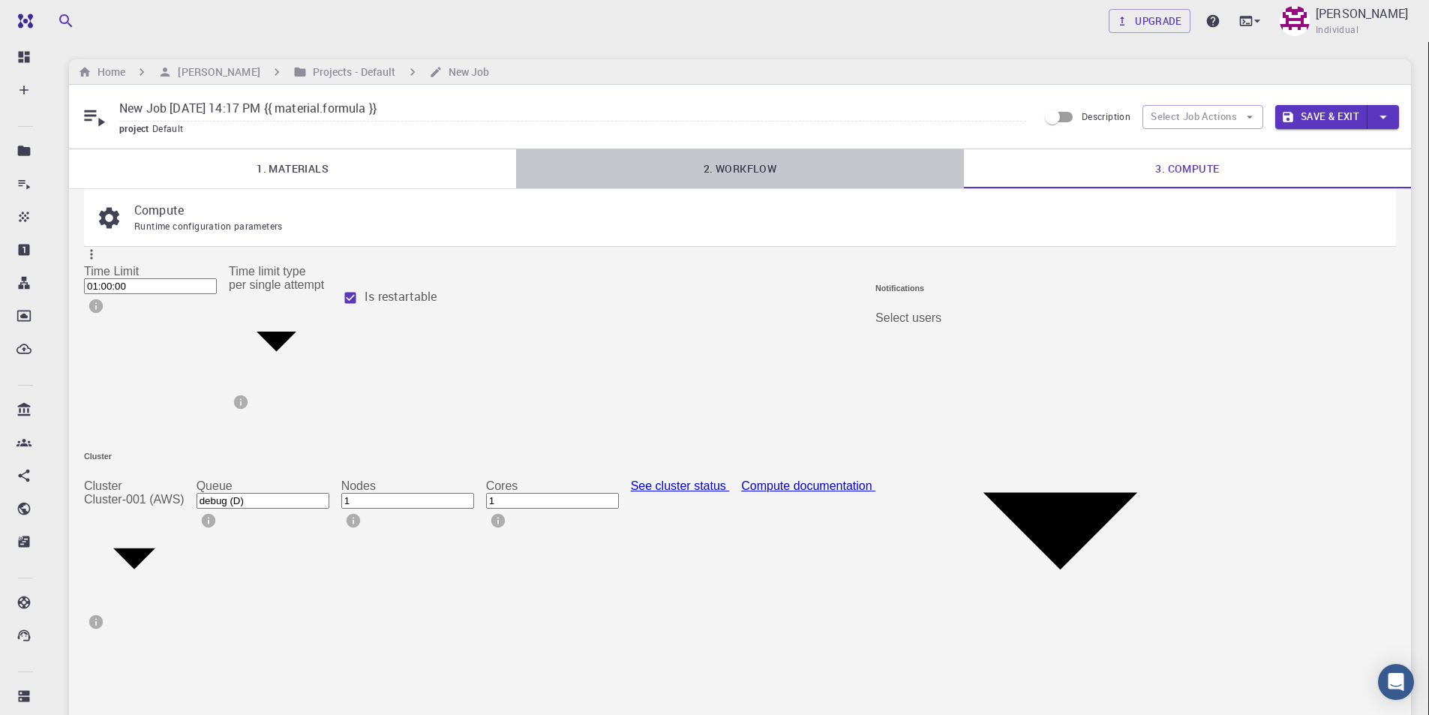
click at [758, 171] on link "2. Workflow" at bounding box center [739, 168] width 447 height 39
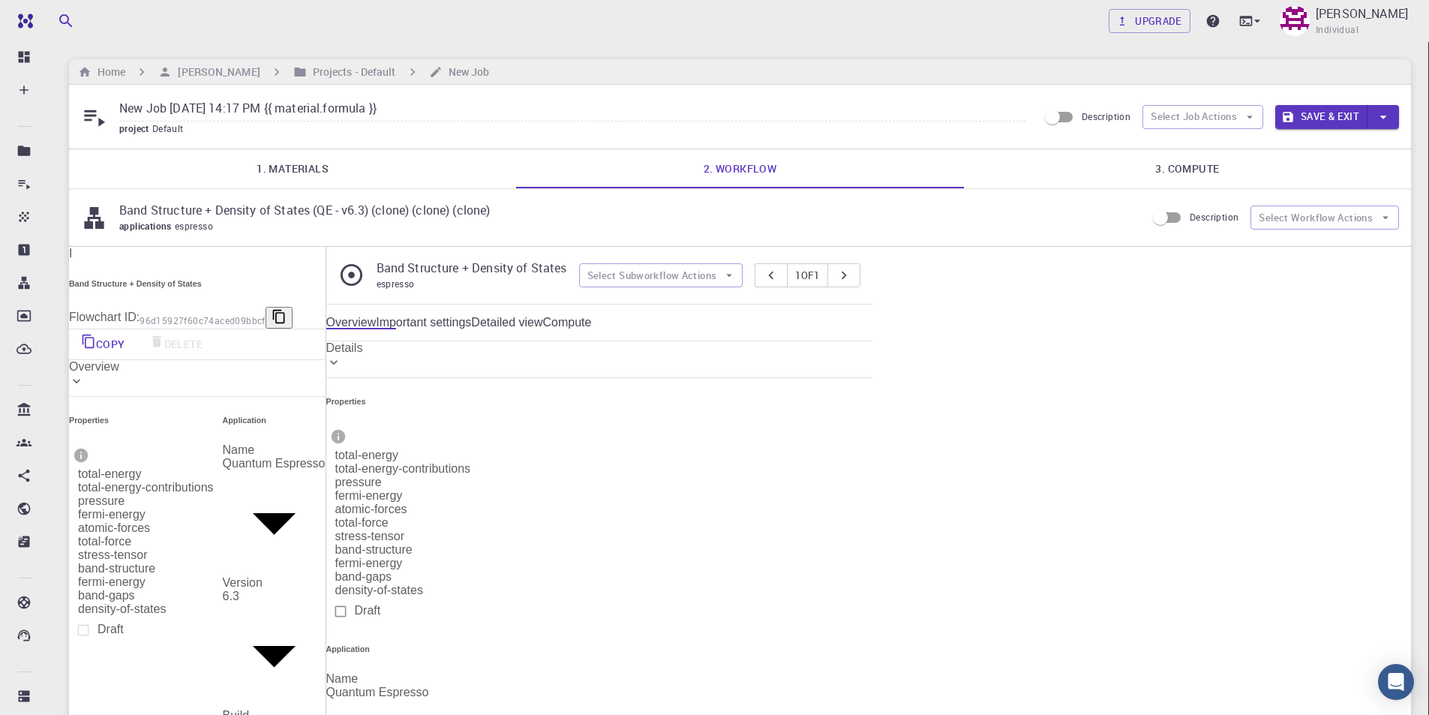
click at [263, 212] on p "Band Structure + Density of States (QE - v6.3) (clone) (clone) (clone)" at bounding box center [626, 210] width 1015 height 18
click at [471, 320] on link "Important settings" at bounding box center [423, 323] width 95 height 14
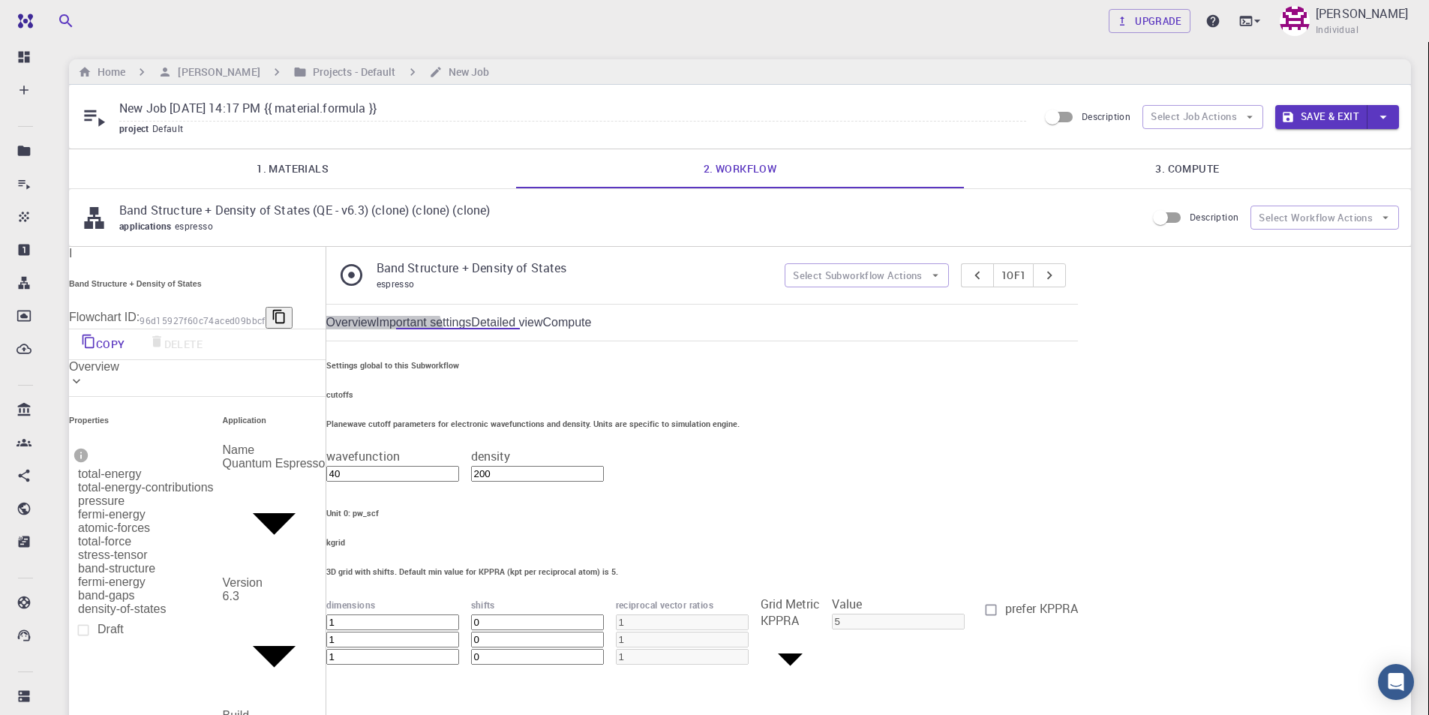
click at [542, 327] on link "Detailed view" at bounding box center [506, 323] width 71 height 14
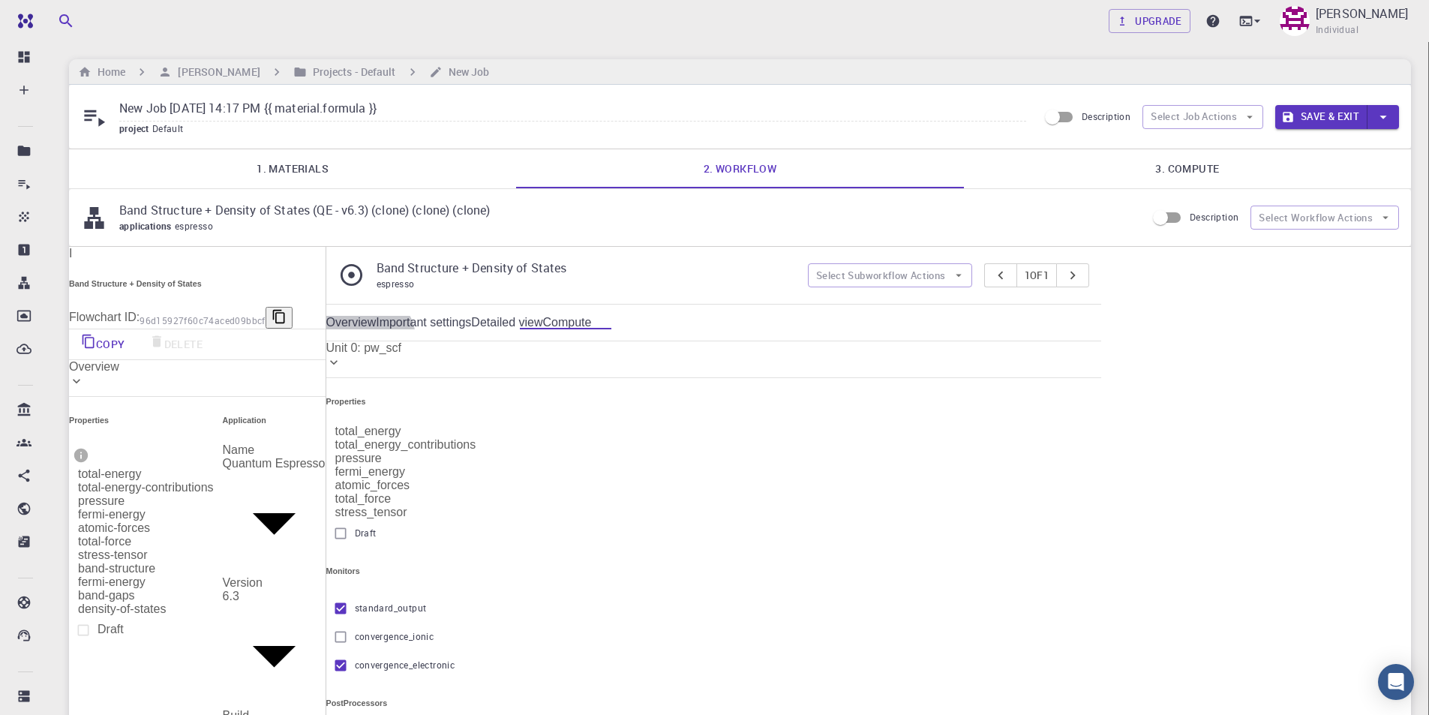
click at [592, 326] on link "Compute" at bounding box center [567, 323] width 49 height 14
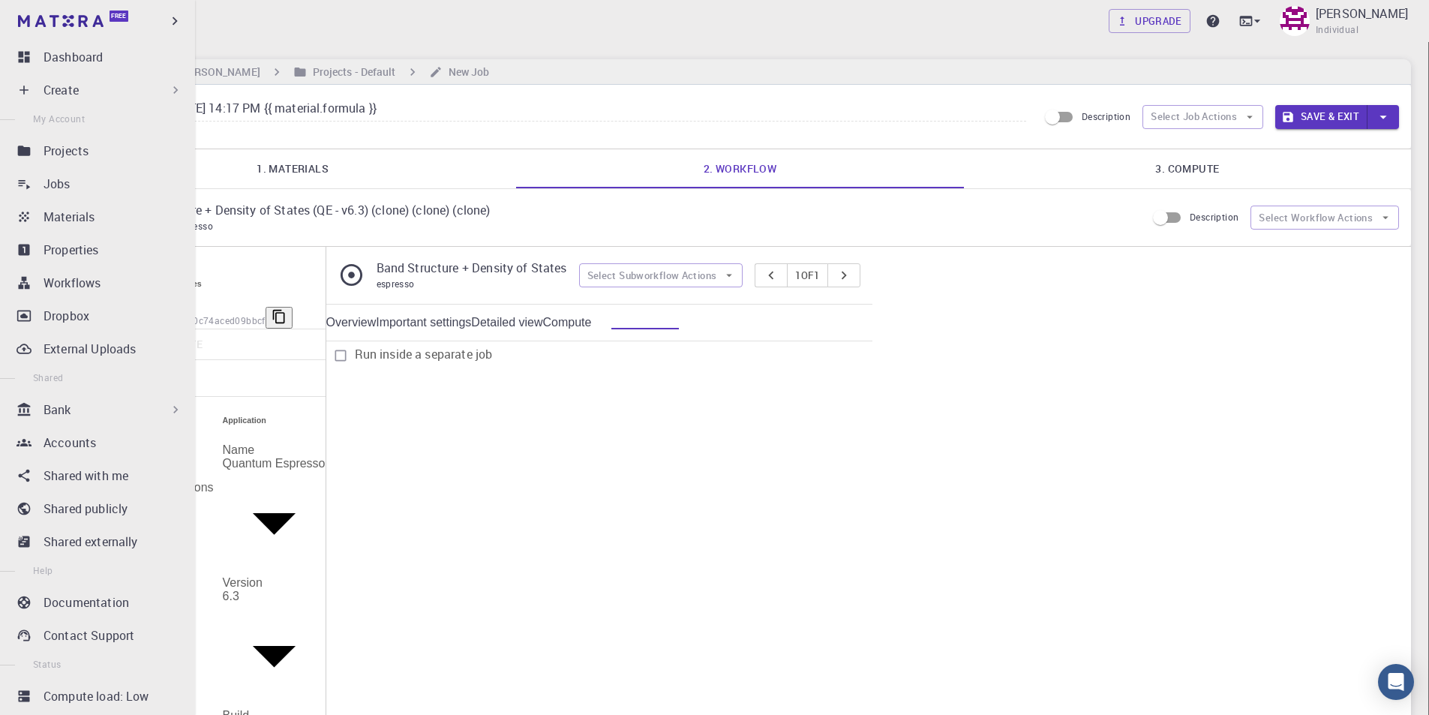
click at [133, 416] on div "Bank" at bounding box center [114, 410] width 140 height 18
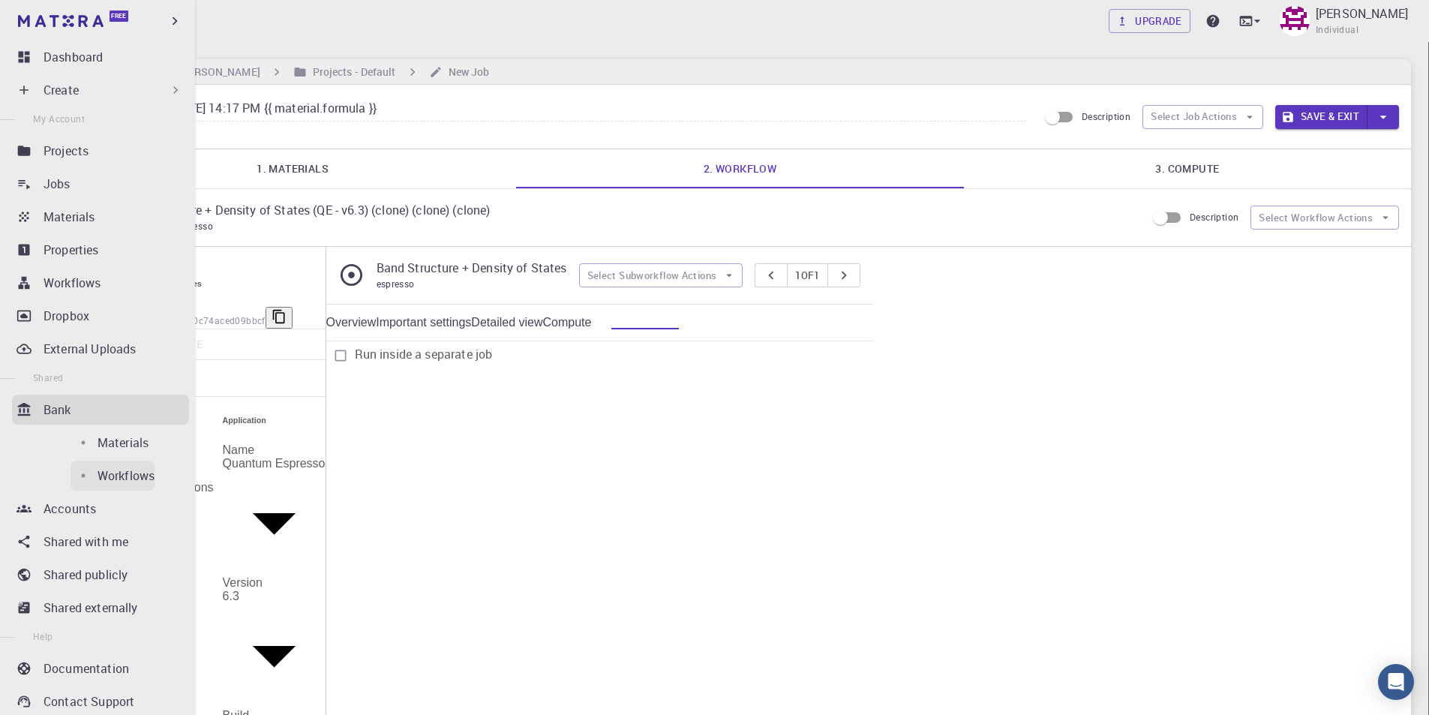
click at [98, 476] on p "Workflows" at bounding box center [126, 476] width 57 height 18
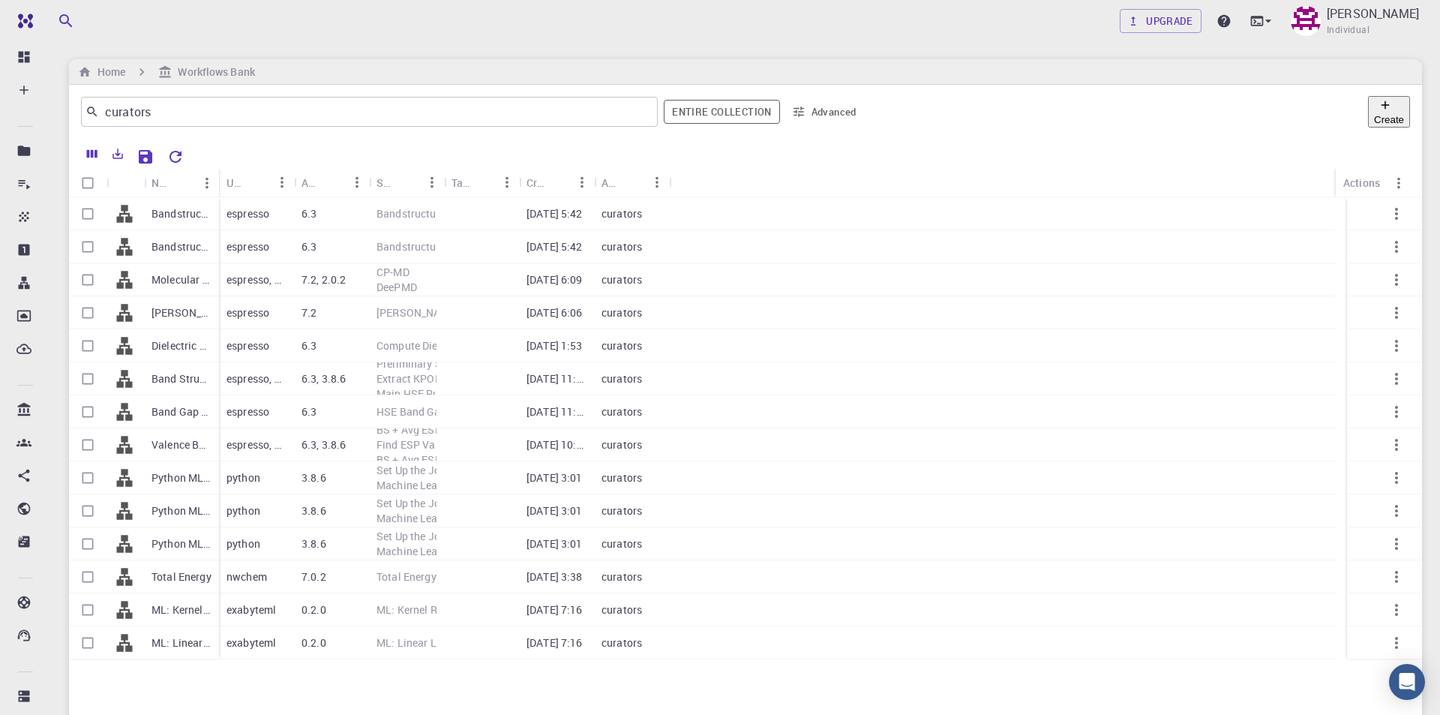
click at [90, 215] on input "Select row" at bounding box center [88, 214] width 29 height 29
checkbox input "true"
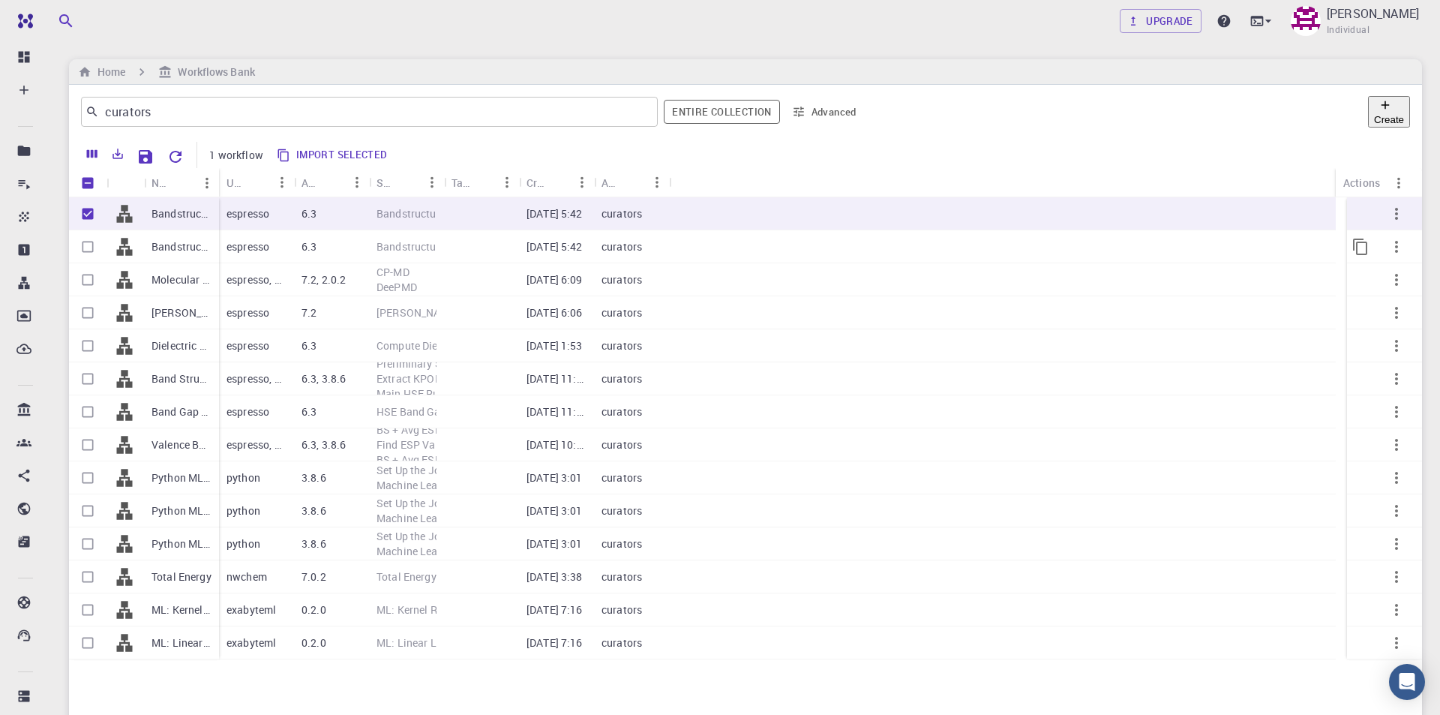
click at [85, 245] on input "Select row" at bounding box center [88, 247] width 29 height 29
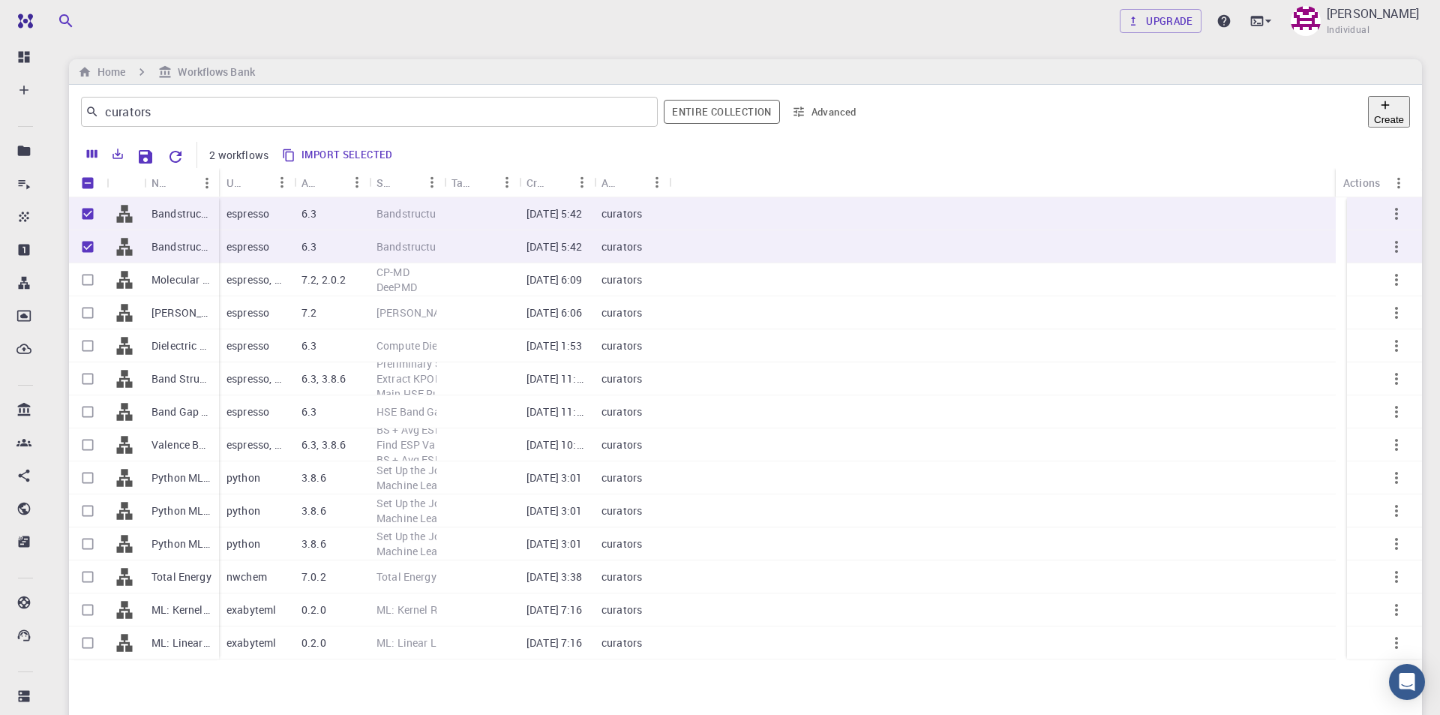
click at [1368, 116] on button "Create" at bounding box center [1389, 112] width 42 height 32
click at [47, 685] on icon "Close" at bounding box center [39, 688] width 17 height 17
click at [83, 243] on input "Unselect row" at bounding box center [88, 247] width 29 height 29
checkbox input "false"
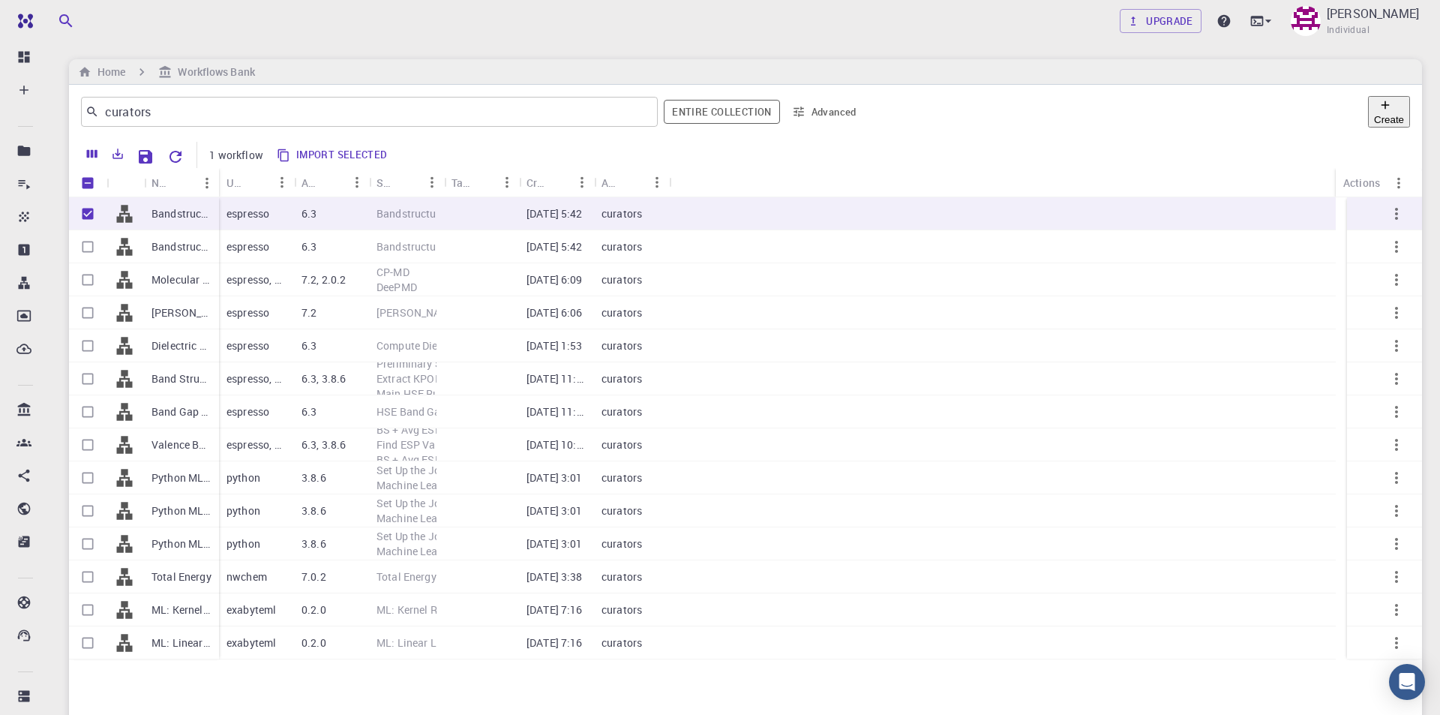
click at [1397, 115] on button "Create" at bounding box center [1389, 112] width 42 height 32
click at [87, 212] on input "Unselect row" at bounding box center [88, 214] width 29 height 29
checkbox input "false"
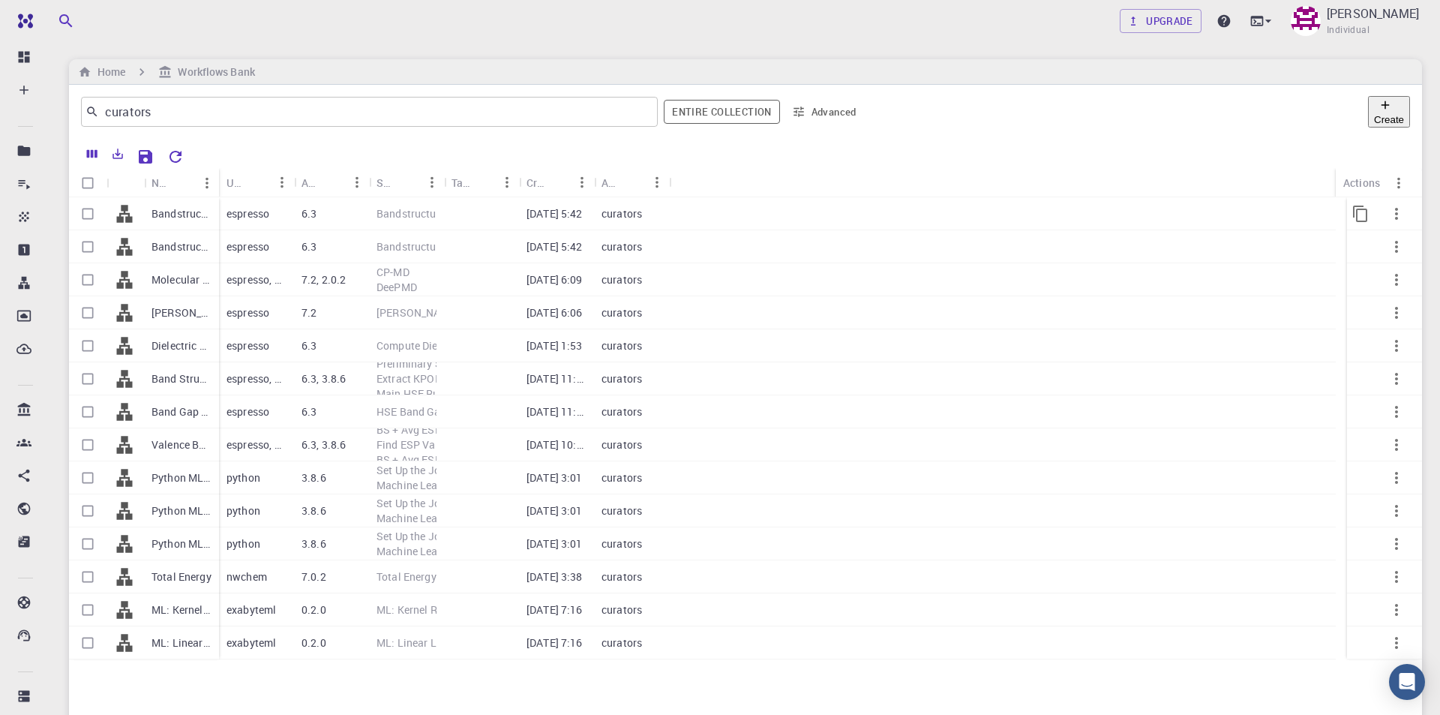
click at [176, 217] on p "Bandstructure with SOC - QE" at bounding box center [182, 213] width 60 height 15
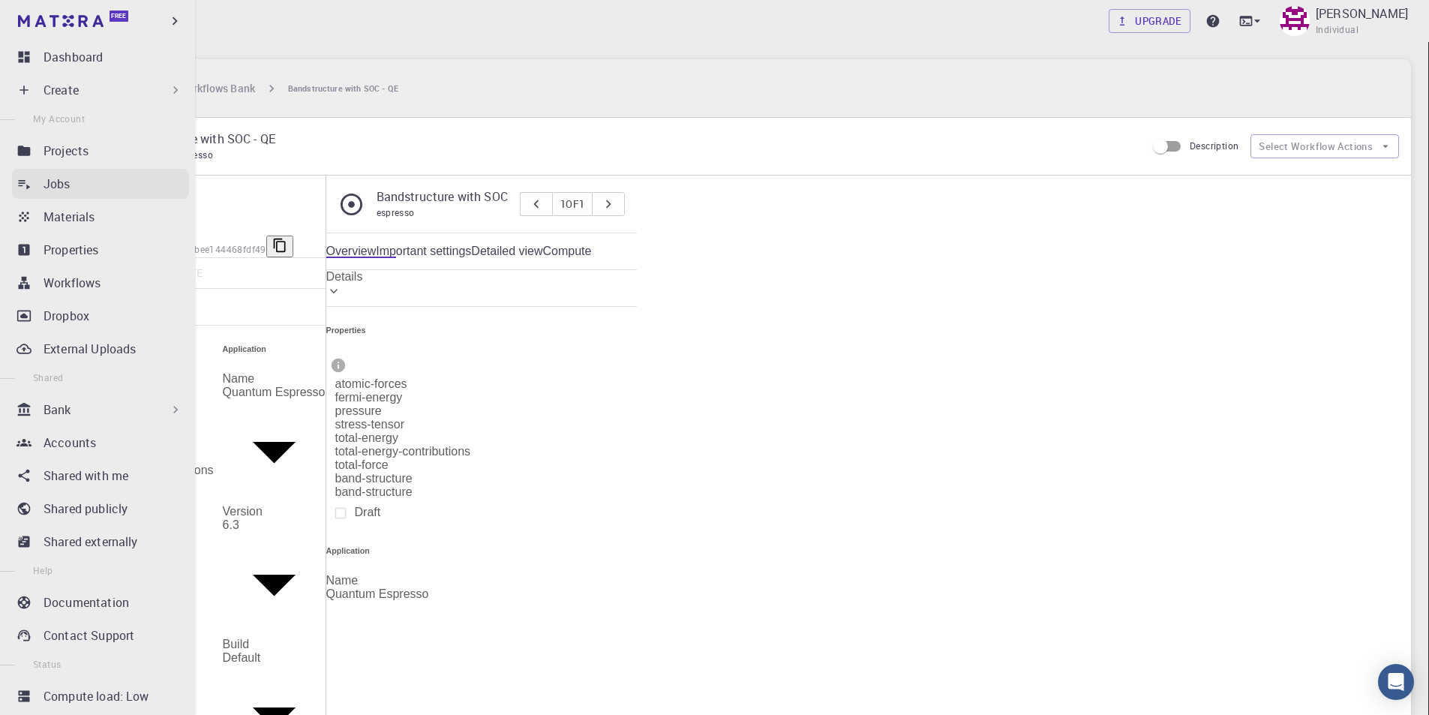
click at [78, 182] on div "Jobs" at bounding box center [117, 184] width 146 height 18
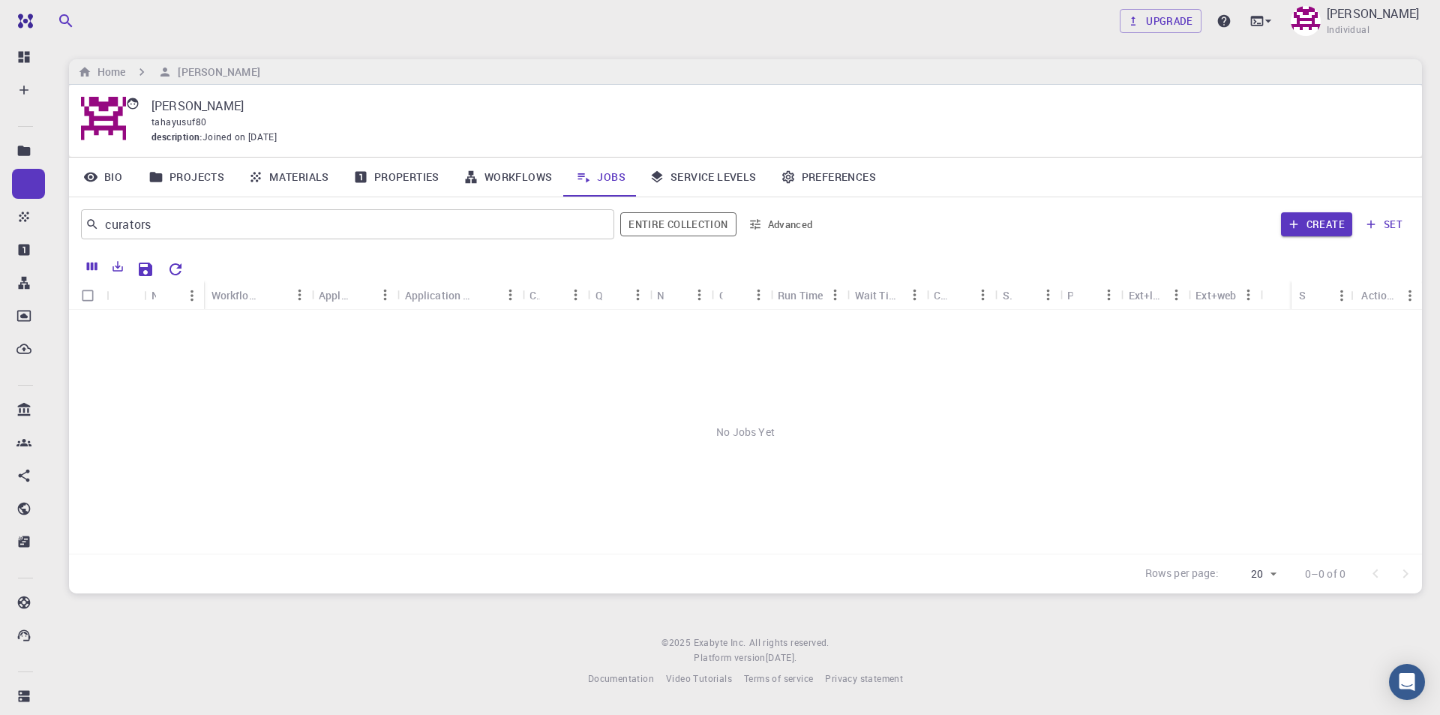
click at [500, 177] on link "Workflows" at bounding box center [508, 177] width 113 height 39
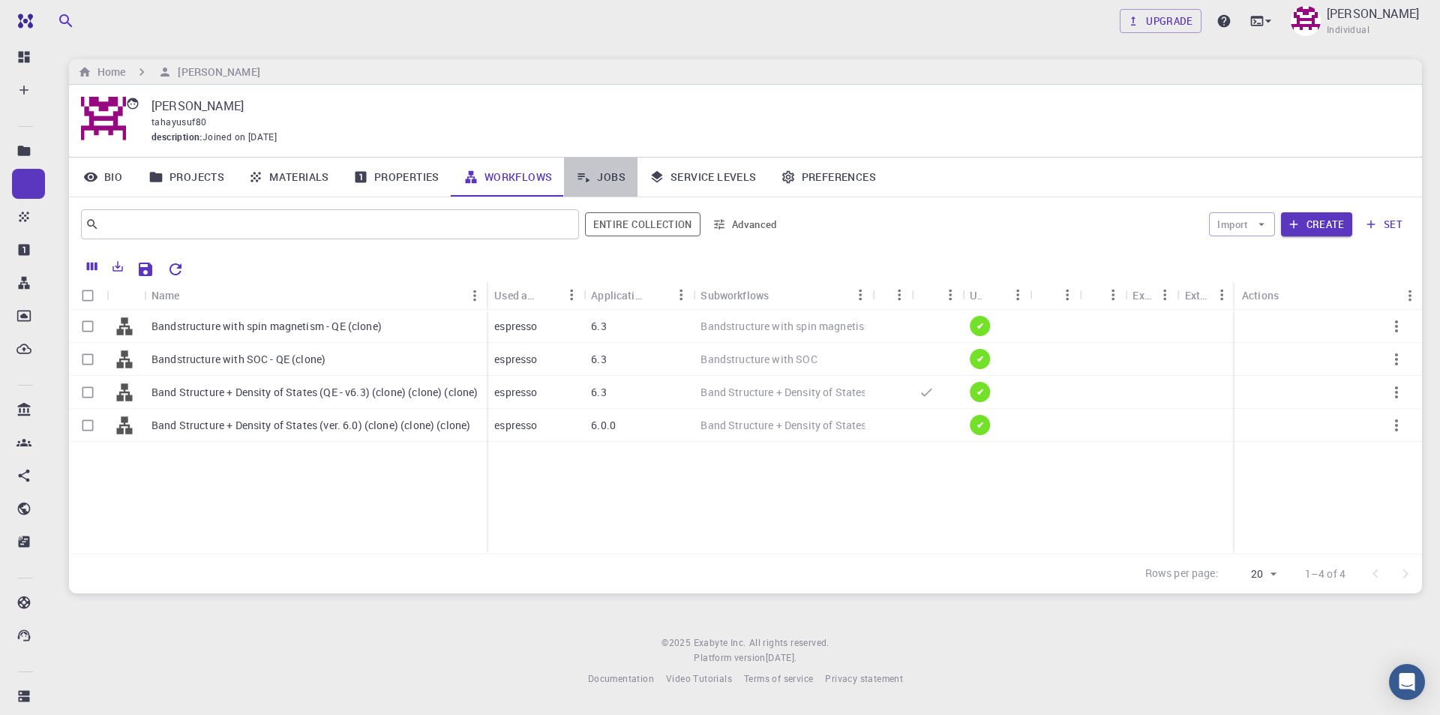
click at [635, 172] on link "Jobs" at bounding box center [601, 177] width 74 height 39
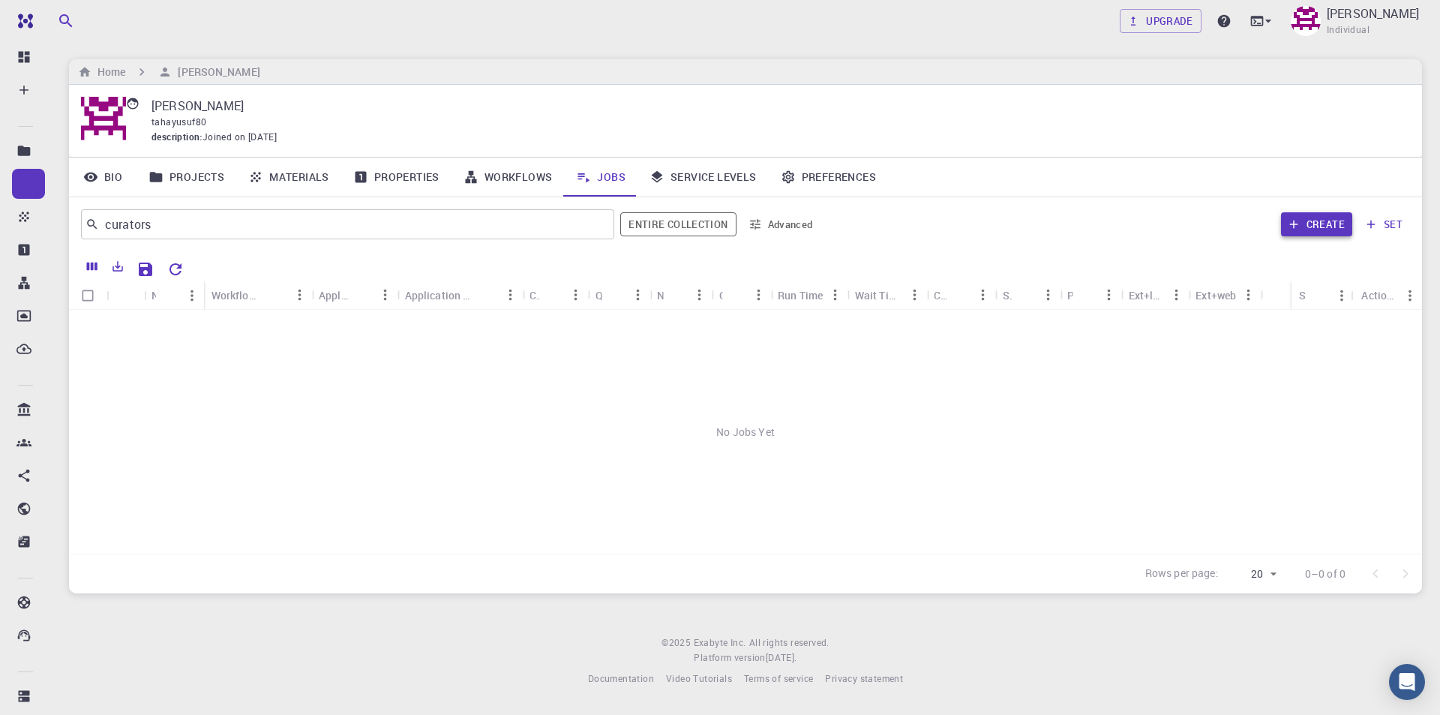
click at [1306, 219] on button "Create" at bounding box center [1316, 224] width 71 height 24
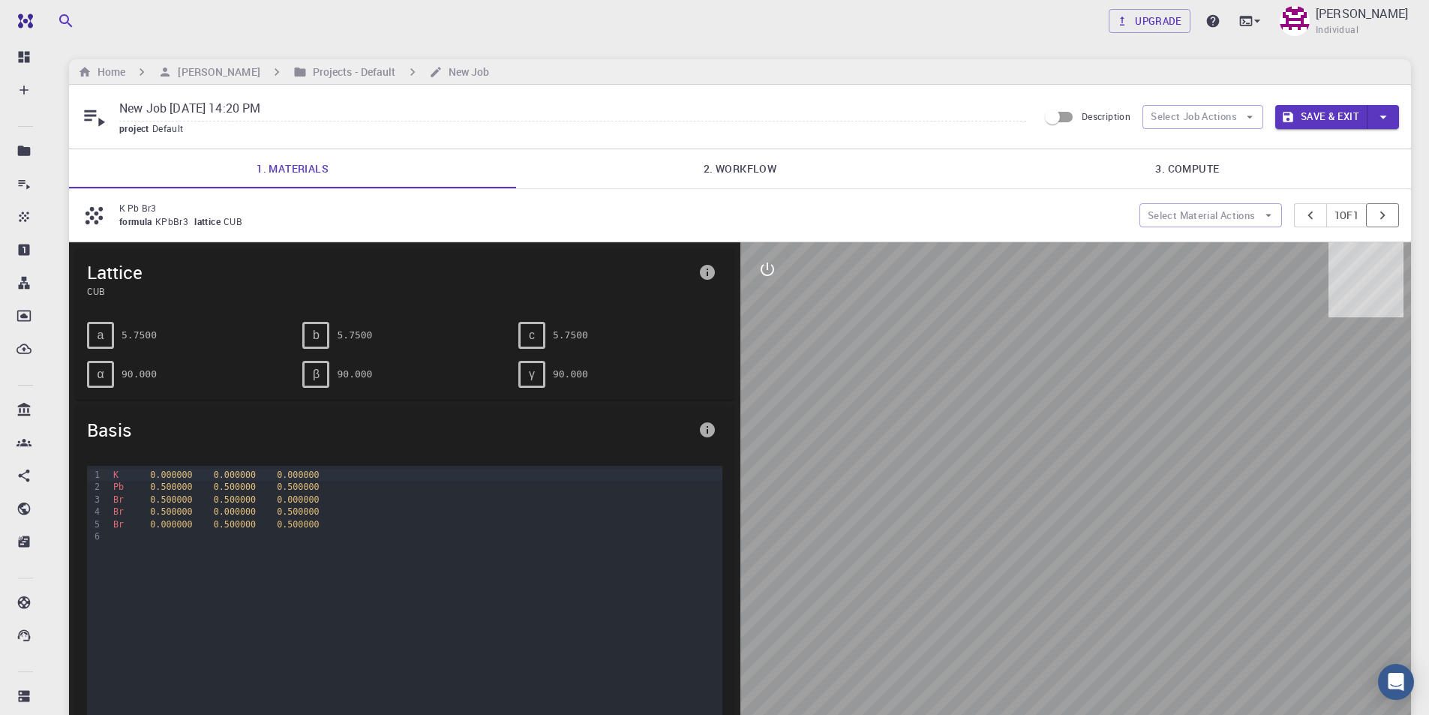
click at [1388, 212] on icon "pager" at bounding box center [1382, 215] width 17 height 17
click at [759, 158] on link "2. Workflow" at bounding box center [739, 168] width 447 height 39
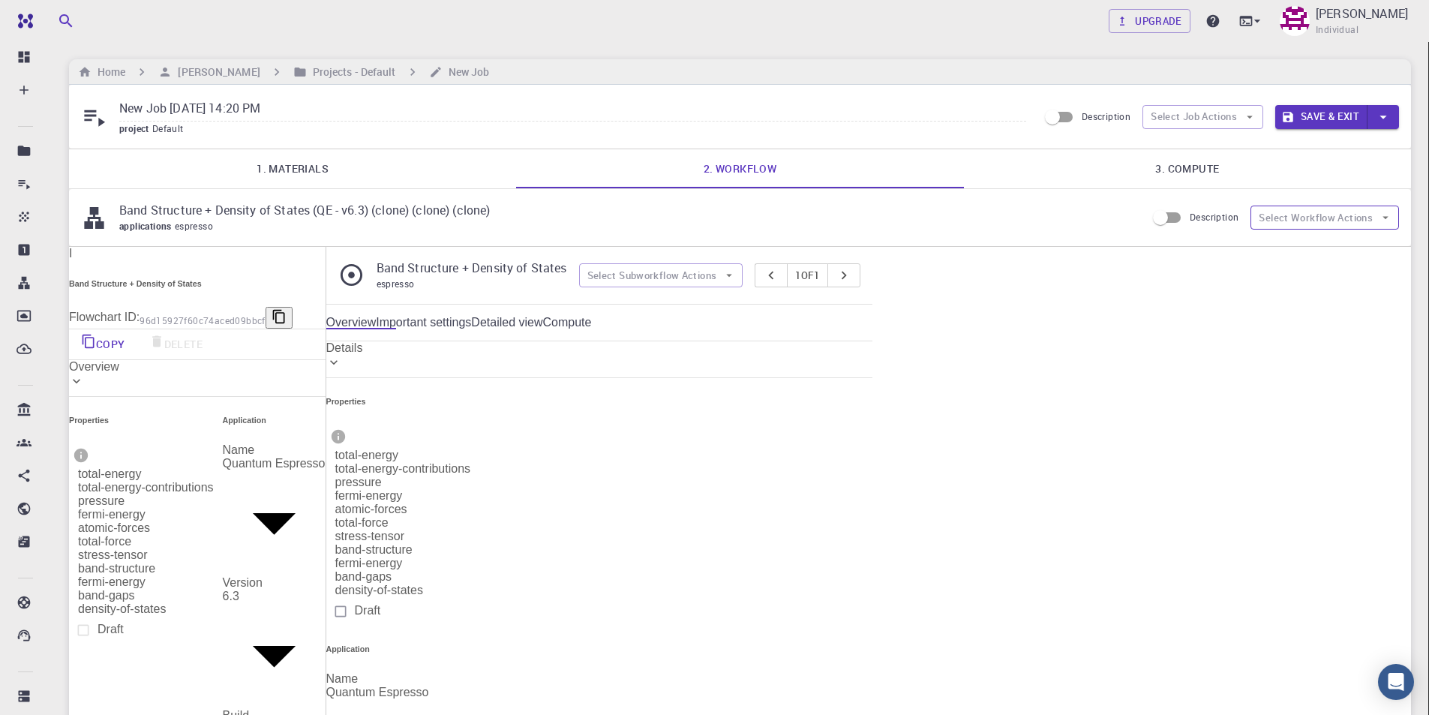
click at [1329, 218] on button "Select Workflow Actions" at bounding box center [1324, 218] width 149 height 24
click at [1259, 179] on link "3. Compute" at bounding box center [1187, 168] width 447 height 39
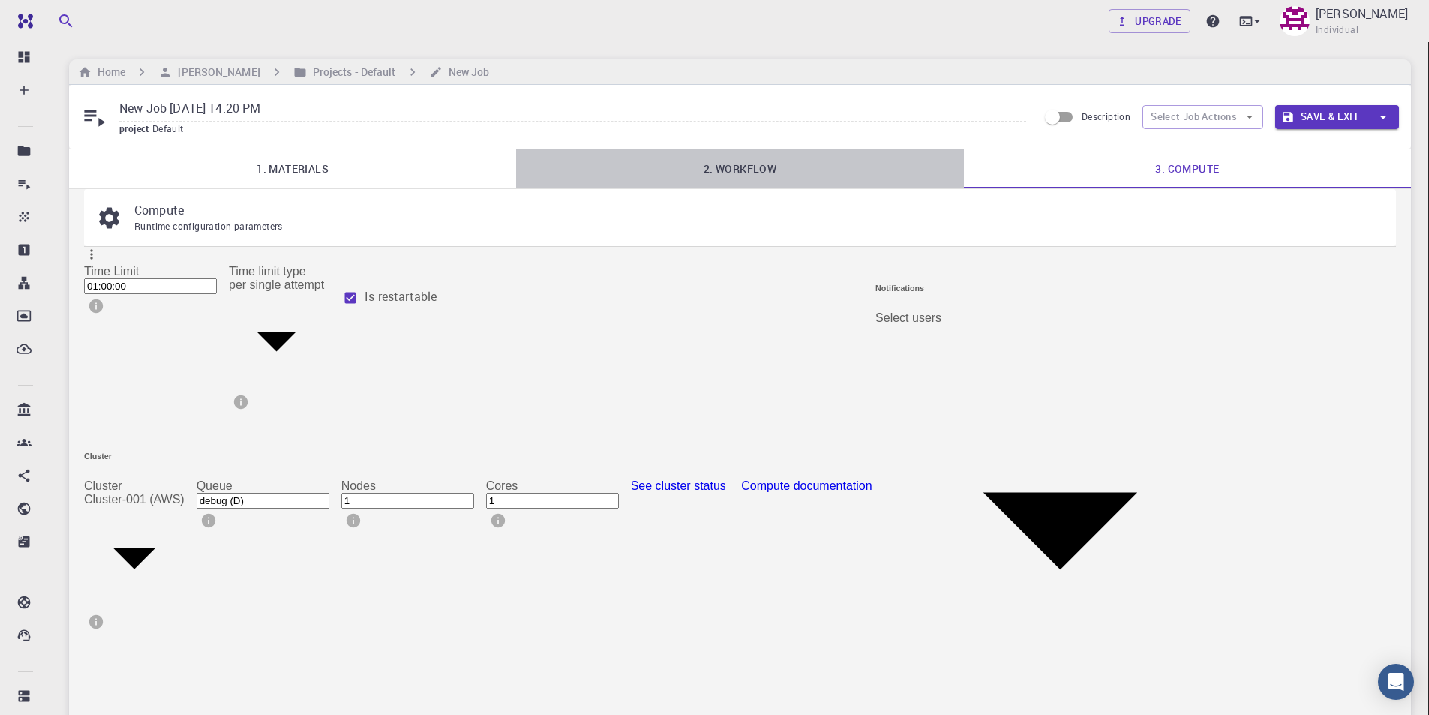
drag, startPoint x: 744, startPoint y: 155, endPoint x: 993, endPoint y: 165, distance: 249.2
click at [744, 160] on link "2. Workflow" at bounding box center [739, 168] width 447 height 39
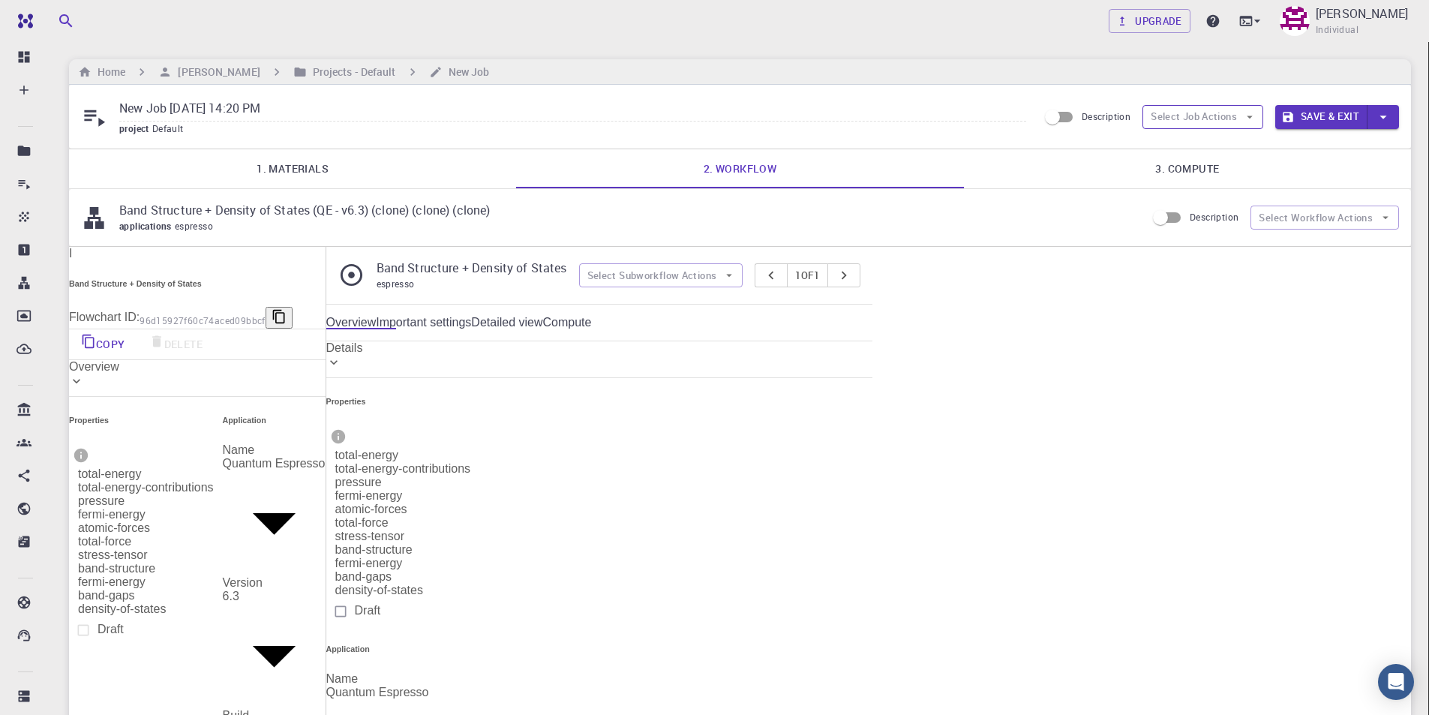
click at [1201, 122] on button "Select Job Actions" at bounding box center [1202, 117] width 121 height 24
click at [1229, 194] on span "Select workflow" at bounding box center [1223, 202] width 87 height 17
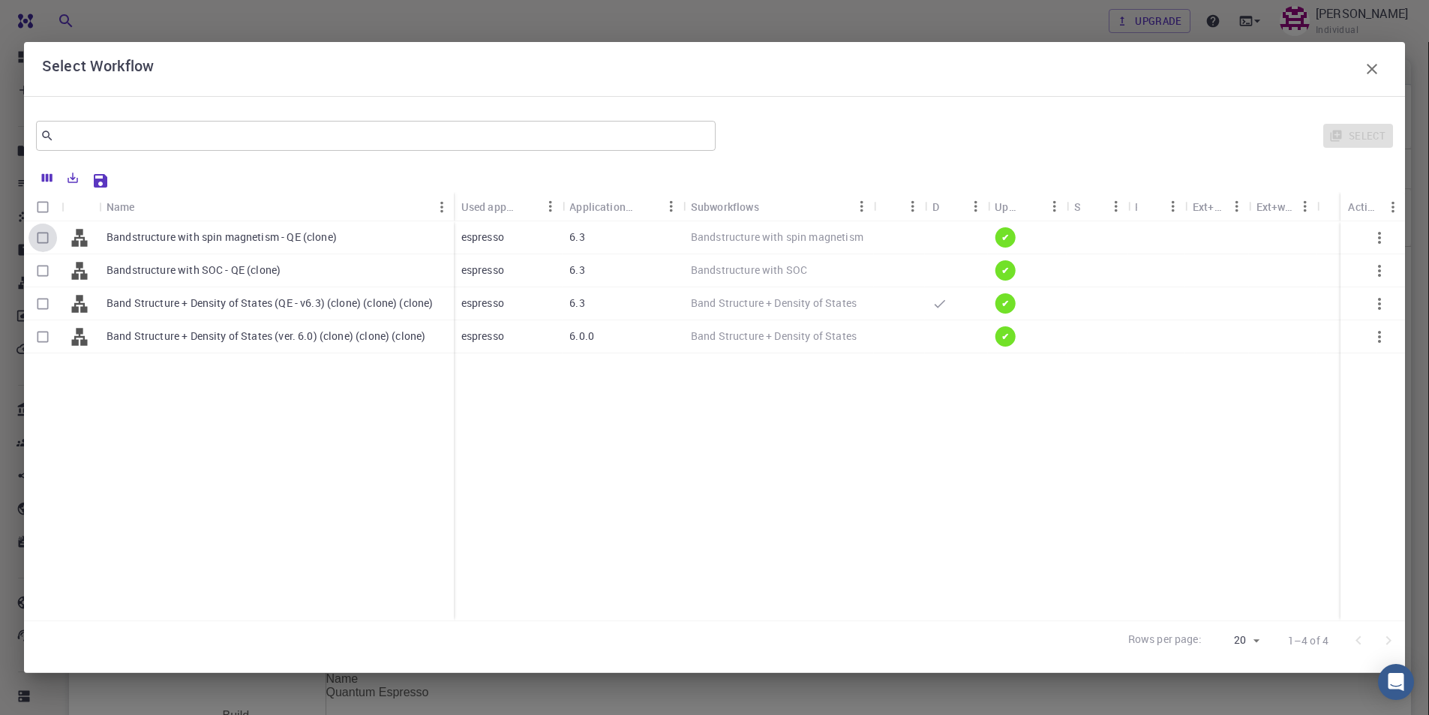
click at [44, 235] on input "Select row" at bounding box center [43, 238] width 29 height 29
checkbox input "true"
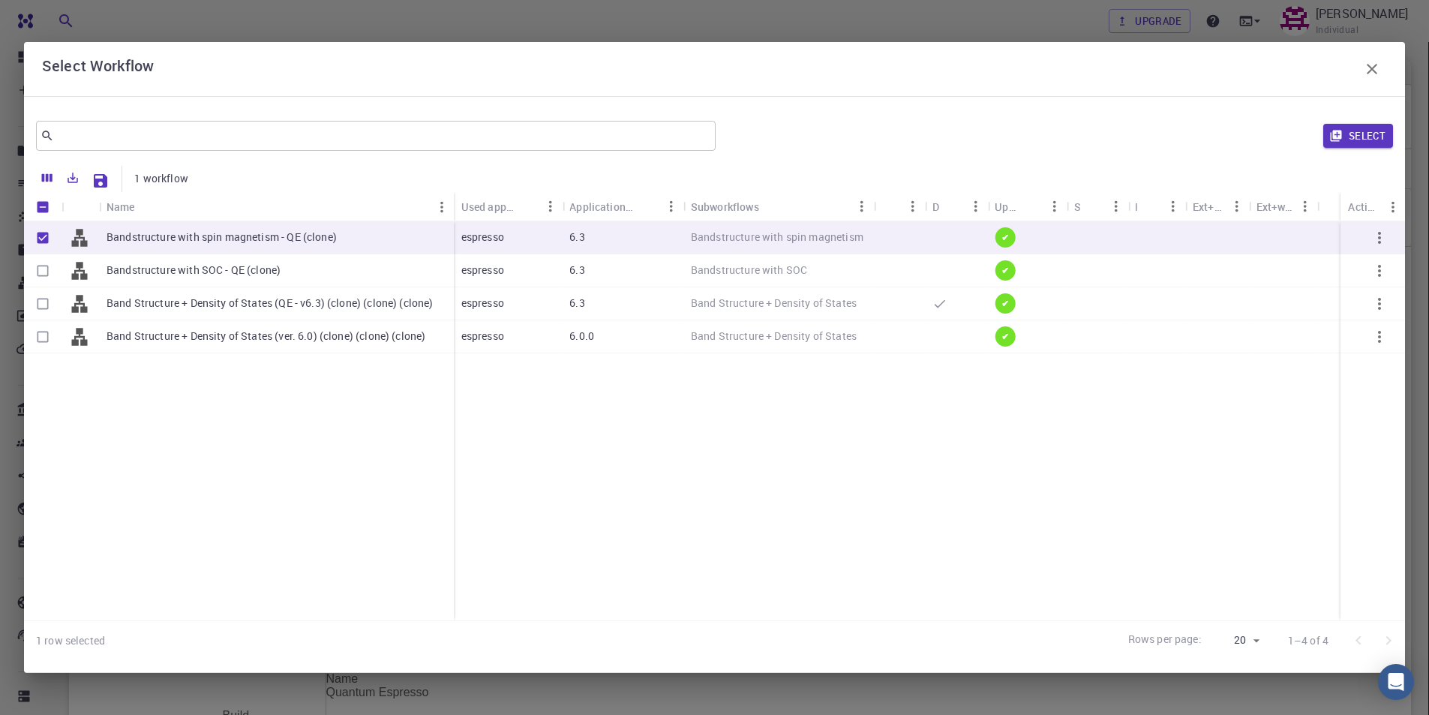
click at [48, 270] on input "Select row" at bounding box center [43, 271] width 29 height 29
checkbox input "true"
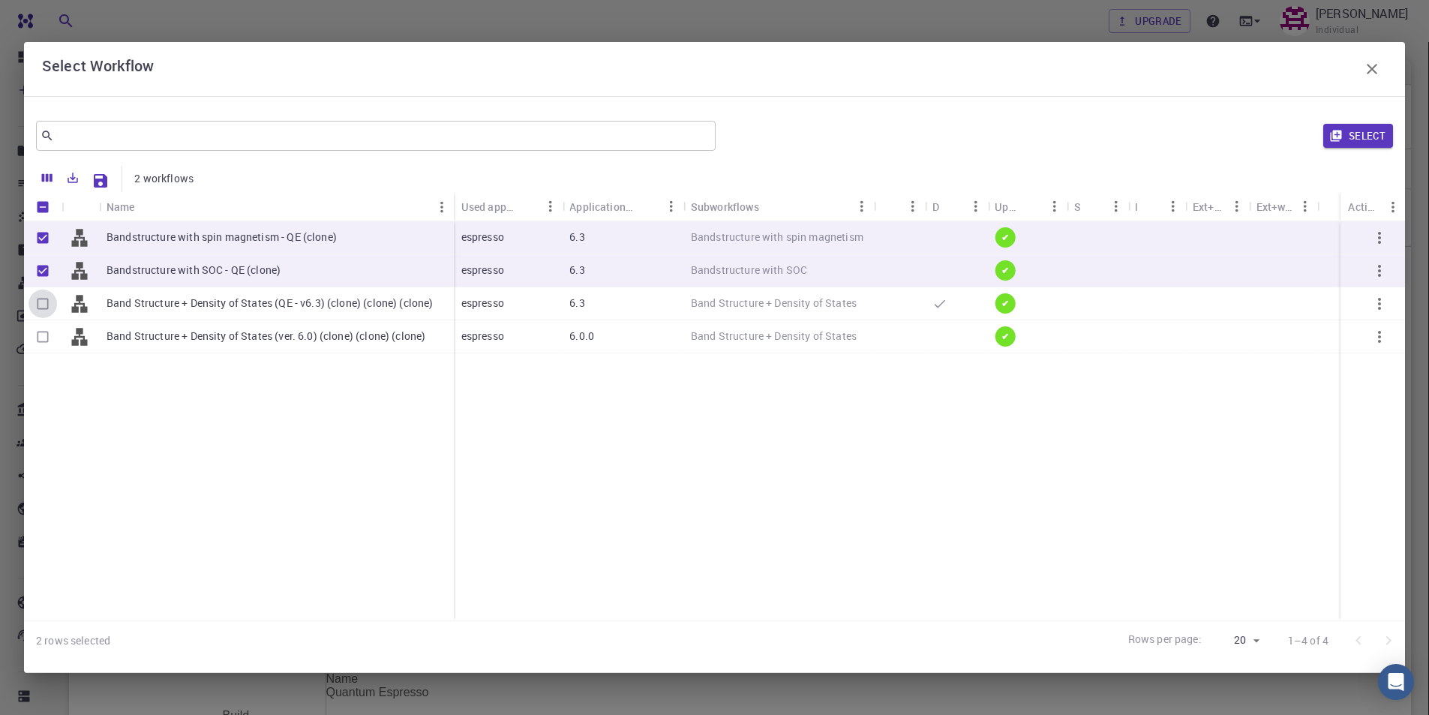
click at [35, 302] on input "Select row" at bounding box center [43, 304] width 29 height 29
checkbox input "true"
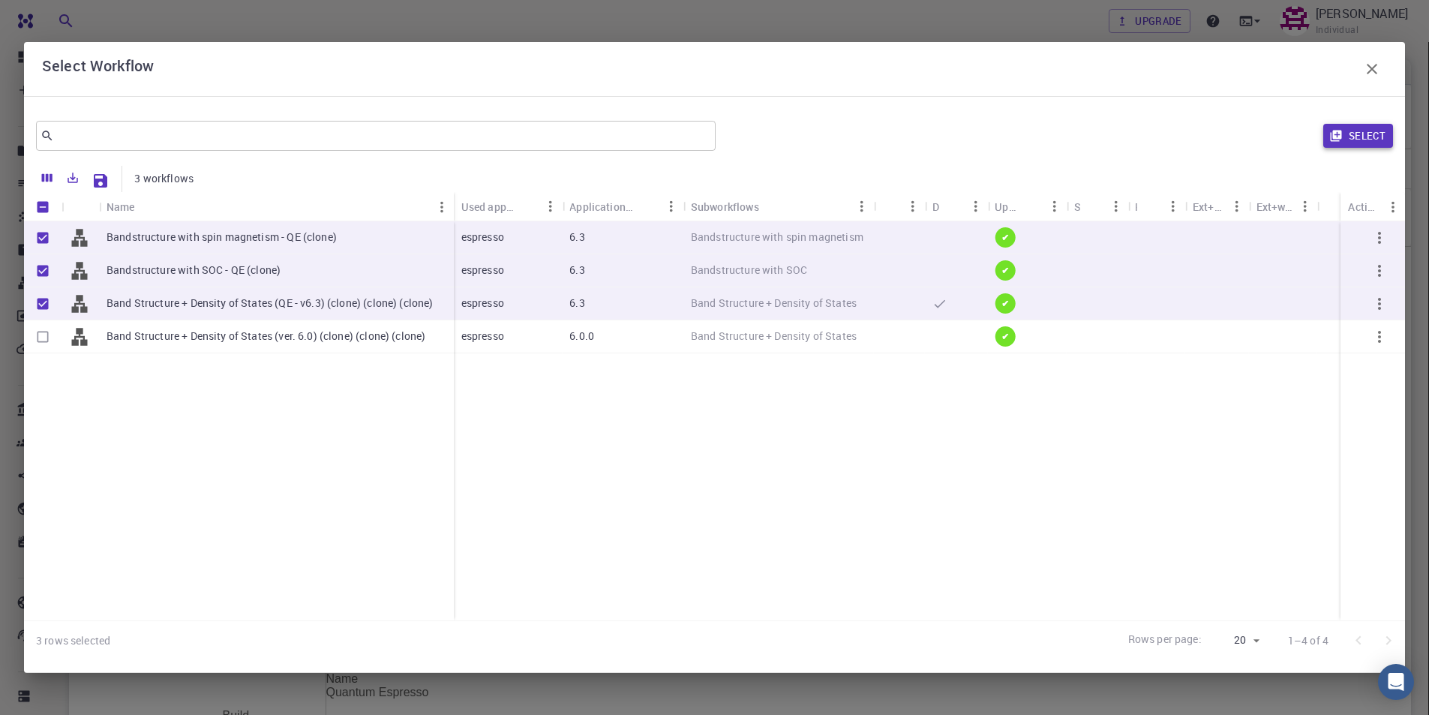
click at [1365, 137] on button "Select" at bounding box center [1358, 136] width 70 height 24
checkbox input "false"
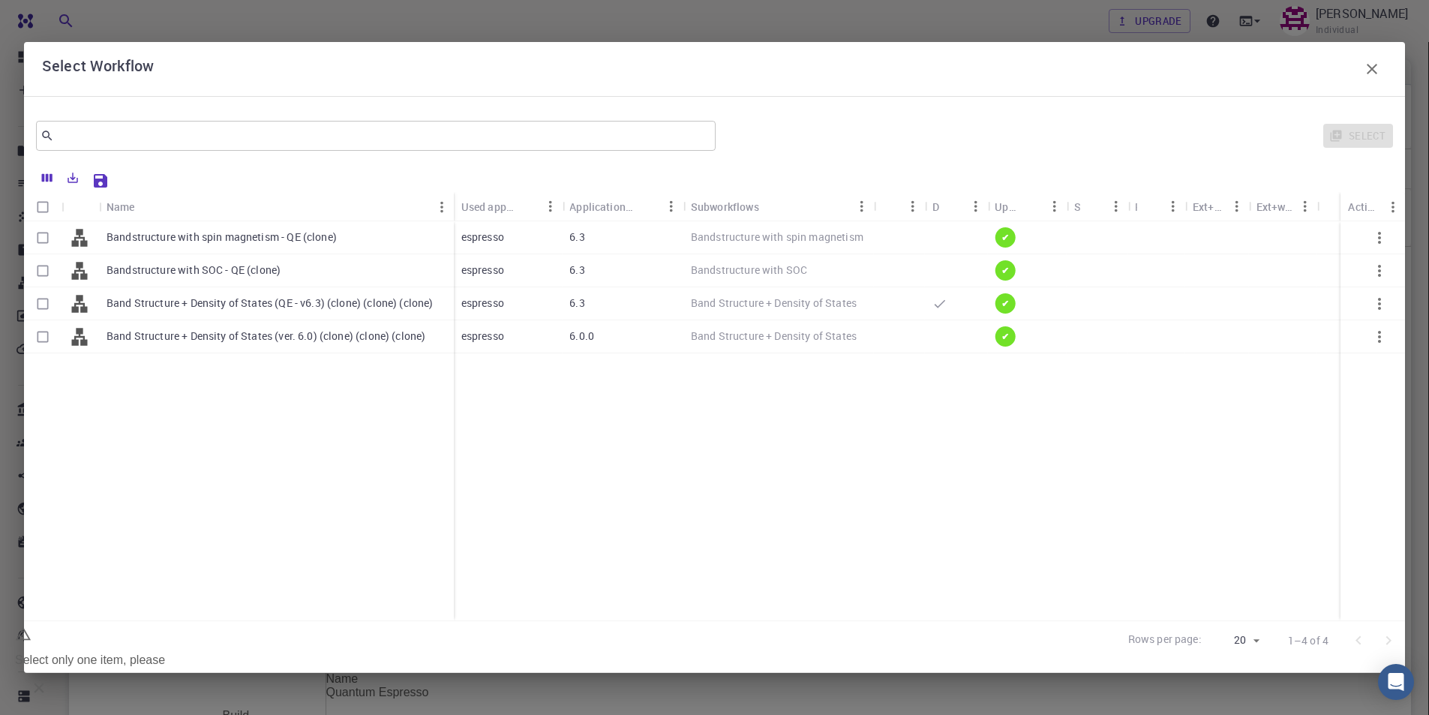
click at [44, 237] on input "Select row" at bounding box center [43, 238] width 29 height 29
checkbox input "true"
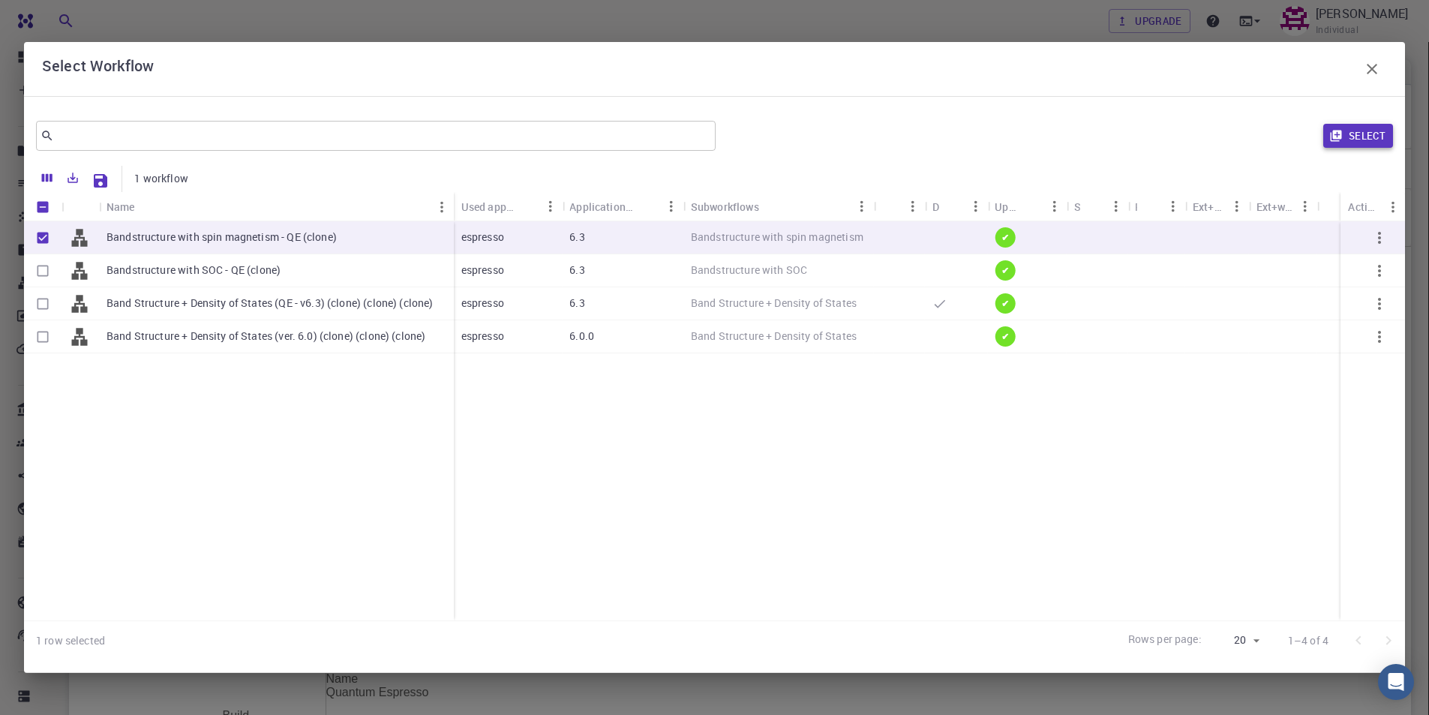
click at [1373, 140] on button "Select" at bounding box center [1358, 136] width 70 height 24
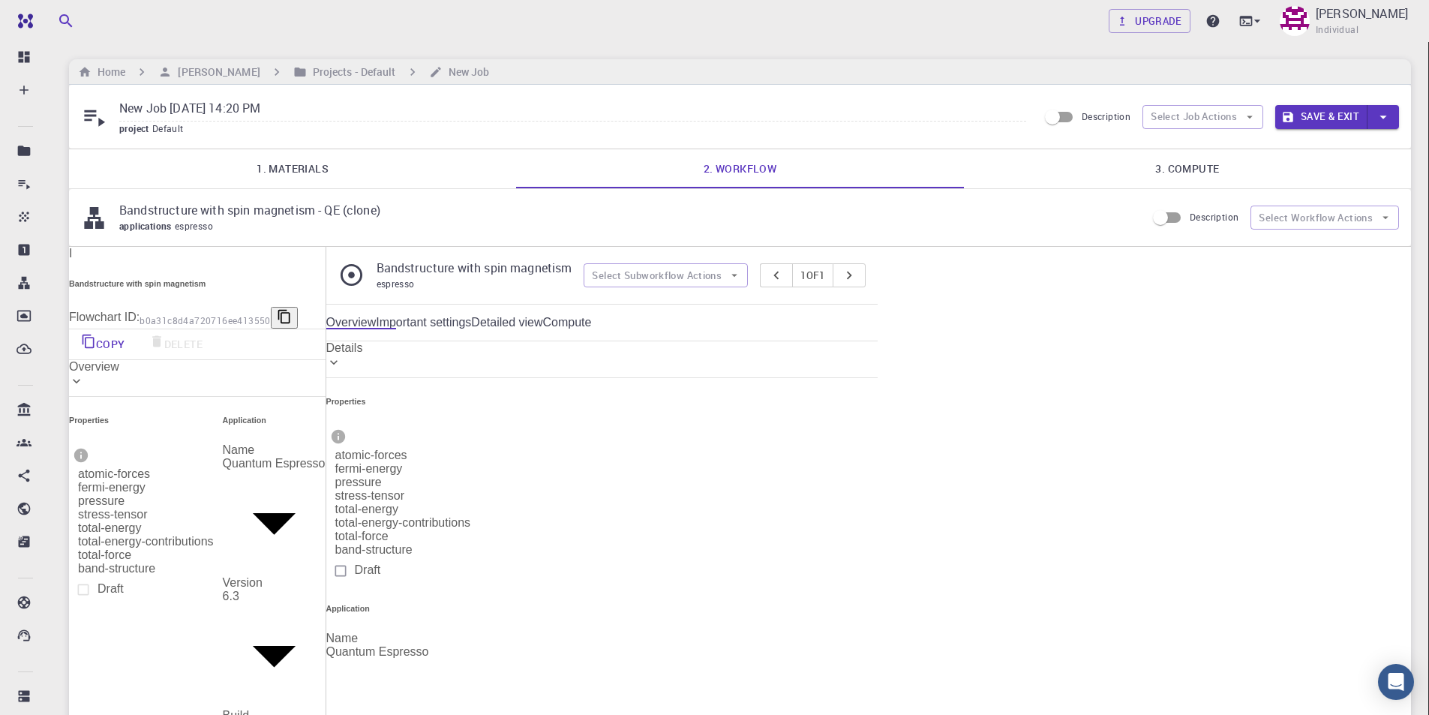
click at [296, 174] on link "1. Materials" at bounding box center [292, 168] width 447 height 39
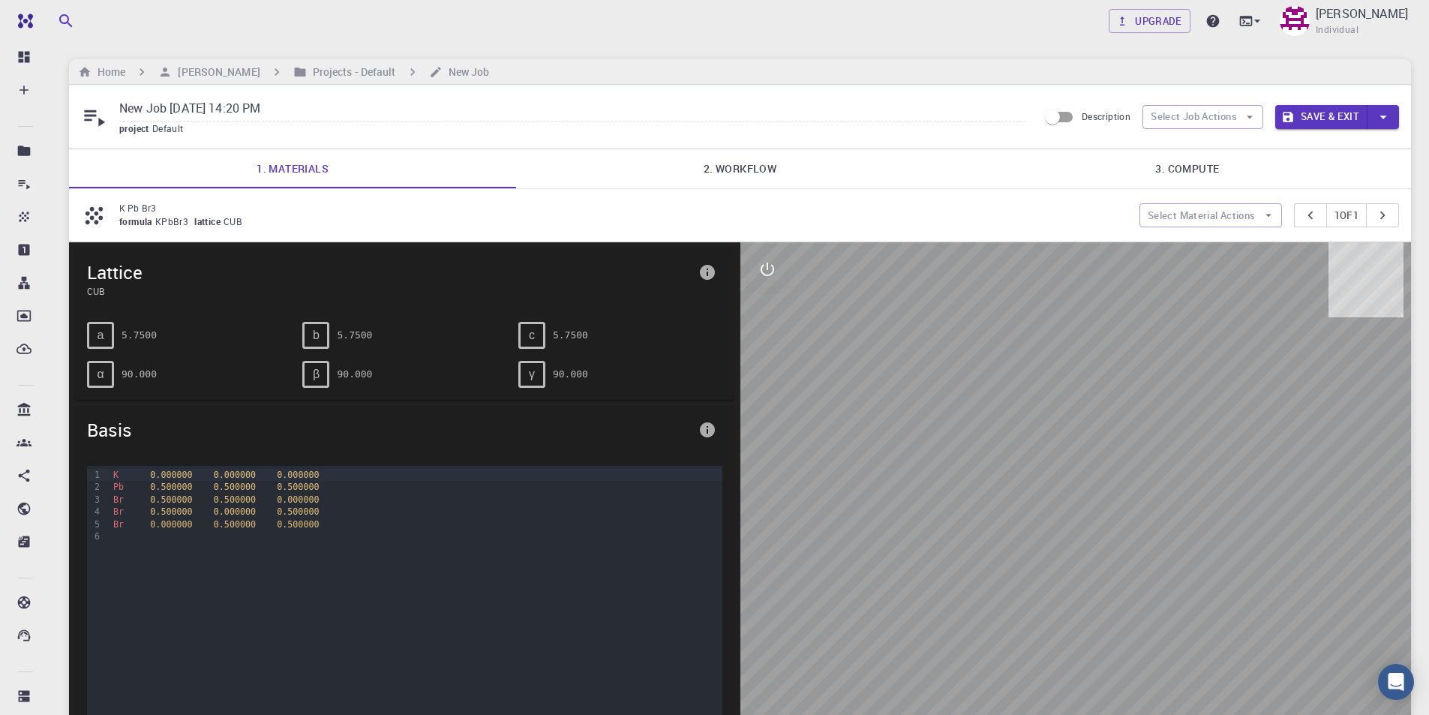
click at [778, 164] on link "2. Workflow" at bounding box center [739, 168] width 447 height 39
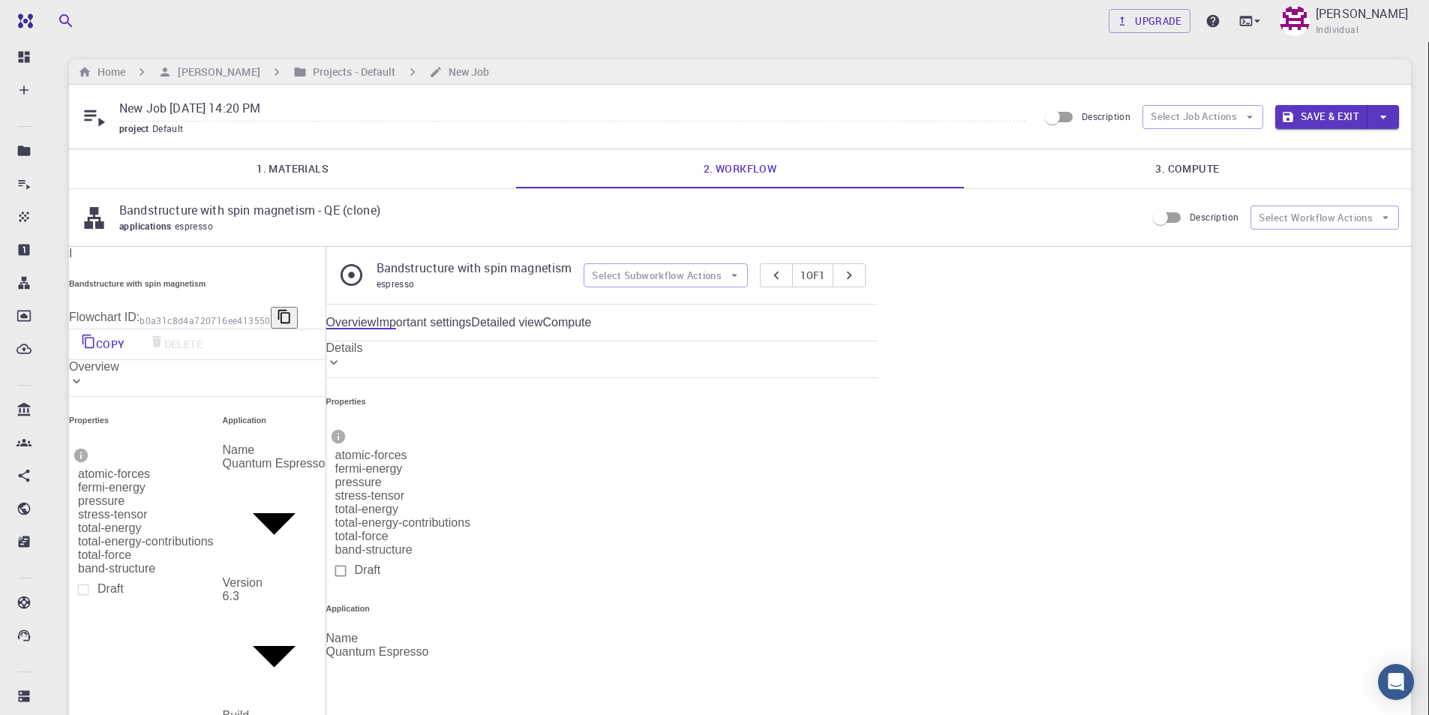
click at [1155, 167] on link "3. Compute" at bounding box center [1187, 168] width 447 height 39
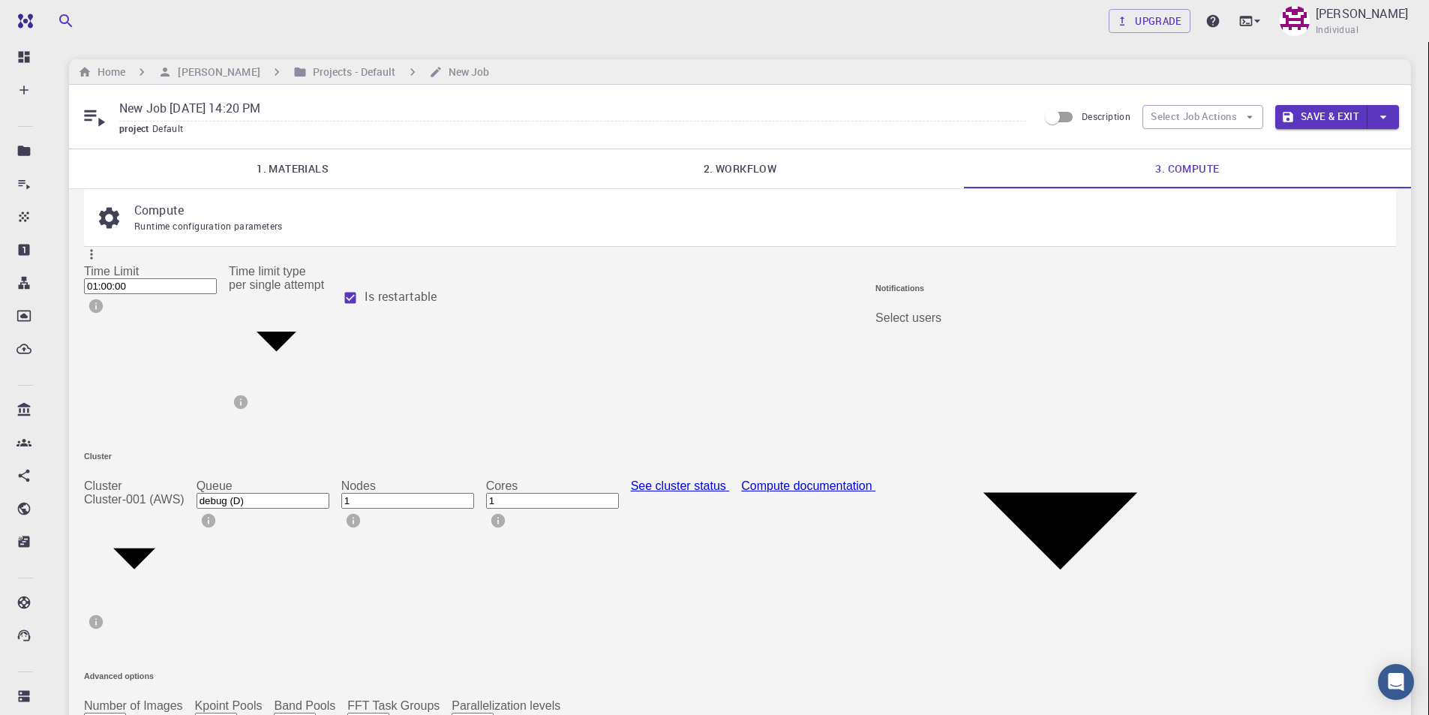
click at [1173, 302] on body "Free Dashboard Create New Job New Material Create Material Upload File Import f…" at bounding box center [714, 453] width 1429 height 906
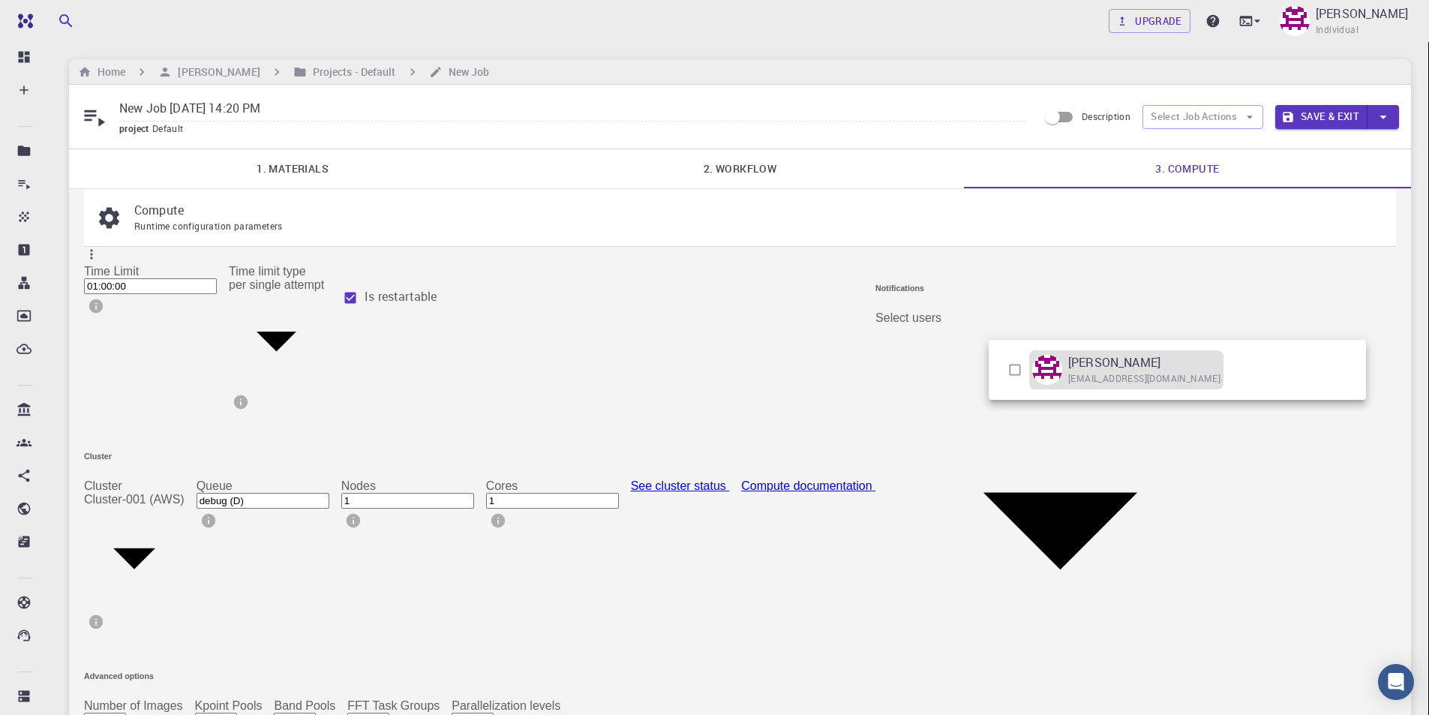
click at [1107, 369] on p "[PERSON_NAME]" at bounding box center [1114, 362] width 92 height 18
type input "[object Object]"
checkbox input "true"
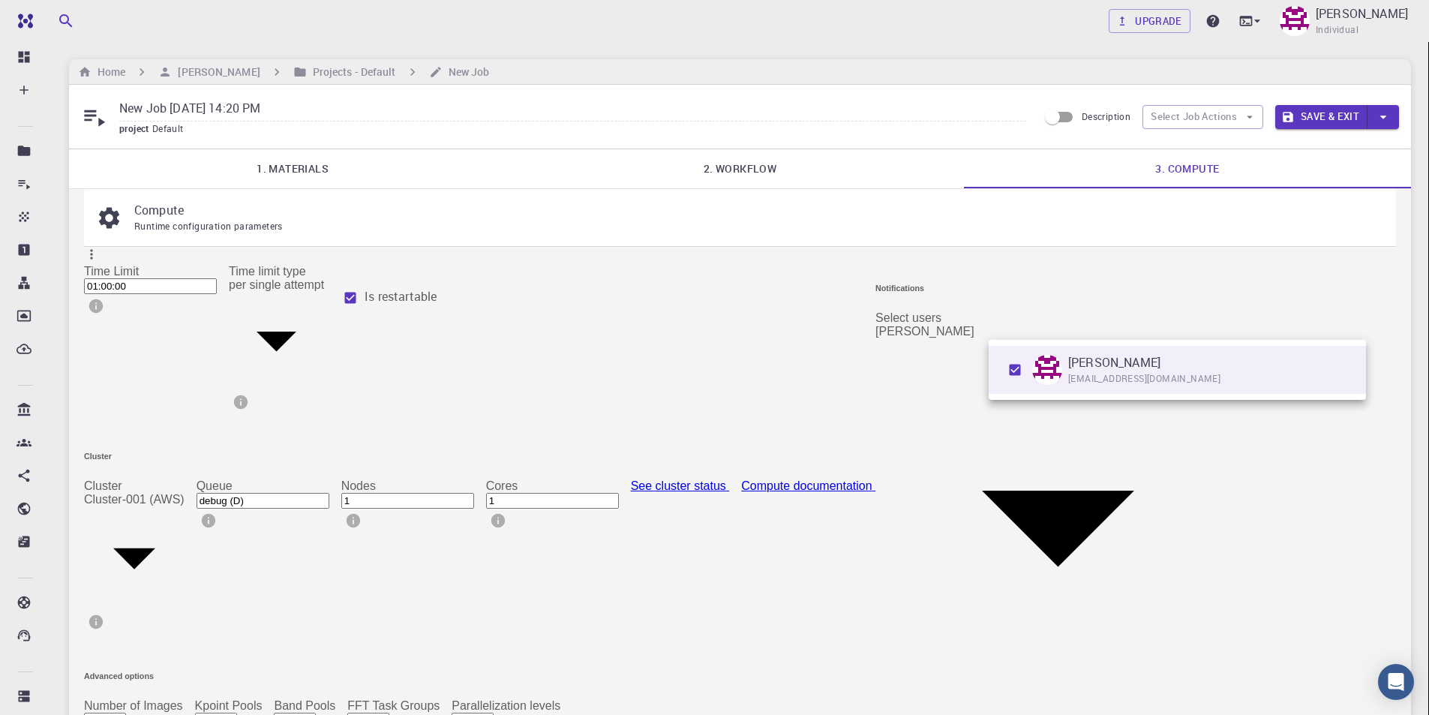
click at [1143, 472] on div at bounding box center [714, 357] width 1429 height 715
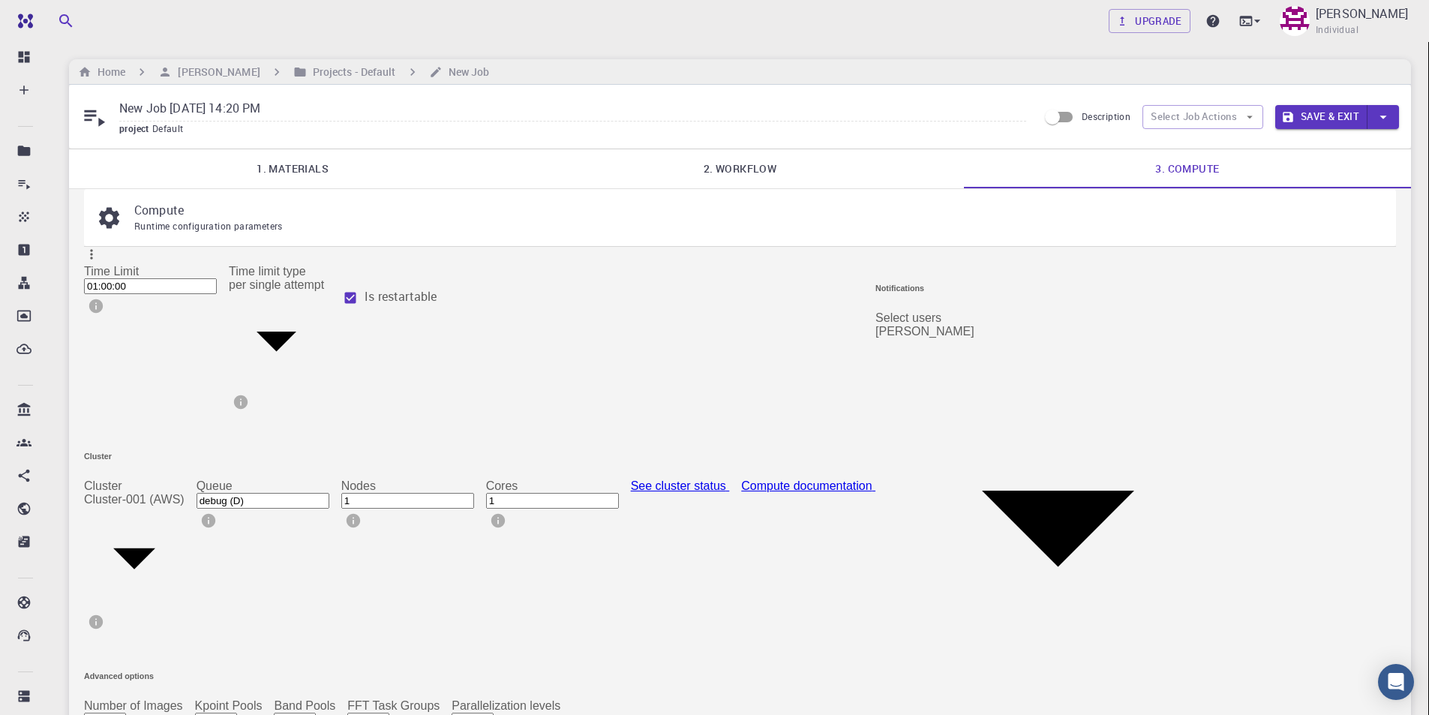
click at [1342, 114] on button "Save & Exit" at bounding box center [1321, 117] width 92 height 24
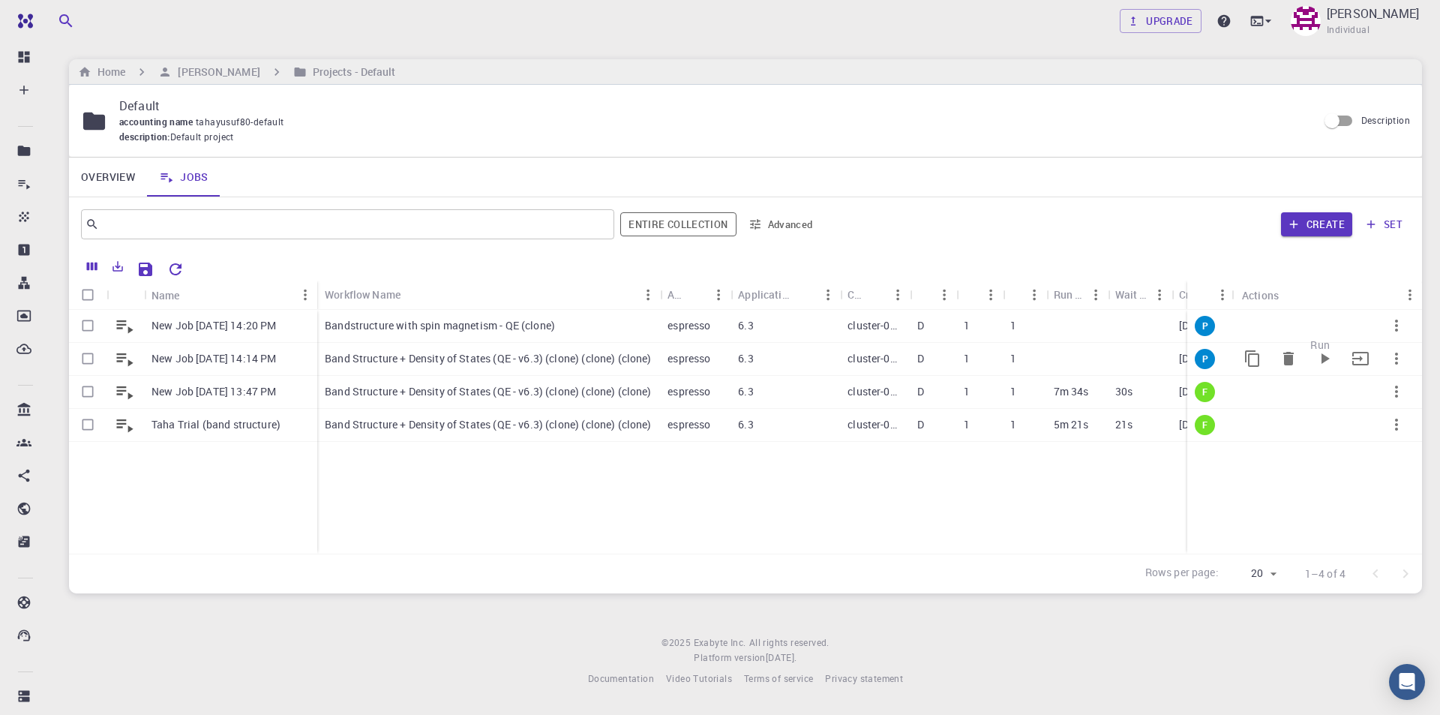
click at [1325, 357] on icon "Run" at bounding box center [1326, 358] width 8 height 11
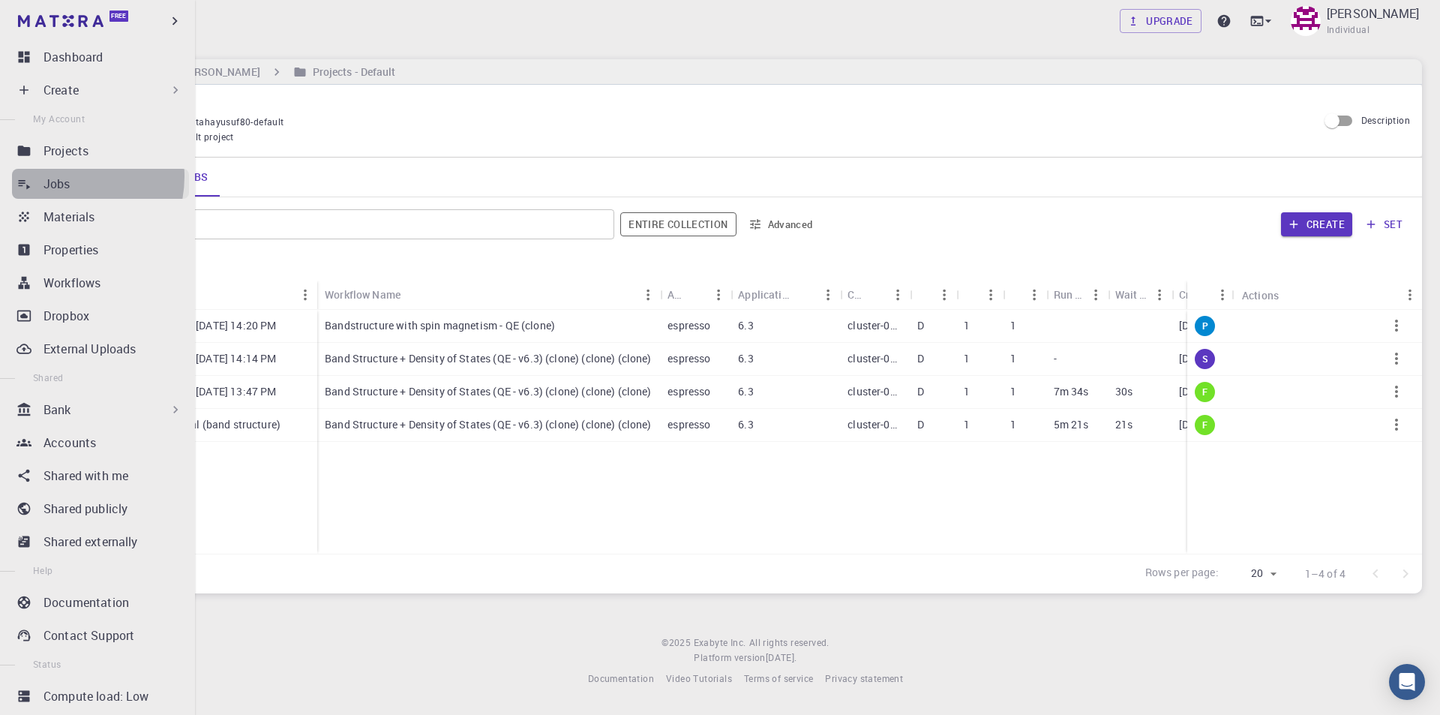
click at [58, 176] on p "Jobs" at bounding box center [57, 184] width 27 height 18
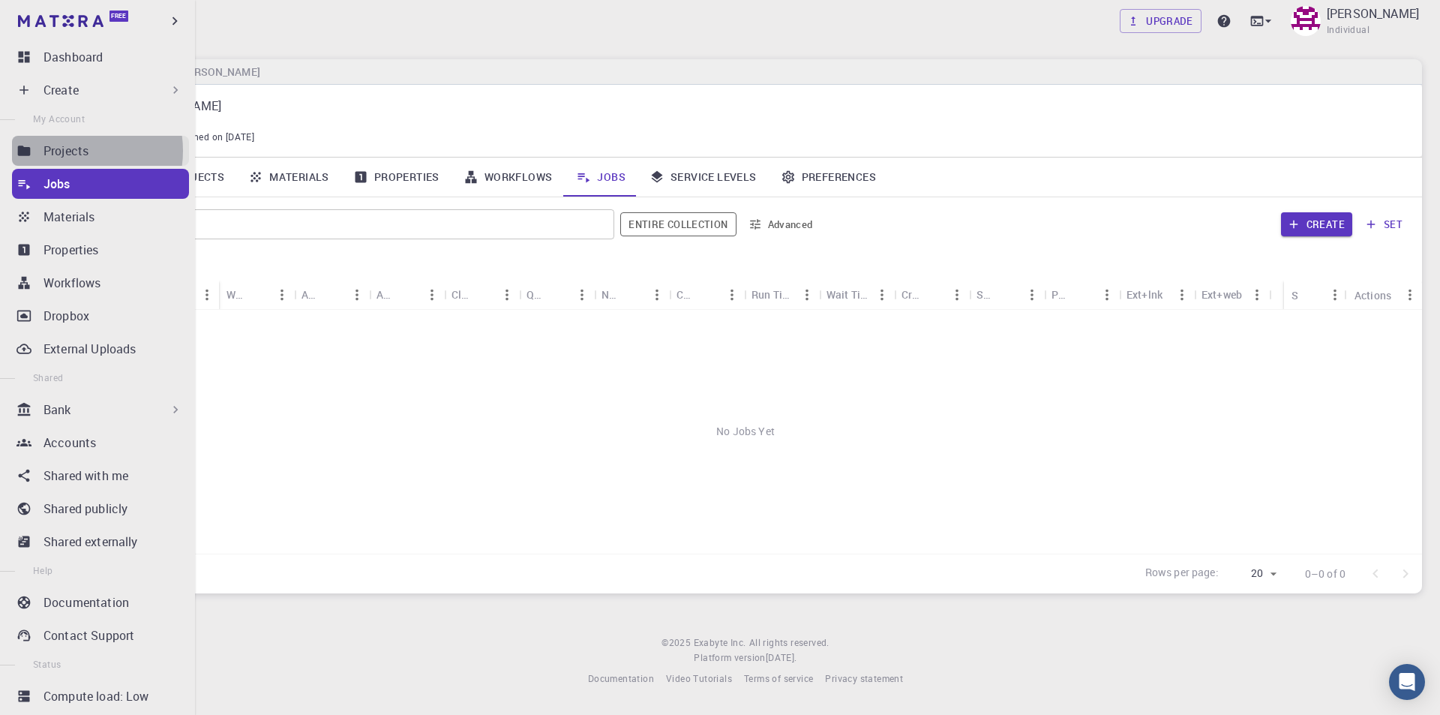
click at [69, 151] on p "Projects" at bounding box center [66, 151] width 45 height 18
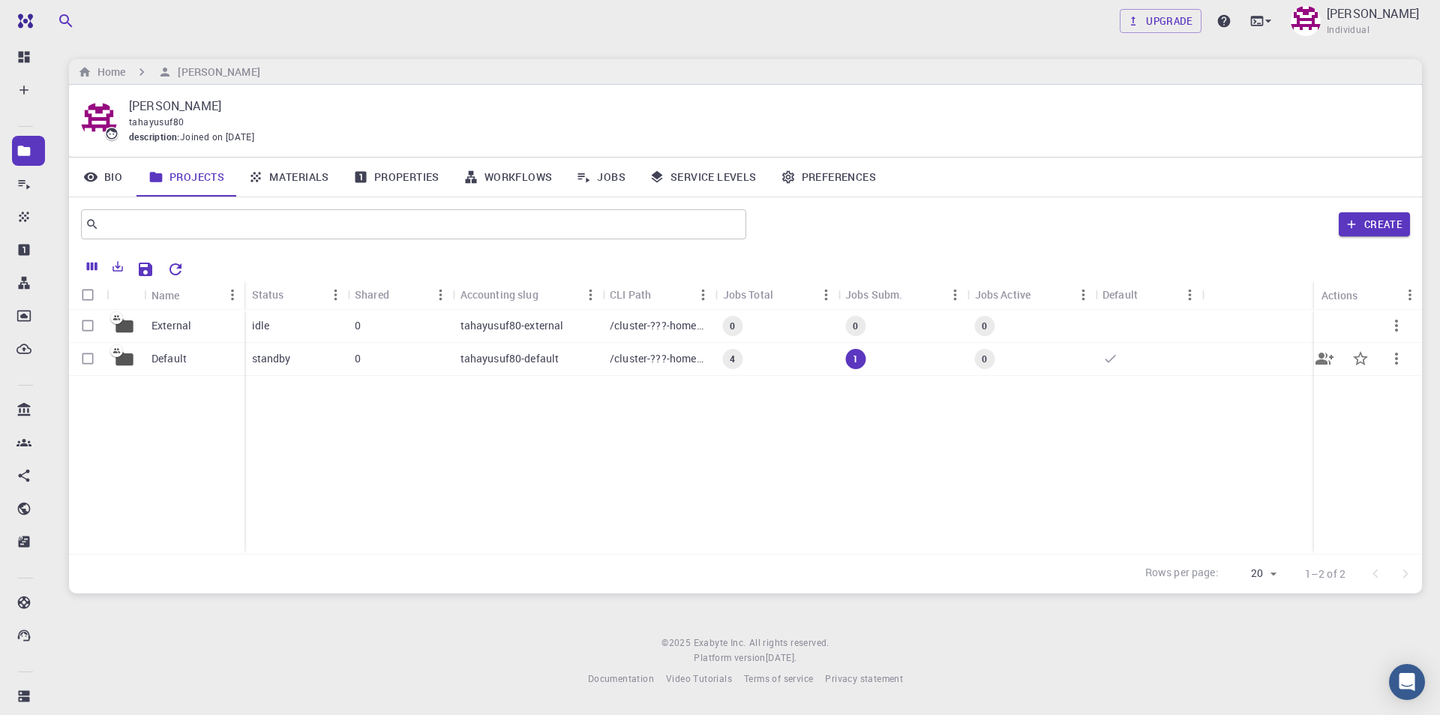
click at [174, 359] on p "Default" at bounding box center [169, 358] width 35 height 15
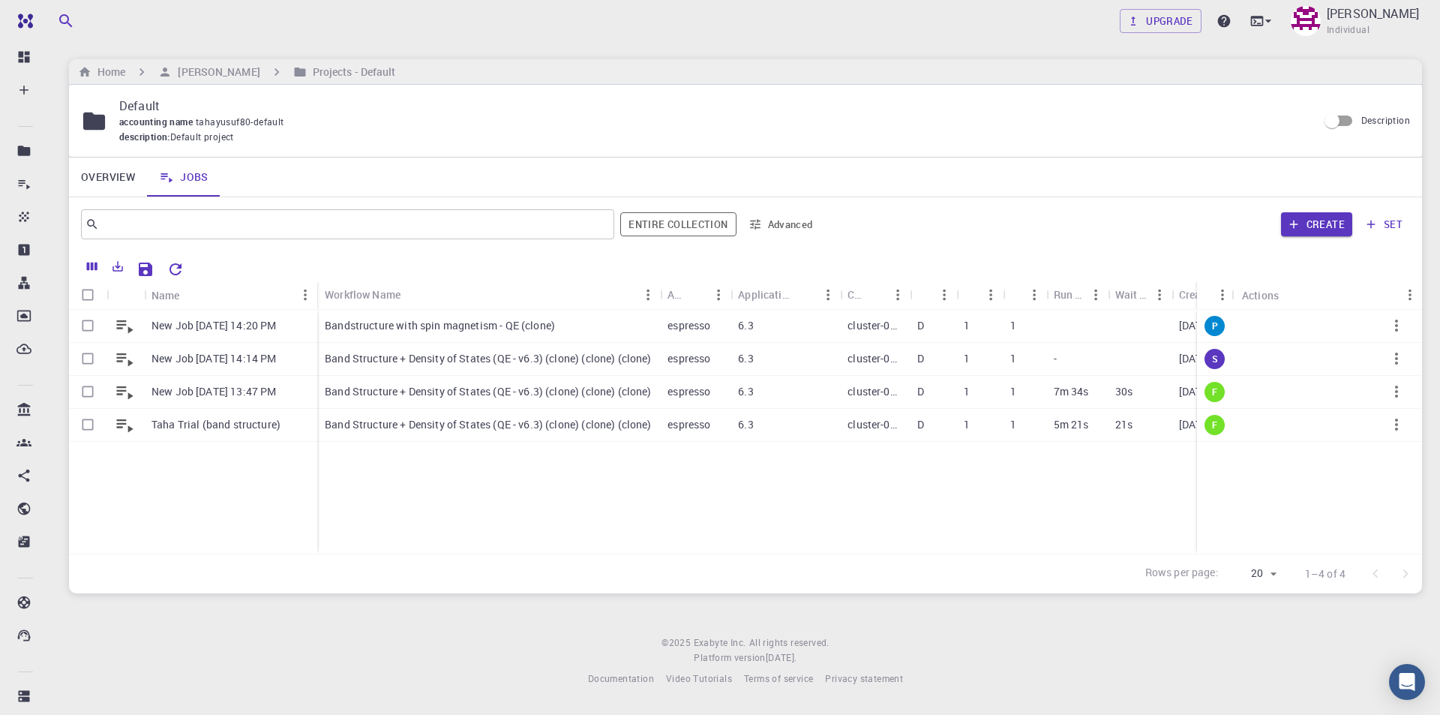
drag, startPoint x: 1187, startPoint y: 283, endPoint x: 1323, endPoint y: 279, distance: 135.8
click at [1323, 279] on div "Name Workflow Name Application Application Version Cluster Queue Nodes Cores Ru…" at bounding box center [745, 422] width 1353 height 342
drag, startPoint x: 1197, startPoint y: 285, endPoint x: 1279, endPoint y: 282, distance: 81.8
click at [1279, 282] on div "Status Actions" at bounding box center [1309, 295] width 225 height 29
drag, startPoint x: 1208, startPoint y: 284, endPoint x: 1232, endPoint y: 284, distance: 24.0
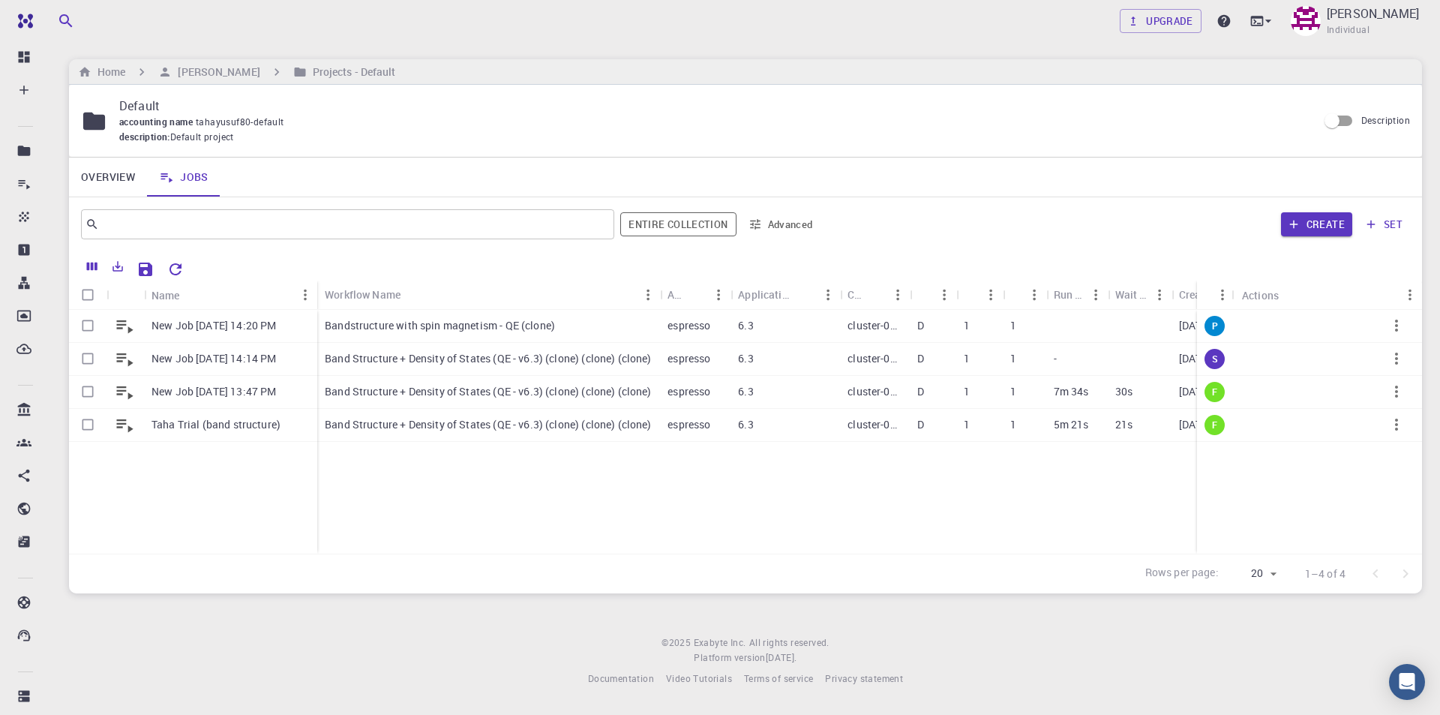
click at [1232, 284] on div "Status Actions" at bounding box center [1309, 295] width 225 height 29
click at [267, 354] on p "New Job [DATE] 14:14 PM" at bounding box center [214, 358] width 125 height 15
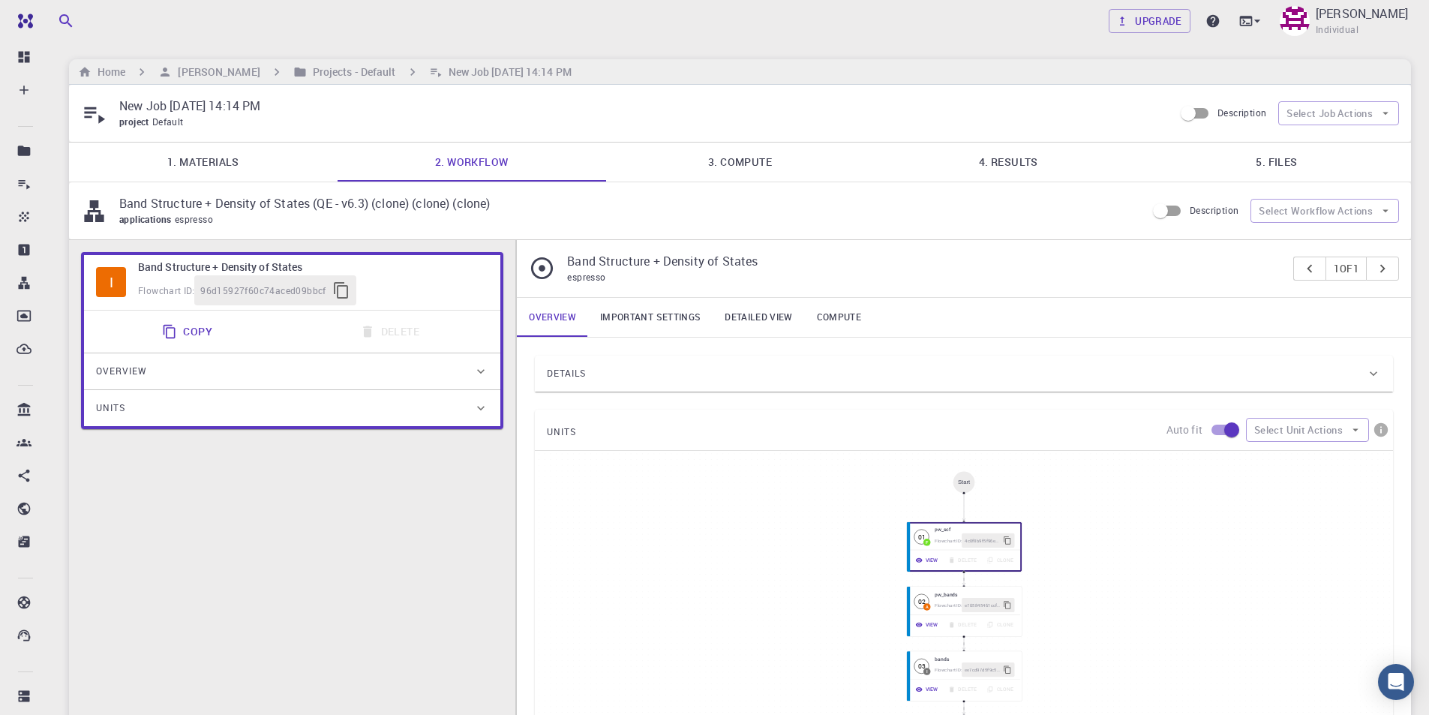
type input "/export/share/pseudo/k/gga/pbe/gbrv/1.4/us/k_pbe_gbrv_1.4.upf"
type input "/export/share/pseudo/pb/gga/pbe/gbrv/1.0/us/pb_pbe_gbrv_1.0.upf"
click at [215, 155] on link "1. Materials" at bounding box center [203, 162] width 269 height 39
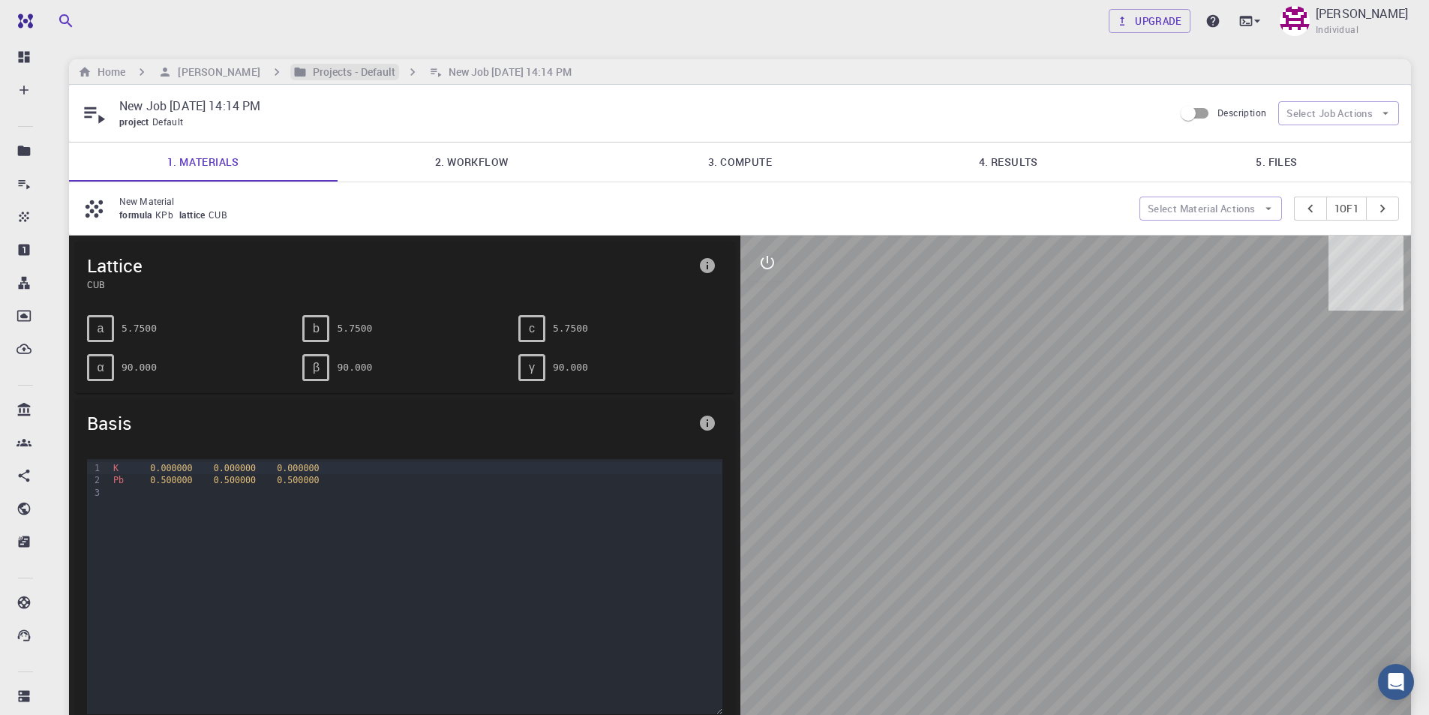
click at [395, 70] on h6 "Projects - Default" at bounding box center [351, 72] width 89 height 17
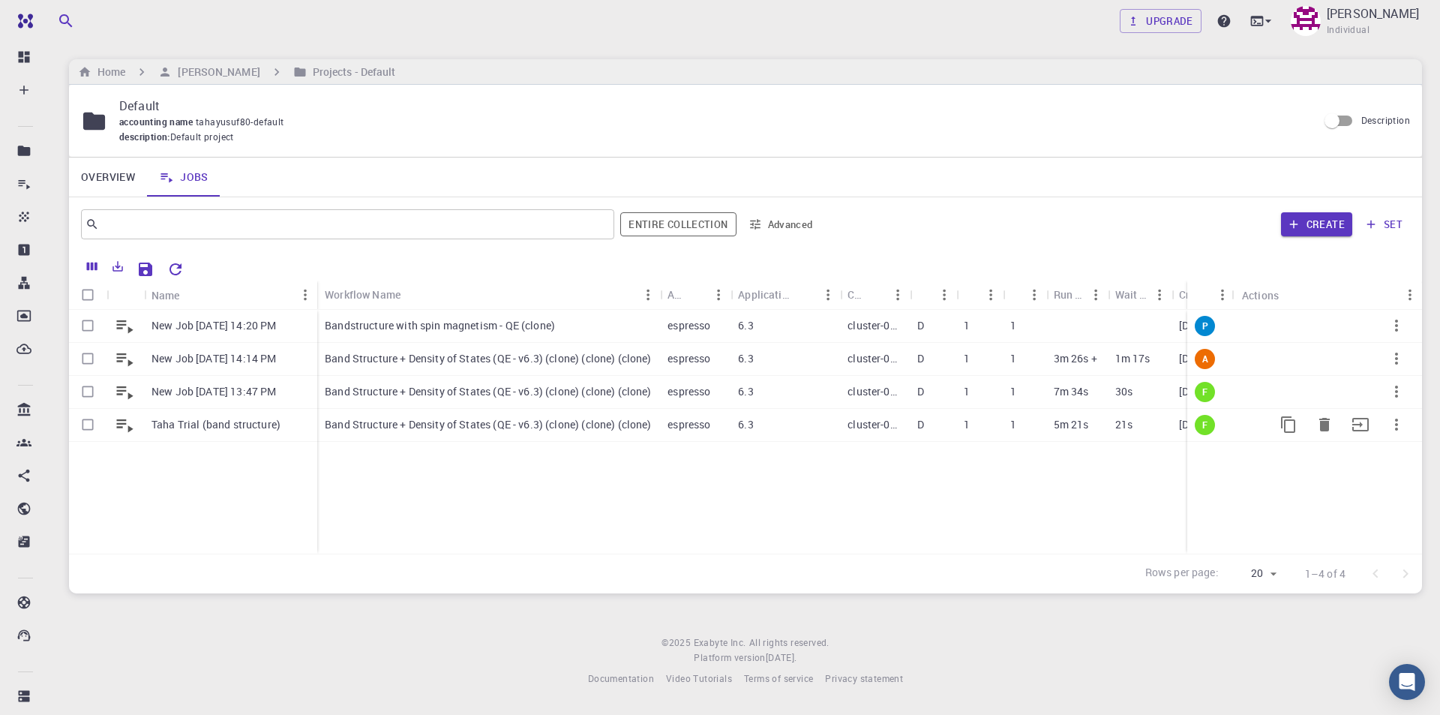
click at [242, 424] on p "Taha Trial (band structure)" at bounding box center [216, 424] width 129 height 15
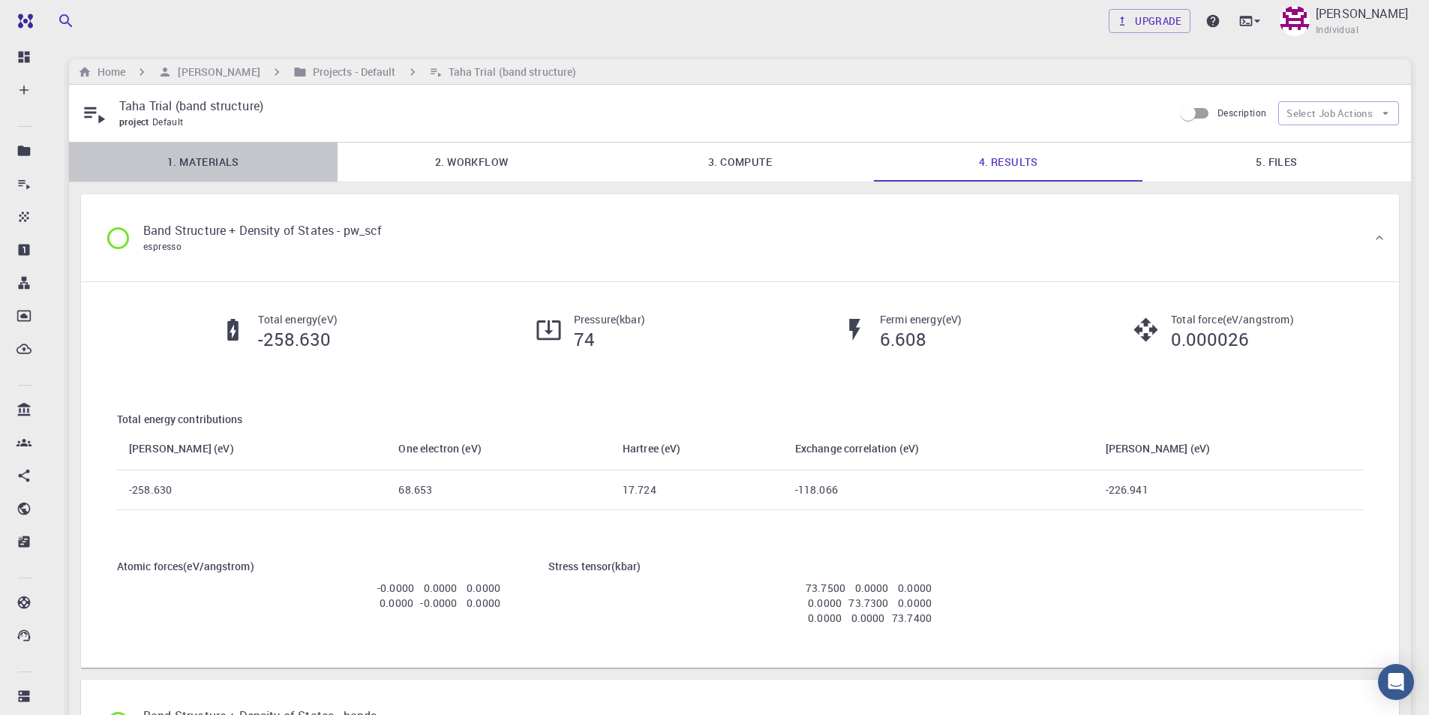
click at [238, 166] on link "1. Materials" at bounding box center [203, 162] width 269 height 39
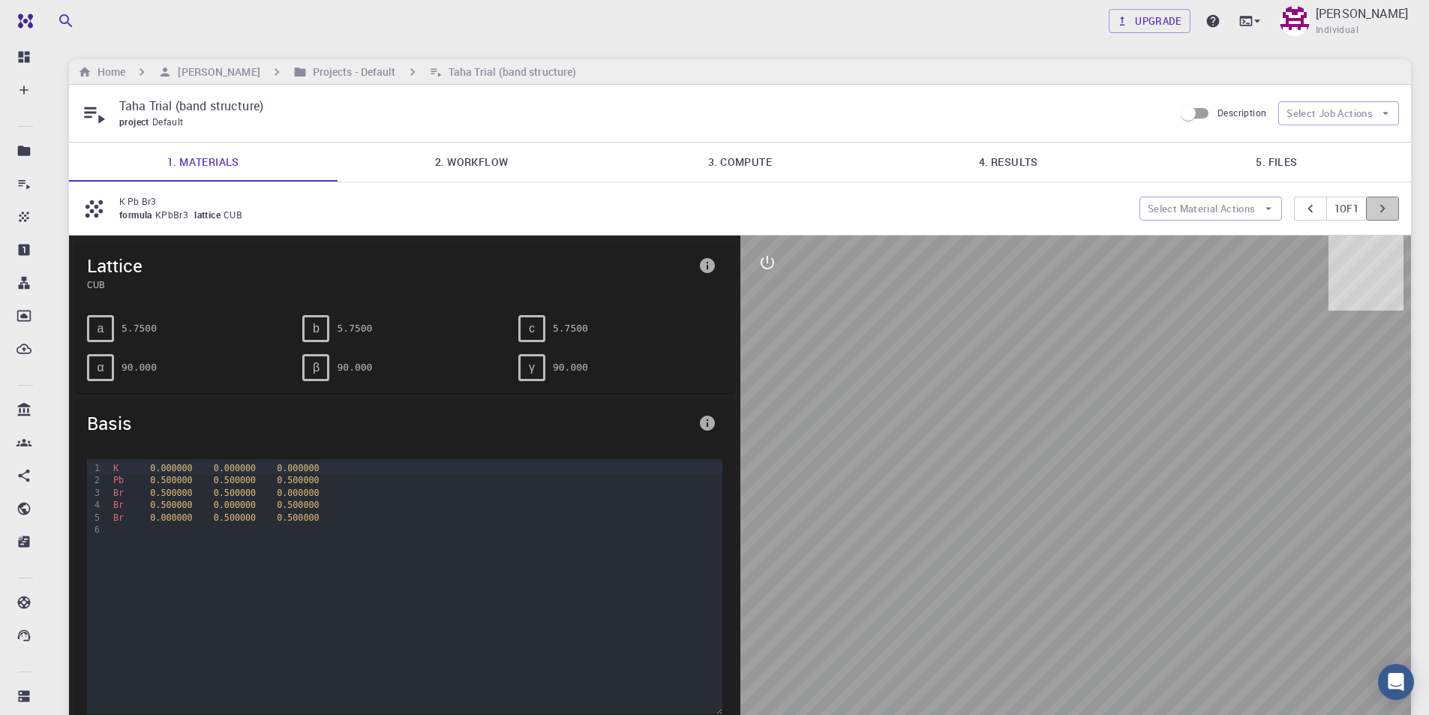
click at [1382, 209] on icon "pager" at bounding box center [1382, 208] width 17 height 17
drag, startPoint x: 100, startPoint y: 74, endPoint x: 143, endPoint y: 77, distance: 43.7
click at [100, 72] on h6 "Home" at bounding box center [109, 72] width 34 height 17
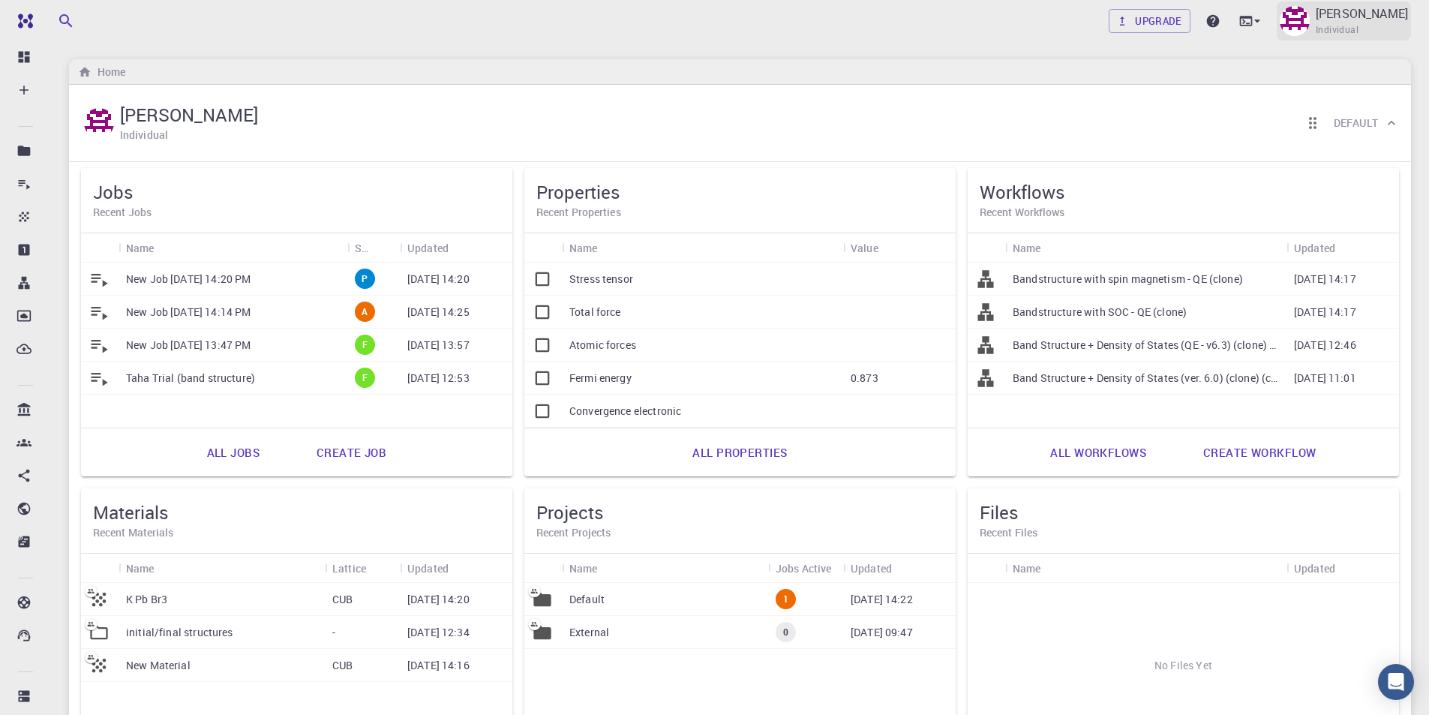
click at [1377, 17] on p "[PERSON_NAME]" at bounding box center [1362, 14] width 92 height 18
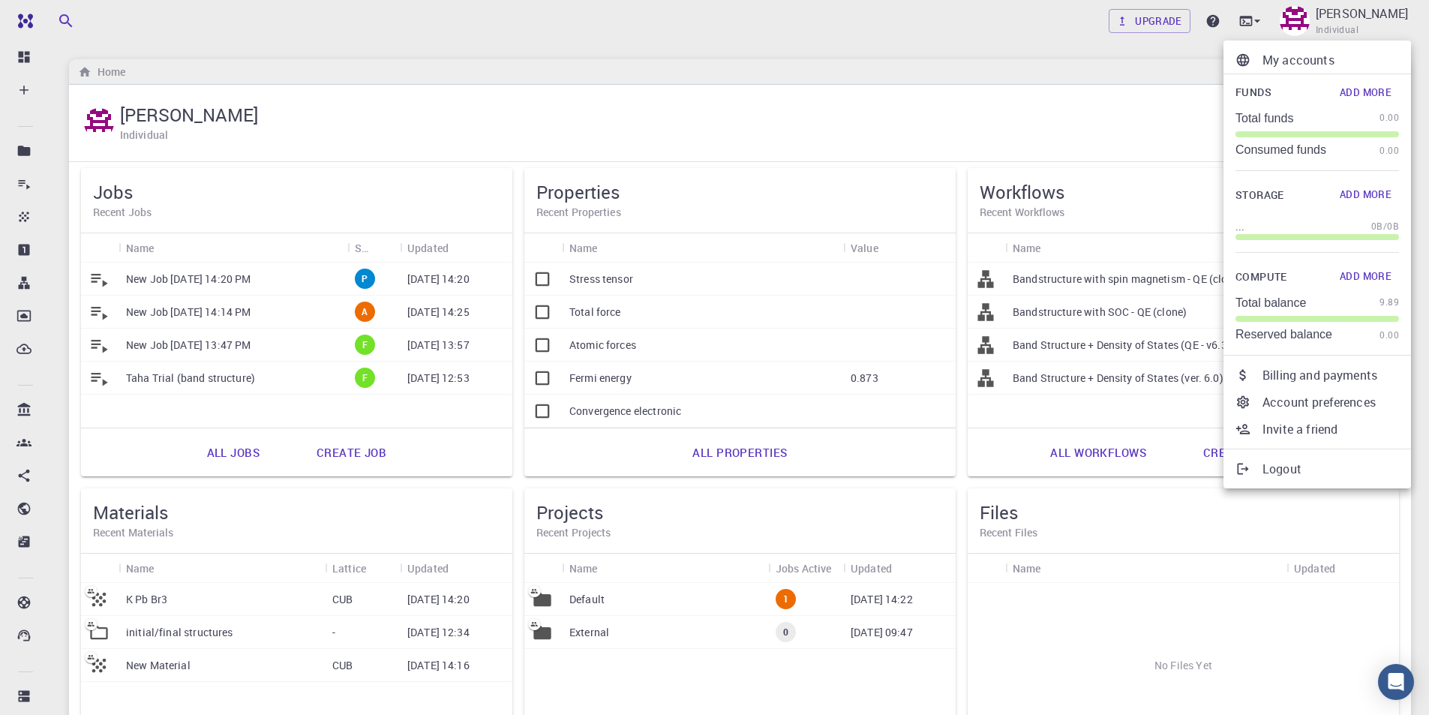
click at [1290, 473] on p "Logout" at bounding box center [1330, 469] width 137 height 18
